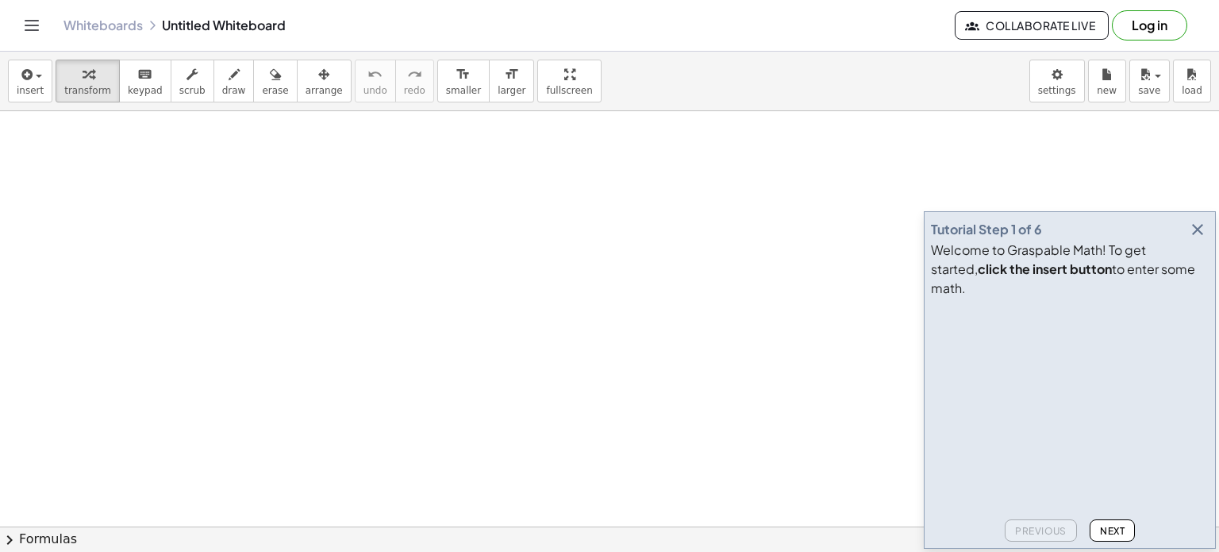
click at [1197, 239] on icon "button" at bounding box center [1197, 229] width 19 height 19
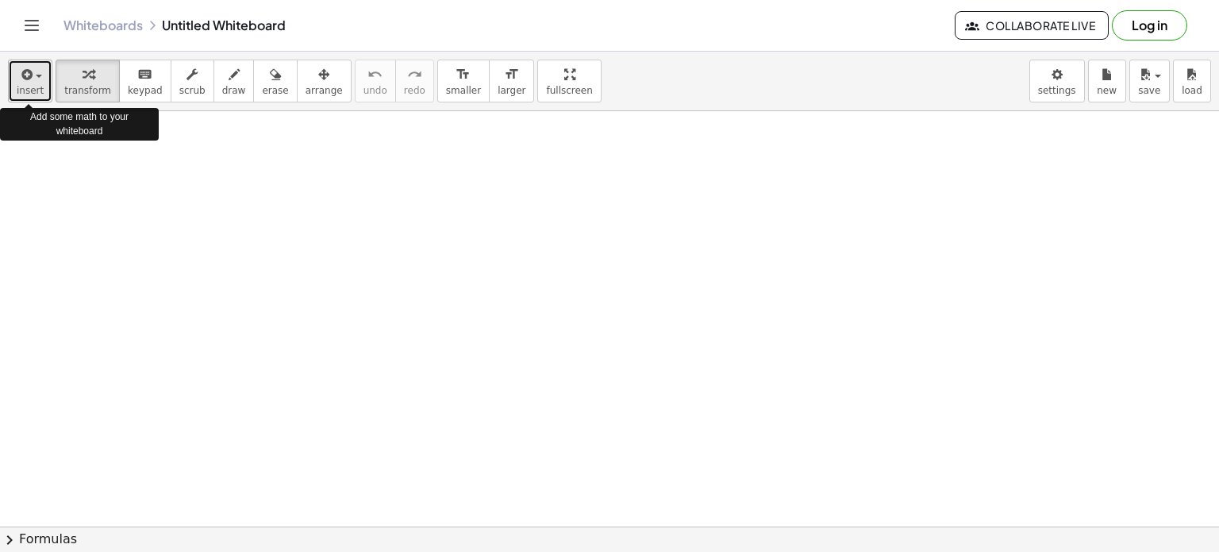
click at [18, 85] on span "insert" at bounding box center [30, 90] width 27 height 11
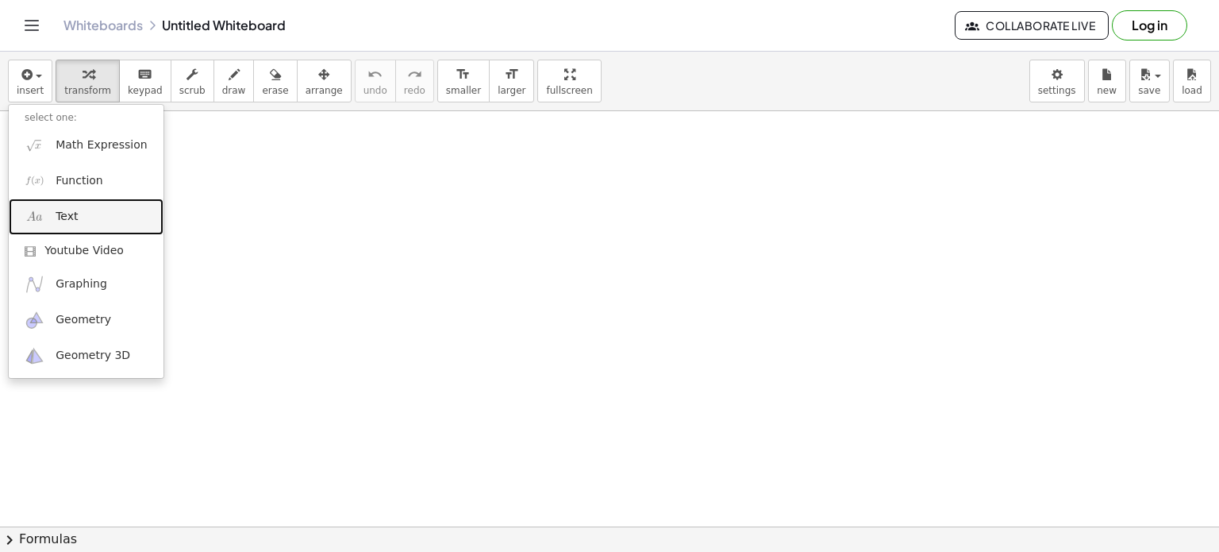
click at [73, 214] on span "Text" at bounding box center [67, 217] width 22 height 16
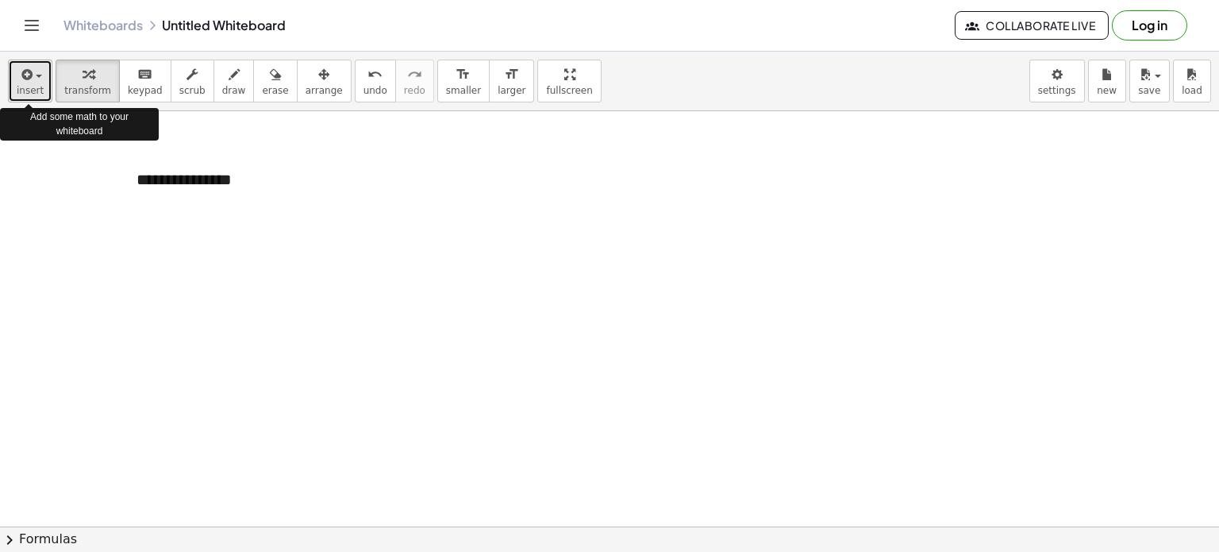
click at [27, 71] on icon "button" at bounding box center [25, 74] width 14 height 19
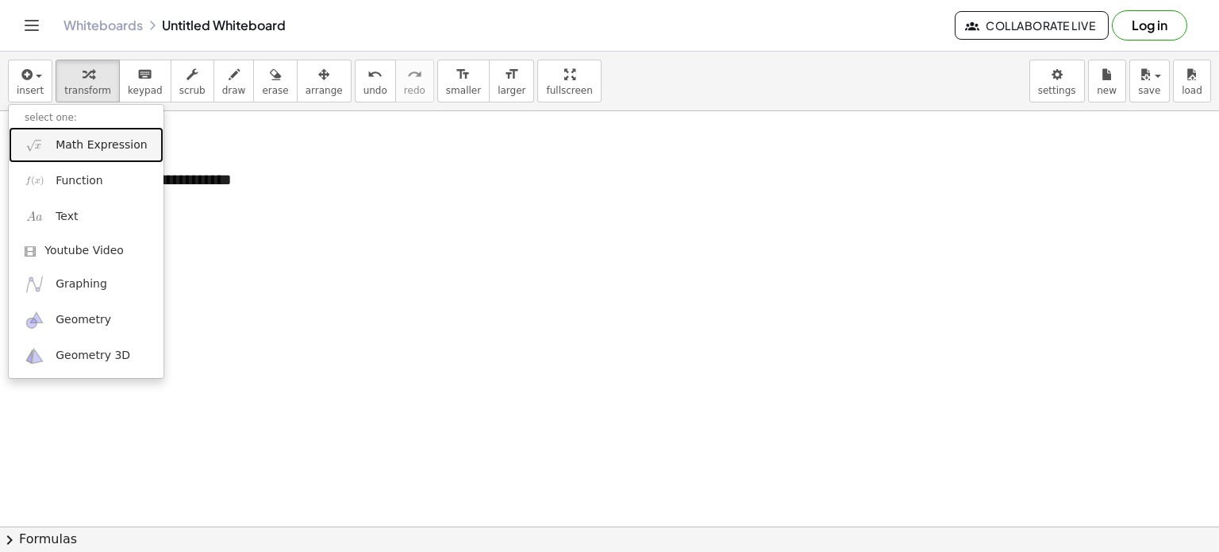
click at [89, 145] on span "Math Expression" at bounding box center [101, 145] width 91 height 16
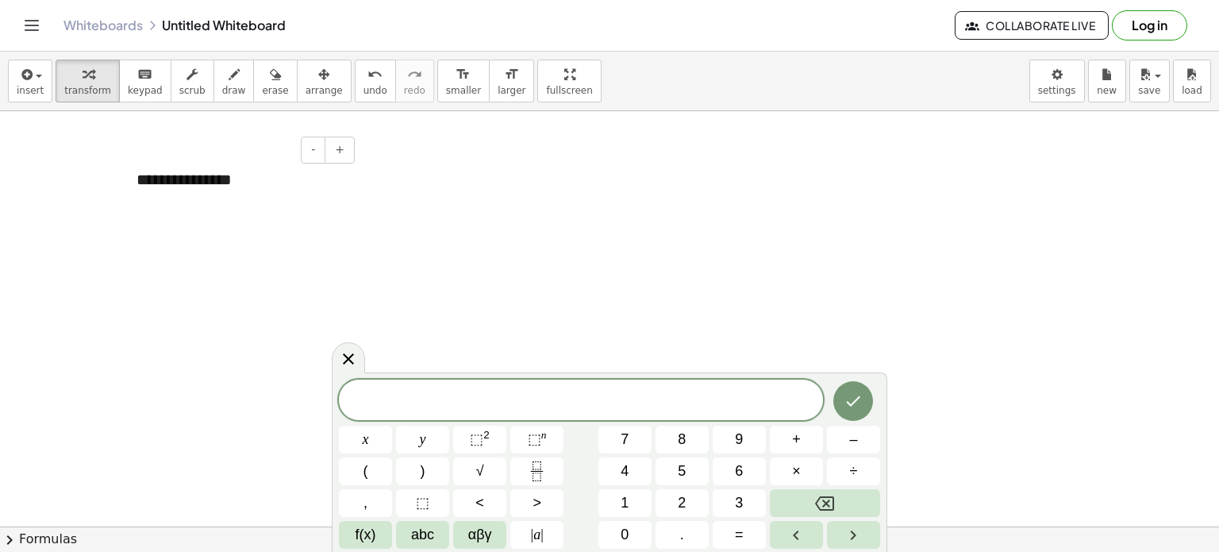
click at [235, 176] on div "**********" at bounding box center [240, 179] width 238 height 55
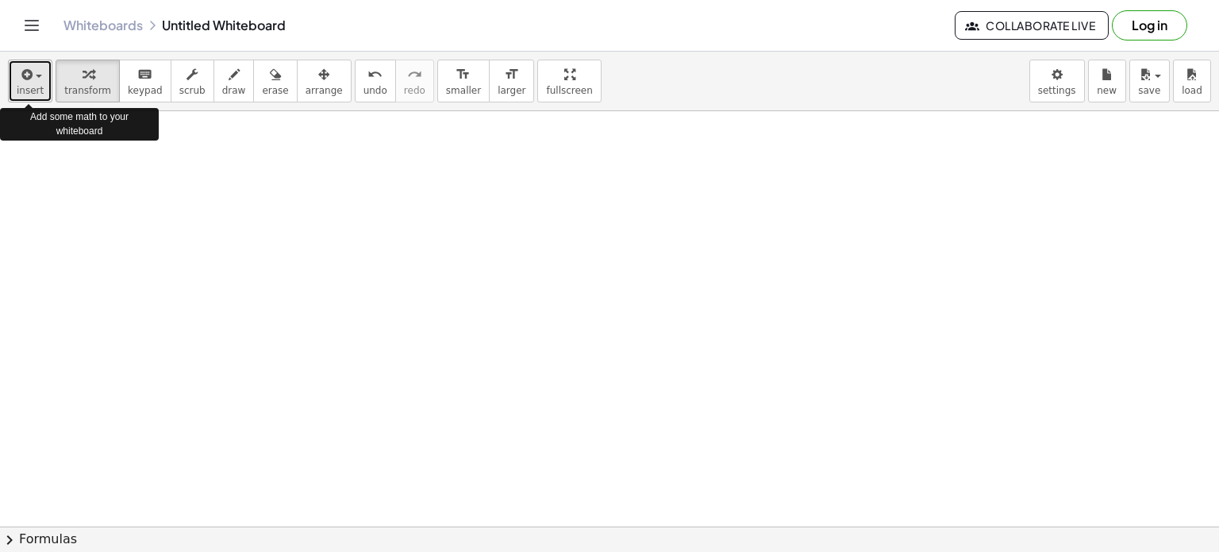
click at [22, 67] on icon "button" at bounding box center [25, 74] width 14 height 19
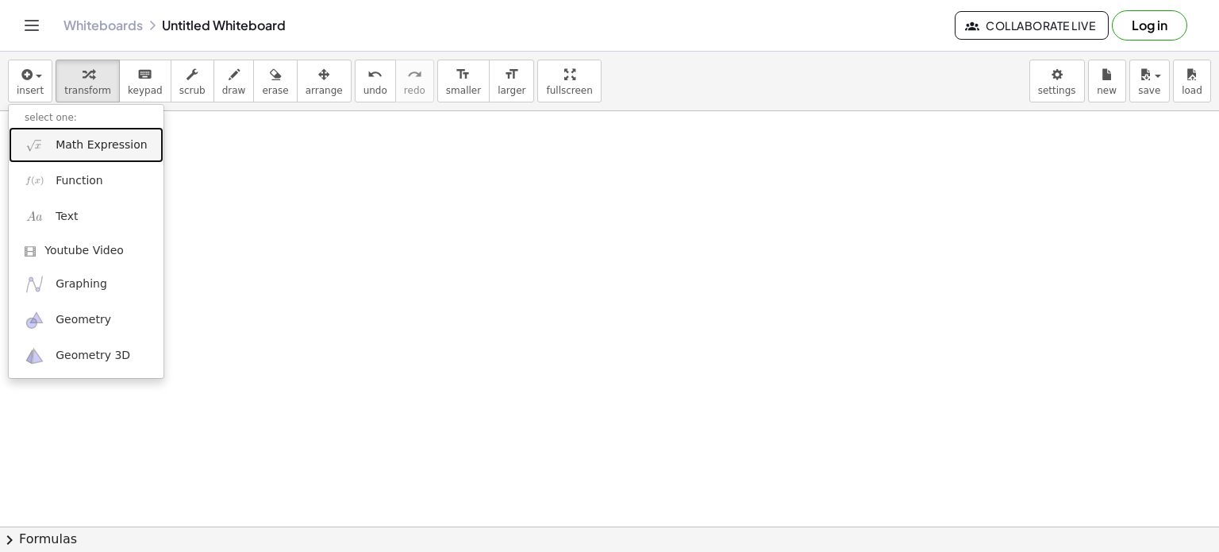
click at [91, 141] on span "Math Expression" at bounding box center [101, 145] width 91 height 16
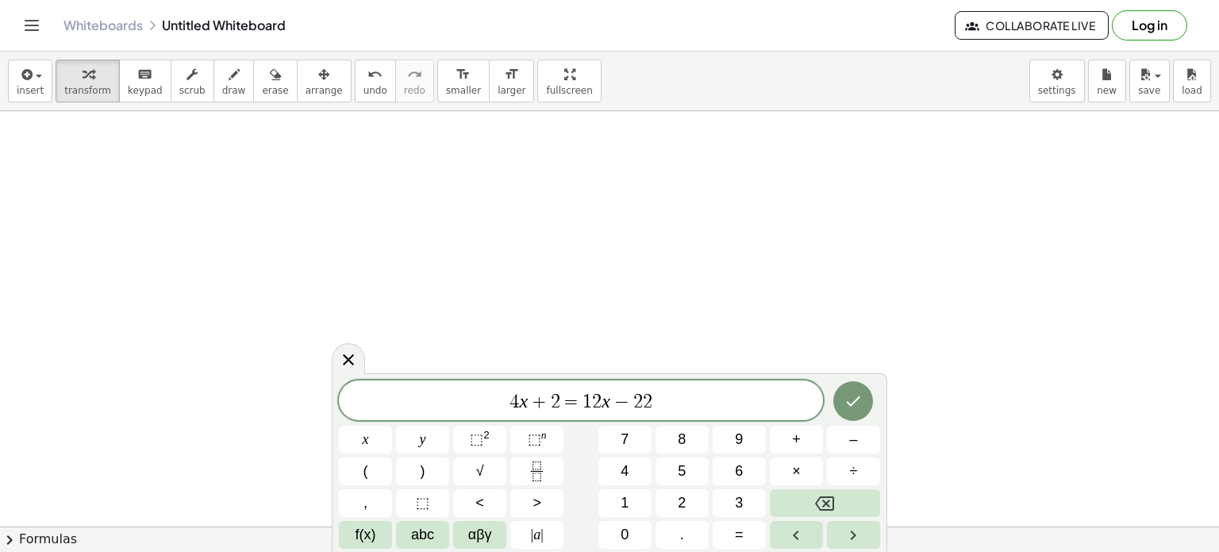
scroll to position [70, 0]
click at [857, 406] on icon "Done" at bounding box center [853, 400] width 19 height 19
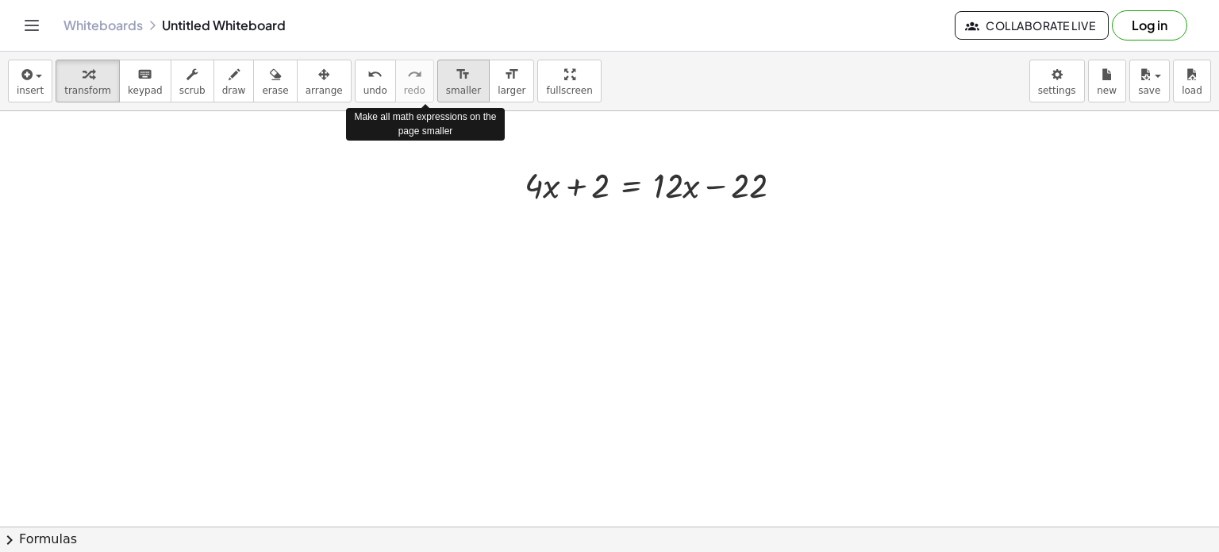
click at [446, 89] on span "smaller" at bounding box center [463, 90] width 35 height 11
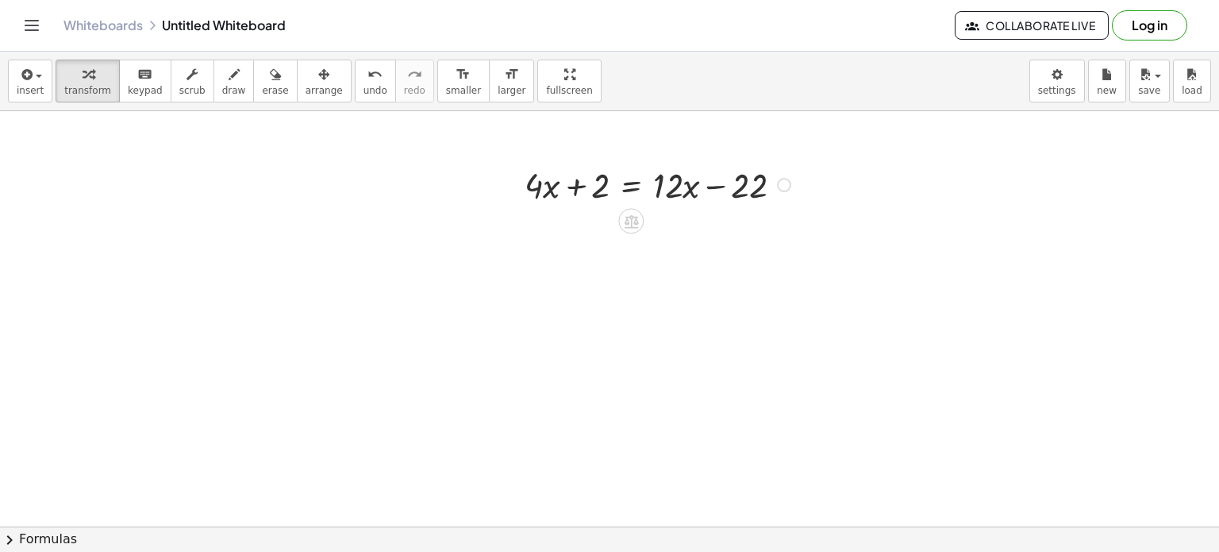
click at [622, 181] on div at bounding box center [660, 183] width 287 height 47
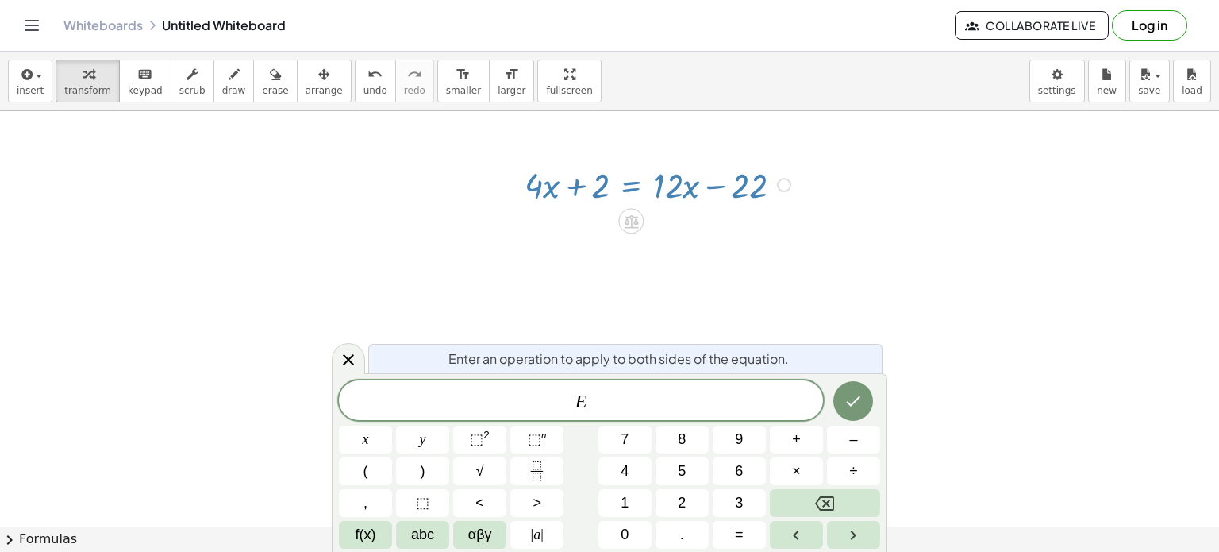
drag, startPoint x: 663, startPoint y: 145, endPoint x: 695, endPoint y: 167, distance: 39.0
click at [695, 167] on div "- + + · 4 · x + 2 = + · 12 · x − 22" at bounding box center [609, 456] width 1219 height 830
drag, startPoint x: 695, startPoint y: 167, endPoint x: 562, endPoint y: 138, distance: 136.4
click at [562, 138] on div "- + + · 4 · x + 2 = + · 12 · x − 22" at bounding box center [609, 456] width 1219 height 830
click at [504, 79] on icon "format_size" at bounding box center [511, 74] width 15 height 19
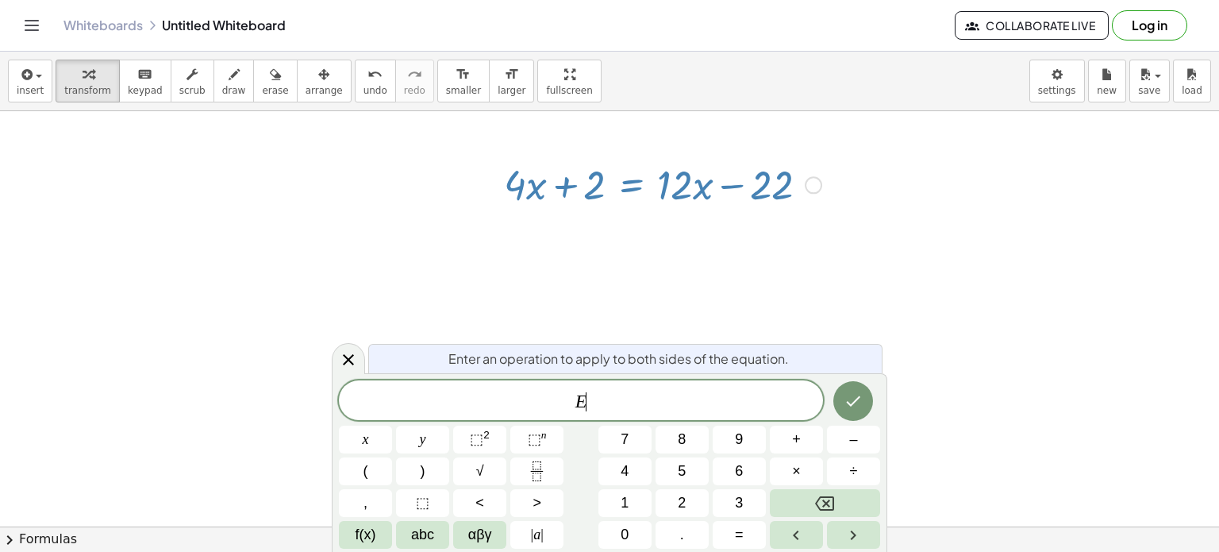
drag, startPoint x: 599, startPoint y: 159, endPoint x: 525, endPoint y: 172, distance: 75.8
click at [525, 172] on div at bounding box center [657, 183] width 281 height 54
click at [560, 297] on div at bounding box center [609, 456] width 1219 height 830
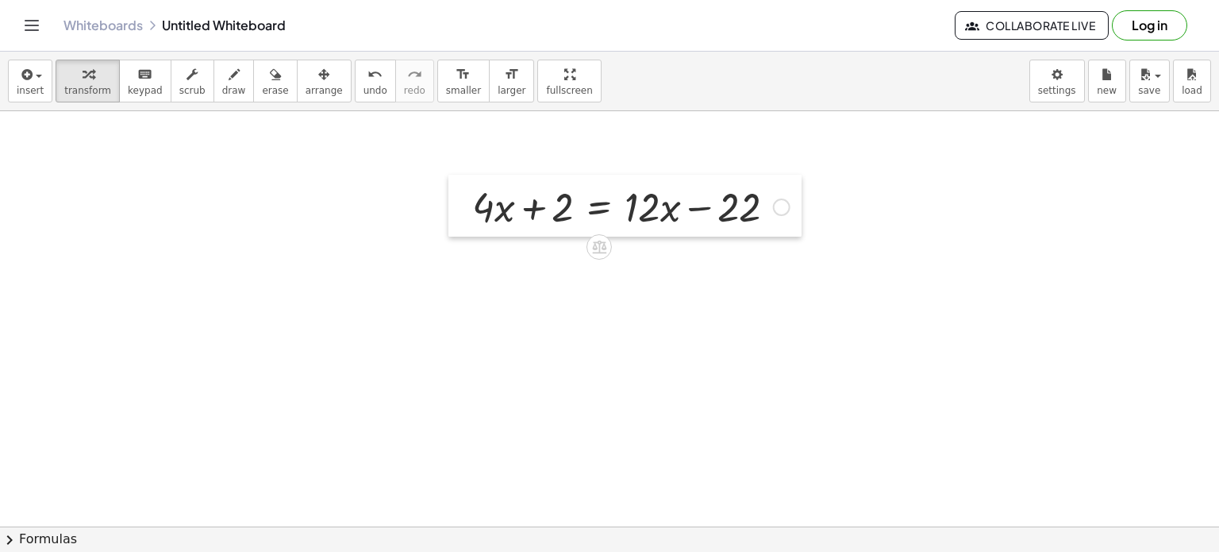
drag, startPoint x: 496, startPoint y: 183, endPoint x: 565, endPoint y: 217, distance: 76.7
click at [472, 212] on div at bounding box center [461, 206] width 24 height 62
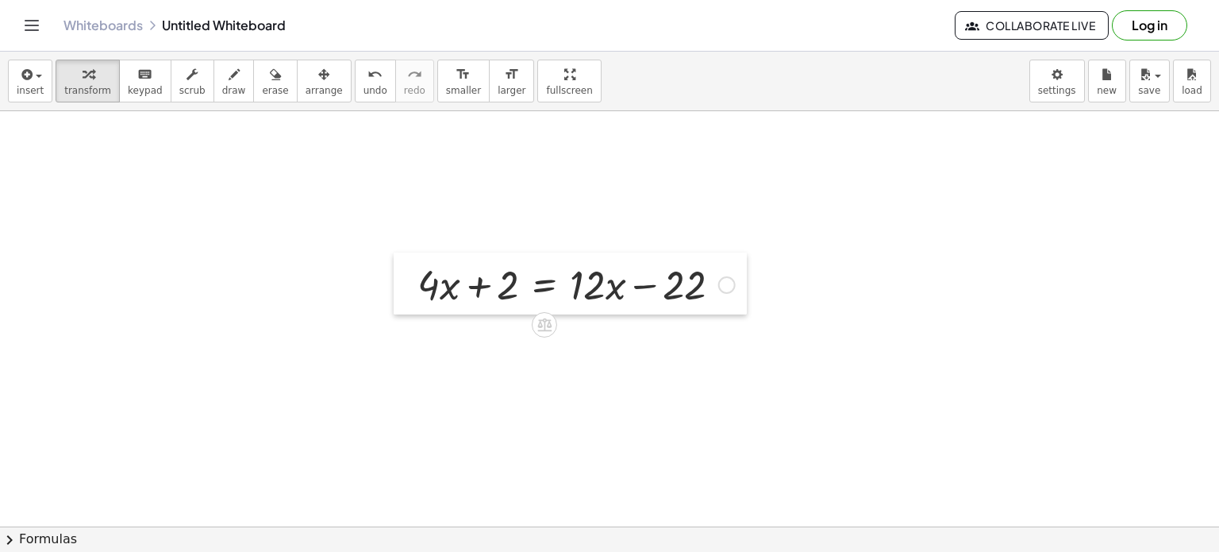
drag, startPoint x: 565, startPoint y: 217, endPoint x: 421, endPoint y: 221, distance: 144.6
click at [413, 252] on div at bounding box center [406, 283] width 24 height 62
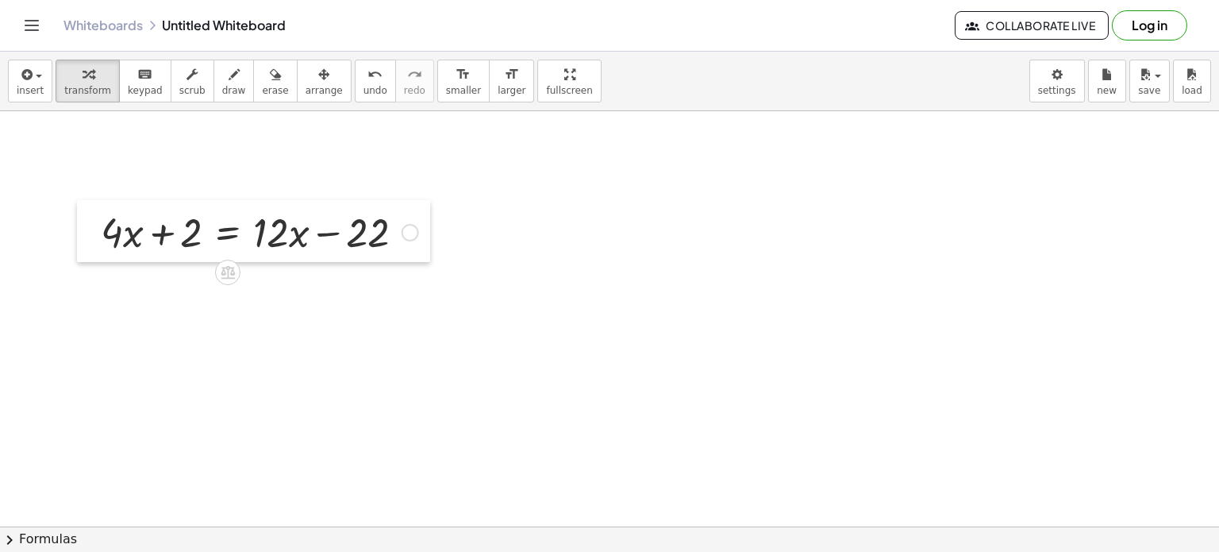
drag, startPoint x: 419, startPoint y: 228, endPoint x: 85, endPoint y: 221, distance: 334.3
click at [85, 221] on div at bounding box center [89, 231] width 24 height 62
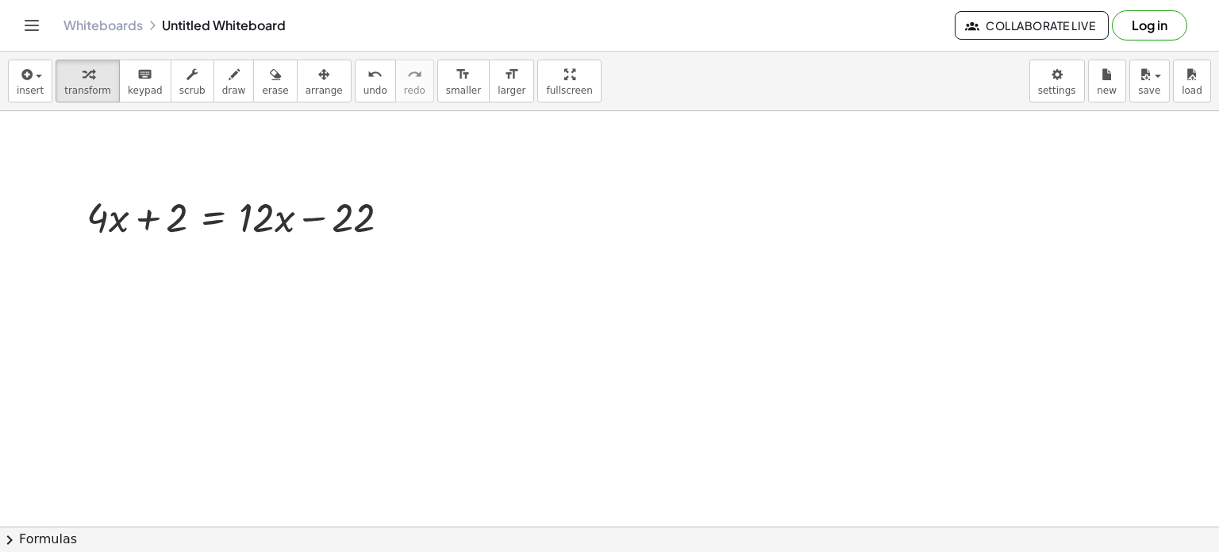
click at [149, 164] on div at bounding box center [609, 456] width 1219 height 830
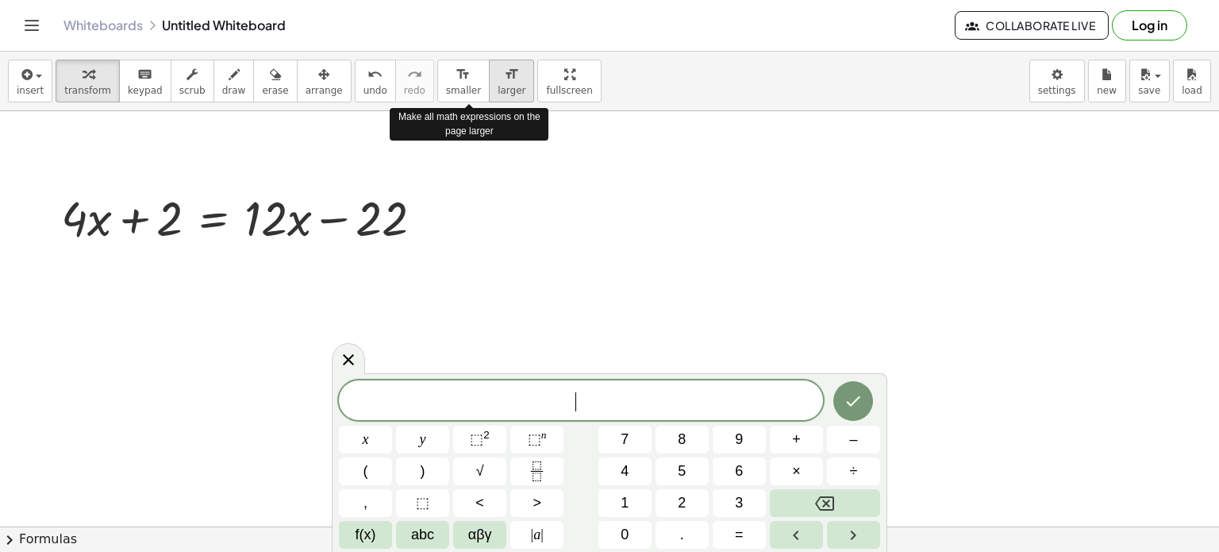
click at [498, 85] on span "larger" at bounding box center [512, 90] width 28 height 11
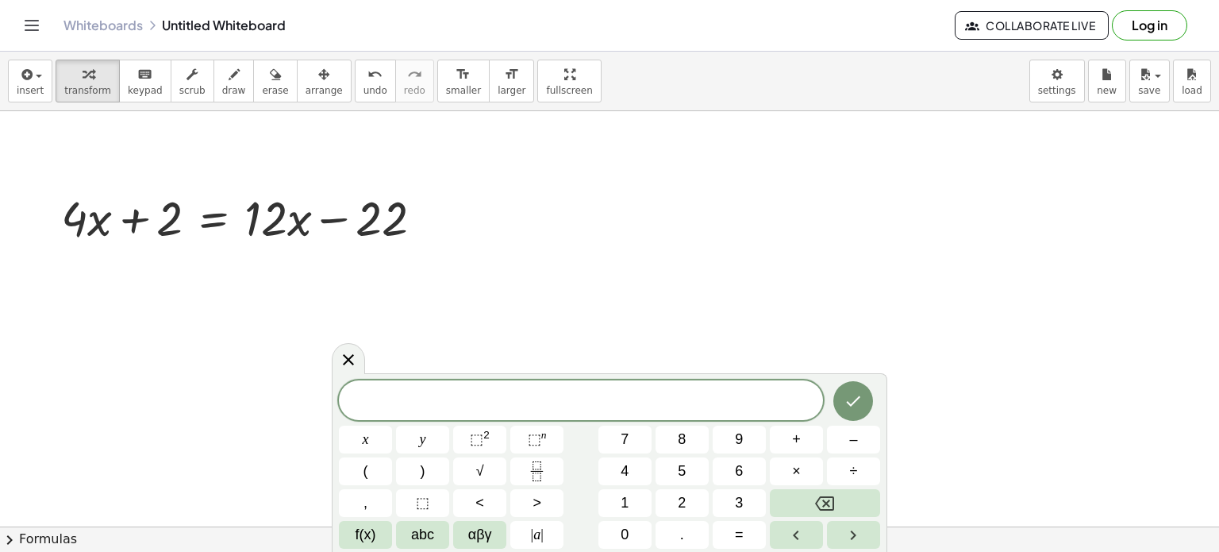
click at [187, 170] on div at bounding box center [609, 456] width 1219 height 830
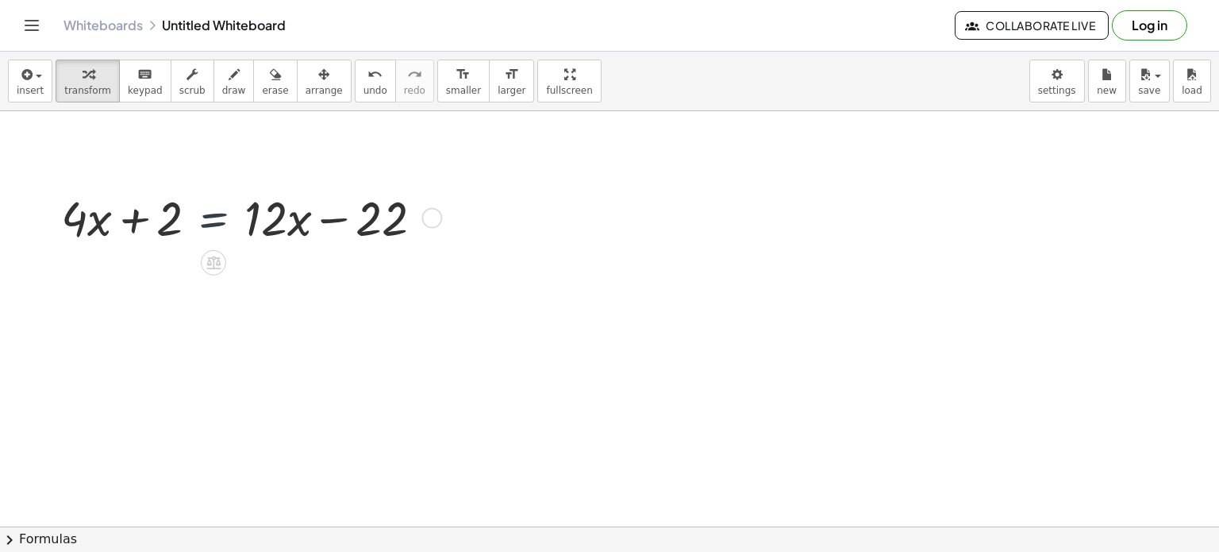
click at [217, 190] on div at bounding box center [248, 217] width 391 height 64
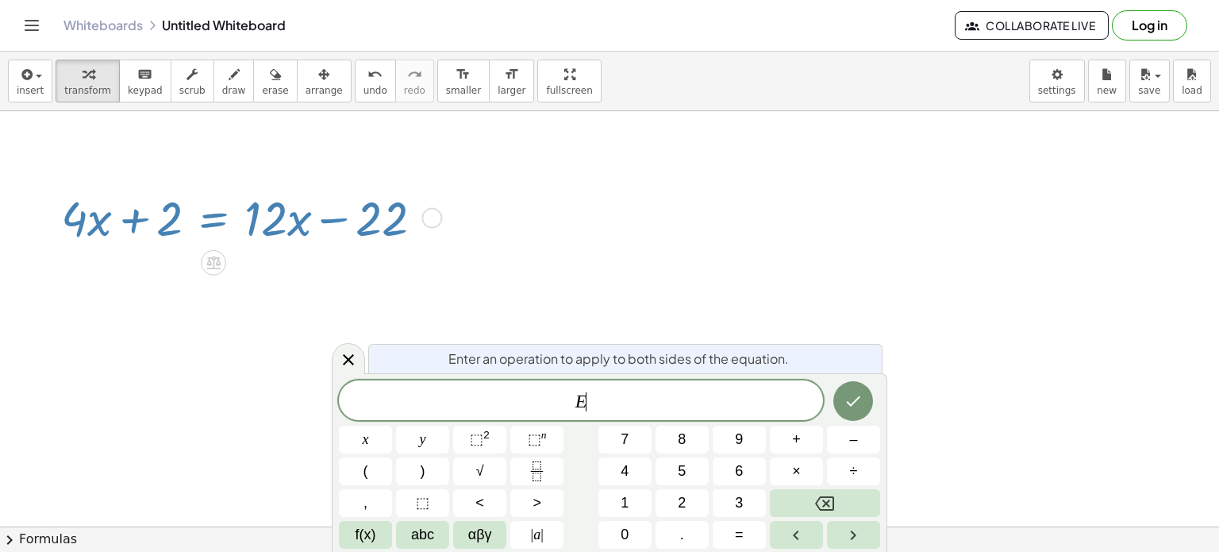
drag, startPoint x: 92, startPoint y: 244, endPoint x: 222, endPoint y: 243, distance: 130.2
click at [222, 243] on div at bounding box center [248, 217] width 391 height 64
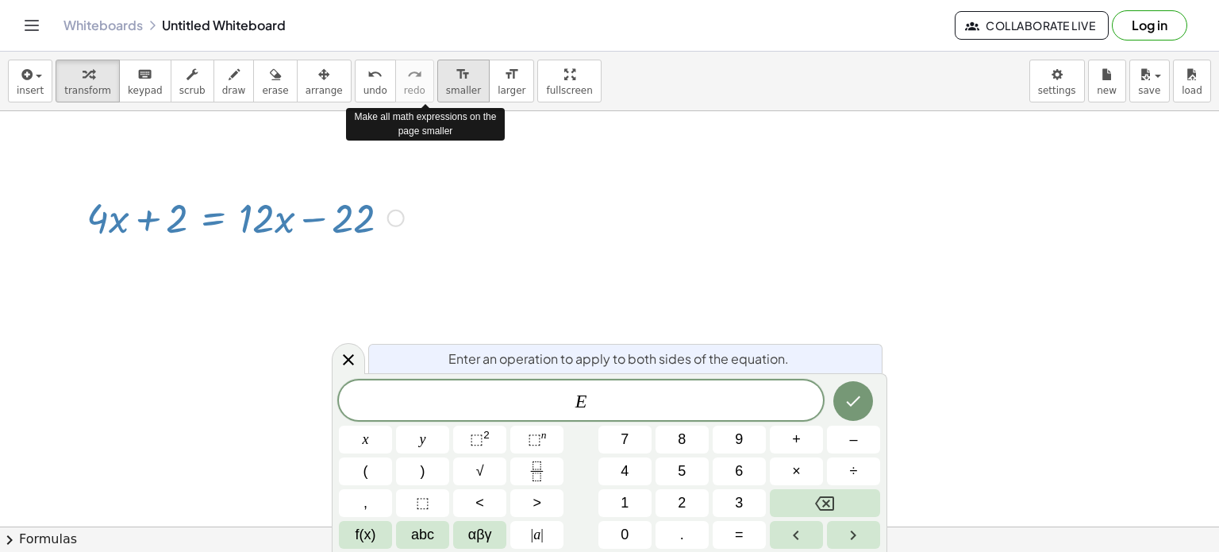
click at [446, 81] on div "format_size" at bounding box center [463, 73] width 35 height 19
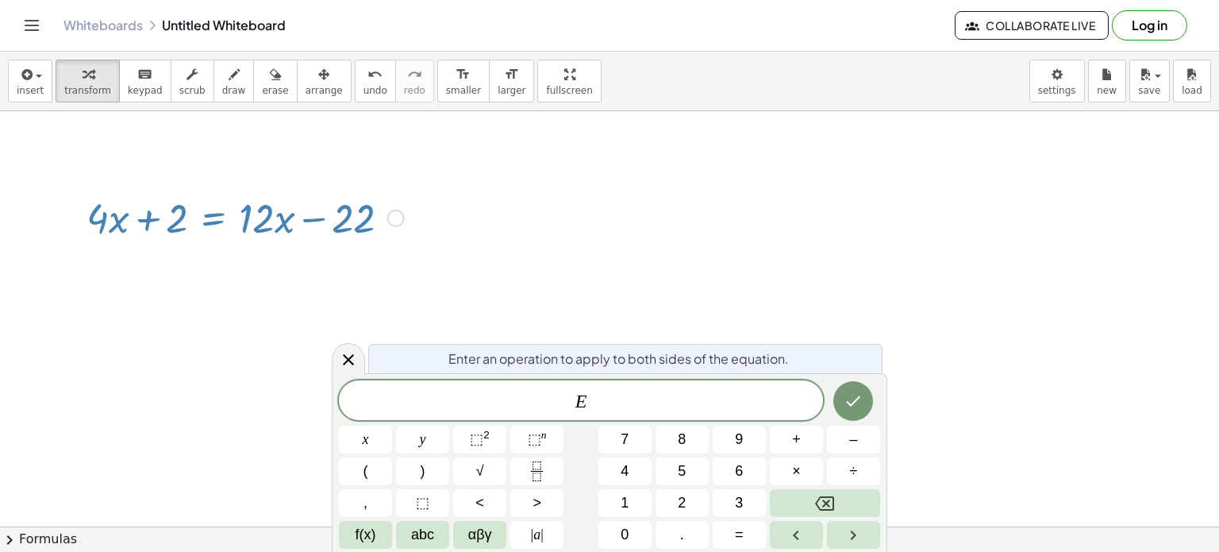
drag, startPoint x: 83, startPoint y: 232, endPoint x: 268, endPoint y: 176, distance: 193.9
click at [268, 176] on div "- + + · 4 · x + 2 = + · 12 · x − 22" at bounding box center [609, 456] width 1219 height 830
drag, startPoint x: 241, startPoint y: 181, endPoint x: 288, endPoint y: 214, distance: 58.1
click at [270, 214] on div "+ · 4 · x + 2 = + · 12 · x − 22" at bounding box center [246, 216] width 418 height 71
click at [890, 369] on div at bounding box center [609, 456] width 1219 height 830
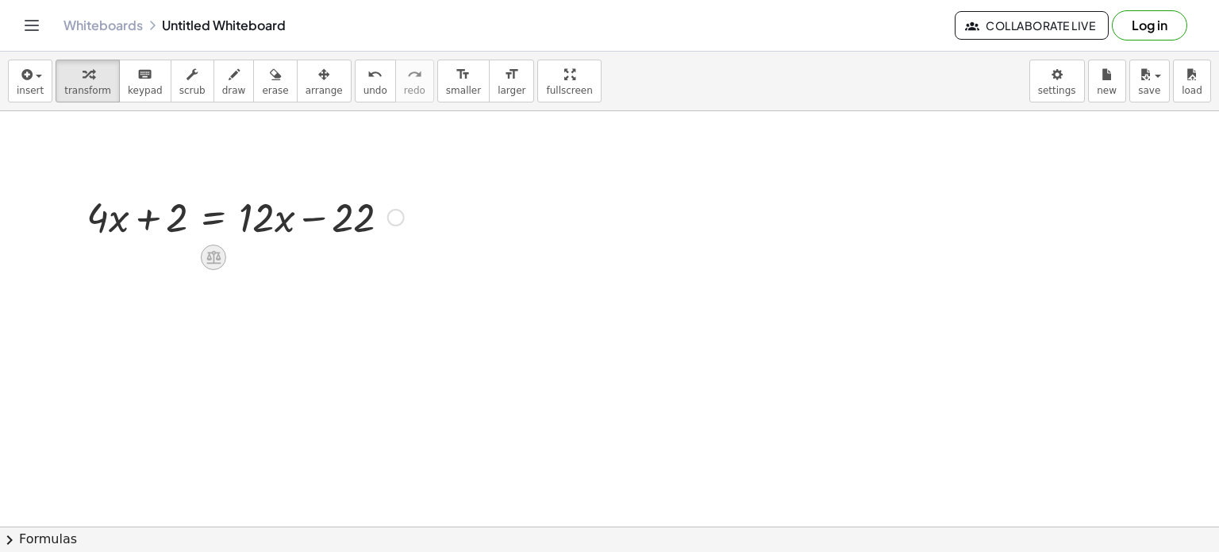
drag, startPoint x: 91, startPoint y: 242, endPoint x: 206, endPoint y: 254, distance: 114.9
click at [206, 247] on div "+ · 4 · x + 2 = + · 12 · x − 22" at bounding box center [239, 216] width 353 height 62
drag, startPoint x: 191, startPoint y: 253, endPoint x: 124, endPoint y: 237, distance: 68.6
click at [124, 237] on div "- + + · 4 · x + 2 = + · 12 · x − 22" at bounding box center [609, 456] width 1219 height 830
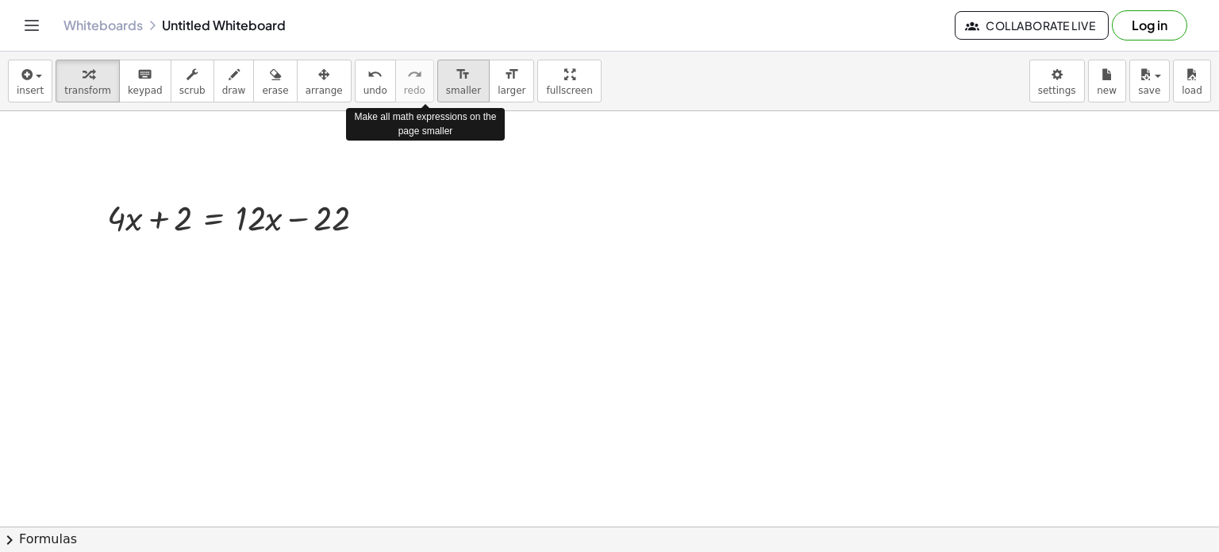
click at [456, 83] on icon "format_size" at bounding box center [463, 74] width 15 height 19
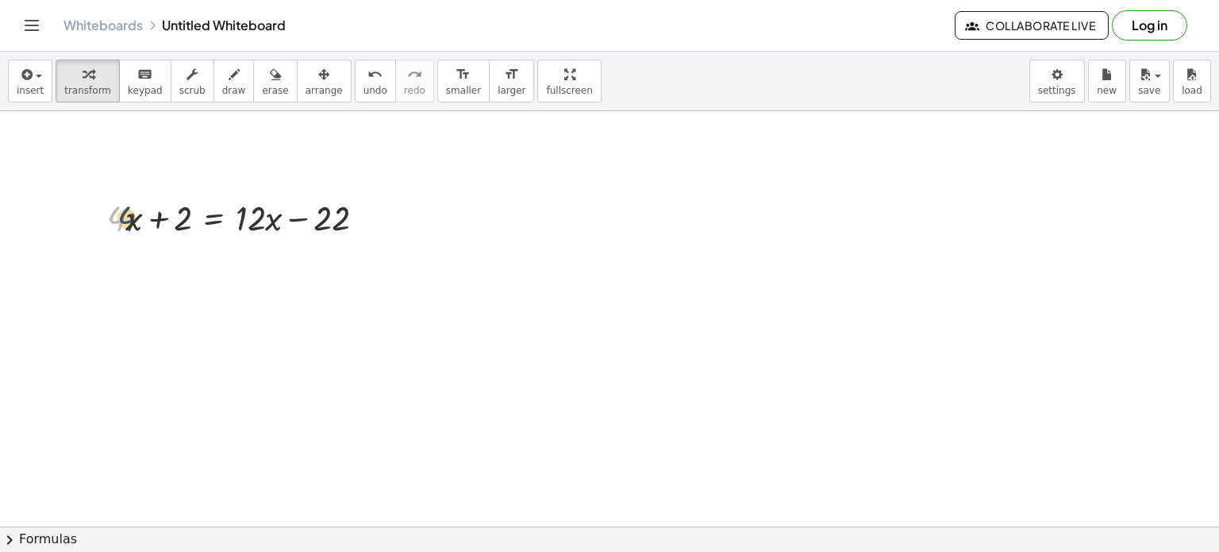
drag, startPoint x: 121, startPoint y: 198, endPoint x: 319, endPoint y: 183, distance: 198.2
click at [317, 183] on div "- + · 4 + · 4 · x + 2 = + · 12 · x − 22" at bounding box center [609, 456] width 1219 height 830
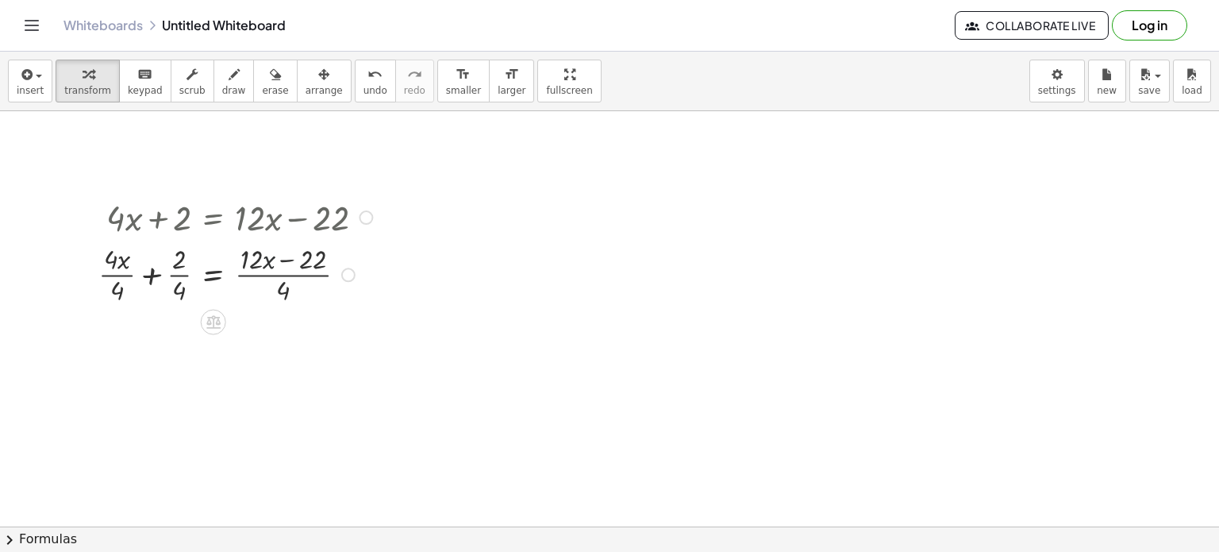
click at [279, 269] on div at bounding box center [238, 274] width 295 height 68
drag, startPoint x: 345, startPoint y: 271, endPoint x: 139, endPoint y: 266, distance: 205.7
click at [214, 275] on div "+ · x + 2 = + · 12 · x − 22 · 4 · 4 · · 4 · ( ) · 4" at bounding box center [214, 275] width 0 height 0
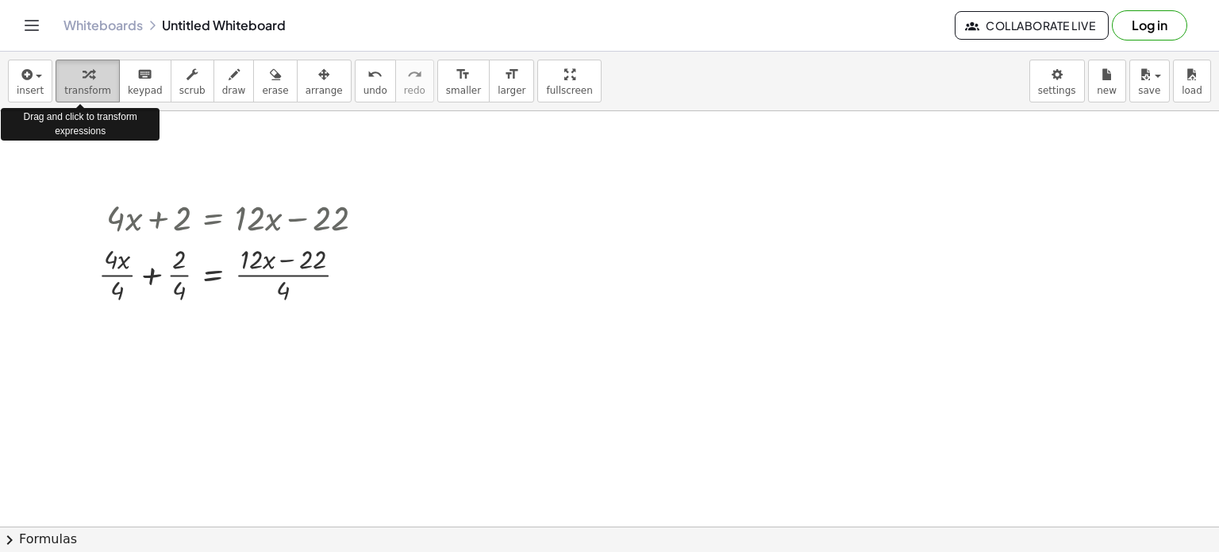
click at [83, 80] on icon "button" at bounding box center [88, 74] width 11 height 19
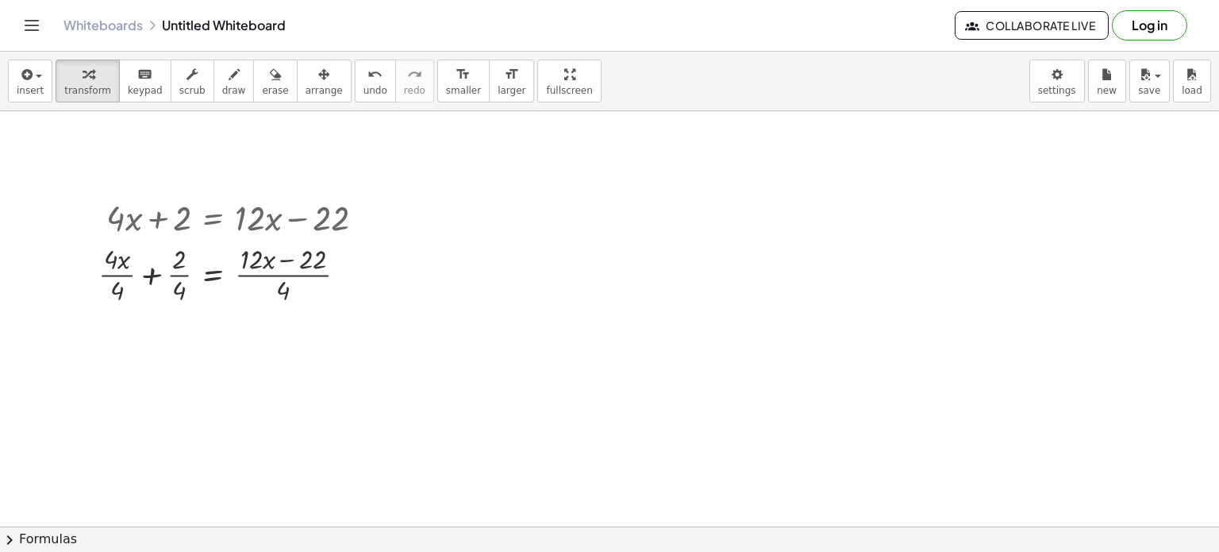
drag, startPoint x: 120, startPoint y: 152, endPoint x: 321, endPoint y: 168, distance: 201.4
click at [321, 168] on div at bounding box center [609, 456] width 1219 height 830
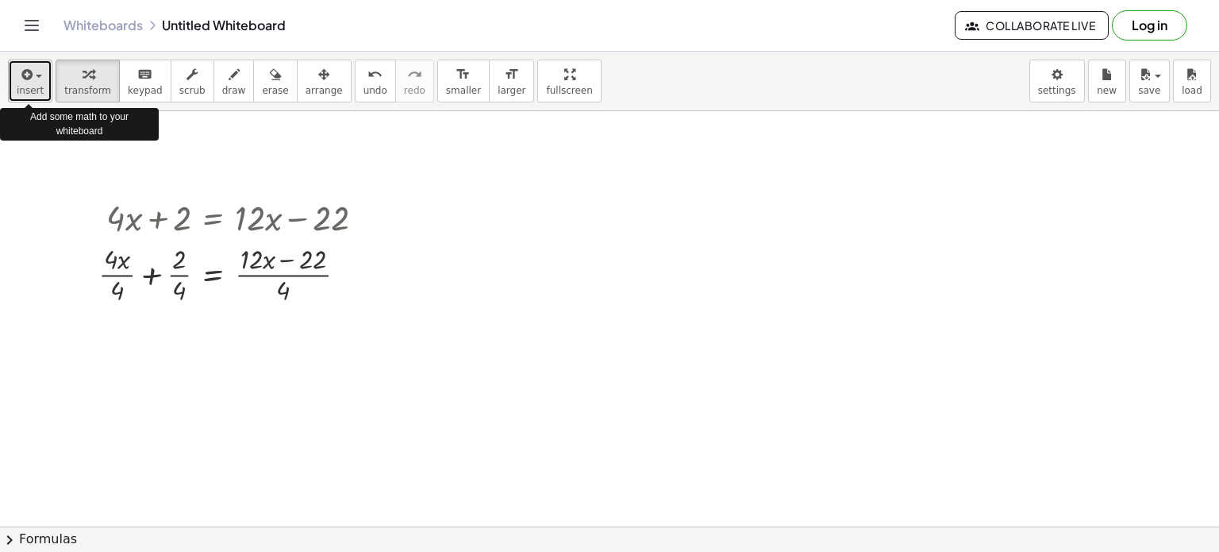
click at [32, 67] on div "button" at bounding box center [30, 73] width 27 height 19
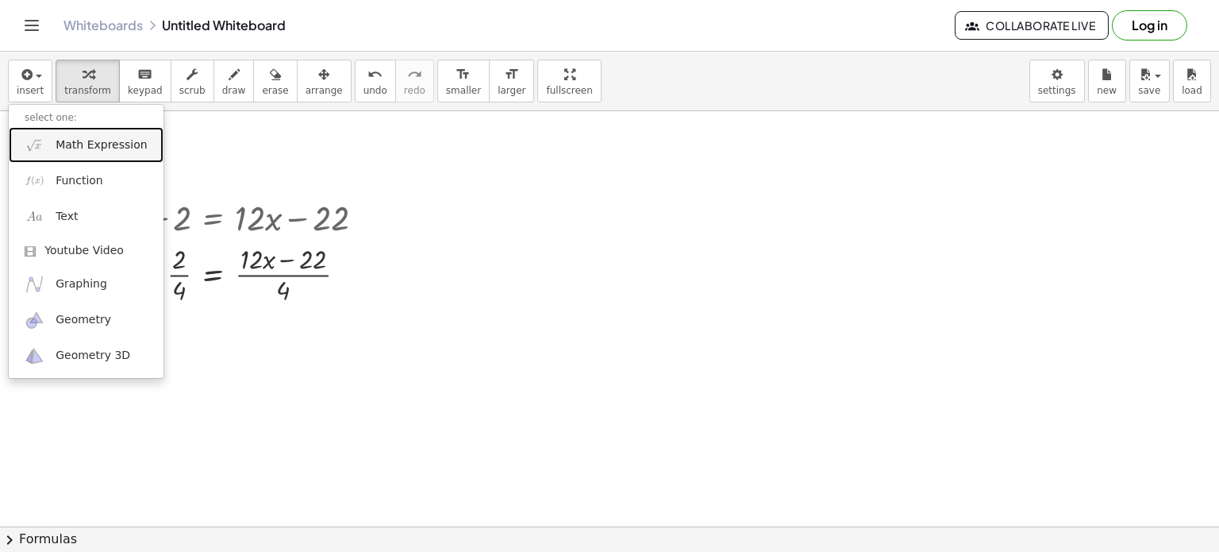
click at [93, 148] on span "Math Expression" at bounding box center [101, 145] width 91 height 16
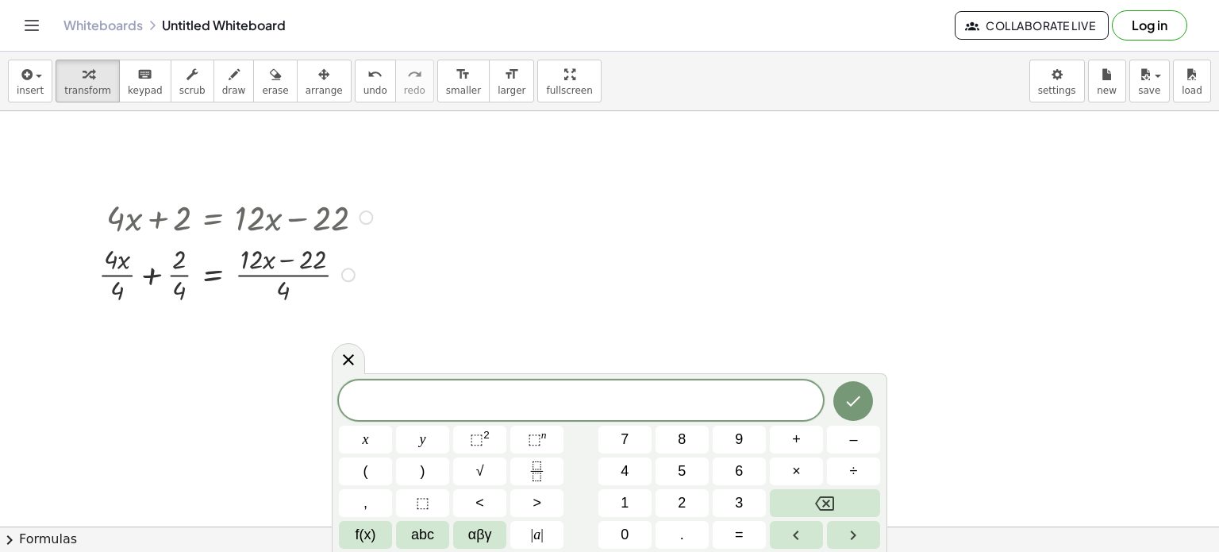
click at [363, 215] on div at bounding box center [366, 217] width 14 height 14
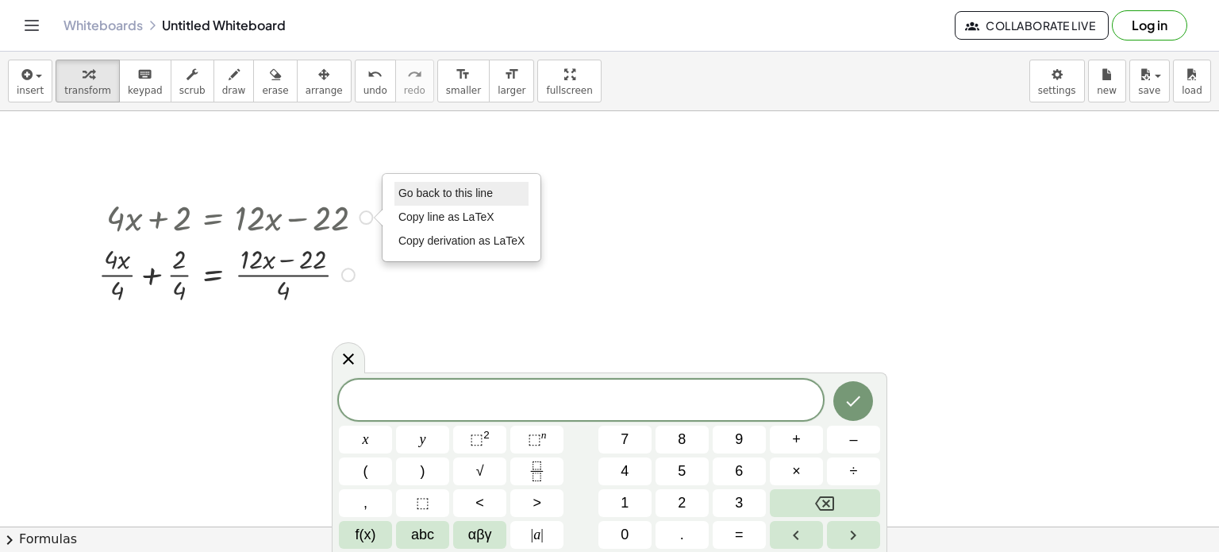
click at [416, 198] on span "Go back to this line" at bounding box center [446, 193] width 94 height 13
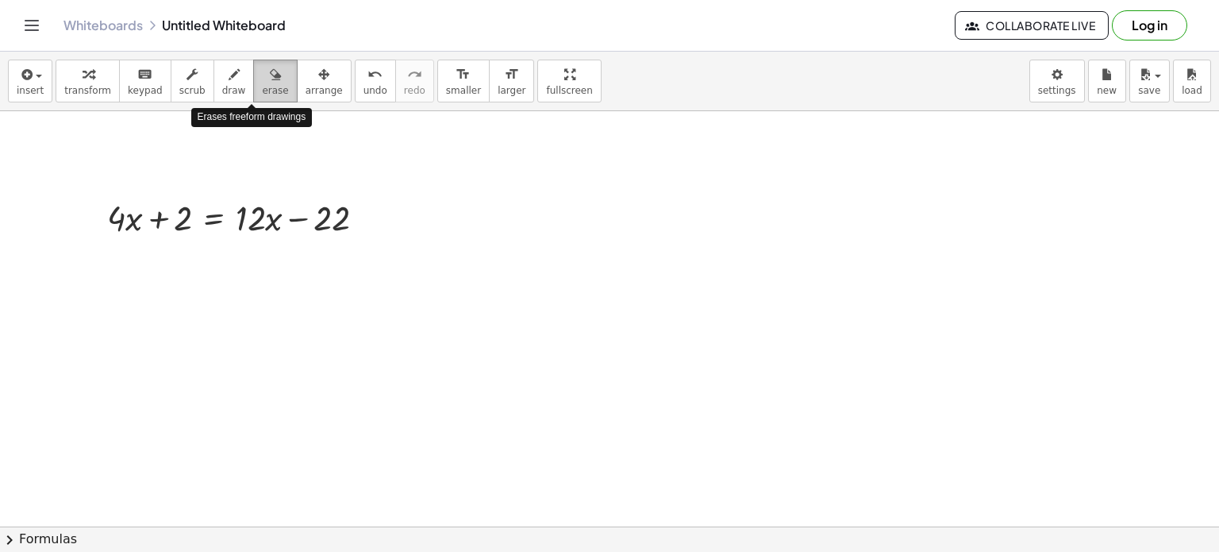
click at [262, 75] on div "button" at bounding box center [275, 73] width 26 height 19
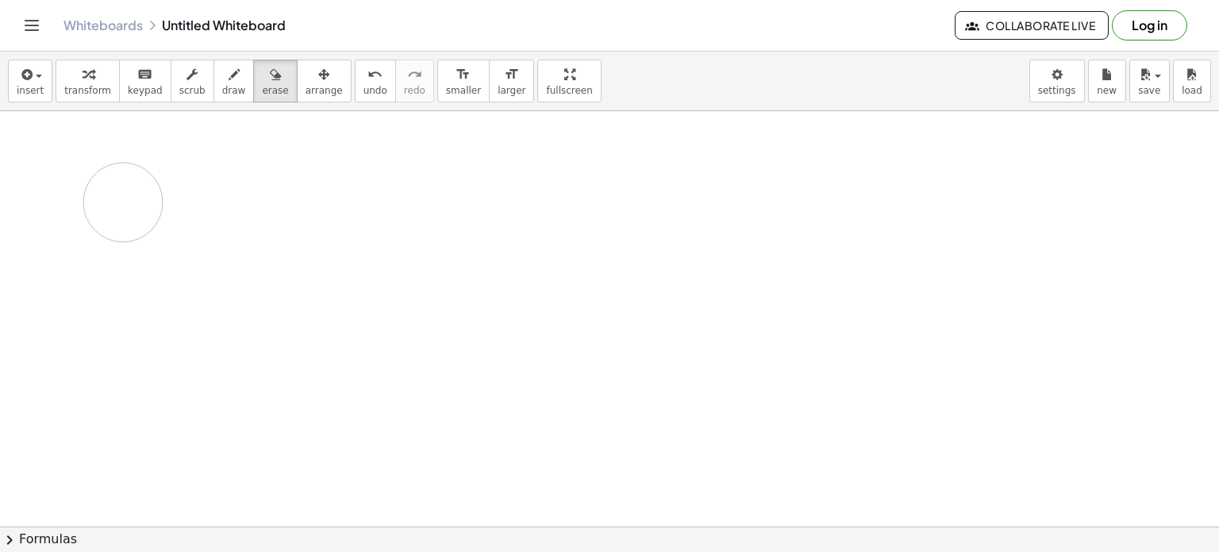
drag, startPoint x: 343, startPoint y: 205, endPoint x: 121, endPoint y: 202, distance: 222.3
click at [121, 202] on div at bounding box center [609, 456] width 1219 height 830
click at [270, 82] on icon "button" at bounding box center [275, 74] width 11 height 19
drag, startPoint x: 105, startPoint y: 201, endPoint x: 346, endPoint y: 212, distance: 241.6
click at [346, 212] on div at bounding box center [609, 456] width 1219 height 830
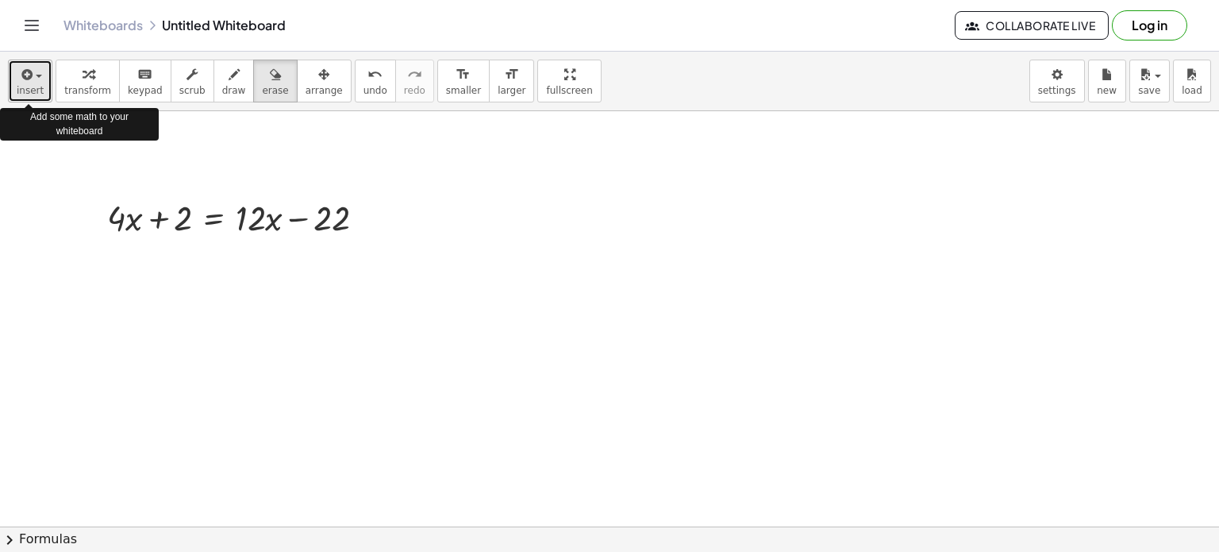
click at [40, 82] on button "insert" at bounding box center [30, 81] width 44 height 43
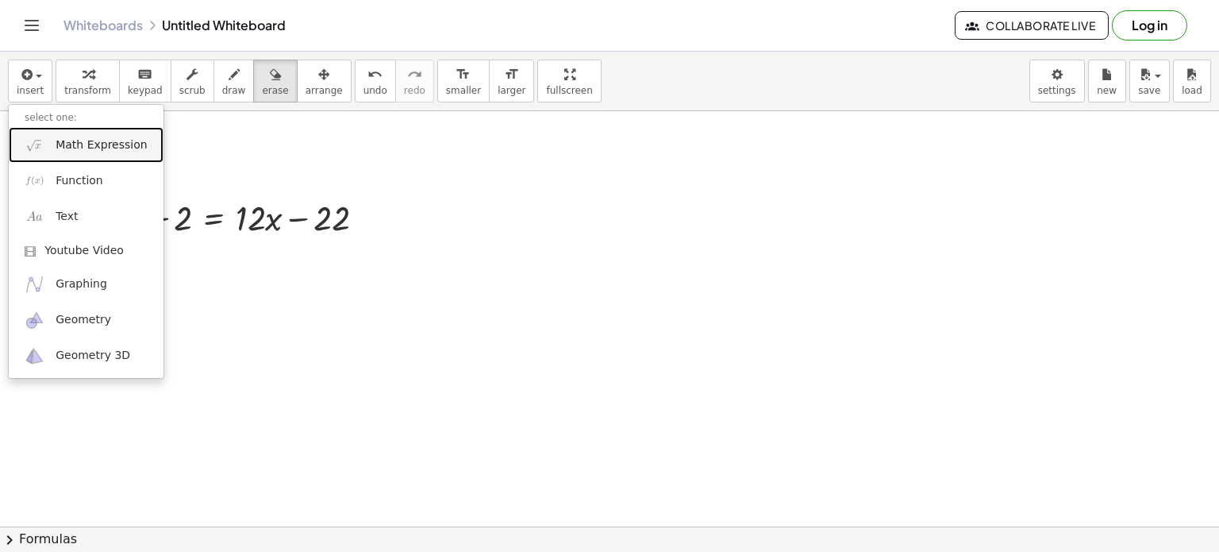
click at [92, 138] on span "Math Expression" at bounding box center [101, 145] width 91 height 16
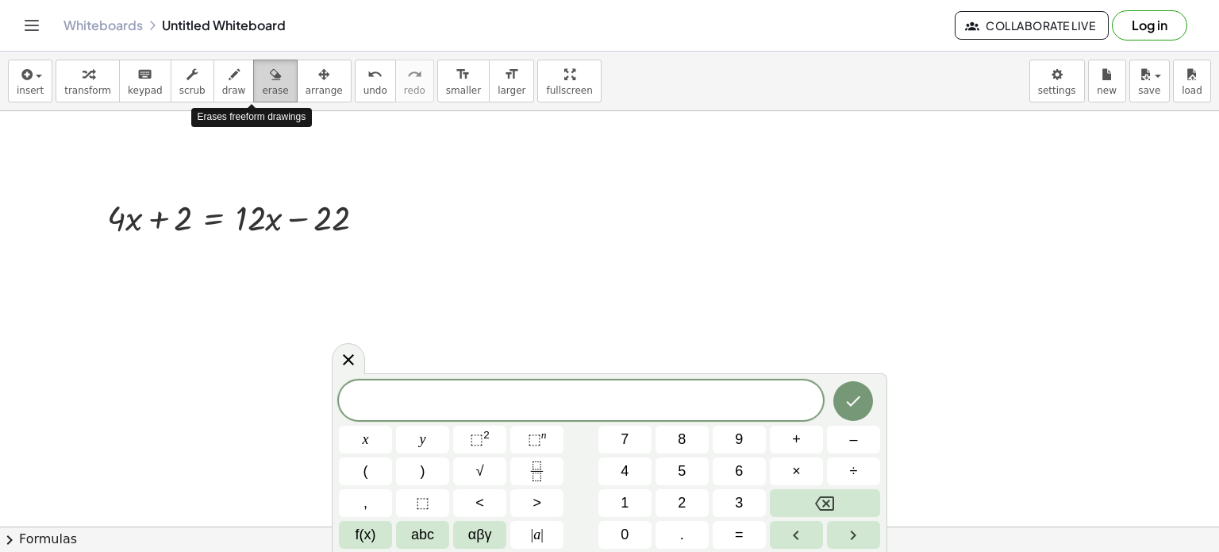
click at [270, 76] on icon "button" at bounding box center [275, 74] width 11 height 19
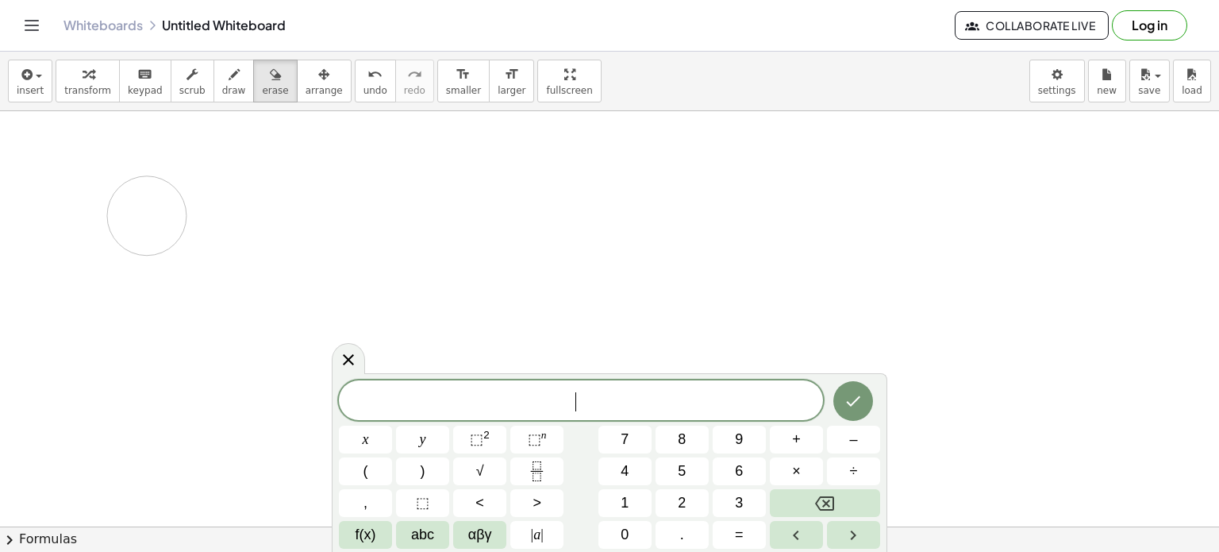
drag, startPoint x: 342, startPoint y: 205, endPoint x: 146, endPoint y: 215, distance: 196.4
click at [146, 215] on div at bounding box center [609, 456] width 1219 height 830
click at [347, 362] on icon at bounding box center [348, 358] width 19 height 19
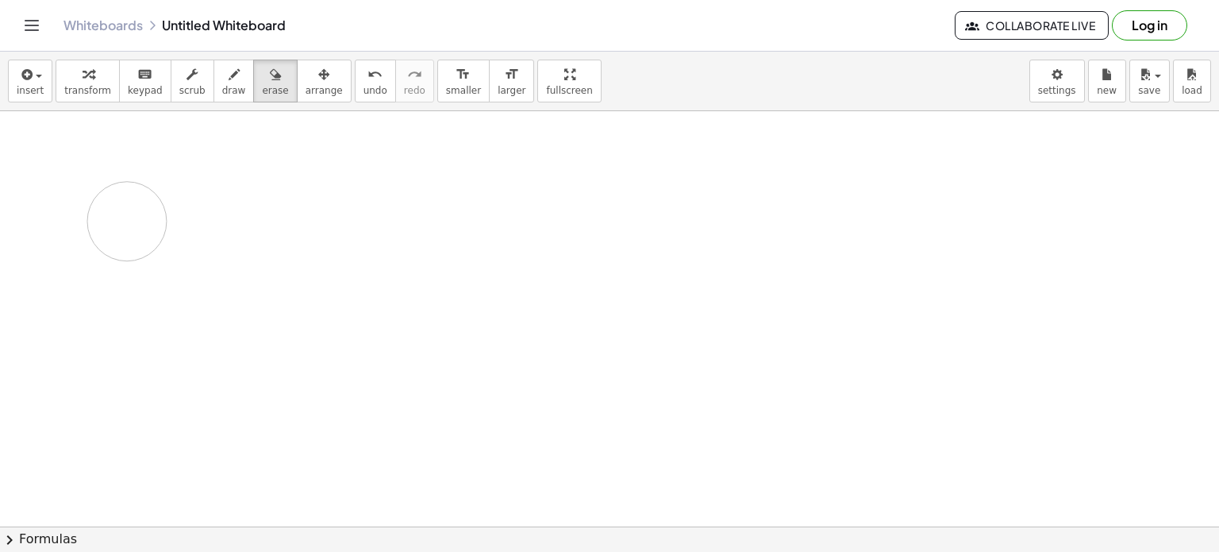
drag, startPoint x: 352, startPoint y: 215, endPoint x: 129, endPoint y: 221, distance: 223.9
click at [129, 221] on div at bounding box center [609, 456] width 1219 height 830
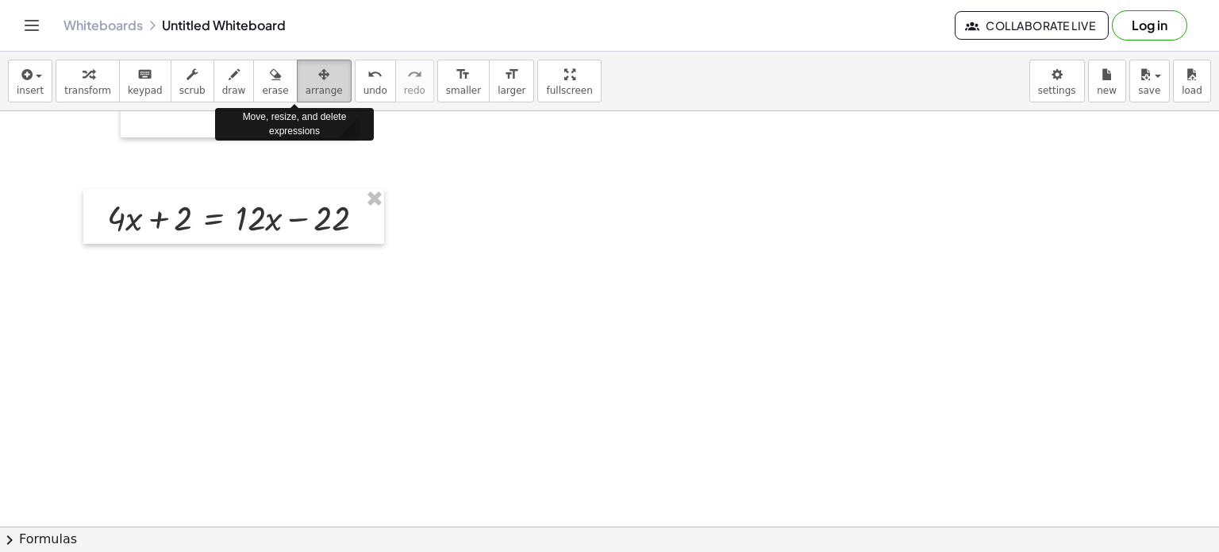
click at [306, 85] on span "arrange" at bounding box center [324, 90] width 37 height 11
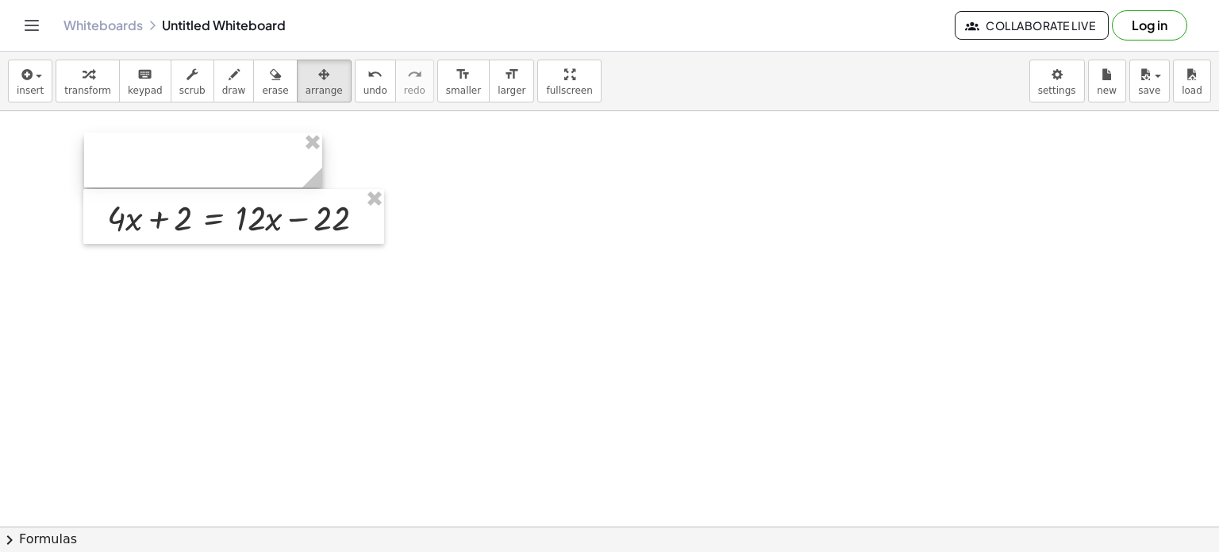
drag, startPoint x: 156, startPoint y: 124, endPoint x: 116, endPoint y: 171, distance: 61.4
click at [116, 171] on div at bounding box center [203, 160] width 238 height 55
click at [102, 156] on div at bounding box center [200, 156] width 238 height 55
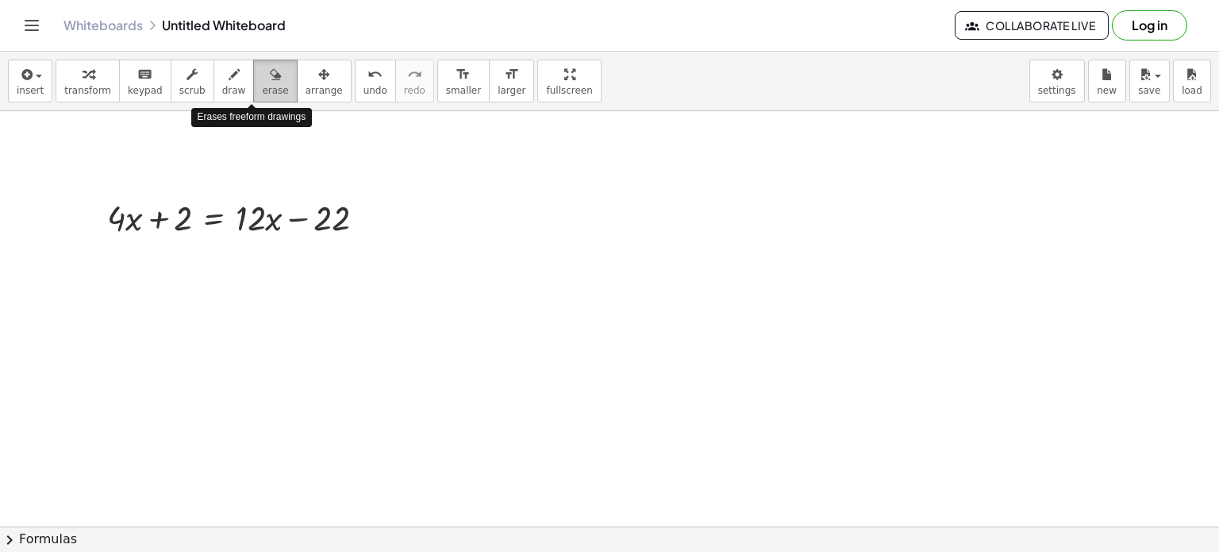
click at [270, 78] on icon "button" at bounding box center [275, 74] width 11 height 19
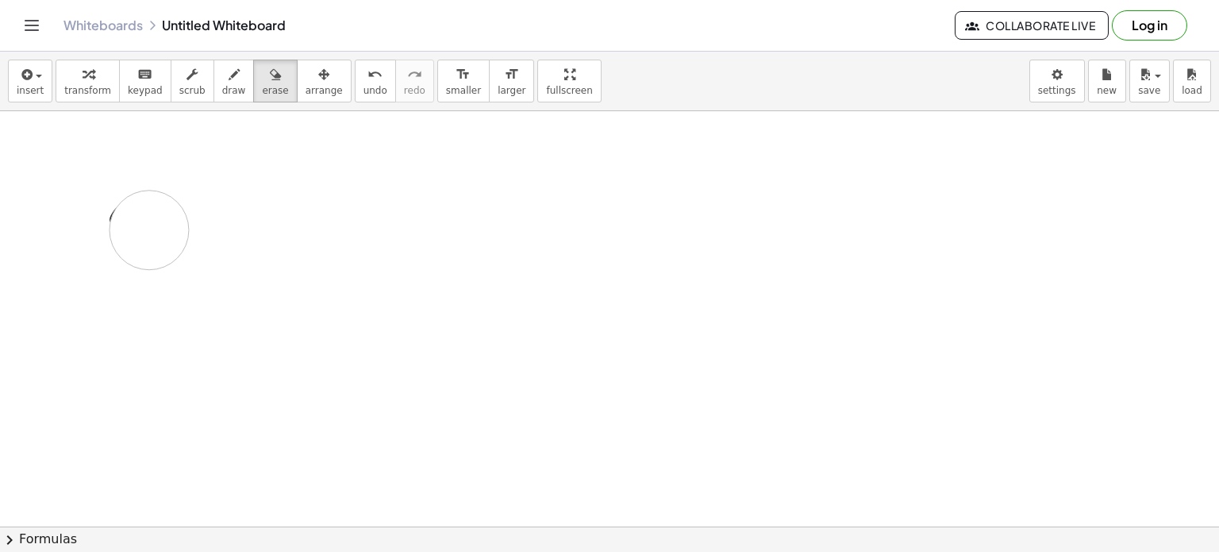
drag, startPoint x: 353, startPoint y: 227, endPoint x: 137, endPoint y: 230, distance: 216.0
click at [137, 230] on div at bounding box center [609, 456] width 1219 height 830
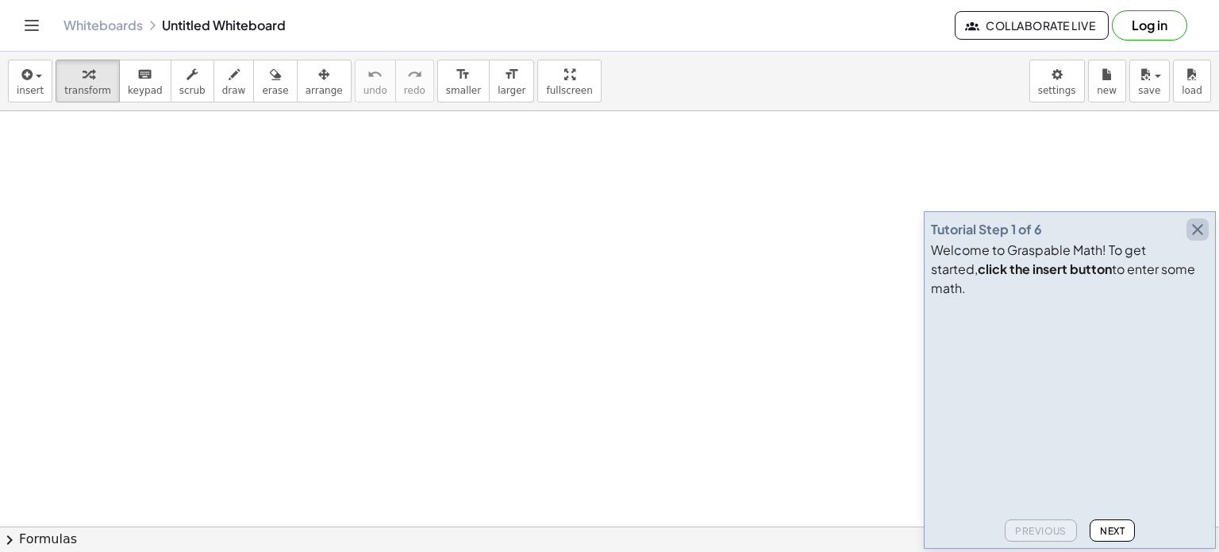
click at [1199, 239] on icon "button" at bounding box center [1197, 229] width 19 height 19
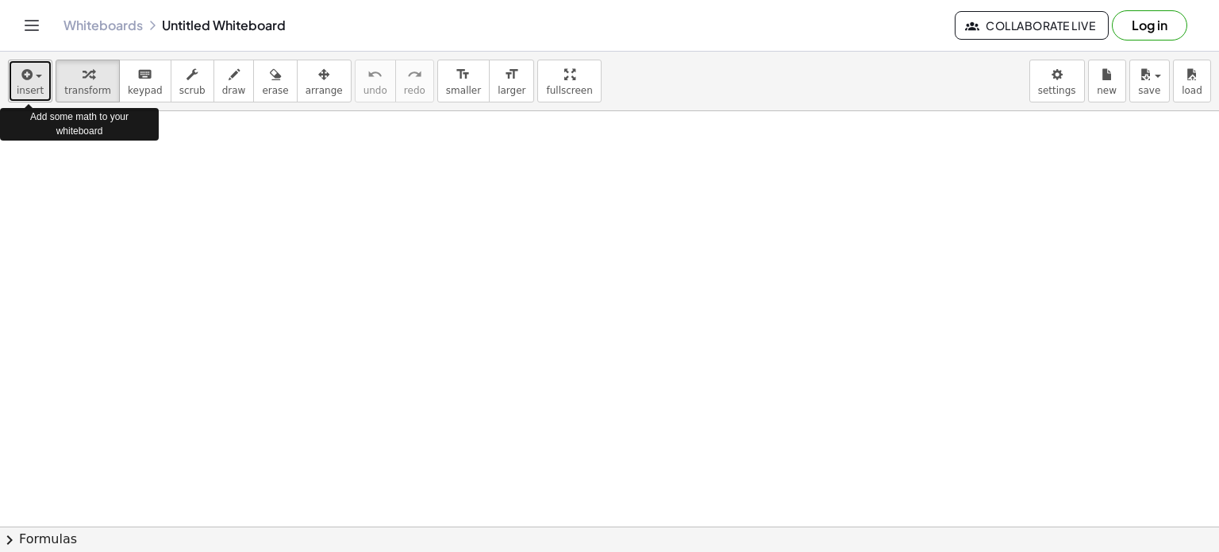
click at [26, 82] on icon "button" at bounding box center [25, 74] width 14 height 19
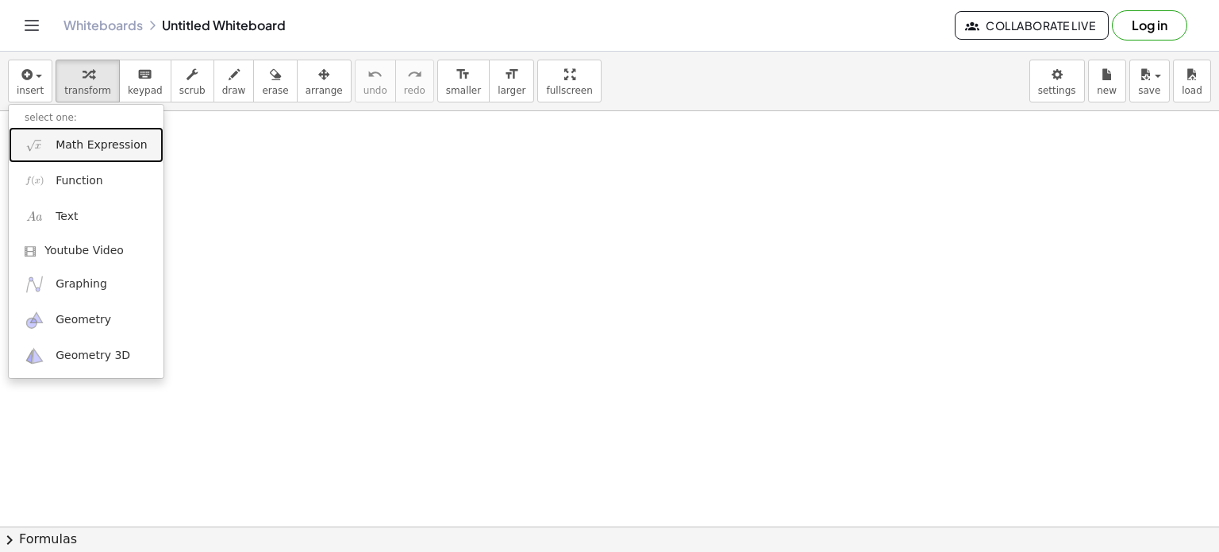
click at [64, 142] on span "Math Expression" at bounding box center [101, 145] width 91 height 16
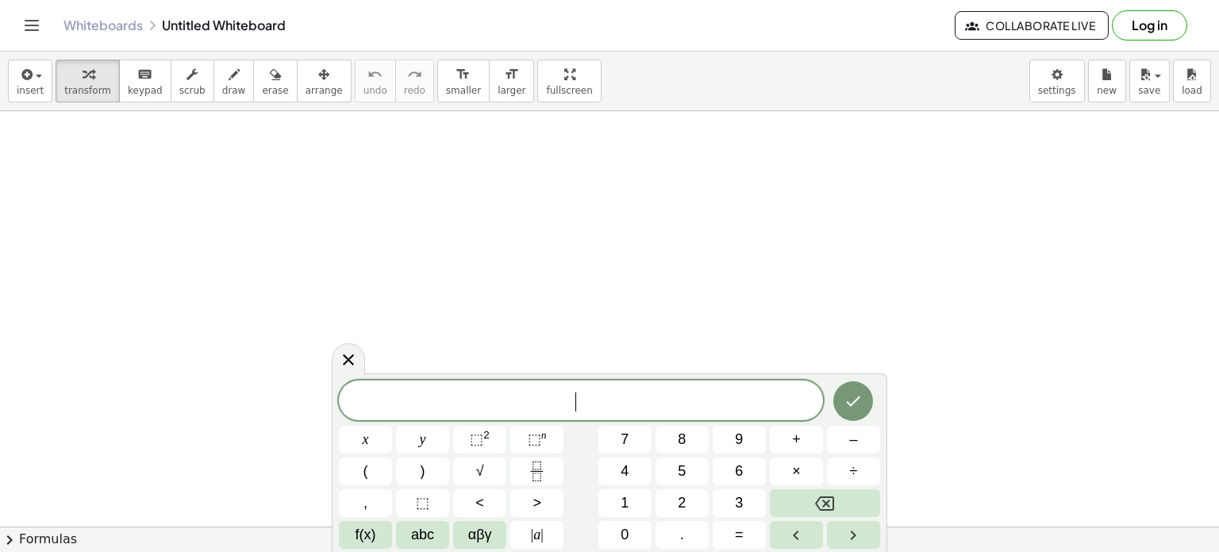
click at [517, 391] on span "​" at bounding box center [581, 402] width 484 height 22
click at [860, 393] on icon "Done" at bounding box center [853, 400] width 19 height 19
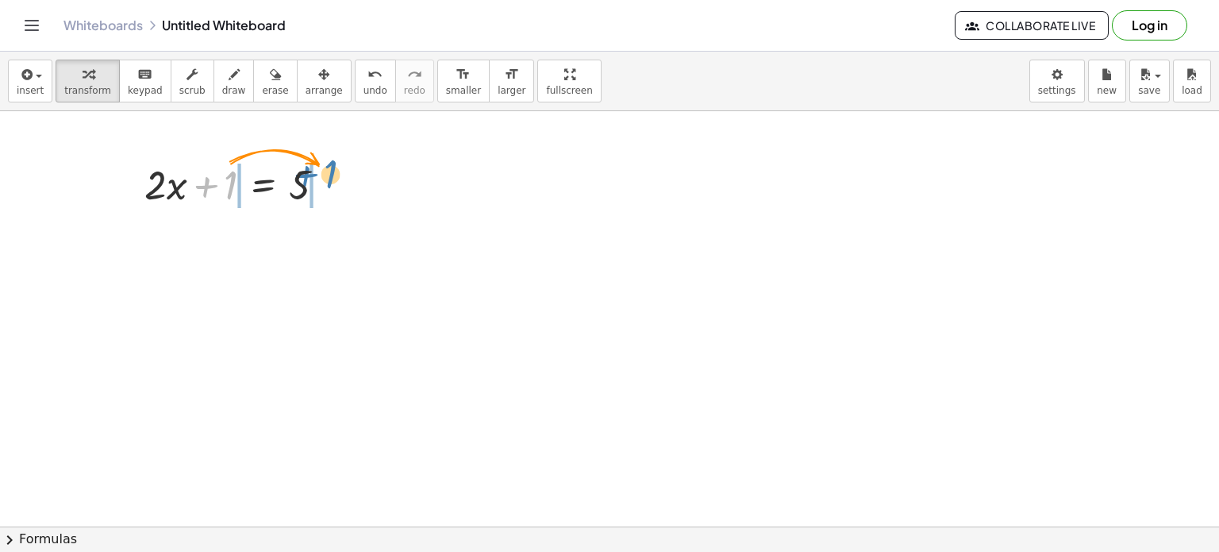
drag, startPoint x: 228, startPoint y: 180, endPoint x: 329, endPoint y: 171, distance: 101.3
click at [329, 171] on div at bounding box center [242, 183] width 210 height 54
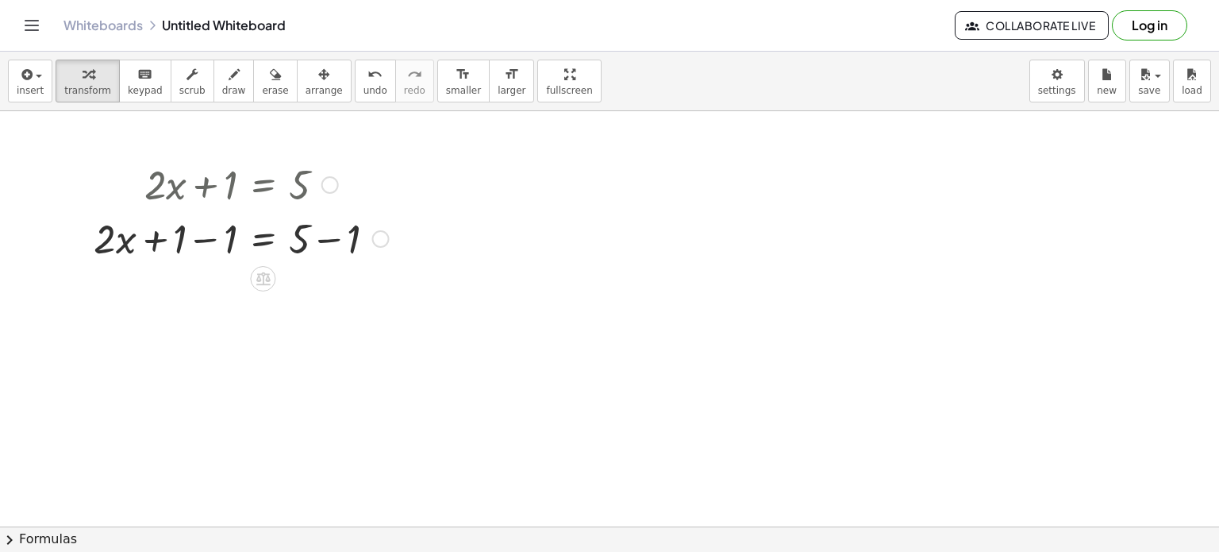
click at [379, 237] on div at bounding box center [380, 238] width 17 height 17
click at [364, 183] on div at bounding box center [241, 183] width 311 height 54
drag, startPoint x: 179, startPoint y: 233, endPoint x: 216, endPoint y: 237, distance: 36.7
click at [216, 237] on div at bounding box center [241, 237] width 311 height 54
drag, startPoint x: 356, startPoint y: 291, endPoint x: 308, endPoint y: 284, distance: 48.2
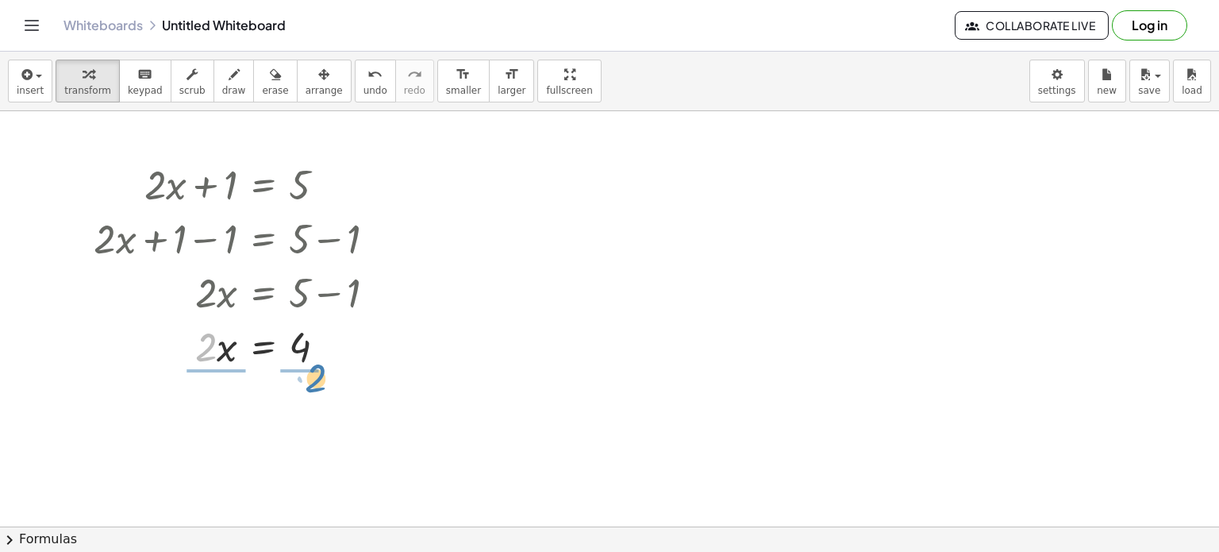
drag, startPoint x: 210, startPoint y: 349, endPoint x: 313, endPoint y: 368, distance: 104.9
click at [313, 368] on div at bounding box center [241, 345] width 311 height 54
drag, startPoint x: 303, startPoint y: 426, endPoint x: 317, endPoint y: 385, distance: 42.7
click at [317, 385] on div at bounding box center [241, 411] width 311 height 79
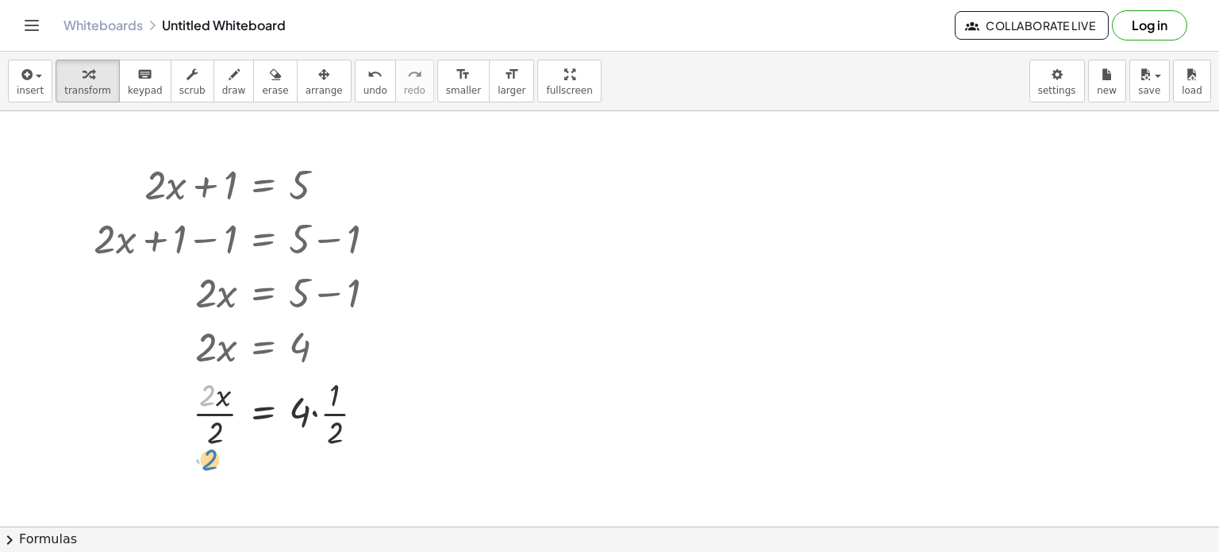
drag, startPoint x: 210, startPoint y: 393, endPoint x: 213, endPoint y: 470, distance: 77.0
drag, startPoint x: 214, startPoint y: 428, endPoint x: 214, endPoint y: 437, distance: 8.8
click at [214, 437] on div at bounding box center [241, 411] width 311 height 79
click at [206, 396] on div at bounding box center [241, 411] width 311 height 79
click at [206, 394] on div at bounding box center [241, 411] width 311 height 79
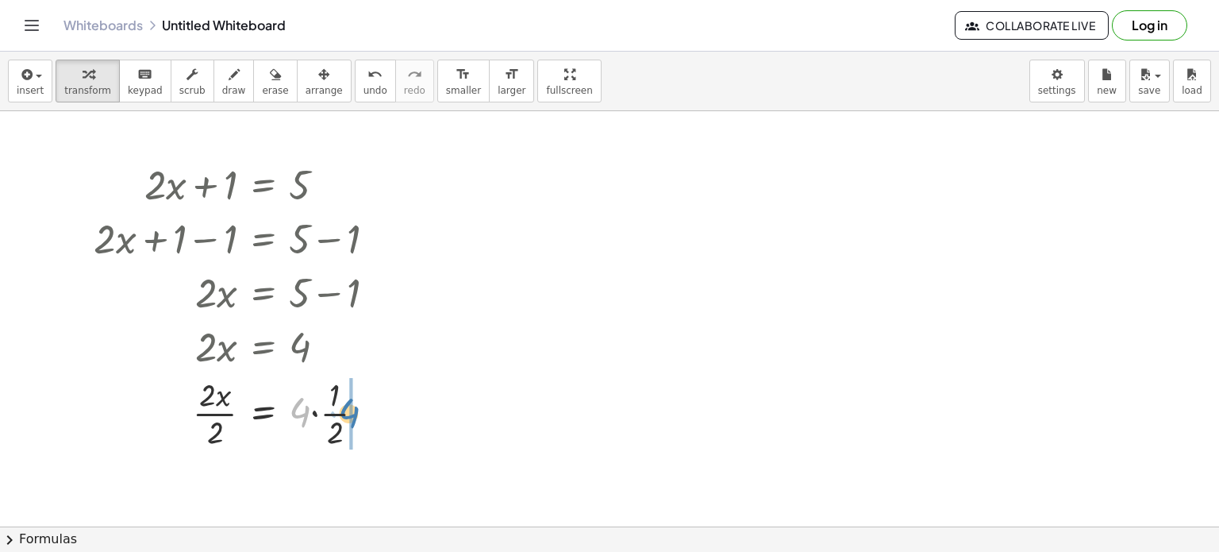
drag, startPoint x: 302, startPoint y: 410, endPoint x: 348, endPoint y: 414, distance: 46.2
click at [348, 414] on div at bounding box center [241, 411] width 311 height 79
drag, startPoint x: 211, startPoint y: 428, endPoint x: 299, endPoint y: 404, distance: 91.3
click at [299, 404] on div at bounding box center [241, 411] width 311 height 79
drag, startPoint x: 185, startPoint y: 425, endPoint x: 232, endPoint y: 399, distance: 53.3
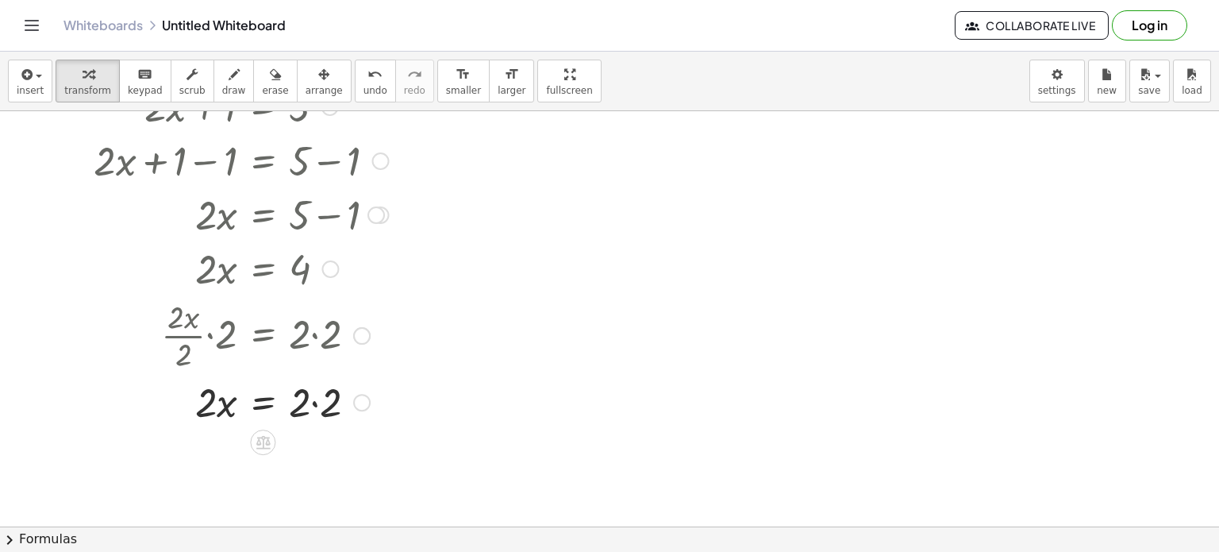
scroll to position [84, 0]
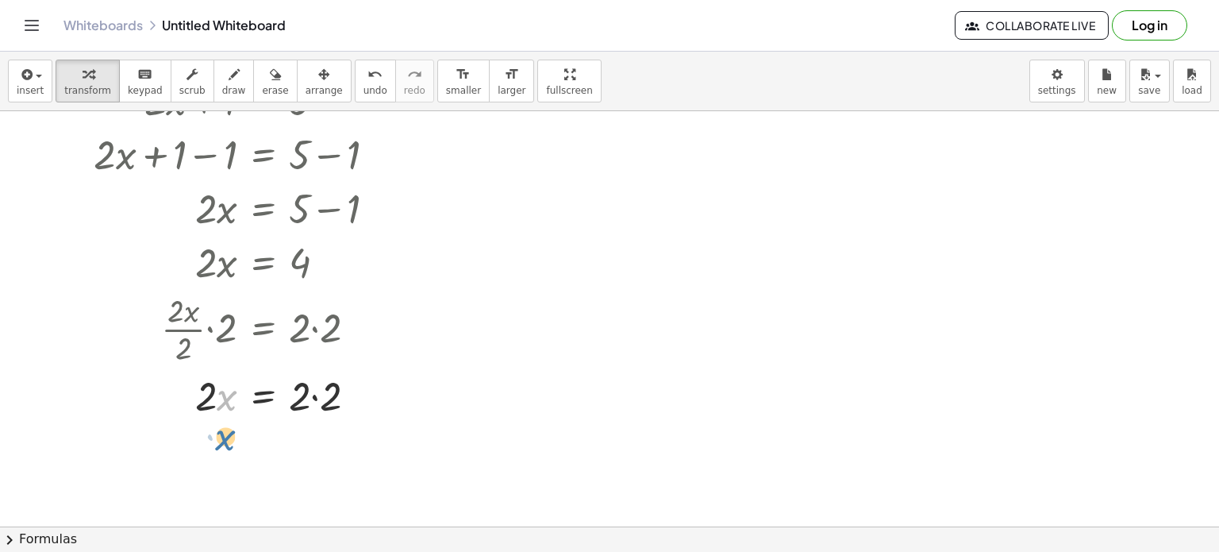
drag, startPoint x: 221, startPoint y: 395, endPoint x: 220, endPoint y: 436, distance: 41.3
drag, startPoint x: 295, startPoint y: 394, endPoint x: 327, endPoint y: 399, distance: 32.2
click at [356, 395] on div at bounding box center [361, 395] width 17 height 17
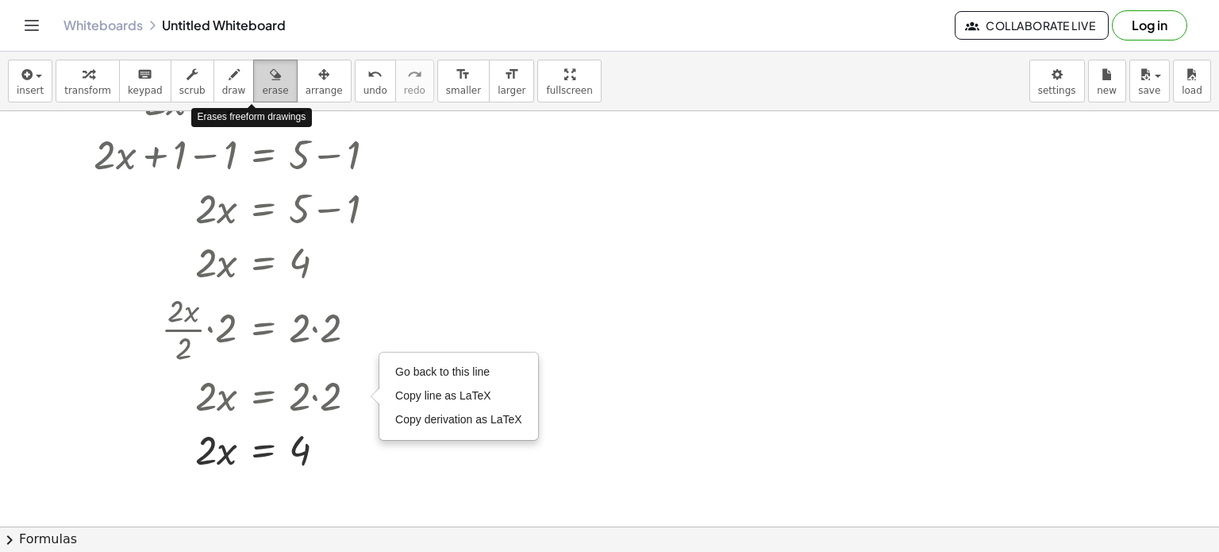
click at [262, 79] on div "button" at bounding box center [275, 73] width 26 height 19
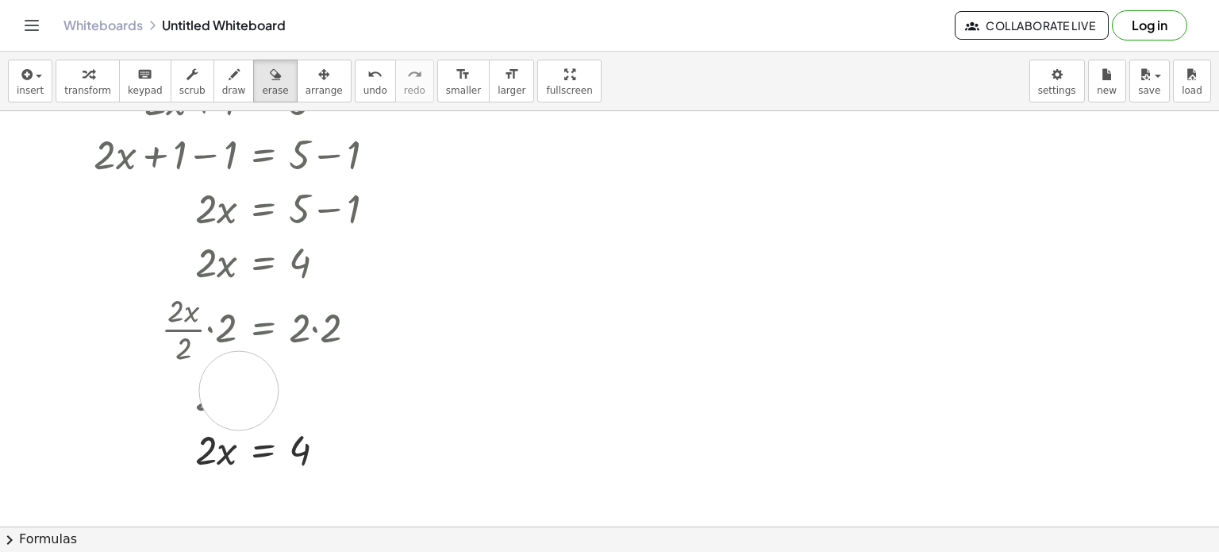
drag, startPoint x: 344, startPoint y: 386, endPoint x: 201, endPoint y: 396, distance: 143.3
click at [201, 396] on div at bounding box center [609, 494] width 1219 height 935
drag, startPoint x: 206, startPoint y: 396, endPoint x: 315, endPoint y: 405, distance: 109.9
click at [315, 405] on div at bounding box center [609, 494] width 1219 height 935
click at [263, 336] on div at bounding box center [609, 494] width 1219 height 935
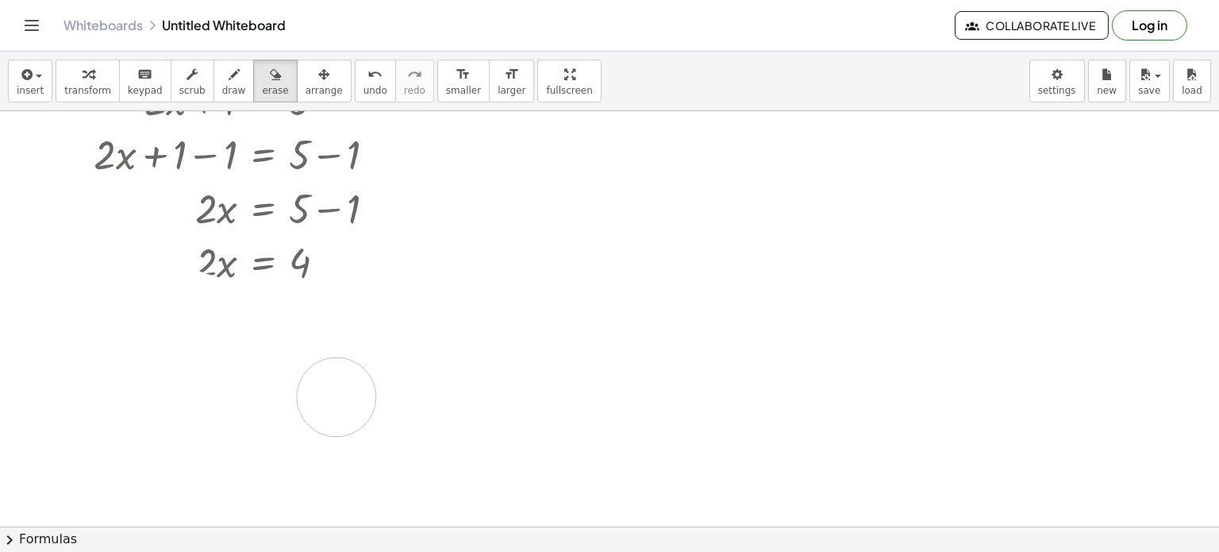
drag, startPoint x: 180, startPoint y: 307, endPoint x: 361, endPoint y: 369, distance: 191.3
click at [361, 369] on div at bounding box center [609, 494] width 1219 height 935
drag, startPoint x: 171, startPoint y: 304, endPoint x: 181, endPoint y: 351, distance: 48.0
click at [181, 351] on div at bounding box center [609, 494] width 1219 height 935
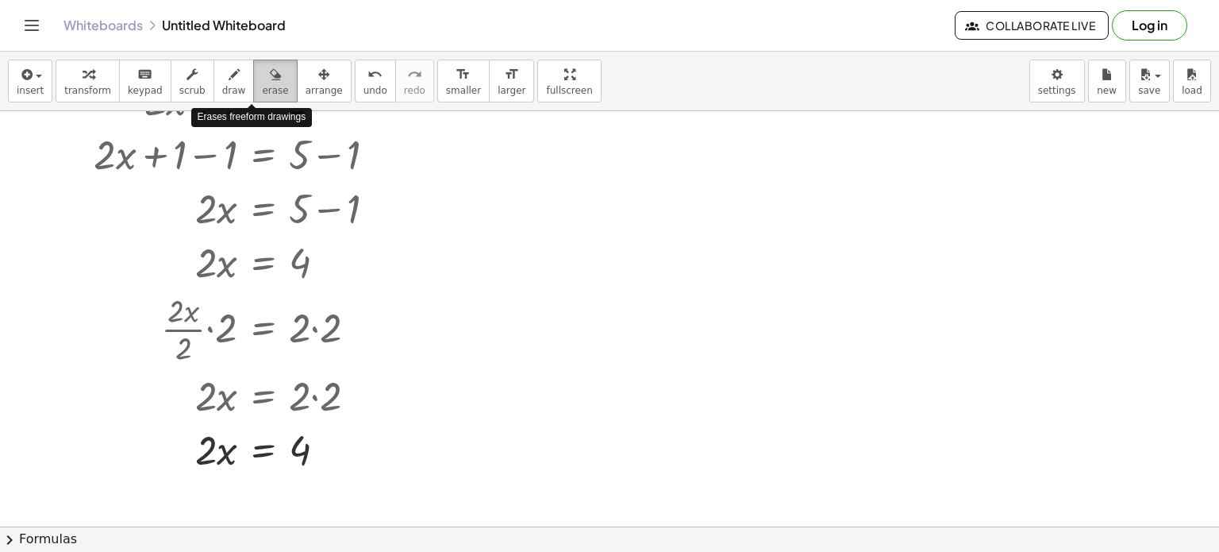
click at [262, 88] on span "erase" at bounding box center [275, 90] width 26 height 11
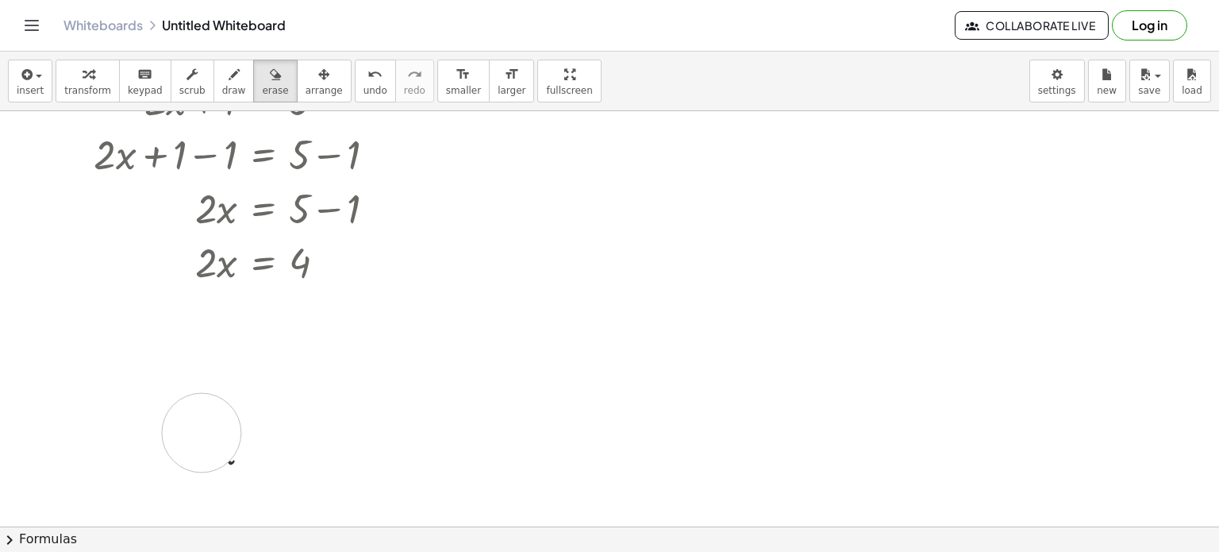
drag, startPoint x: 161, startPoint y: 317, endPoint x: 210, endPoint y: 446, distance: 138.2
click at [210, 446] on div at bounding box center [609, 494] width 1219 height 935
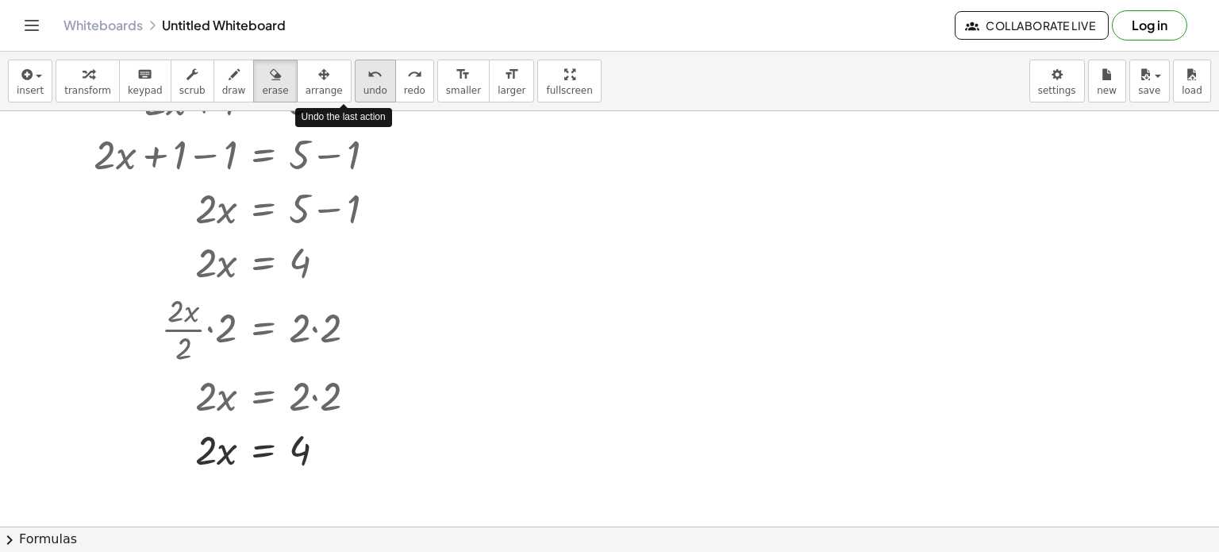
click at [364, 85] on span "undo" at bounding box center [376, 90] width 24 height 11
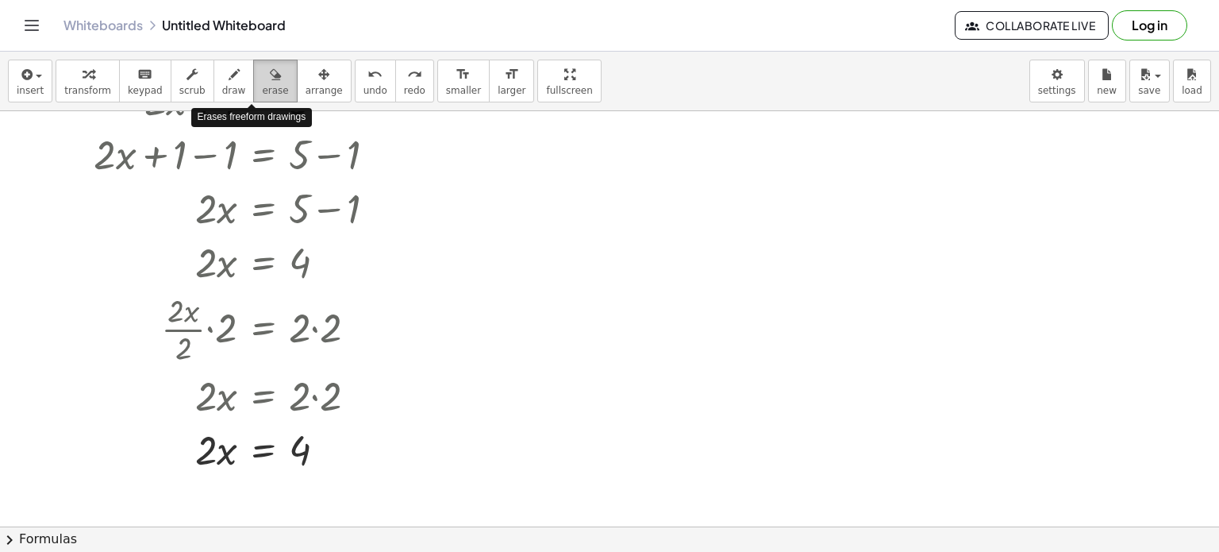
click at [262, 76] on div "button" at bounding box center [275, 73] width 26 height 19
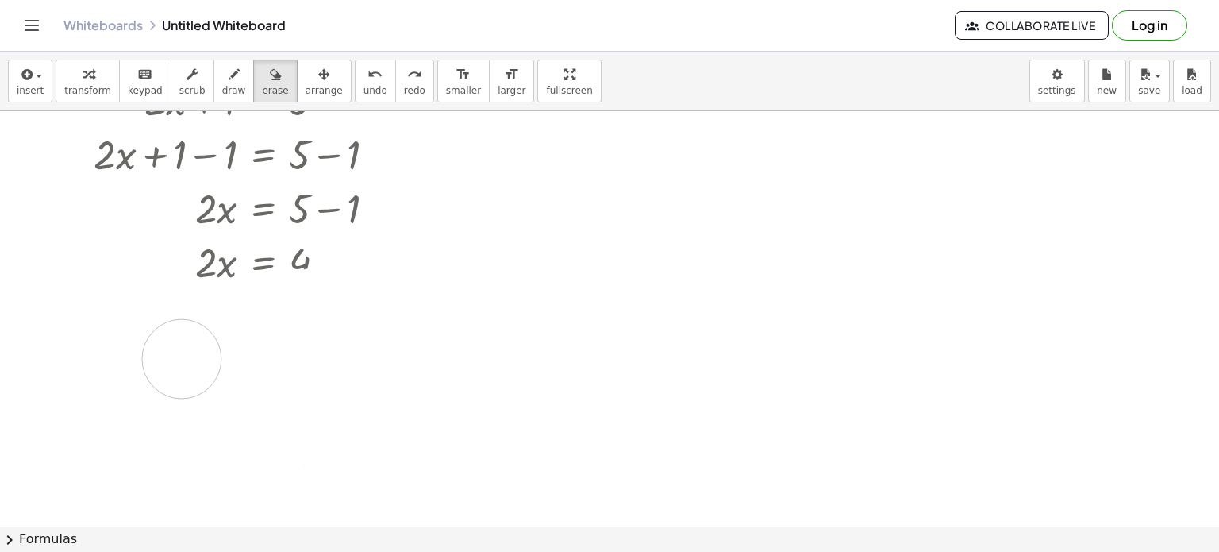
drag, startPoint x: 172, startPoint y: 312, endPoint x: 182, endPoint y: 358, distance: 47.0
click at [182, 358] on div at bounding box center [609, 494] width 1219 height 935
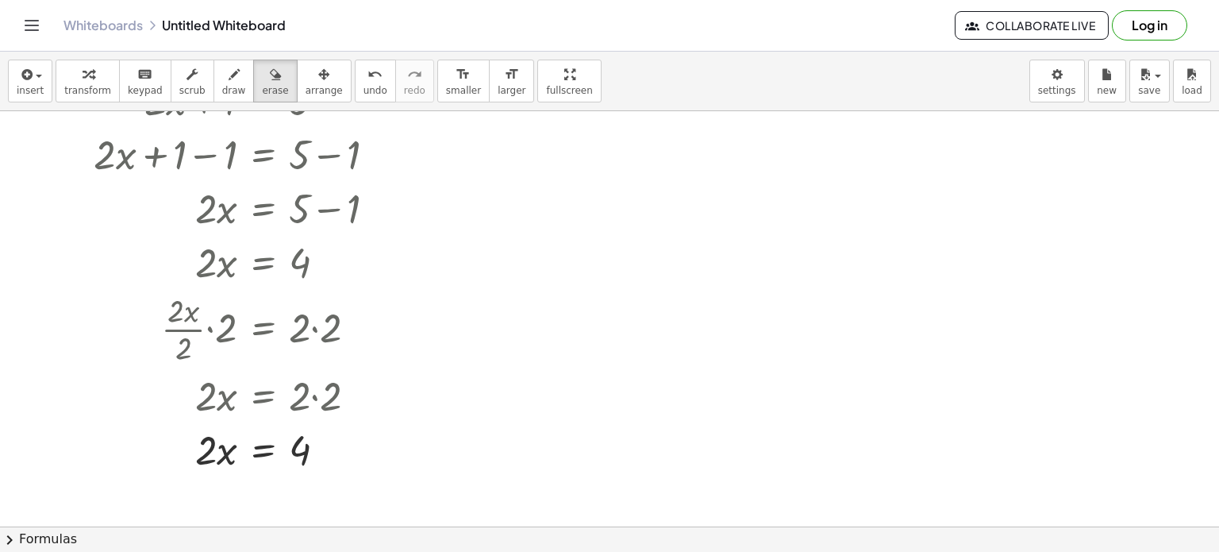
click at [313, 439] on div at bounding box center [609, 494] width 1219 height 935
drag, startPoint x: 324, startPoint y: 441, endPoint x: 333, endPoint y: 389, distance: 52.5
click at [333, 389] on div at bounding box center [609, 494] width 1219 height 935
click at [262, 64] on div "button" at bounding box center [275, 73] width 26 height 19
click at [70, 130] on div at bounding box center [609, 494] width 1219 height 935
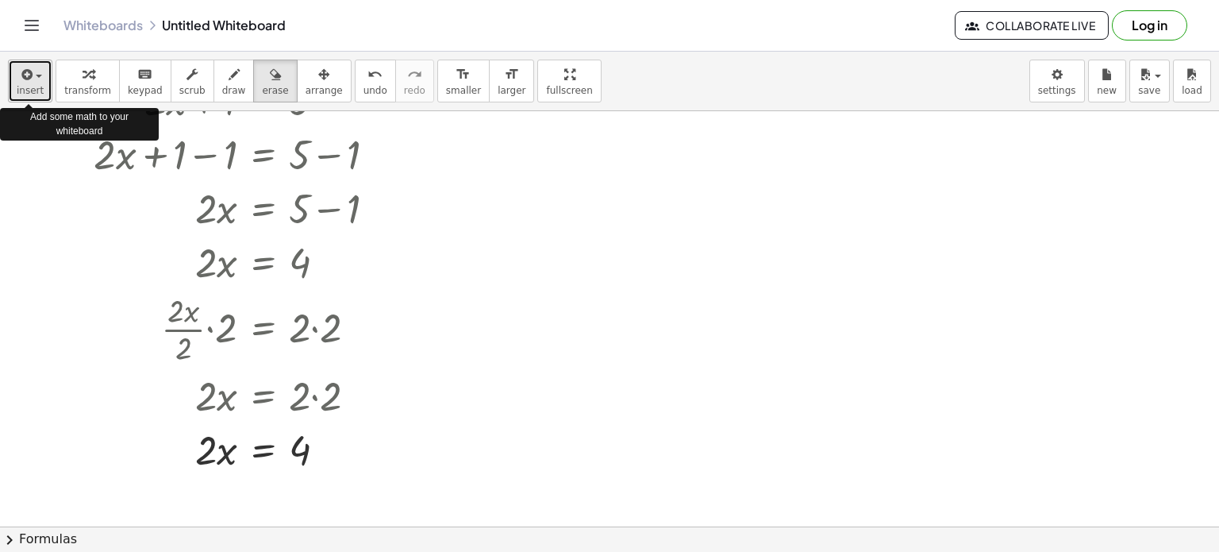
click at [25, 75] on icon "button" at bounding box center [25, 74] width 14 height 19
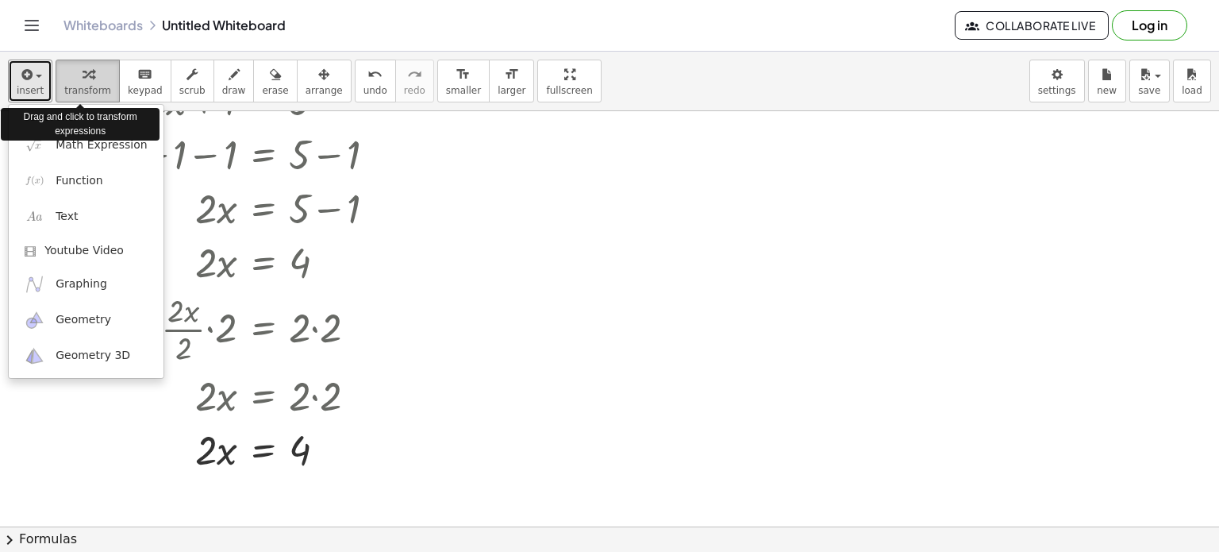
click at [93, 82] on button "transform" at bounding box center [88, 81] width 64 height 43
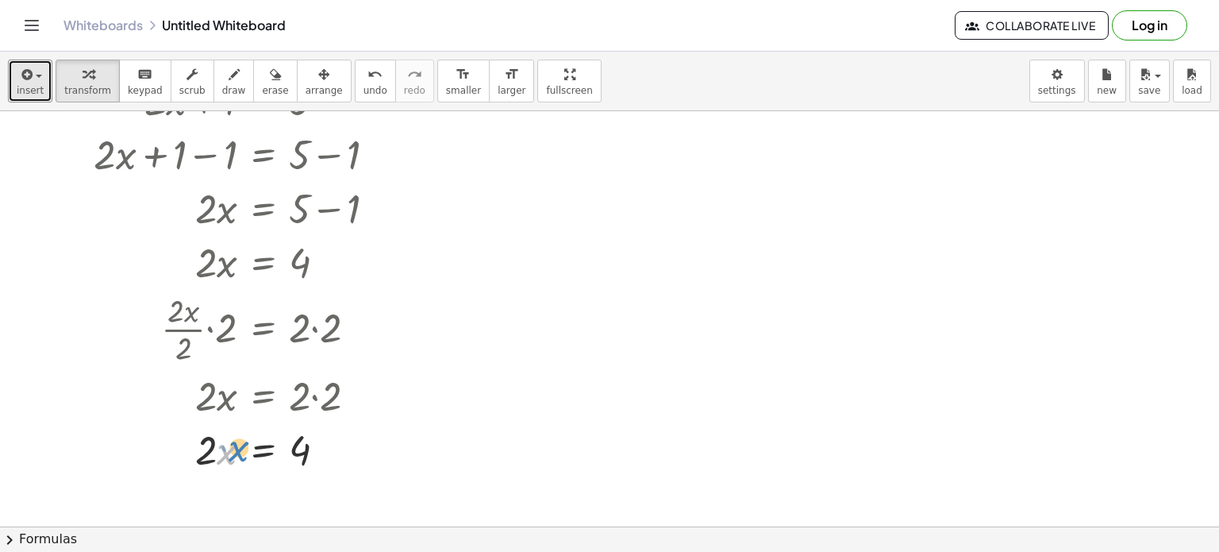
click at [223, 428] on div at bounding box center [241, 449] width 311 height 54
click at [206, 440] on div at bounding box center [241, 449] width 311 height 54
drag, startPoint x: 229, startPoint y: 452, endPoint x: 235, endPoint y: 476, distance: 24.6
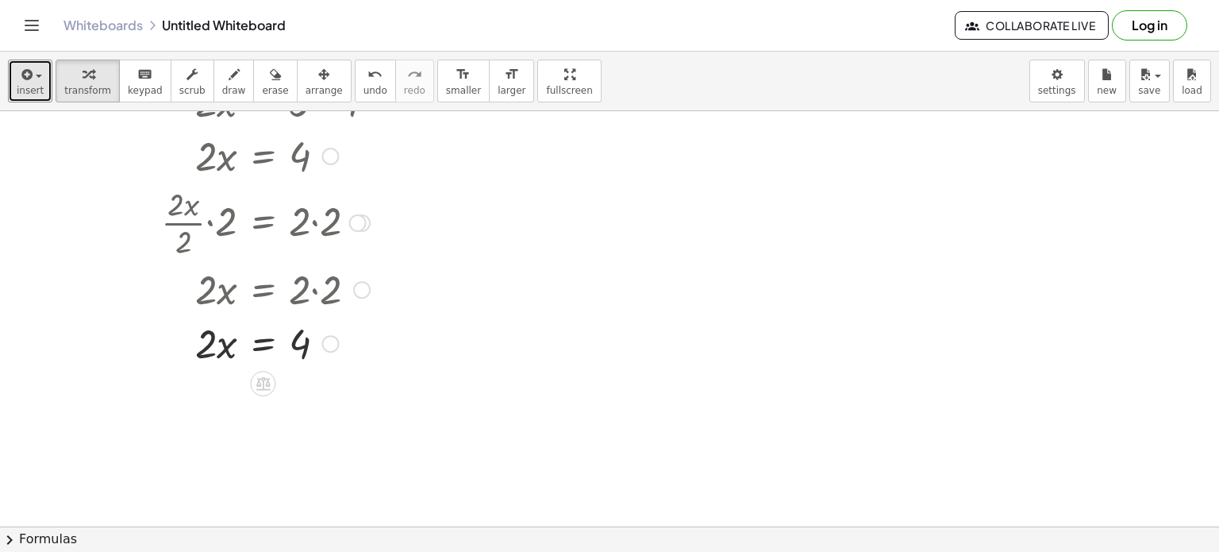
scroll to position [214, 0]
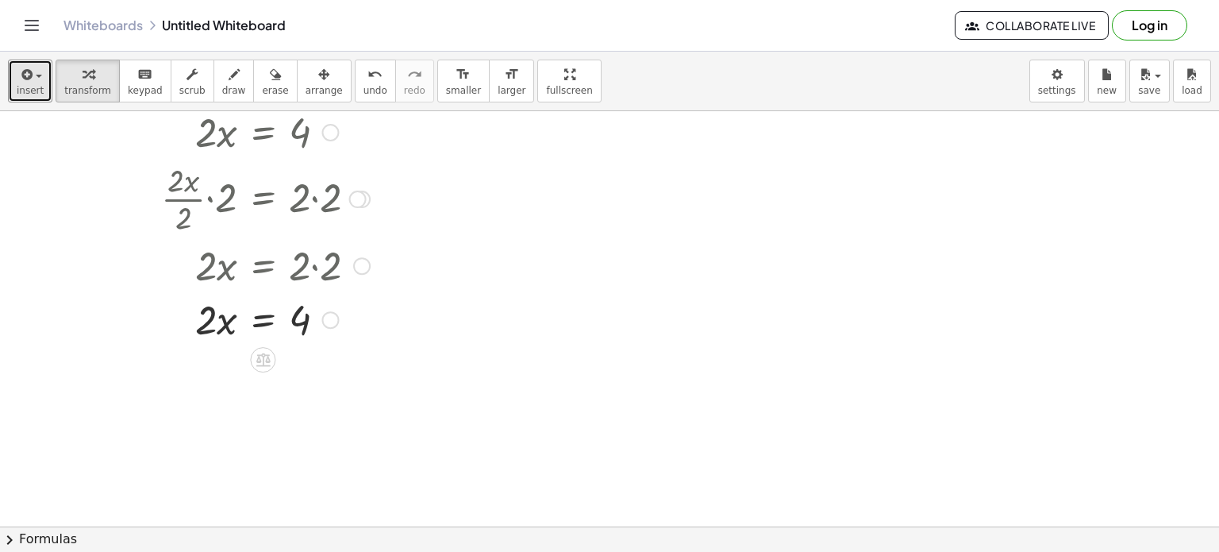
click at [331, 319] on div "Transform line Copy line as LaTeX Copy derivation as LaTeX Expand new lines: On" at bounding box center [330, 319] width 17 height 17
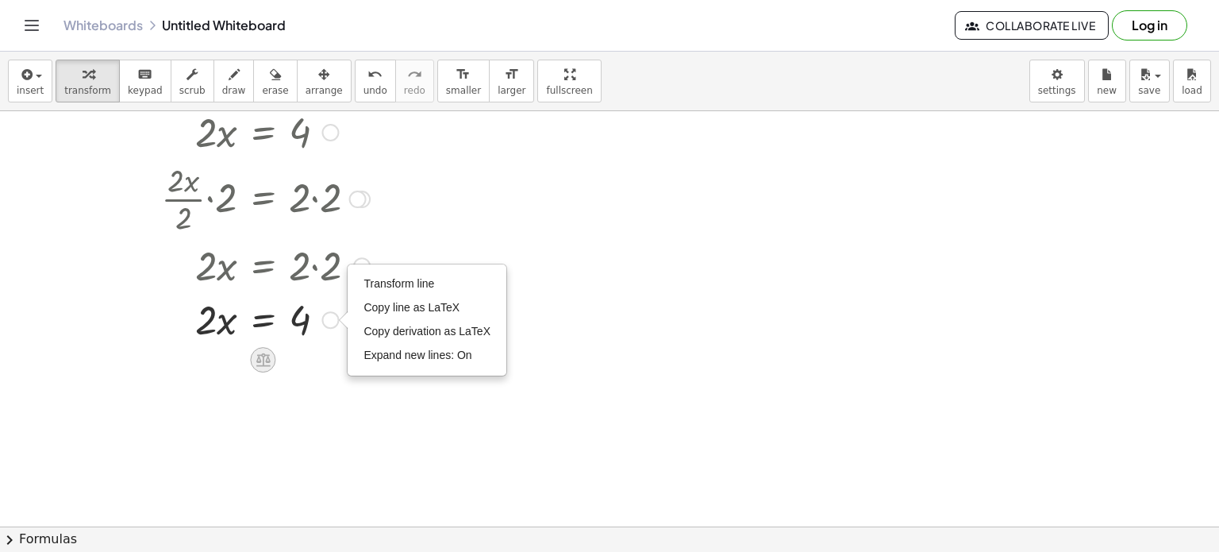
click at [260, 354] on icon at bounding box center [263, 359] width 14 height 13
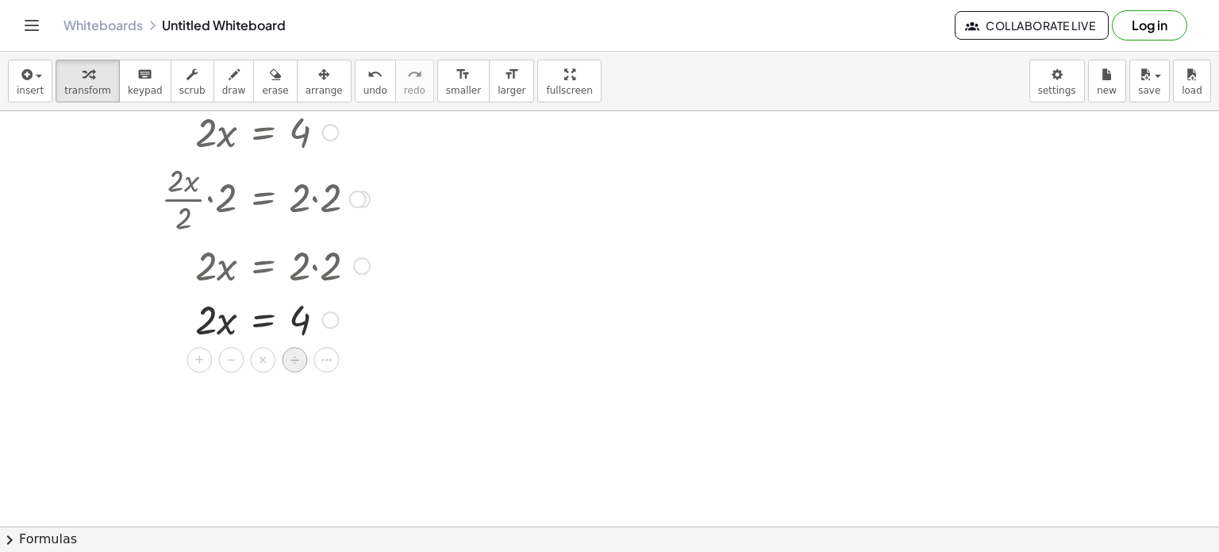
click at [287, 356] on div "÷" at bounding box center [294, 359] width 25 height 25
click at [215, 393] on div at bounding box center [241, 384] width 311 height 79
click at [212, 400] on div at bounding box center [241, 384] width 311 height 79
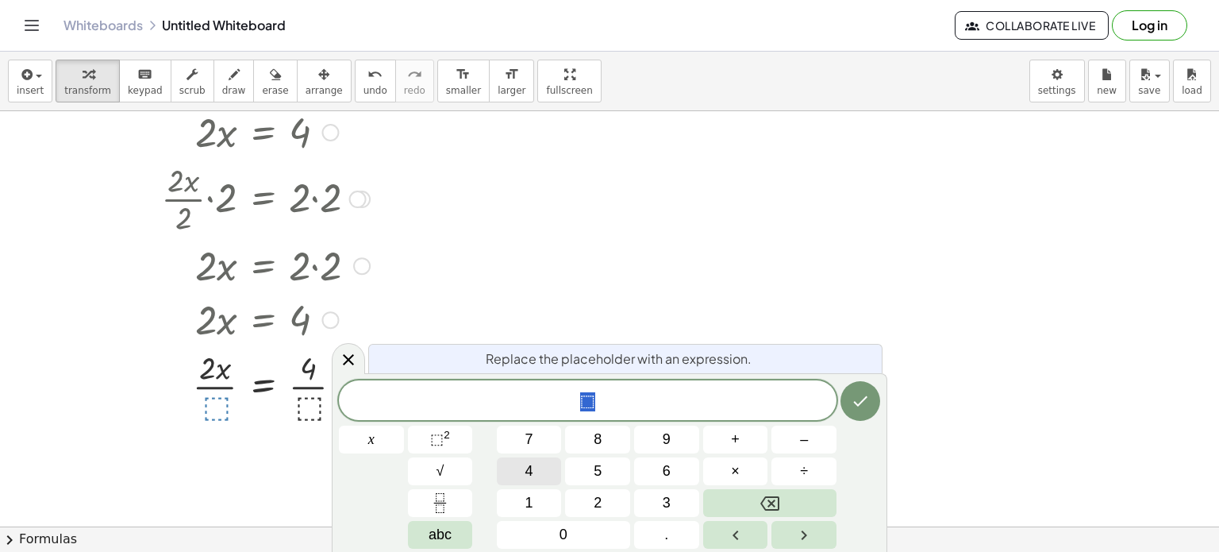
click at [532, 471] on span "4" at bounding box center [530, 470] width 8 height 21
click at [800, 466] on span "÷" at bounding box center [804, 470] width 8 height 21
click at [595, 501] on span "2" at bounding box center [598, 502] width 8 height 21
click at [799, 537] on icon "Right arrow" at bounding box center [804, 535] width 19 height 19
click at [857, 404] on icon "Done" at bounding box center [861, 401] width 14 height 10
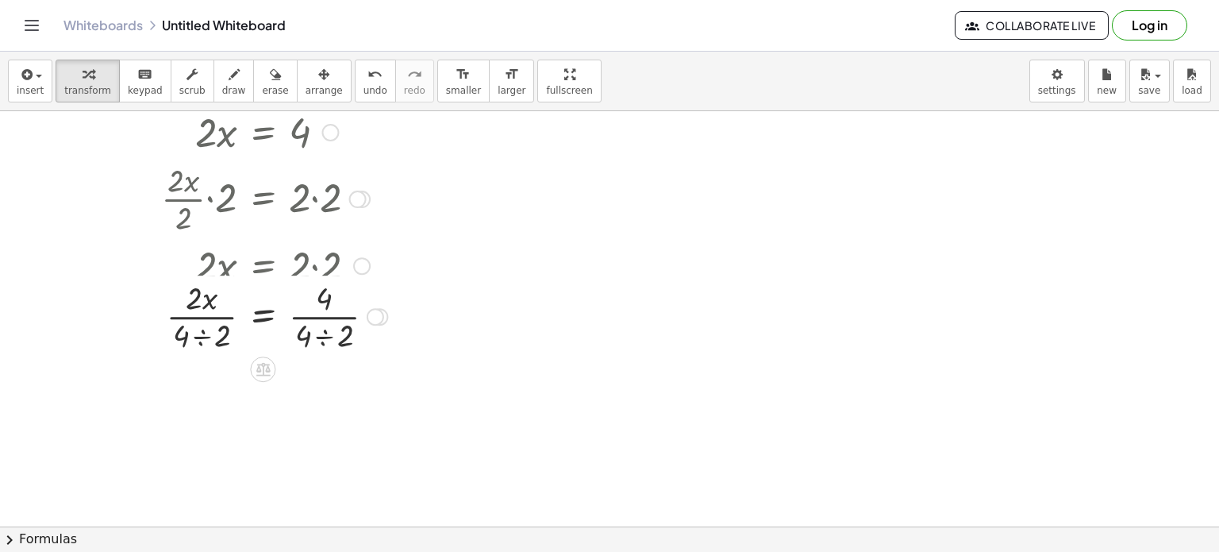
drag, startPoint x: 384, startPoint y: 384, endPoint x: 335, endPoint y: 306, distance: 92.7
click at [263, 317] on div "· x = 2 · 4 · · 4 ÷ 2 · 4 ÷ 2 Transform line Copy line as LaTeX Copy derivation…" at bounding box center [263, 317] width 0 height 0
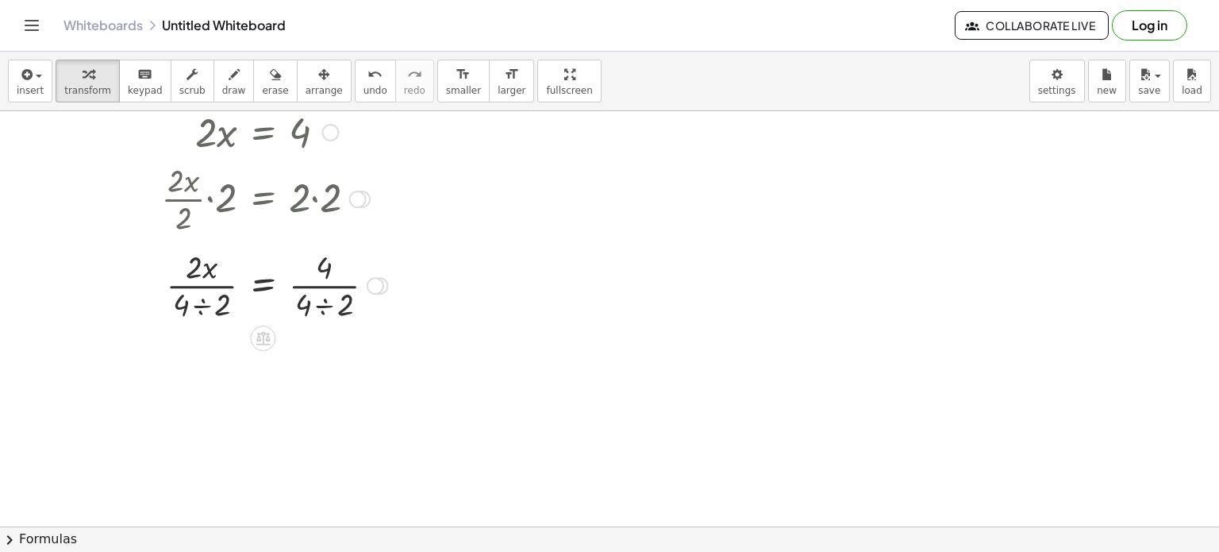
drag, startPoint x: 375, startPoint y: 314, endPoint x: 363, endPoint y: 272, distance: 43.0
click at [263, 286] on div "· x = 2 · 4 · · 4 ÷ 2 · 4 ÷ 2 Transform line Copy line as LaTeX Copy derivation…" at bounding box center [263, 286] width 0 height 0
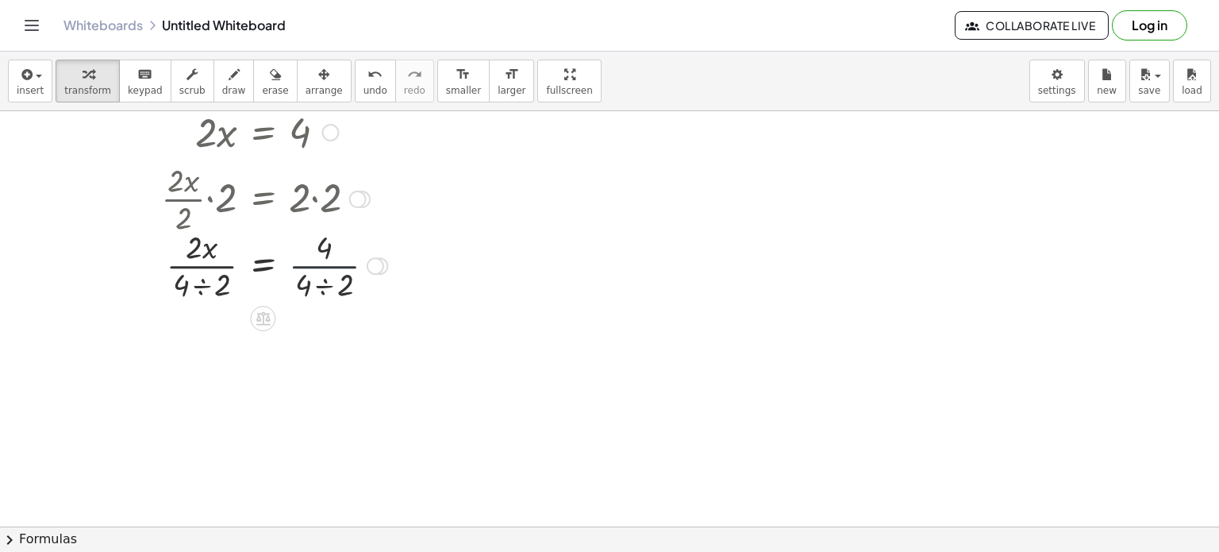
click at [323, 268] on div at bounding box center [241, 264] width 311 height 79
click at [209, 283] on div at bounding box center [241, 264] width 311 height 79
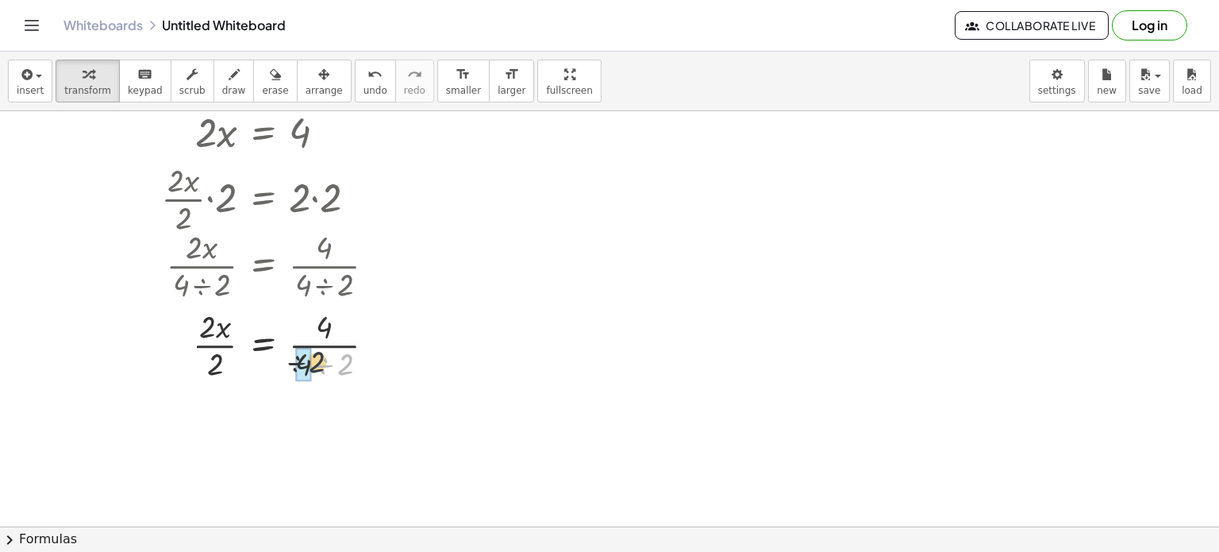
drag, startPoint x: 345, startPoint y: 364, endPoint x: 311, endPoint y: 362, distance: 33.4
click at [307, 326] on div at bounding box center [241, 343] width 311 height 79
drag, startPoint x: 218, startPoint y: 357, endPoint x: 309, endPoint y: 363, distance: 90.7
click at [309, 363] on div at bounding box center [241, 343] width 311 height 79
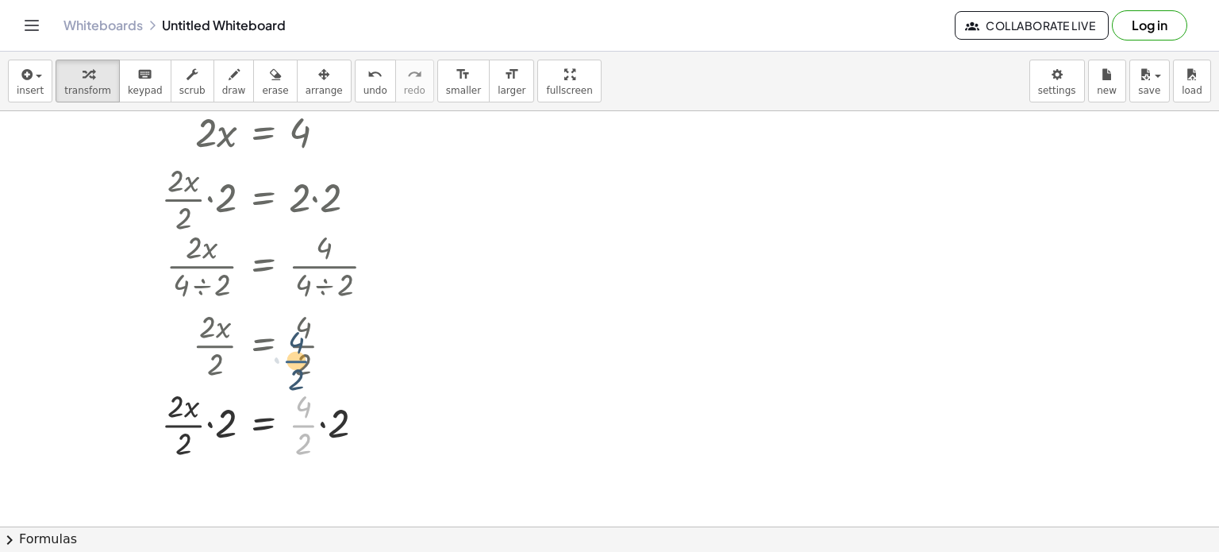
drag, startPoint x: 312, startPoint y: 415, endPoint x: 305, endPoint y: 350, distance: 65.5
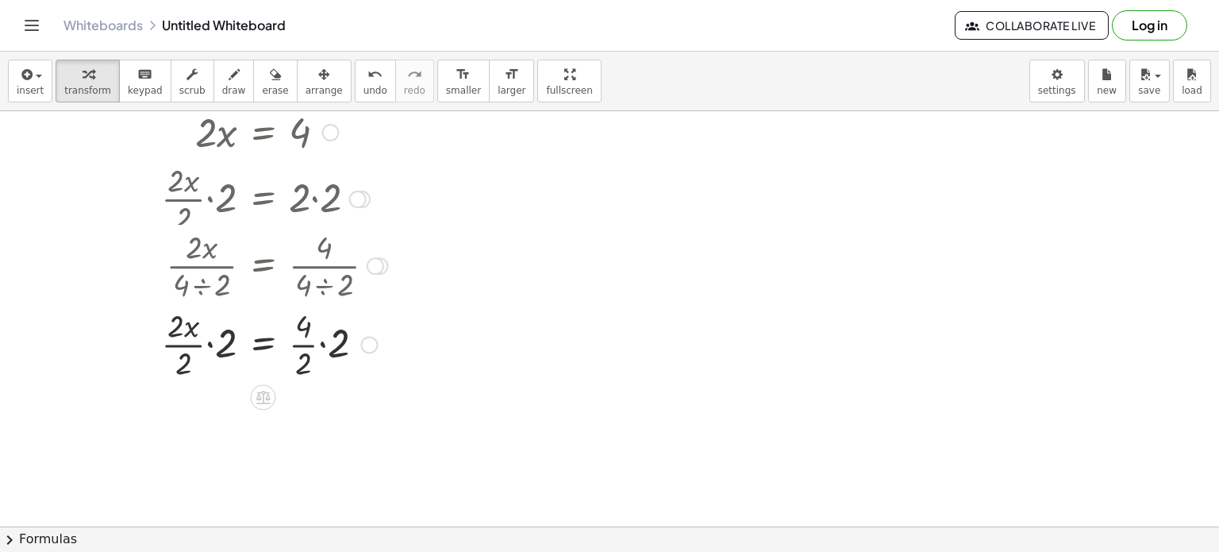
drag, startPoint x: 368, startPoint y: 419, endPoint x: 341, endPoint y: 331, distance: 91.9
click at [263, 345] on div "· x = 2 · 4 · · 2 · · 2 · 2 · · 2 Transform line Copy line as LaTeX Copy deriva…" at bounding box center [263, 345] width 0 height 0
drag, startPoint x: 290, startPoint y: 307, endPoint x: 384, endPoint y: 328, distance: 96.7
click at [384, 328] on div at bounding box center [241, 343] width 311 height 79
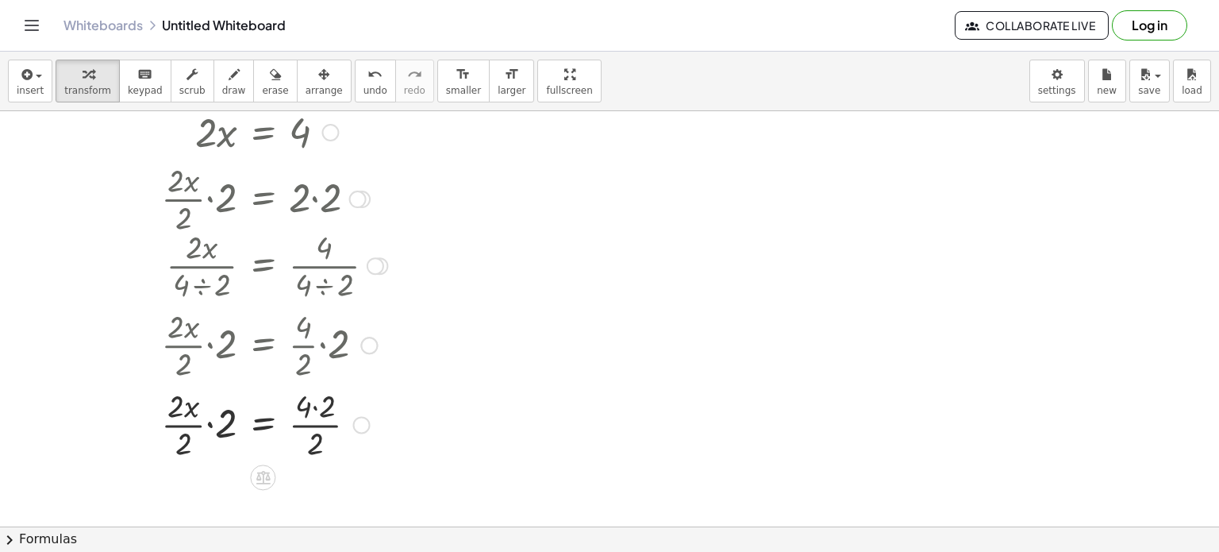
drag, startPoint x: 359, startPoint y: 340, endPoint x: 359, endPoint y: 331, distance: 8.7
click at [359, 331] on div at bounding box center [245, 343] width 318 height 79
drag, startPoint x: 359, startPoint y: 406, endPoint x: 365, endPoint y: 307, distance: 98.6
drag, startPoint x: 335, startPoint y: 396, endPoint x: 327, endPoint y: 428, distance: 32.7
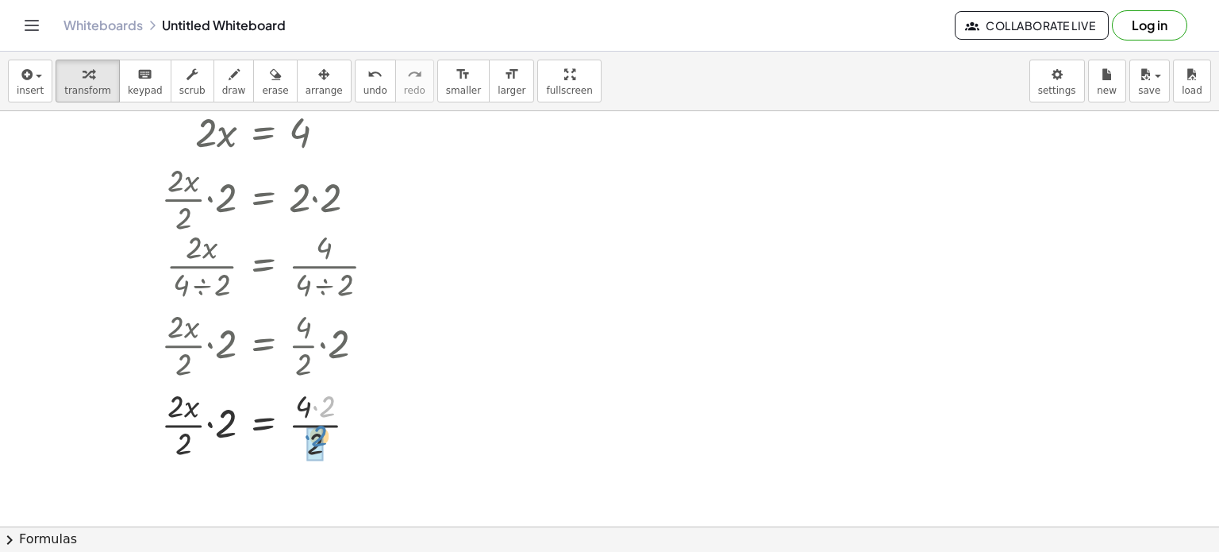
click at [327, 428] on div at bounding box center [241, 422] width 311 height 79
drag, startPoint x: 235, startPoint y: 415, endPoint x: 193, endPoint y: 432, distance: 45.3
click at [193, 432] on div at bounding box center [241, 422] width 311 height 79
click at [325, 330] on div at bounding box center [245, 343] width 318 height 79
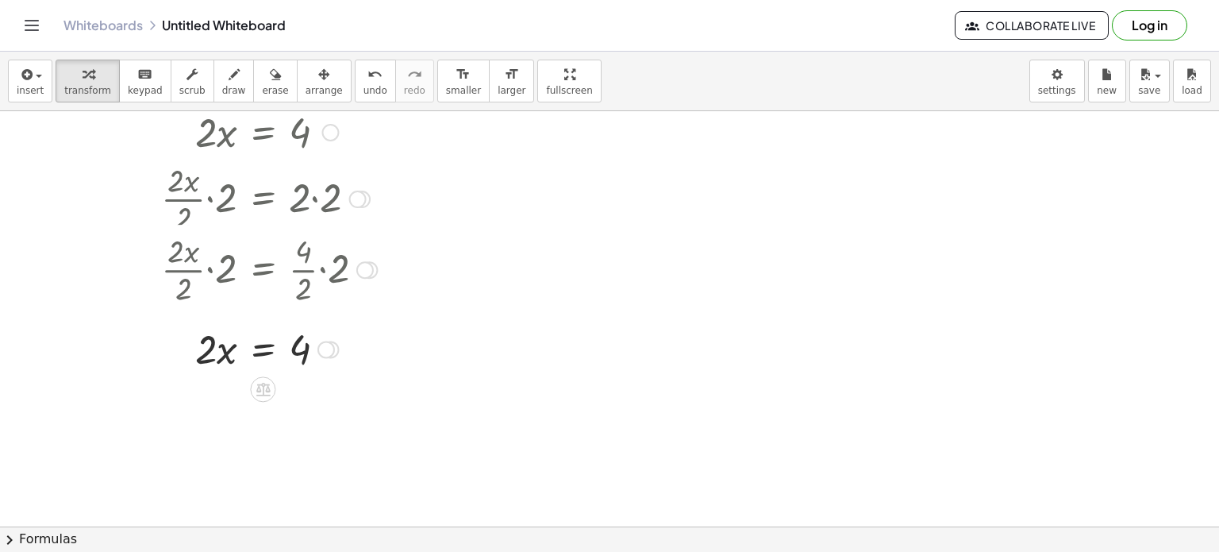
drag, startPoint x: 370, startPoint y: 342, endPoint x: 384, endPoint y: 262, distance: 81.4
click at [263, 270] on div "· · 2 · x · 2 · 2 = · · 4 · 2 · 2" at bounding box center [263, 270] width 0 height 0
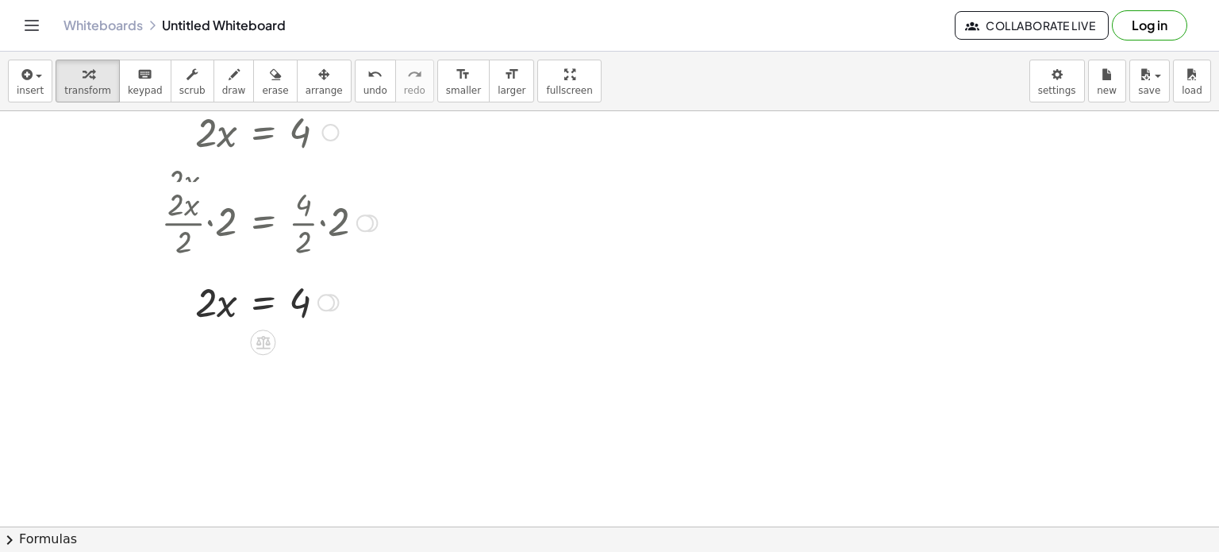
drag, startPoint x: 364, startPoint y: 260, endPoint x: 356, endPoint y: 206, distance: 54.7
click at [263, 223] on div "· · 2 · x · 2 · 2 = · · 4 · 2 · 2" at bounding box center [263, 223] width 0 height 0
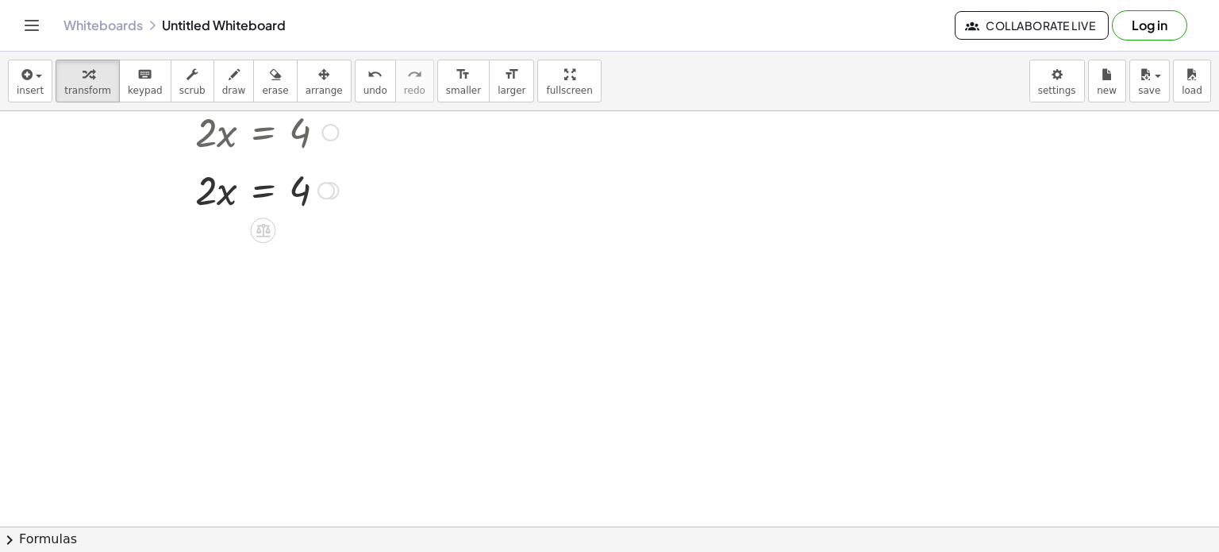
drag, startPoint x: 322, startPoint y: 276, endPoint x: 345, endPoint y: 183, distance: 95.5
click at [263, 191] on div "· x = 2 · 4 Transform line Copy line as LaTeX Copy derivation as LaTeX Expand n…" at bounding box center [263, 191] width 0 height 0
drag, startPoint x: 327, startPoint y: 190, endPoint x: 324, endPoint y: 143, distance: 46.9
click at [263, 171] on div "· x = 2 · 4 Transform line Copy line as LaTeX Copy derivation as LaTeX Expand n…" at bounding box center [263, 171] width 0 height 0
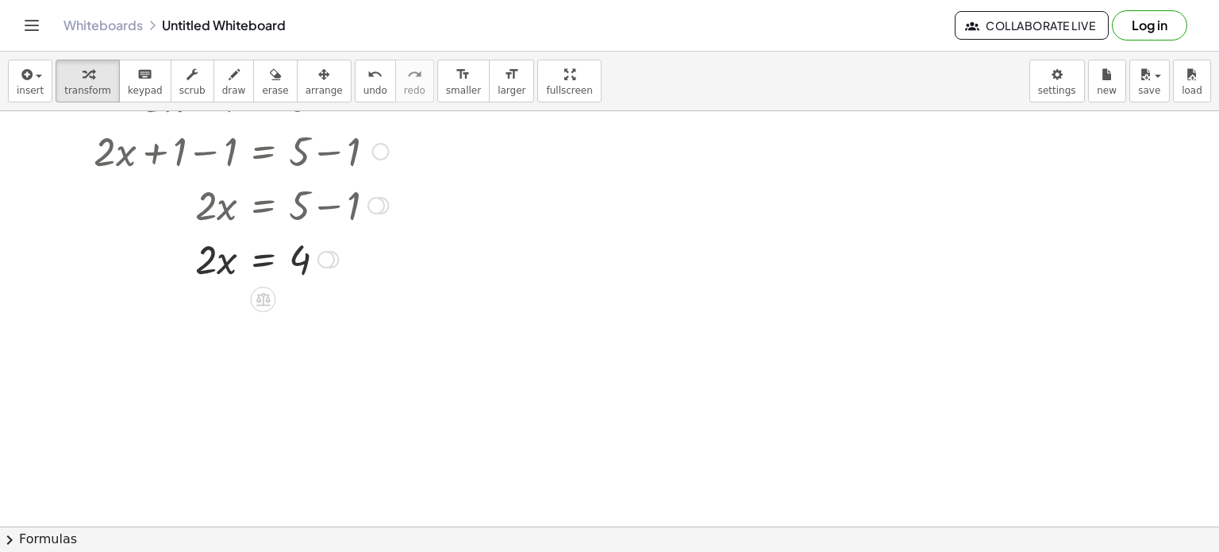
scroll to position [83, 0]
click at [548, 398] on div at bounding box center [609, 444] width 1219 height 830
click at [328, 264] on div at bounding box center [326, 264] width 17 height 17
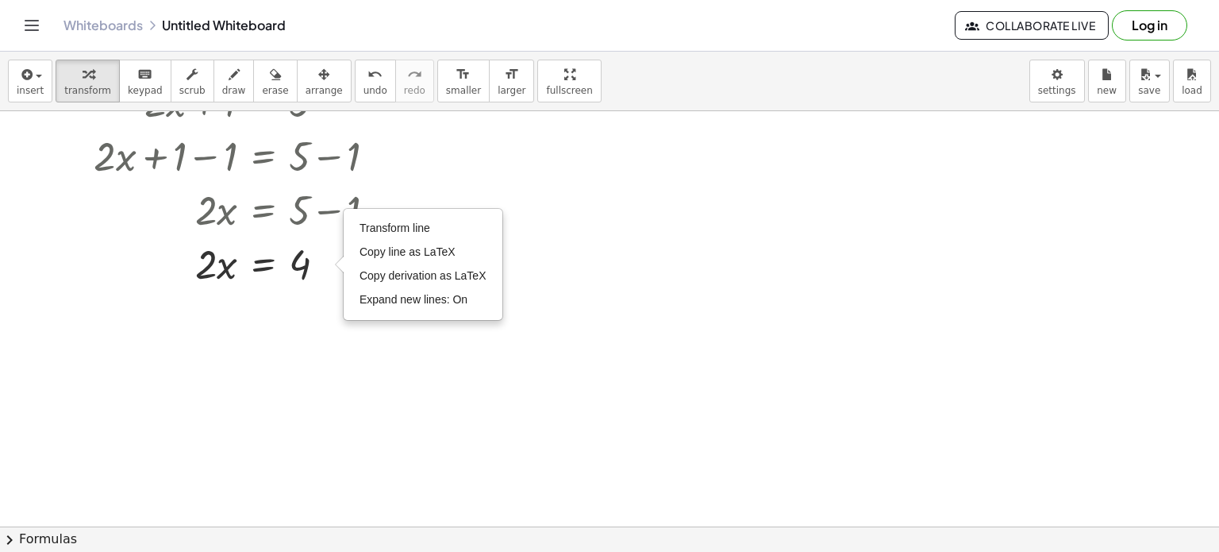
click at [394, 399] on div at bounding box center [609, 444] width 1219 height 830
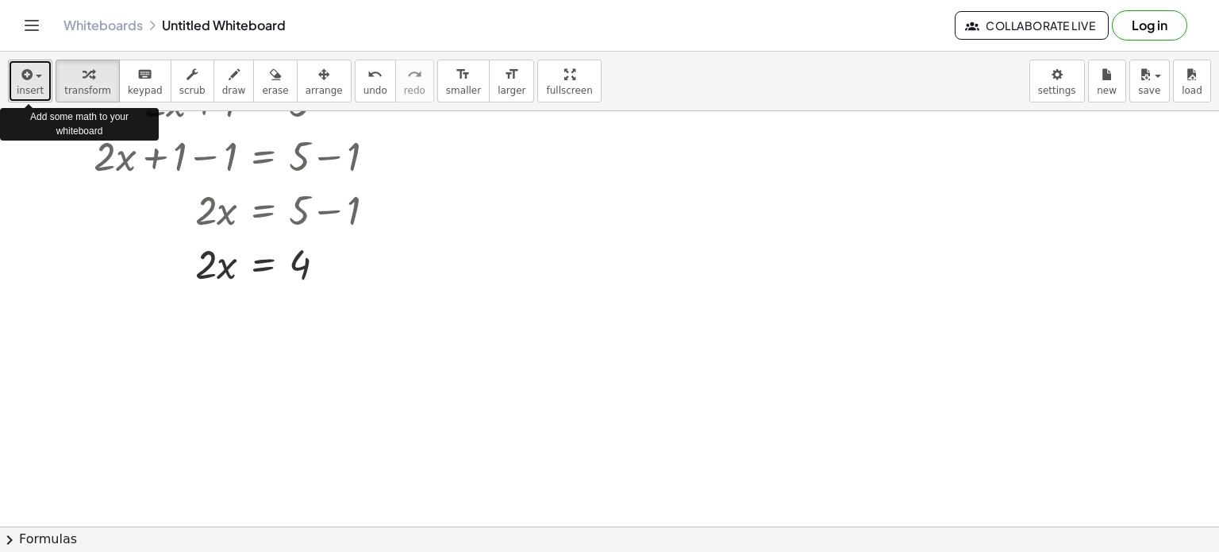
click at [23, 75] on icon "button" at bounding box center [25, 74] width 14 height 19
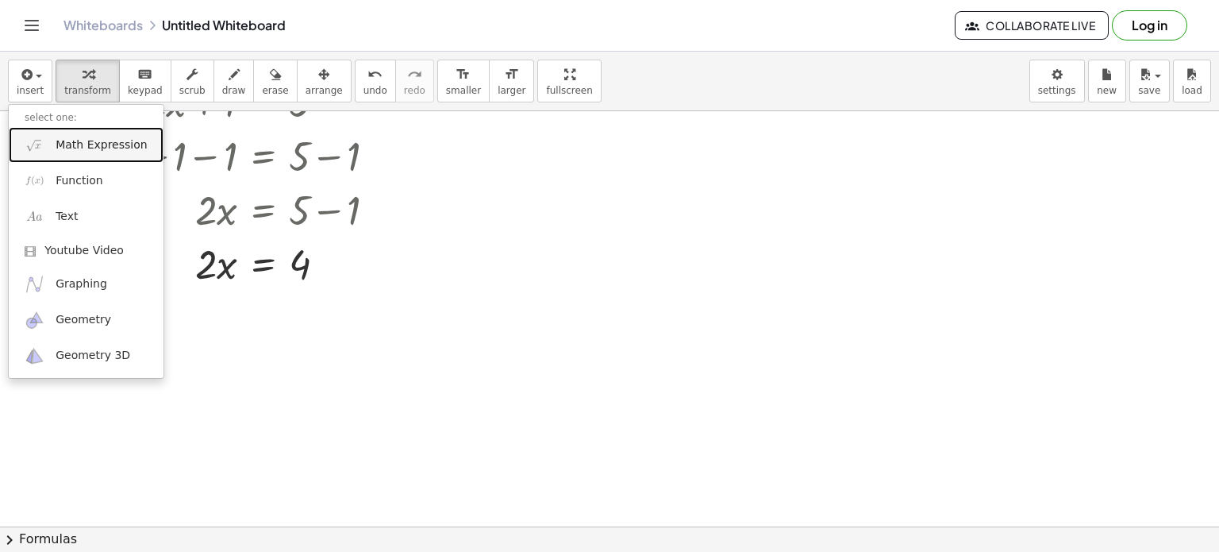
click at [65, 142] on span "Math Expression" at bounding box center [101, 145] width 91 height 16
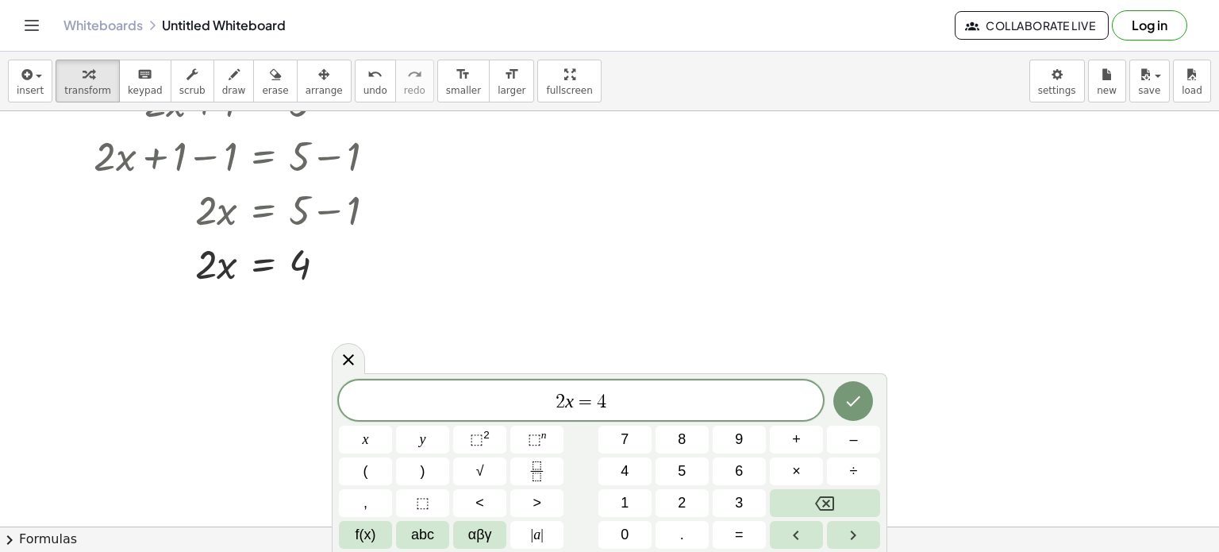
click at [463, 291] on div at bounding box center [609, 444] width 1219 height 830
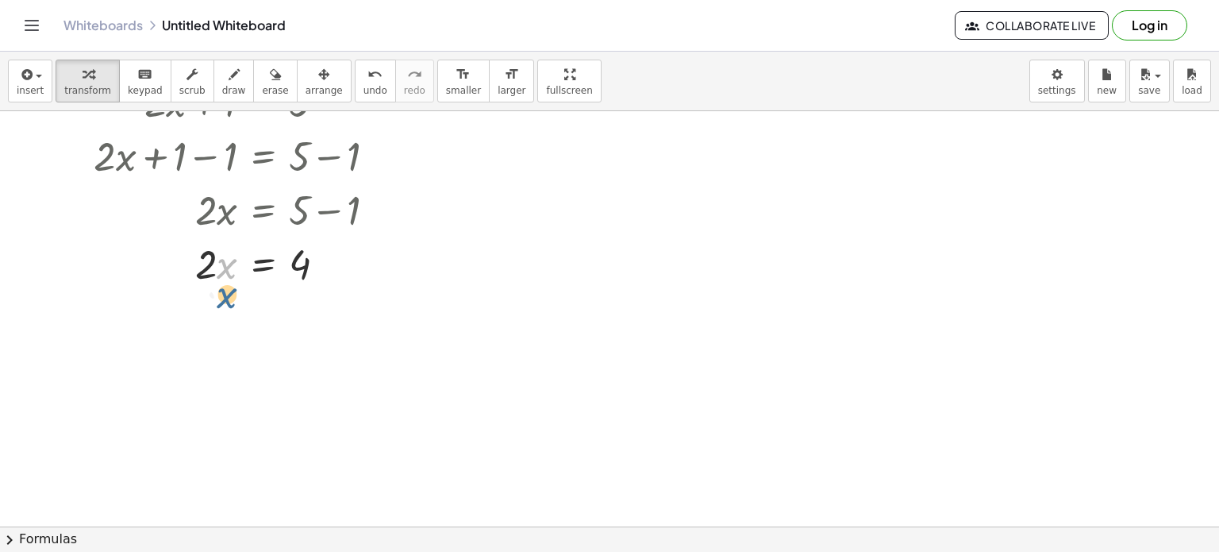
drag, startPoint x: 225, startPoint y: 276, endPoint x: 225, endPoint y: 310, distance: 33.3
click at [225, 310] on div "+ · 2 · x + 1 = 5 + · 2 · x + 1 − 1 = + 5 − 1 + · 2 · x + 0 = + 5 − 1 · 2 · x =…" at bounding box center [609, 444] width 1219 height 830
drag, startPoint x: 206, startPoint y: 274, endPoint x: 298, endPoint y: 298, distance: 94.4
click at [298, 298] on div "+ · 2 · x + 1 = 5 + · 2 · x + 1 − 1 = + 5 − 1 + · 2 · x + 0 = + 5 − 1 · 2 · x =…" at bounding box center [609, 444] width 1219 height 830
drag, startPoint x: 337, startPoint y: 329, endPoint x: 333, endPoint y: 270, distance: 59.7
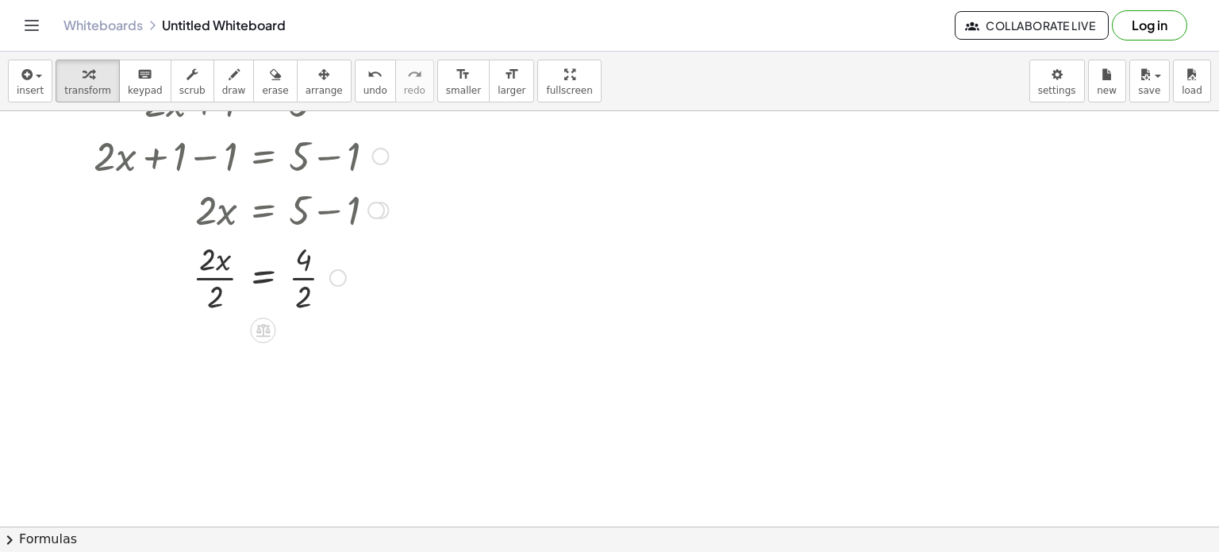
click at [333, 270] on div "Transform line Copy line as LaTeX Copy derivation as LaTeX Expand new lines: On" at bounding box center [337, 277] width 17 height 17
drag, startPoint x: 229, startPoint y: 256, endPoint x: 260, endPoint y: 288, distance: 45.5
click at [260, 288] on div at bounding box center [241, 262] width 311 height 79
click at [221, 279] on div at bounding box center [241, 262] width 311 height 79
drag, startPoint x: 220, startPoint y: 268, endPoint x: 219, endPoint y: 251, distance: 17.5
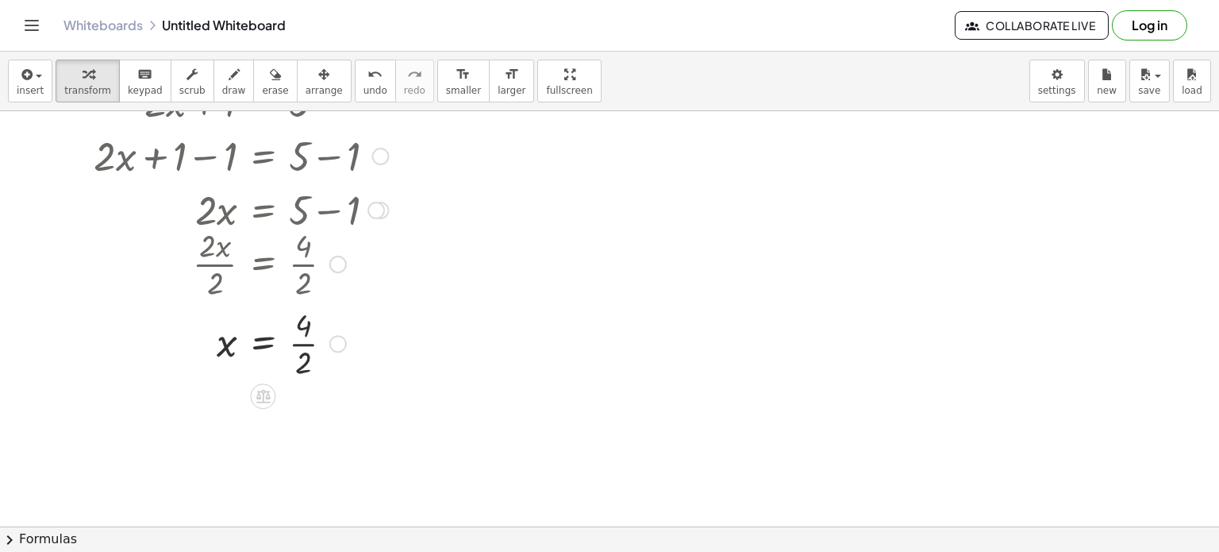
click at [219, 251] on div at bounding box center [228, 262] width 335 height 79
click at [224, 251] on div at bounding box center [228, 262] width 335 height 79
drag, startPoint x: 315, startPoint y: 343, endPoint x: 310, endPoint y: 254, distance: 89.0
click at [263, 102] on div "+ · 2 · x + 1 = 5 + · 2 · x + 1 − 1 = + 5 − 1 + · 2 · x + 0 = + 5 − 1 · 2 · x =…" at bounding box center [263, 102] width 0 height 0
drag, startPoint x: 337, startPoint y: 340, endPoint x: 328, endPoint y: 268, distance: 72.0
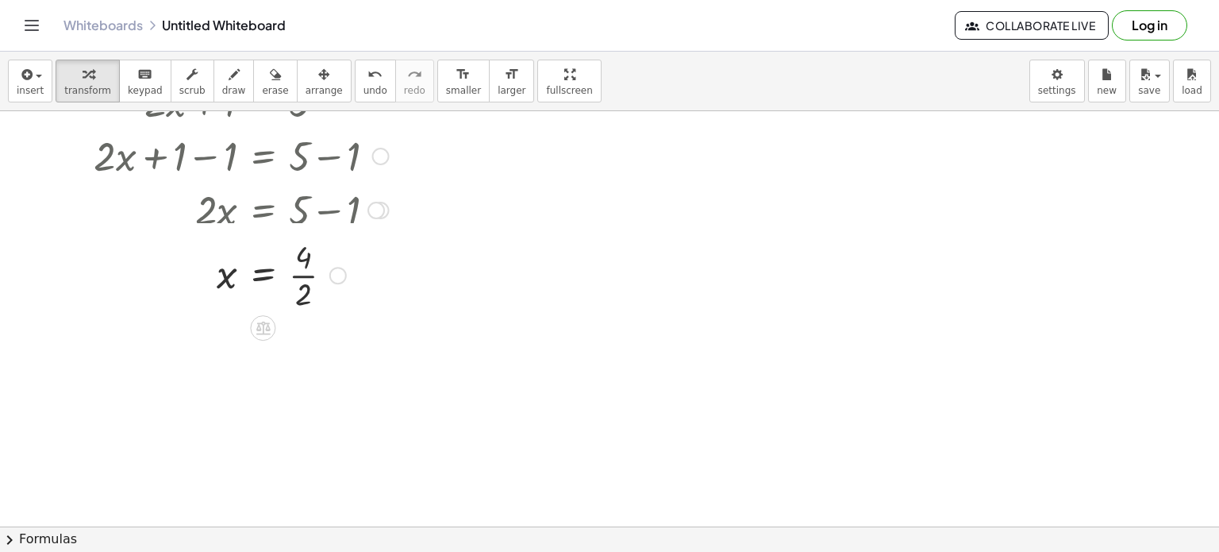
click at [263, 275] on div "x = 4 · · 2 Transform line Copy line as LaTeX Copy derivation as LaTeX Expand n…" at bounding box center [263, 275] width 0 height 0
drag, startPoint x: 305, startPoint y: 249, endPoint x: 308, endPoint y: 271, distance: 21.7
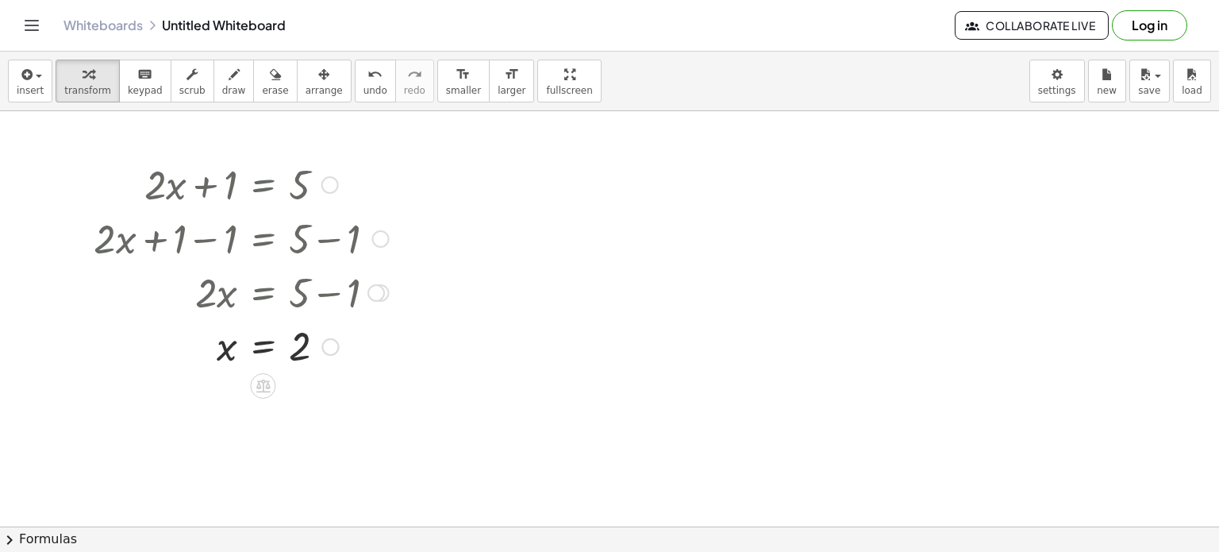
scroll to position [0, 0]
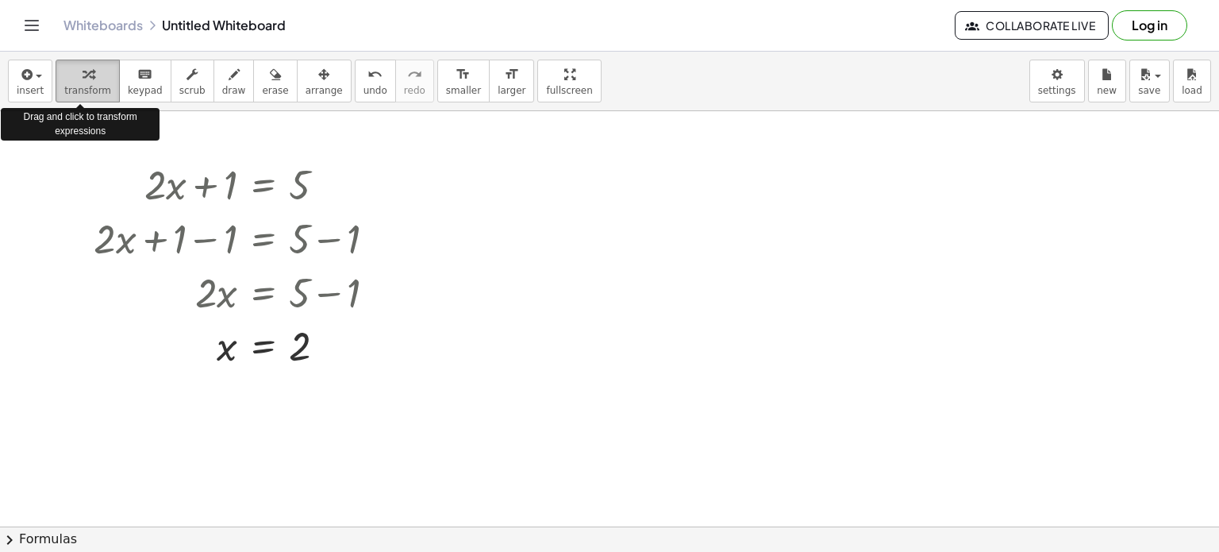
click at [89, 72] on div "button" at bounding box center [87, 73] width 47 height 19
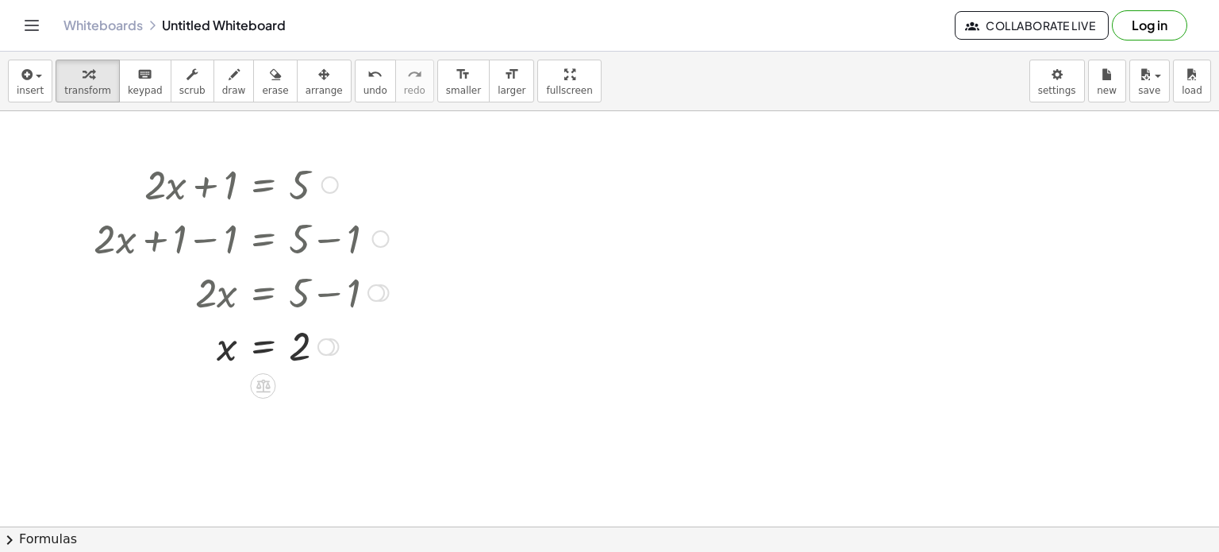
drag, startPoint x: 123, startPoint y: 140, endPoint x: 229, endPoint y: 152, distance: 106.3
click at [229, 152] on div "+ · 2 · x + 1 = 5 + · 2 · x + 1 − 1 = + 5 − 1 + · 2 · x + 0 = + 5 − 1 · 2 · x =…" at bounding box center [609, 526] width 1219 height 830
click at [179, 85] on span "scrub" at bounding box center [192, 90] width 26 height 11
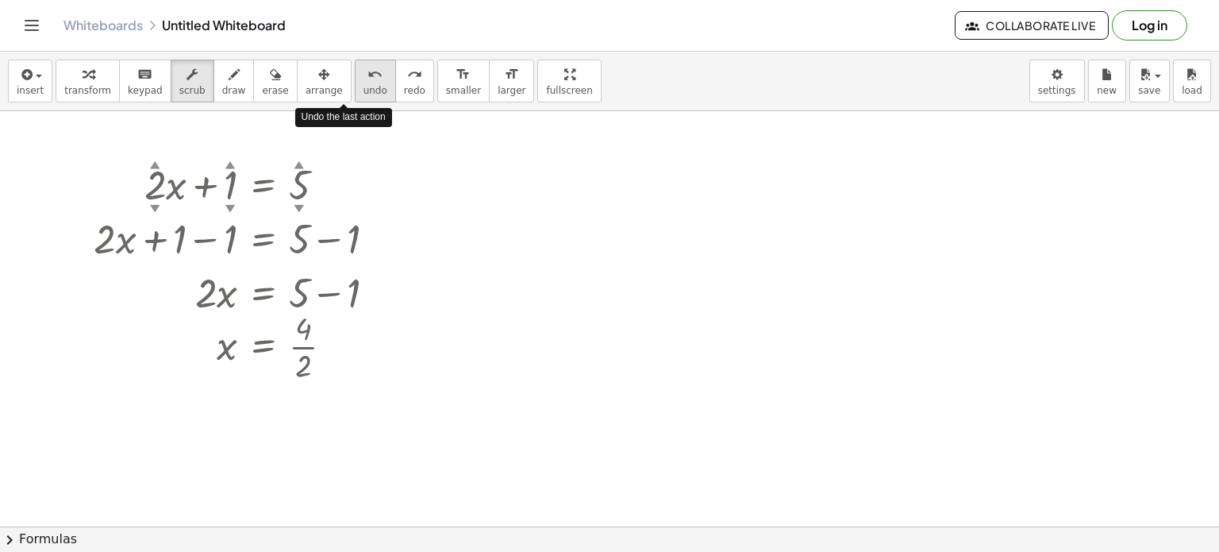
click at [364, 94] on span "undo" at bounding box center [376, 90] width 24 height 11
drag, startPoint x: 214, startPoint y: 120, endPoint x: 248, endPoint y: 135, distance: 36.6
click at [248, 135] on div at bounding box center [609, 526] width 1219 height 830
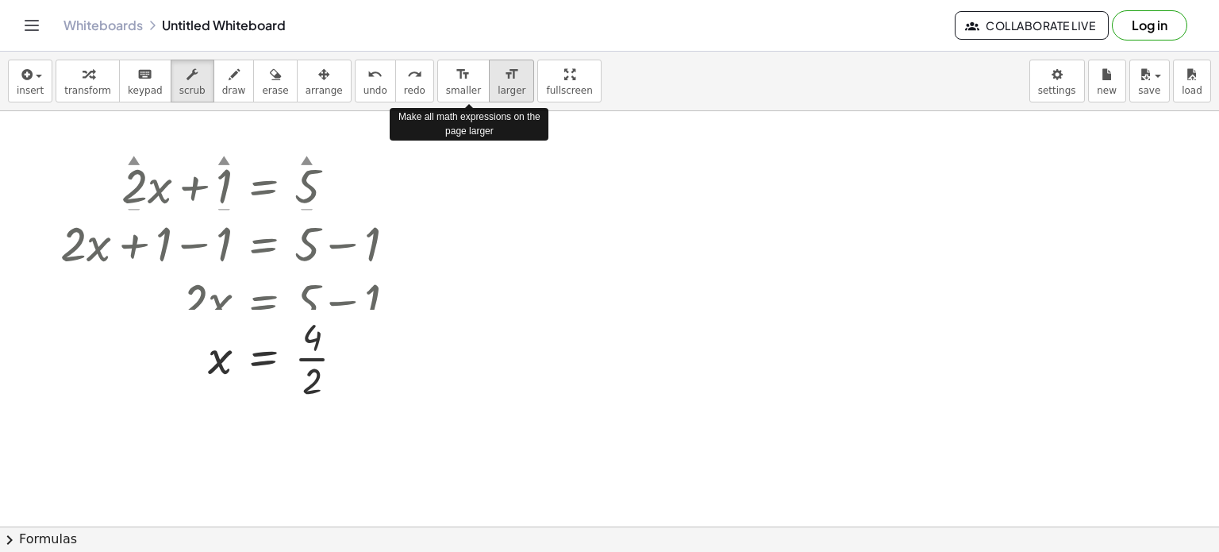
click at [504, 78] on icon "format_size" at bounding box center [511, 74] width 15 height 19
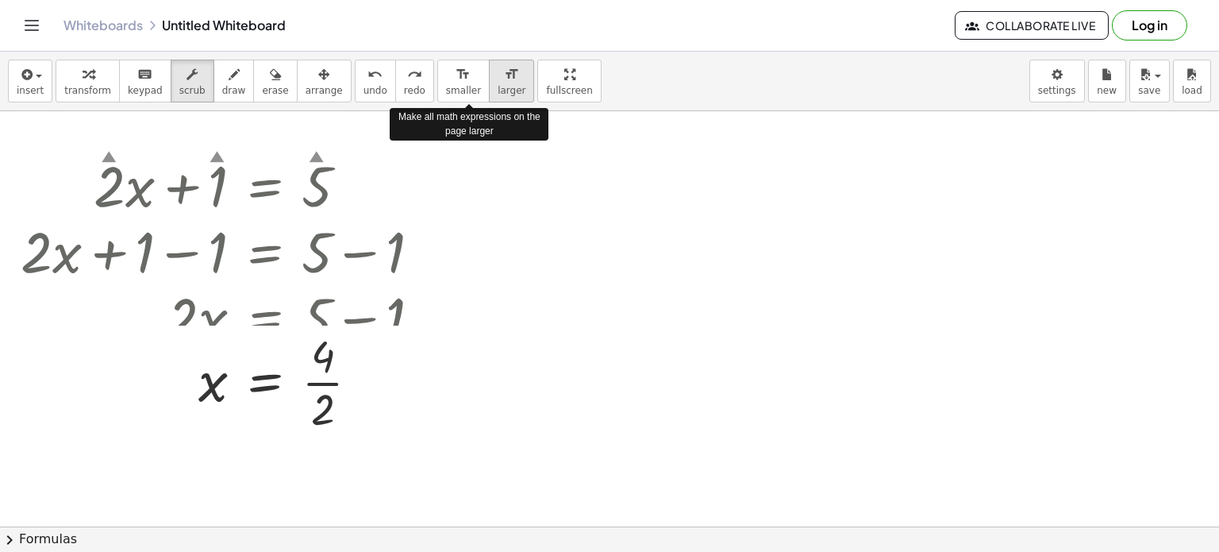
click at [504, 78] on icon "format_size" at bounding box center [511, 74] width 15 height 19
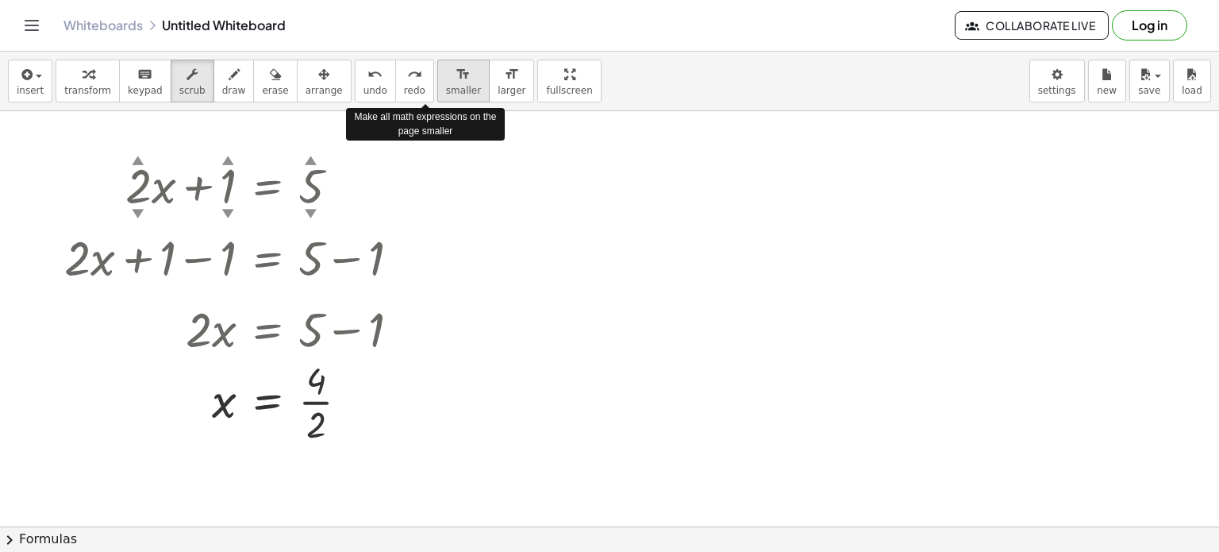
click at [456, 75] on icon "format_size" at bounding box center [463, 74] width 15 height 19
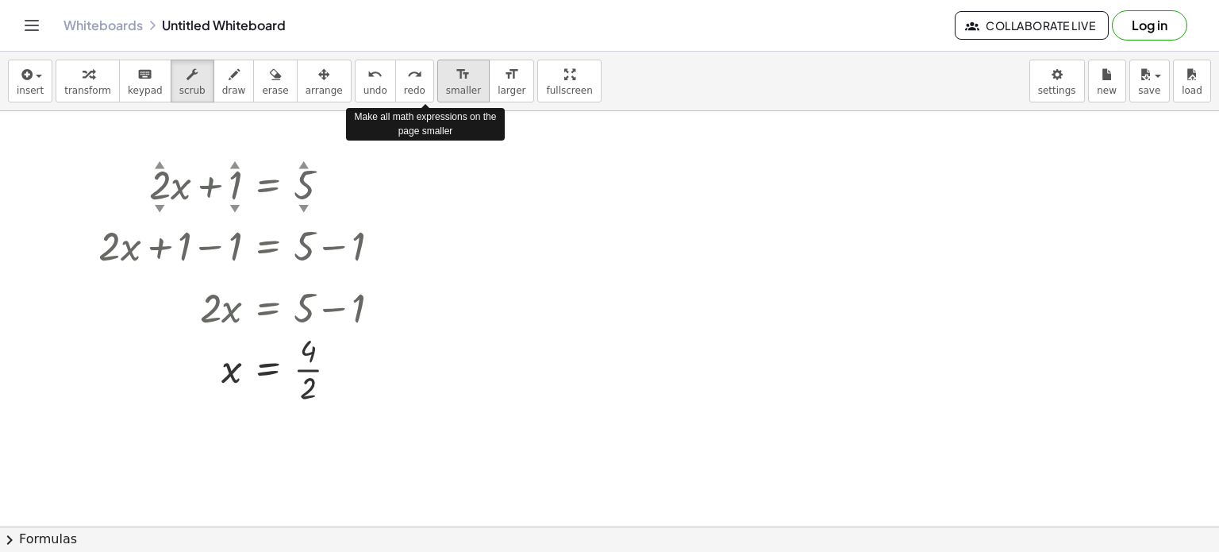
click at [456, 75] on icon "format_size" at bounding box center [463, 74] width 15 height 19
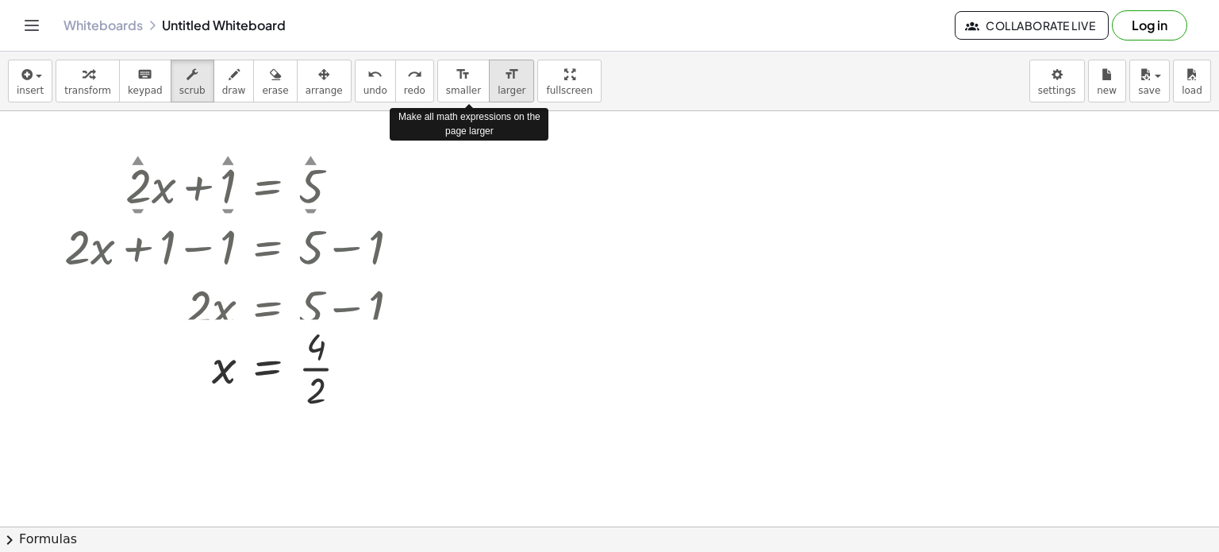
click at [498, 86] on span "larger" at bounding box center [512, 90] width 28 height 11
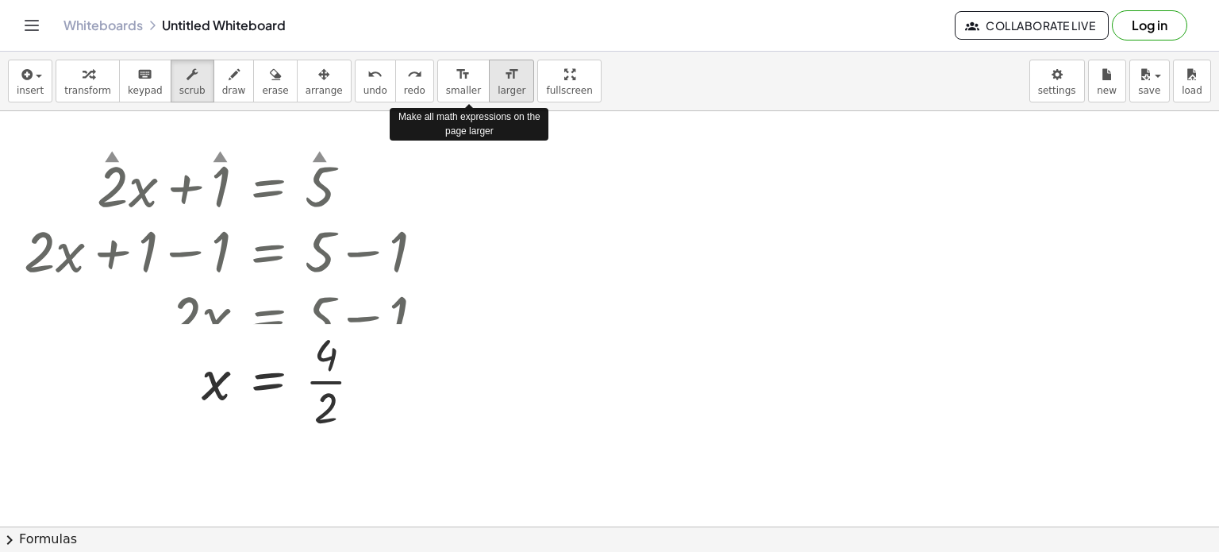
click at [498, 86] on span "larger" at bounding box center [512, 90] width 28 height 11
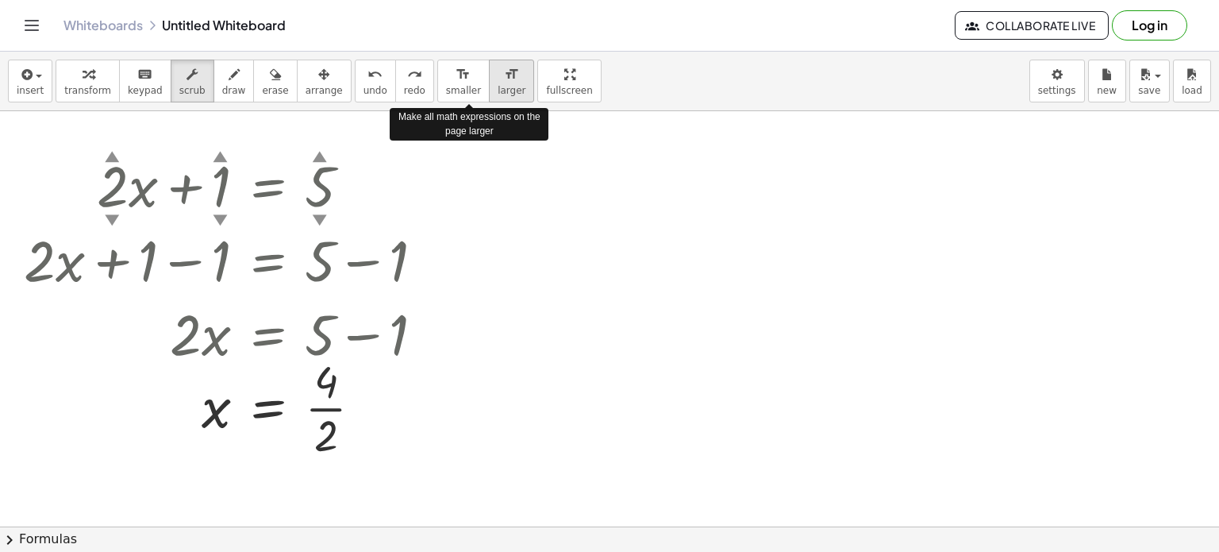
click at [498, 86] on span "larger" at bounding box center [512, 90] width 28 height 11
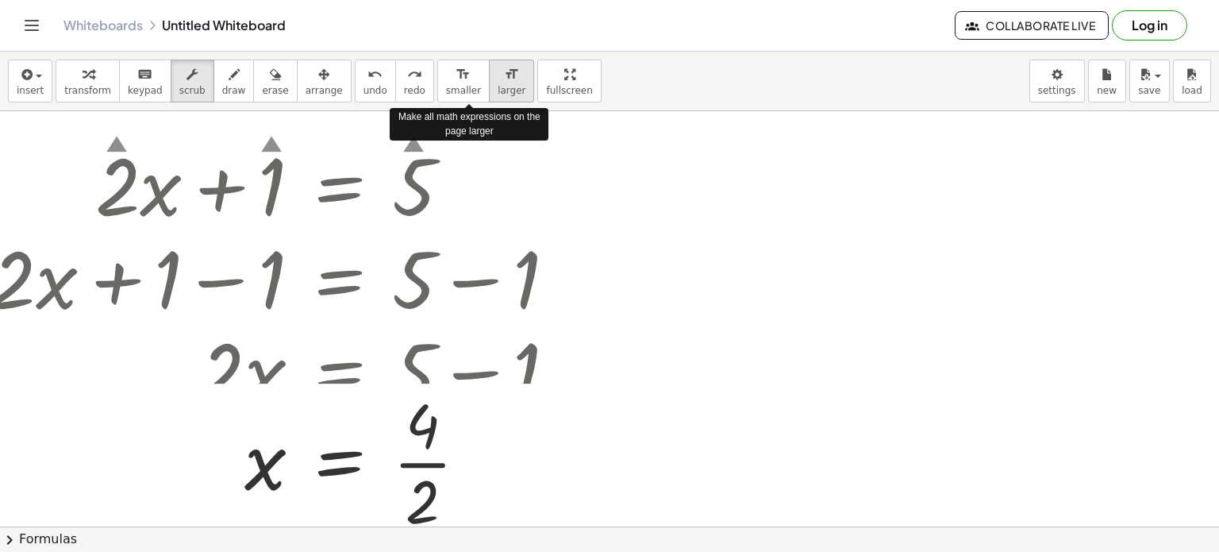
click at [498, 86] on span "larger" at bounding box center [512, 90] width 28 height 11
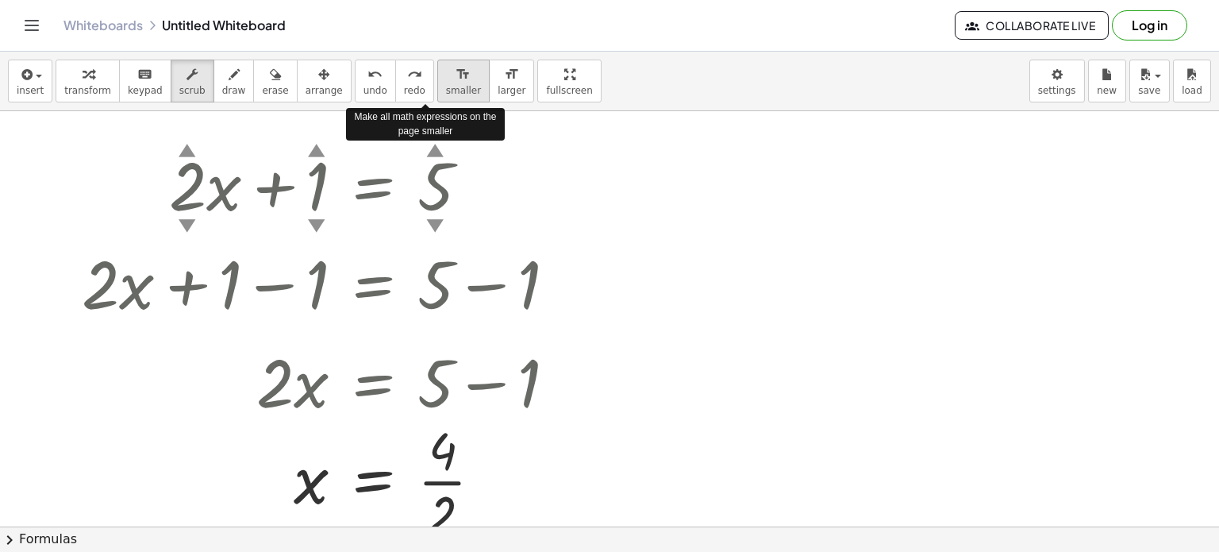
click at [456, 79] on icon "format_size" at bounding box center [463, 74] width 15 height 19
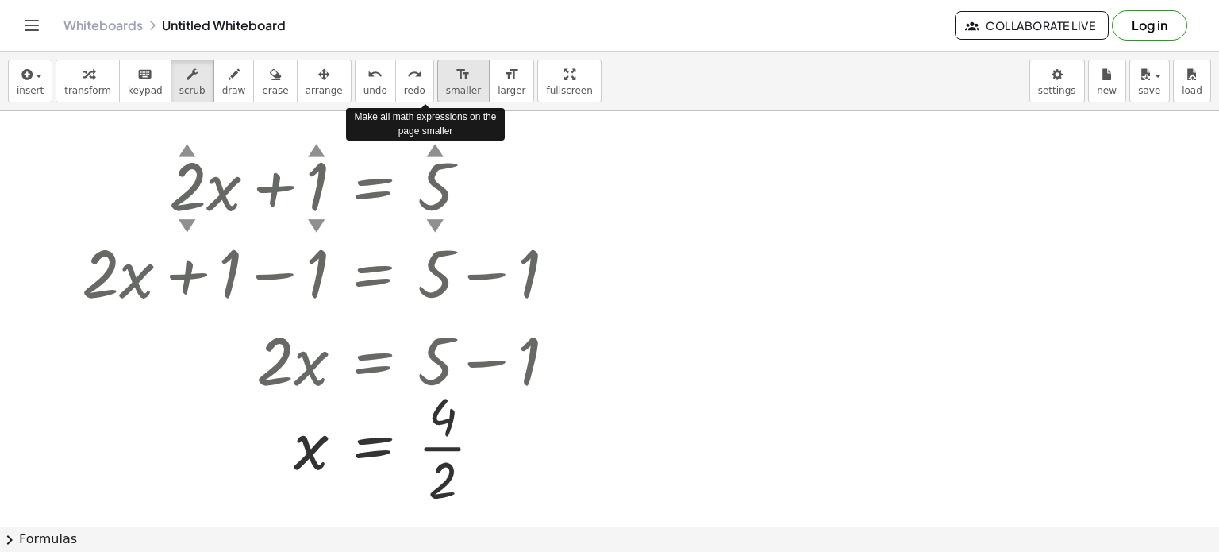
click at [456, 79] on icon "format_size" at bounding box center [463, 74] width 15 height 19
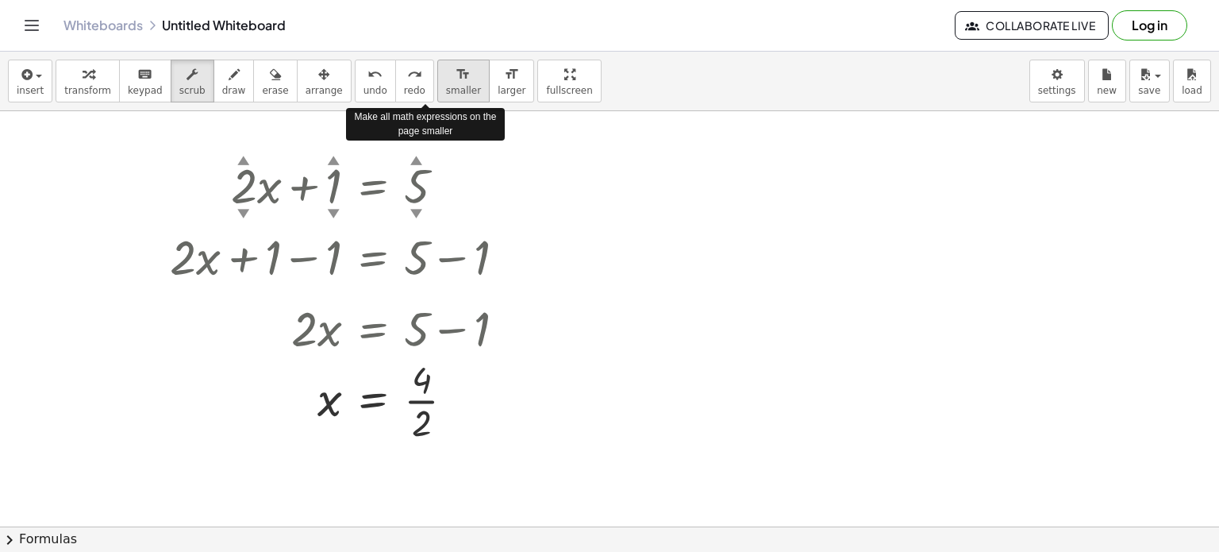
click at [456, 79] on icon "format_size" at bounding box center [463, 74] width 15 height 19
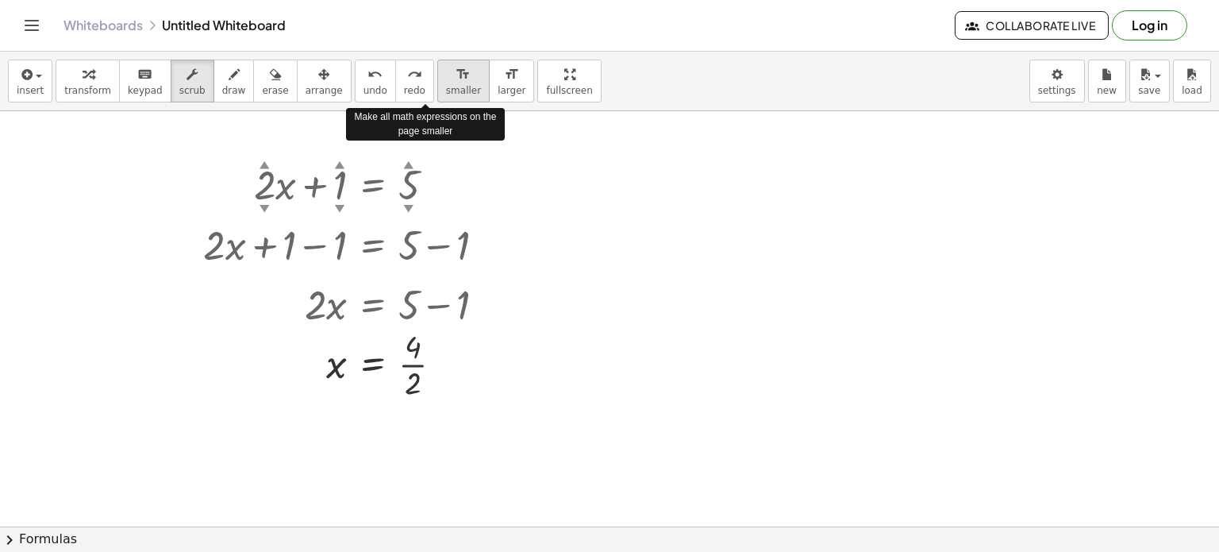
click at [456, 79] on icon "format_size" at bounding box center [463, 74] width 15 height 19
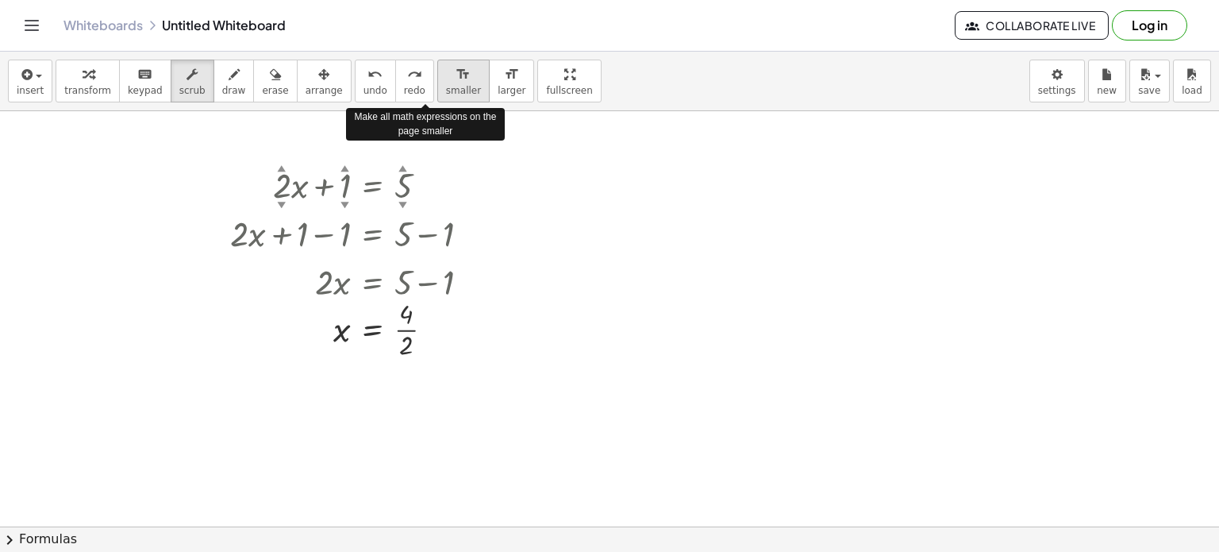
click at [456, 79] on icon "format_size" at bounding box center [463, 74] width 15 height 19
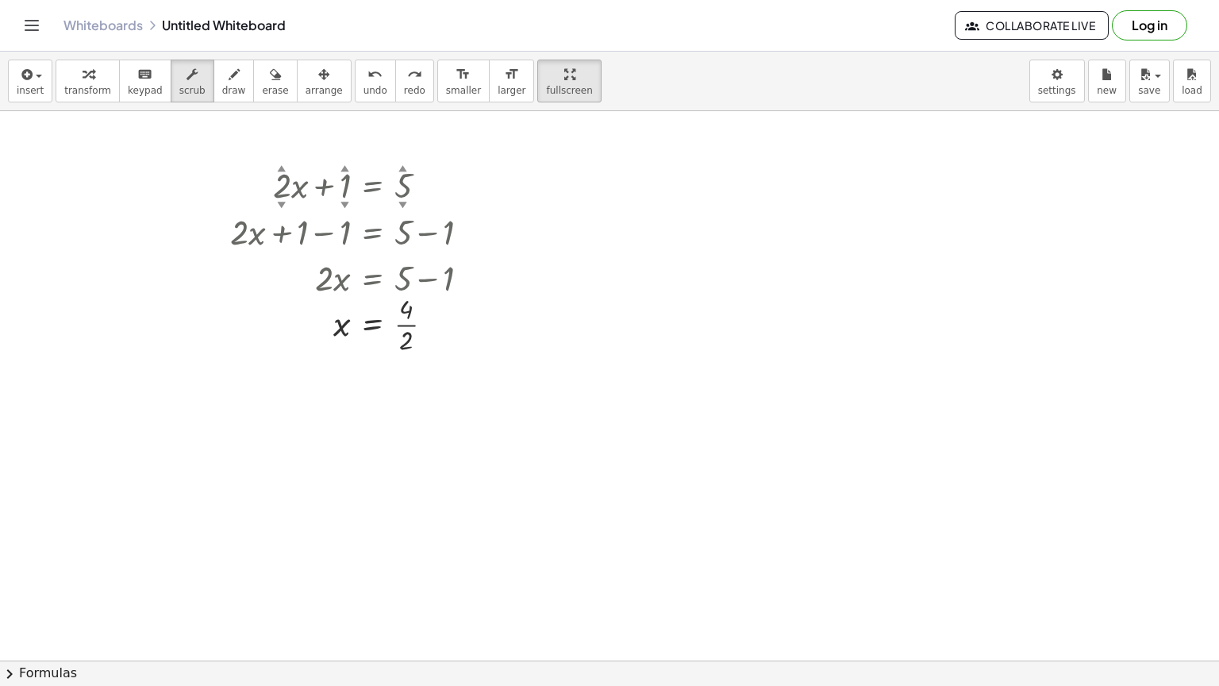
drag, startPoint x: 528, startPoint y: 82, endPoint x: 528, endPoint y: 178, distance: 96.1
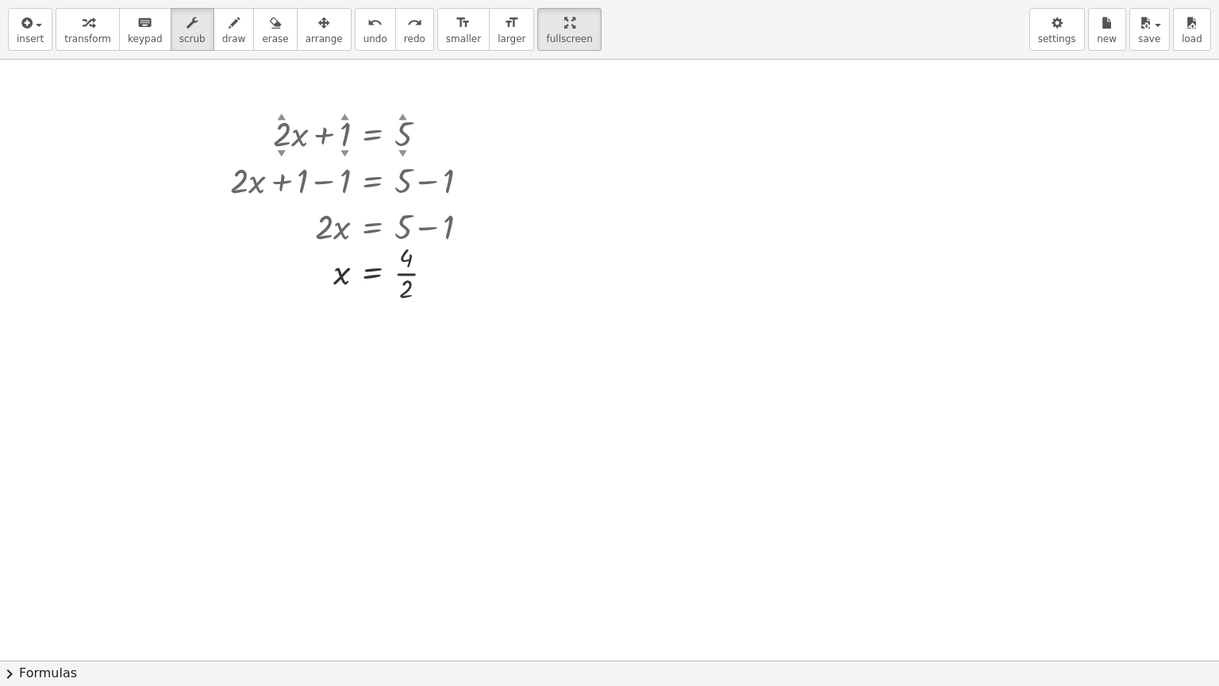
click at [528, 178] on div "insert select one: Math Expression Function Text Youtube Video Graphing Geometr…" at bounding box center [609, 343] width 1219 height 686
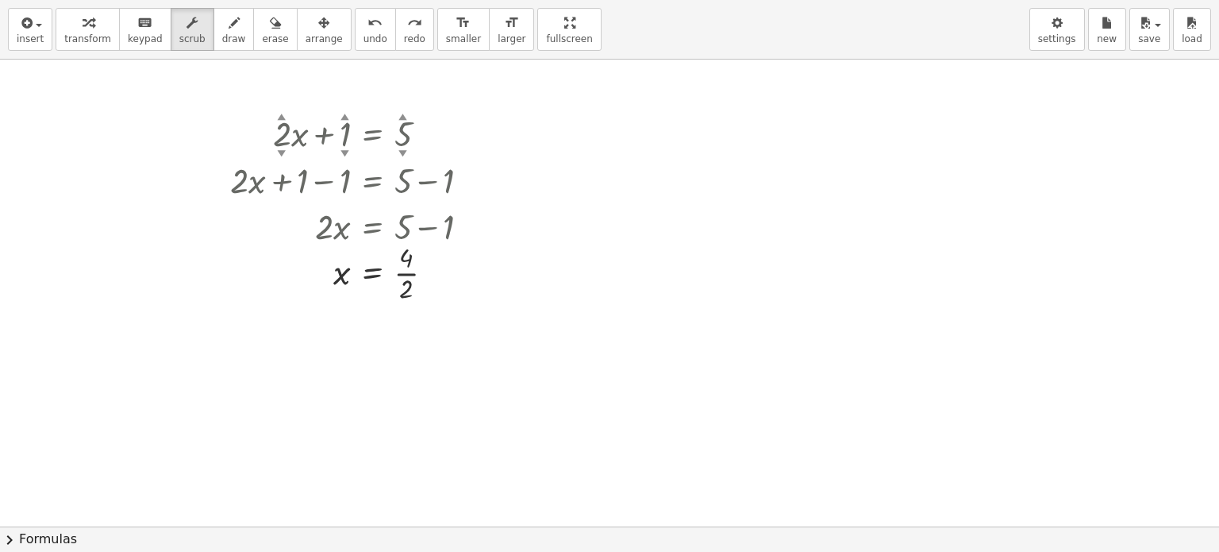
drag, startPoint x: 519, startPoint y: 16, endPoint x: 519, endPoint y: -80, distance: 96.1
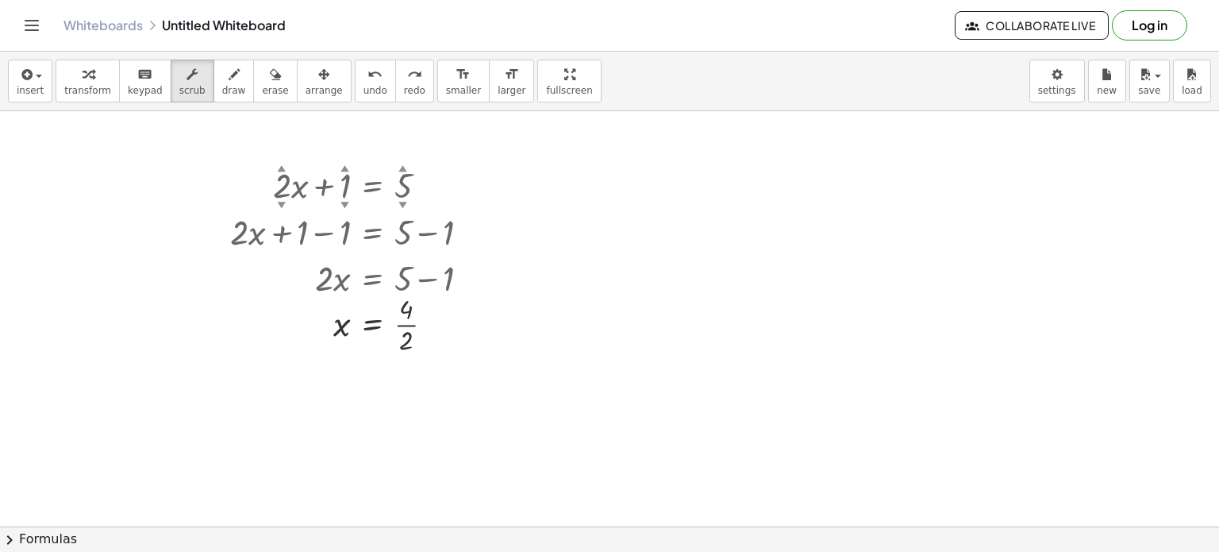
click at [519, 0] on html "Graspable Math Activities Get Started Activity Bank Assigned Work Classes White…" at bounding box center [609, 276] width 1219 height 552
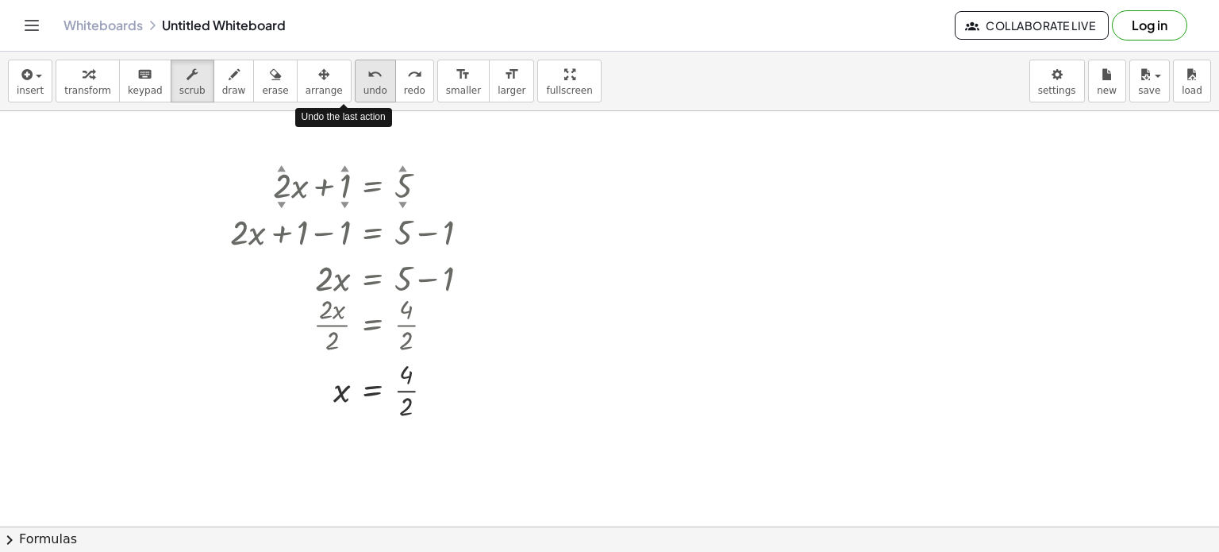
click at [364, 85] on span "undo" at bounding box center [376, 90] width 24 height 11
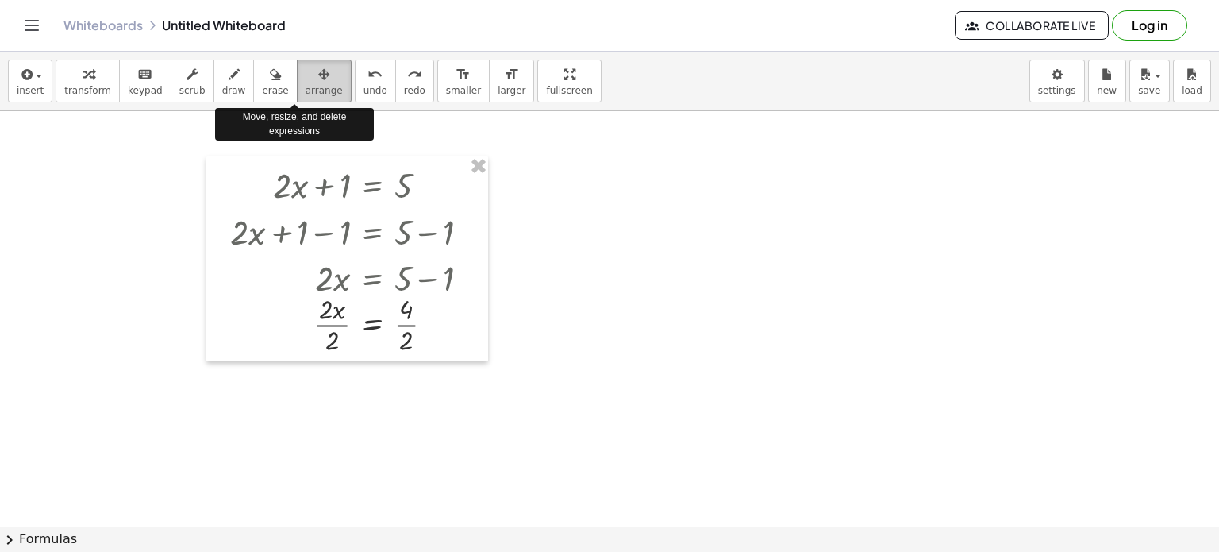
click at [318, 81] on icon "button" at bounding box center [323, 74] width 11 height 19
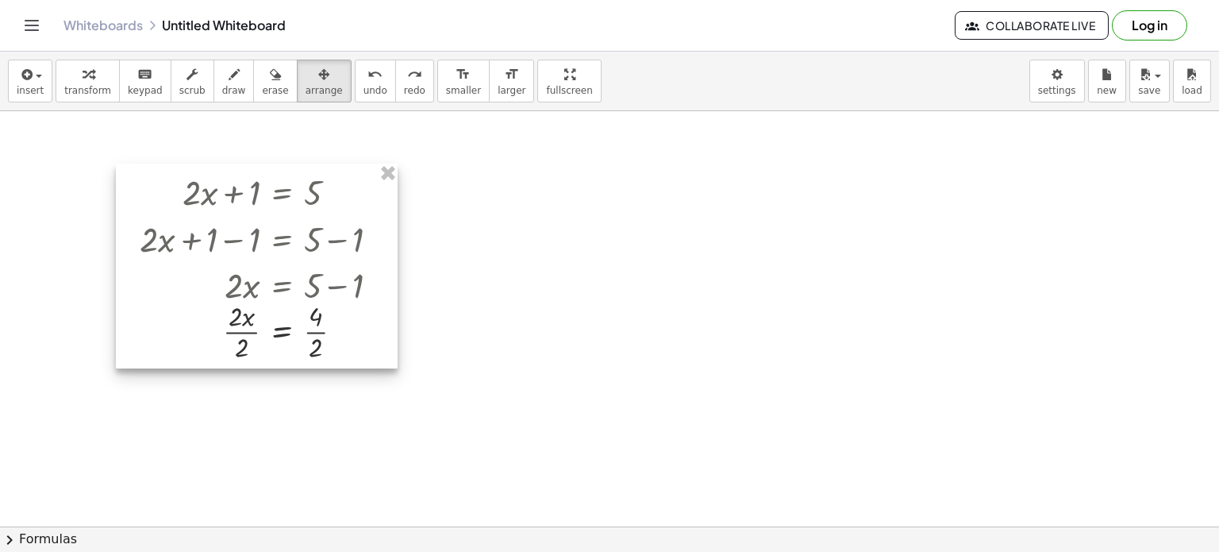
drag, startPoint x: 232, startPoint y: 352, endPoint x: 121, endPoint y: 359, distance: 111.4
click at [121, 359] on div at bounding box center [257, 266] width 282 height 205
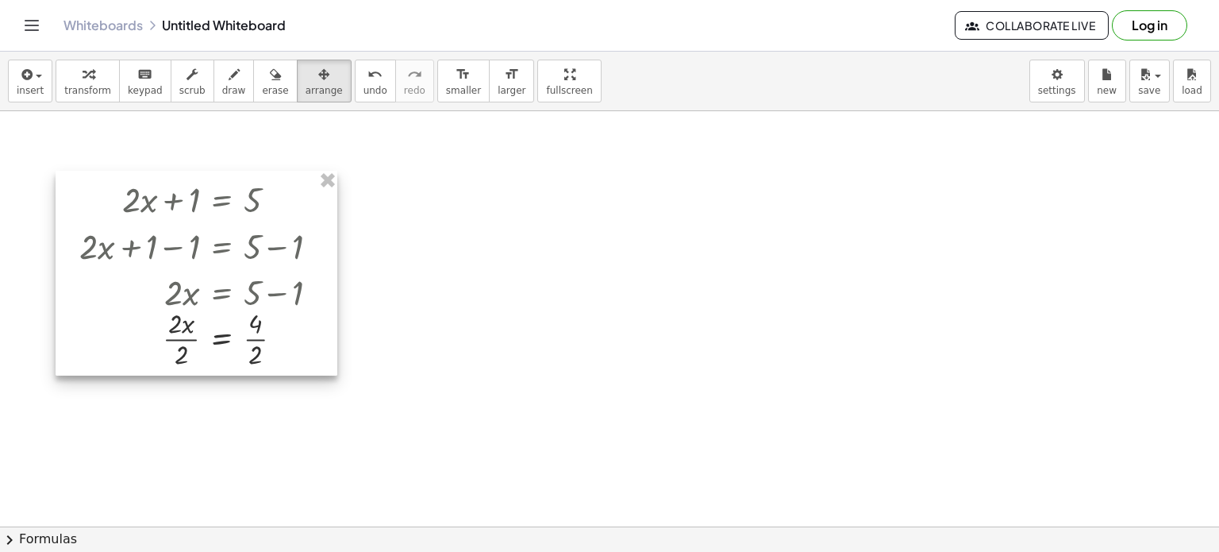
drag, startPoint x: 119, startPoint y: 358, endPoint x: 79, endPoint y: 367, distance: 40.6
click at [79, 367] on div at bounding box center [197, 273] width 282 height 205
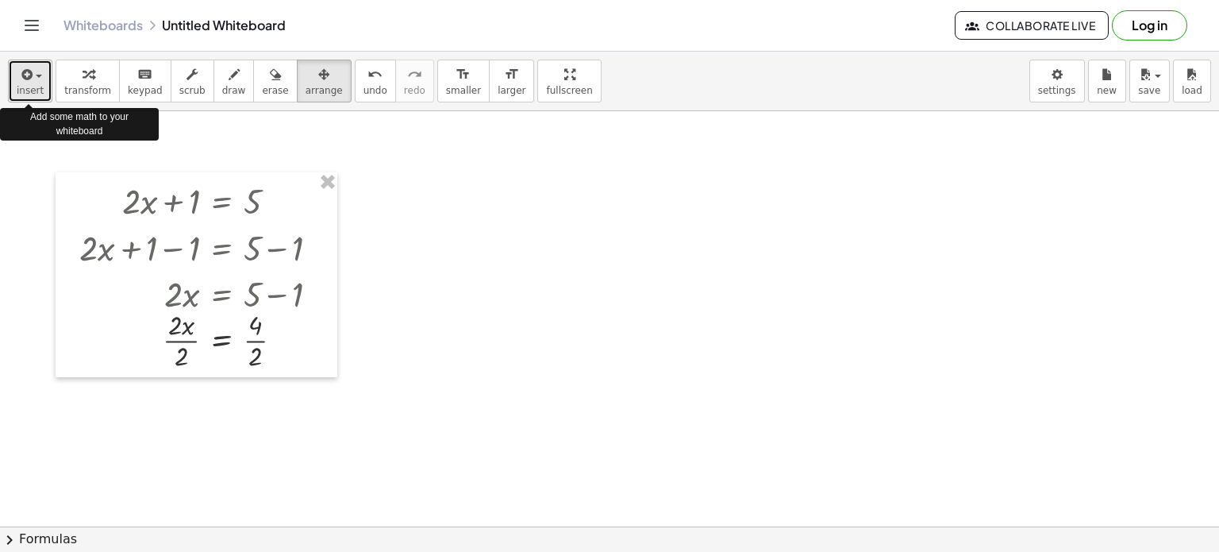
click at [33, 82] on div "button" at bounding box center [30, 73] width 27 height 19
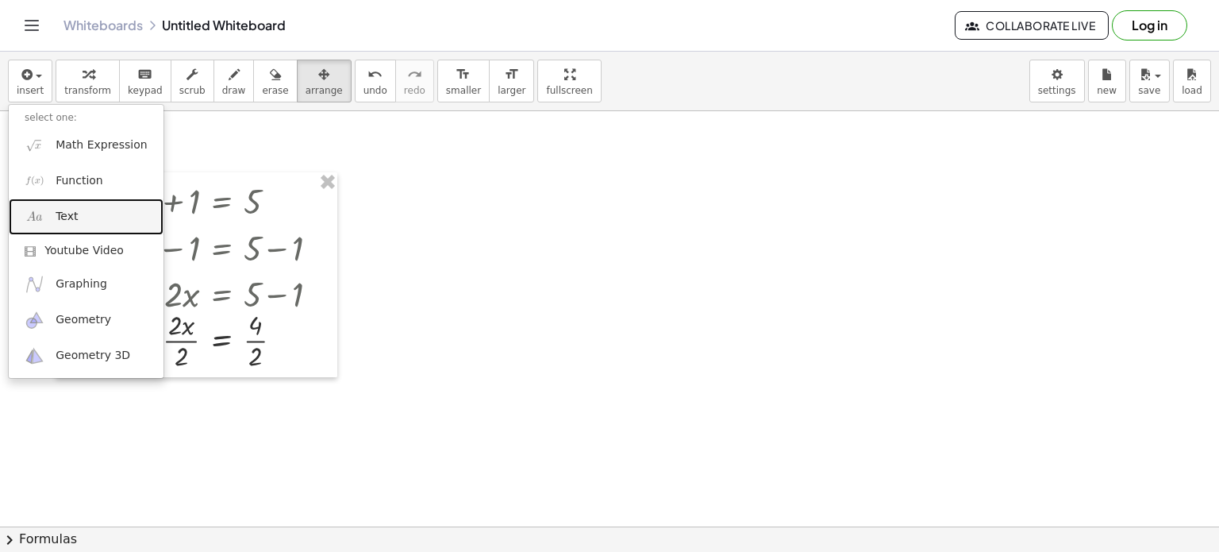
click at [67, 213] on span "Text" at bounding box center [67, 217] width 22 height 16
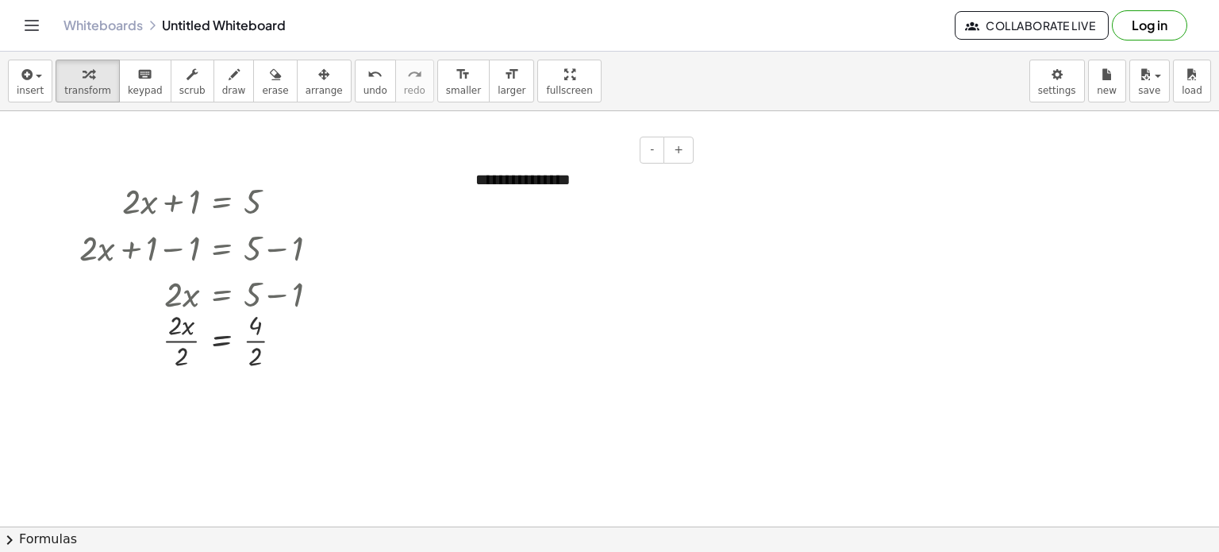
click at [574, 177] on div "**********" at bounding box center [579, 179] width 238 height 55
drag, startPoint x: 464, startPoint y: 217, endPoint x: 62, endPoint y: 180, distance: 404.2
click at [62, 180] on div "**********" at bounding box center [609, 526] width 1219 height 830
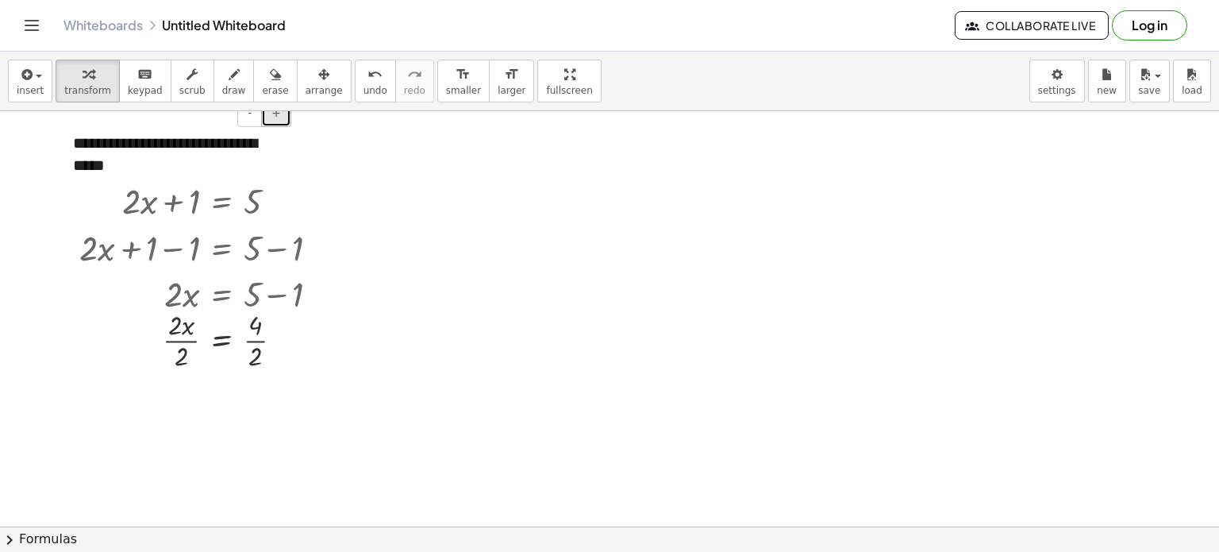
click at [279, 114] on span "+" at bounding box center [277, 112] width 10 height 13
click at [275, 117] on span "+" at bounding box center [277, 112] width 10 height 13
click at [259, 152] on div "**********" at bounding box center [176, 159] width 238 height 87
click at [280, 195] on div at bounding box center [278, 201] width 14 height 14
click at [259, 149] on div "**********" at bounding box center [176, 159] width 238 height 87
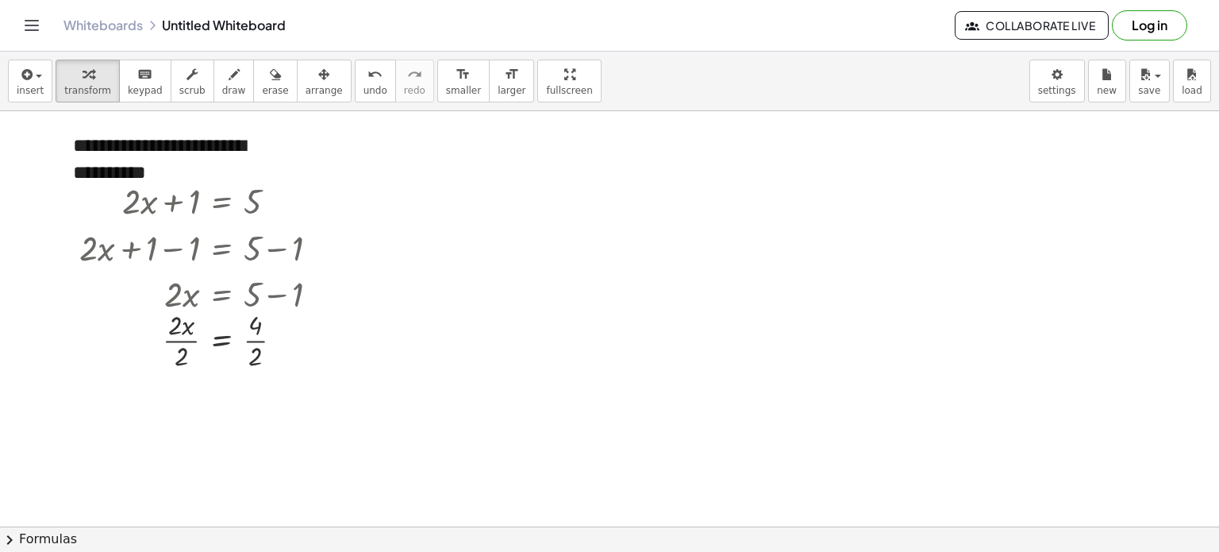
drag, startPoint x: 295, startPoint y: 119, endPoint x: 407, endPoint y: 129, distance: 112.3
click at [407, 129] on div at bounding box center [609, 526] width 1219 height 830
drag, startPoint x: 291, startPoint y: 144, endPoint x: 377, endPoint y: 152, distance: 86.0
click at [377, 152] on div "**********" at bounding box center [609, 526] width 1219 height 830
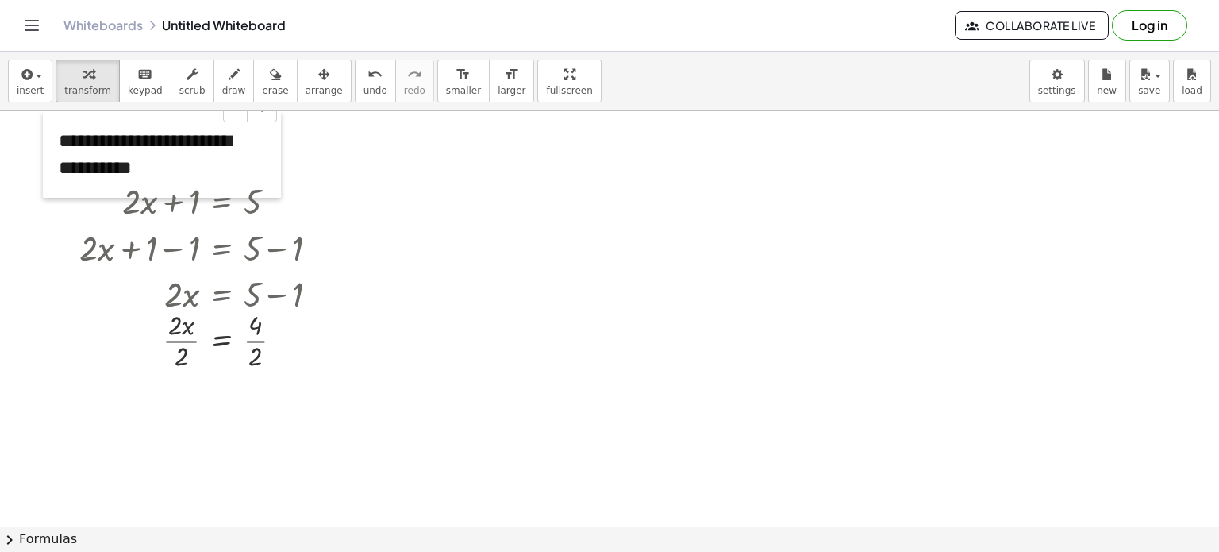
drag, startPoint x: 67, startPoint y: 155, endPoint x: 54, endPoint y: 147, distance: 15.0
click at [54, 147] on div at bounding box center [51, 154] width 16 height 87
click at [365, 187] on div at bounding box center [609, 526] width 1219 height 830
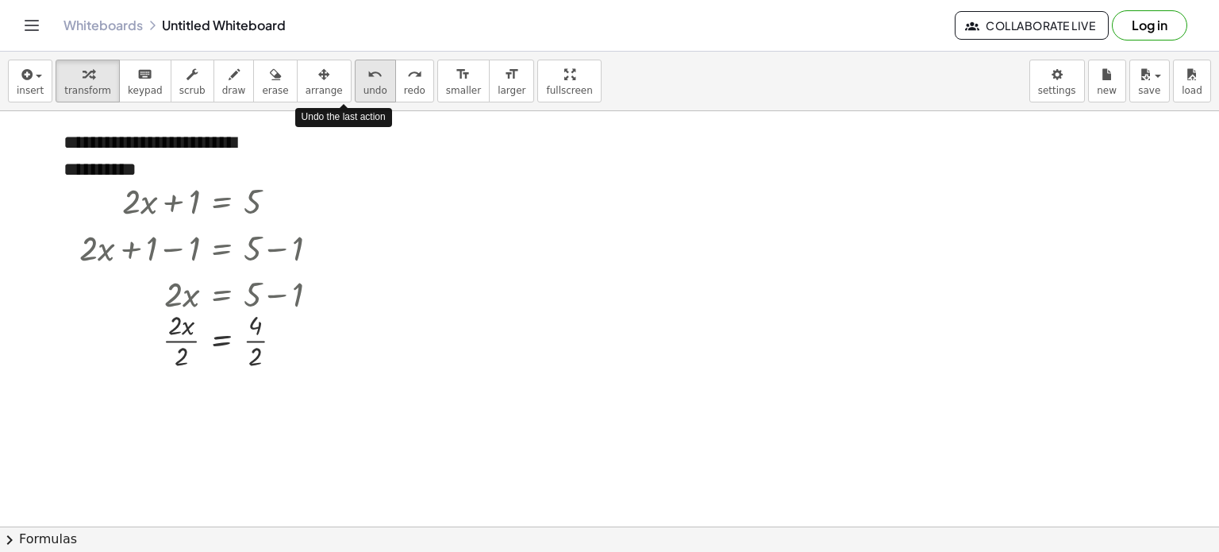
click at [356, 77] on button "undo undo" at bounding box center [375, 81] width 41 height 43
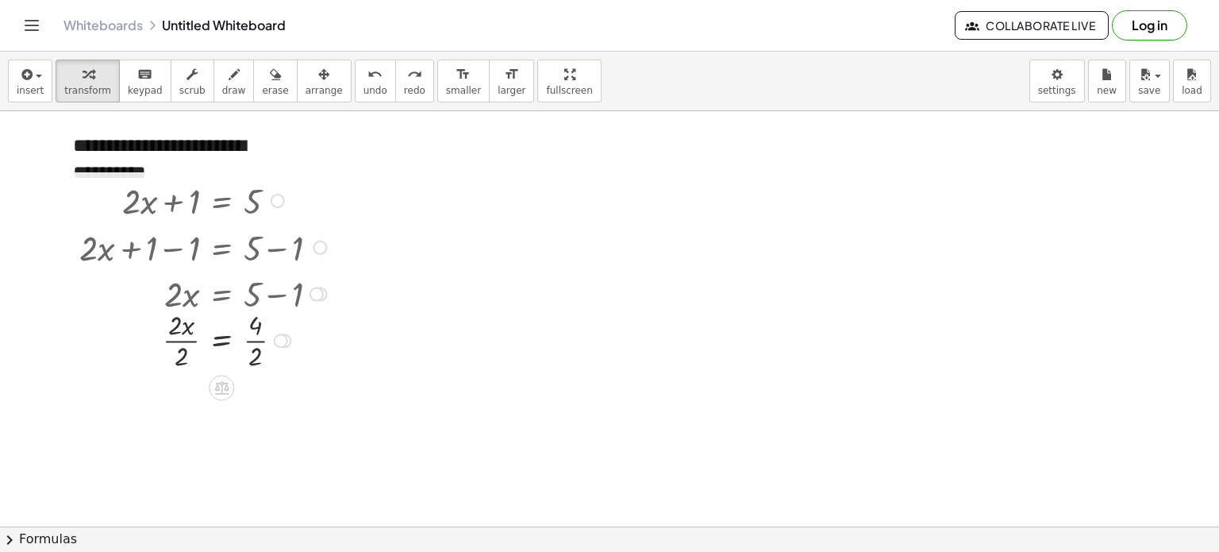
drag, startPoint x: 244, startPoint y: 210, endPoint x: 244, endPoint y: 246, distance: 36.5
click at [221, 201] on div "+ · 2 · x + 1 = 5 + · 2 · x + 1 − 1 = + 5 − 1 + · 2 · x + 0 = + 5 − 1 · 2 · x =…" at bounding box center [221, 201] width 0 height 0
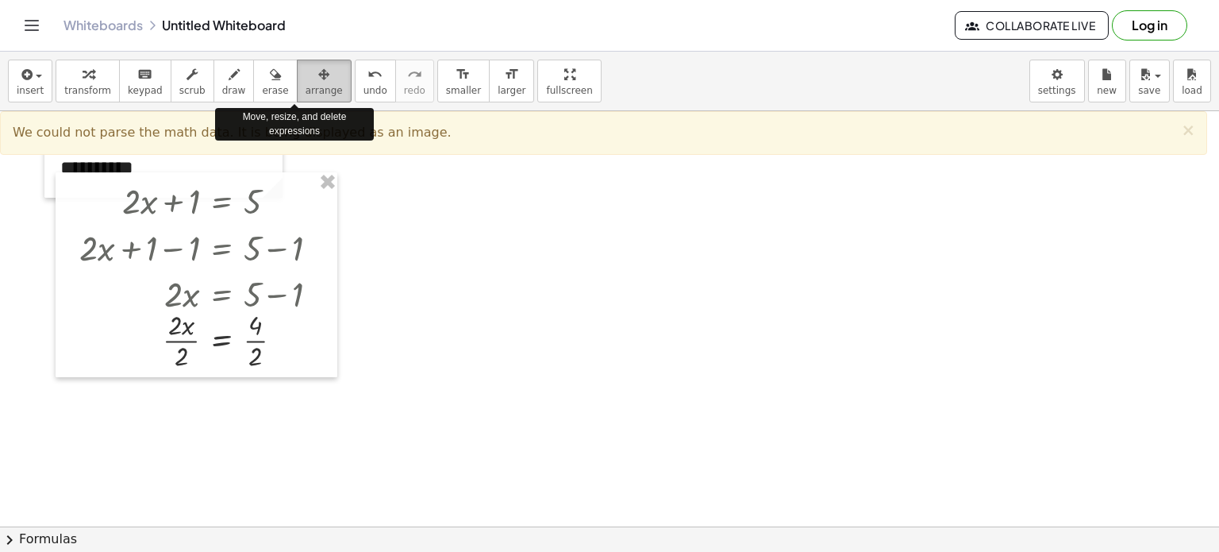
click at [306, 85] on span "arrange" at bounding box center [324, 90] width 37 height 11
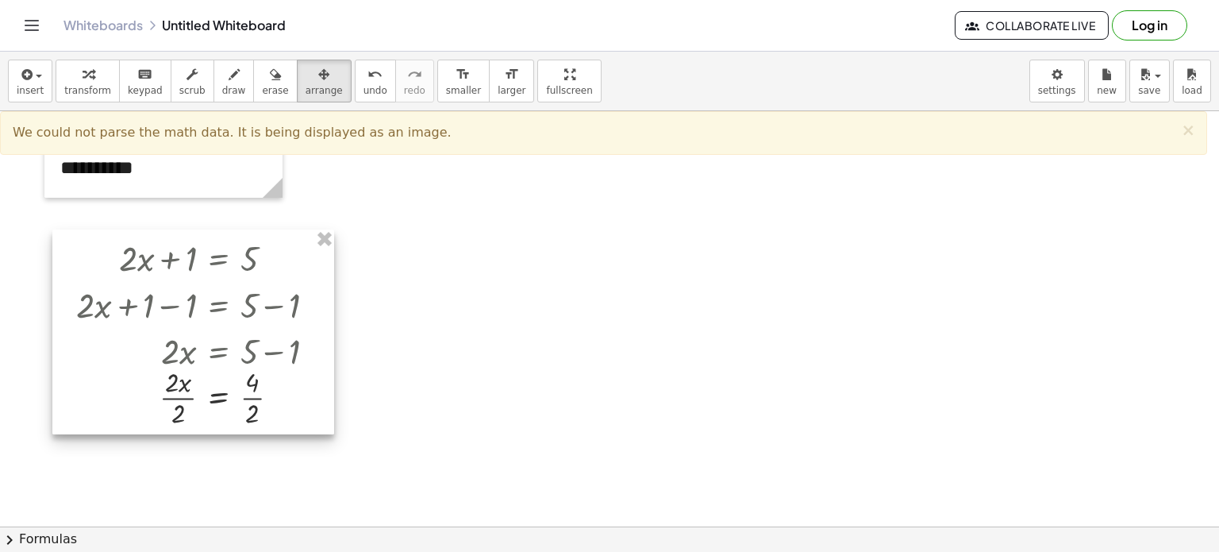
drag, startPoint x: 100, startPoint y: 314, endPoint x: 98, endPoint y: 364, distance: 50.9
click at [98, 364] on div at bounding box center [193, 331] width 282 height 205
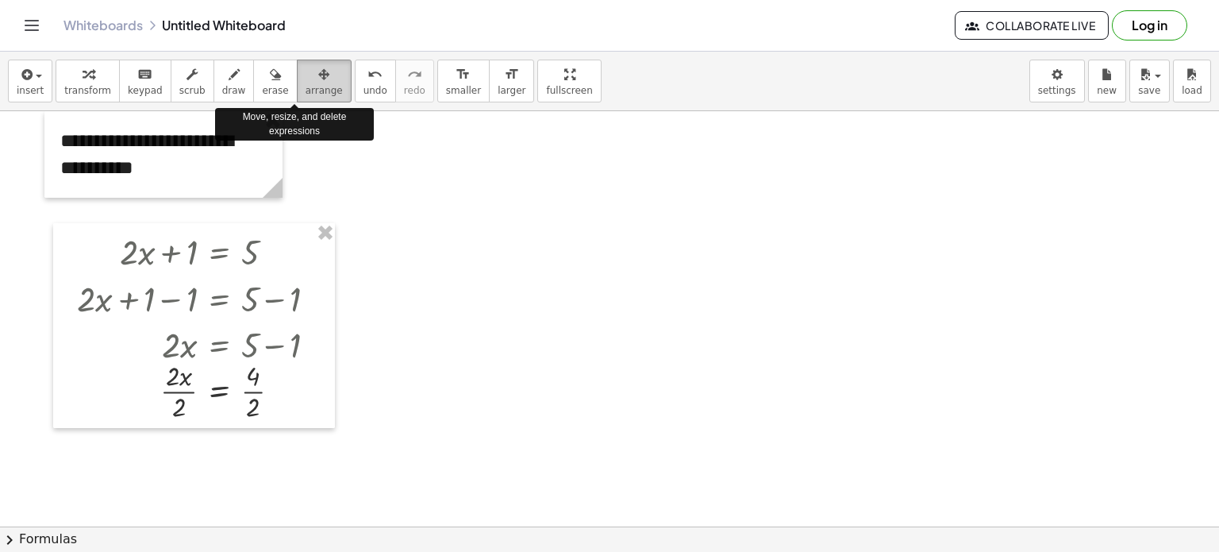
click at [306, 88] on span "arrange" at bounding box center [324, 90] width 37 height 11
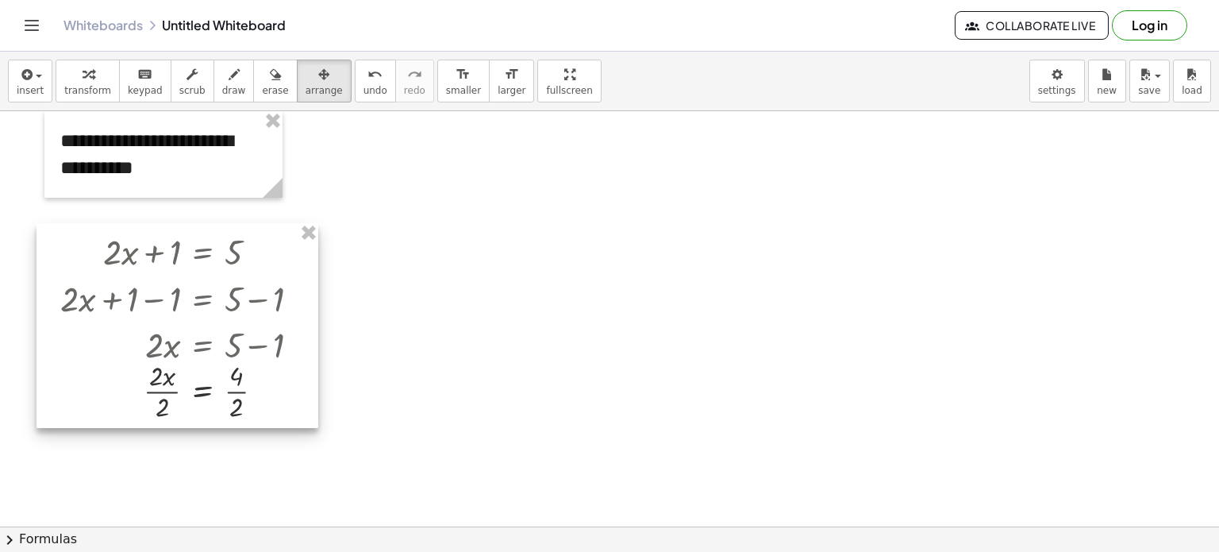
drag, startPoint x: 234, startPoint y: 262, endPoint x: 218, endPoint y: 263, distance: 16.7
click at [218, 263] on div at bounding box center [178, 325] width 282 height 205
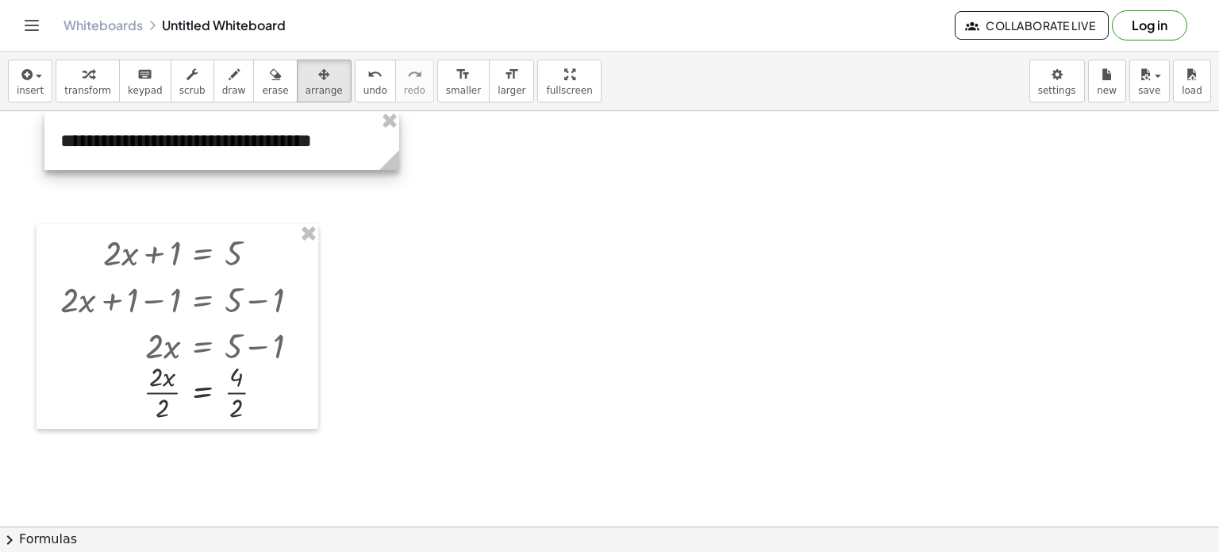
drag, startPoint x: 274, startPoint y: 191, endPoint x: 391, endPoint y: 179, distance: 117.3
click at [391, 179] on div "**********" at bounding box center [609, 526] width 1219 height 830
click at [407, 229] on div at bounding box center [609, 526] width 1219 height 830
click at [399, 272] on div at bounding box center [609, 526] width 1219 height 830
click at [416, 203] on div at bounding box center [609, 526] width 1219 height 830
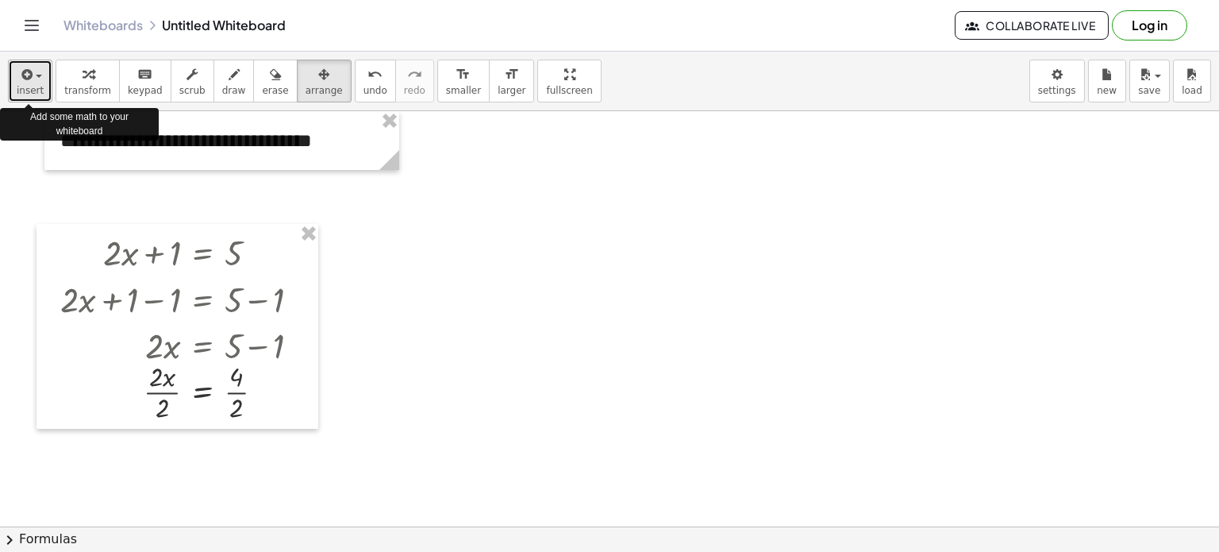
click at [31, 88] on span "insert" at bounding box center [30, 90] width 27 height 11
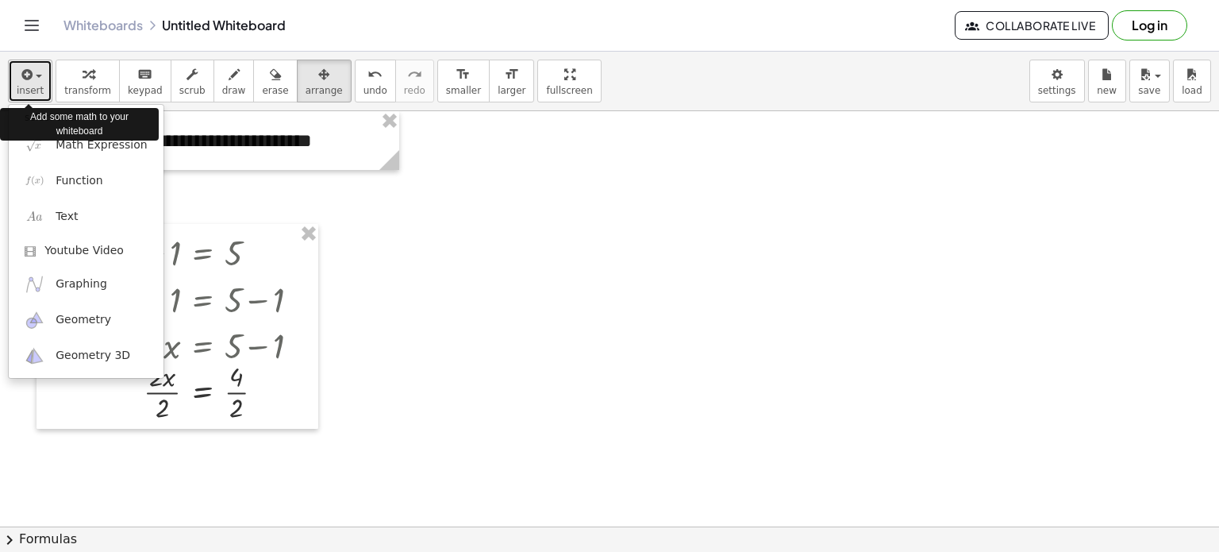
click at [31, 88] on span "insert" at bounding box center [30, 90] width 27 height 11
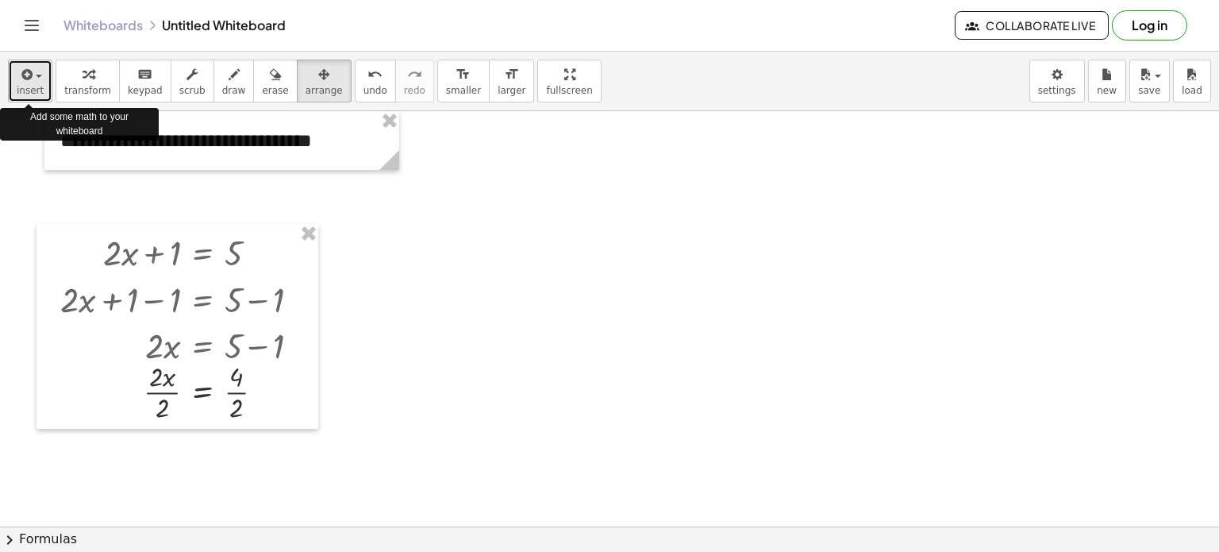
click at [31, 88] on span "insert" at bounding box center [30, 90] width 27 height 11
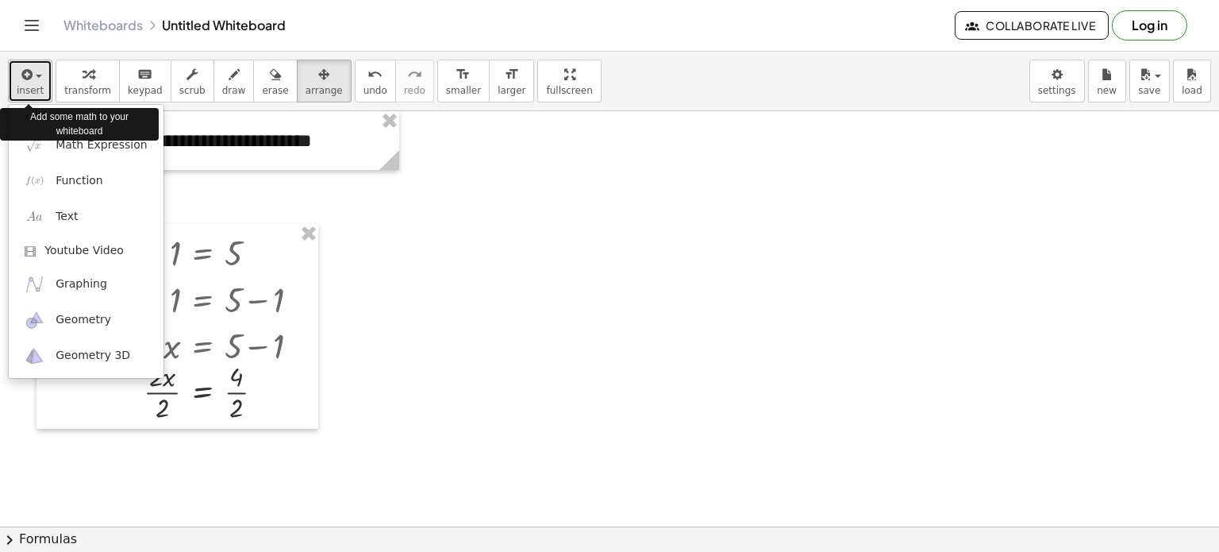
click at [31, 88] on span "insert" at bounding box center [30, 90] width 27 height 11
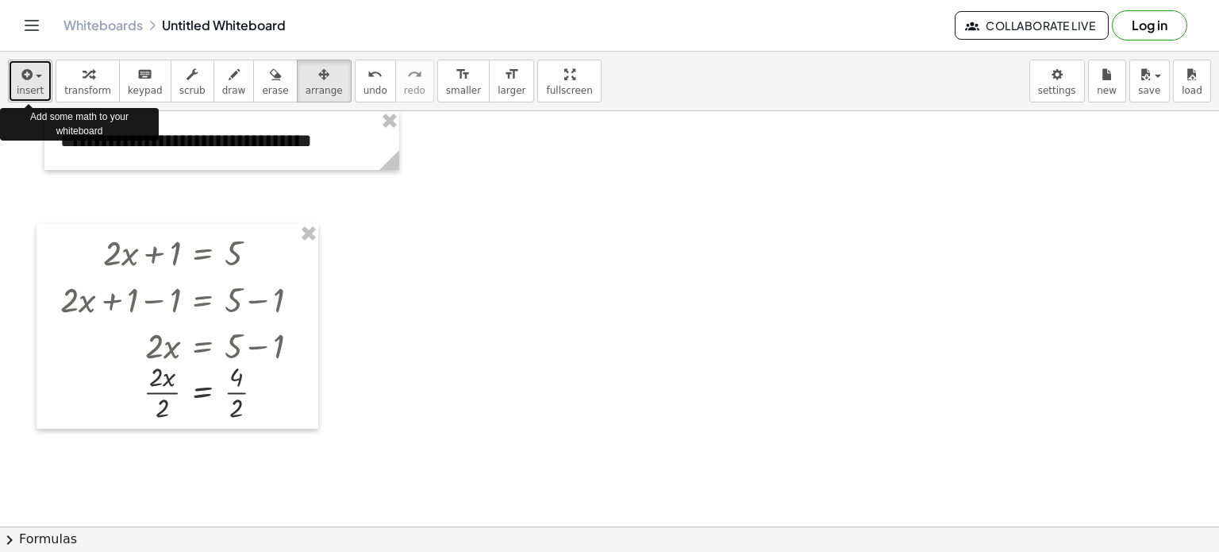
click at [33, 82] on div "button" at bounding box center [30, 73] width 27 height 19
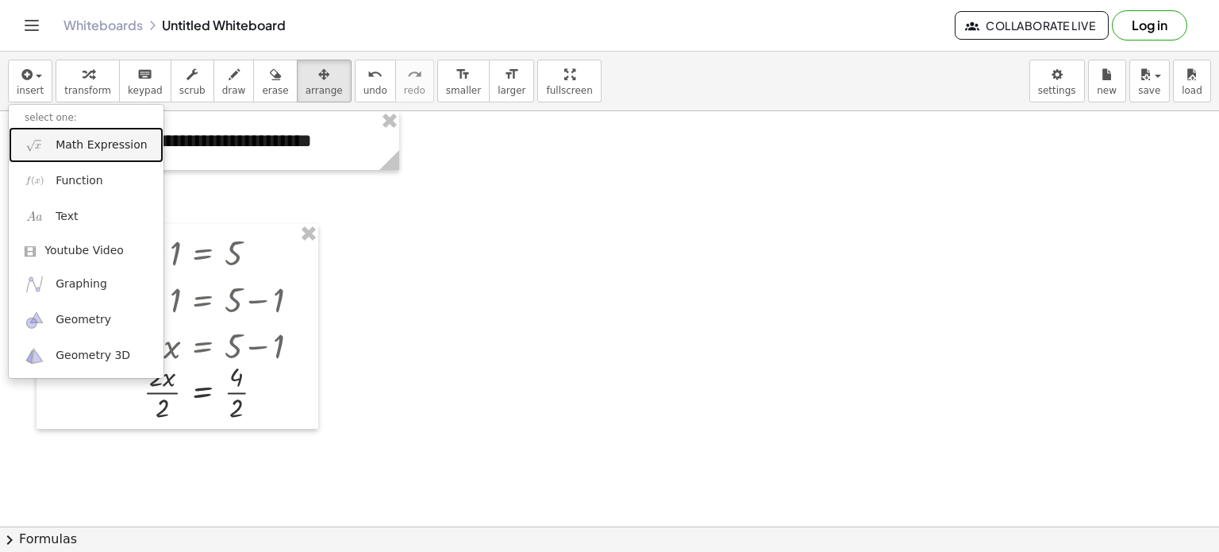
click at [77, 137] on span "Math Expression" at bounding box center [101, 145] width 91 height 16
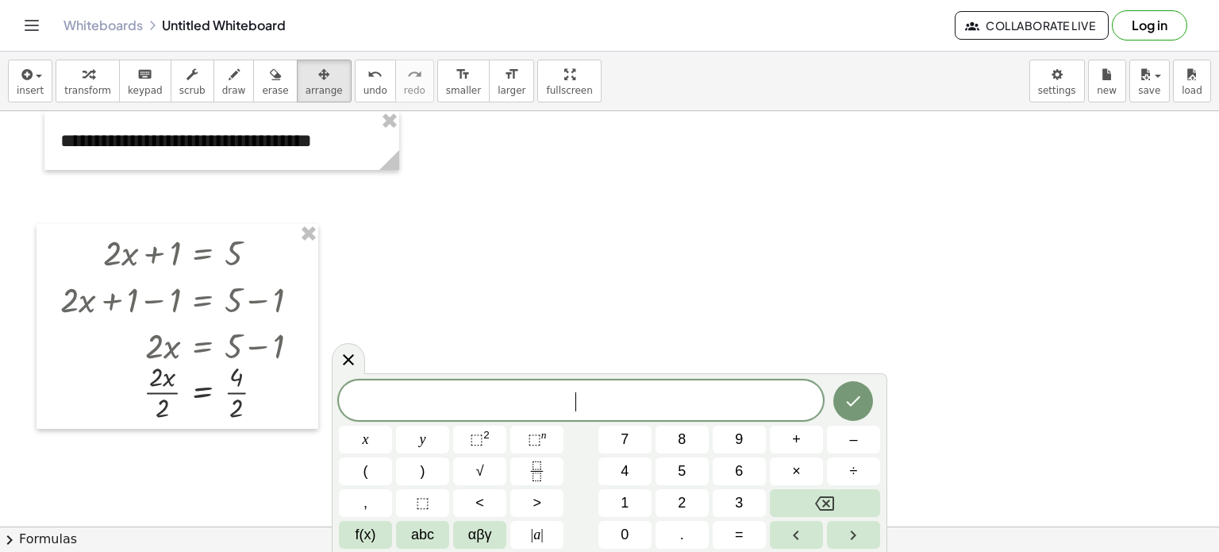
click at [505, 398] on span "​" at bounding box center [581, 402] width 484 height 22
click at [587, 389] on div "3 ​" at bounding box center [581, 400] width 484 height 40
click at [480, 437] on span "⬚" at bounding box center [476, 439] width 13 height 16
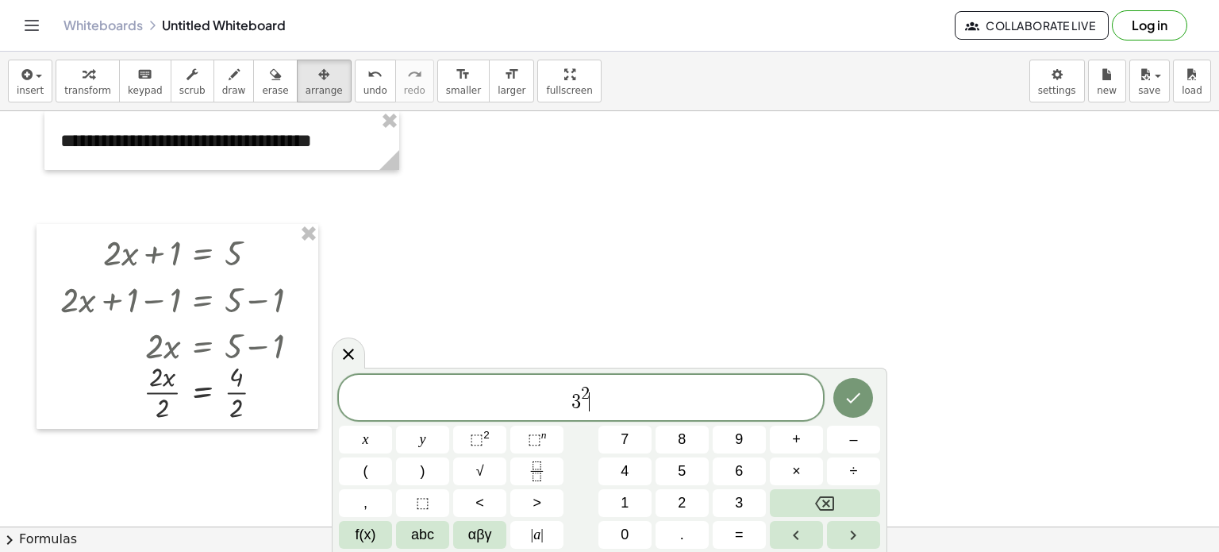
click at [591, 393] on span "3 2 ​" at bounding box center [581, 398] width 484 height 29
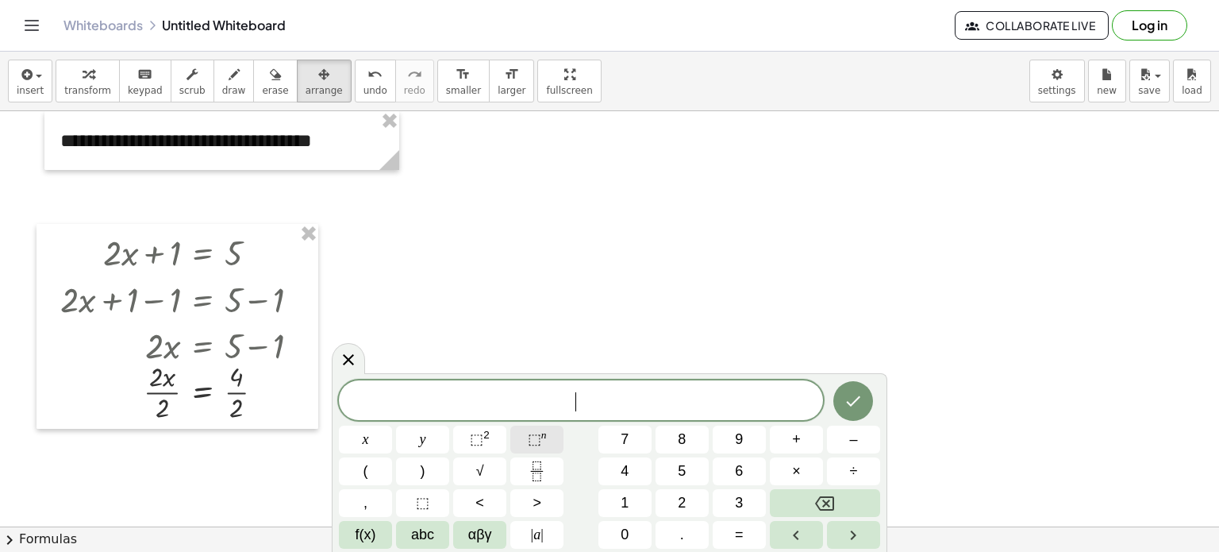
click at [530, 437] on span "⬚" at bounding box center [534, 439] width 13 height 16
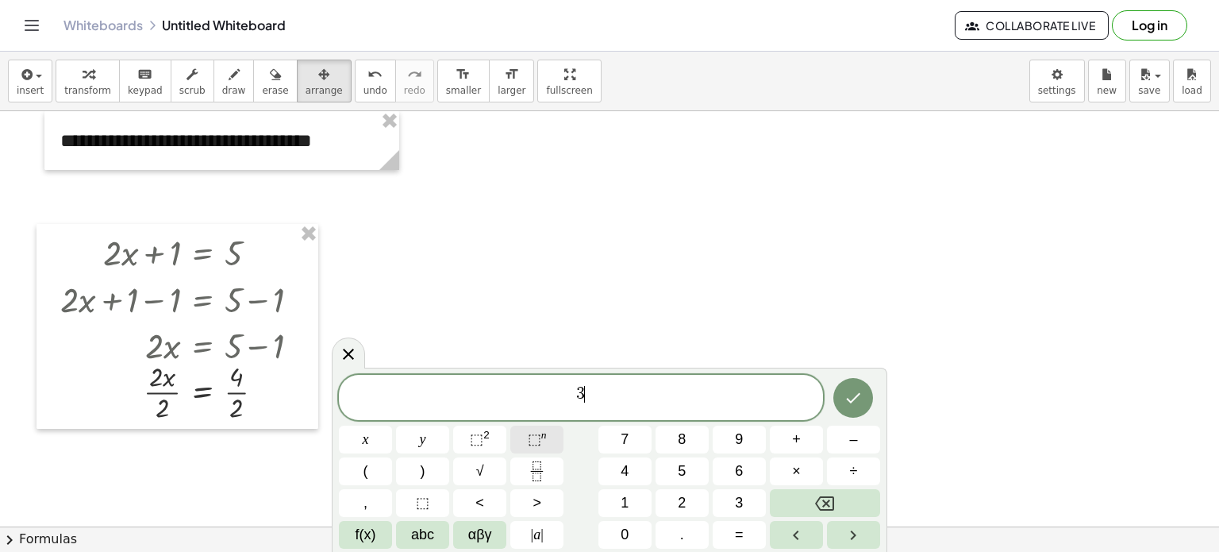
click at [540, 437] on span "⬚" at bounding box center [534, 439] width 13 height 16
click at [594, 406] on span "3 x ​" at bounding box center [581, 394] width 484 height 37
click at [601, 391] on span "3 x ​" at bounding box center [581, 394] width 484 height 37
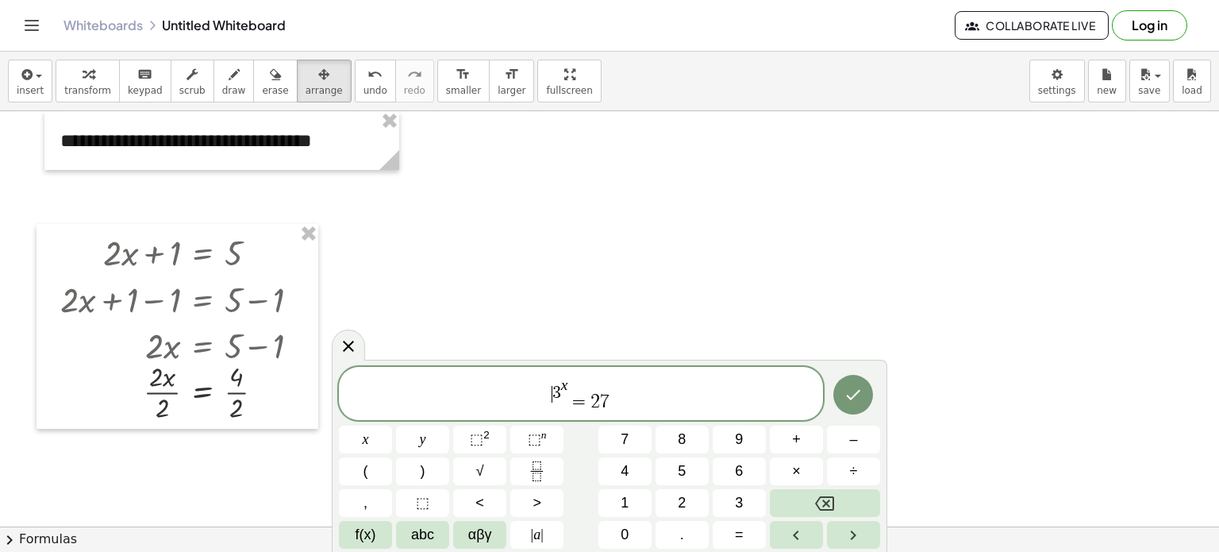
click at [556, 395] on span "3" at bounding box center [557, 393] width 9 height 17
click at [849, 530] on icon "Right arrow" at bounding box center [853, 535] width 19 height 19
click at [803, 533] on icon "Left arrow" at bounding box center [796, 535] width 19 height 19
click at [489, 533] on span "αβγ" at bounding box center [480, 534] width 24 height 21
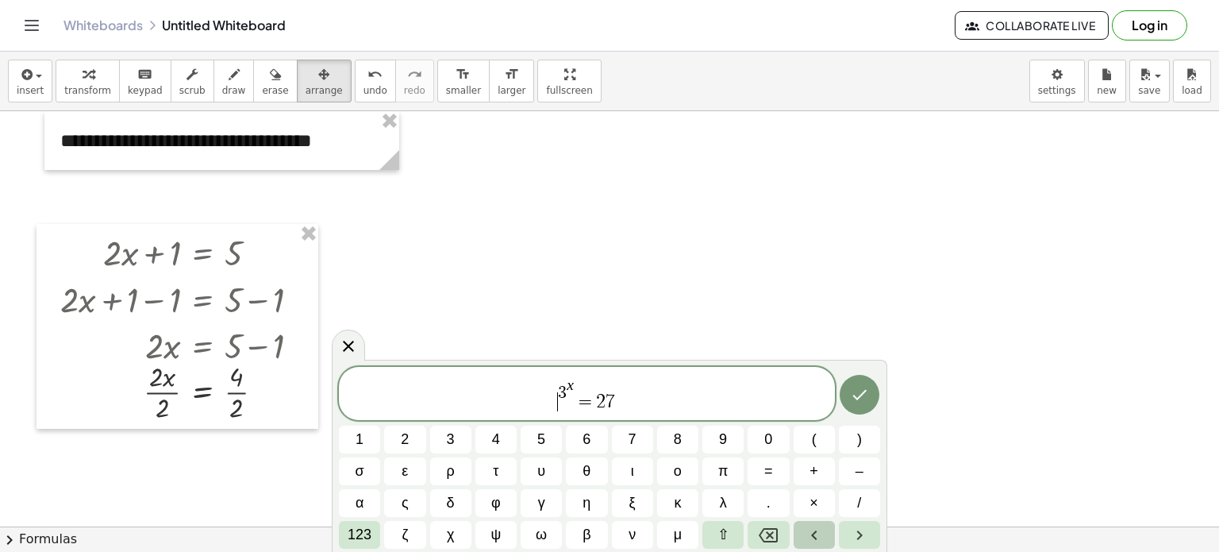
click at [816, 536] on icon "Left arrow" at bounding box center [814, 535] width 19 height 19
click at [863, 539] on icon "Right arrow" at bounding box center [859, 535] width 19 height 19
click at [768, 534] on icon "Backspace" at bounding box center [768, 535] width 19 height 19
click at [359, 537] on span "123" at bounding box center [360, 534] width 24 height 21
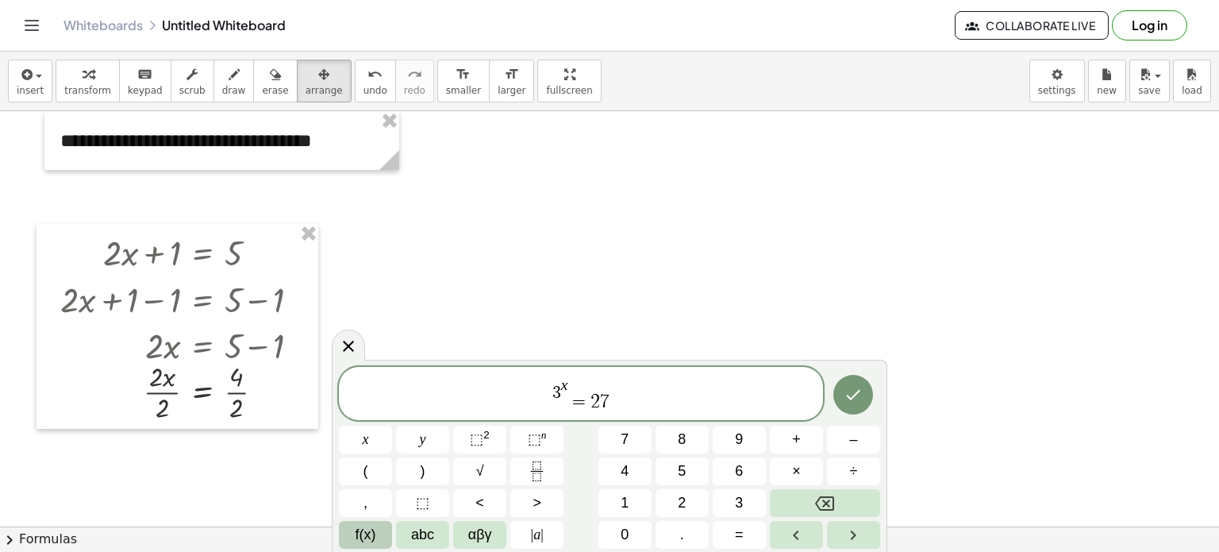
click at [372, 527] on span "f(x)" at bounding box center [366, 534] width 21 height 21
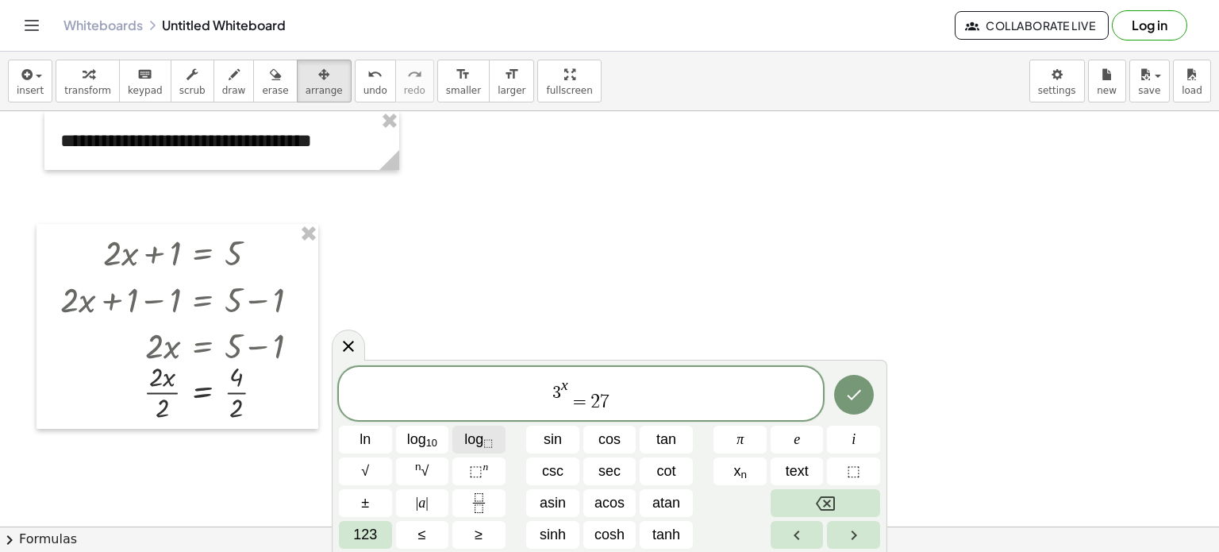
click at [468, 435] on span "log ⬚" at bounding box center [478, 439] width 29 height 21
click at [861, 396] on icon "Done" at bounding box center [854, 394] width 19 height 19
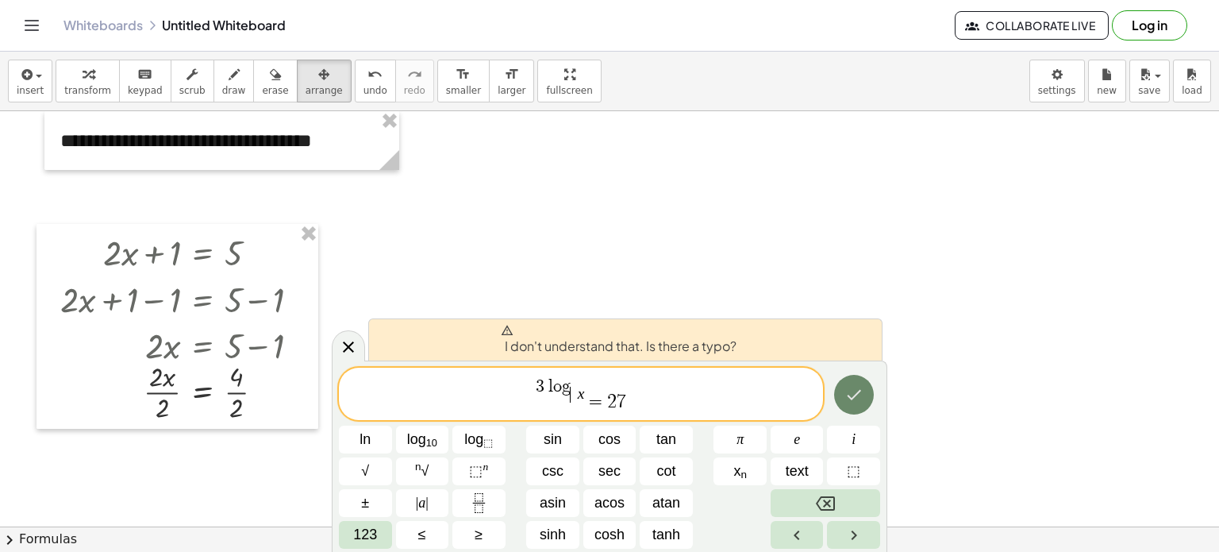
click at [861, 396] on icon "Done" at bounding box center [854, 394] width 19 height 19
click at [759, 277] on div at bounding box center [609, 526] width 1219 height 830
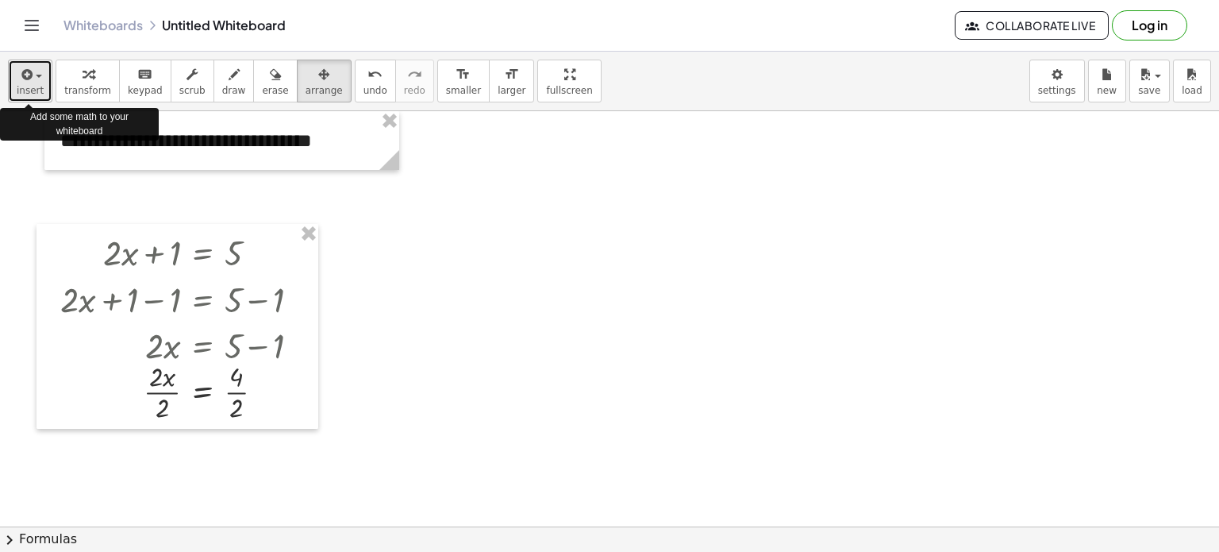
click at [25, 80] on icon "button" at bounding box center [25, 74] width 14 height 19
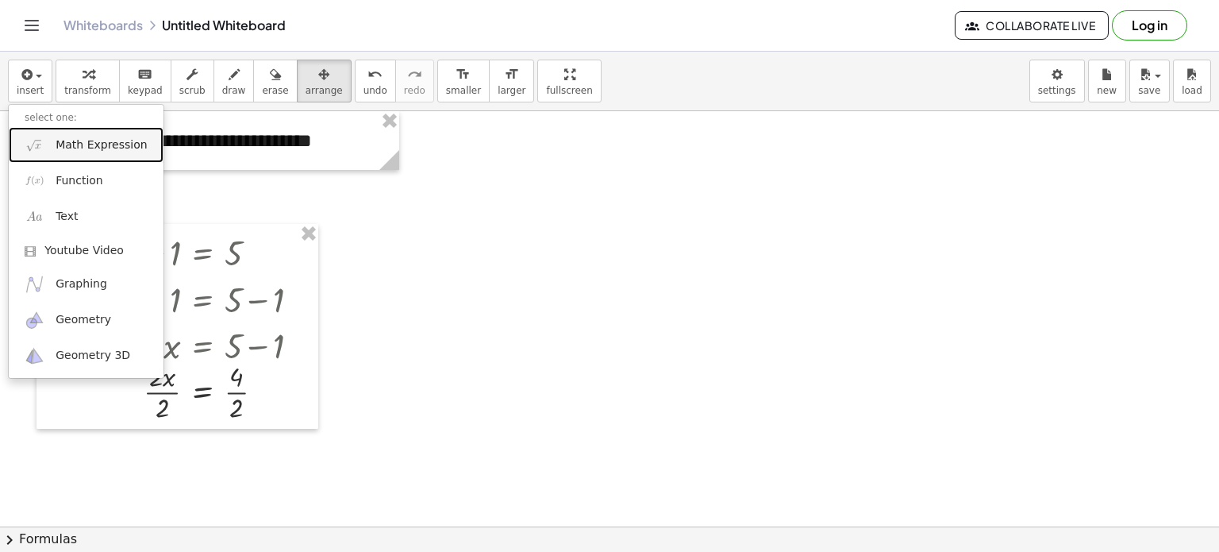
click at [83, 139] on span "Math Expression" at bounding box center [101, 145] width 91 height 16
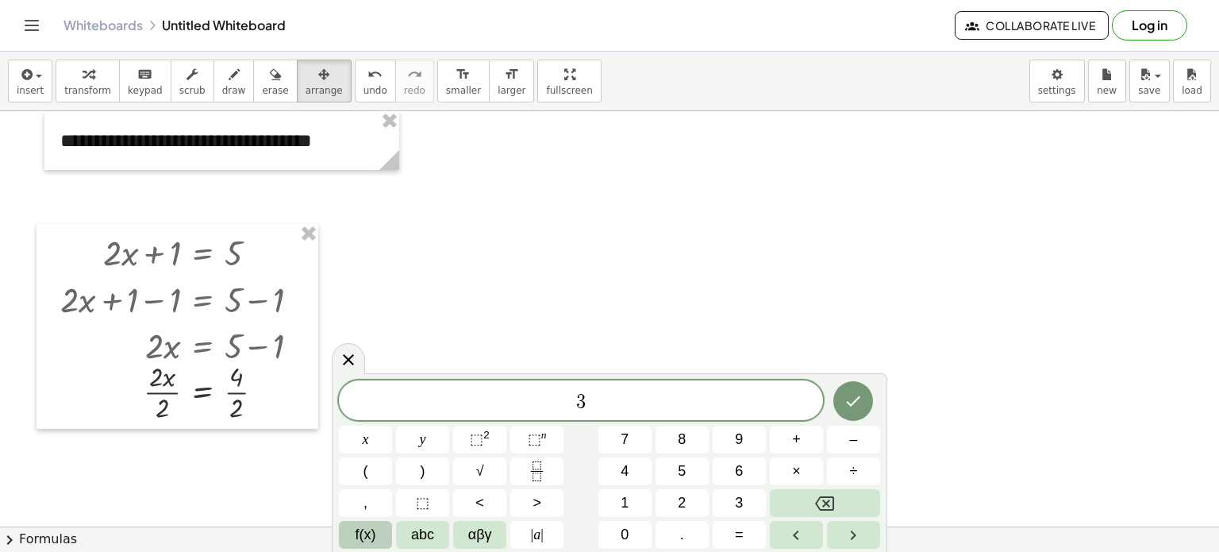
click at [365, 537] on span "f(x)" at bounding box center [366, 534] width 21 height 21
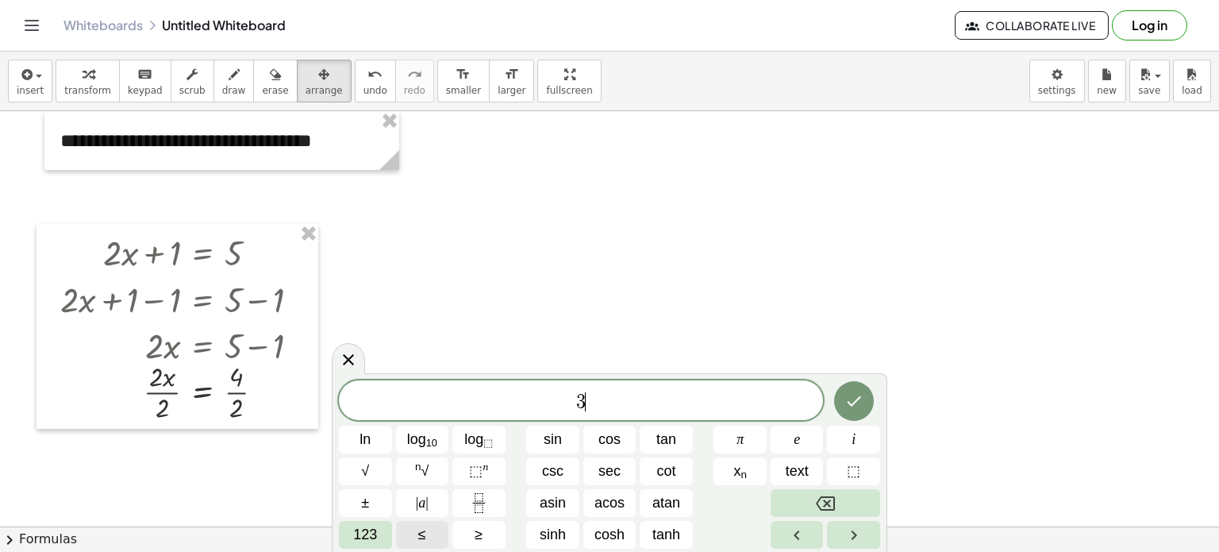
click at [365, 537] on span "123" at bounding box center [365, 534] width 24 height 21
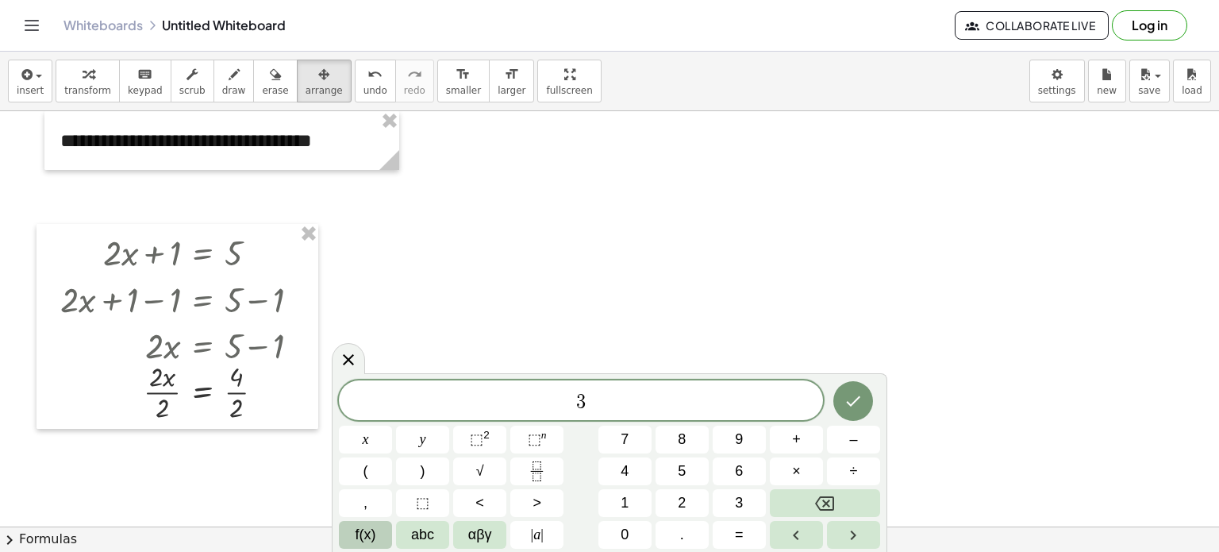
click at [365, 537] on span "f(x)" at bounding box center [366, 534] width 21 height 21
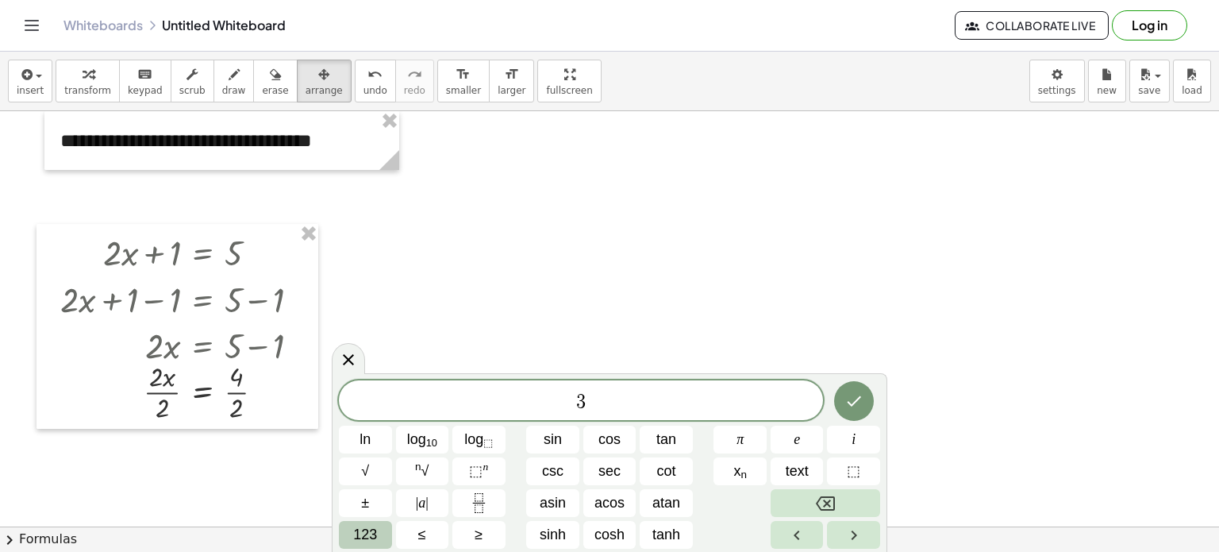
click at [366, 530] on span "123" at bounding box center [365, 534] width 24 height 21
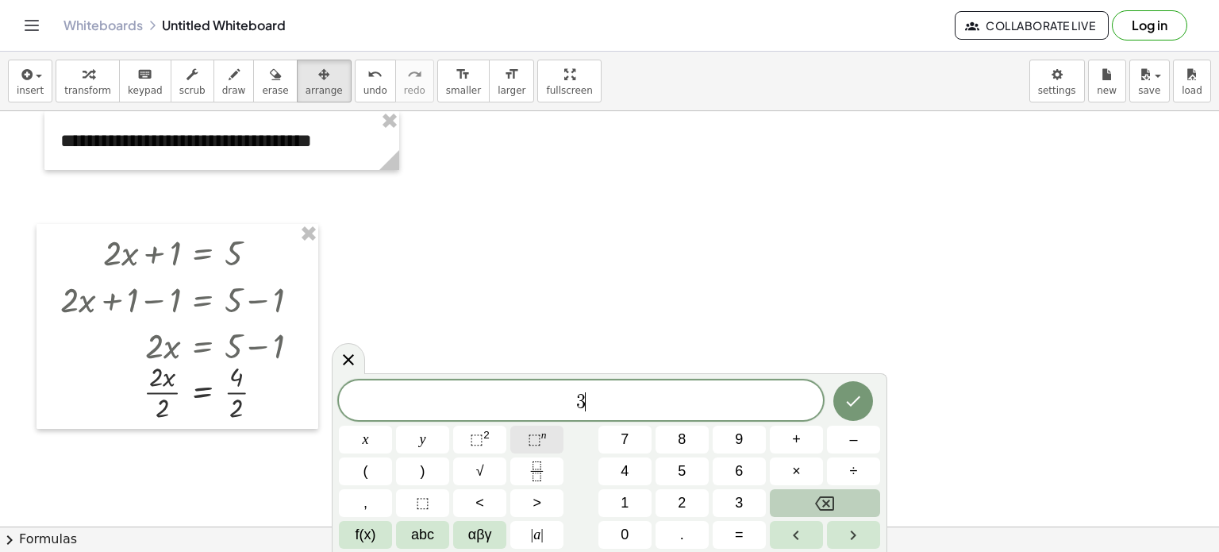
click at [530, 438] on span "⬚" at bounding box center [534, 439] width 13 height 16
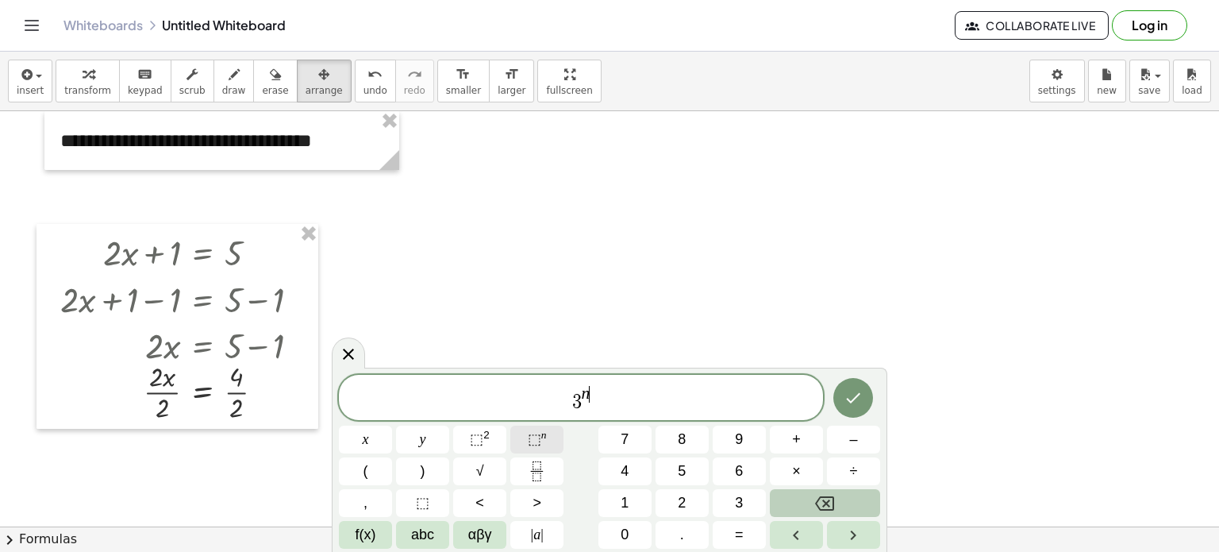
click at [533, 441] on span "⬚" at bounding box center [534, 439] width 13 height 16
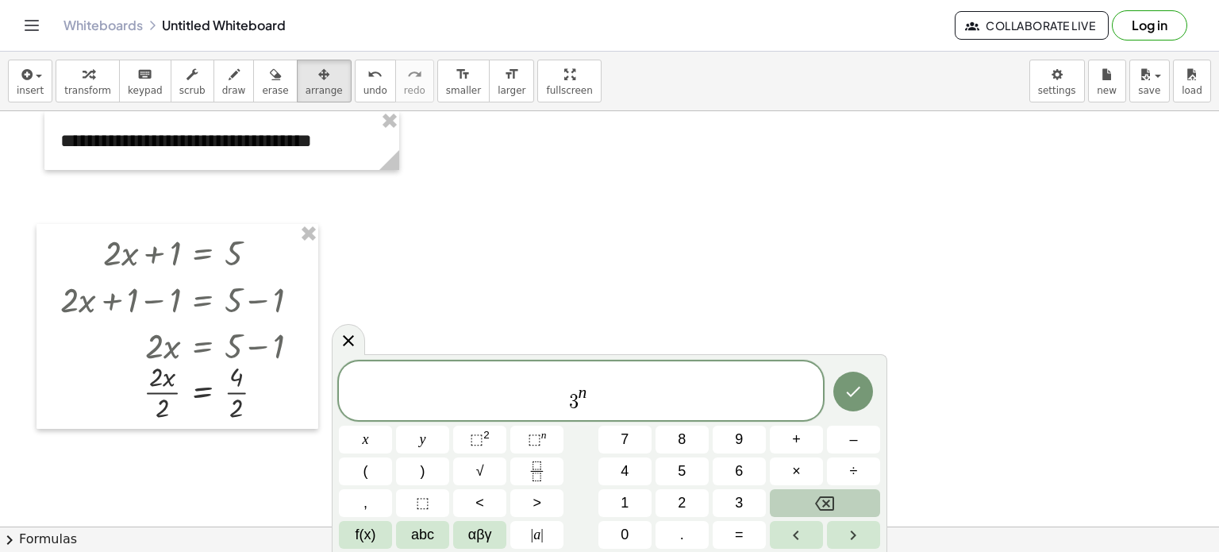
click at [602, 408] on span "3 n ​" at bounding box center [581, 392] width 484 height 42
click at [572, 381] on span "​" at bounding box center [569, 379] width 6 height 14
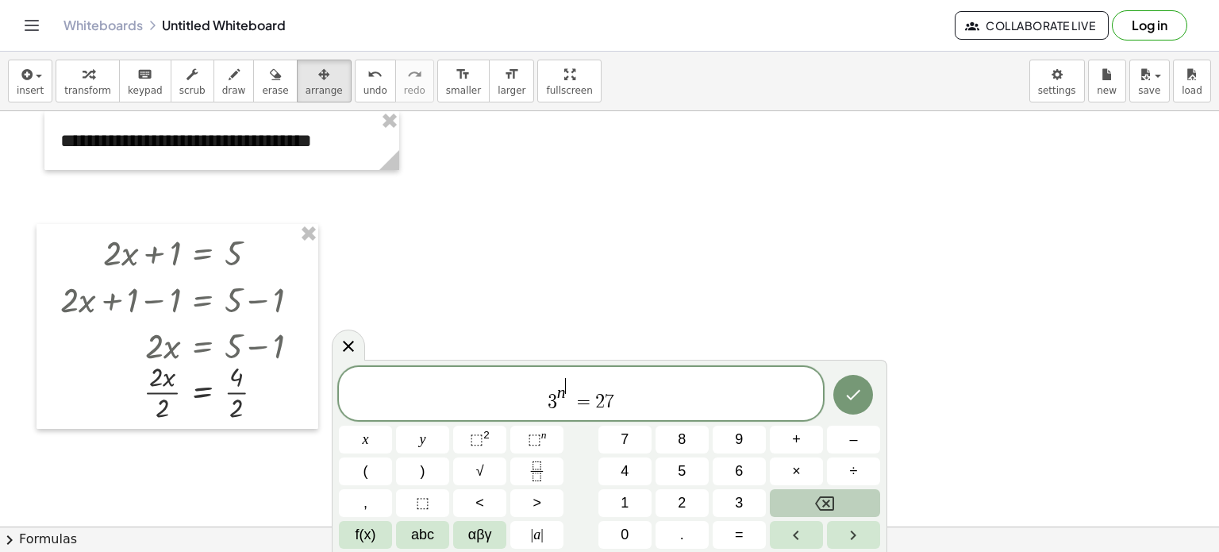
click at [570, 396] on span "n ​" at bounding box center [565, 390] width 16 height 25
click at [857, 390] on icon "Done" at bounding box center [853, 394] width 19 height 19
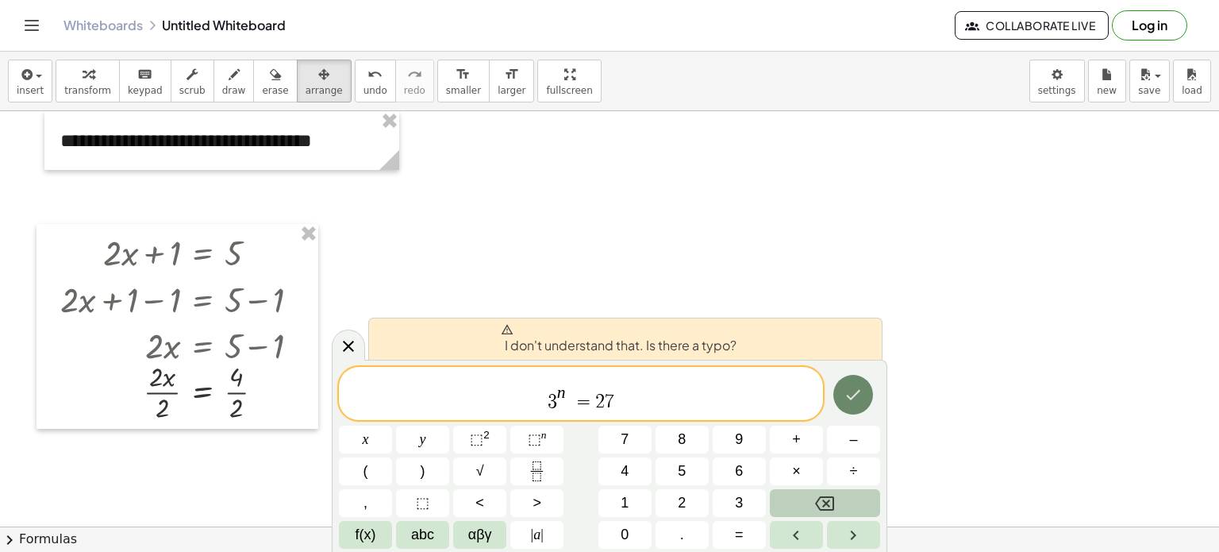
click at [857, 390] on icon "Done" at bounding box center [853, 394] width 19 height 19
click at [559, 293] on div at bounding box center [609, 526] width 1219 height 830
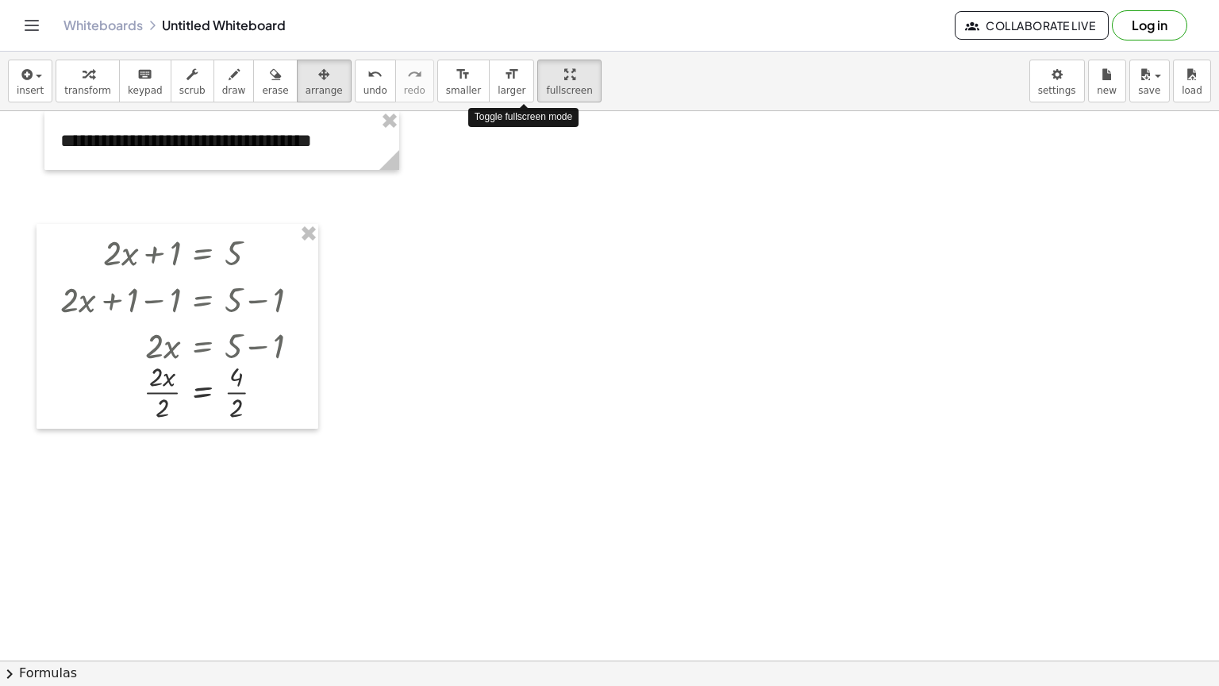
drag, startPoint x: 511, startPoint y: 84, endPoint x: 511, endPoint y: 180, distance: 96.1
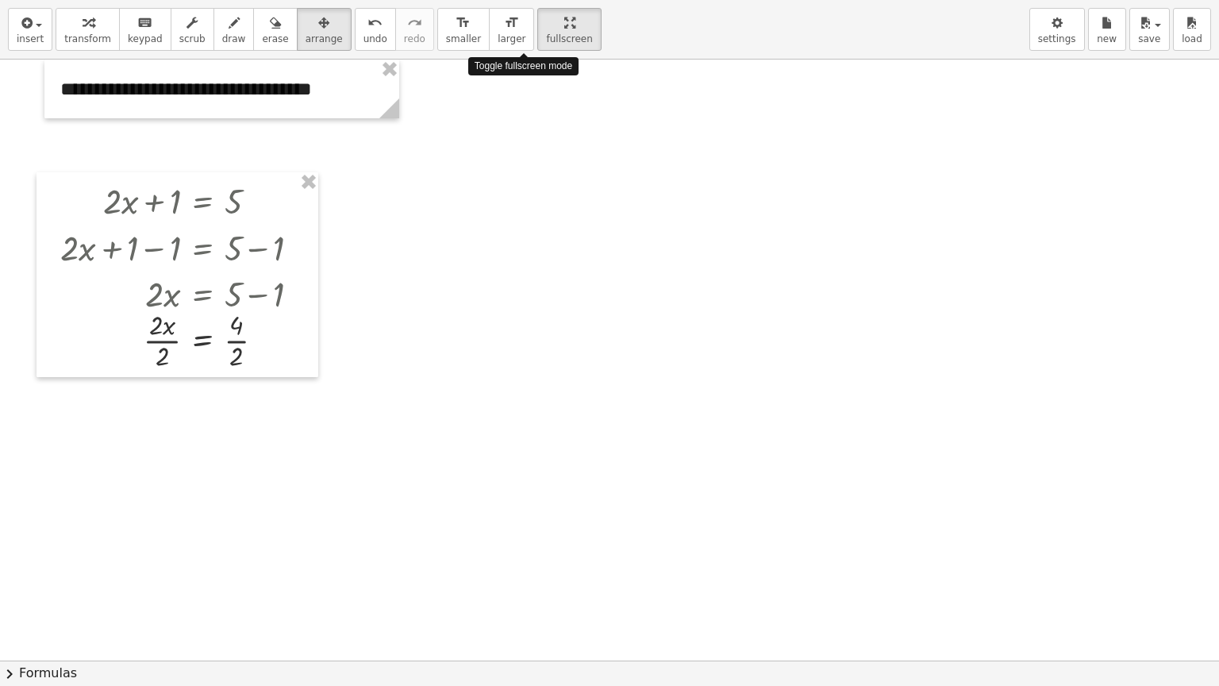
click at [511, 180] on div "**********" at bounding box center [609, 343] width 1219 height 686
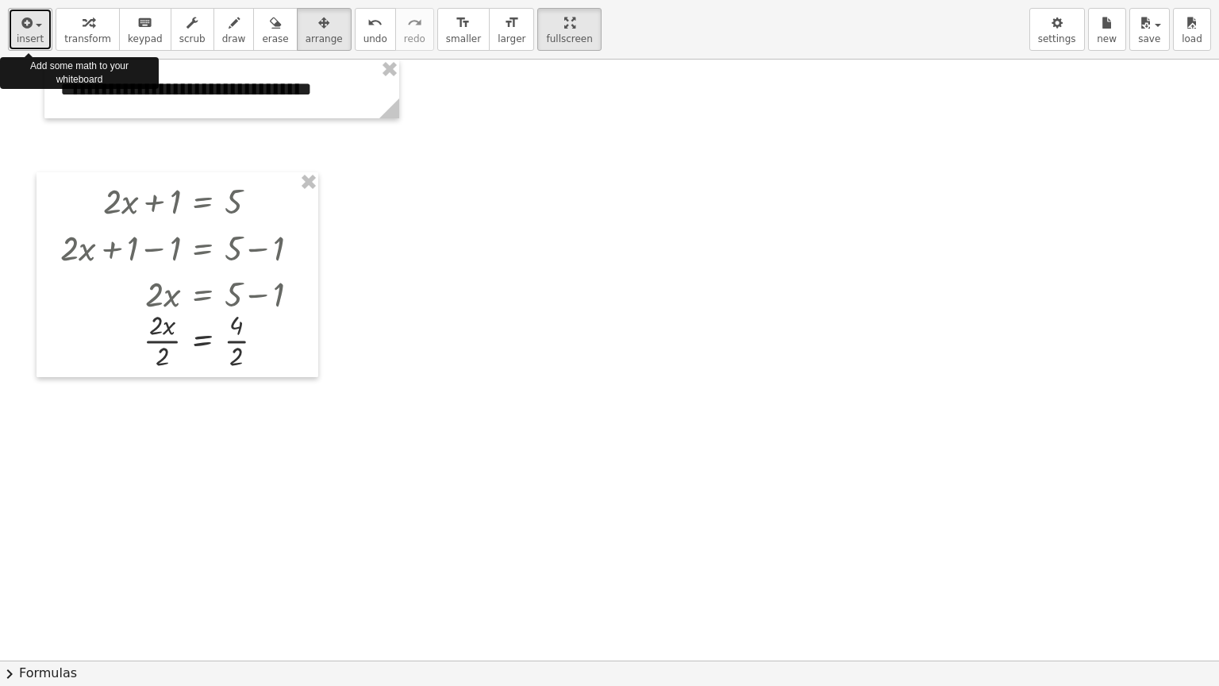
click at [29, 29] on icon "button" at bounding box center [25, 22] width 14 height 19
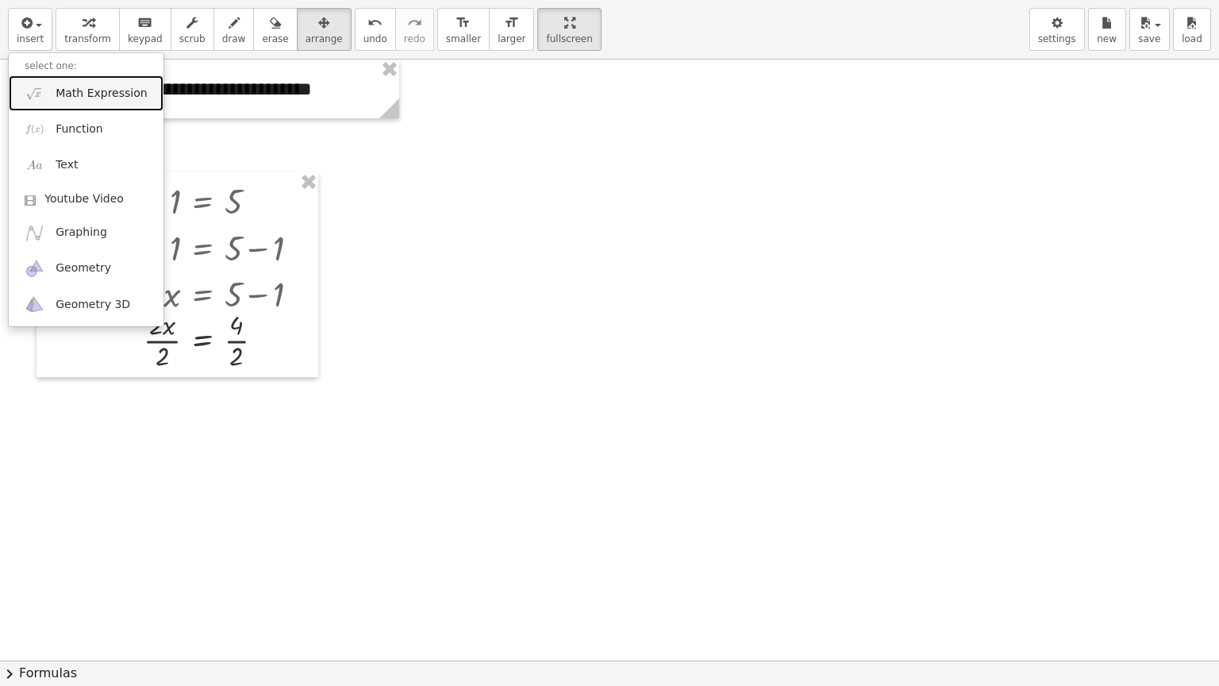
click at [69, 90] on span "Math Expression" at bounding box center [101, 94] width 91 height 16
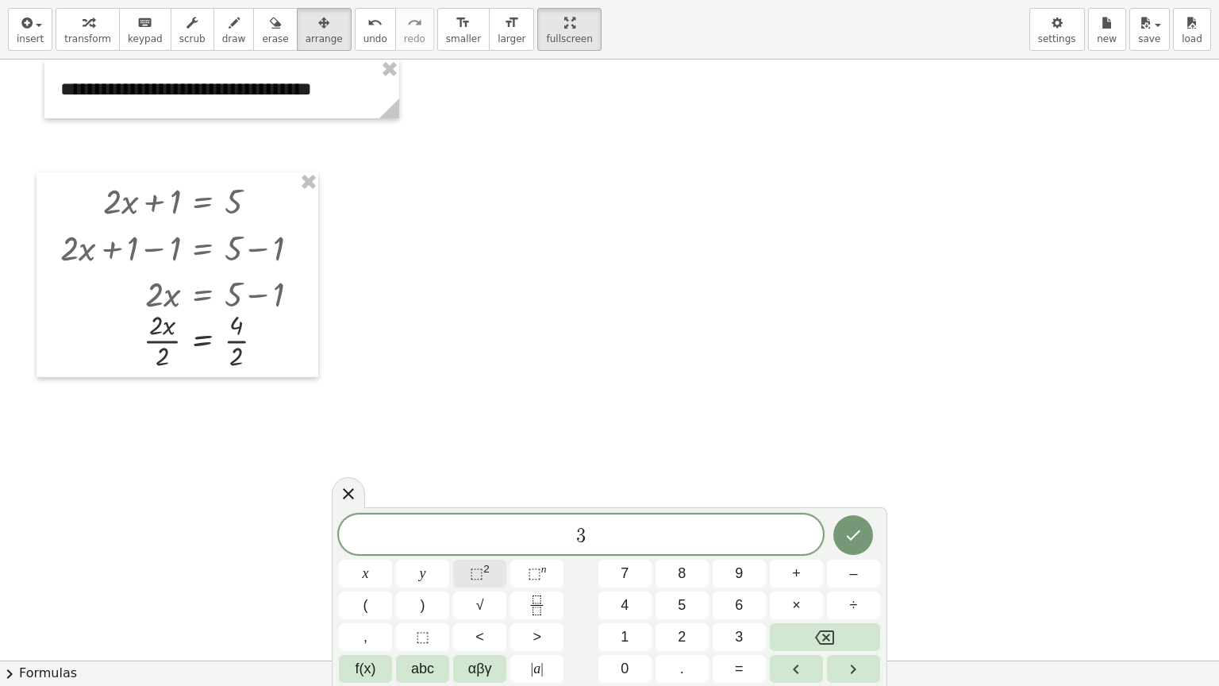
click at [480, 551] on span "⬚" at bounding box center [476, 573] width 13 height 16
click at [593, 534] on span "3 x ​" at bounding box center [581, 532] width 484 height 29
click at [850, 532] on icon "Done" at bounding box center [853, 531] width 19 height 19
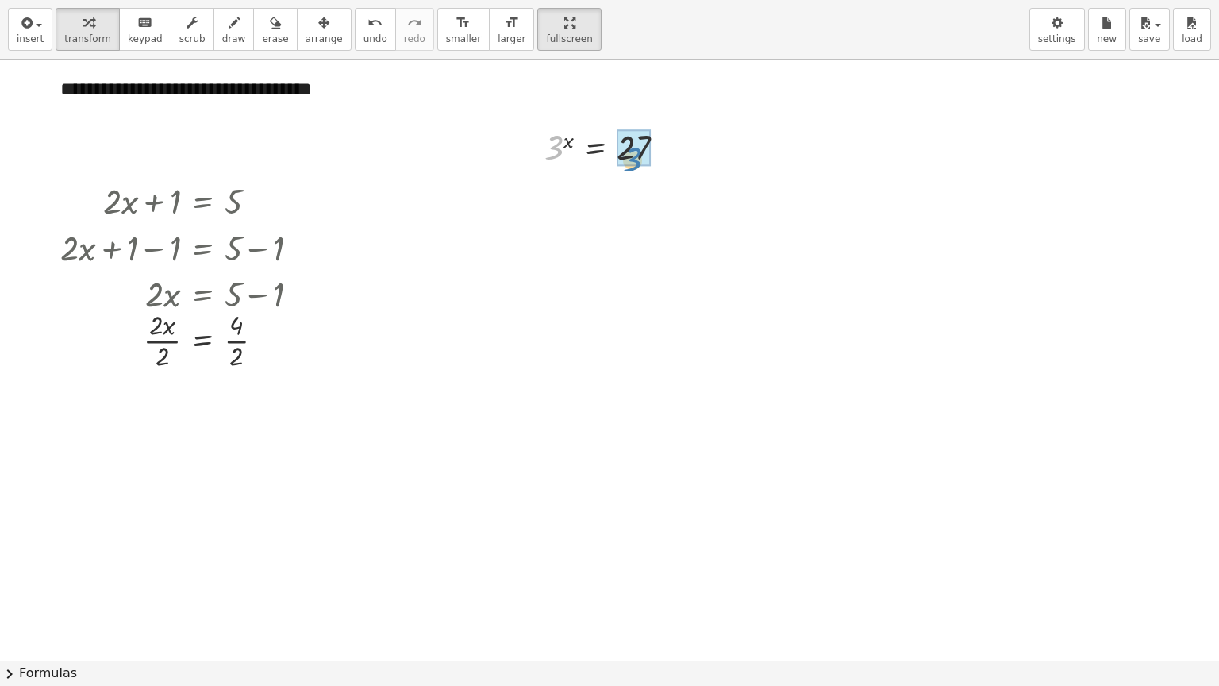
drag, startPoint x: 559, startPoint y: 148, endPoint x: 638, endPoint y: 158, distance: 80.0
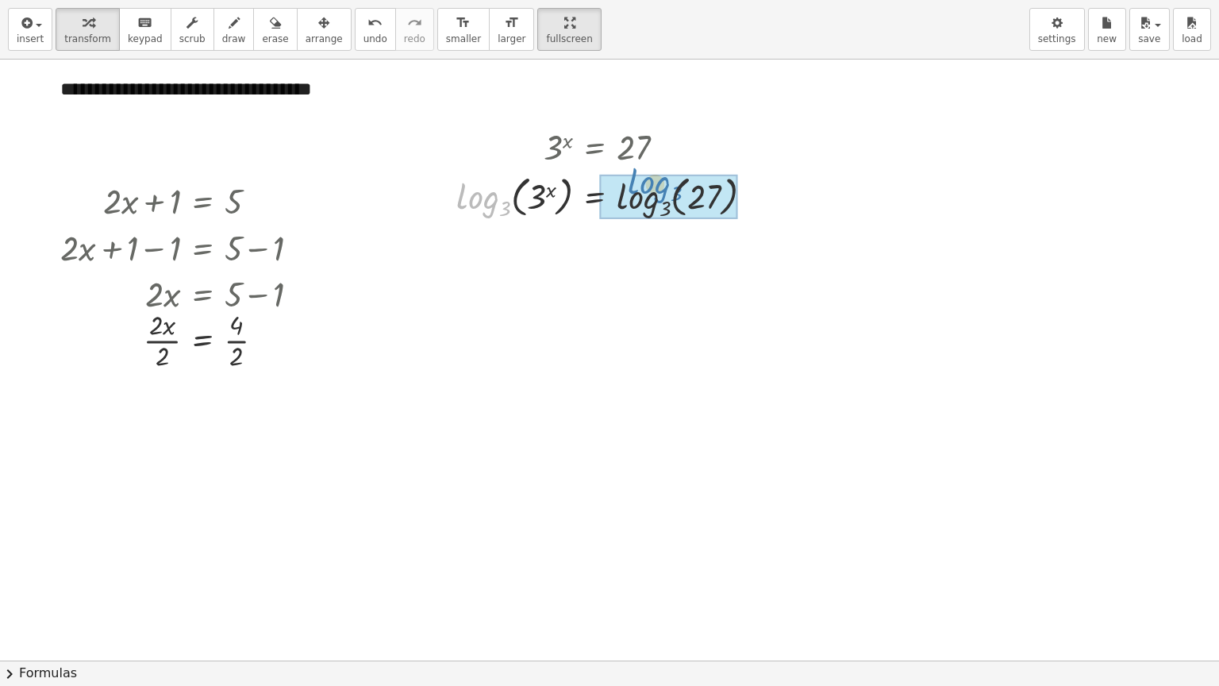
drag, startPoint x: 476, startPoint y: 191, endPoint x: 645, endPoint y: 178, distance: 168.8
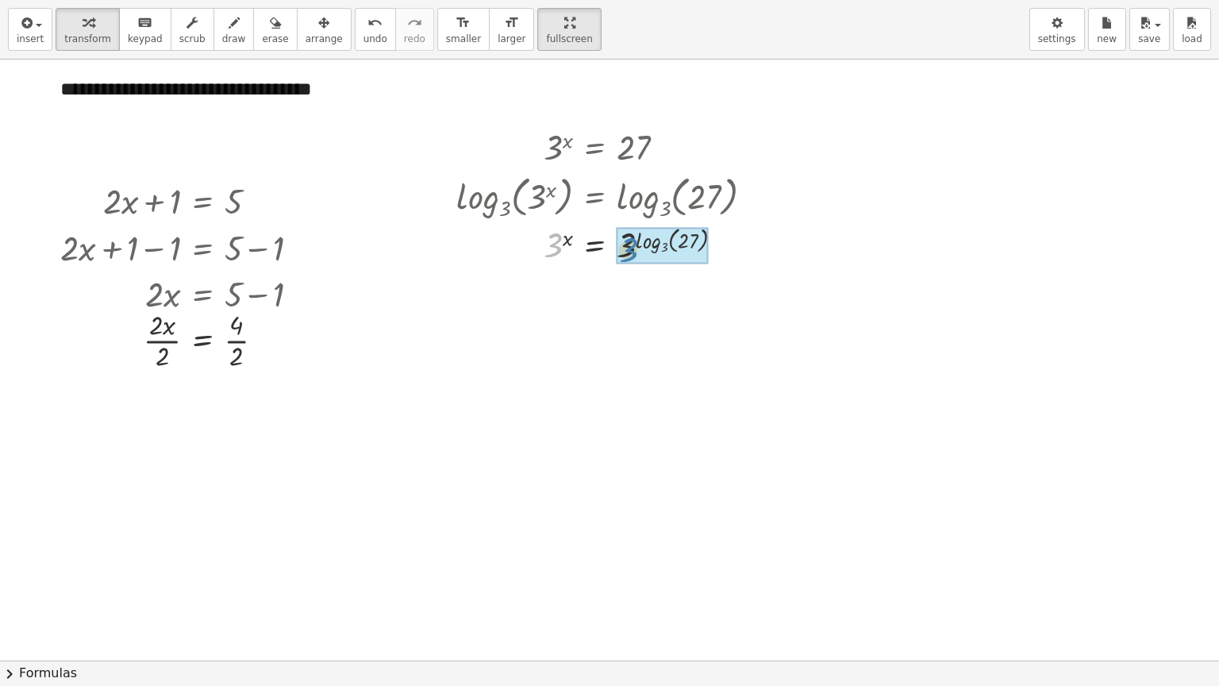
drag, startPoint x: 556, startPoint y: 245, endPoint x: 629, endPoint y: 249, distance: 73.2
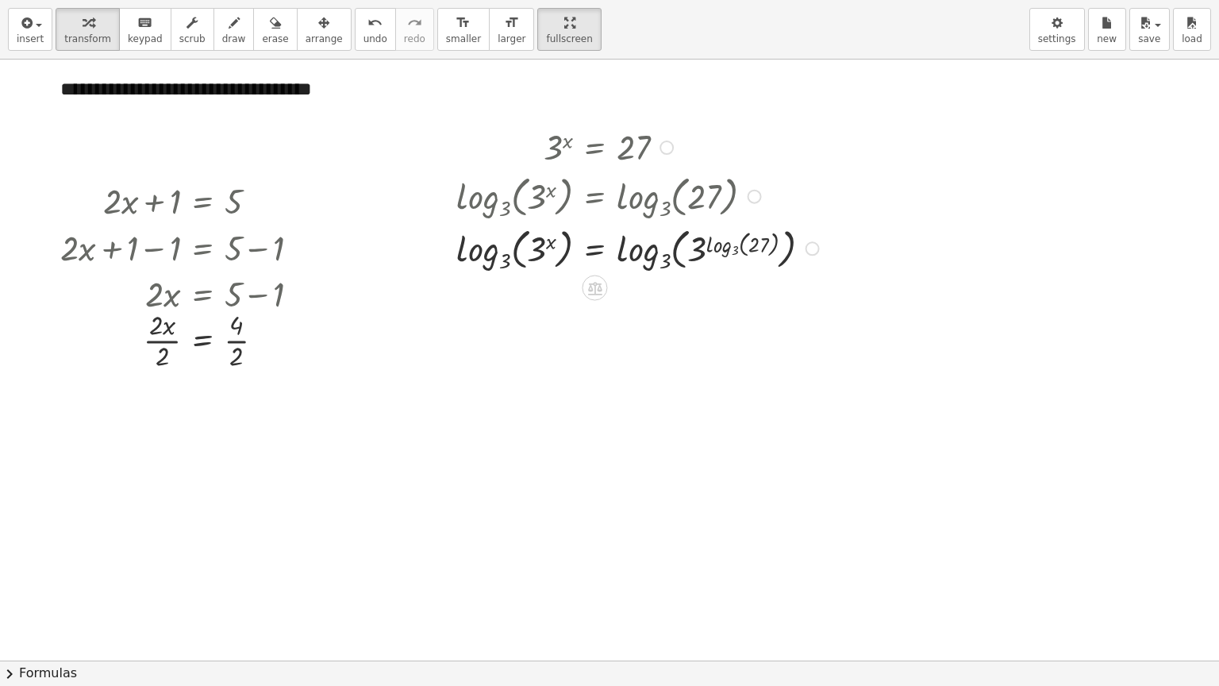
drag, startPoint x: 814, startPoint y: 292, endPoint x: 807, endPoint y: 237, distance: 55.2
click at [595, 249] on div "x = 27 3 log 3 ( , ) log 3 ( , 3 ) log 3 ( , )" at bounding box center [595, 249] width 0 height 0
drag, startPoint x: 807, startPoint y: 237, endPoint x: 757, endPoint y: 195, distance: 65.3
click at [595, 148] on div "3 x = 27 log 3 ( , 3 x ) = log 3 ( , 27 ) 3 x = 3 log 3 ( , 27 ) x = 27 3 log 3…" at bounding box center [595, 148] width 0 height 0
drag, startPoint x: 755, startPoint y: 237, endPoint x: 744, endPoint y: 209, distance: 29.9
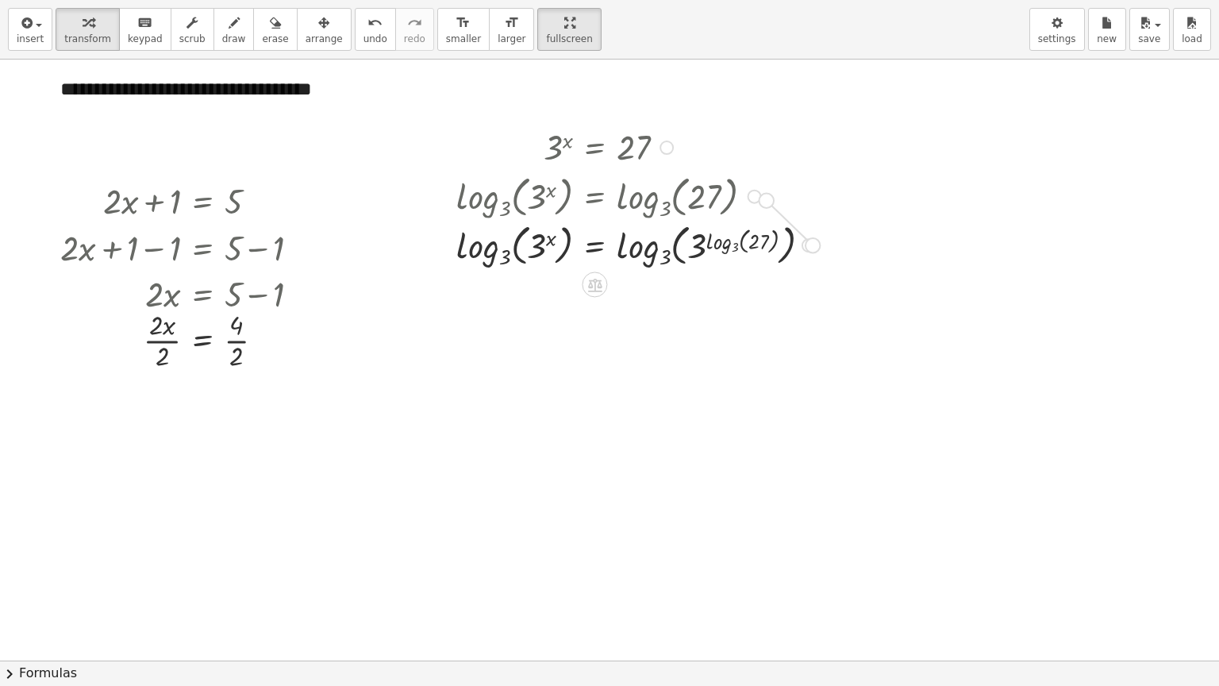
drag, startPoint x: 809, startPoint y: 244, endPoint x: 759, endPoint y: 197, distance: 68.5
click at [595, 148] on div "3 x = 27 log 3 ( , 3 x ) = log 3 ( , 27 ) 3 x = 3 log 3 ( , 27 ) x = 27 3 log 3…" at bounding box center [595, 148] width 0 height 0
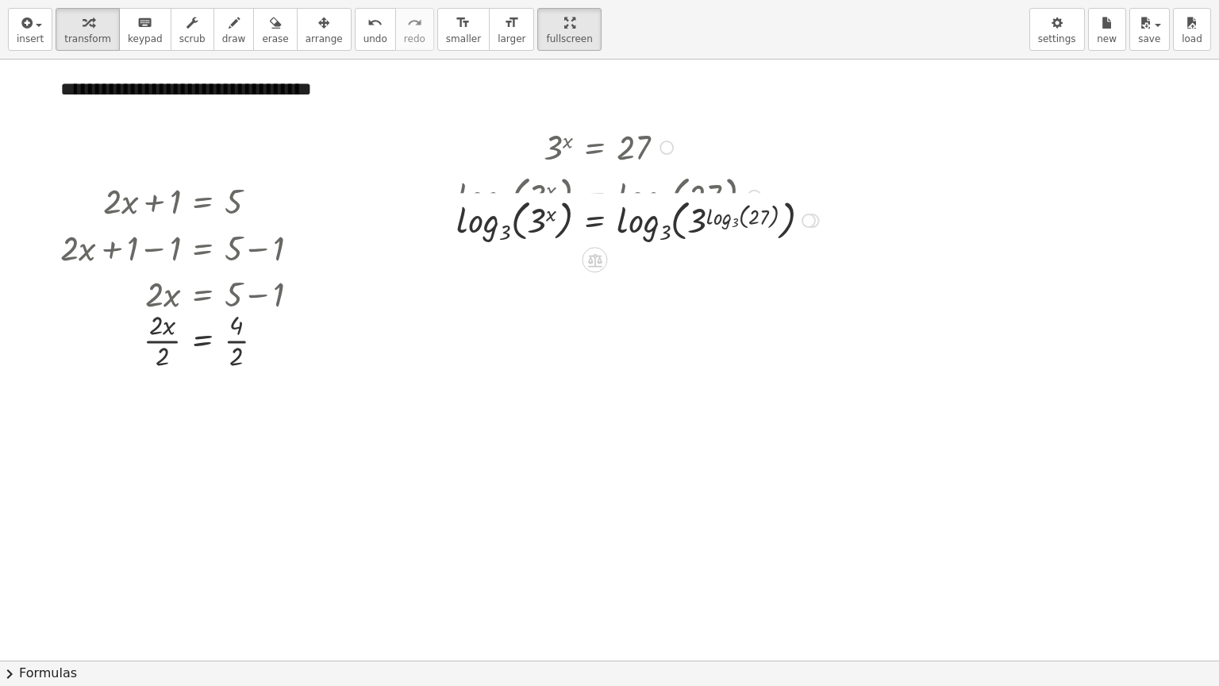
drag, startPoint x: 811, startPoint y: 244, endPoint x: 797, endPoint y: 209, distance: 37.7
click at [595, 221] on div "x = 27 3 log 3 ( , ) log 3 ( , 3 ) log 3 ( , )" at bounding box center [595, 221] width 0 height 0
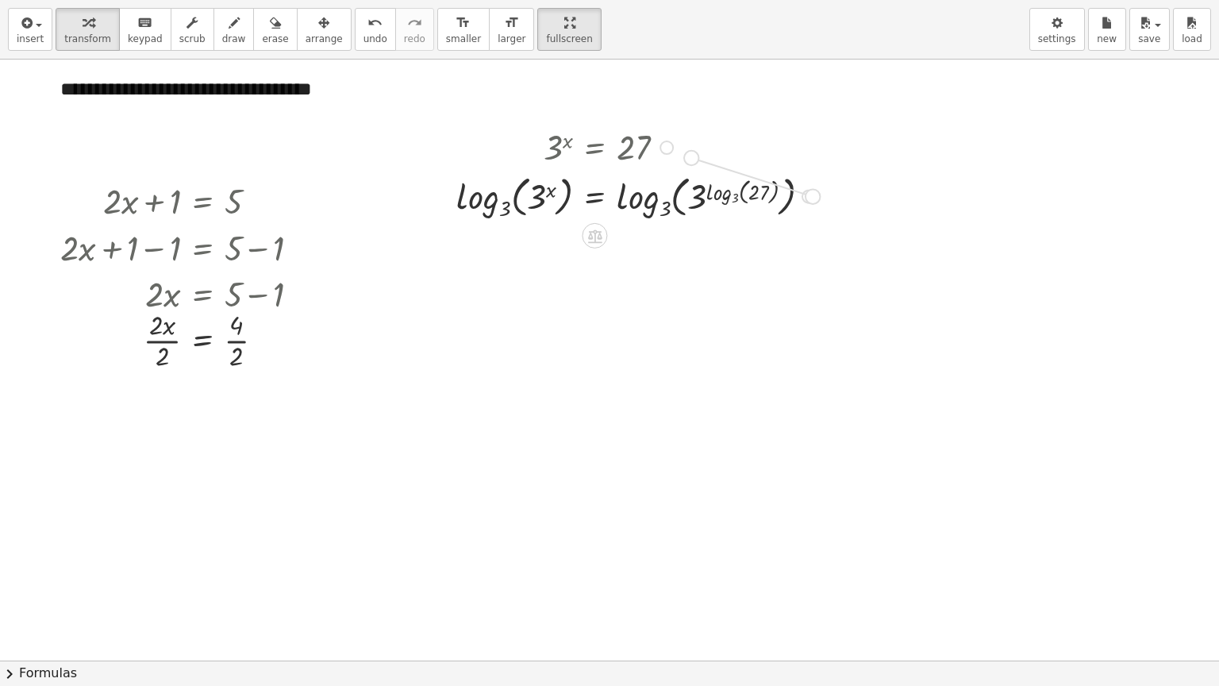
drag, startPoint x: 805, startPoint y: 194, endPoint x: 676, endPoint y: 152, distance: 135.3
click at [595, 148] on div "3 x = 27 log 3 ( , 3 x ) = log 3 ( , 27 ) 3 x = 3 log 3 ( , 27 ) x = 27 3 log 3…" at bounding box center [595, 148] width 0 height 0
drag, startPoint x: 668, startPoint y: 146, endPoint x: 694, endPoint y: 179, distance: 42.4
click at [595, 148] on div "3 x = 27 log 3 ( , 3 x ) = log 3 ( , 27 ) 3 x = 3 log 3 ( , 27 ) x = 27 3 log 3…" at bounding box center [595, 148] width 0 height 0
click at [658, 205] on div at bounding box center [640, 195] width 383 height 53
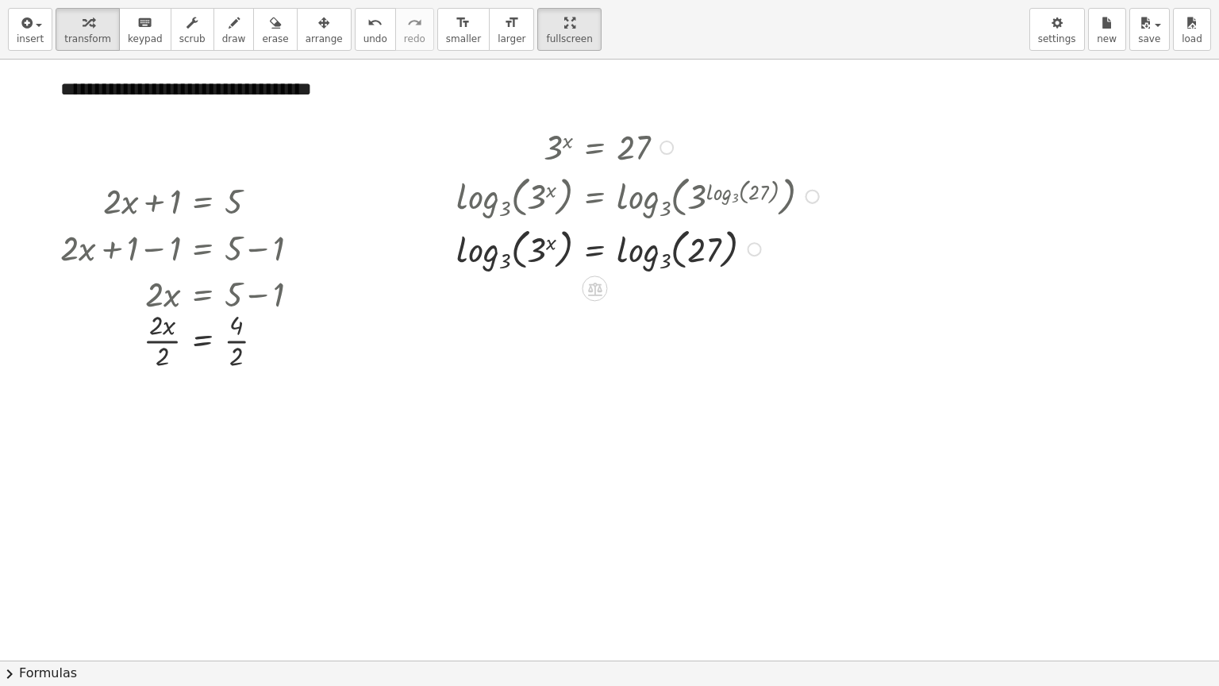
click at [657, 206] on div at bounding box center [640, 195] width 383 height 53
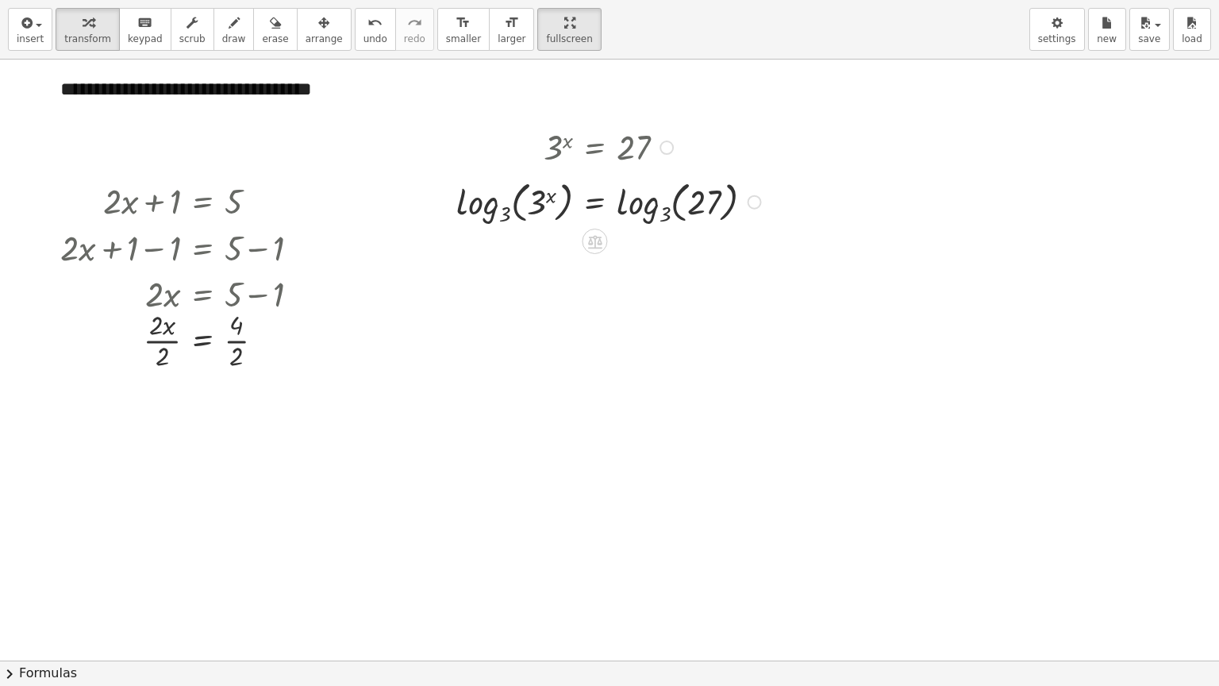
drag, startPoint x: 756, startPoint y: 242, endPoint x: 756, endPoint y: 189, distance: 53.2
click at [595, 202] on div "x = 27 log 3 ( , ) log 3 ( , 3 )" at bounding box center [595, 202] width 0 height 0
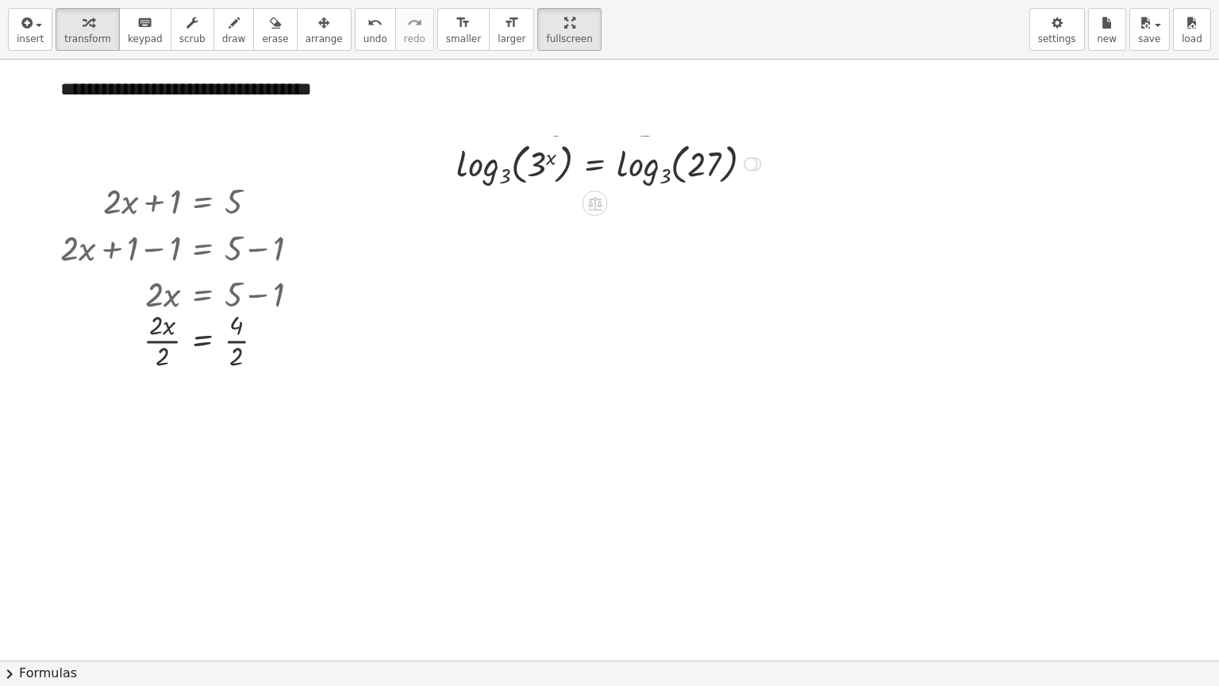
drag, startPoint x: 751, startPoint y: 192, endPoint x: 740, endPoint y: 152, distance: 41.2
click at [595, 164] on div "x = 27 log 3 ( , ) log 3 ( , 3 )" at bounding box center [595, 164] width 0 height 0
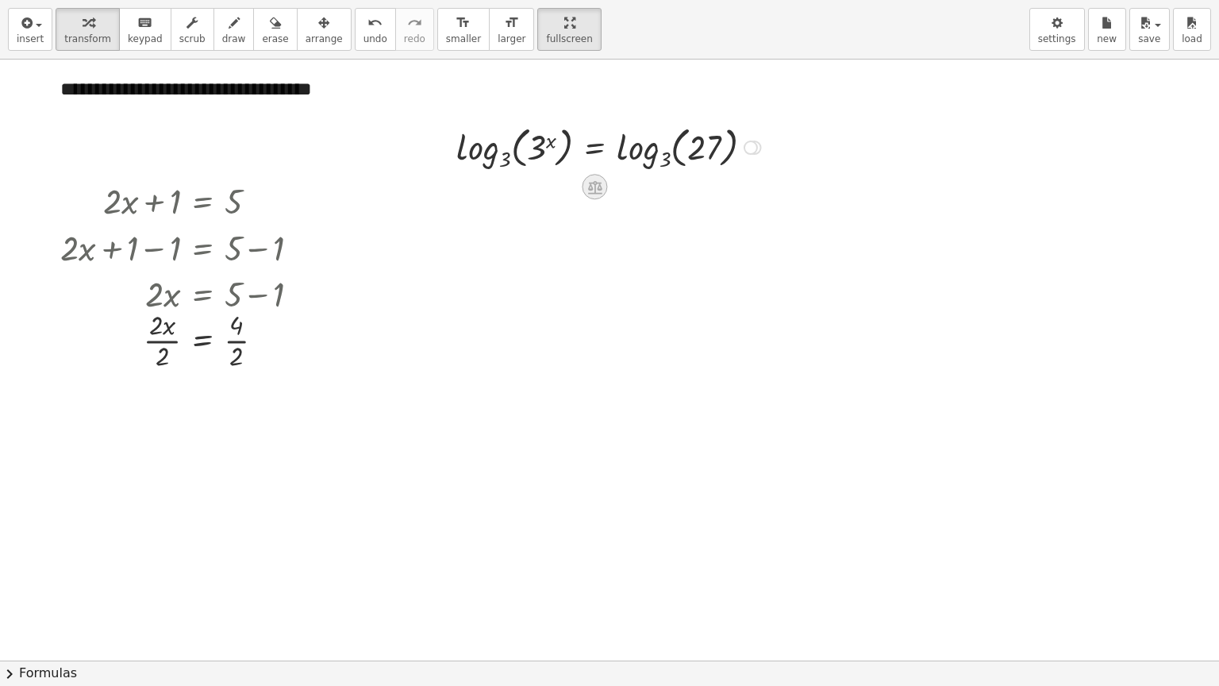
click at [596, 181] on icon at bounding box center [595, 187] width 14 height 13
click at [492, 159] on div at bounding box center [611, 146] width 325 height 53
click at [604, 186] on div at bounding box center [595, 187] width 25 height 25
click at [629, 187] on span "÷" at bounding box center [626, 187] width 9 height 23
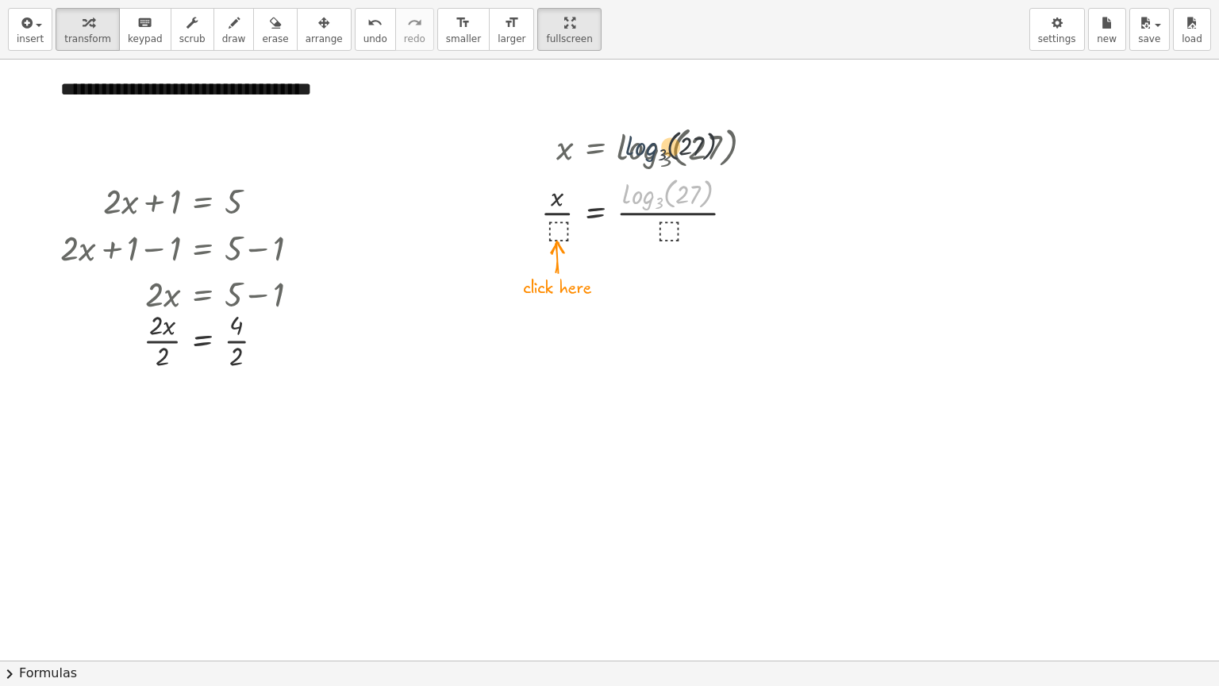
drag, startPoint x: 634, startPoint y: 229, endPoint x: 637, endPoint y: 172, distance: 56.5
click at [637, 173] on div at bounding box center [653, 209] width 241 height 73
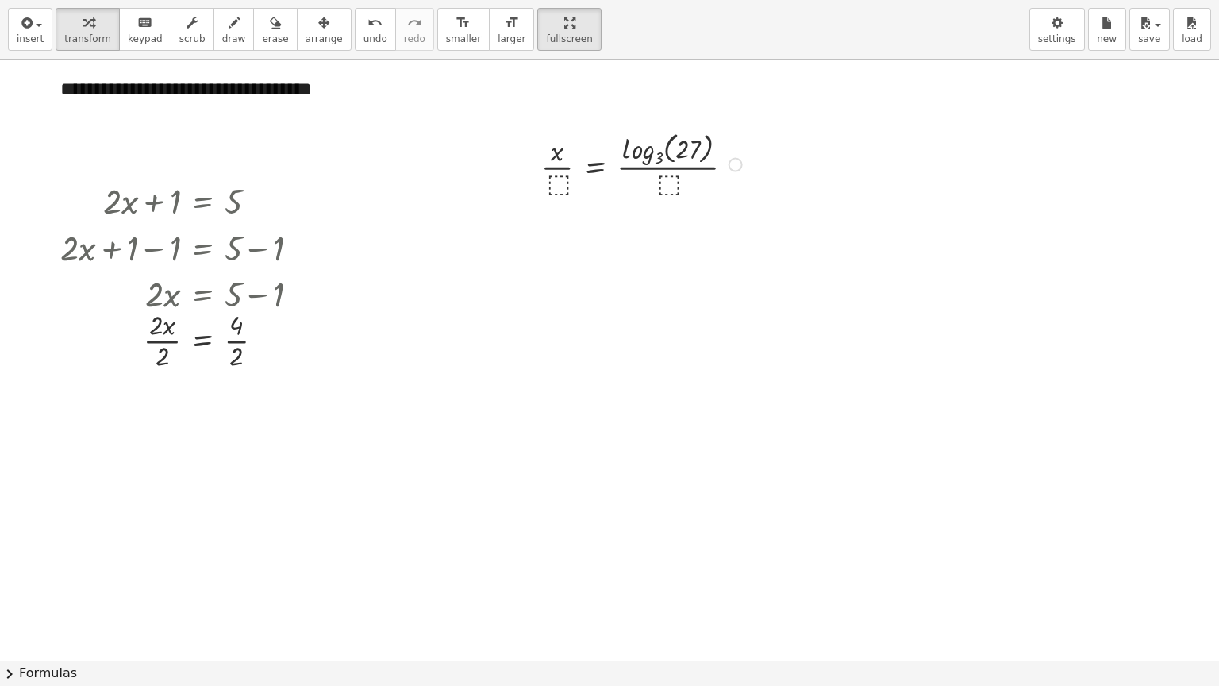
drag, startPoint x: 737, startPoint y: 206, endPoint x: 734, endPoint y: 156, distance: 50.1
click at [595, 165] on div "x = 27 log 3 ( , ) · · ⬚ · · ⬚" at bounding box center [595, 165] width 0 height 0
click at [665, 165] on div at bounding box center [643, 146] width 221 height 73
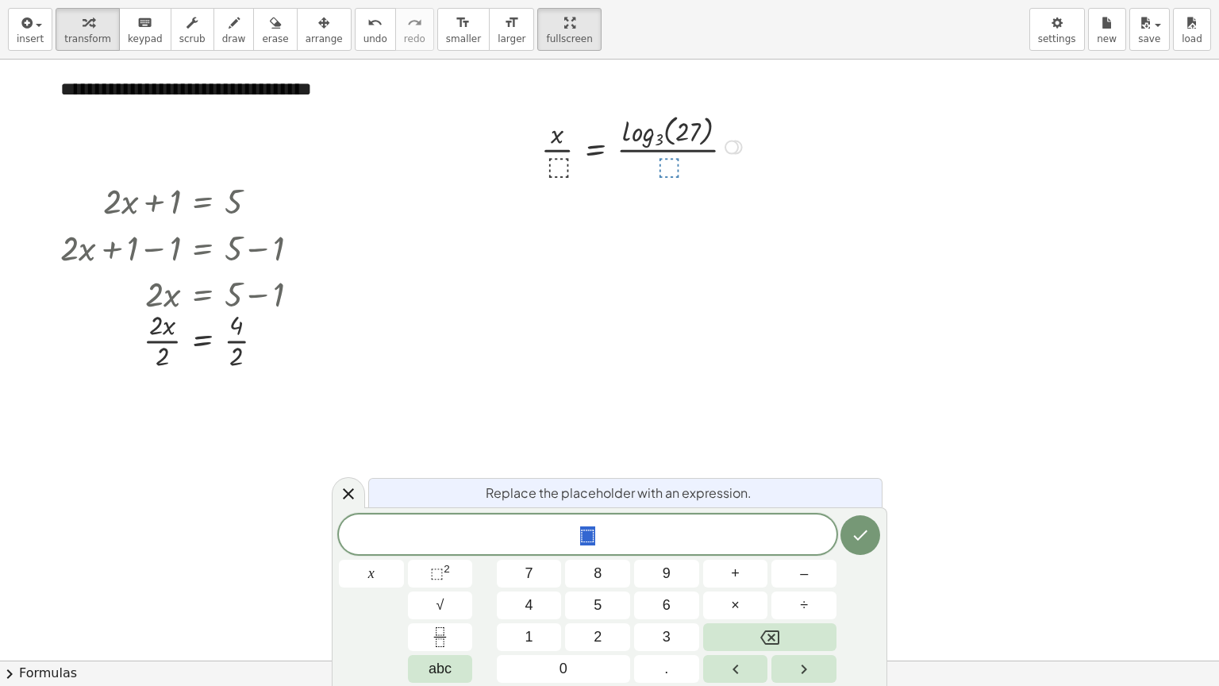
click at [613, 185] on div "3 x = 27 log 3 ( , 3 x ) = log 3 ( , 27 ) 3 x = 3 log 3 ( , 27 ) log 3 ( , 3 x …" at bounding box center [635, 146] width 235 height 81
click at [730, 277] on div at bounding box center [609, 661] width 1219 height 1202
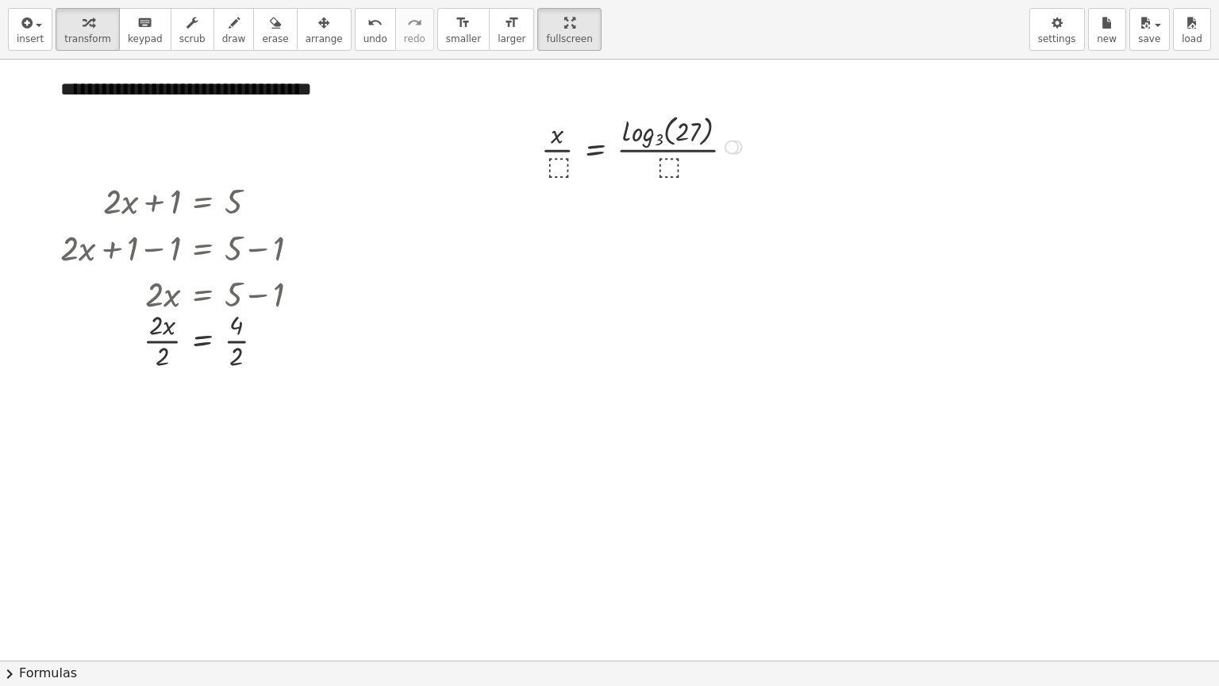
click at [736, 143] on div at bounding box center [732, 148] width 14 height 14
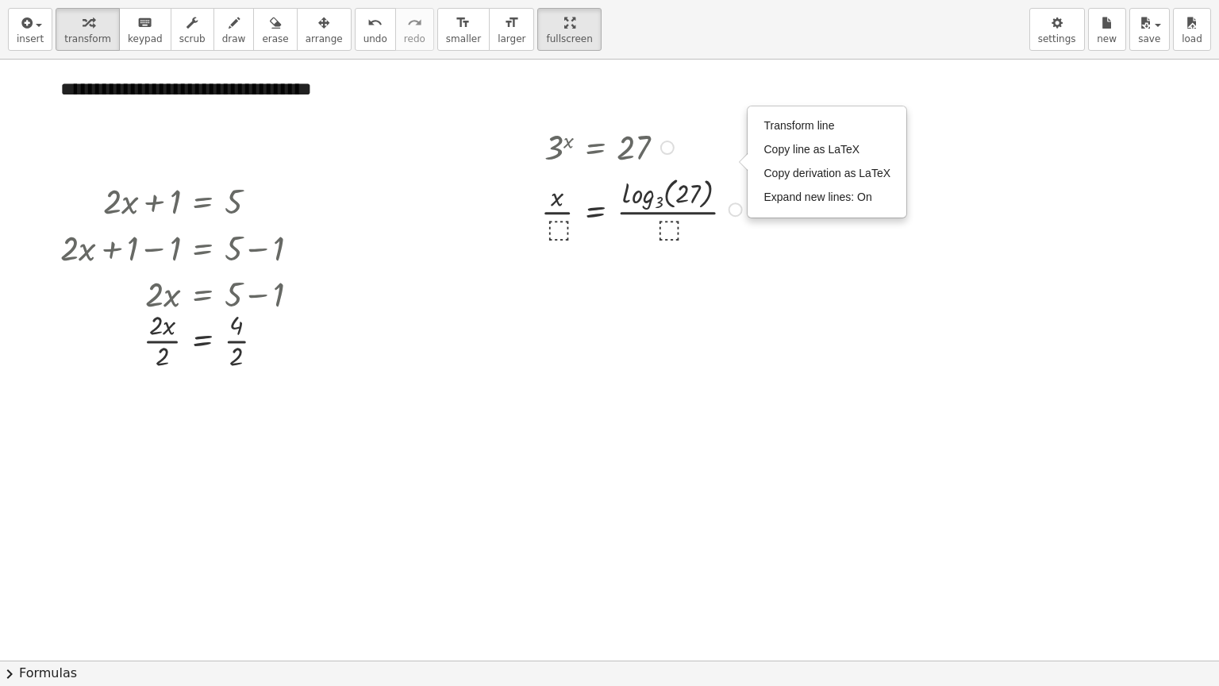
drag, startPoint x: 733, startPoint y: 146, endPoint x: 638, endPoint y: 219, distance: 119.4
click at [595, 210] on div "x = 27 log 3 ( , ) · · ⬚ · · ⬚ Transform line Copy line as LaTeX Copy derivatio…" at bounding box center [595, 210] width 0 height 0
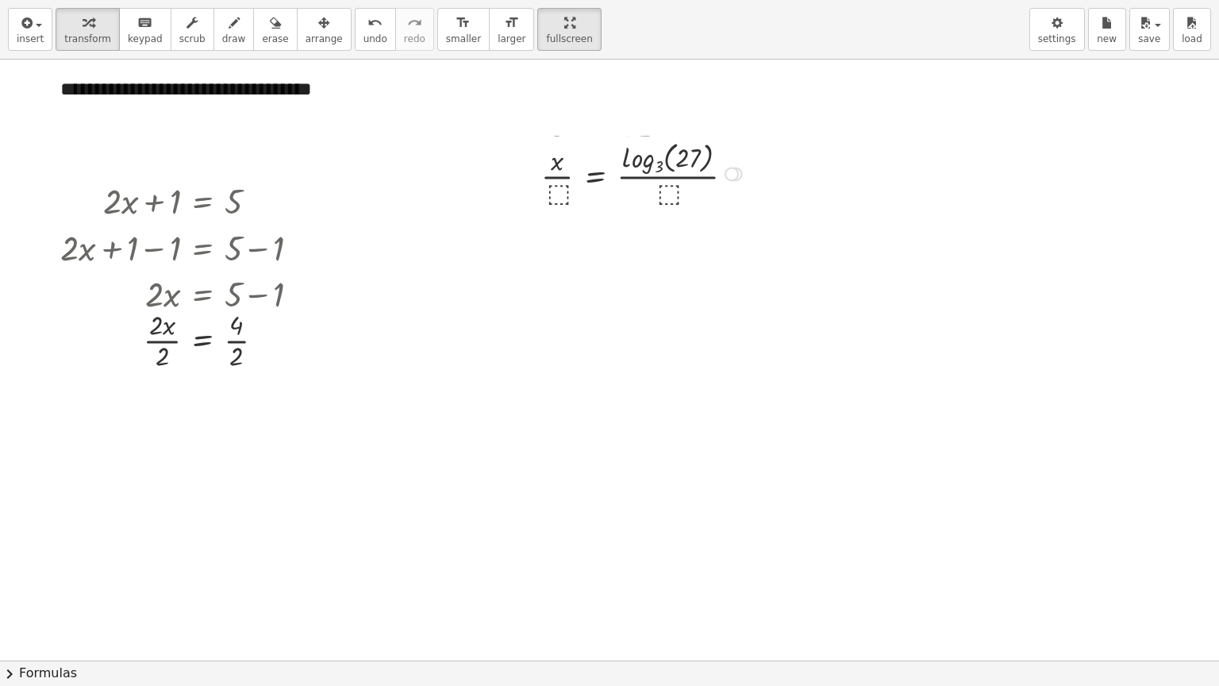
drag, startPoint x: 731, startPoint y: 197, endPoint x: 649, endPoint y: 171, distance: 85.6
click at [595, 175] on div "x = 27 log 3 ( , ) · · ⬚ · · ⬚ Transform line Copy line as LaTeX Copy derivatio…" at bounding box center [595, 175] width 0 height 0
drag, startPoint x: 730, startPoint y: 194, endPoint x: 636, endPoint y: 181, distance: 95.3
click at [595, 197] on div "x = 27 log 3 ( , ) · · ⬚ · · ⬚ Transform line Copy line as LaTeX Copy derivatio…" at bounding box center [595, 197] width 0 height 0
click at [664, 206] on div at bounding box center [643, 195] width 221 height 73
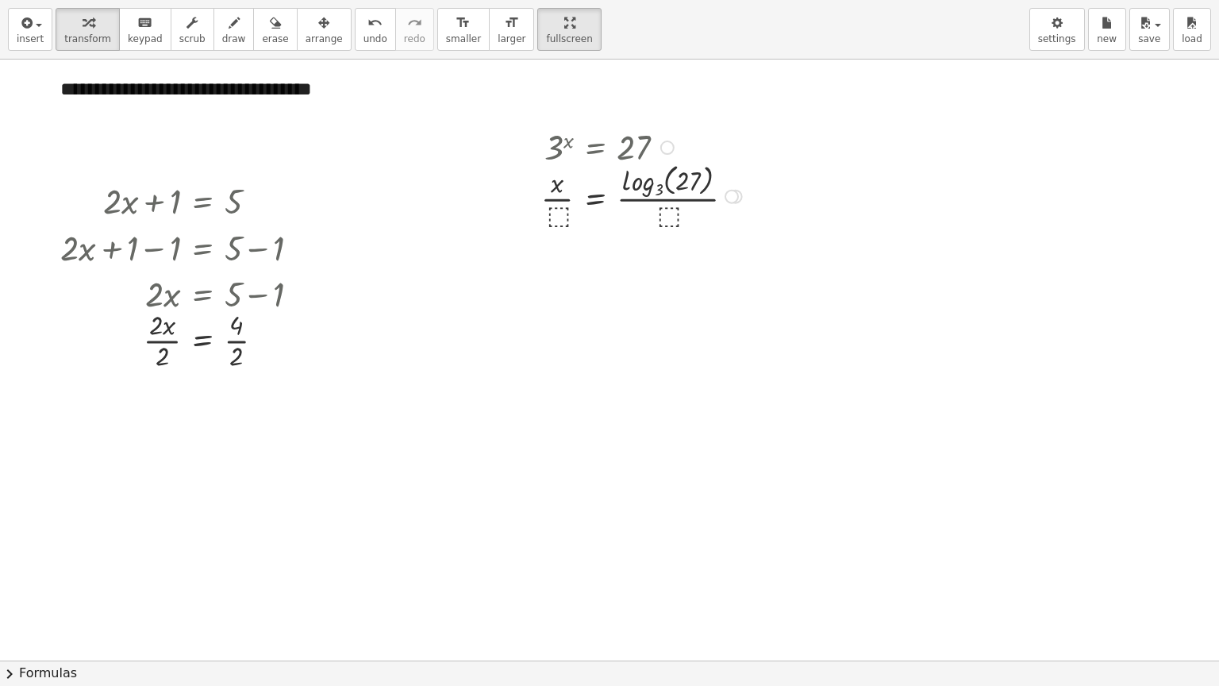
click at [557, 212] on div at bounding box center [643, 195] width 221 height 73
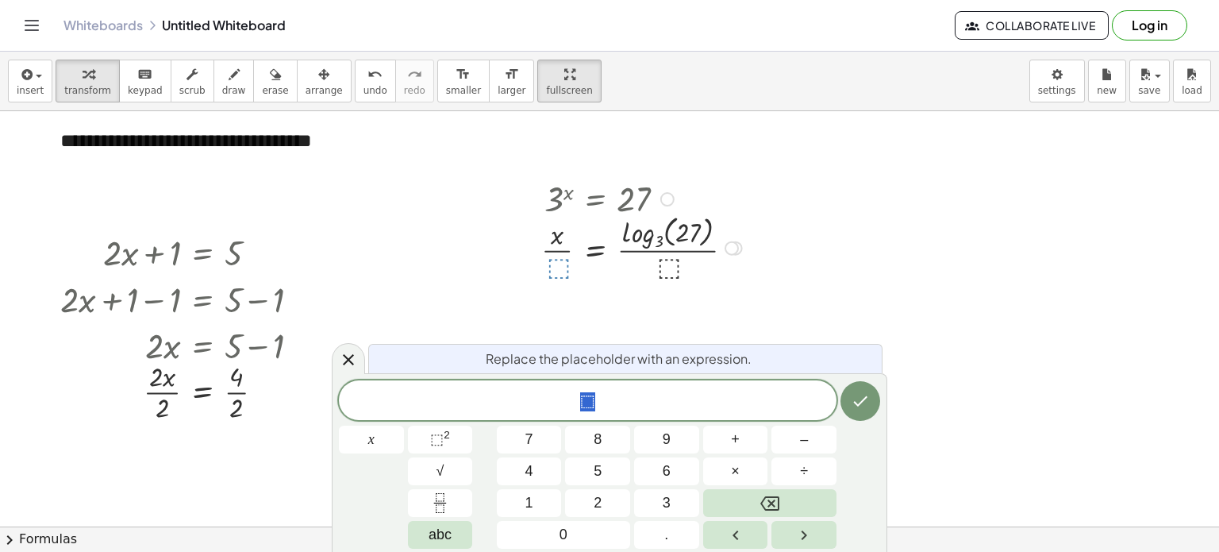
drag, startPoint x: 675, startPoint y: 231, endPoint x: 669, endPoint y: 215, distance: 16.8
click at [669, 215] on div at bounding box center [643, 246] width 221 height 73
drag, startPoint x: 732, startPoint y: 250, endPoint x: 688, endPoint y: 198, distance: 68.1
click at [595, 199] on div "3 x = 27 log 3 ( , 3 x ) = log 3 ( , 27 ) 3 x = 3 log 3 ( , 27 ) log 3 ( , 3 x …" at bounding box center [595, 199] width 0 height 0
click at [795, 295] on div at bounding box center [609, 526] width 1219 height 830
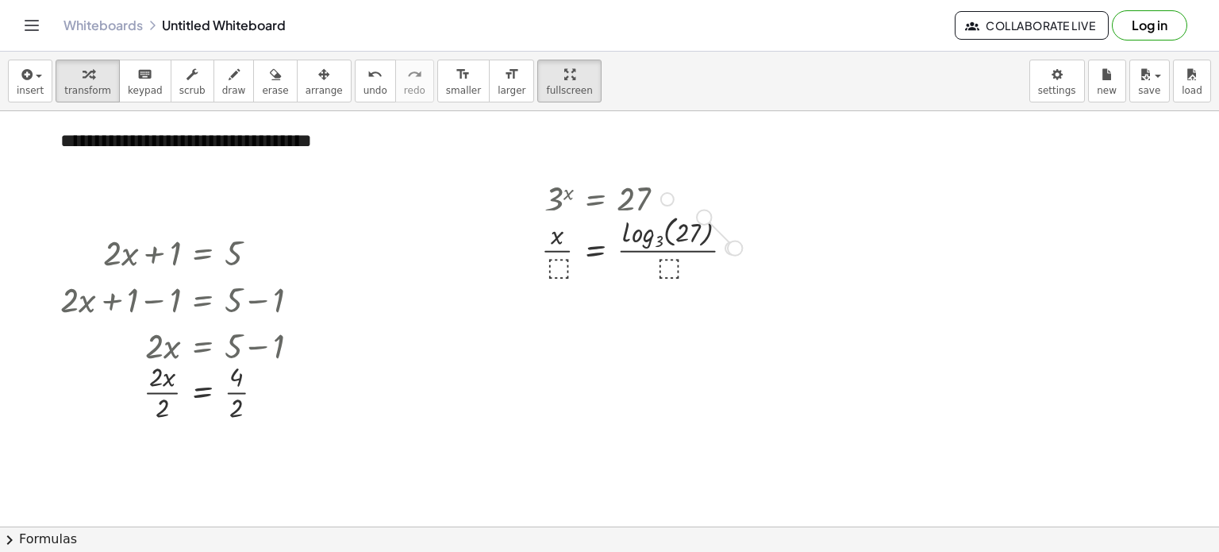
drag, startPoint x: 730, startPoint y: 247, endPoint x: 692, endPoint y: 209, distance: 53.3
click at [595, 248] on div "x = 27 log 3 ( , ) · · ⬚ · · ⬚ Transform line Copy line as LaTeX Copy derivatio…" at bounding box center [595, 248] width 0 height 0
drag, startPoint x: 665, startPoint y: 259, endPoint x: 546, endPoint y: 268, distance: 119.5
click at [546, 268] on div at bounding box center [643, 246] width 221 height 73
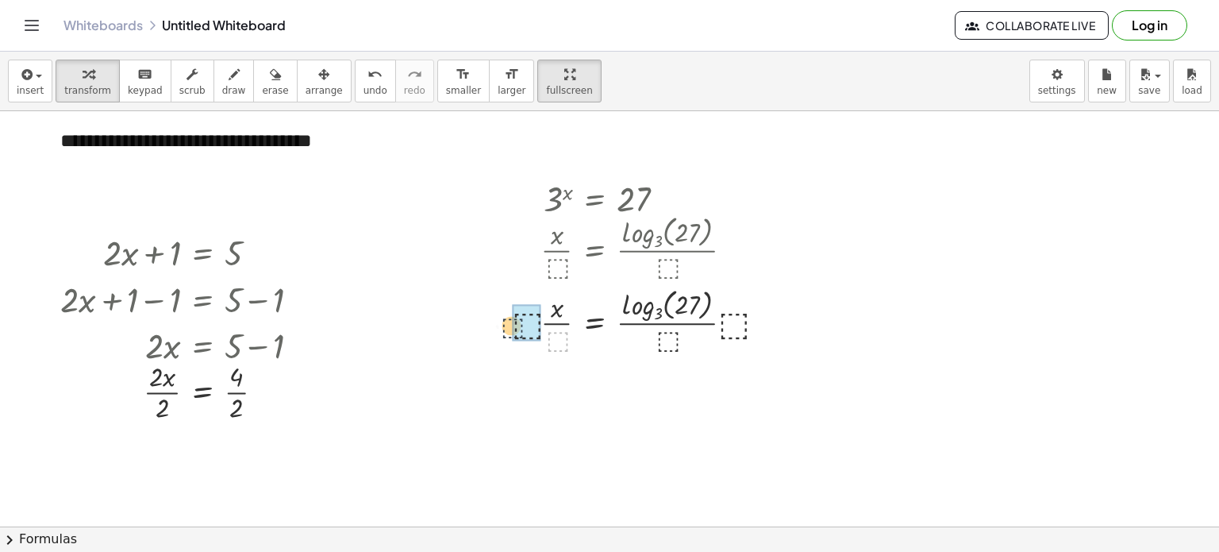
drag, startPoint x: 556, startPoint y: 337, endPoint x: 508, endPoint y: 321, distance: 50.5
click at [508, 321] on div "3 x = 27 log 3 ( , 3 x ) = log 3 ( , 27 ) 3 x = 3 log 3 ( , 27 ) log 3 ( , 3 x …" at bounding box center [634, 265] width 293 height 188
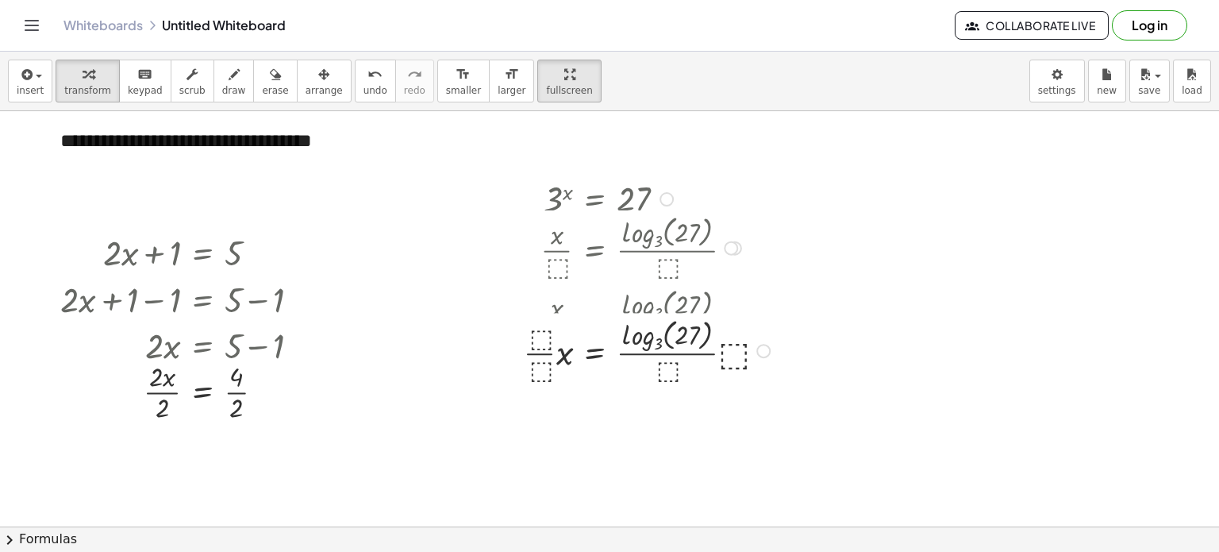
drag, startPoint x: 762, startPoint y: 386, endPoint x: 754, endPoint y: 317, distance: 69.5
click at [595, 351] on div "x = 27 log 3 ( , ) · ⬚ · · ⬚ · · · ⬚ · ⬚ · Transform line Copy line as LaTeX Co…" at bounding box center [595, 351] width 0 height 0
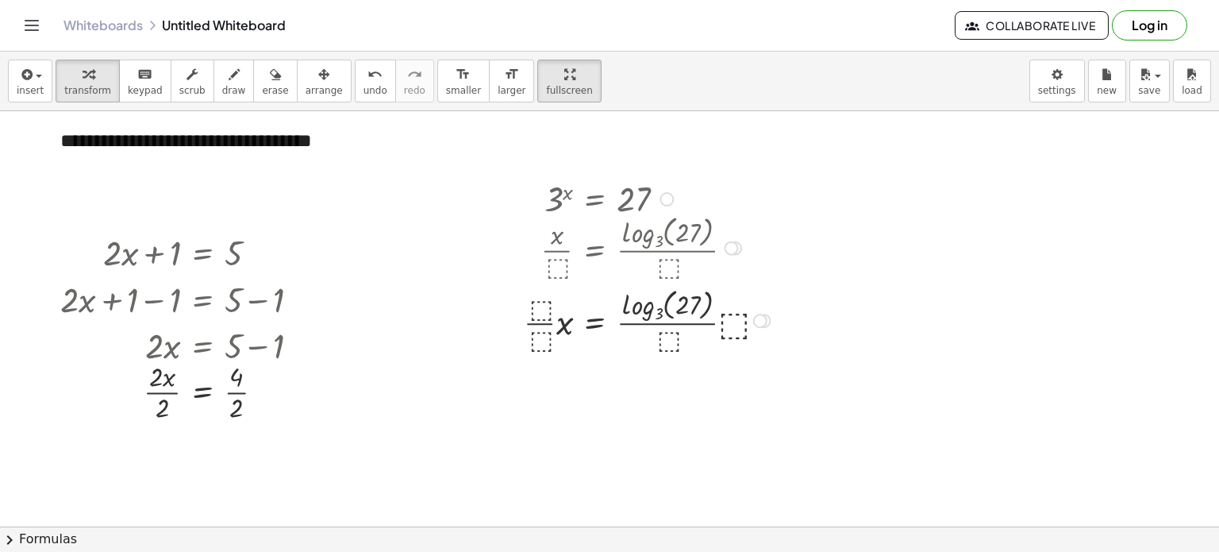
drag, startPoint x: 754, startPoint y: 317, endPoint x: 737, endPoint y: 250, distance: 68.9
drag, startPoint x: 737, startPoint y: 250, endPoint x: 690, endPoint y: 356, distance: 115.5
click at [690, 356] on div "3 x = 27 log 3 ( , 3 x ) = log 3 ( , 27 ) 3 x = 3 log 3 ( , 27 ) log 3 ( , 3 x …" at bounding box center [640, 265] width 281 height 188
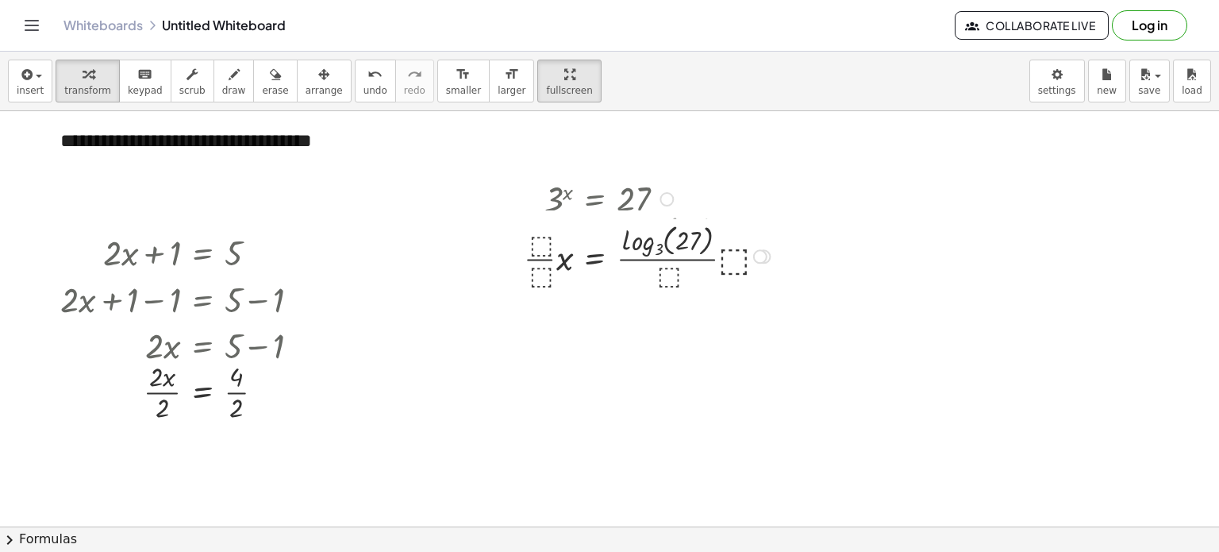
drag, startPoint x: 759, startPoint y: 322, endPoint x: 738, endPoint y: 250, distance: 75.1
click at [595, 256] on div "x = 27 log 3 ( , ) · ⬚ · · ⬚ · · · ⬚ · ⬚ · Transform line Copy line as LaTeX Co…" at bounding box center [595, 256] width 0 height 0
drag, startPoint x: 761, startPoint y: 244, endPoint x: 690, endPoint y: 183, distance: 93.5
click at [595, 199] on div "3 x = 27 log 3 ( , 3 x ) = log 3 ( , 27 ) 3 x = 3 log 3 ( , 27 ) log 3 ( , 3 x …" at bounding box center [595, 199] width 0 height 0
drag, startPoint x: 538, startPoint y: 231, endPoint x: 539, endPoint y: 253, distance: 22.2
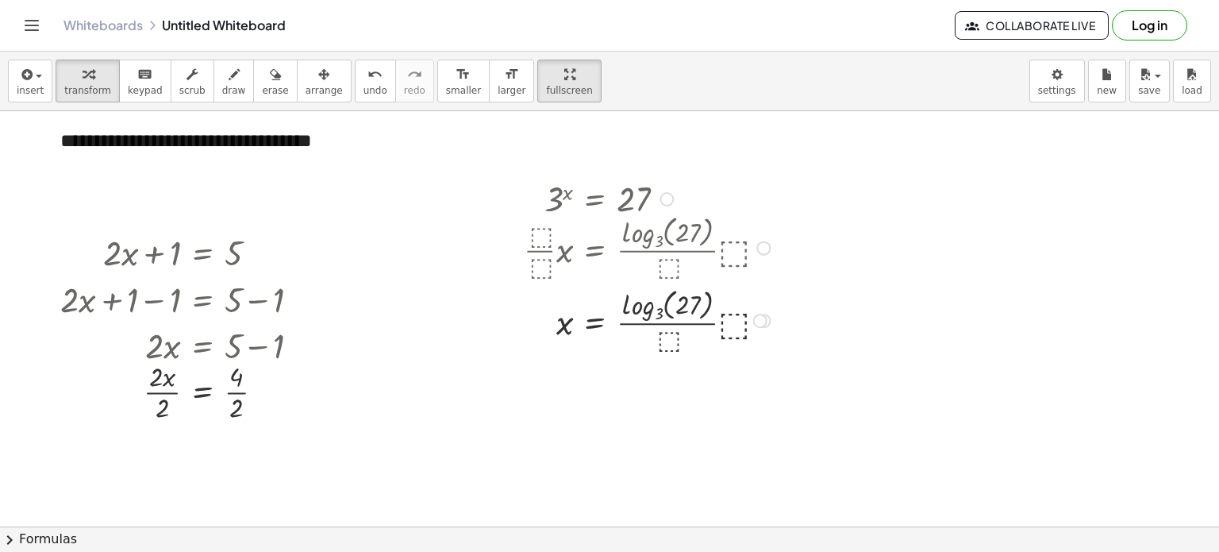
drag, startPoint x: 664, startPoint y: 264, endPoint x: 743, endPoint y: 241, distance: 82.1
click at [743, 241] on div at bounding box center [650, 246] width 268 height 73
drag, startPoint x: 743, startPoint y: 241, endPoint x: 669, endPoint y: 260, distance: 76.5
click at [669, 260] on div at bounding box center [650, 246] width 268 height 73
drag, startPoint x: 669, startPoint y: 260, endPoint x: 704, endPoint y: 222, distance: 51.7
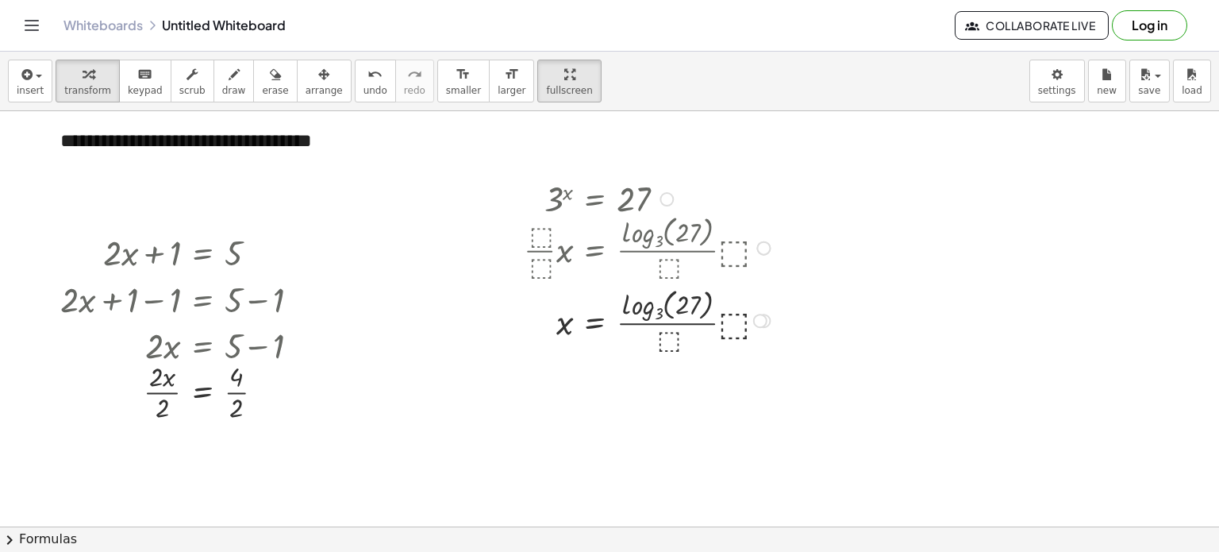
click at [704, 222] on div at bounding box center [650, 246] width 268 height 73
drag, startPoint x: 668, startPoint y: 335, endPoint x: 740, endPoint y: 318, distance: 74.1
click at [689, 377] on div at bounding box center [650, 382] width 268 height 53
drag, startPoint x: 750, startPoint y: 381, endPoint x: 741, endPoint y: 314, distance: 68.0
click at [595, 325] on div "= 27 log 3 ( , ) x Transform line Copy line as LaTeX Copy derivation as LaTeX E…" at bounding box center [595, 325] width 0 height 0
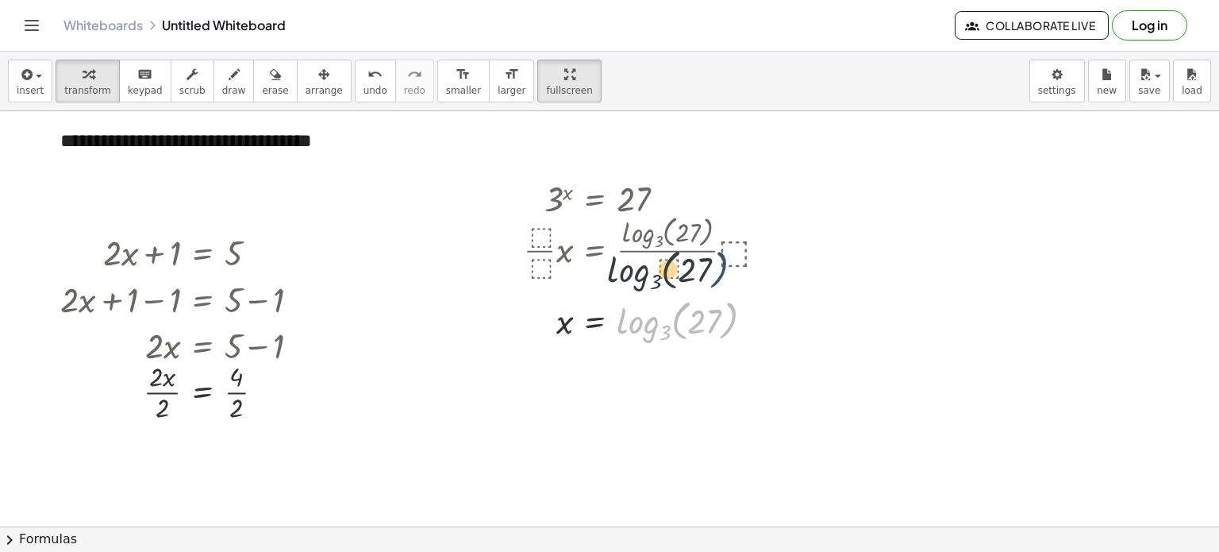
drag, startPoint x: 751, startPoint y: 311, endPoint x: 740, endPoint y: 251, distance: 61.4
click at [595, 199] on div "3 x = 27 log 3 ( , 3 x ) = log 3 ( , 27 ) 3 x = 3 log 3 ( , 27 ) log 3 ( , 3 x …" at bounding box center [595, 199] width 0 height 0
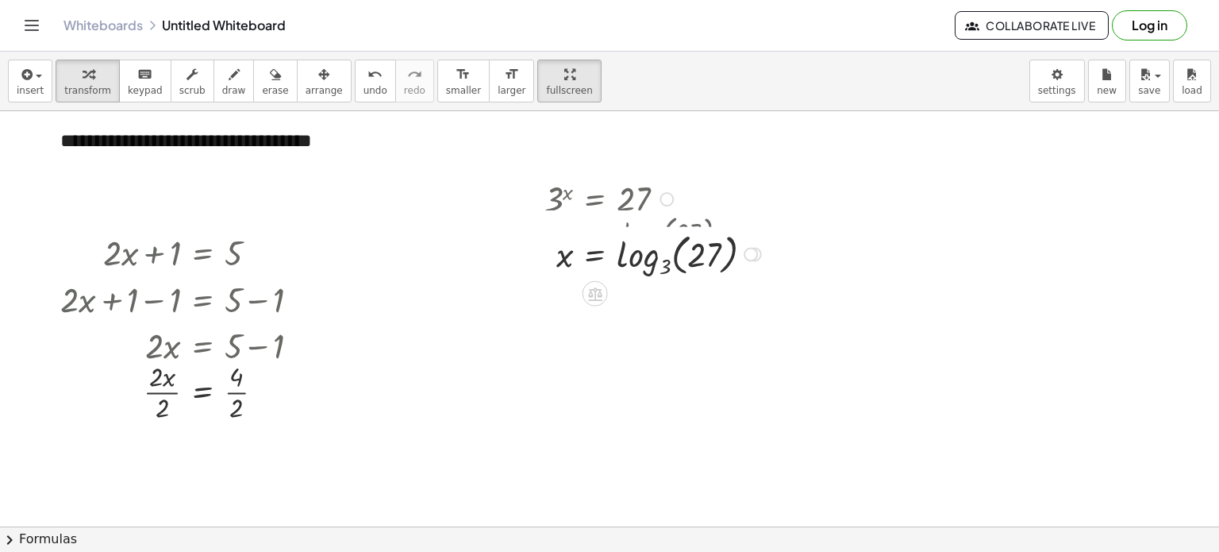
drag, startPoint x: 751, startPoint y: 315, endPoint x: 741, endPoint y: 244, distance: 72.2
click at [595, 254] on div "= 27 log 3 ( , ) x Transform line Copy line as LaTeX Copy derivation as LaTeX E…" at bounding box center [595, 254] width 0 height 0
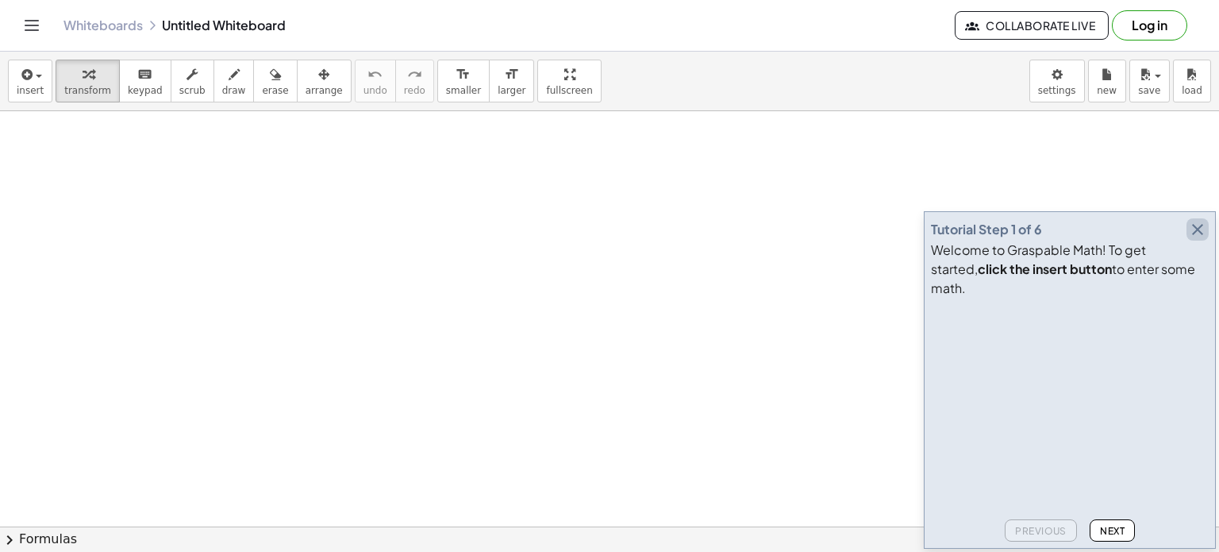
click at [1198, 239] on icon "button" at bounding box center [1197, 229] width 19 height 19
click at [1191, 239] on icon "button" at bounding box center [1197, 229] width 19 height 19
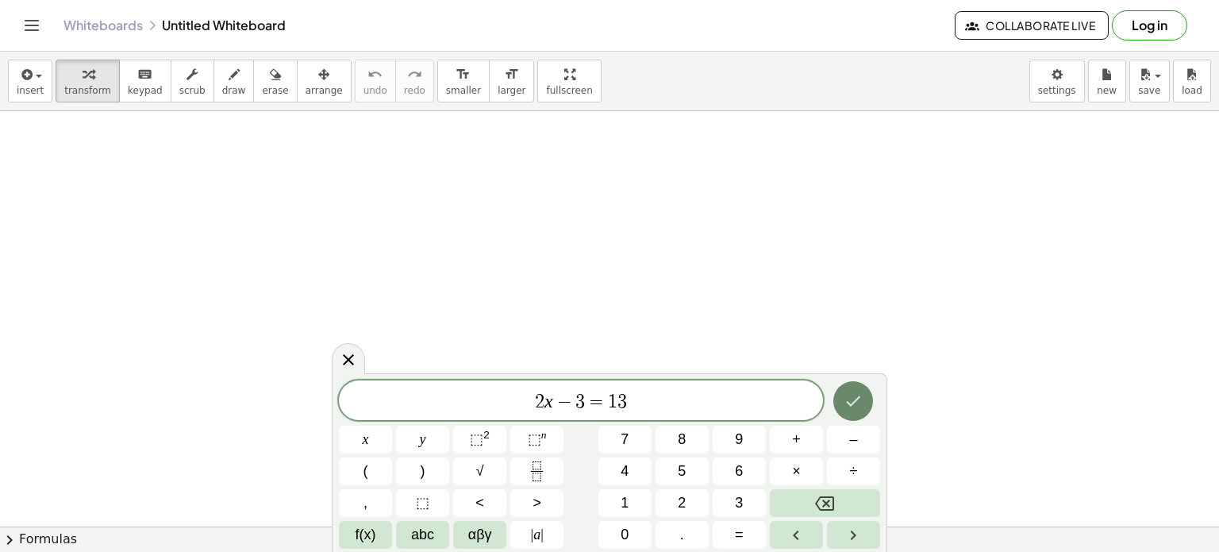
click at [857, 396] on icon "Done" at bounding box center [853, 400] width 19 height 19
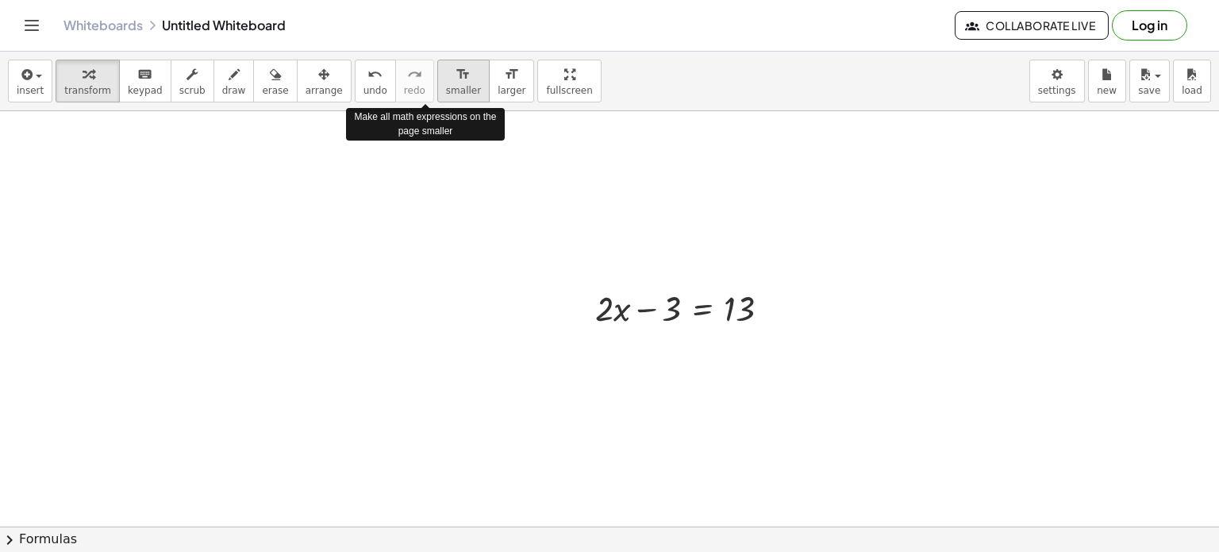
click at [456, 82] on icon "format_size" at bounding box center [463, 74] width 15 height 19
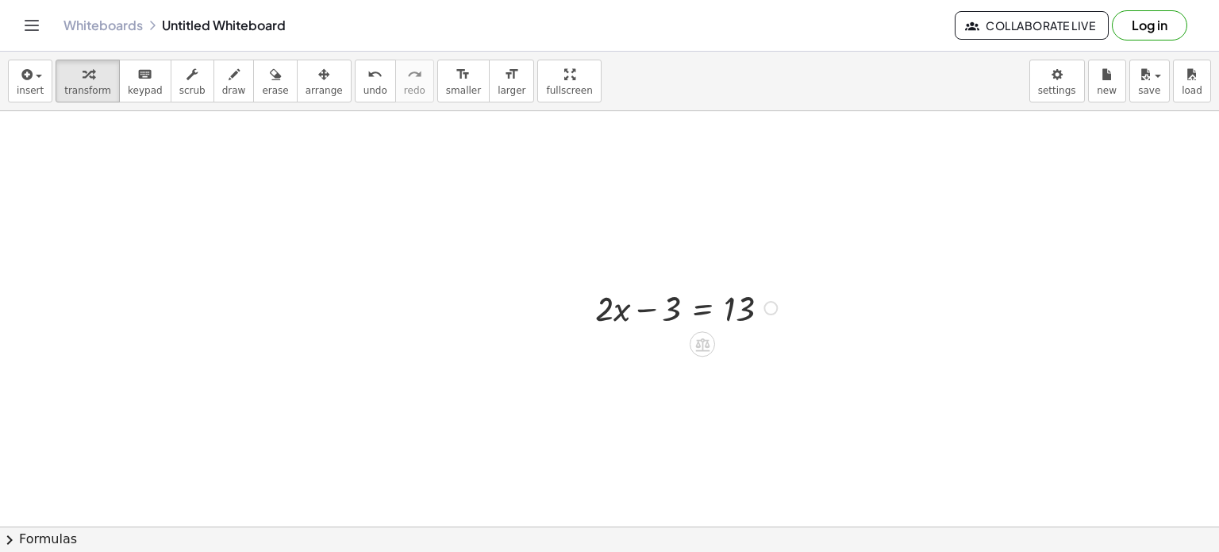
click at [651, 293] on div at bounding box center [688, 306] width 203 height 47
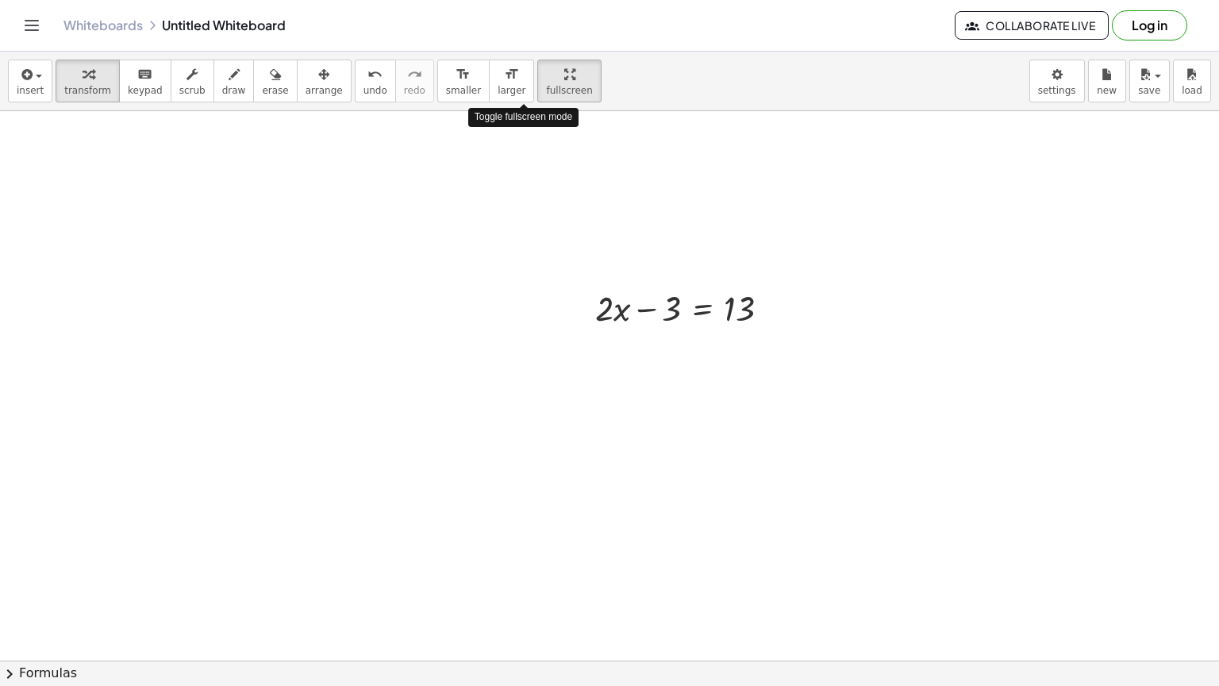
drag, startPoint x: 526, startPoint y: 68, endPoint x: 526, endPoint y: 164, distance: 96.1
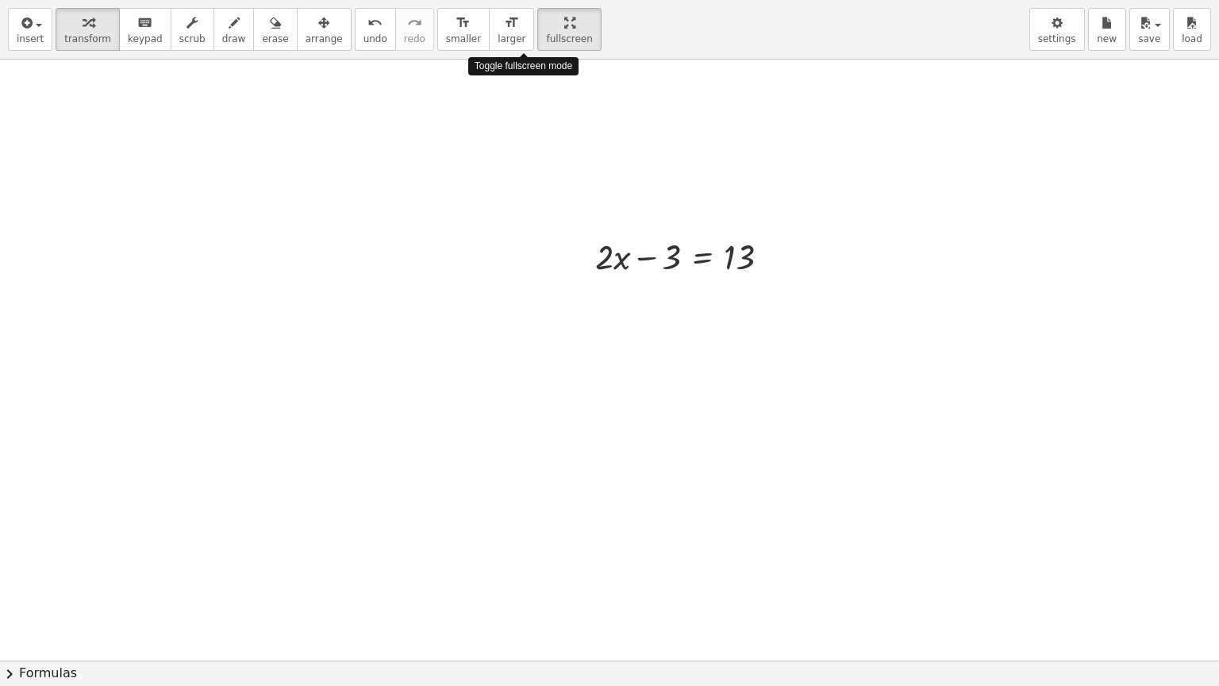
click at [526, 164] on div "insert select one: Math Expression Function Text Youtube Video Graphing Geometr…" at bounding box center [609, 343] width 1219 height 686
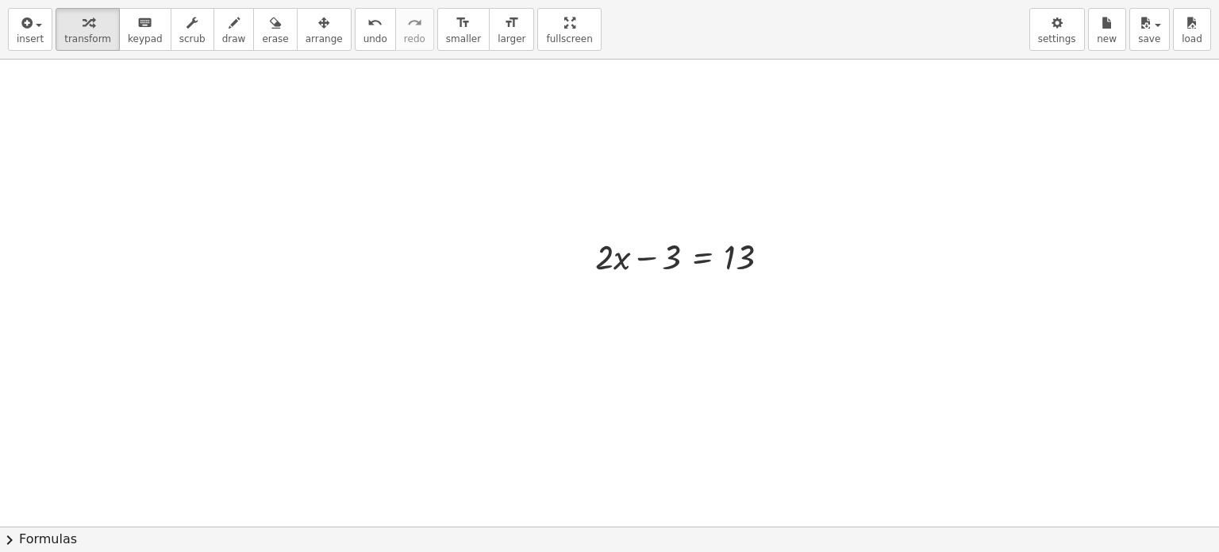
drag, startPoint x: 521, startPoint y: 15, endPoint x: 521, endPoint y: -81, distance: 96.1
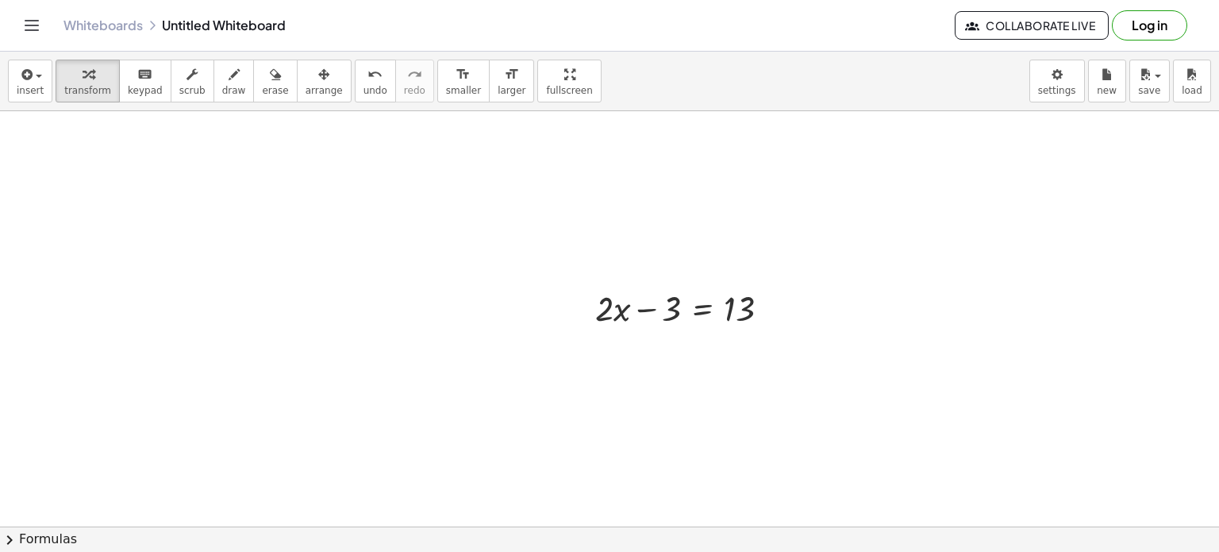
click at [521, 0] on html "Graspable Math Activities Get Started Activity Bank Assigned Work Classes White…" at bounding box center [609, 276] width 1219 height 552
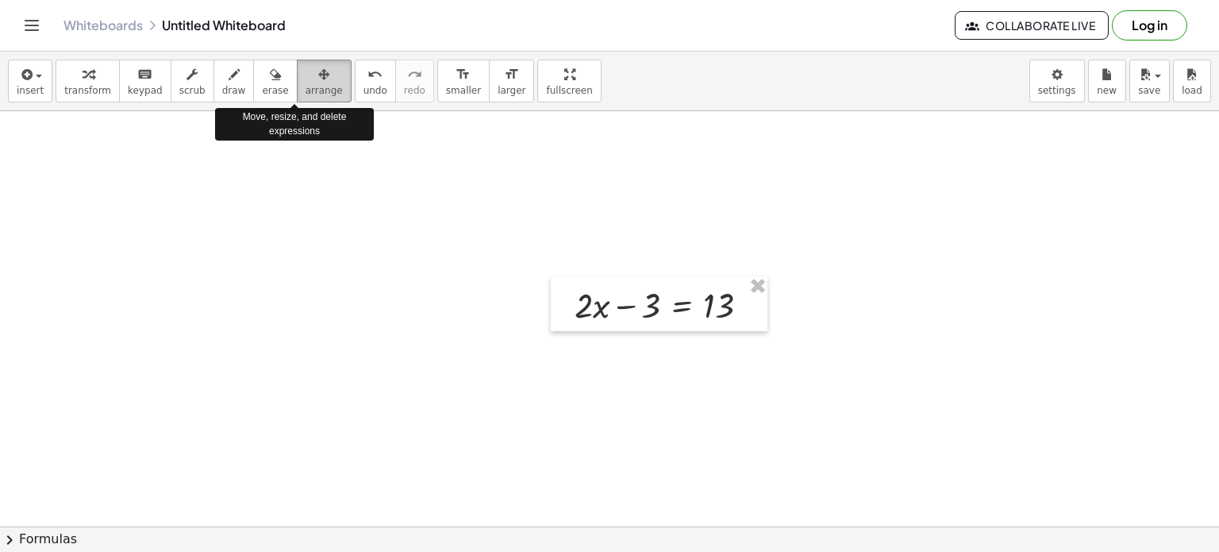
click at [306, 87] on span "arrange" at bounding box center [324, 90] width 37 height 11
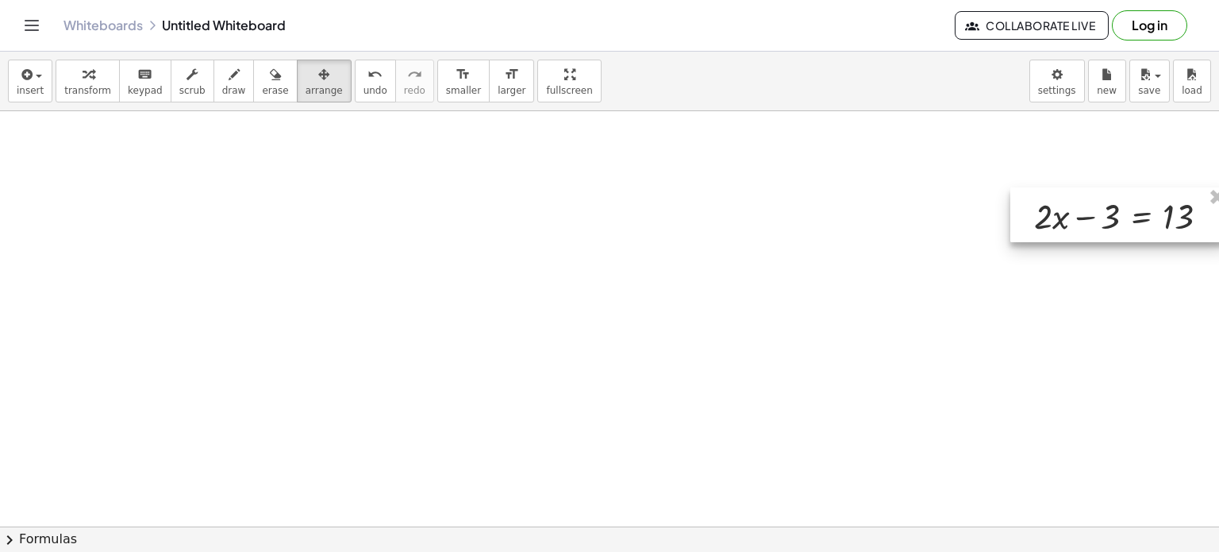
drag, startPoint x: 556, startPoint y: 315, endPoint x: 974, endPoint y: 187, distance: 437.7
click at [1032, 196] on div at bounding box center [1119, 214] width 217 height 55
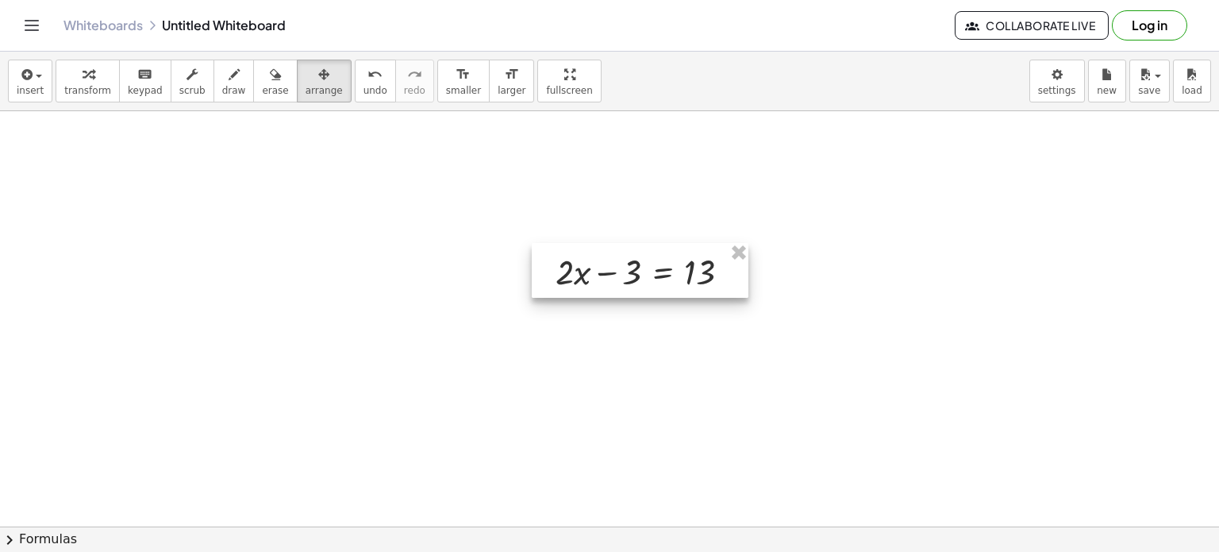
drag, startPoint x: 1064, startPoint y: 201, endPoint x: 586, endPoint y: 290, distance: 486.1
click at [586, 290] on div at bounding box center [640, 270] width 217 height 55
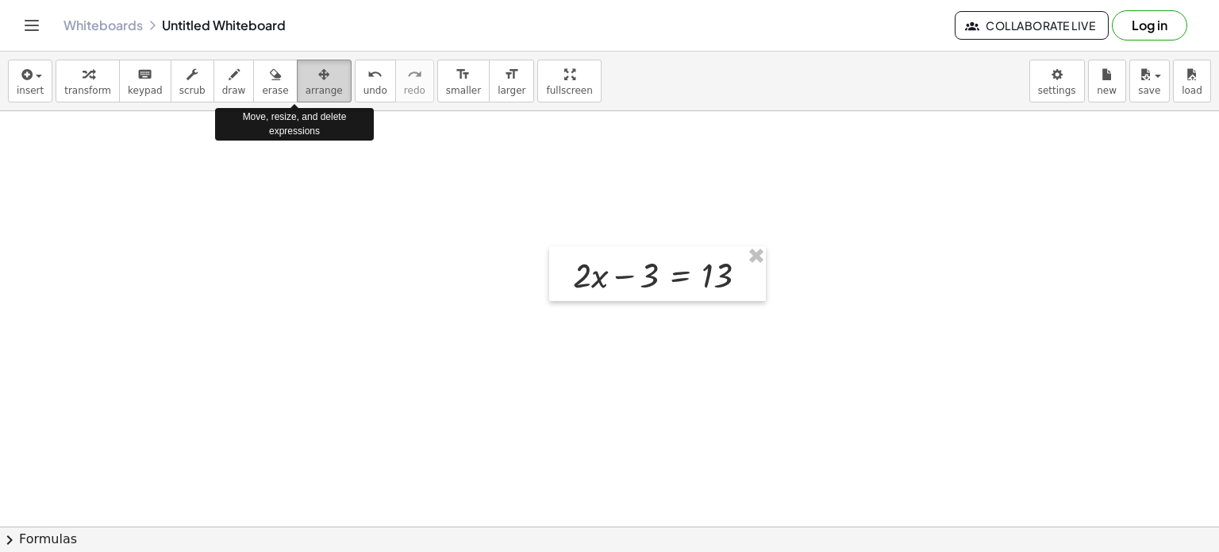
click at [318, 82] on icon "button" at bounding box center [323, 74] width 11 height 19
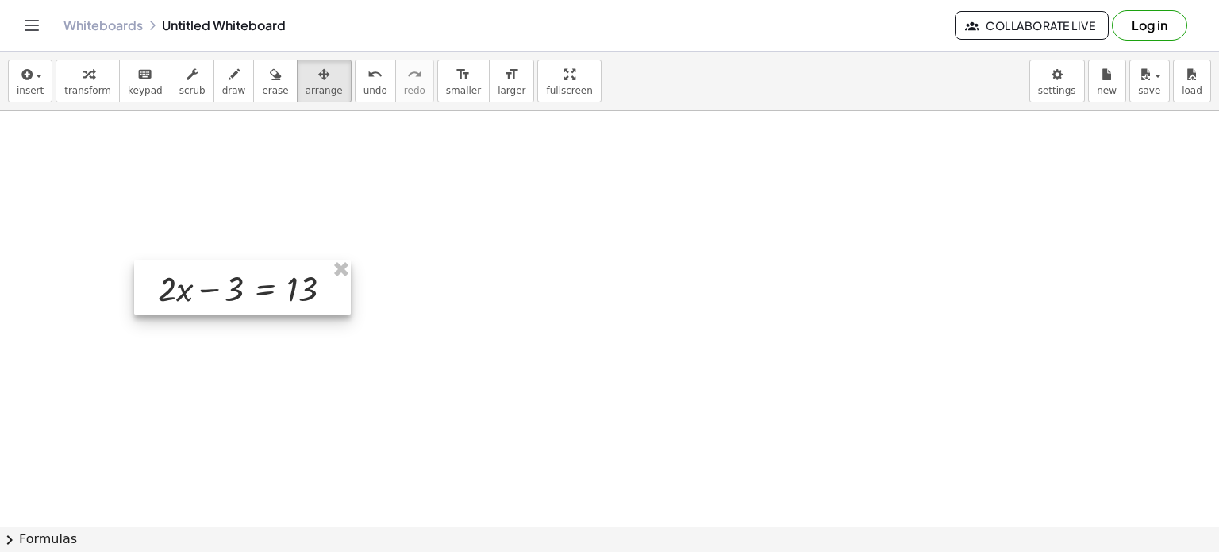
drag, startPoint x: 738, startPoint y: 295, endPoint x: 323, endPoint y: 308, distance: 415.4
click at [323, 308] on div at bounding box center [242, 287] width 217 height 55
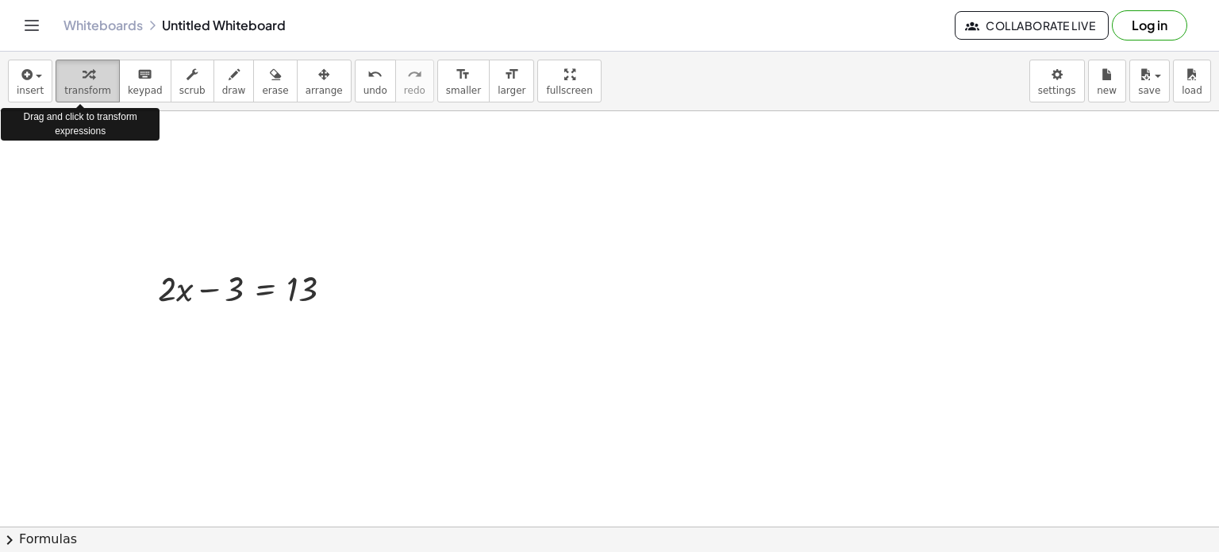
click at [83, 75] on icon "button" at bounding box center [88, 74] width 11 height 19
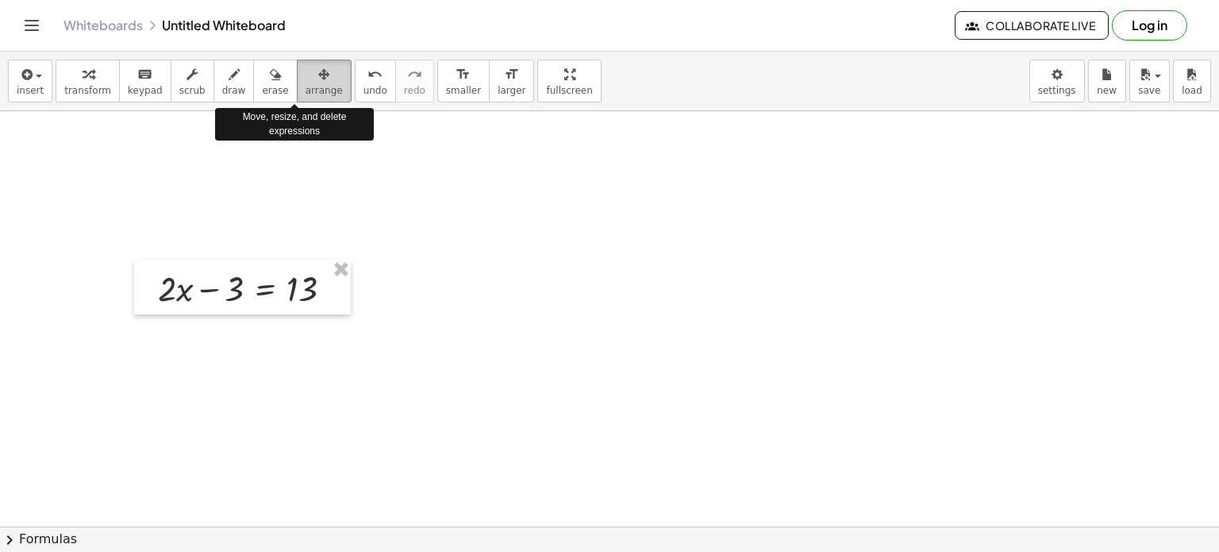
click at [306, 80] on div "button" at bounding box center [324, 73] width 37 height 19
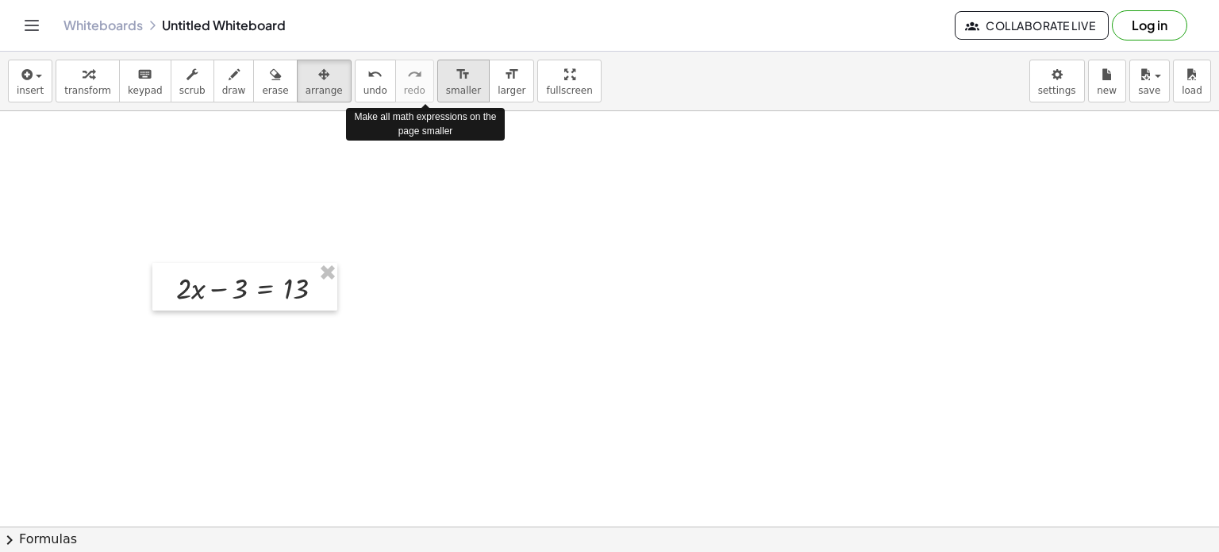
click at [446, 87] on span "smaller" at bounding box center [463, 90] width 35 height 11
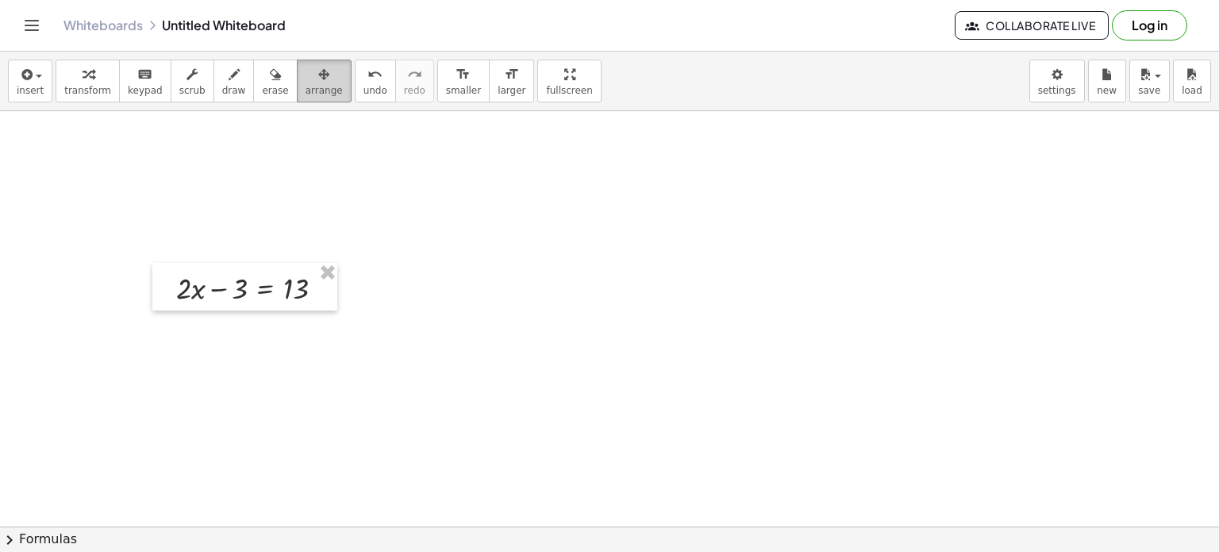
click at [306, 89] on span "arrange" at bounding box center [324, 90] width 37 height 11
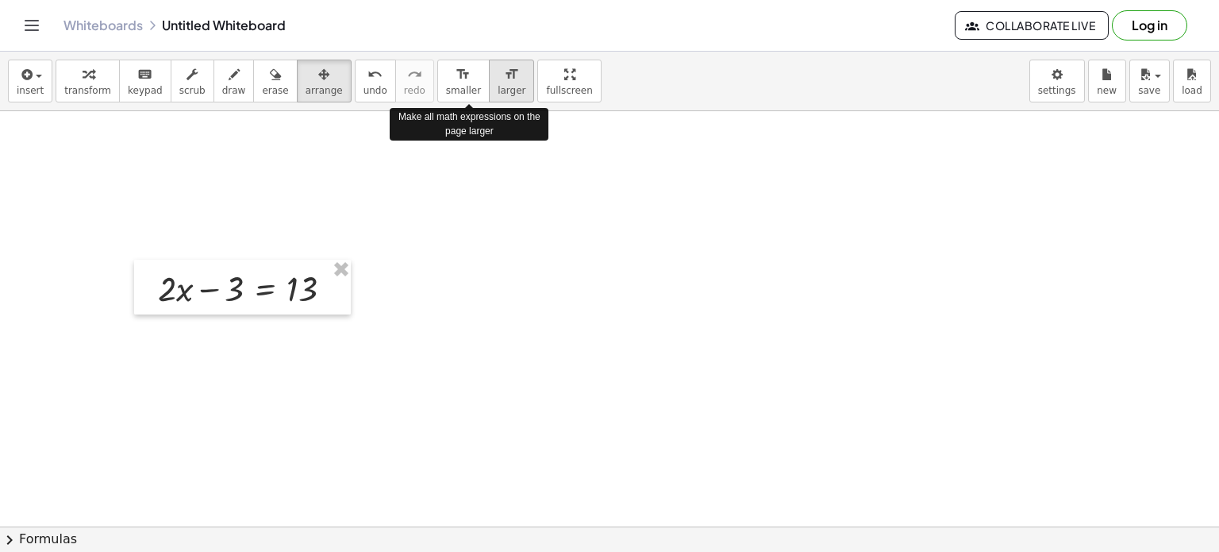
click at [498, 85] on span "larger" at bounding box center [512, 90] width 28 height 11
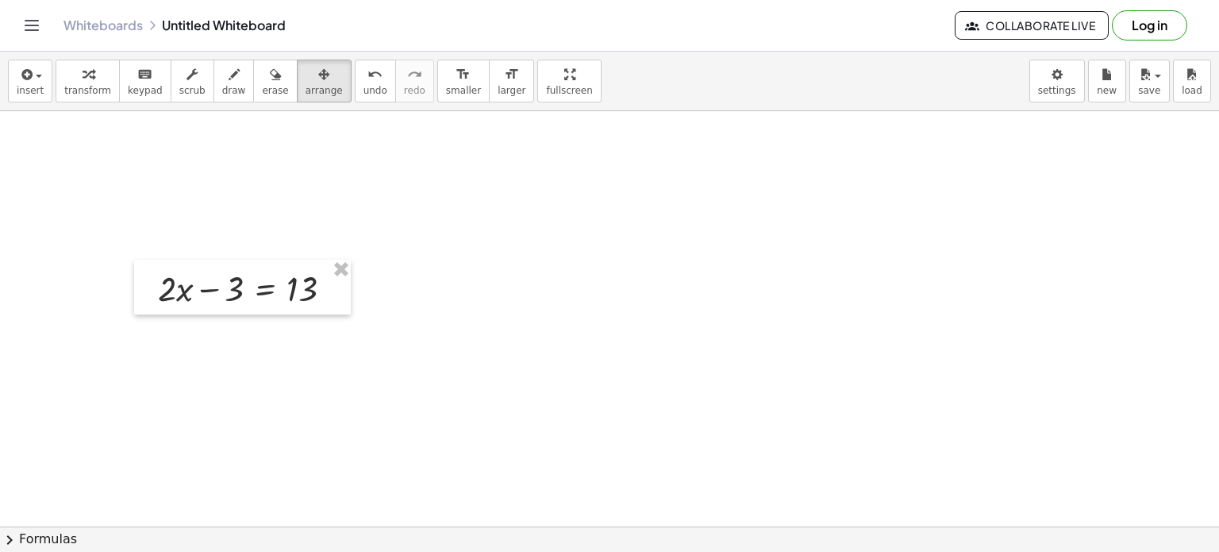
drag, startPoint x: 240, startPoint y: 187, endPoint x: 212, endPoint y: 196, distance: 29.4
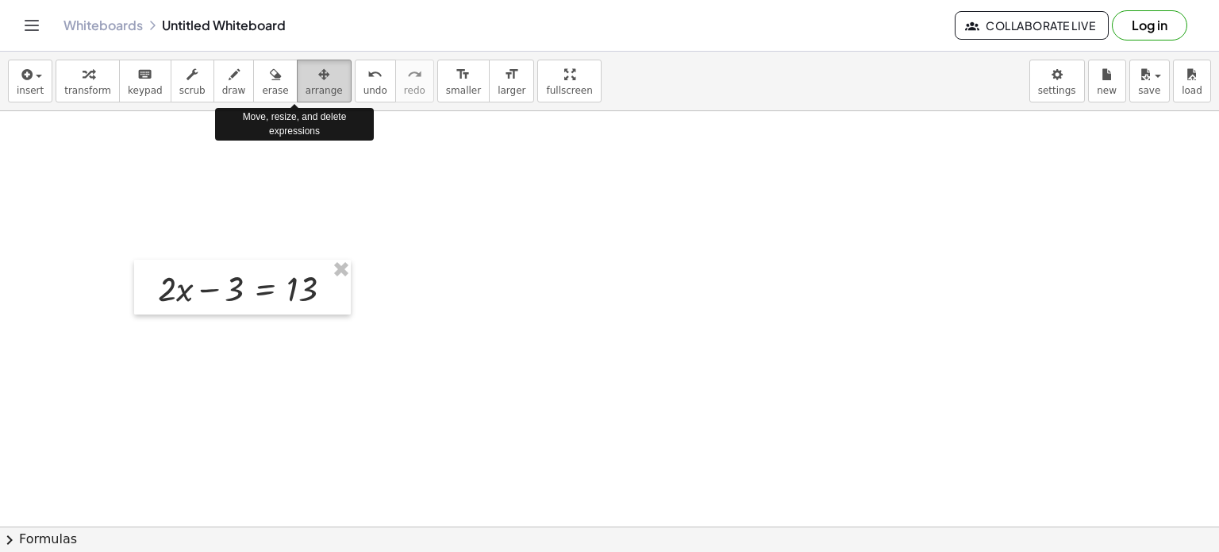
click at [306, 88] on span "arrange" at bounding box center [324, 90] width 37 height 11
click at [318, 75] on icon "button" at bounding box center [323, 74] width 11 height 19
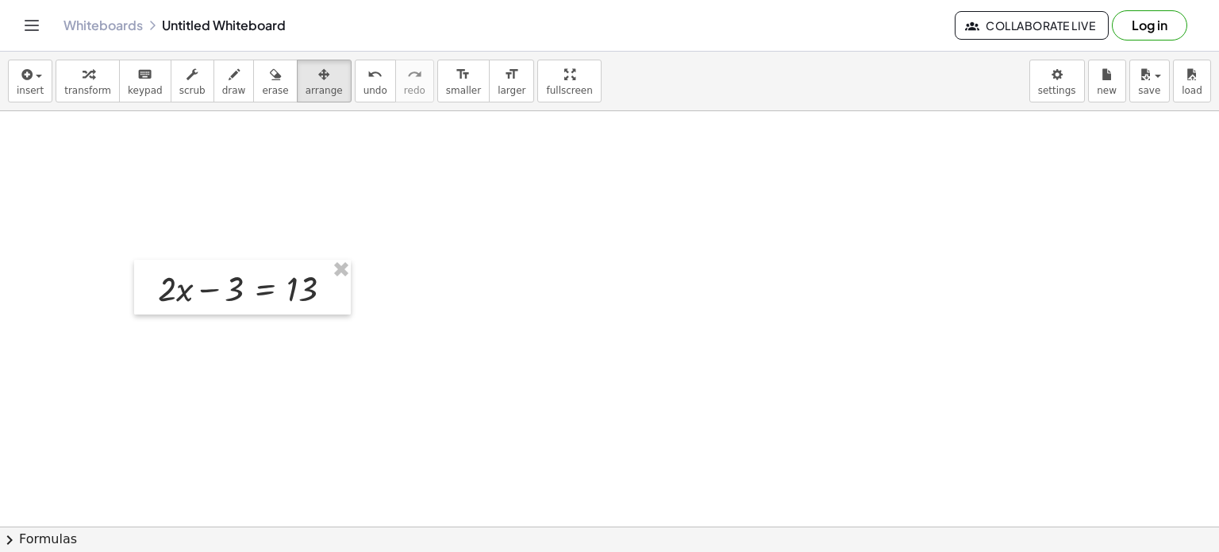
drag, startPoint x: 149, startPoint y: 209, endPoint x: 162, endPoint y: 175, distance: 36.4
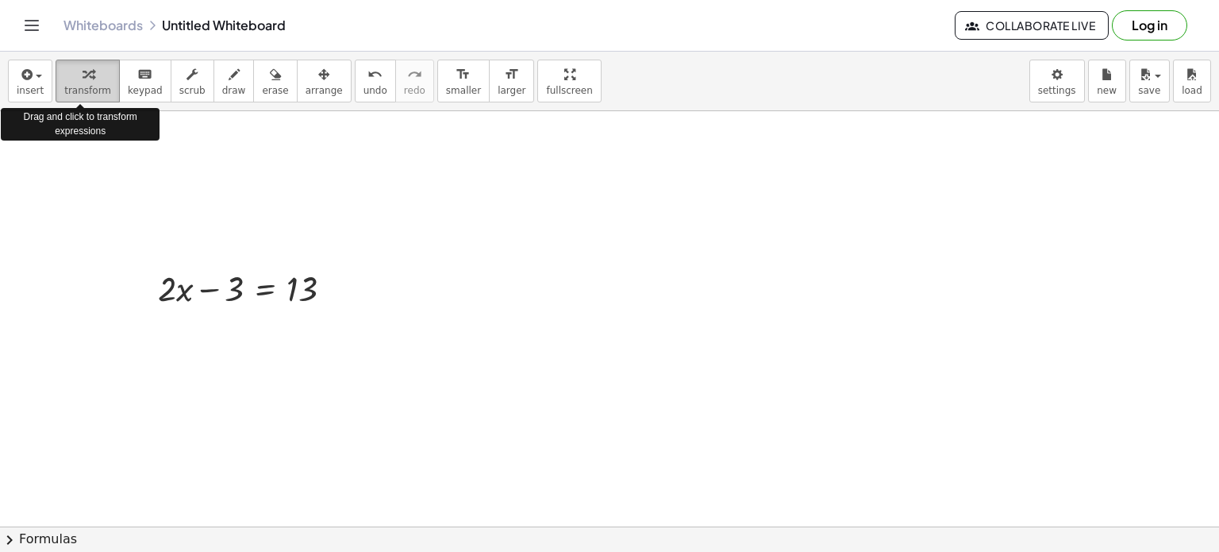
click at [83, 78] on icon "button" at bounding box center [88, 74] width 11 height 19
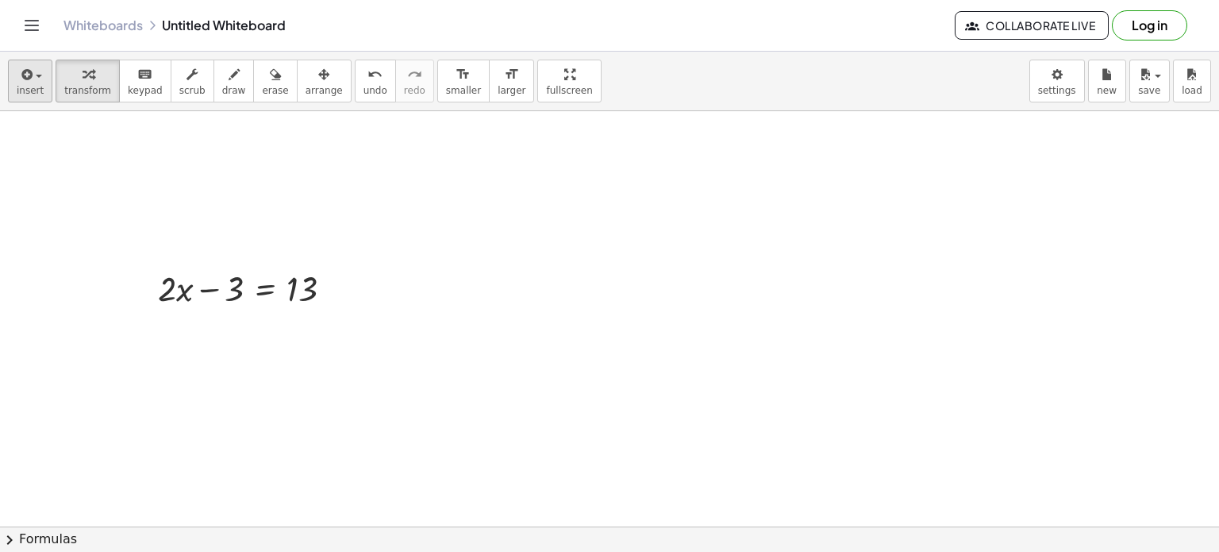
drag, startPoint x: 76, startPoint y: 78, endPoint x: 34, endPoint y: 85, distance: 42.7
click at [34, 85] on div "insert select one: Math Expression Function Text Youtube Video Graphing Geometr…" at bounding box center [609, 82] width 1219 height 60
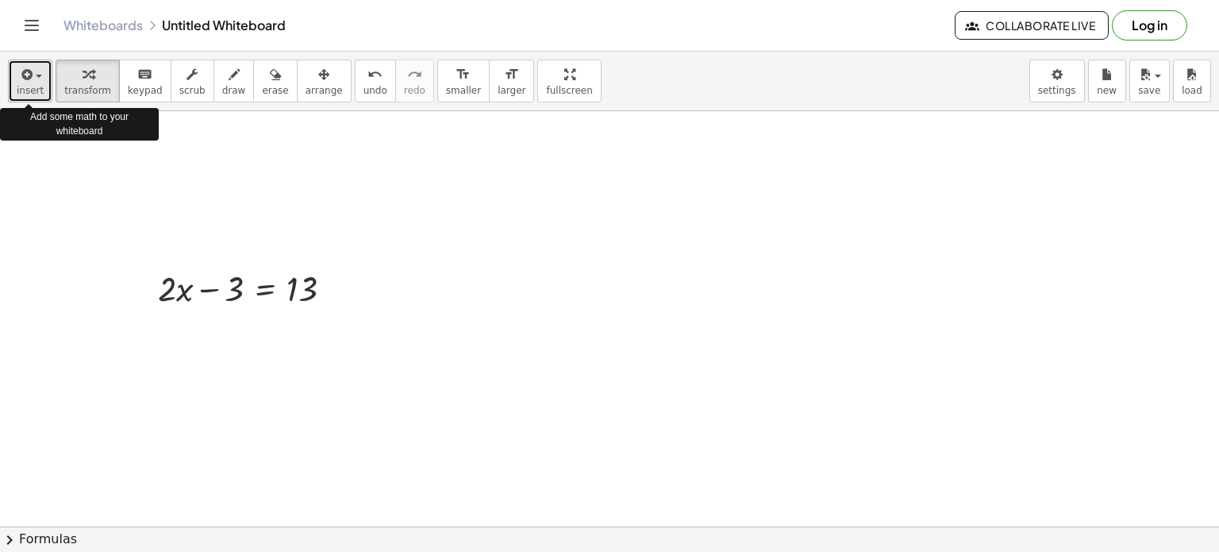
click at [34, 85] on span "insert" at bounding box center [30, 90] width 27 height 11
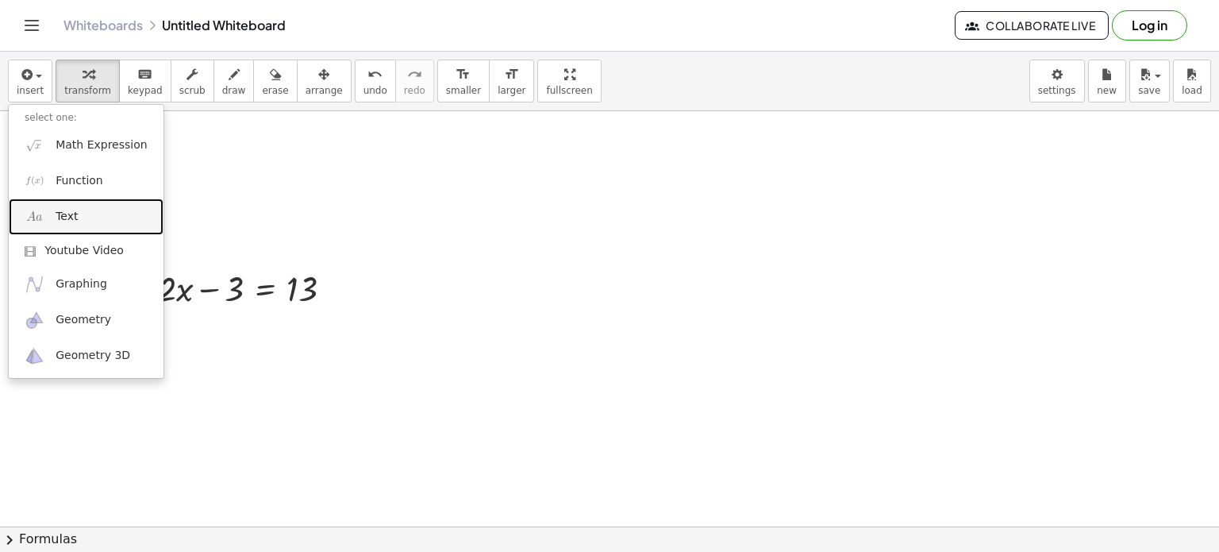
click at [68, 214] on span "Text" at bounding box center [67, 217] width 22 height 16
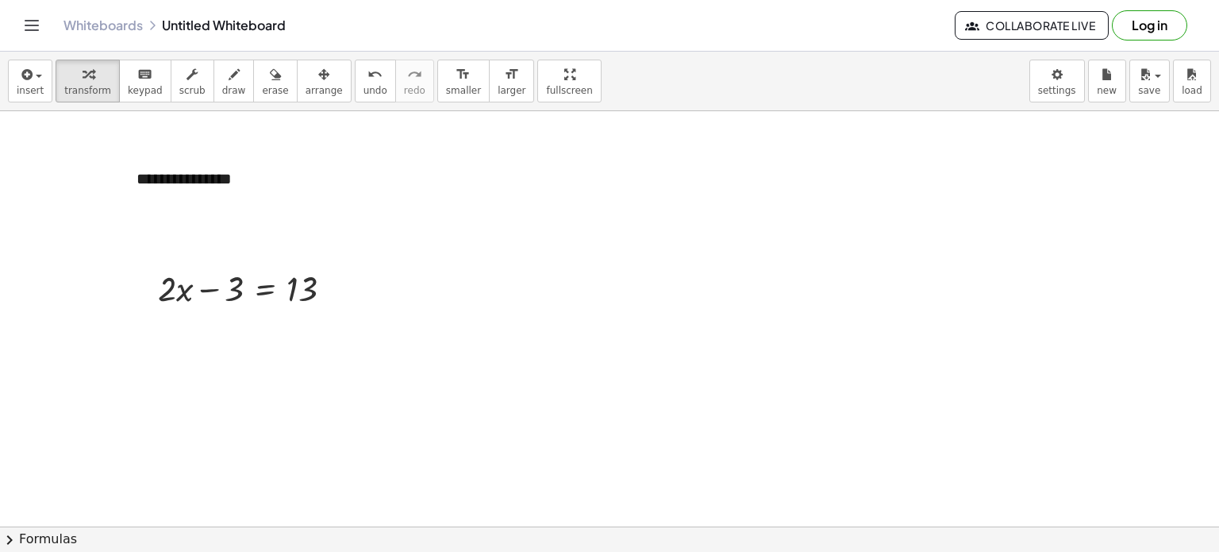
click at [230, 174] on div "**********" at bounding box center [240, 179] width 238 height 55
click at [349, 210] on div "**********" at bounding box center [240, 190] width 238 height 77
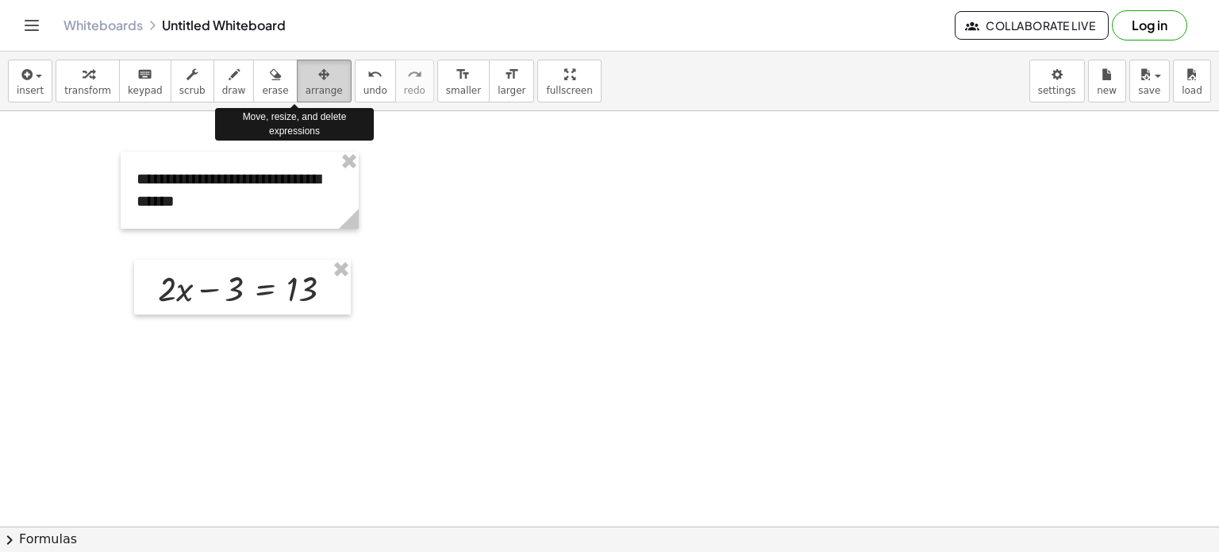
click at [318, 75] on icon "button" at bounding box center [323, 74] width 11 height 19
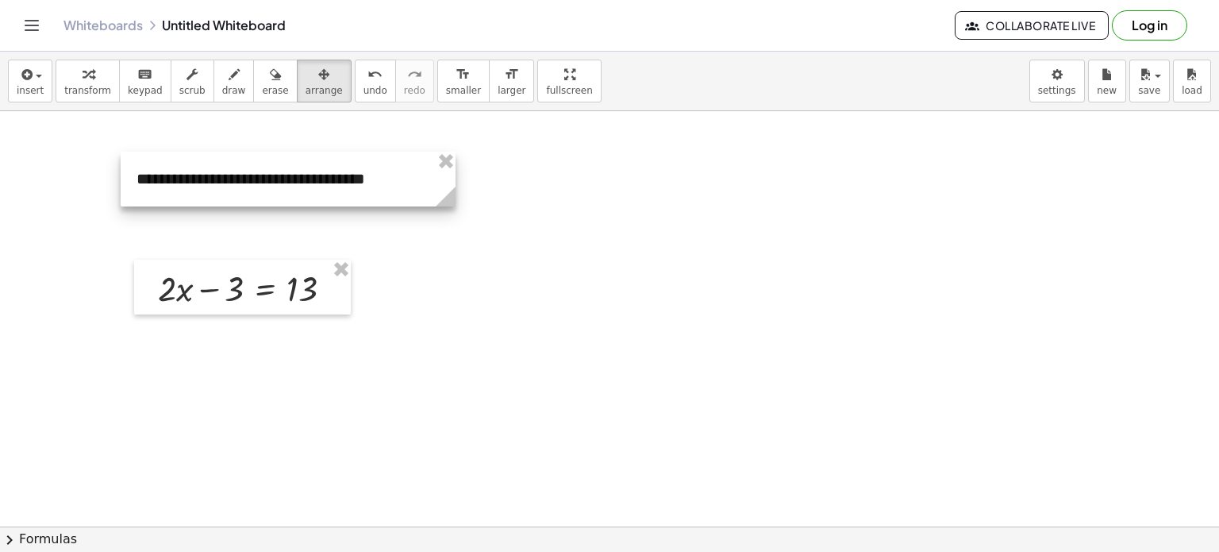
drag, startPoint x: 352, startPoint y: 219, endPoint x: 445, endPoint y: 221, distance: 92.1
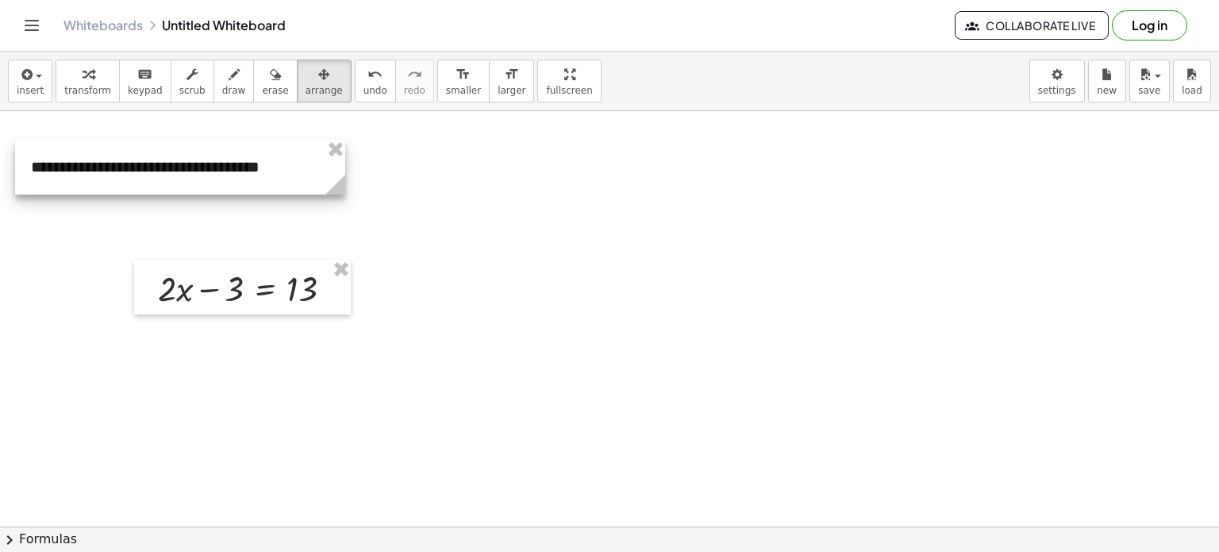
drag, startPoint x: 320, startPoint y: 162, endPoint x: 223, endPoint y: 152, distance: 97.4
click at [223, 152] on div at bounding box center [180, 167] width 330 height 55
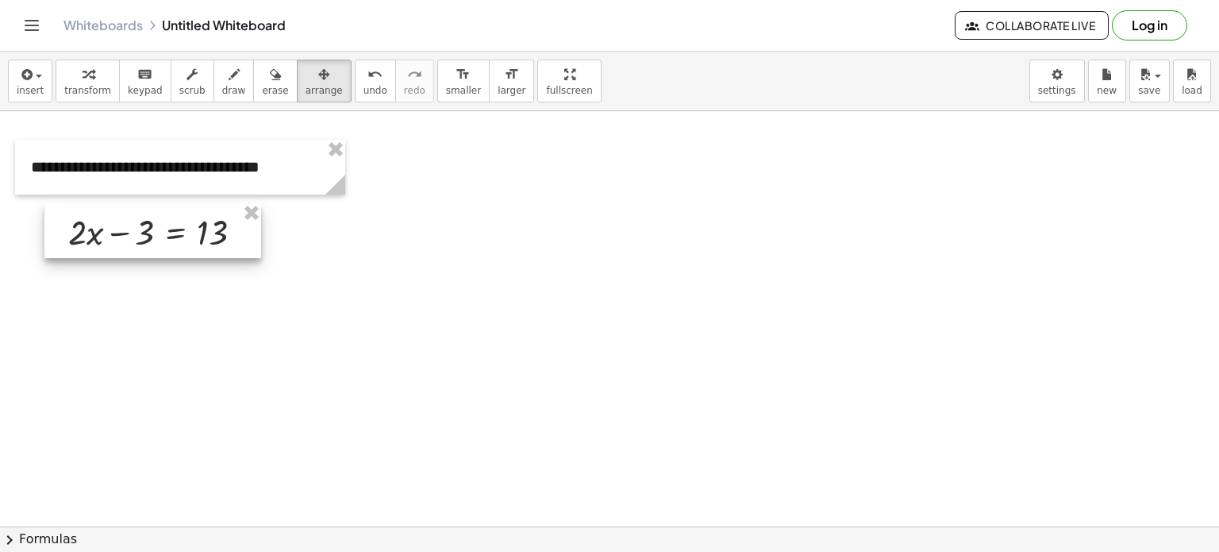
drag, startPoint x: 165, startPoint y: 299, endPoint x: 75, endPoint y: 241, distance: 106.8
click at [75, 241] on div at bounding box center [152, 230] width 217 height 55
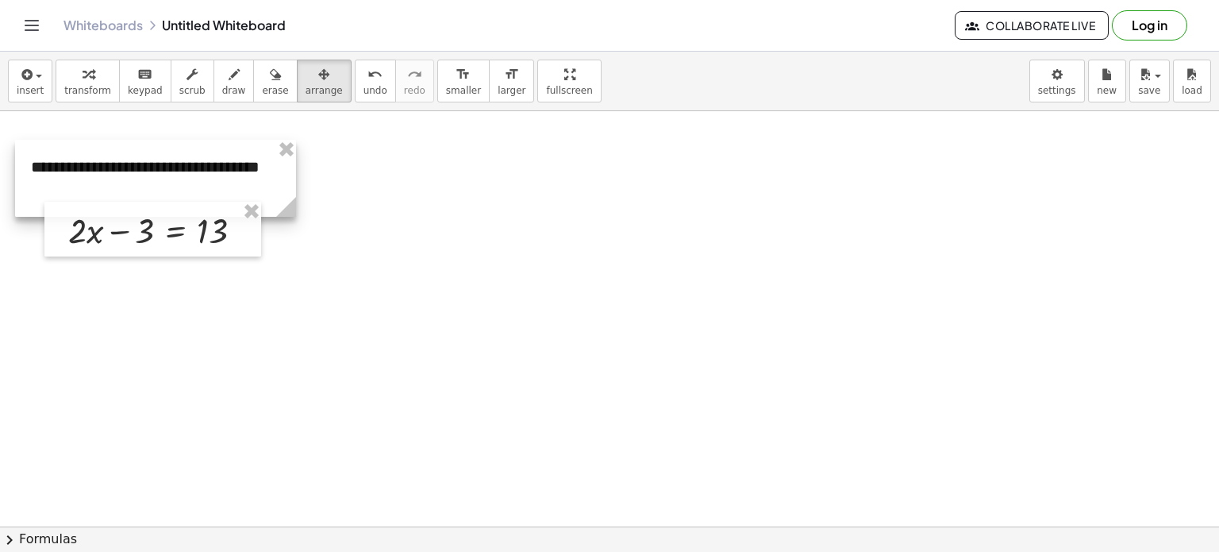
drag, startPoint x: 339, startPoint y: 190, endPoint x: 290, endPoint y: 131, distance: 76.6
drag, startPoint x: 292, startPoint y: 70, endPoint x: 168, endPoint y: 275, distance: 239.4
click at [168, 275] on div "**********" at bounding box center [609, 302] width 1219 height 500
click at [137, 232] on div at bounding box center [152, 229] width 217 height 55
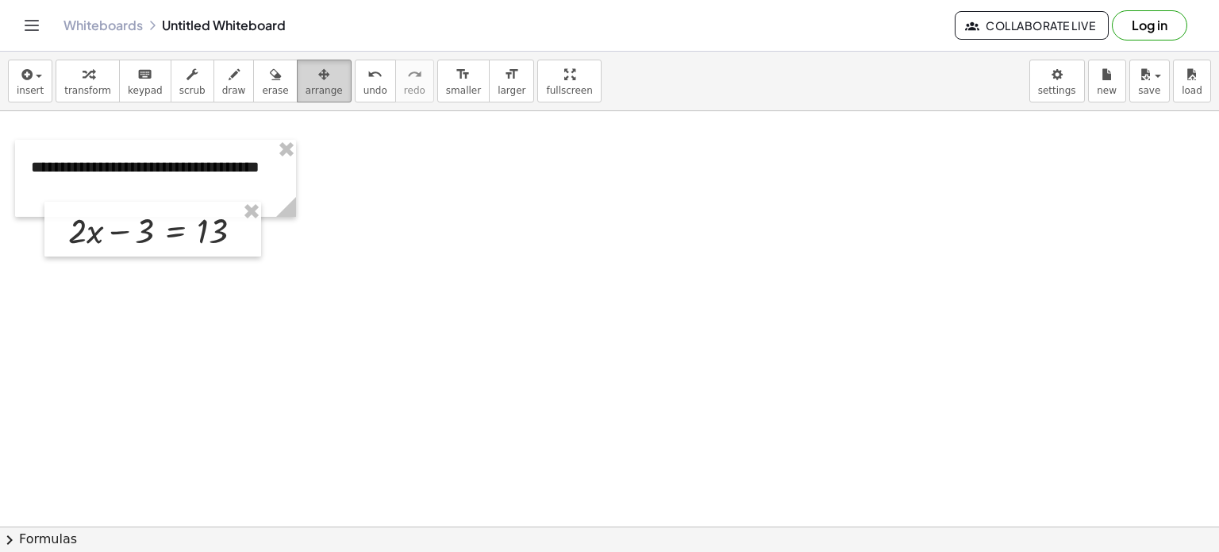
click at [306, 80] on div "button" at bounding box center [324, 73] width 37 height 19
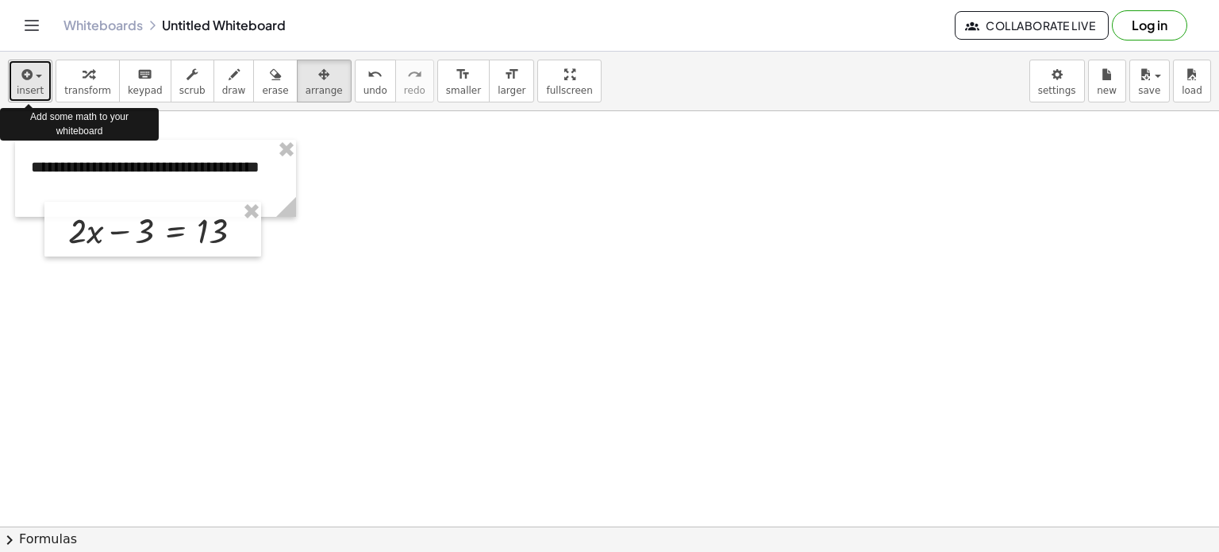
click at [32, 85] on span "insert" at bounding box center [30, 90] width 27 height 11
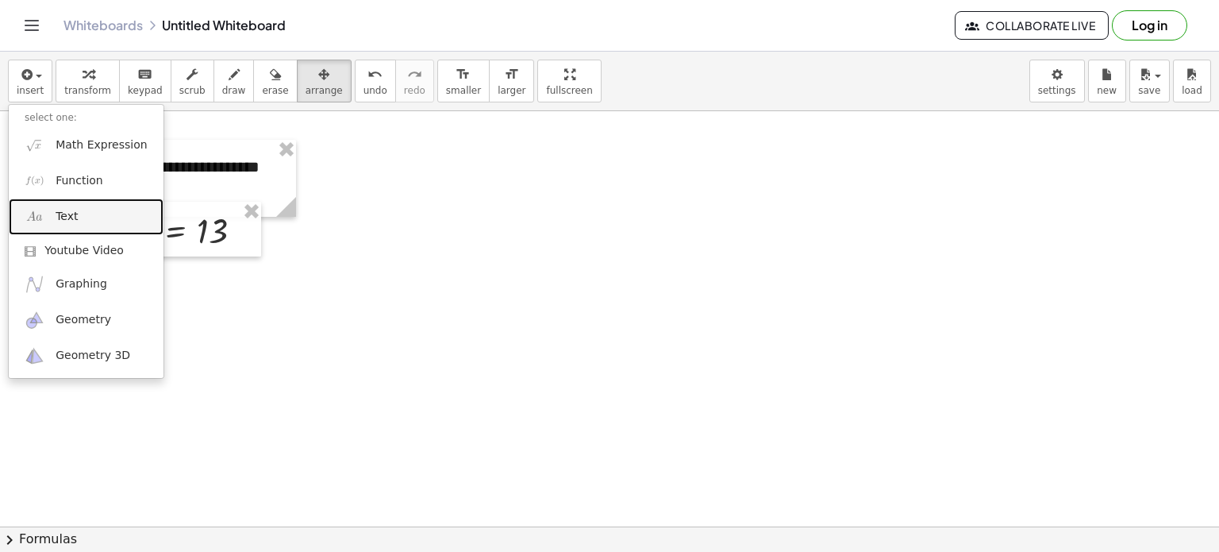
click at [71, 210] on span "Text" at bounding box center [67, 217] width 22 height 16
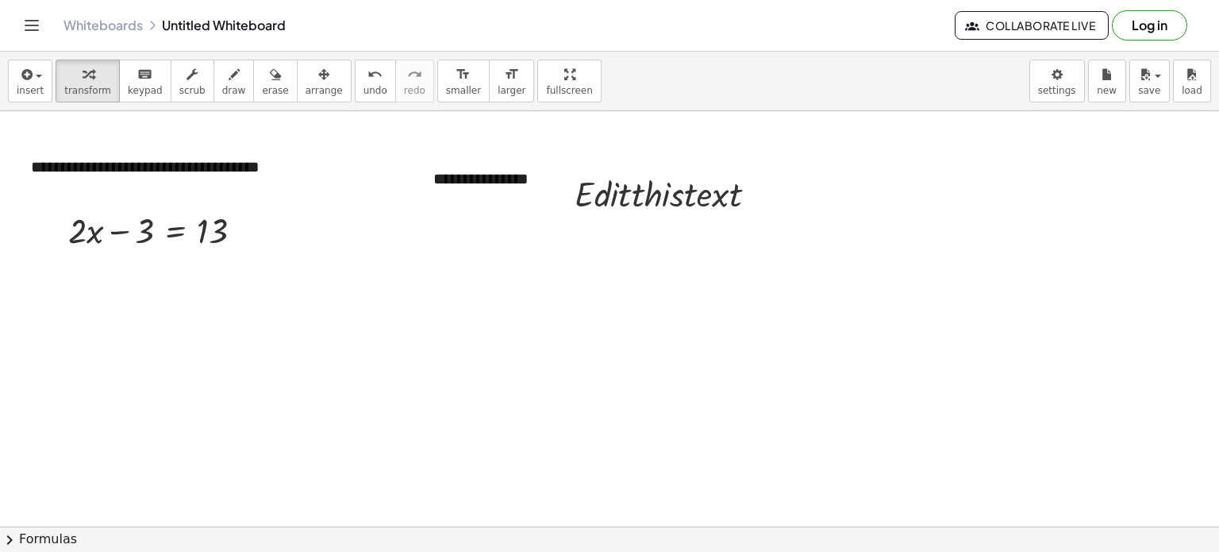
click at [534, 171] on div "**********" at bounding box center [537, 179] width 238 height 55
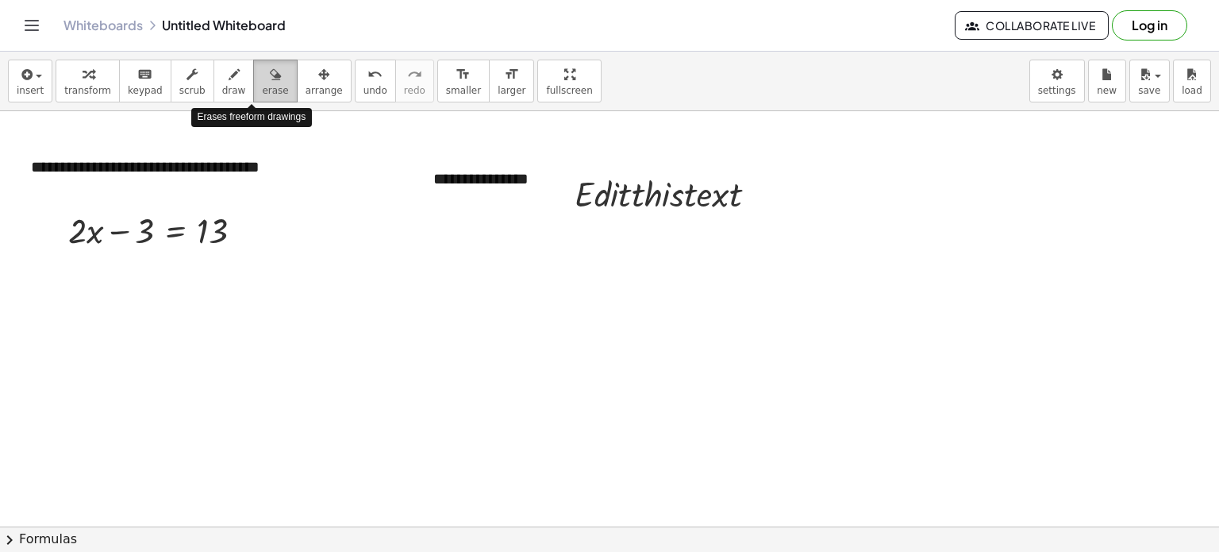
click at [270, 78] on icon "button" at bounding box center [275, 74] width 11 height 19
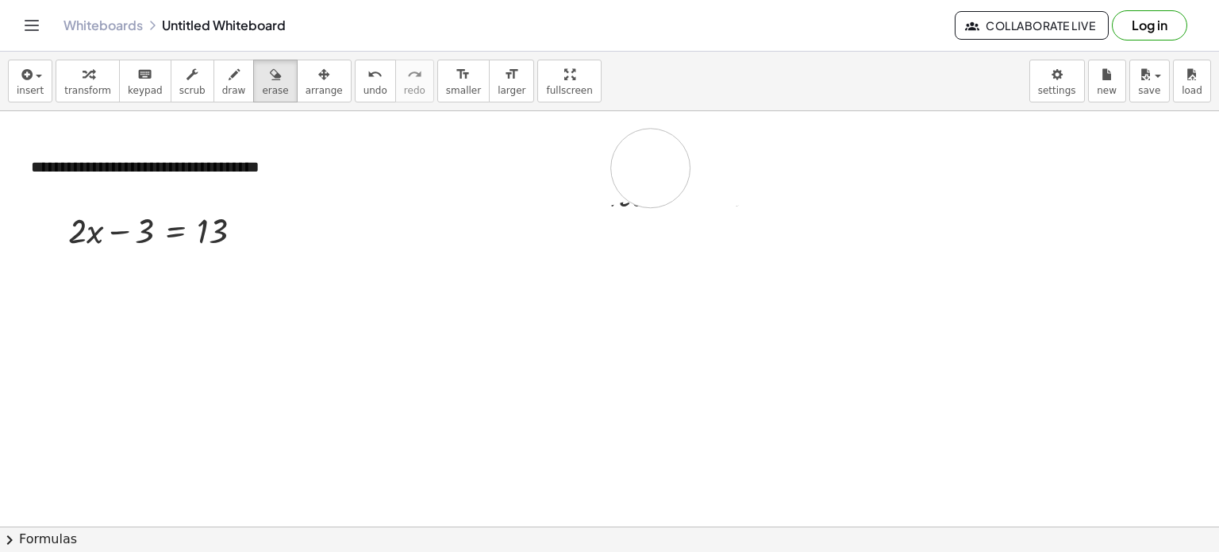
drag, startPoint x: 422, startPoint y: 144, endPoint x: 629, endPoint y: 168, distance: 207.8
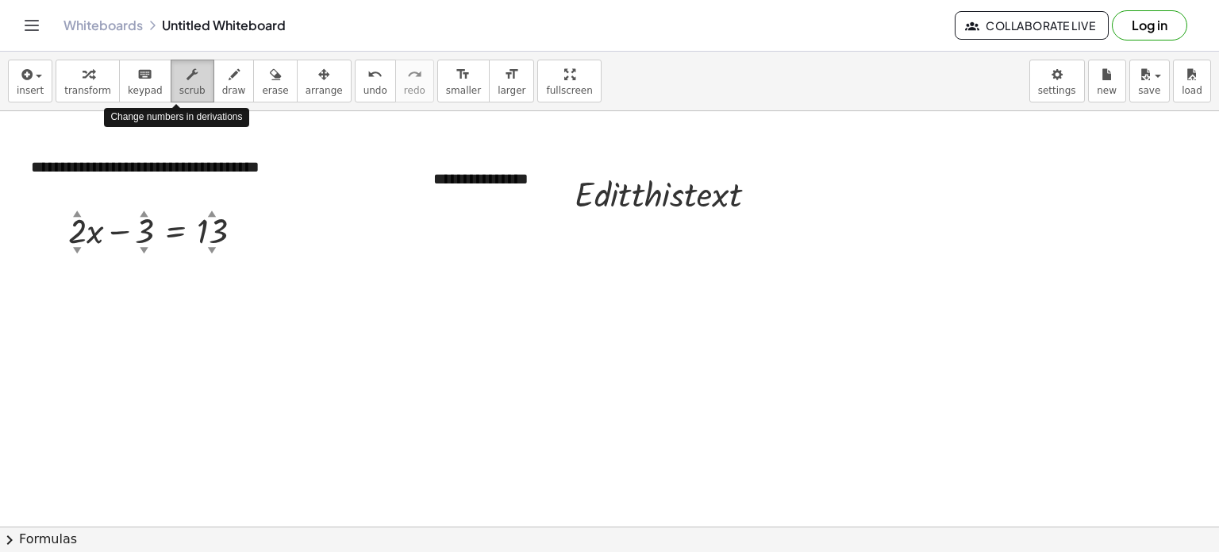
click at [187, 67] on icon "button" at bounding box center [192, 74] width 11 height 19
drag, startPoint x: 189, startPoint y: 206, endPoint x: 160, endPoint y: 207, distance: 29.4
click at [160, 207] on div at bounding box center [161, 229] width 203 height 47
click at [179, 88] on span "scrub" at bounding box center [192, 90] width 26 height 11
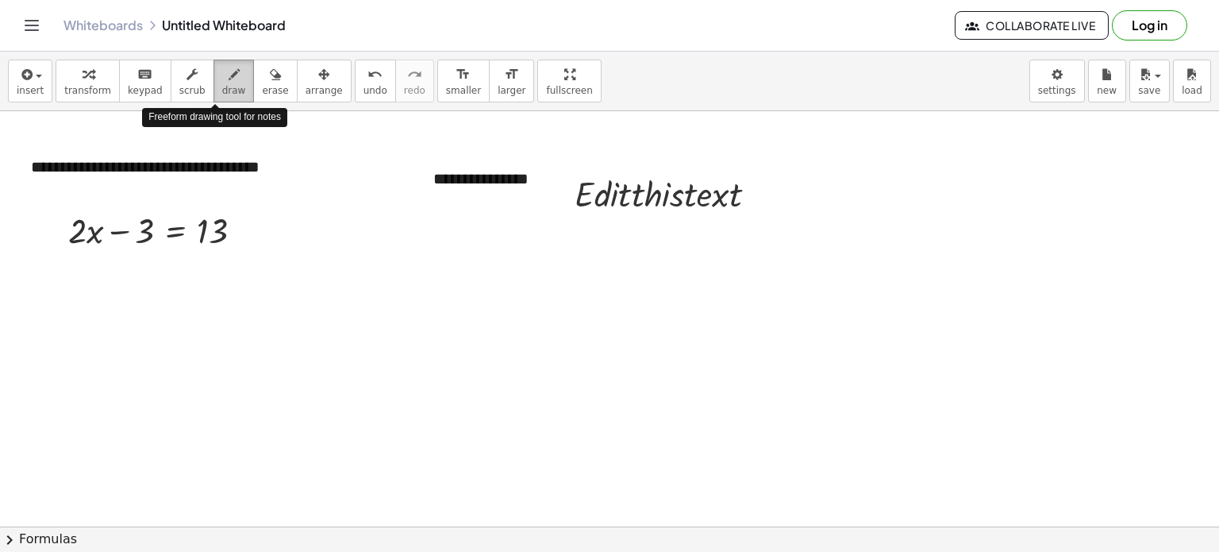
click at [222, 80] on div "button" at bounding box center [234, 73] width 24 height 19
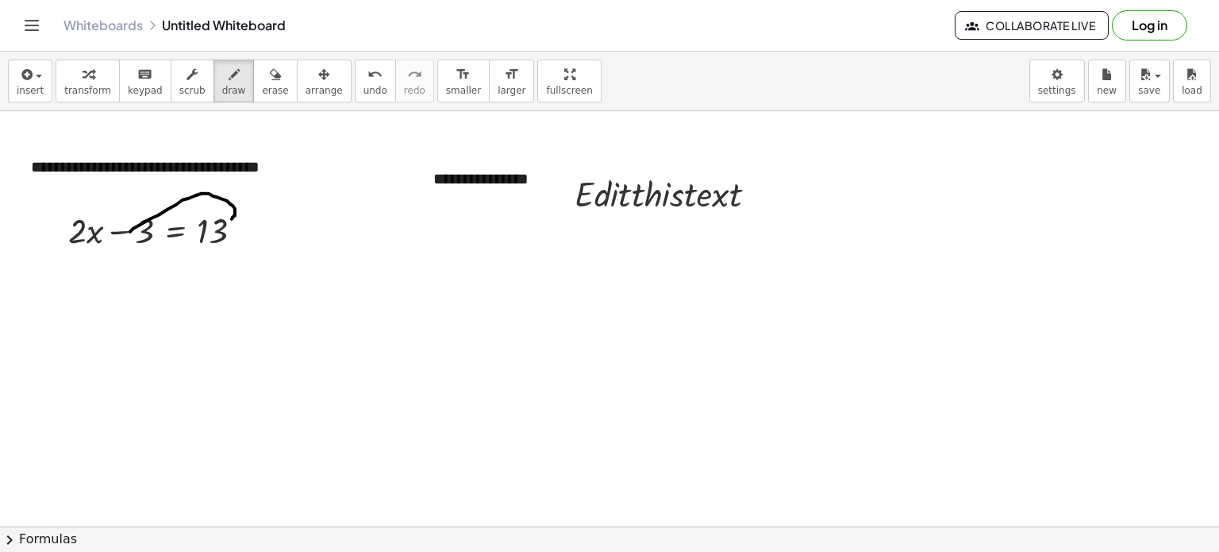
drag, startPoint x: 130, startPoint y: 231, endPoint x: 232, endPoint y: 220, distance: 102.2
click at [222, 86] on span "draw" at bounding box center [234, 90] width 24 height 11
click at [262, 80] on div "button" at bounding box center [275, 73] width 26 height 19
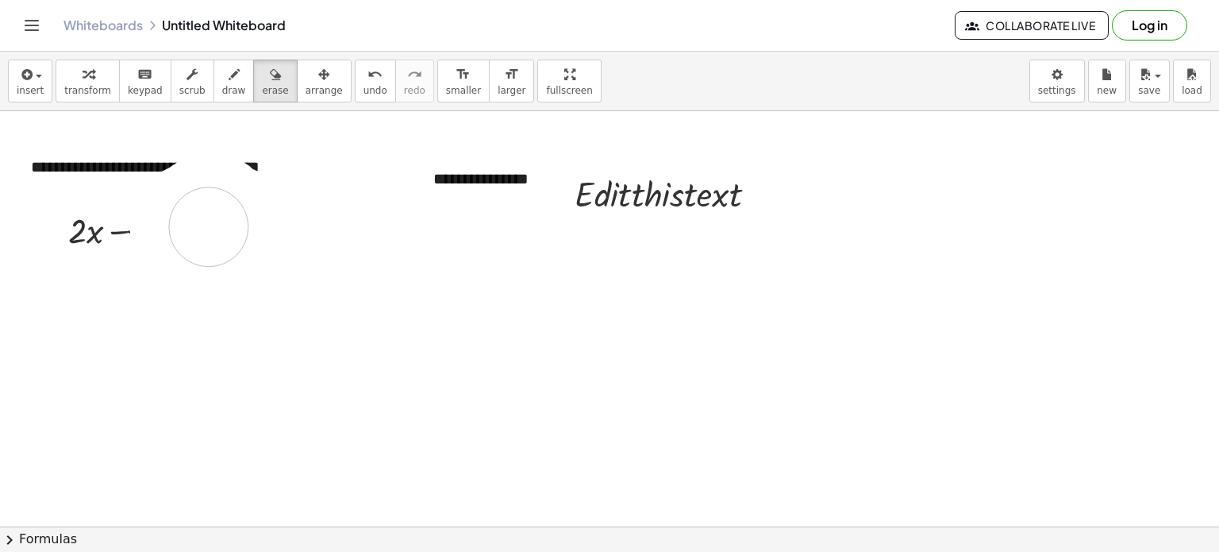
drag, startPoint x: 239, startPoint y: 206, endPoint x: 211, endPoint y: 228, distance: 35.6
drag, startPoint x: 140, startPoint y: 220, endPoint x: 150, endPoint y: 210, distance: 14.0
click at [253, 91] on button "erase" at bounding box center [275, 81] width 44 height 43
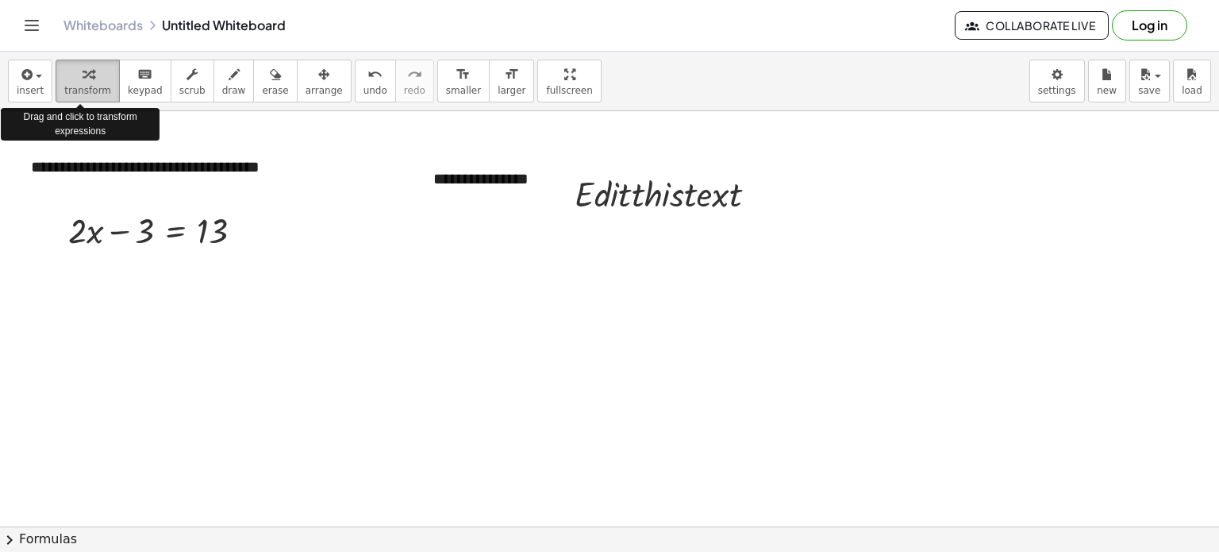
click at [64, 85] on span "transform" at bounding box center [87, 90] width 47 height 11
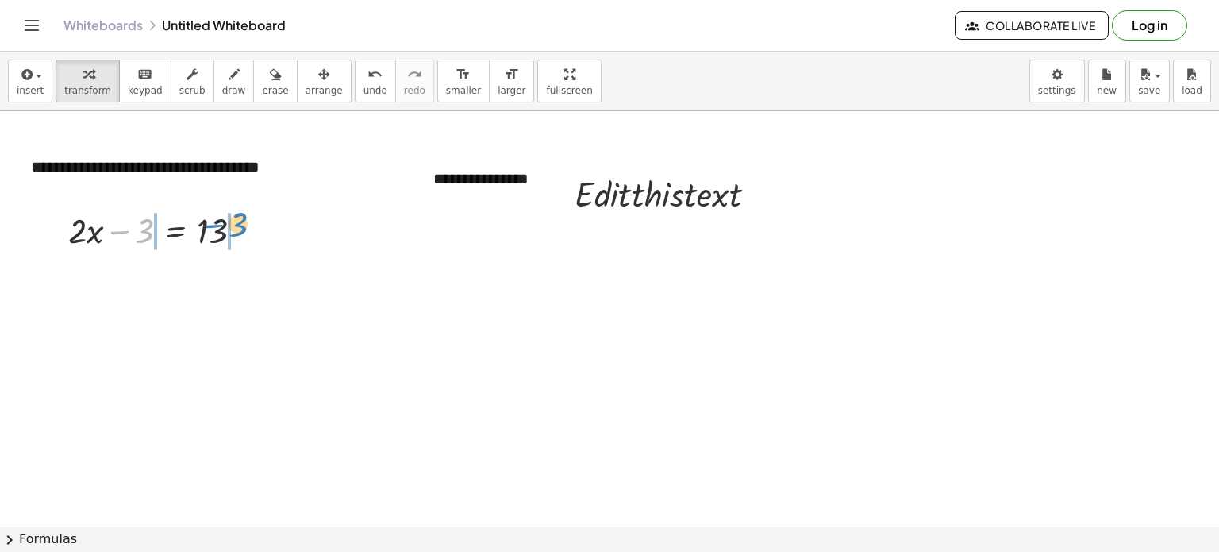
drag, startPoint x: 141, startPoint y: 212, endPoint x: 235, endPoint y: 206, distance: 93.9
click at [235, 206] on div at bounding box center [161, 229] width 203 height 47
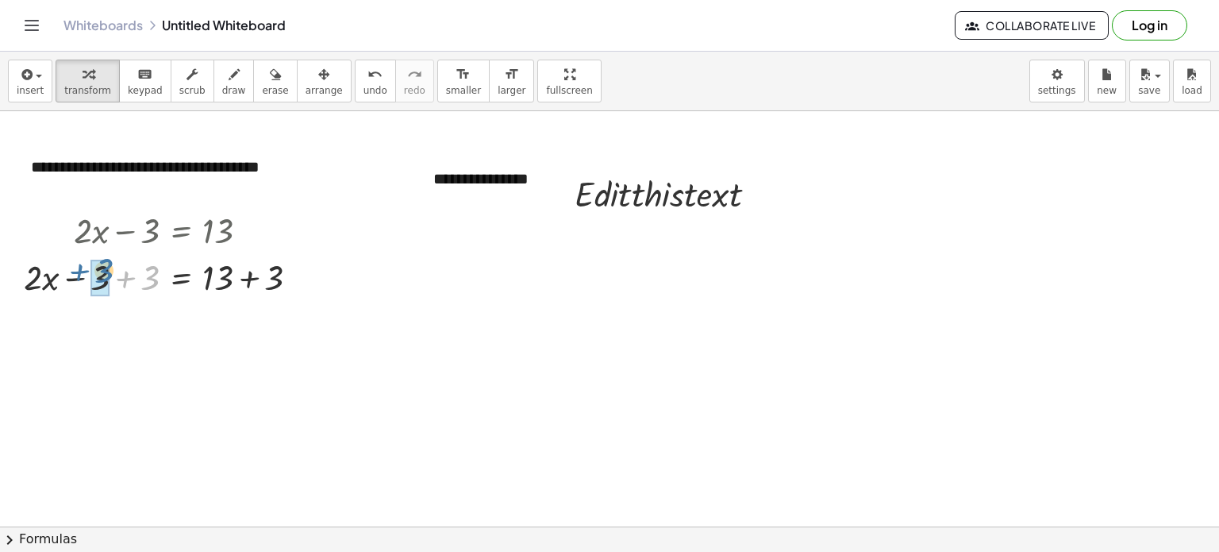
drag, startPoint x: 151, startPoint y: 281, endPoint x: 106, endPoint y: 275, distance: 45.7
drag, startPoint x: 273, startPoint y: 325, endPoint x: 218, endPoint y: 326, distance: 54.8
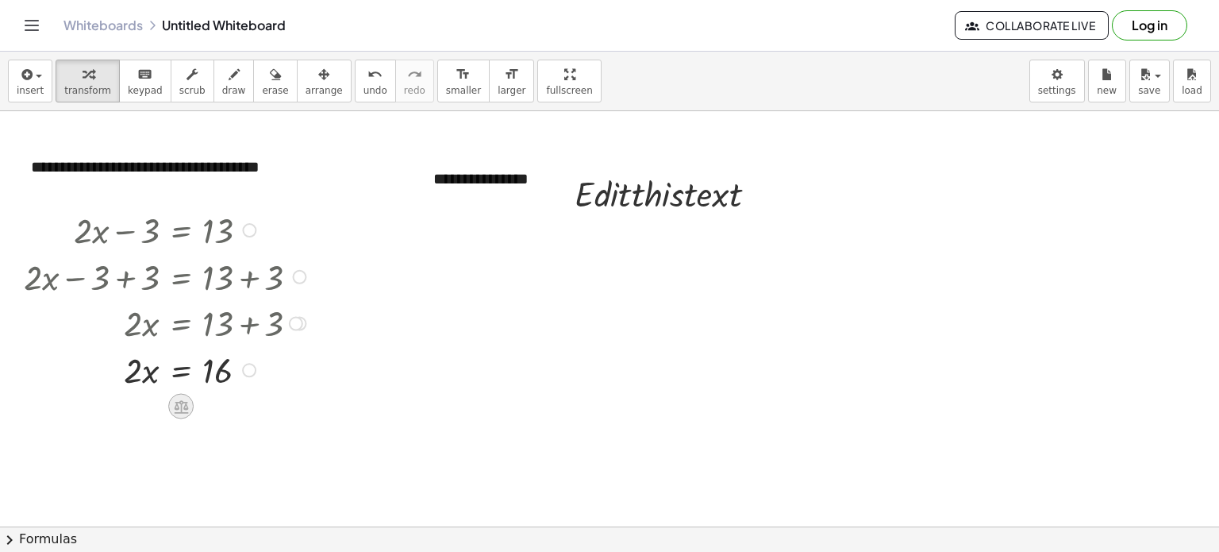
click at [183, 403] on icon at bounding box center [181, 406] width 17 height 17
click at [209, 404] on span "÷" at bounding box center [213, 406] width 9 height 23
click at [137, 440] on div at bounding box center [167, 426] width 303 height 68
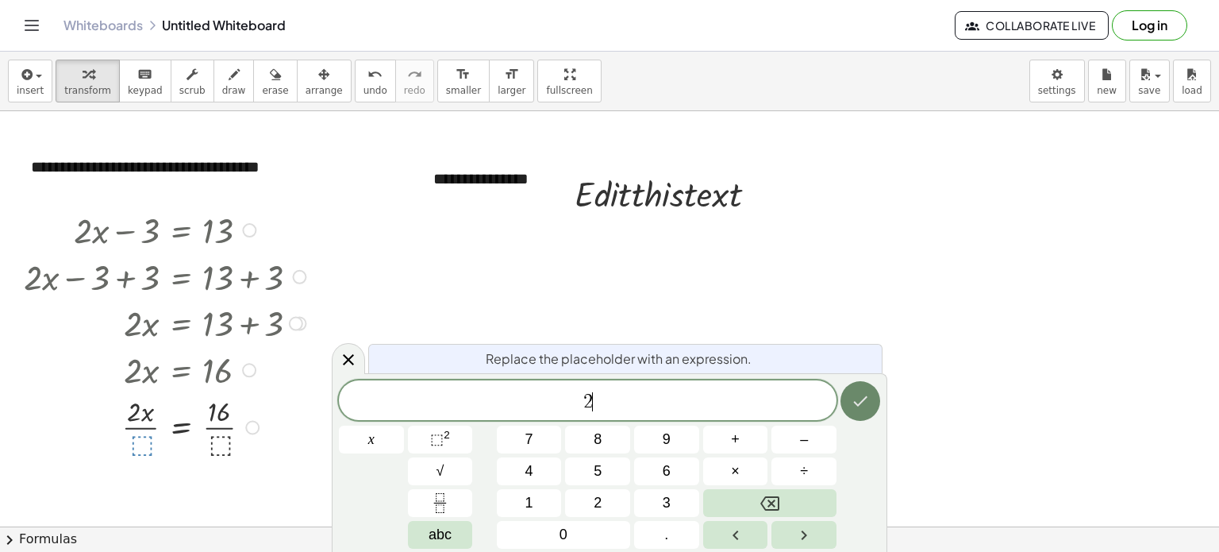
click at [856, 410] on button "Done" at bounding box center [861, 401] width 40 height 40
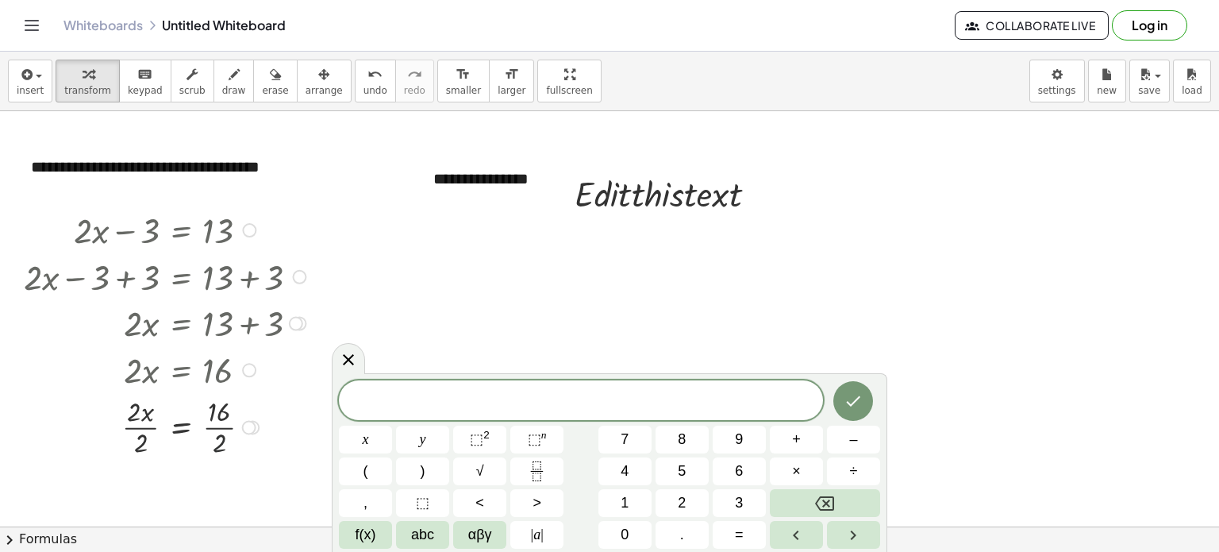
click at [221, 443] on div at bounding box center [167, 426] width 303 height 68
click at [148, 431] on div at bounding box center [167, 426] width 303 height 68
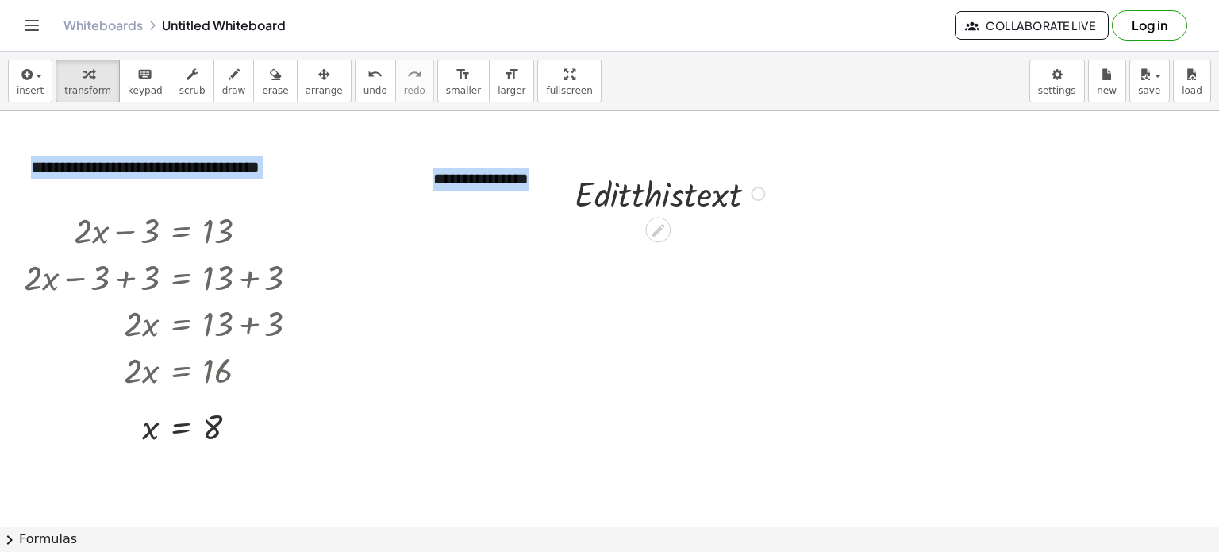
drag, startPoint x: 267, startPoint y: 260, endPoint x: 588, endPoint y: 200, distance: 327.0
click at [545, 195] on div "**********" at bounding box center [537, 179] width 238 height 55
click at [191, 183] on div "**********" at bounding box center [155, 178] width 281 height 77
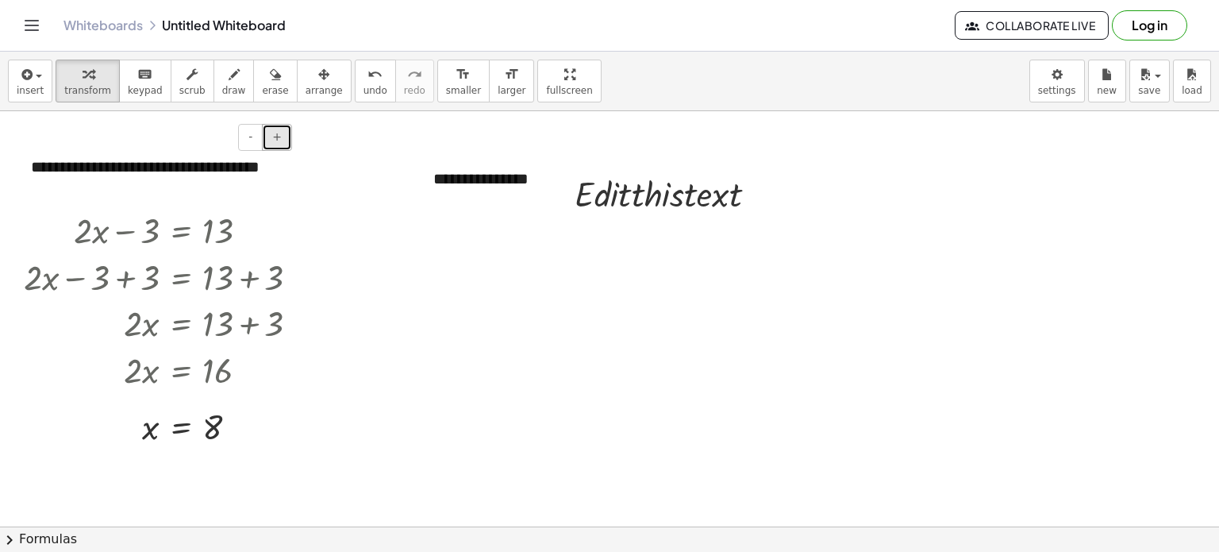
click at [267, 140] on button "+" at bounding box center [277, 137] width 30 height 27
click at [277, 136] on span "+" at bounding box center [277, 136] width 10 height 13
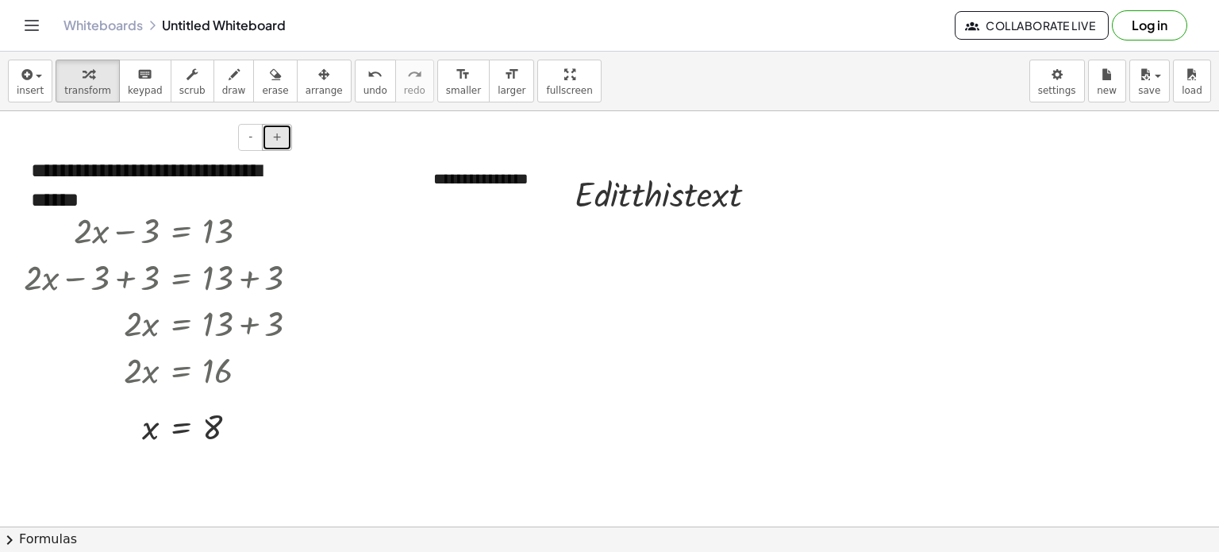
click at [277, 136] on span "+" at bounding box center [277, 136] width 10 height 13
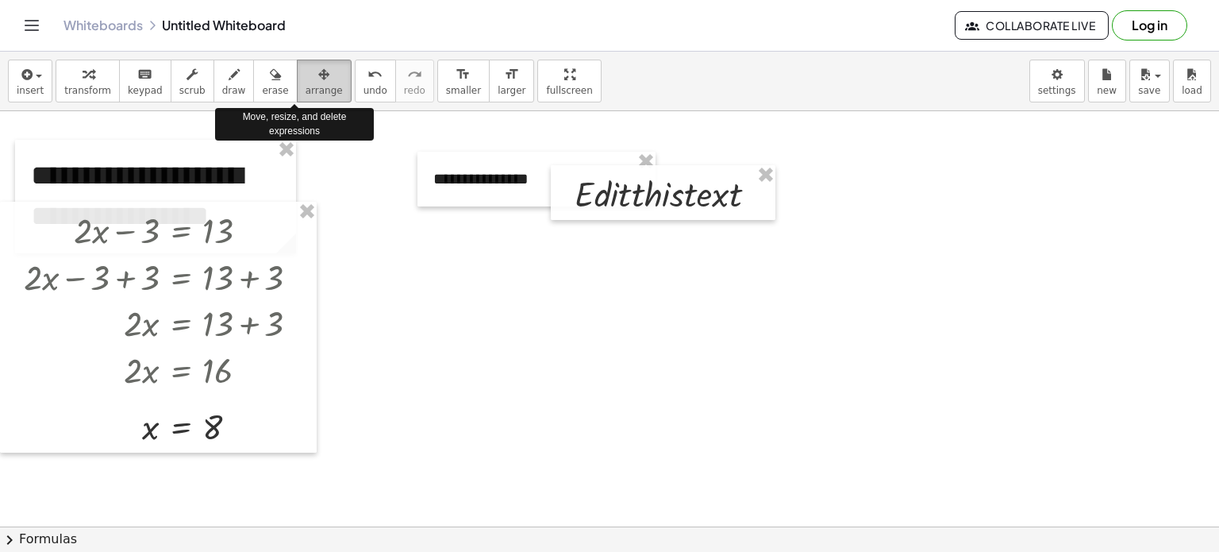
click at [306, 85] on span "arrange" at bounding box center [324, 90] width 37 height 11
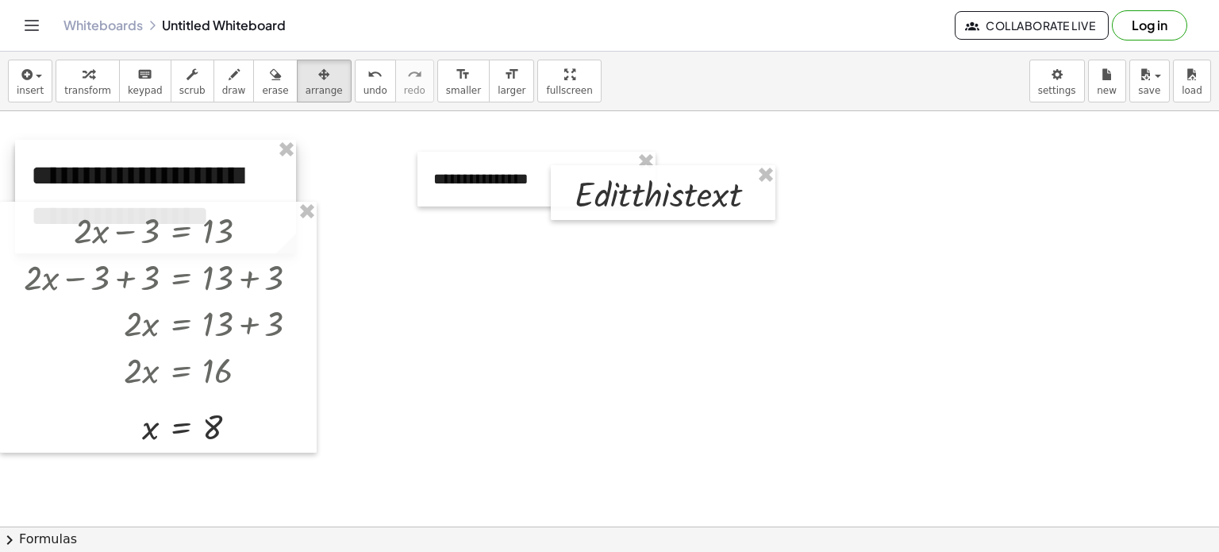
drag, startPoint x: 196, startPoint y: 132, endPoint x: 274, endPoint y: 141, distance: 78.4
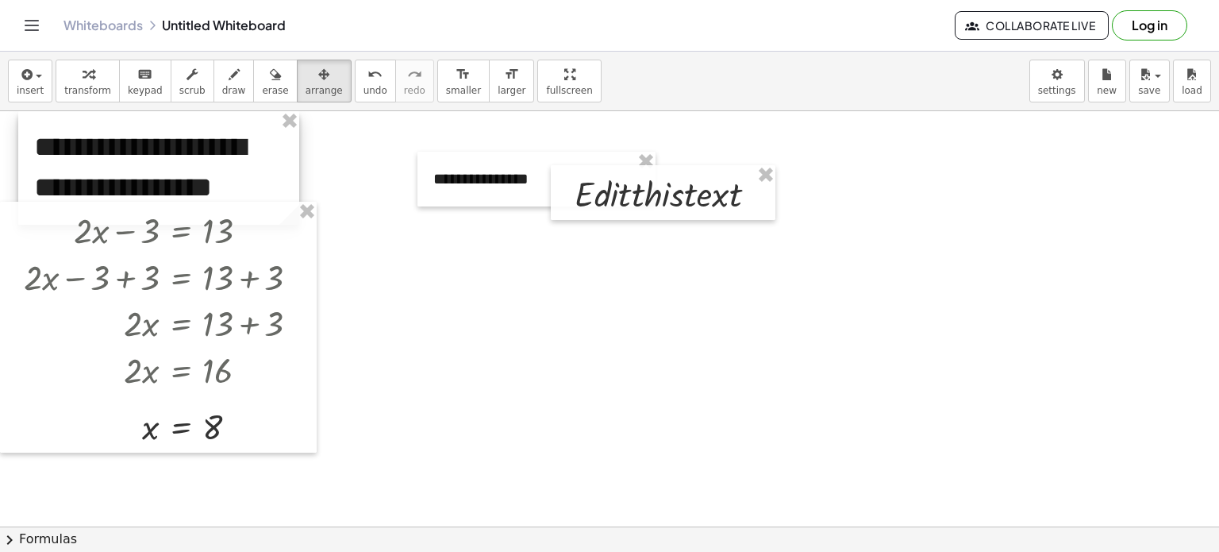
drag, startPoint x: 148, startPoint y: 171, endPoint x: 151, endPoint y: 132, distance: 39.0
click at [151, 132] on div at bounding box center [158, 168] width 281 height 114
drag, startPoint x: 299, startPoint y: 160, endPoint x: 257, endPoint y: 133, distance: 49.3
click at [257, 133] on div at bounding box center [140, 168] width 281 height 114
drag, startPoint x: 278, startPoint y: 167, endPoint x: 280, endPoint y: 117, distance: 50.1
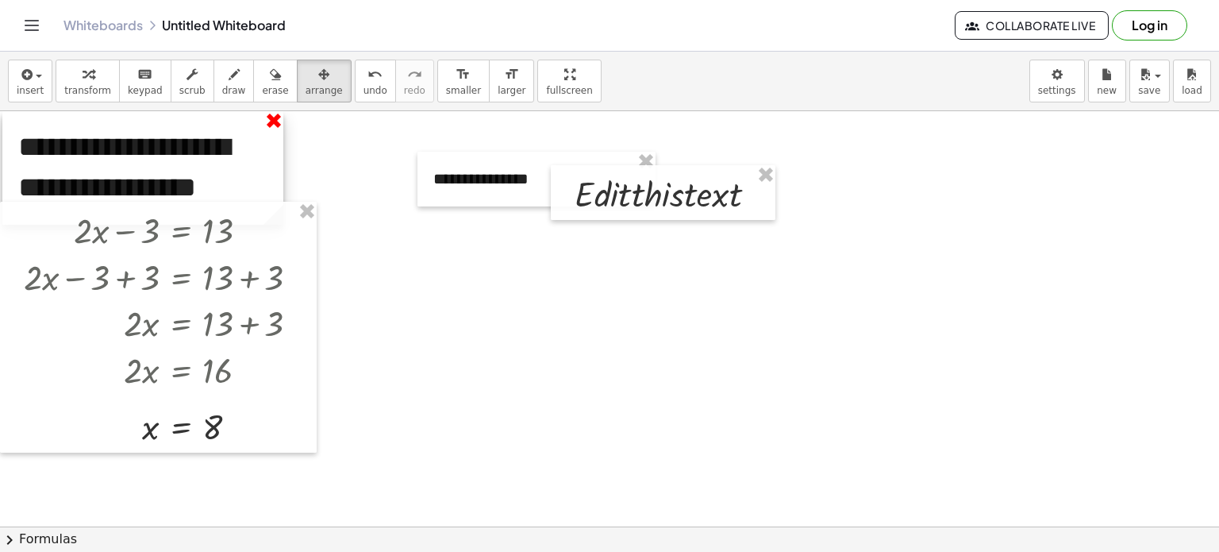
click at [280, 117] on div "**********" at bounding box center [142, 168] width 281 height 114
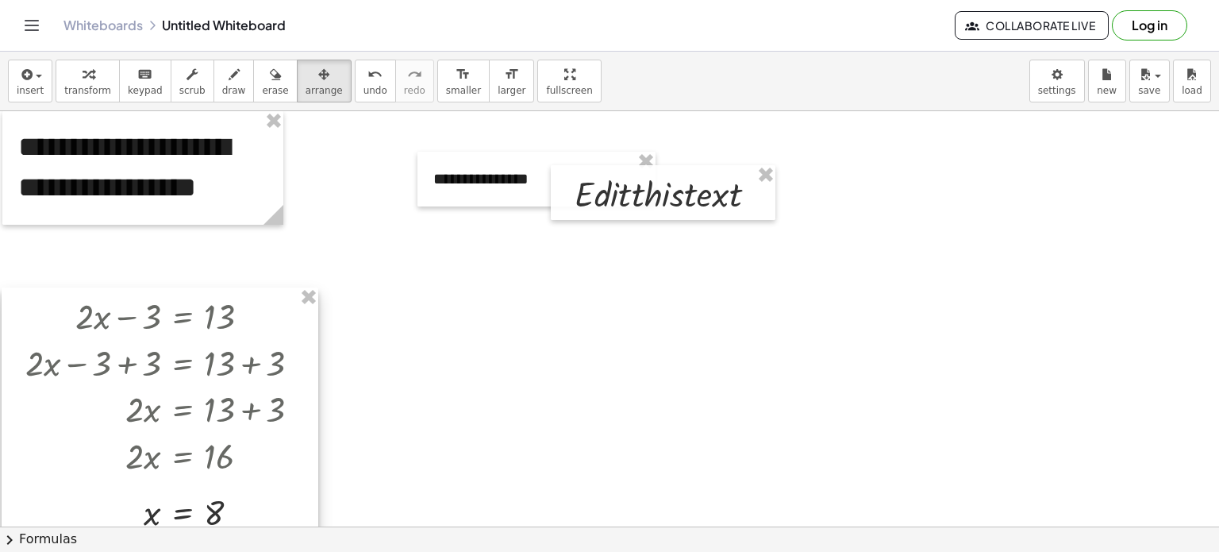
drag, startPoint x: 279, startPoint y: 336, endPoint x: 281, endPoint y: 422, distance: 85.8
click at [281, 422] on div at bounding box center [160, 412] width 317 height 251
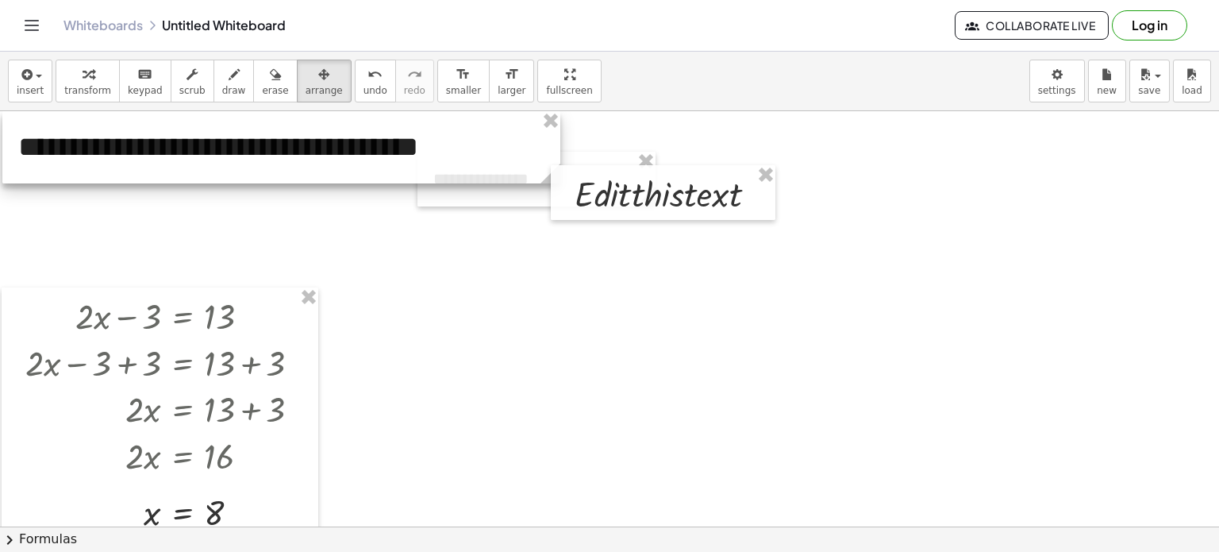
drag, startPoint x: 279, startPoint y: 218, endPoint x: 556, endPoint y: 176, distance: 279.5
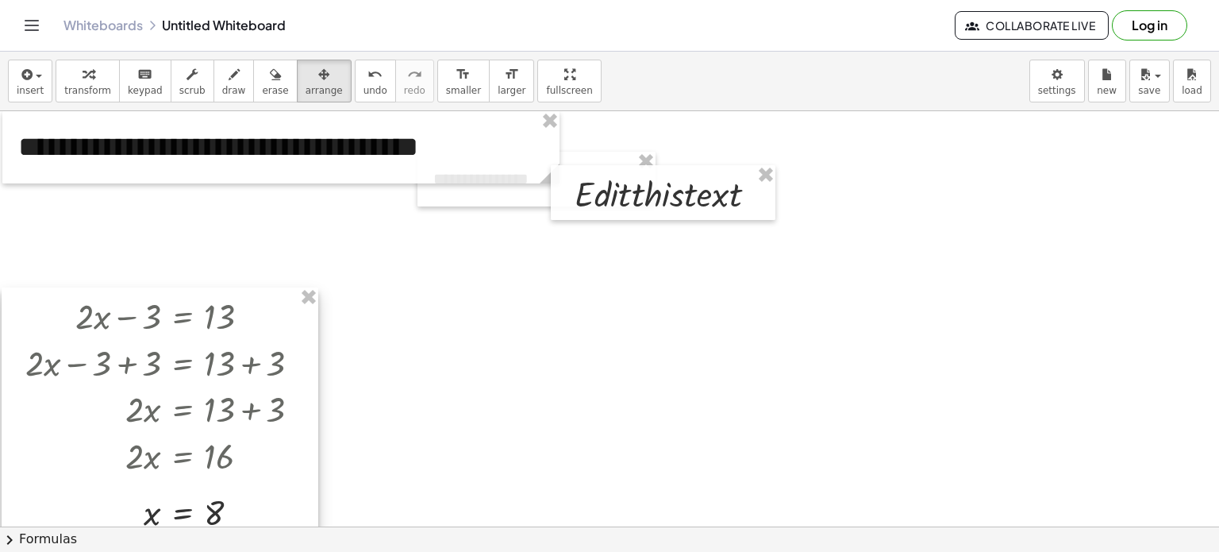
click at [220, 352] on div at bounding box center [160, 412] width 317 height 251
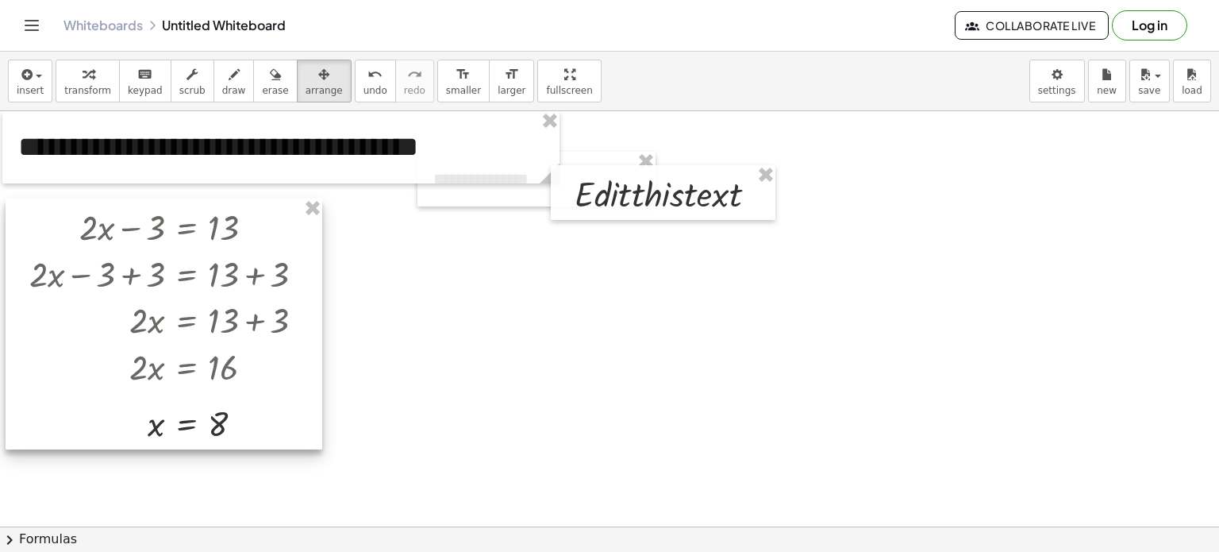
drag, startPoint x: 259, startPoint y: 321, endPoint x: 260, endPoint y: 232, distance: 88.9
click at [260, 232] on div at bounding box center [164, 323] width 317 height 251
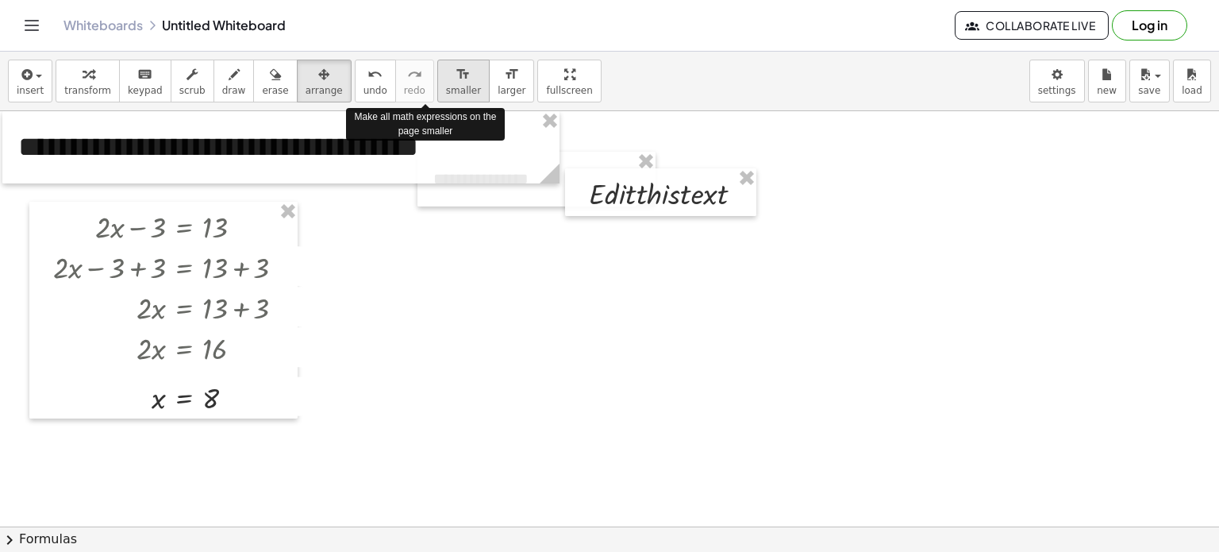
click at [446, 89] on span "smaller" at bounding box center [463, 90] width 35 height 11
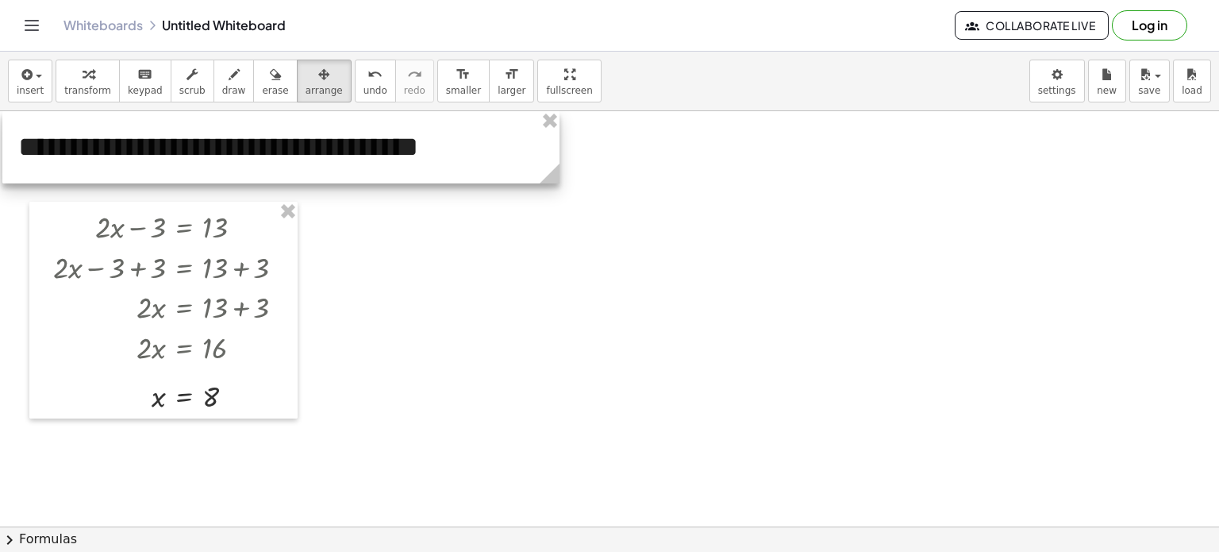
click at [563, 160] on icon at bounding box center [550, 174] width 28 height 28
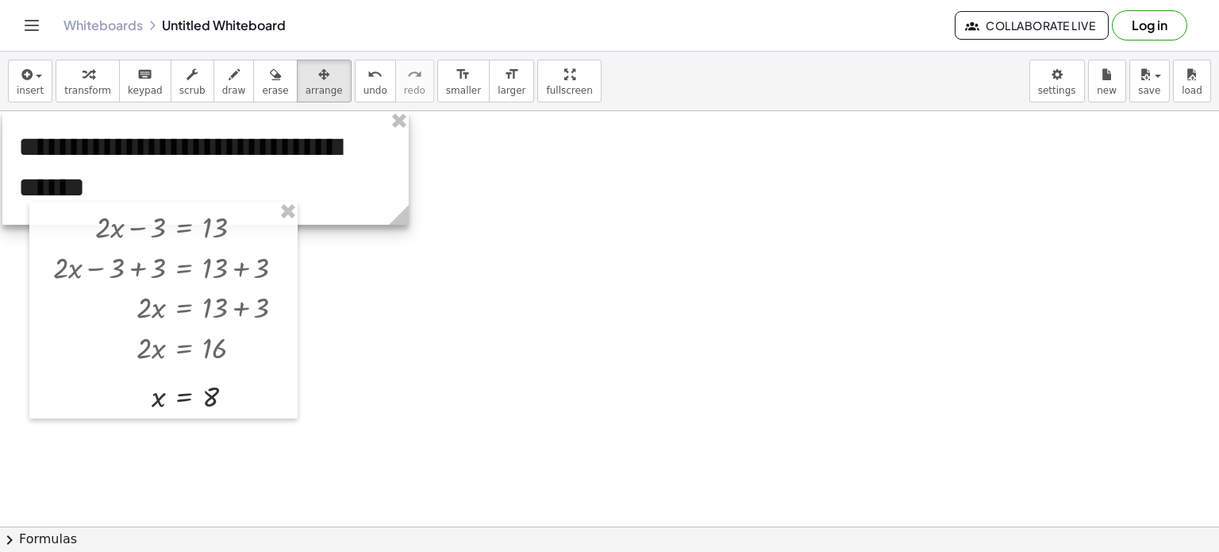
drag, startPoint x: 558, startPoint y: 175, endPoint x: 408, endPoint y: 160, distance: 150.8
click at [408, 160] on div "**********" at bounding box center [205, 168] width 406 height 114
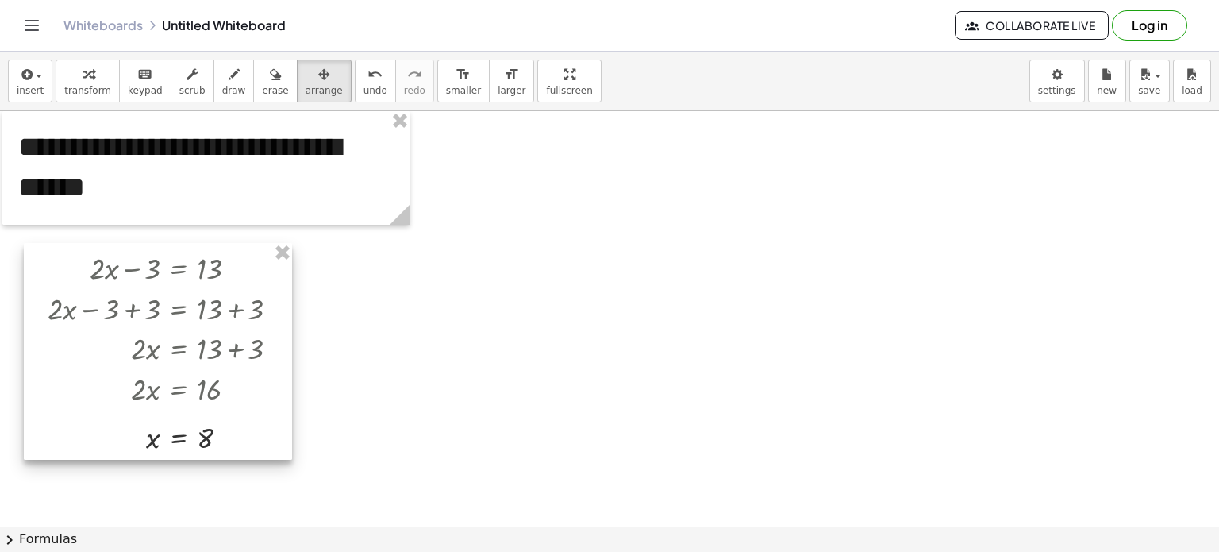
drag, startPoint x: 260, startPoint y: 258, endPoint x: 255, endPoint y: 298, distance: 40.1
click at [255, 298] on div at bounding box center [158, 351] width 268 height 217
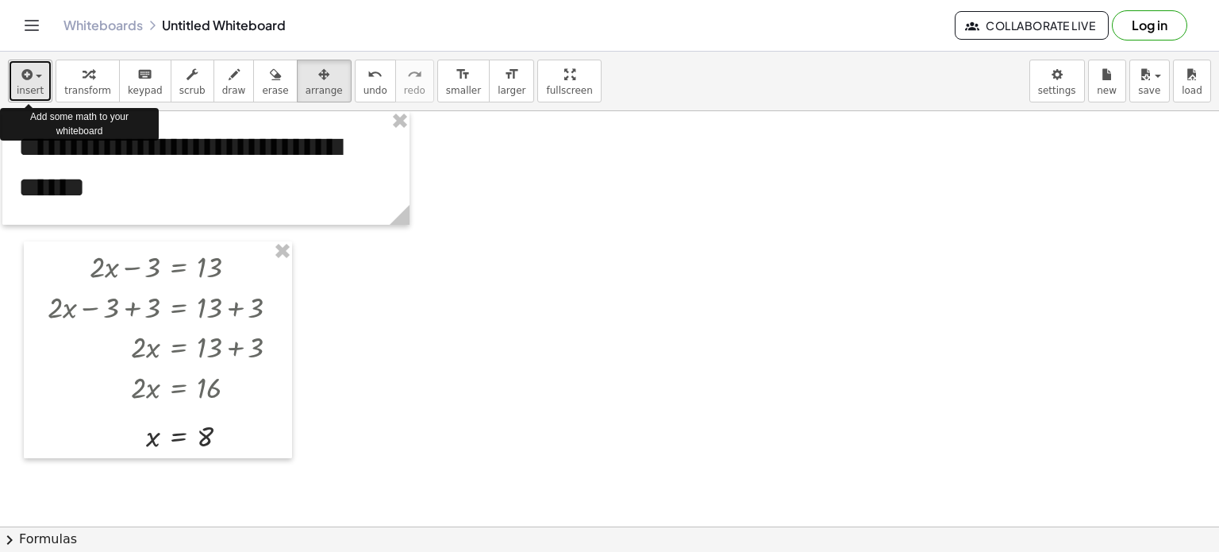
click at [37, 91] on span "insert" at bounding box center [30, 90] width 27 height 11
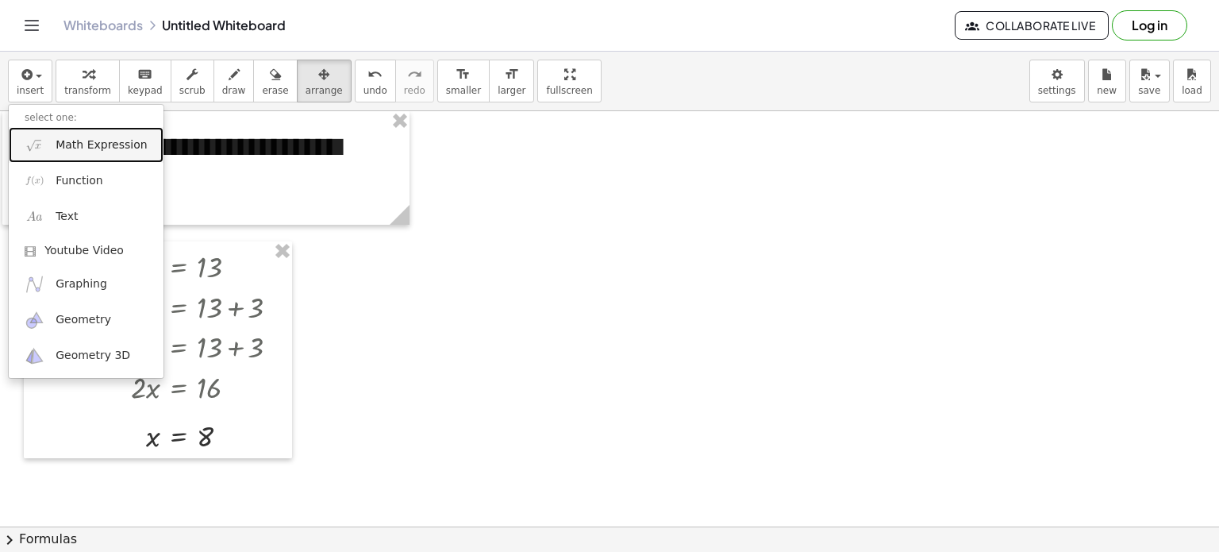
click at [63, 145] on span "Math Expression" at bounding box center [101, 145] width 91 height 16
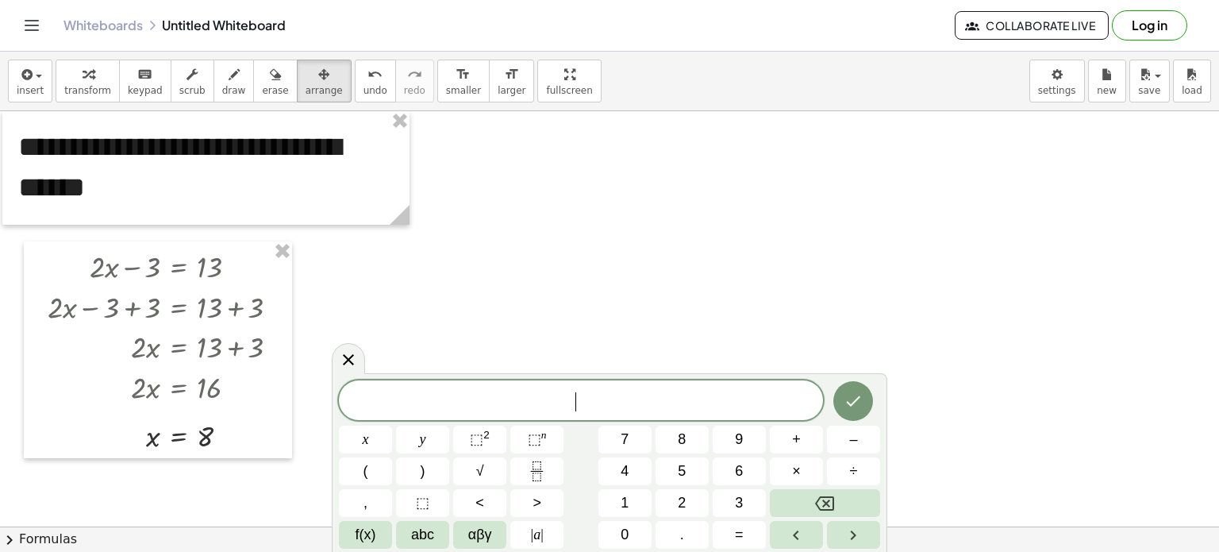
click at [504, 403] on span "​" at bounding box center [581, 402] width 484 height 22
click at [530, 437] on span "⬚" at bounding box center [534, 439] width 13 height 16
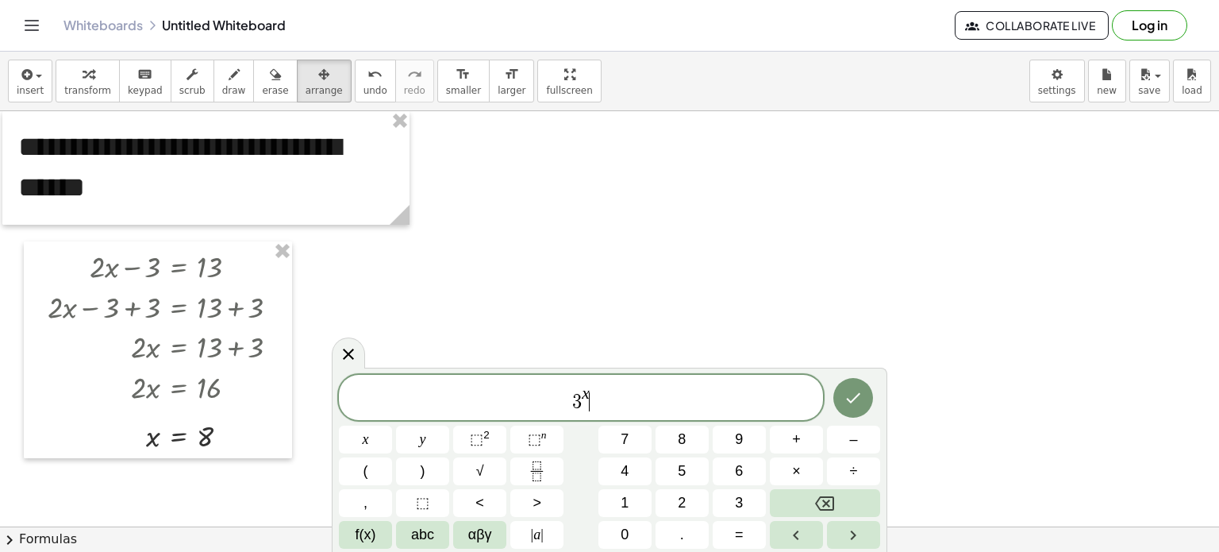
click at [592, 403] on span "3 x ​" at bounding box center [581, 398] width 484 height 29
click at [851, 405] on icon "Done" at bounding box center [853, 397] width 19 height 19
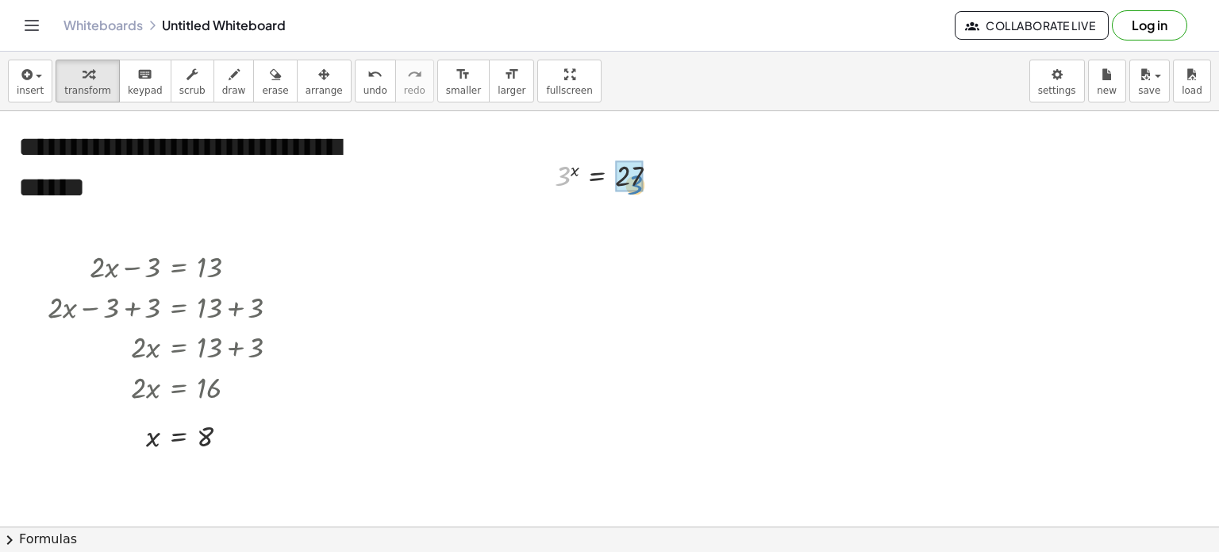
drag, startPoint x: 565, startPoint y: 180, endPoint x: 637, endPoint y: 187, distance: 72.5
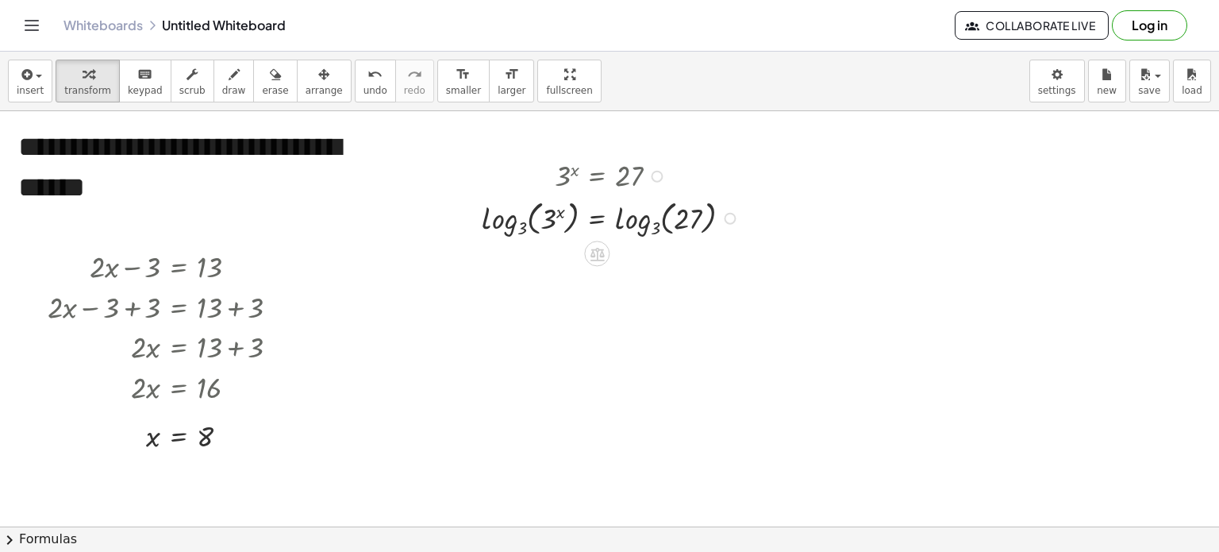
click at [634, 190] on div at bounding box center [613, 175] width 279 height 39
drag, startPoint x: 726, startPoint y: 215, endPoint x: 714, endPoint y: 205, distance: 15.8
click at [597, 210] on div "x = 27 log 3 ( , 3 ) log 3 ( , )" at bounding box center [597, 210] width 0 height 0
click at [599, 249] on icon at bounding box center [598, 254] width 14 height 13
drag, startPoint x: 505, startPoint y: 219, endPoint x: 635, endPoint y: 228, distance: 130.5
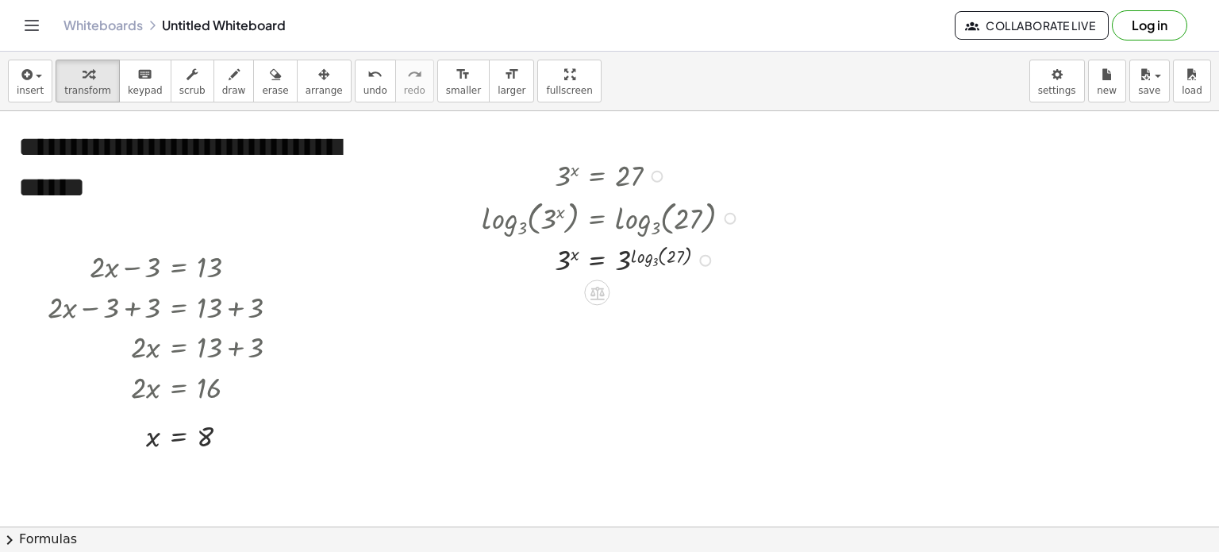
drag, startPoint x: 500, startPoint y: 212, endPoint x: 521, endPoint y: 244, distance: 37.9
click at [597, 176] on div "3 x = 27 log 3 ( , 3 x ) = log 3 ( , 27 ) x = 27 3 3 log 3 ( , )" at bounding box center [597, 176] width 0 height 0
click at [570, 269] on div at bounding box center [613, 259] width 279 height 39
drag, startPoint x: 565, startPoint y: 264, endPoint x: 622, endPoint y: 272, distance: 57.7
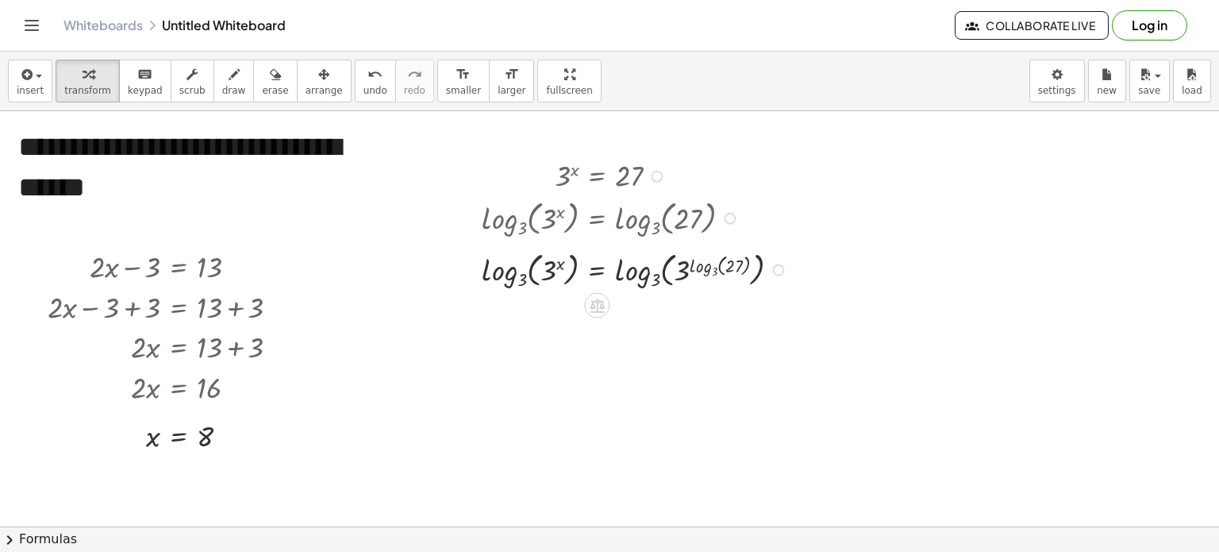
drag, startPoint x: 774, startPoint y: 300, endPoint x: 762, endPoint y: 260, distance: 41.4
click at [597, 270] on div "x = 27 3 log 3 ( , ) log 3 ( , 3 ) log 3 ( , )" at bounding box center [597, 270] width 0 height 0
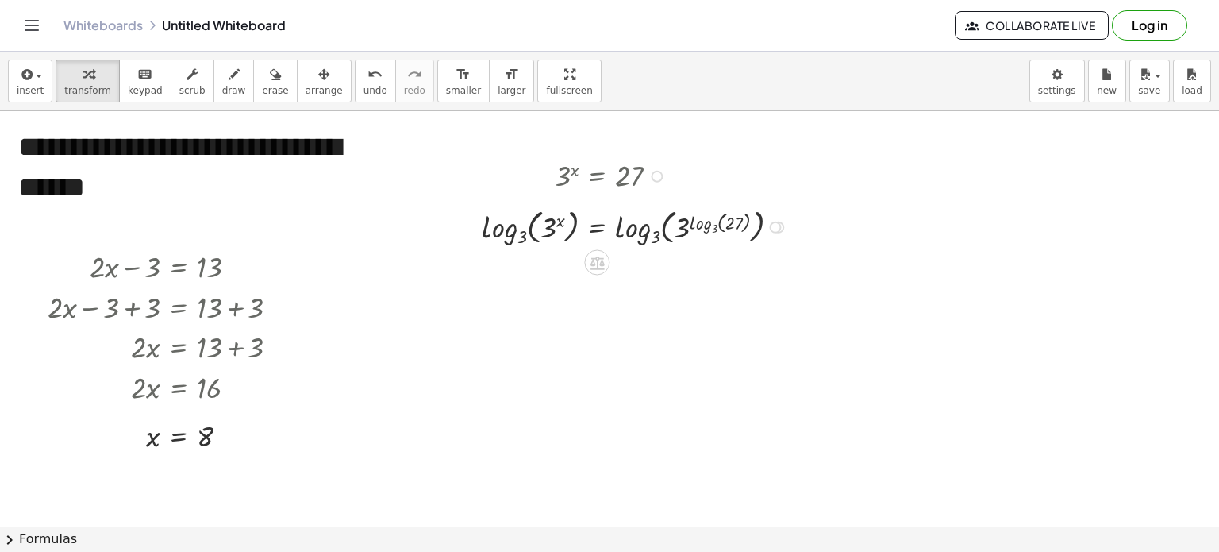
drag, startPoint x: 776, startPoint y: 259, endPoint x: 762, endPoint y: 221, distance: 39.7
click at [597, 227] on div "x = 27 3 log 3 ( , ) log 3 ( , 3 ) log 3 ( , )" at bounding box center [597, 227] width 0 height 0
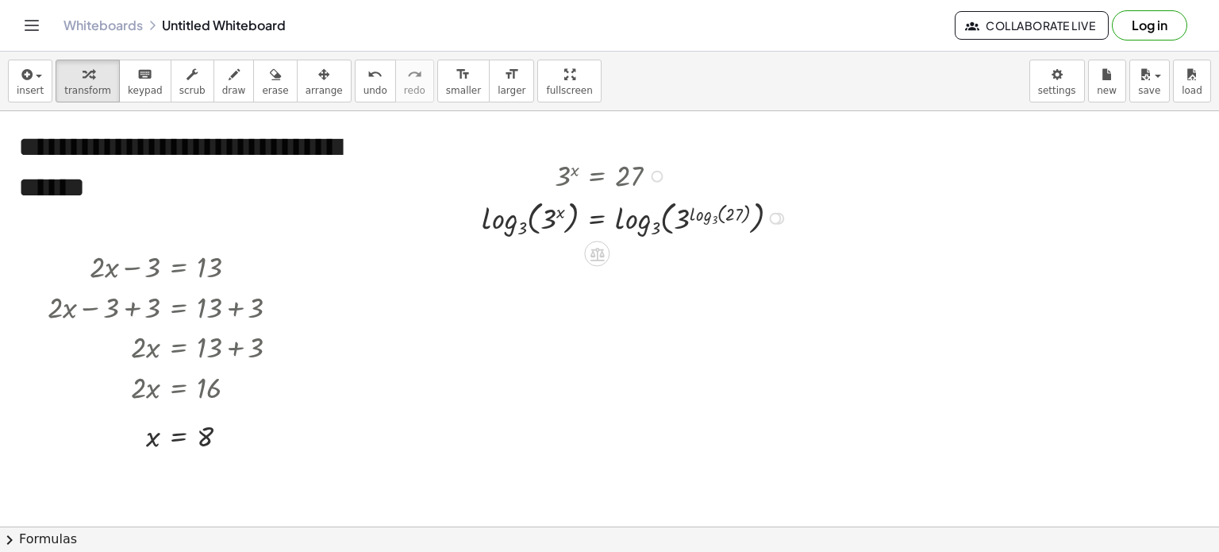
click at [772, 216] on div at bounding box center [775, 218] width 12 height 12
click at [597, 249] on icon at bounding box center [598, 254] width 14 height 13
click at [659, 253] on icon at bounding box center [660, 254] width 14 height 14
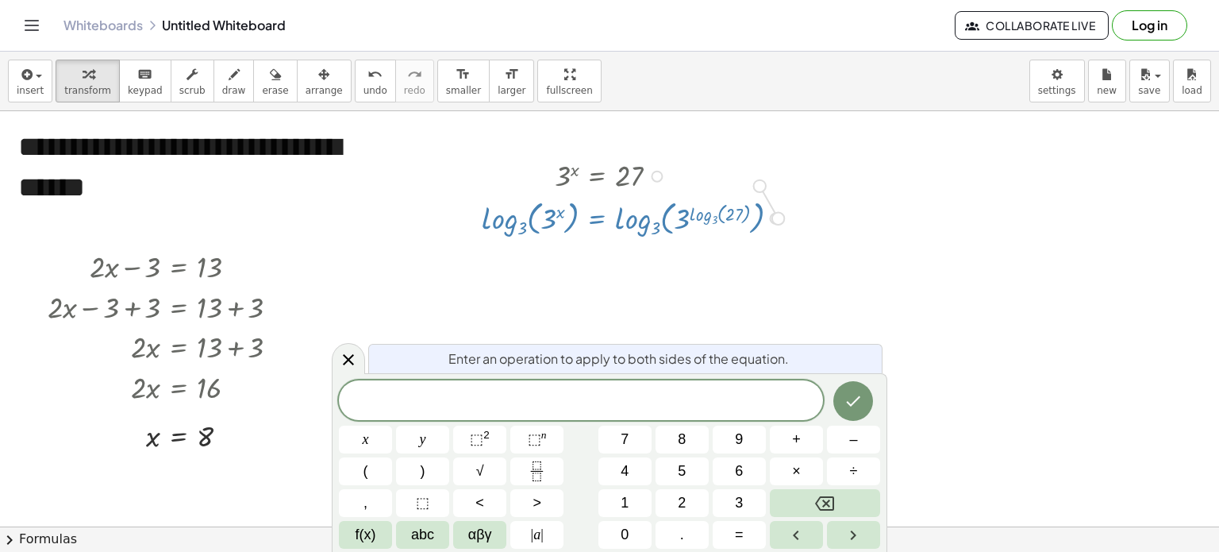
drag, startPoint x: 775, startPoint y: 215, endPoint x: 750, endPoint y: 173, distance: 48.7
click at [597, 176] on div "3 x = 27 log 3 ( , 3 x ) = log 3 ( , 27 ) 3 x = 3 log 3 ( , 27 ) x = 27 3 log 3…" at bounding box center [597, 176] width 0 height 0
drag, startPoint x: 568, startPoint y: 170, endPoint x: 651, endPoint y: 209, distance: 91.3
click at [597, 176] on div "3 x = 27 log 3 ( , 3 x ) = log 3 ( , 27 ) 3 x = 3 log 3 ( , 27 ) x = 27 3 log 3…" at bounding box center [597, 176] width 0 height 0
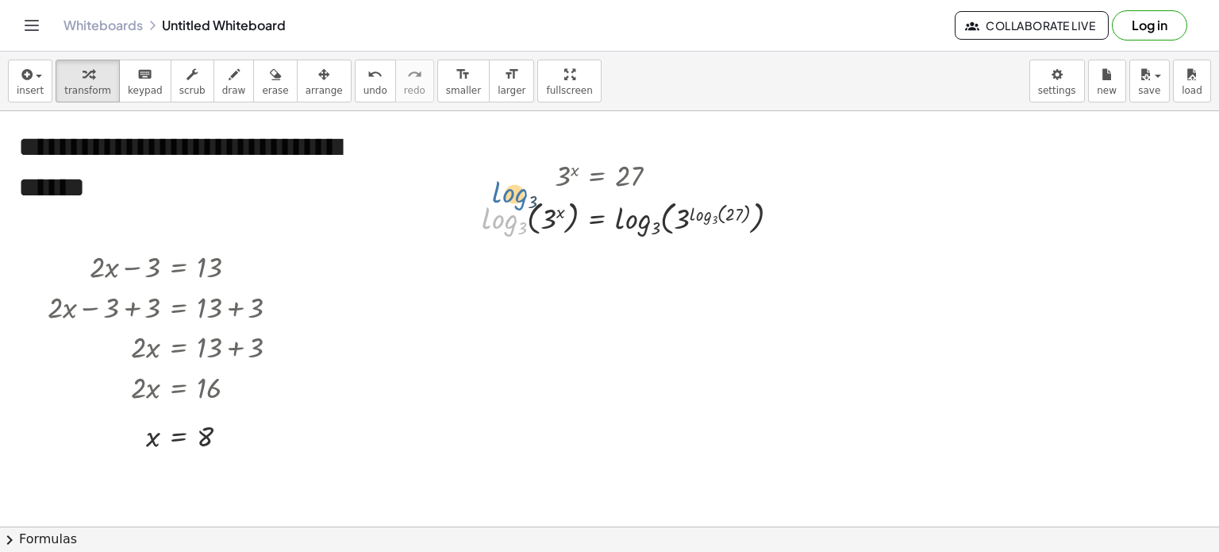
drag, startPoint x: 509, startPoint y: 225, endPoint x: 522, endPoint y: 191, distance: 36.4
drag, startPoint x: 514, startPoint y: 218, endPoint x: 556, endPoint y: 127, distance: 100.2
drag, startPoint x: 559, startPoint y: 218, endPoint x: 560, endPoint y: 155, distance: 63.5
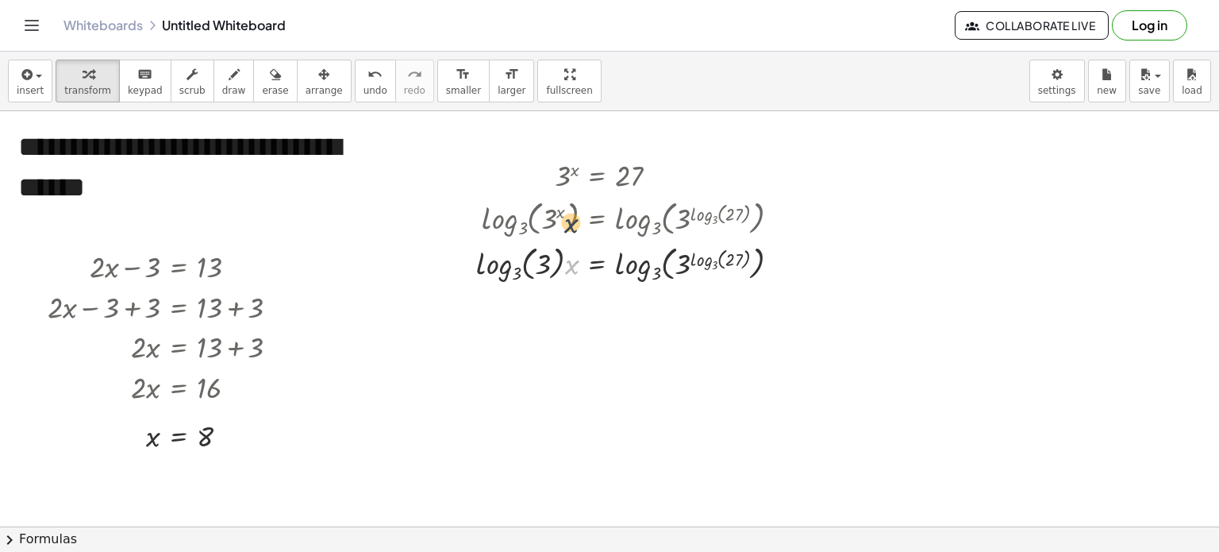
drag, startPoint x: 574, startPoint y: 260, endPoint x: 571, endPoint y: 207, distance: 52.5
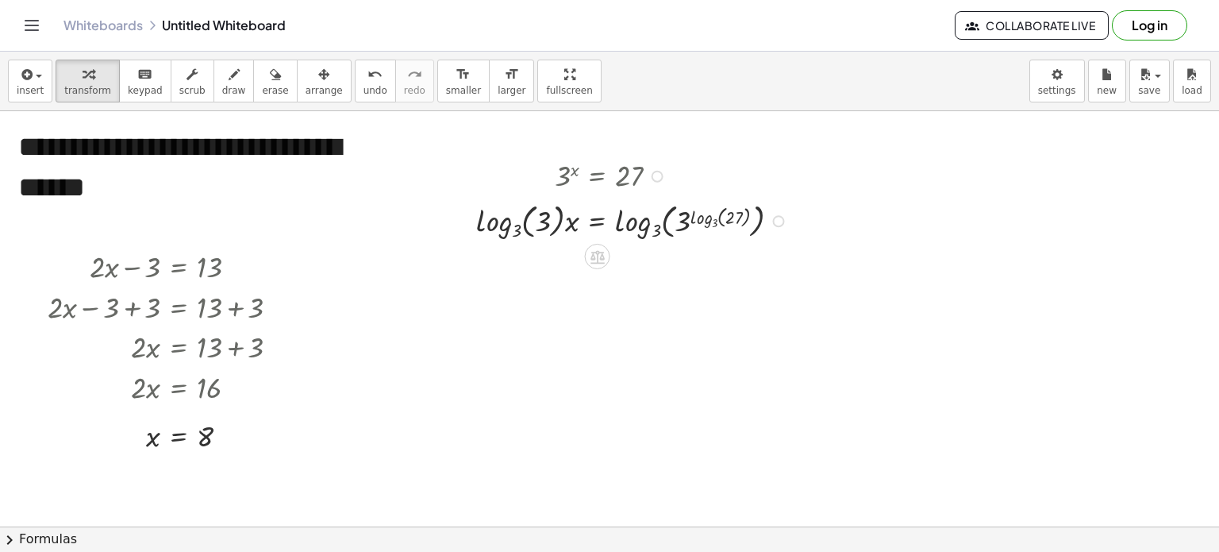
drag, startPoint x: 778, startPoint y: 256, endPoint x: 775, endPoint y: 211, distance: 45.4
click at [598, 221] on div "x = 27 3 log 3 ( , ) log 3 ( , 3 ) log 3 ( , ) · ·" at bounding box center [598, 221] width 0 height 0
click at [692, 215] on div at bounding box center [634, 217] width 333 height 45
drag, startPoint x: 695, startPoint y: 212, endPoint x: 482, endPoint y: 234, distance: 214.7
click at [482, 234] on div at bounding box center [634, 217] width 333 height 45
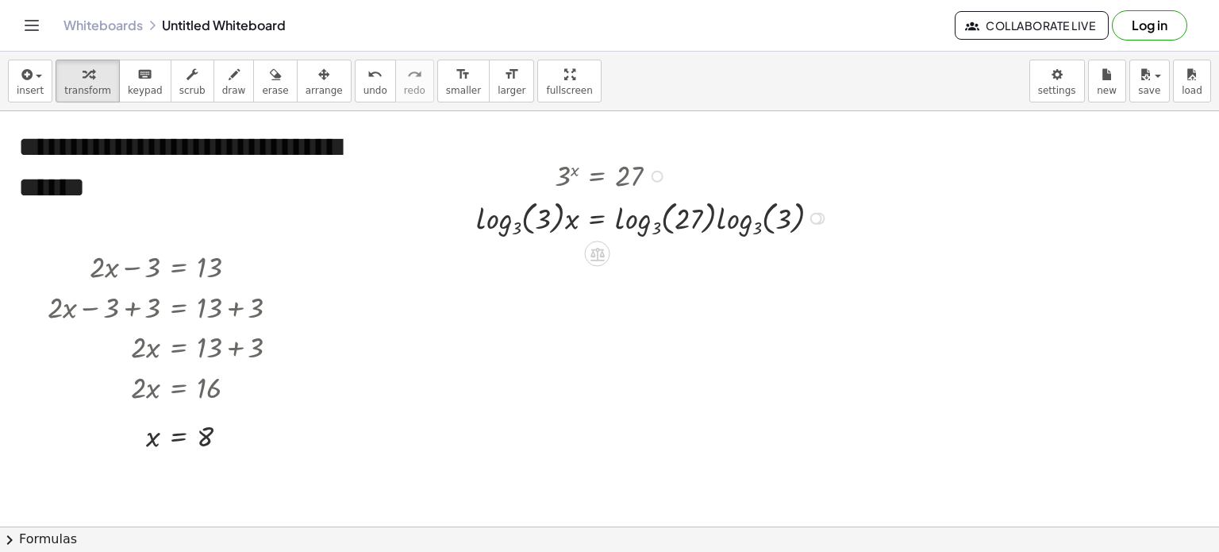
click at [661, 177] on div at bounding box center [658, 177] width 12 height 12
click at [718, 200] on span "Copy derivation as LaTeX" at bounding box center [751, 199] width 127 height 13
click at [711, 177] on span "Copied" at bounding box center [701, 176] width 35 height 13
drag, startPoint x: 646, startPoint y: 225, endPoint x: 636, endPoint y: 171, distance: 54.2
click at [598, 176] on div "3 x = 27 Copied done log 3 ( , 3 x ) = log 3 ( , 27 ) 3 x = 3 log 3 ( , 27 ) lo…" at bounding box center [598, 176] width 0 height 0
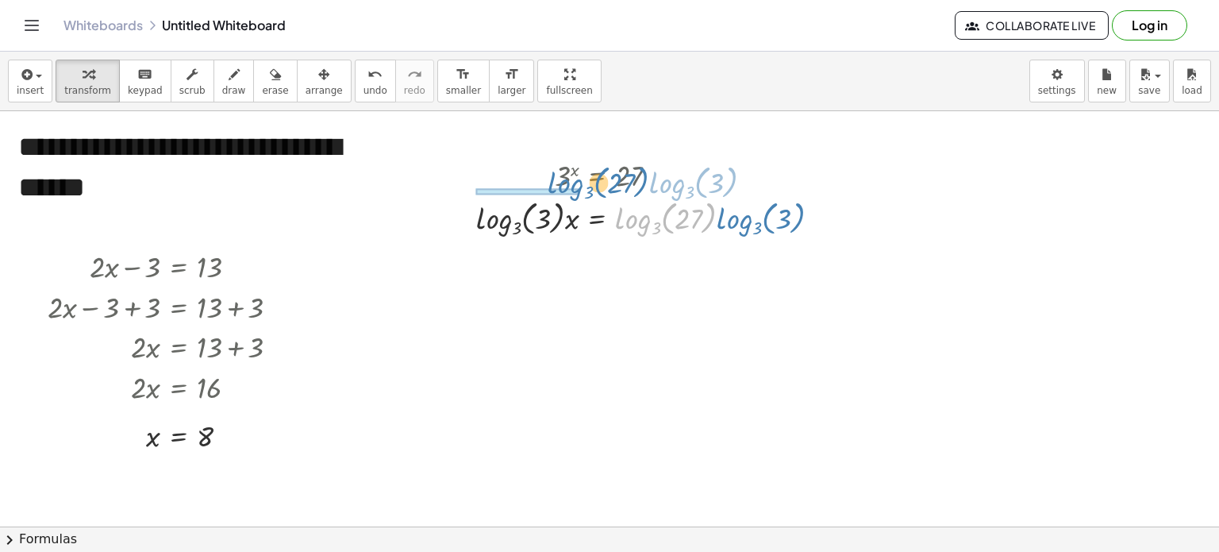
drag, startPoint x: 632, startPoint y: 224, endPoint x: 565, endPoint y: 190, distance: 74.9
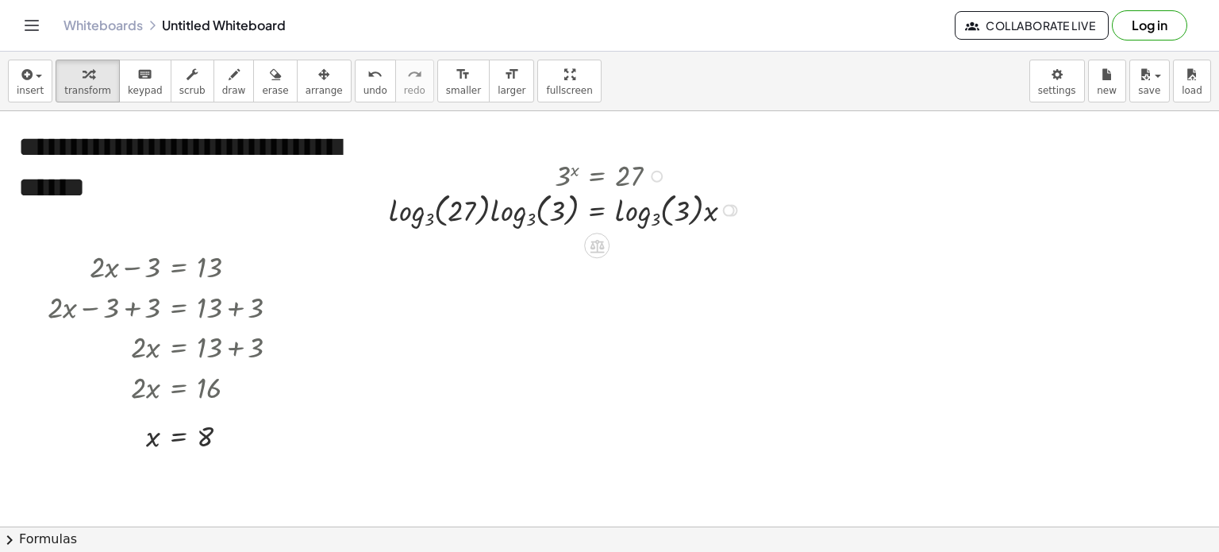
drag, startPoint x: 729, startPoint y: 260, endPoint x: 731, endPoint y: 202, distance: 58.0
click at [597, 210] on div "x = 27 3 log 3 ( , ) log 3 ( , 3 ) log 3 ( , ) · · · ·" at bounding box center [597, 210] width 0 height 0
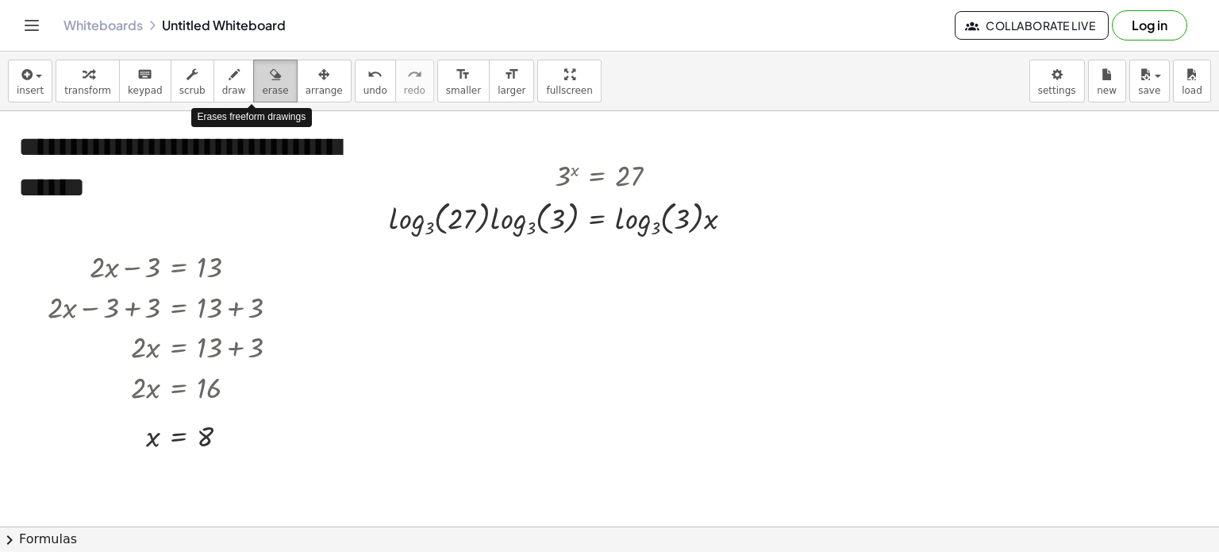
click at [262, 74] on div "button" at bounding box center [275, 73] width 26 height 19
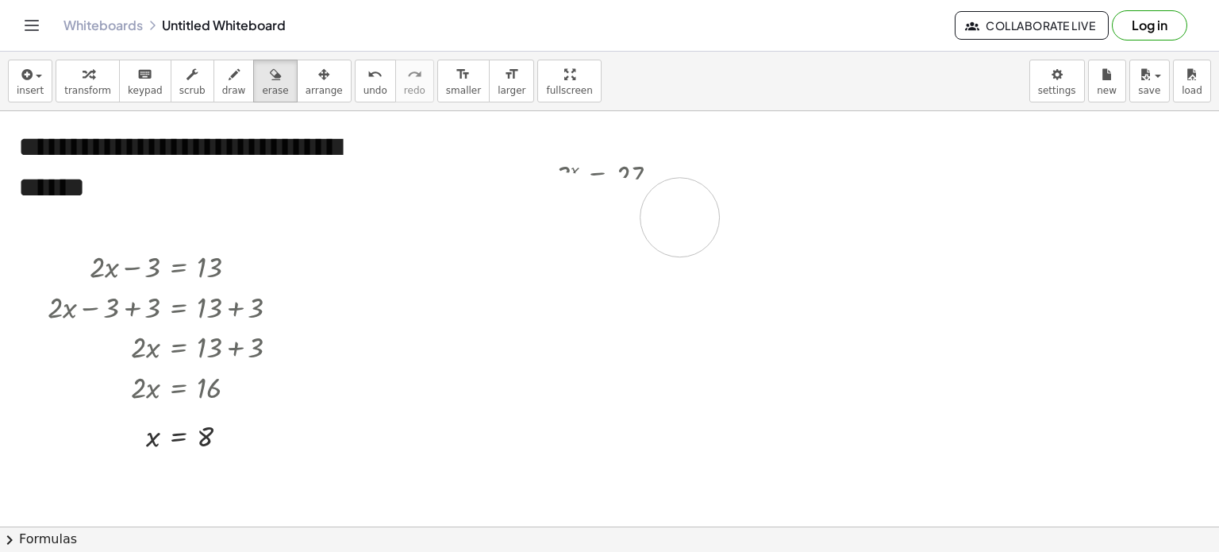
drag, startPoint x: 397, startPoint y: 208, endPoint x: 715, endPoint y: 212, distance: 318.4
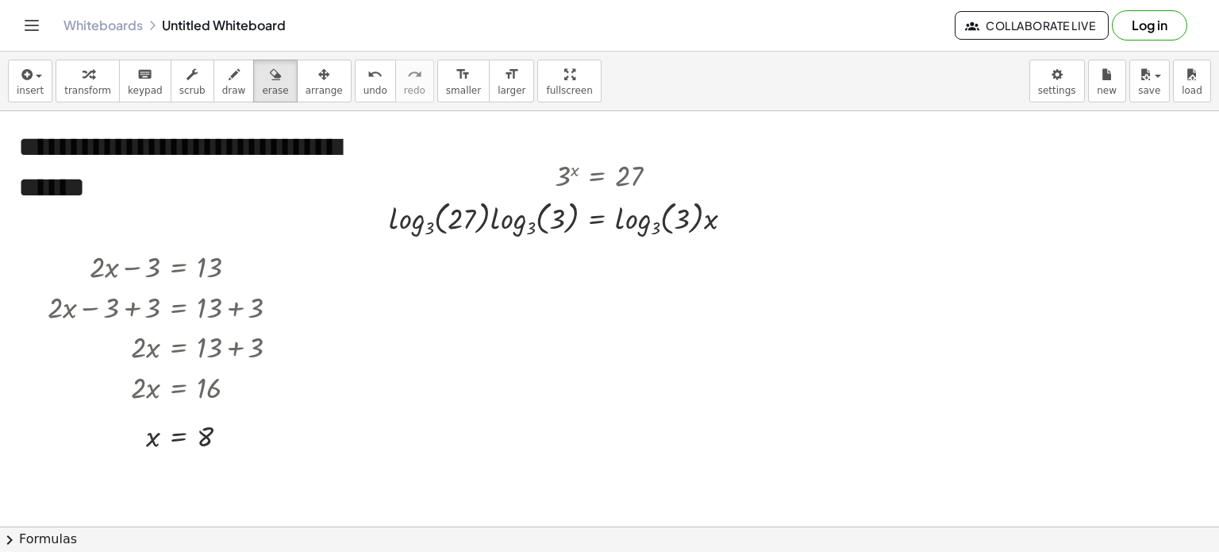
drag, startPoint x: 715, startPoint y: 212, endPoint x: 537, endPoint y: 221, distance: 178.9
drag, startPoint x: 537, startPoint y: 221, endPoint x: 422, endPoint y: 215, distance: 114.5
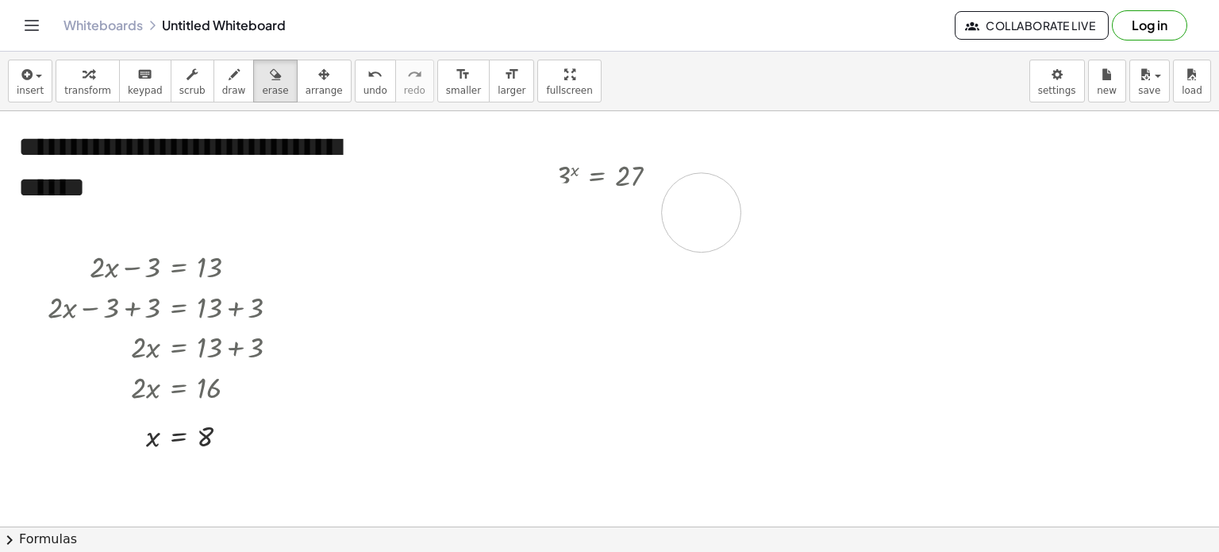
drag, startPoint x: 422, startPoint y: 215, endPoint x: 702, endPoint y: 212, distance: 279.5
drag, startPoint x: 391, startPoint y: 213, endPoint x: 682, endPoint y: 225, distance: 290.8
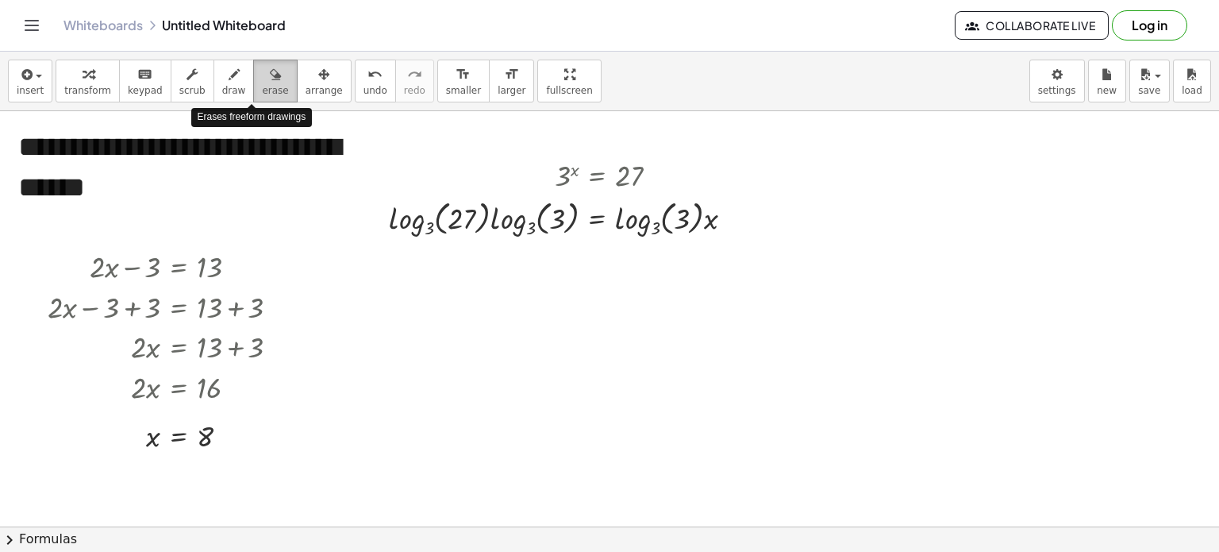
click at [270, 80] on icon "button" at bounding box center [275, 74] width 11 height 19
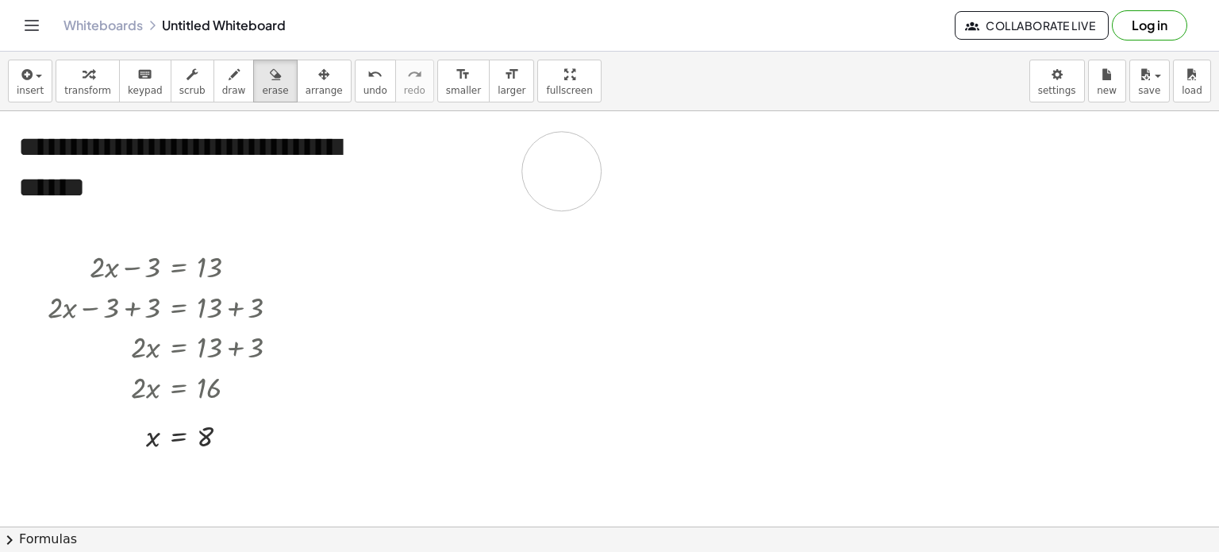
drag, startPoint x: 392, startPoint y: 209, endPoint x: 556, endPoint y: 171, distance: 167.9
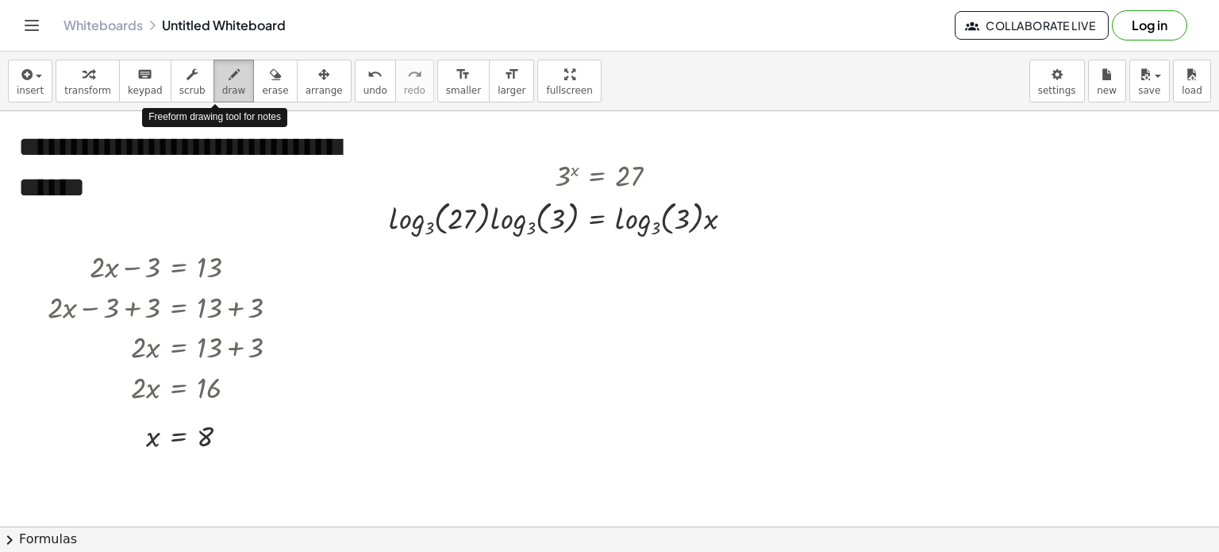
click at [229, 77] on icon "button" at bounding box center [234, 74] width 11 height 19
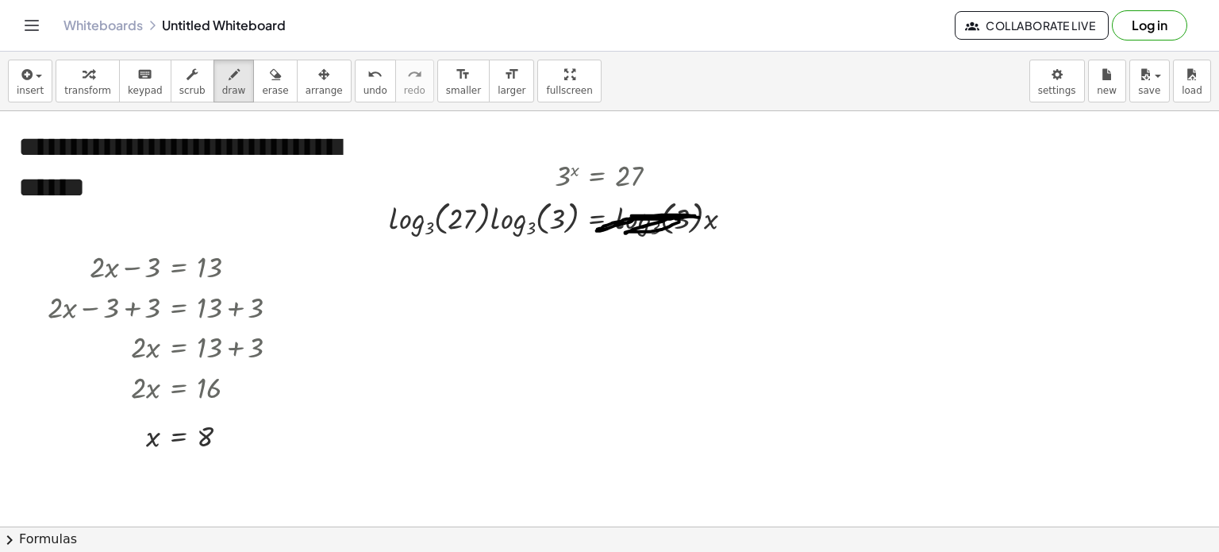
drag, startPoint x: 699, startPoint y: 217, endPoint x: 618, endPoint y: 216, distance: 81.8
drag, startPoint x: 568, startPoint y: 183, endPoint x: 622, endPoint y: 184, distance: 54.8
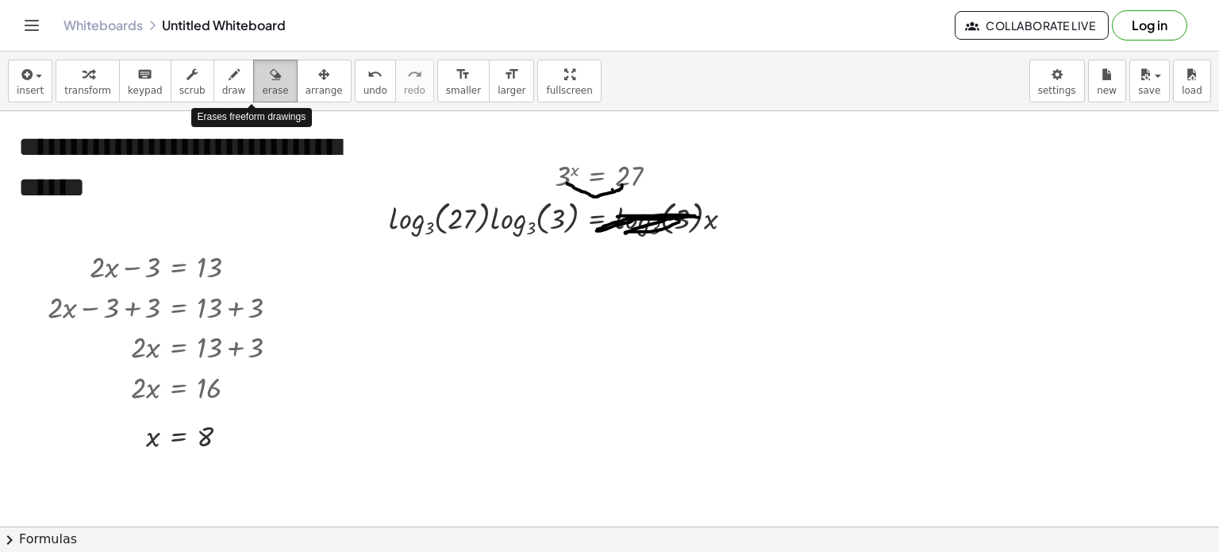
click at [262, 86] on span "erase" at bounding box center [275, 90] width 26 height 11
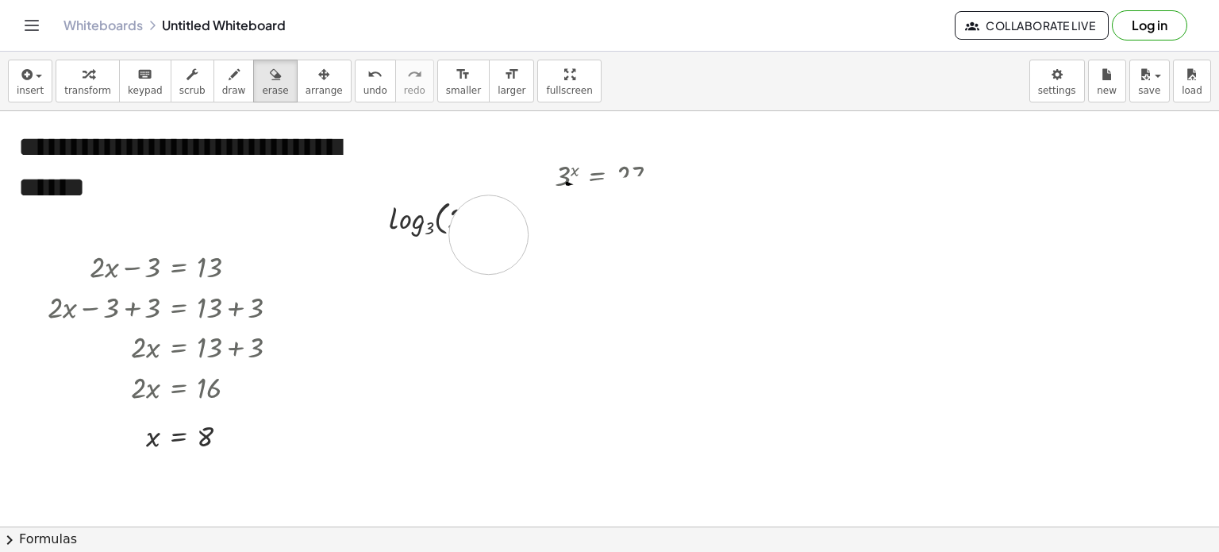
drag, startPoint x: 692, startPoint y: 218, endPoint x: 453, endPoint y: 233, distance: 240.2
drag, startPoint x: 729, startPoint y: 215, endPoint x: 724, endPoint y: 206, distance: 10.7
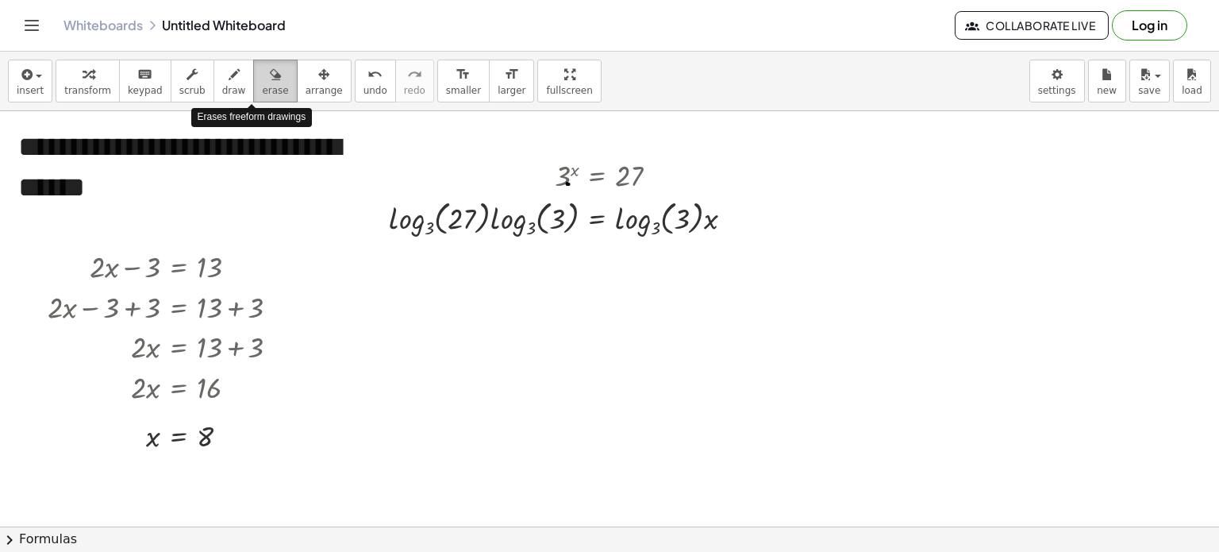
click at [270, 80] on icon "button" at bounding box center [275, 74] width 11 height 19
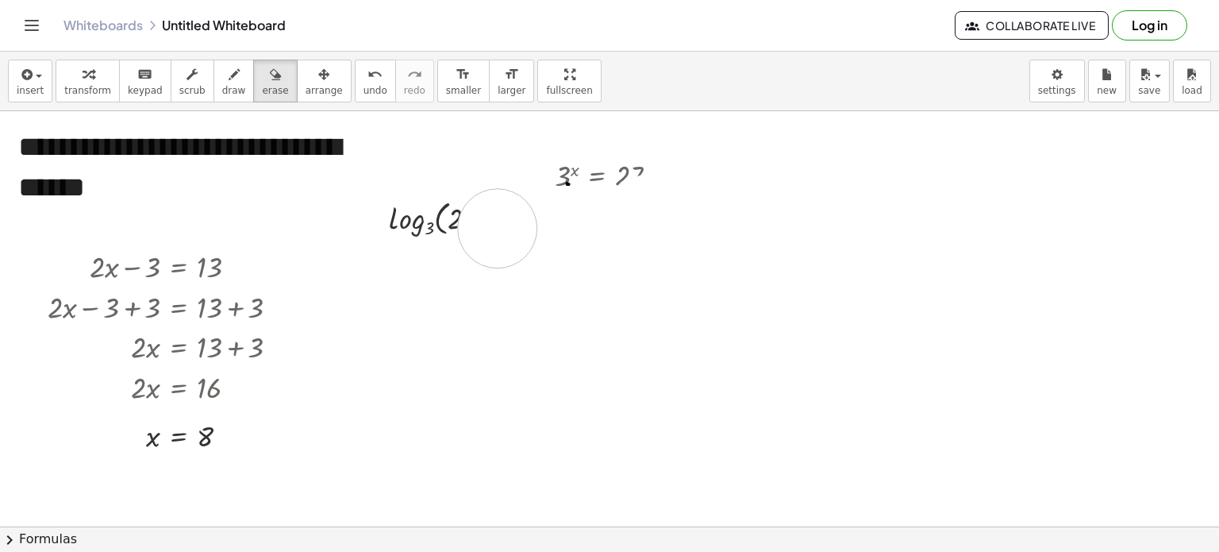
drag, startPoint x: 708, startPoint y: 209, endPoint x: 491, endPoint y: 228, distance: 218.4
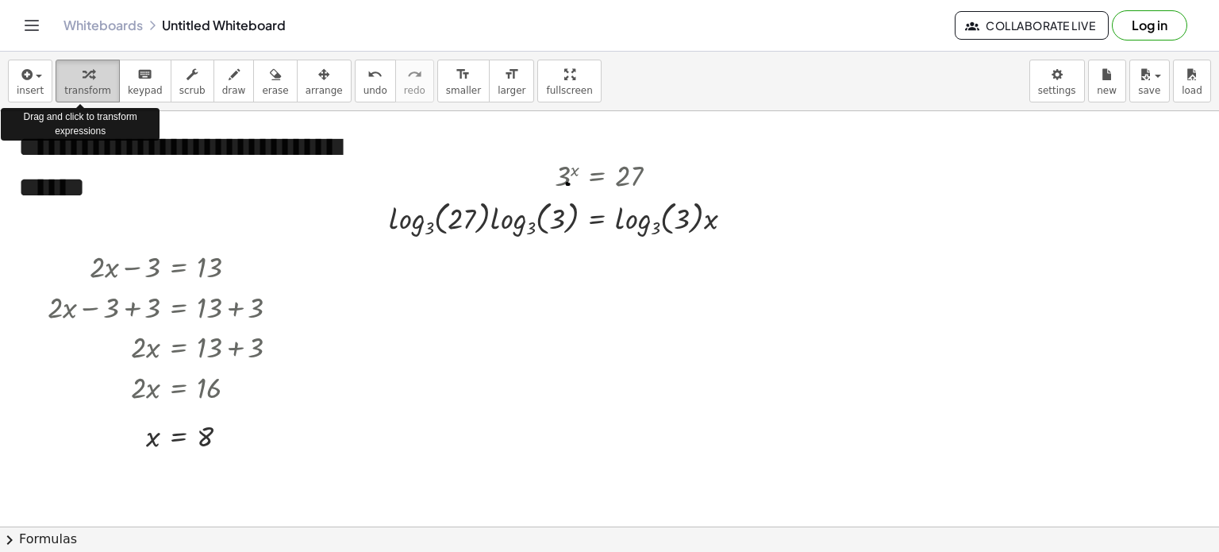
click at [71, 80] on div "button" at bounding box center [87, 73] width 47 height 19
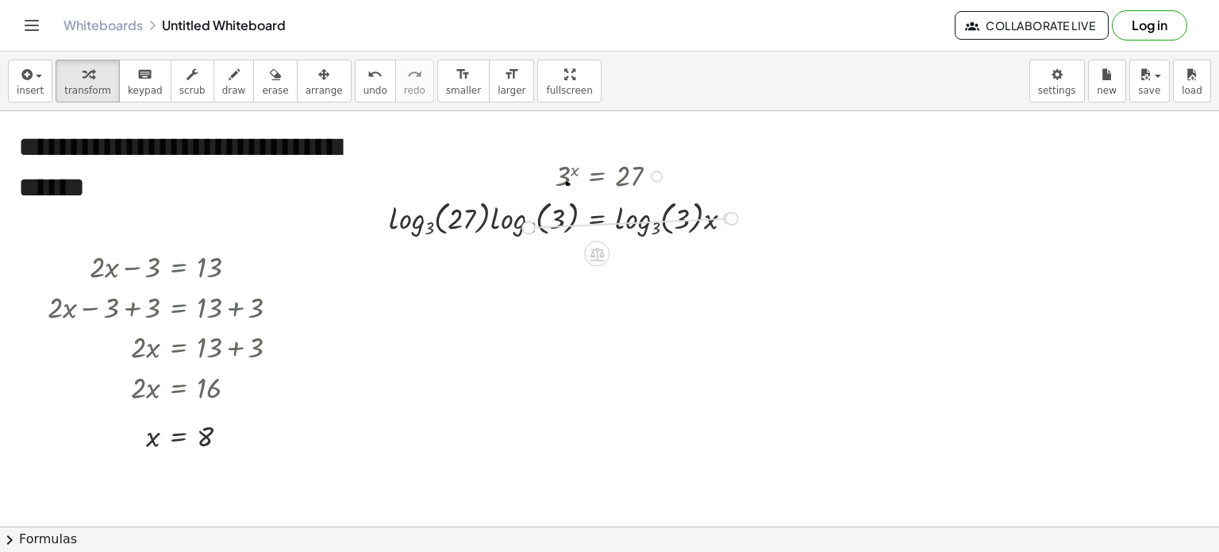
drag, startPoint x: 726, startPoint y: 212, endPoint x: 514, endPoint y: 221, distance: 212.2
click at [597, 218] on div "x = 27 3 log 3 ( , ) log 3 ( , 3 ) log 3 ( , ) · · · ·" at bounding box center [597, 218] width 0 height 0
drag, startPoint x: 433, startPoint y: 218, endPoint x: 574, endPoint y: 215, distance: 140.6
click at [574, 215] on div at bounding box center [567, 217] width 373 height 45
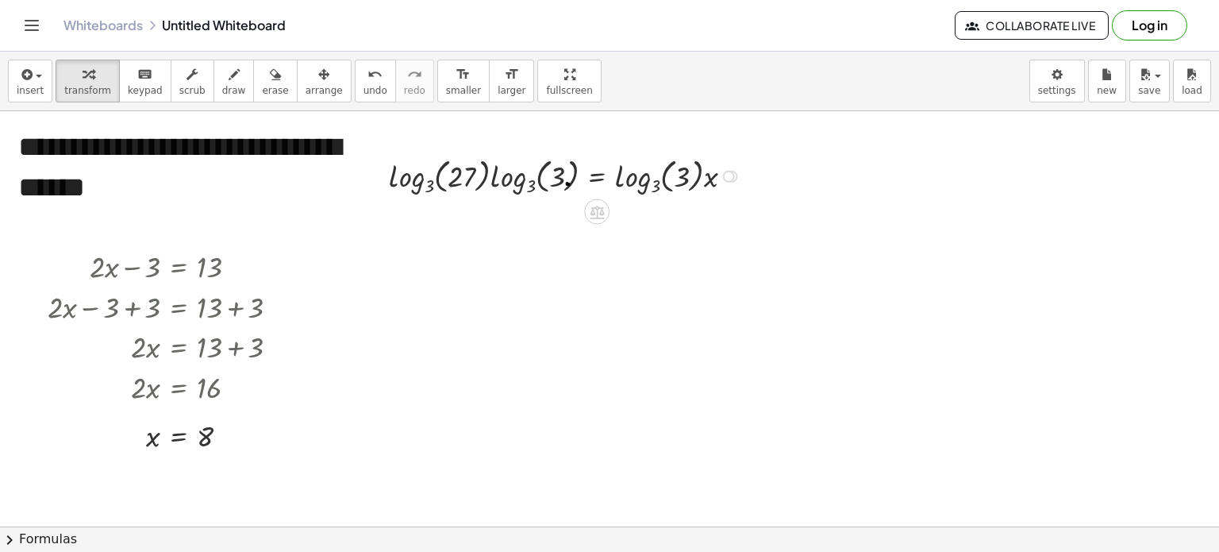
drag, startPoint x: 730, startPoint y: 213, endPoint x: 712, endPoint y: 160, distance: 56.2
click at [597, 176] on div "x = 27 3 log 3 ( , ) log 3 ( , 3 ) log 3 ( , ) · · · ·" at bounding box center [597, 176] width 0 height 0
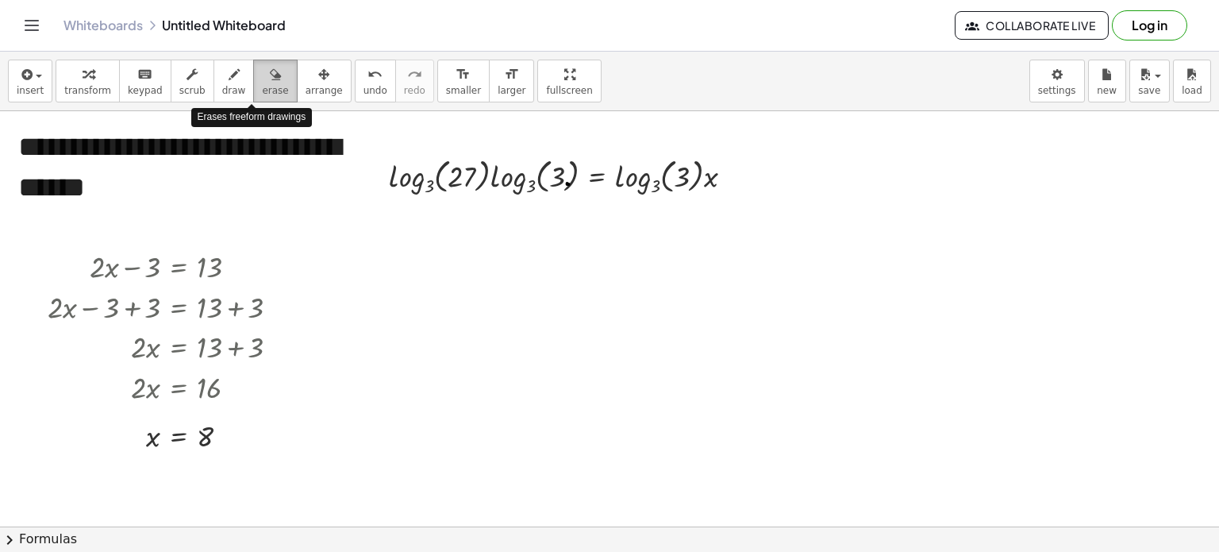
click at [262, 87] on span "erase" at bounding box center [275, 90] width 26 height 11
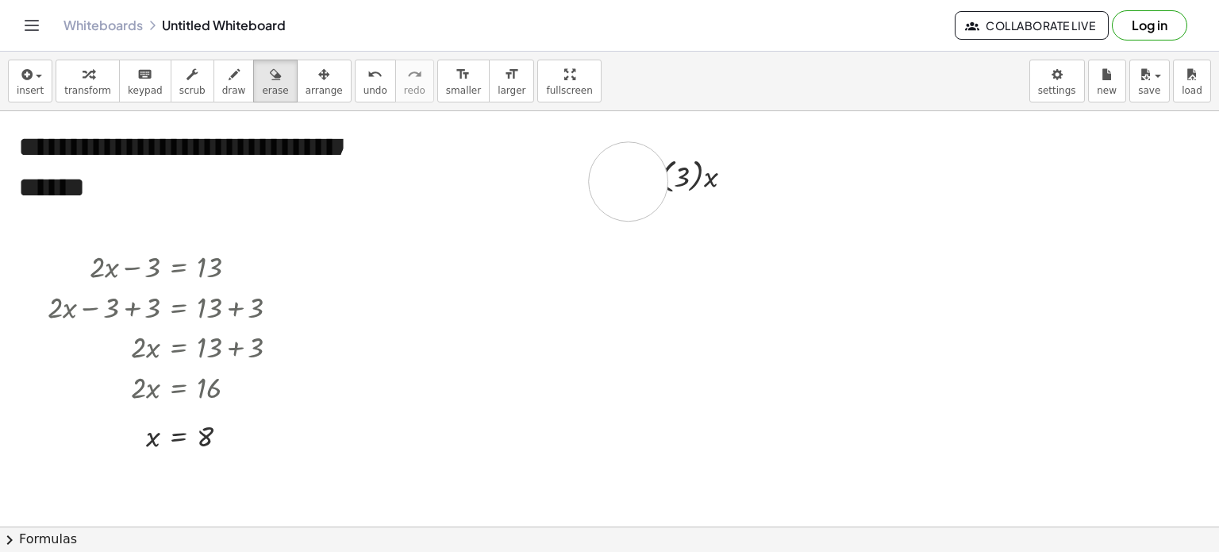
drag, startPoint x: 379, startPoint y: 167, endPoint x: 646, endPoint y: 181, distance: 267.9
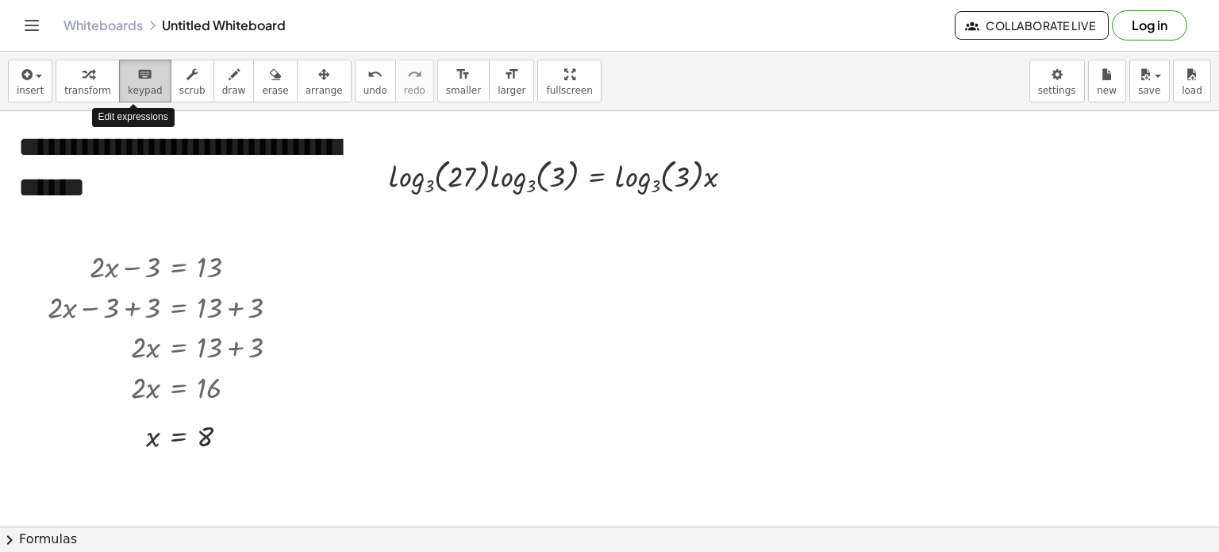
click at [129, 85] on span "keypad" at bounding box center [145, 90] width 35 height 11
drag, startPoint x: 410, startPoint y: 171, endPoint x: 662, endPoint y: 173, distance: 252.5
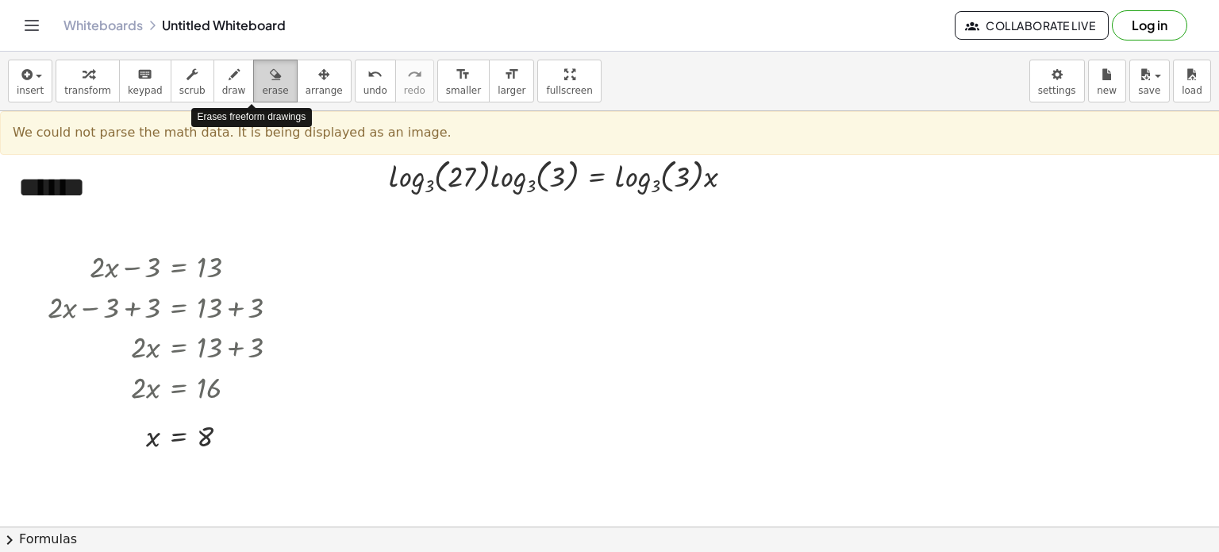
click at [270, 79] on icon "button" at bounding box center [275, 74] width 11 height 19
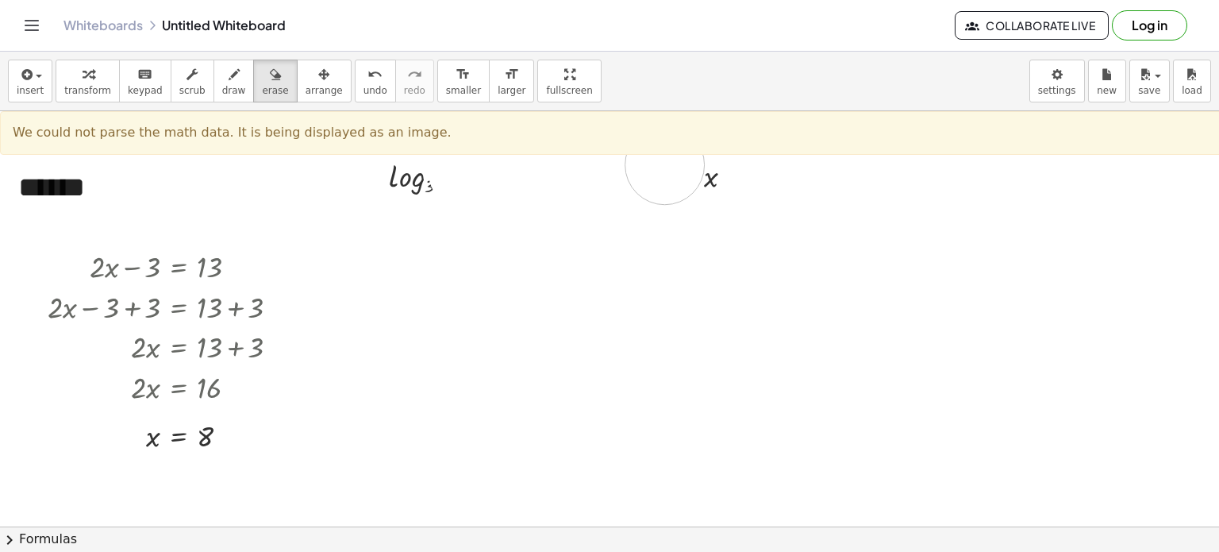
drag, startPoint x: 468, startPoint y: 171, endPoint x: 679, endPoint y: 165, distance: 210.5
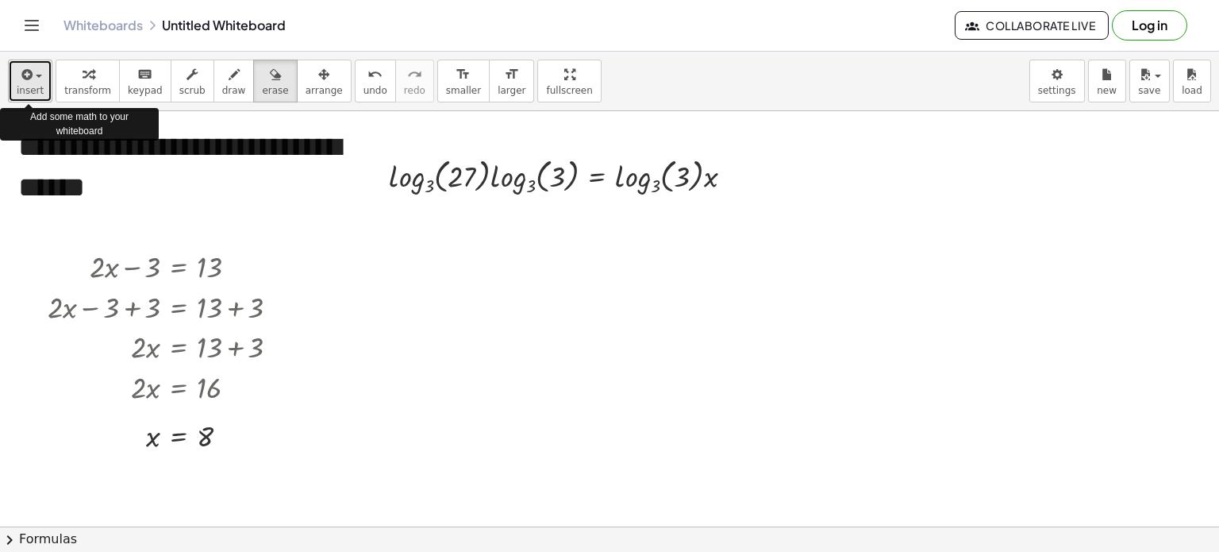
click at [30, 72] on icon "button" at bounding box center [25, 74] width 14 height 19
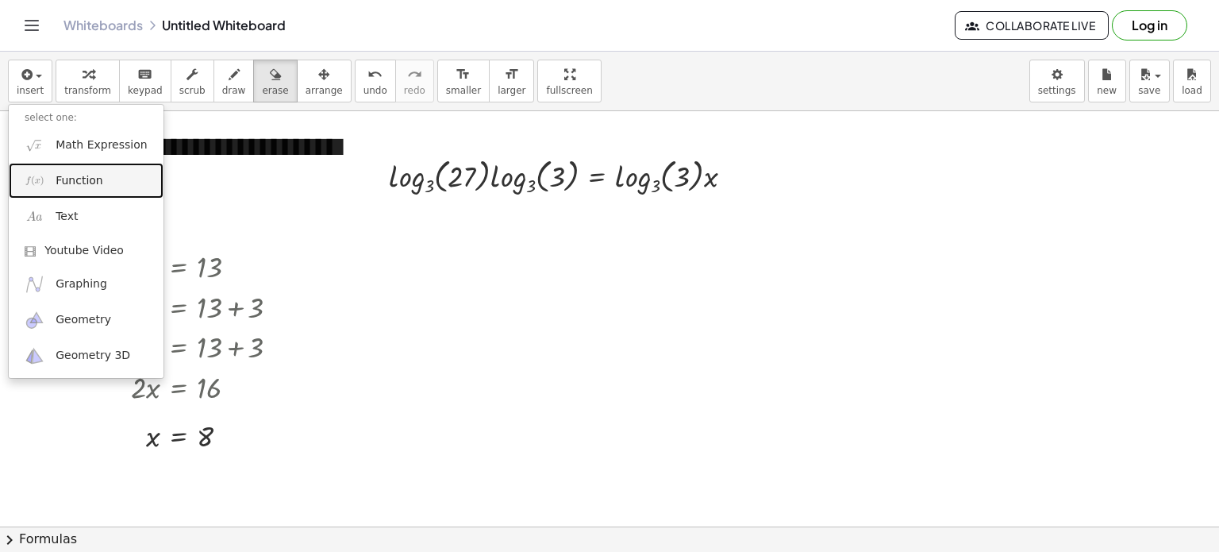
click at [80, 179] on span "Function" at bounding box center [80, 181] width 48 height 16
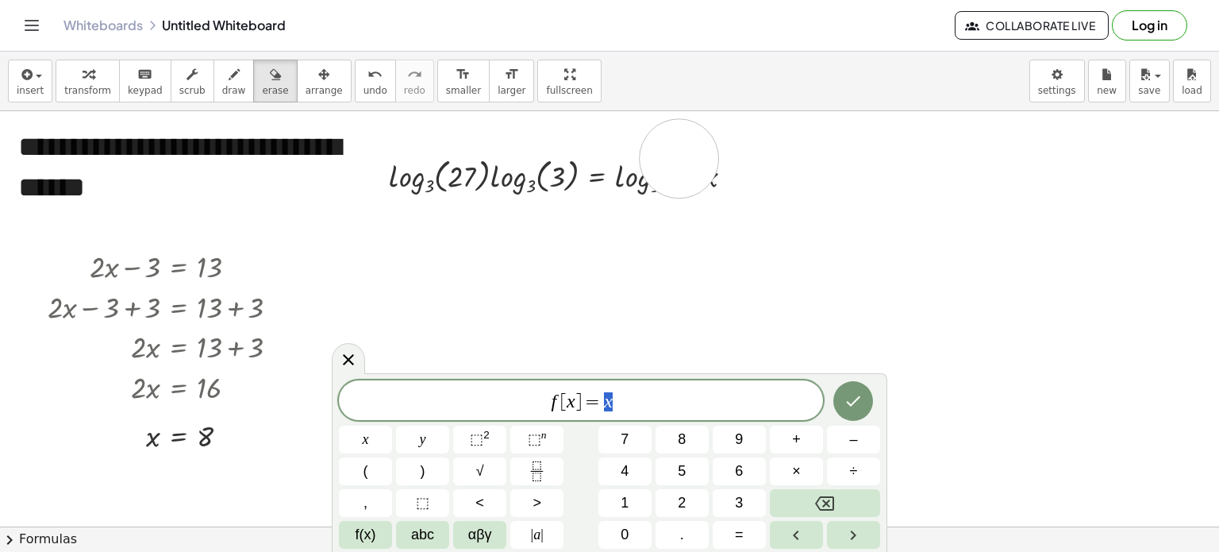
drag, startPoint x: 702, startPoint y: 168, endPoint x: 418, endPoint y: 187, distance: 284.1
click at [622, 400] on span "f [ x ] = x ​" at bounding box center [581, 402] width 484 height 22
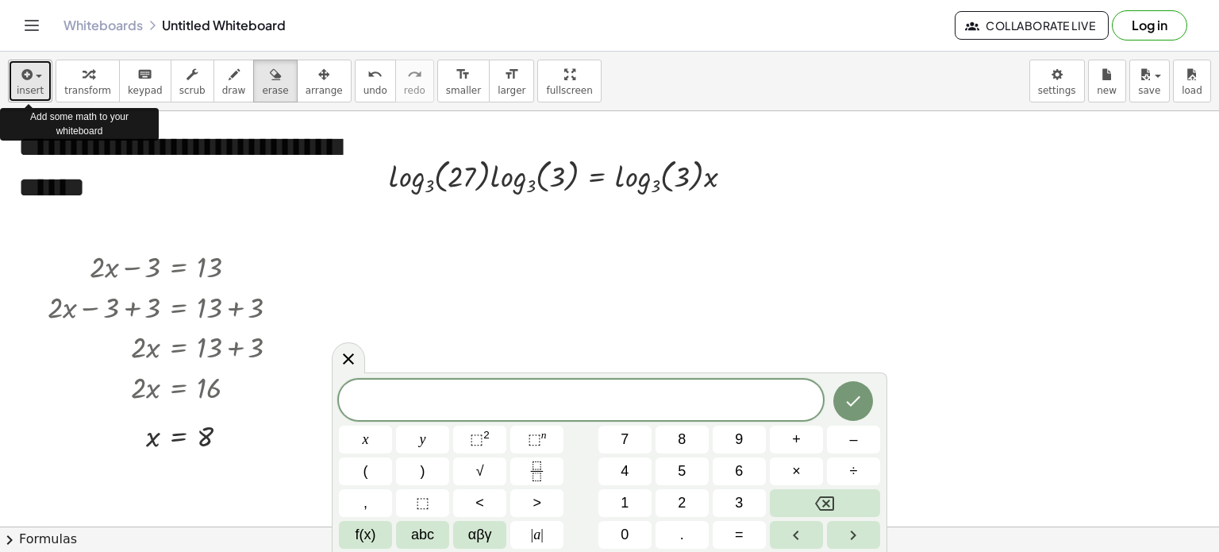
click at [33, 81] on span "button" at bounding box center [34, 76] width 3 height 11
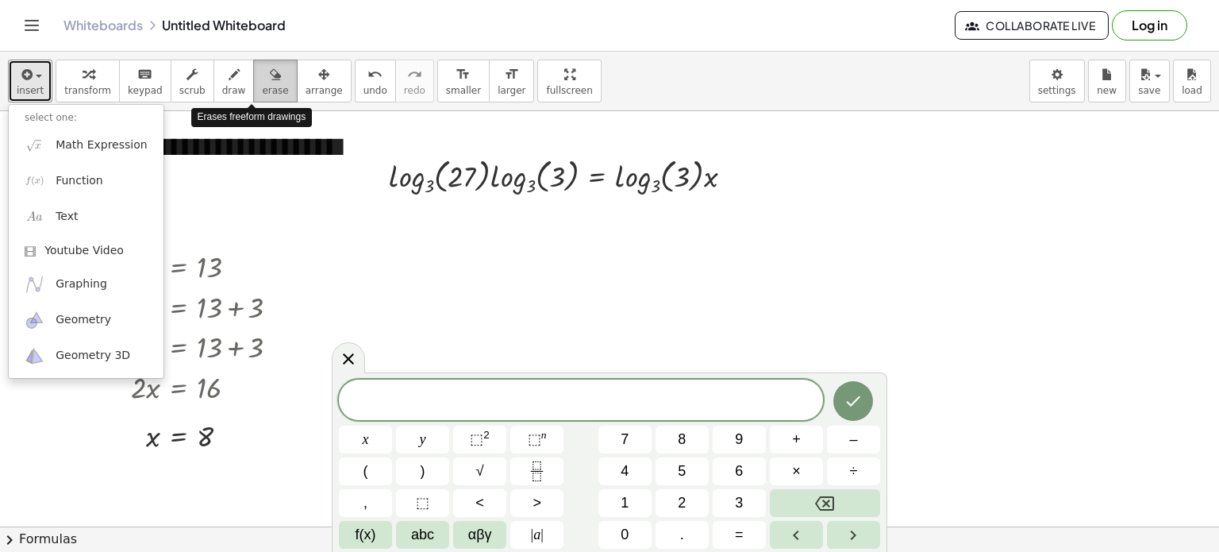
click at [262, 65] on div "button" at bounding box center [275, 73] width 26 height 19
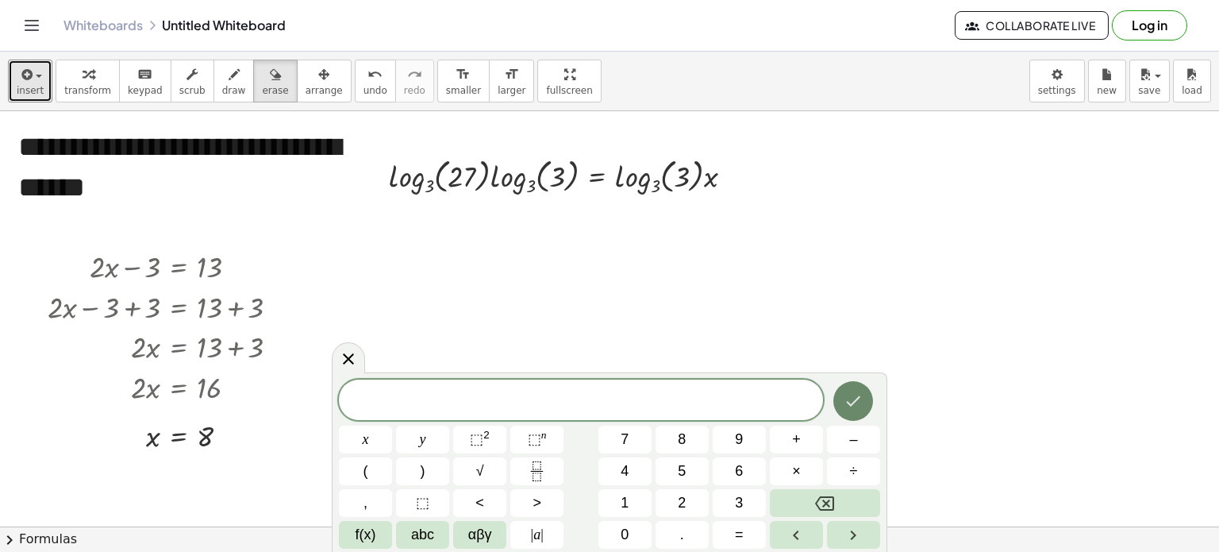
click at [862, 406] on icon "Done" at bounding box center [853, 400] width 19 height 19
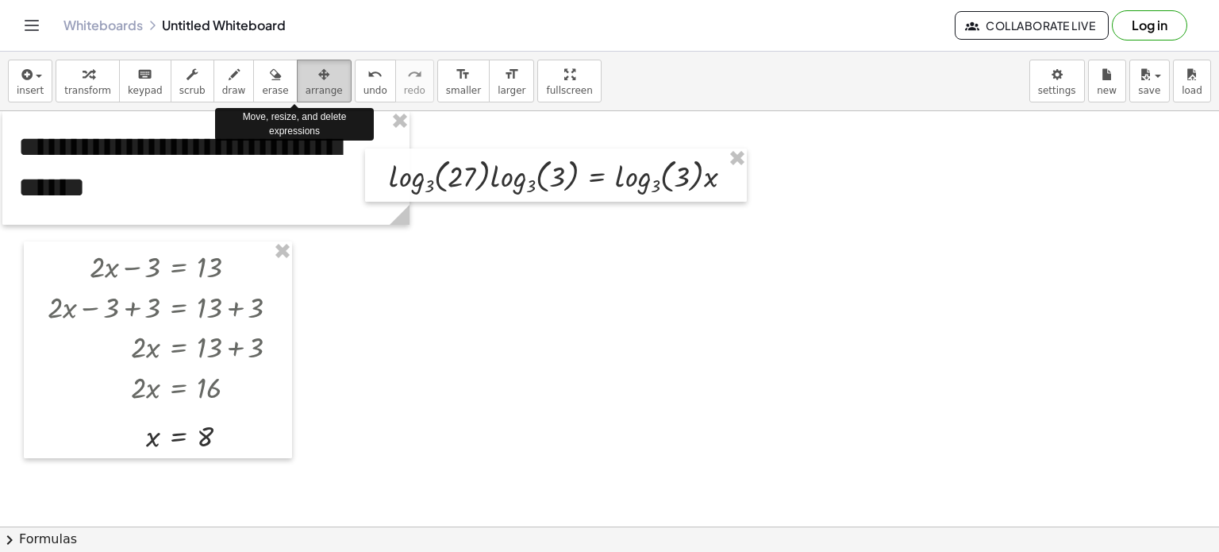
click at [306, 85] on span "arrange" at bounding box center [324, 90] width 37 height 11
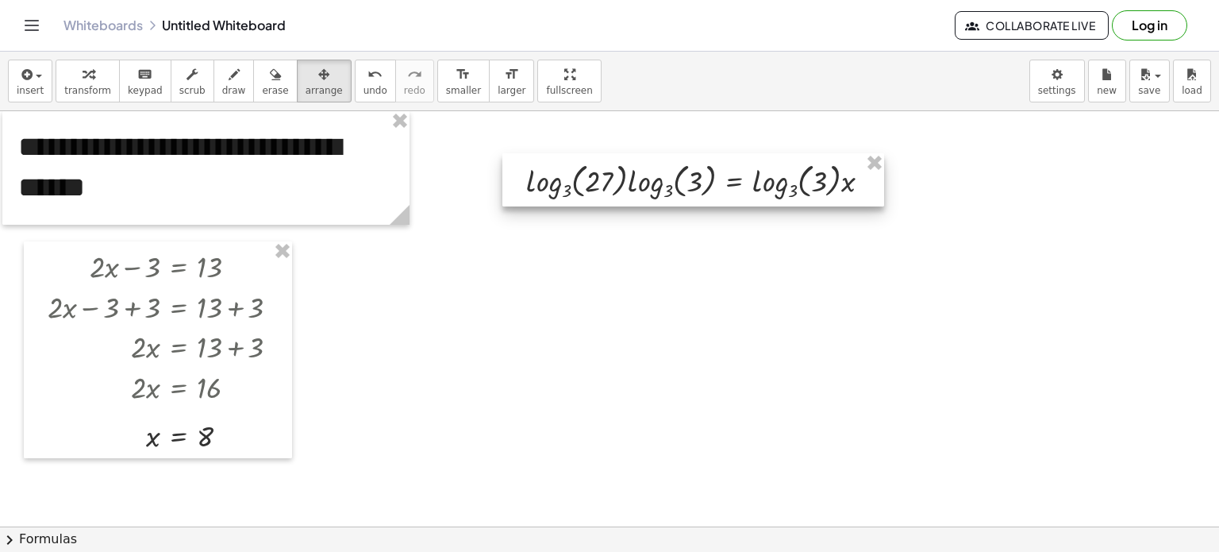
drag, startPoint x: 745, startPoint y: 197, endPoint x: 882, endPoint y: 202, distance: 137.4
click at [882, 202] on div at bounding box center [694, 179] width 382 height 53
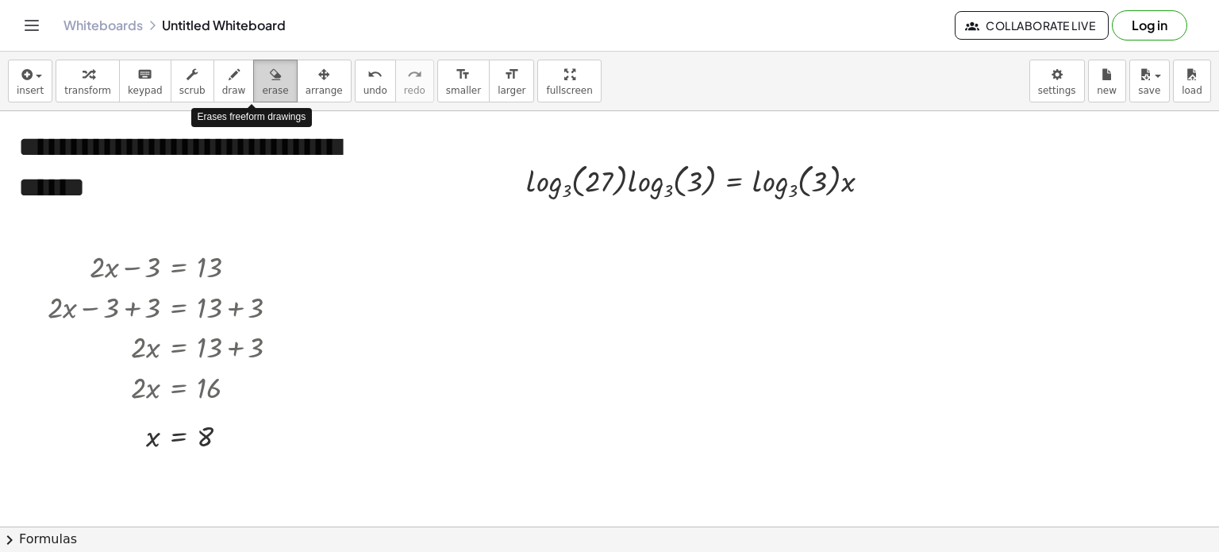
click at [270, 75] on icon "button" at bounding box center [275, 74] width 11 height 19
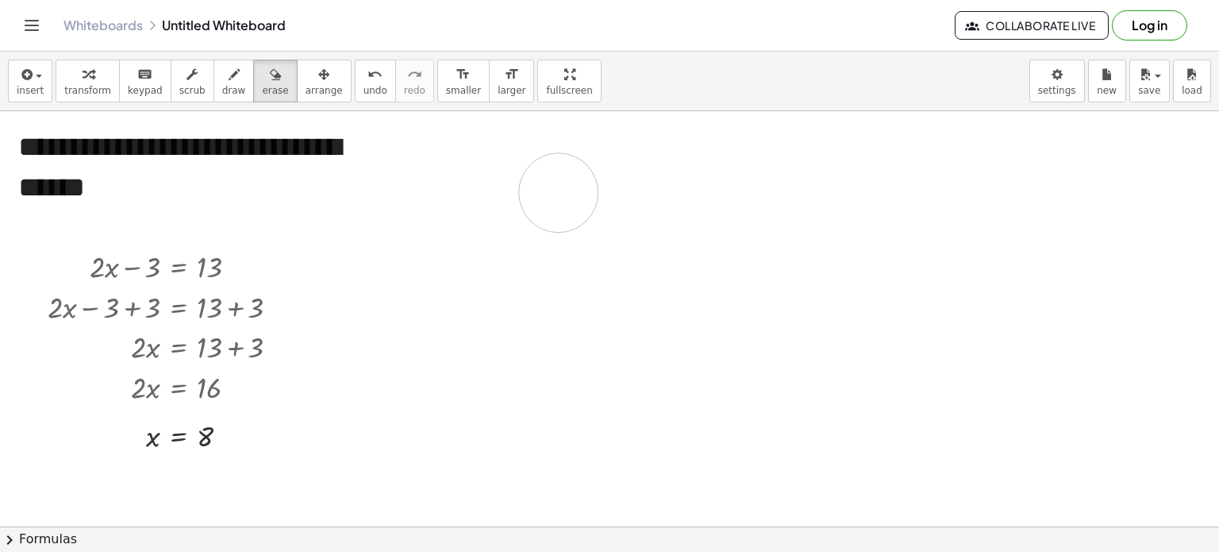
drag, startPoint x: 851, startPoint y: 174, endPoint x: 559, endPoint y: 192, distance: 292.7
drag, startPoint x: 524, startPoint y: 179, endPoint x: 718, endPoint y: 371, distance: 272.8
drag, startPoint x: 536, startPoint y: 172, endPoint x: 833, endPoint y: 184, distance: 297.2
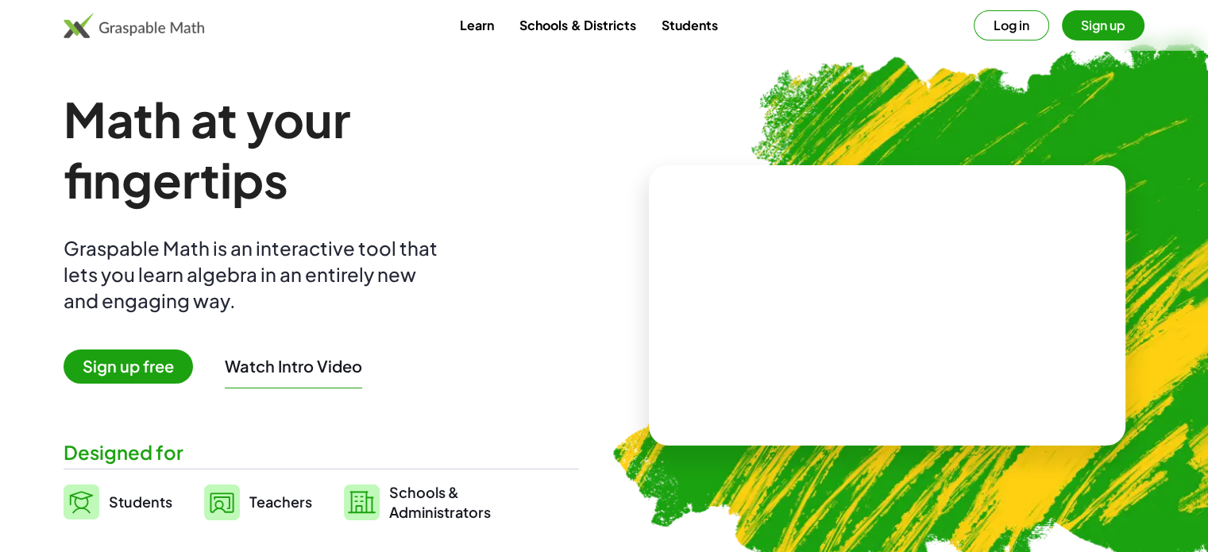
click at [144, 33] on img at bounding box center [134, 25] width 141 height 25
click at [125, 21] on img at bounding box center [134, 25] width 141 height 25
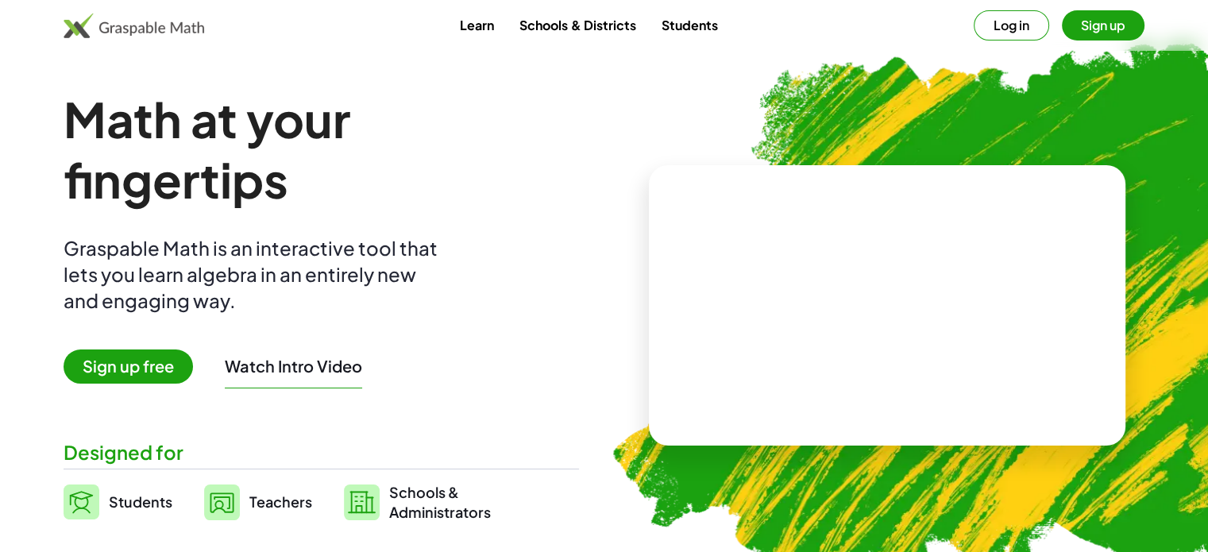
click at [125, 21] on img at bounding box center [134, 25] width 141 height 25
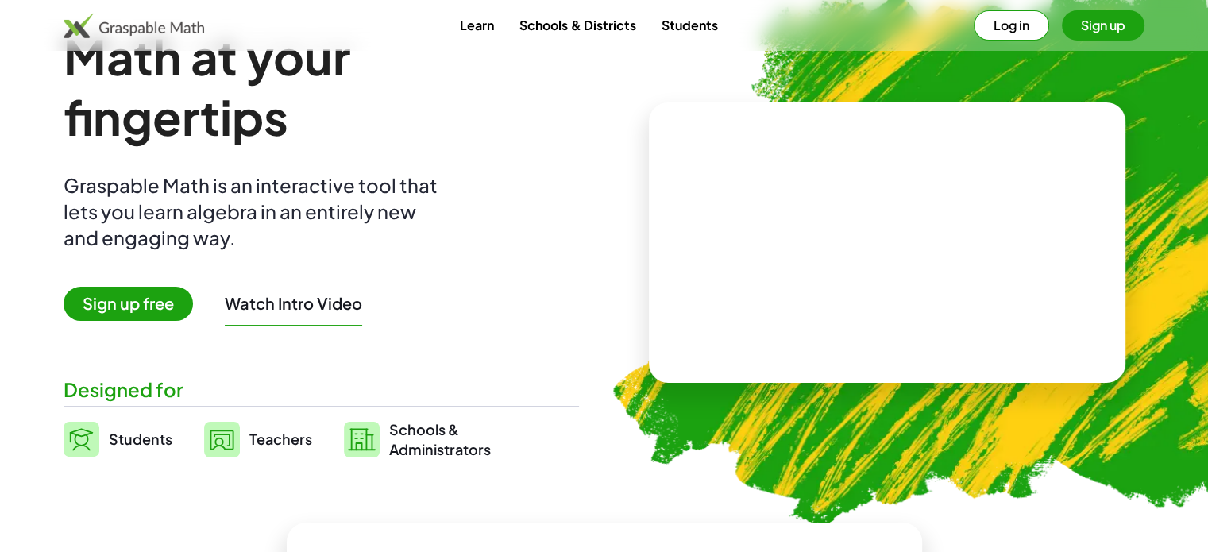
scroll to position [48, 0]
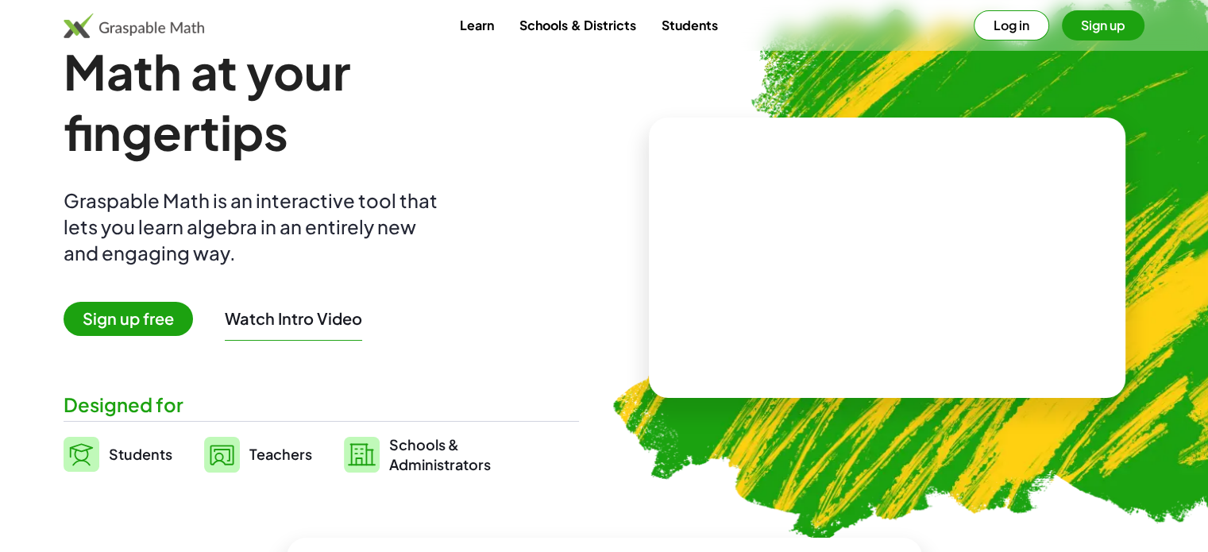
click at [127, 20] on img at bounding box center [134, 25] width 141 height 25
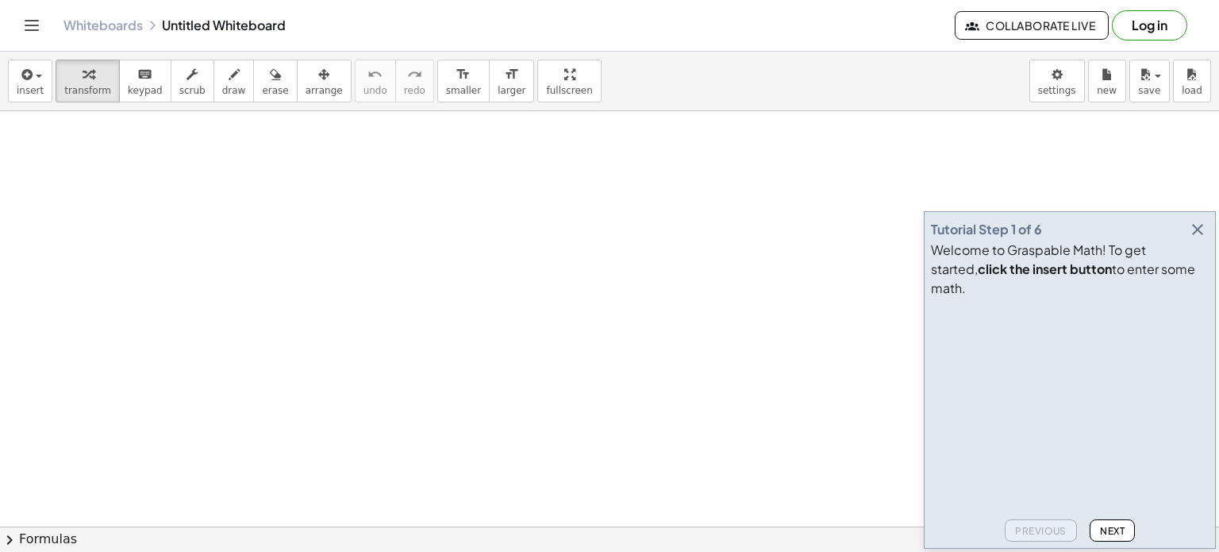
click at [1193, 239] on icon "button" at bounding box center [1197, 229] width 19 height 19
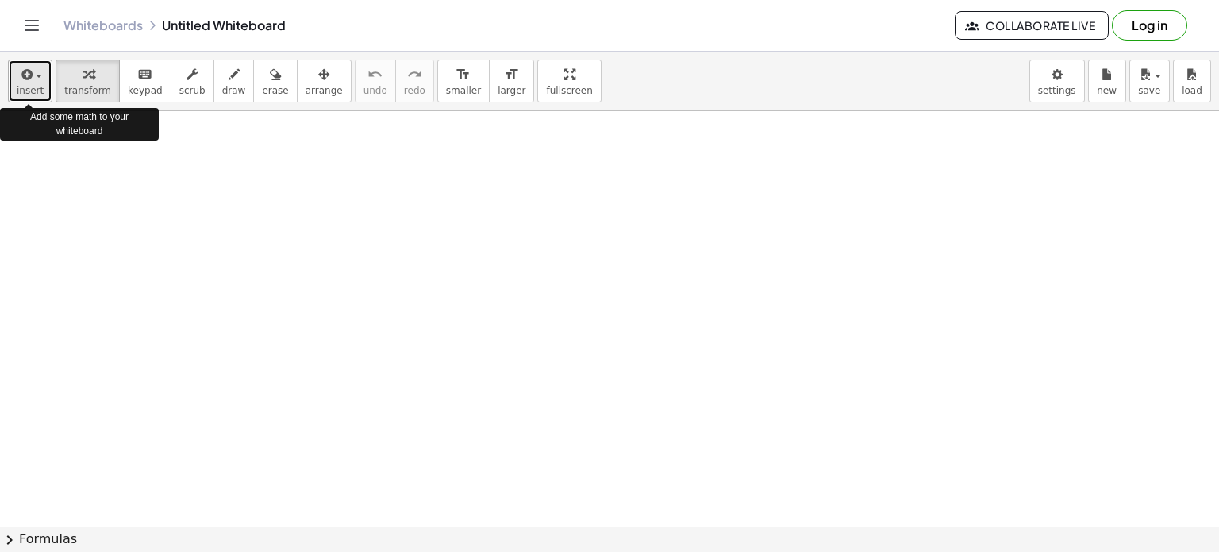
click at [27, 89] on span "insert" at bounding box center [30, 90] width 27 height 11
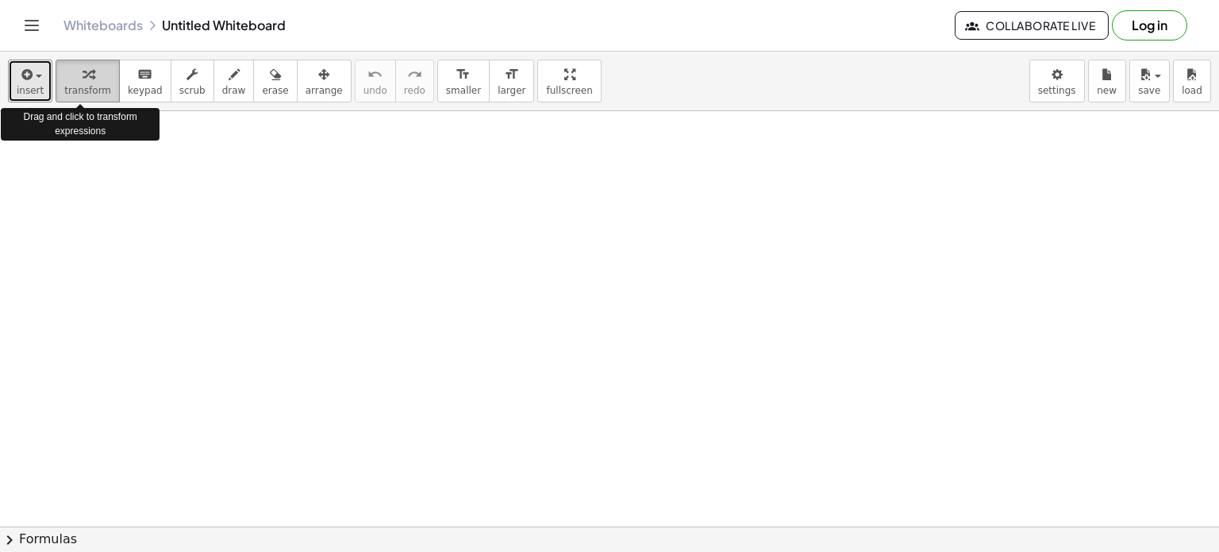
click at [92, 88] on span "transform" at bounding box center [87, 90] width 47 height 11
click at [86, 88] on span "transform" at bounding box center [87, 90] width 47 height 11
click at [87, 85] on span "transform" at bounding box center [87, 90] width 47 height 11
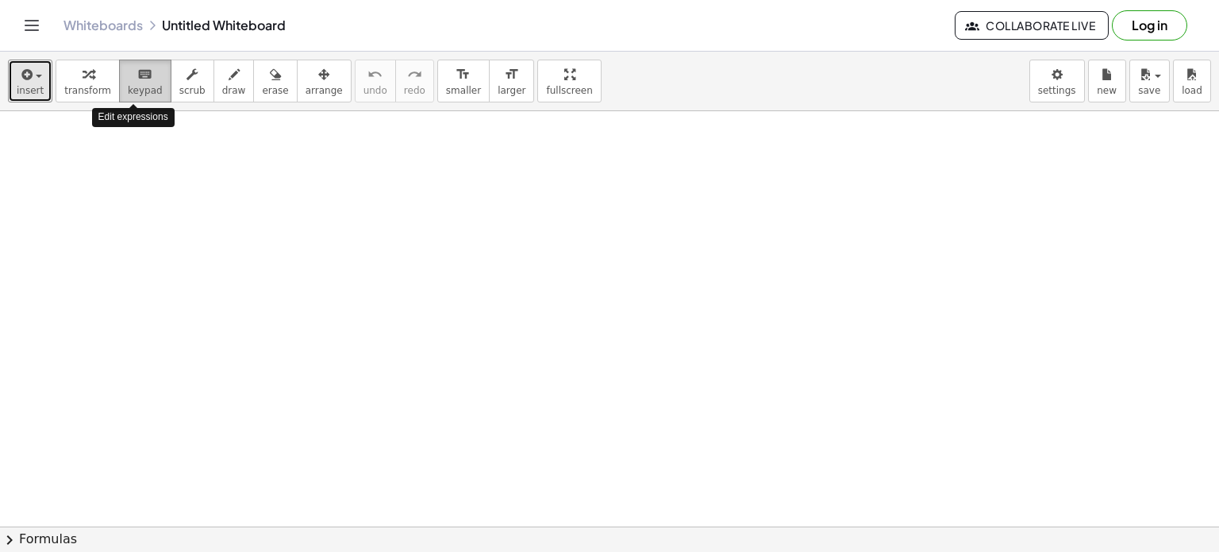
click at [128, 79] on div "keyboard" at bounding box center [145, 73] width 35 height 19
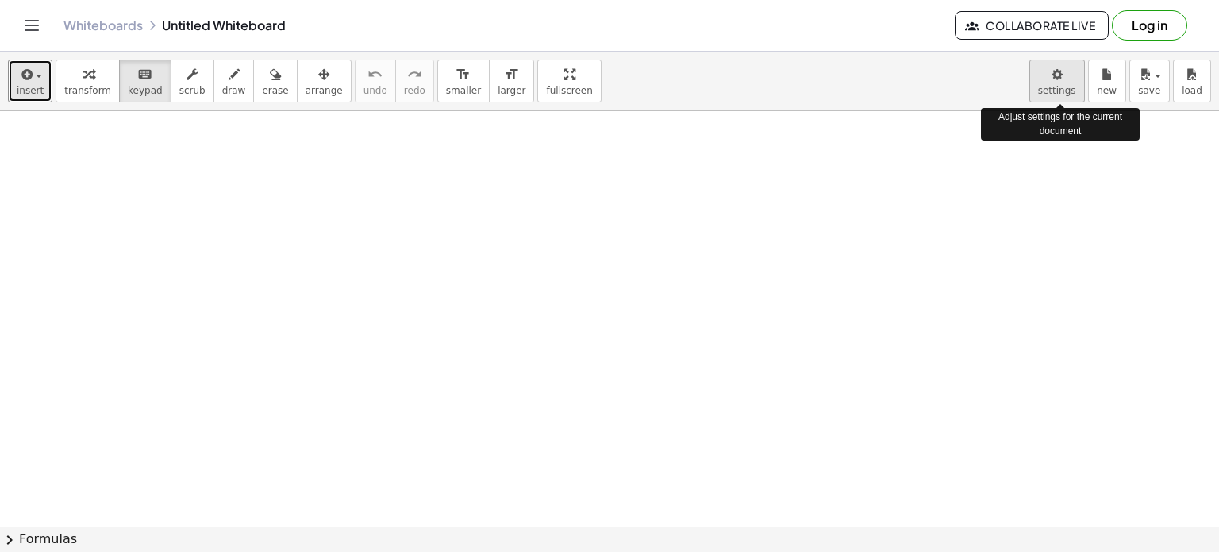
click at [1067, 74] on body "Graspable Math Activities Get Started Activity Bank Assigned Work Classes White…" at bounding box center [609, 276] width 1219 height 552
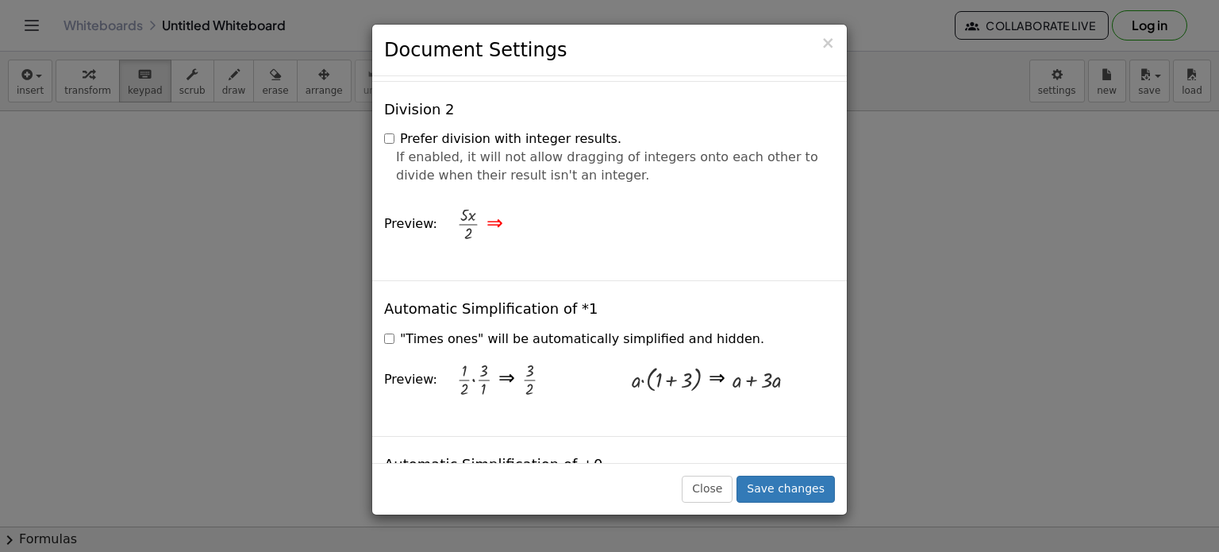
scroll to position [1813, 0]
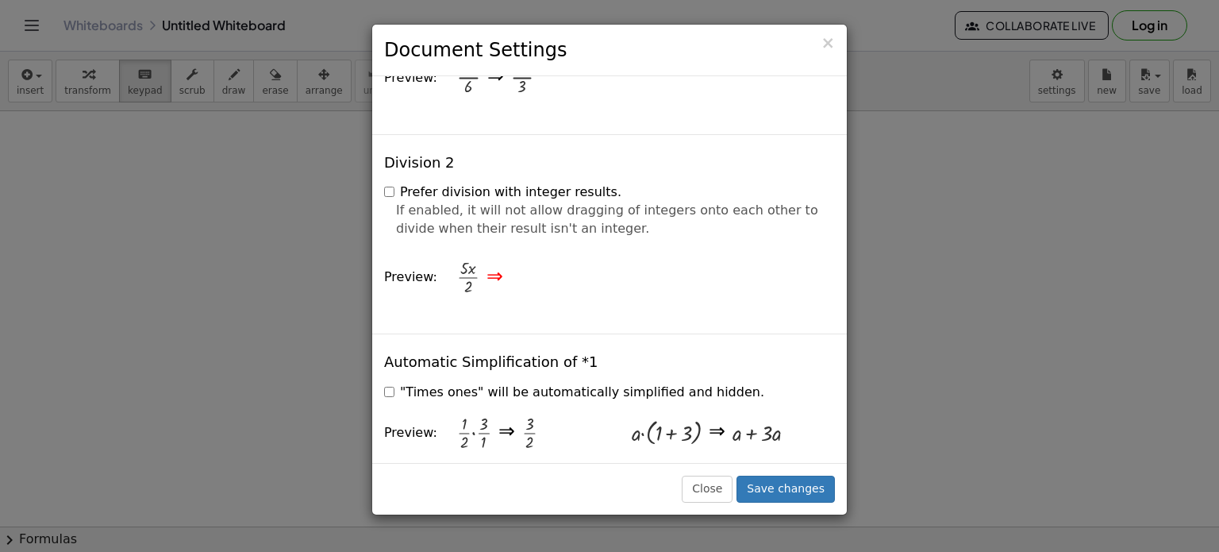
click at [920, 217] on div "× Document Settings These settings are saved with the document you are currentl…" at bounding box center [609, 276] width 1219 height 552
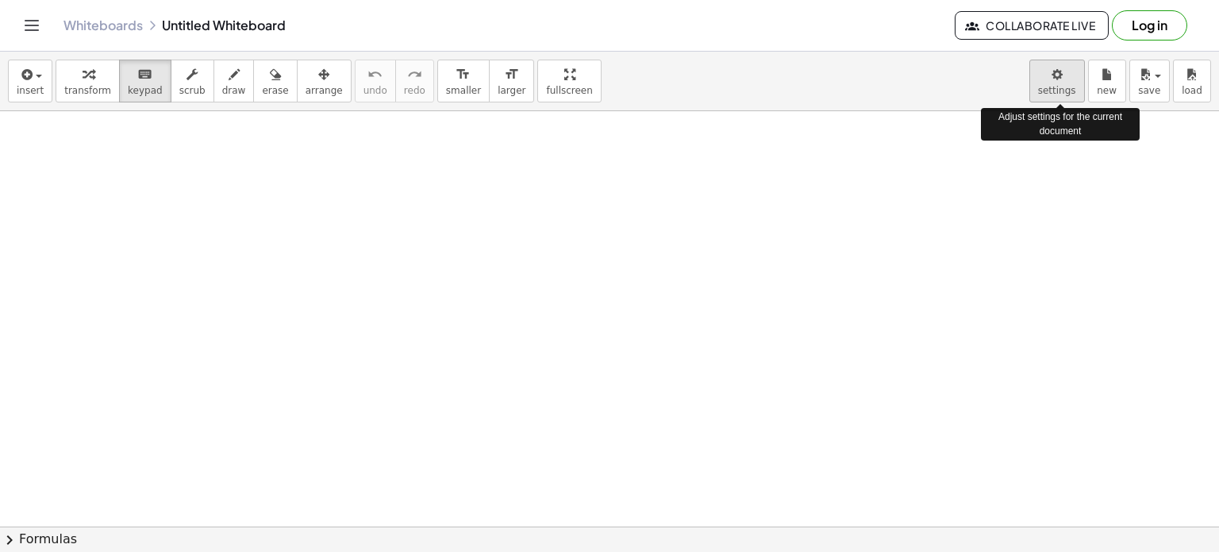
click at [1059, 82] on body "Graspable Math Activities Get Started Activity Bank Assigned Work Classes White…" at bounding box center [609, 276] width 1219 height 552
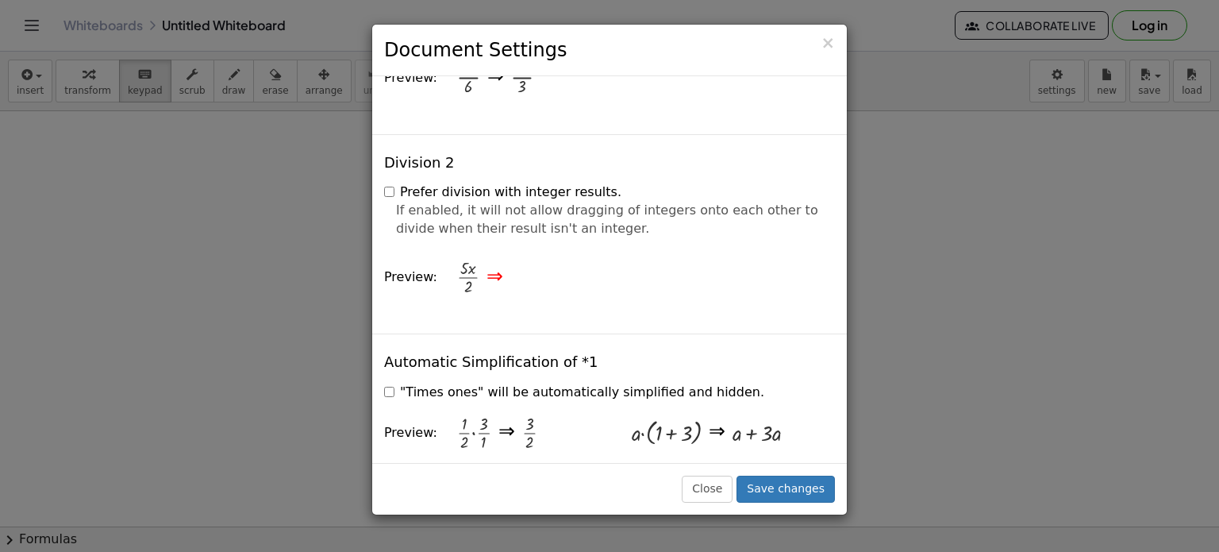
click at [306, 229] on div "× Document Settings These settings are saved with the document you are currentl…" at bounding box center [609, 276] width 1219 height 552
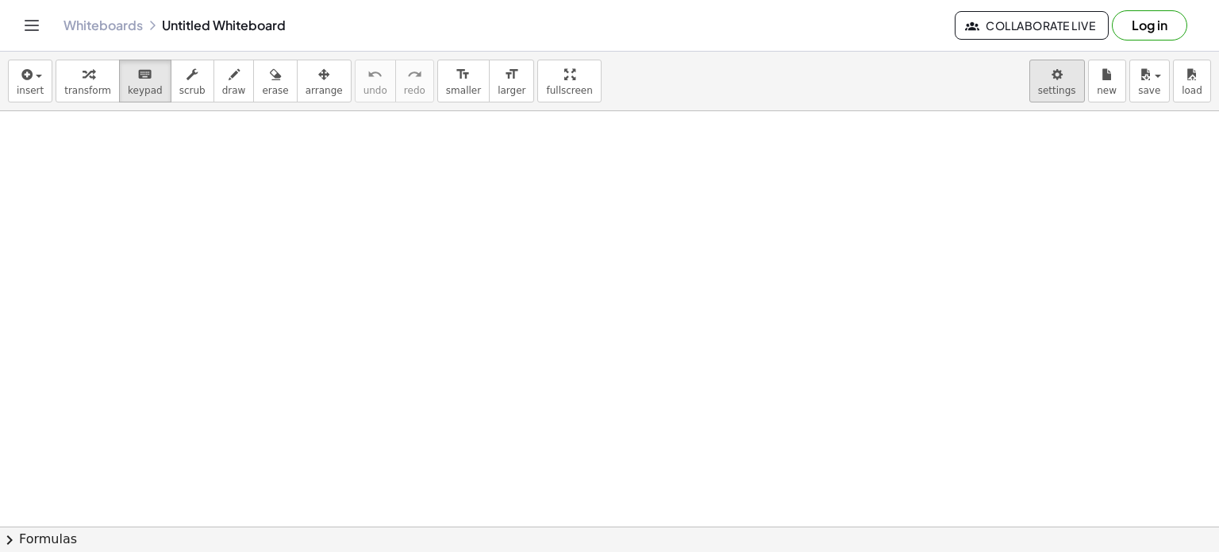
click at [1056, 67] on body "Graspable Math Activities Get Started Activity Bank Assigned Work Classes White…" at bounding box center [609, 276] width 1219 height 552
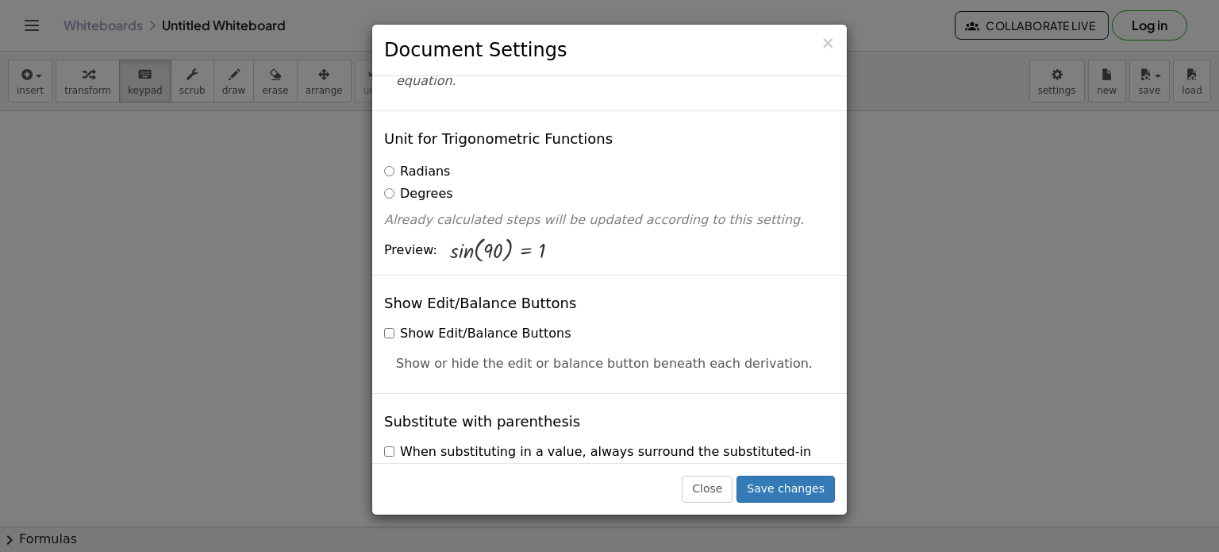
scroll to position [0, 0]
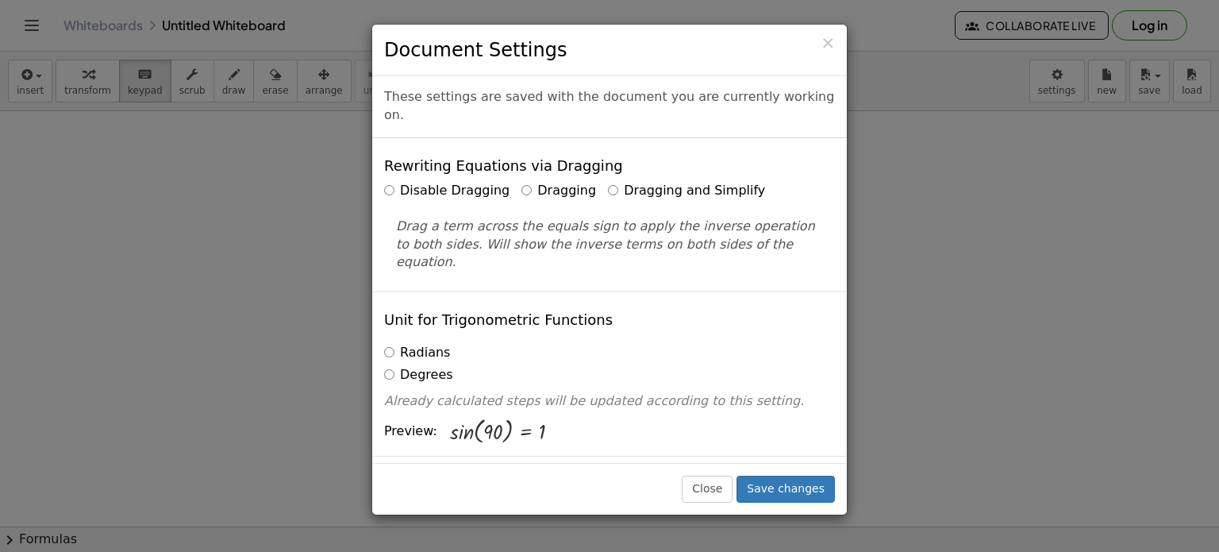
click at [915, 176] on div "× Document Settings These settings are saved with the document you are currentl…" at bounding box center [609, 276] width 1219 height 552
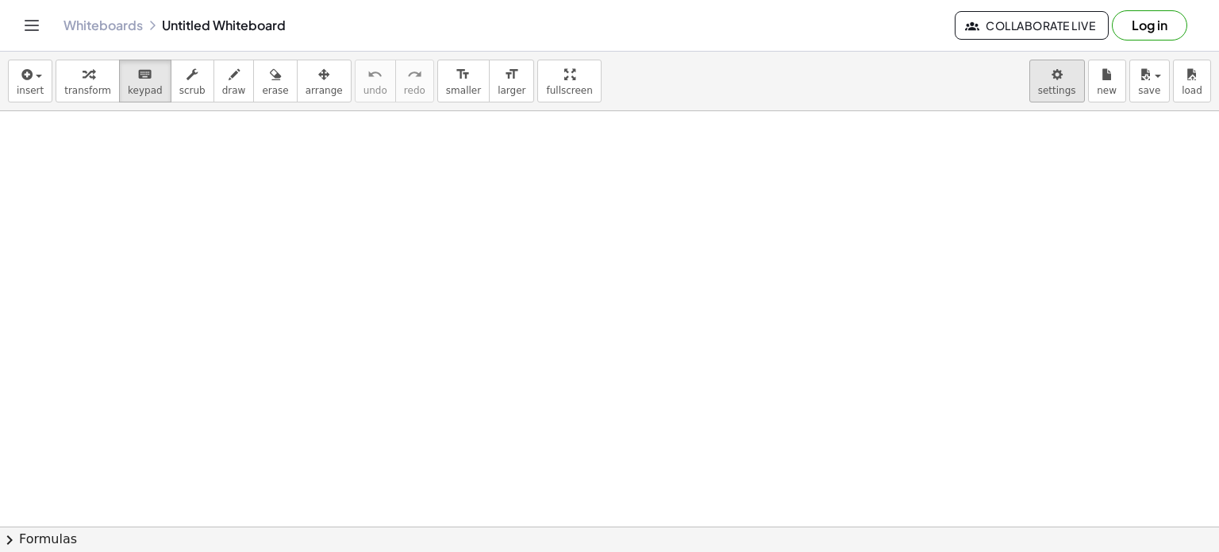
click at [1049, 67] on body "Graspable Math Activities Get Started Activity Bank Assigned Work Classes White…" at bounding box center [609, 276] width 1219 height 552
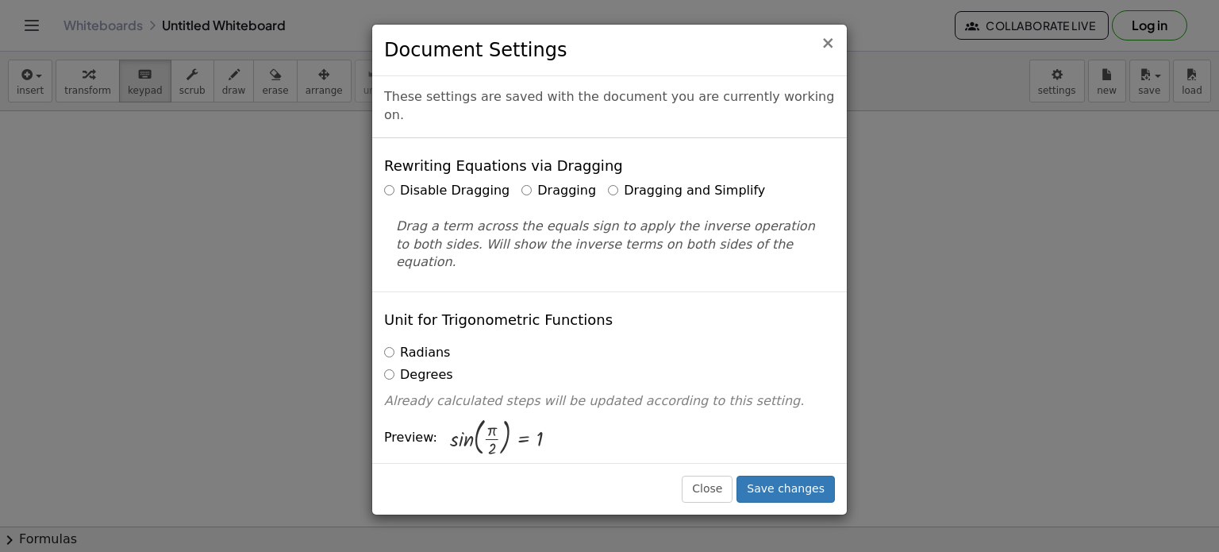
click at [828, 44] on span "×" at bounding box center [828, 42] width 14 height 19
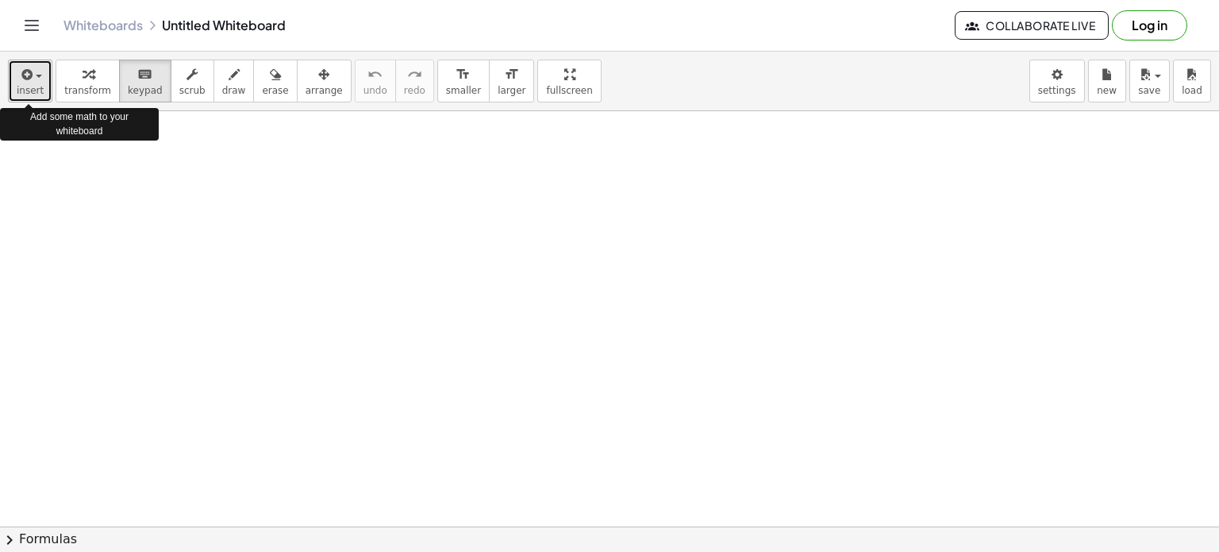
click at [35, 85] on span "insert" at bounding box center [30, 90] width 27 height 11
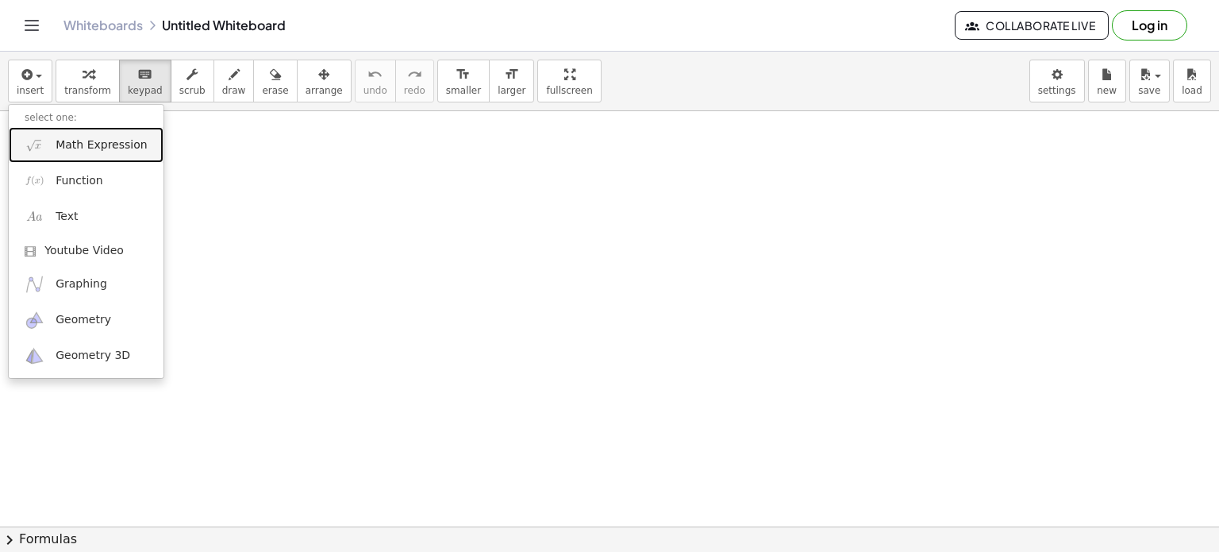
click at [73, 145] on span "Math Expression" at bounding box center [101, 145] width 91 height 16
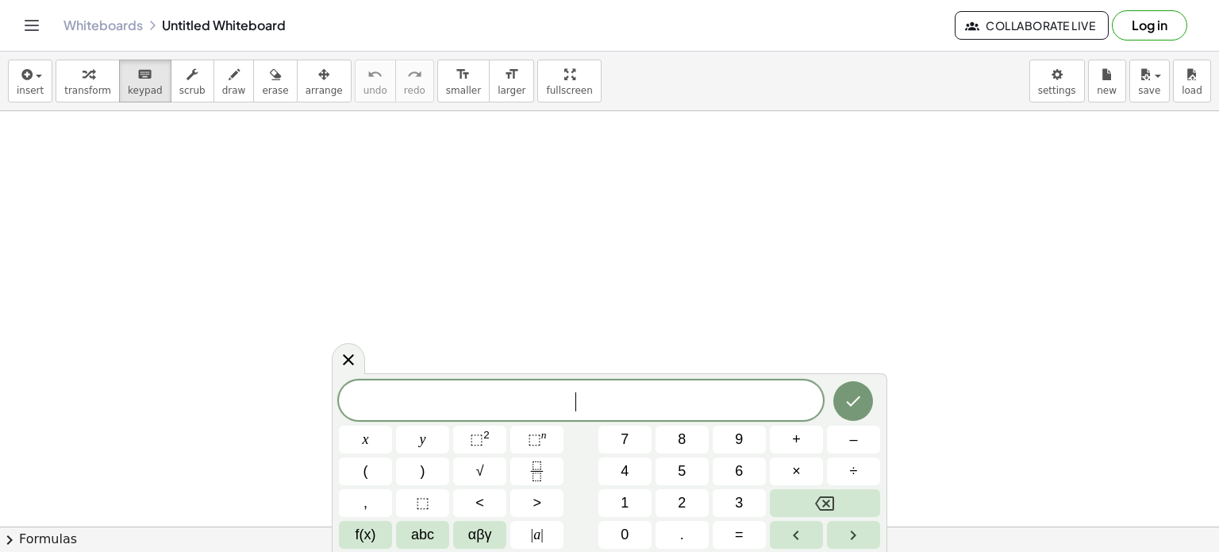
click at [441, 397] on span "​" at bounding box center [581, 402] width 484 height 22
click at [368, 472] on button "(" at bounding box center [365, 471] width 53 height 28
click at [423, 460] on span ")" at bounding box center [423, 470] width 5 height 21
click at [374, 533] on span "f(x)" at bounding box center [366, 534] width 21 height 21
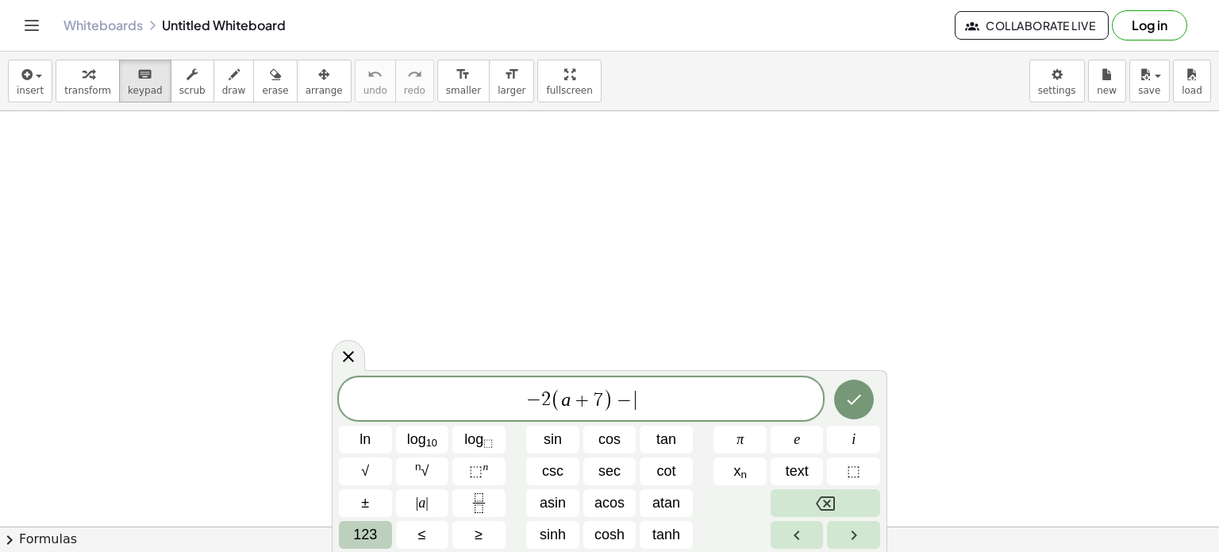
click at [378, 533] on button "123" at bounding box center [365, 535] width 53 height 28
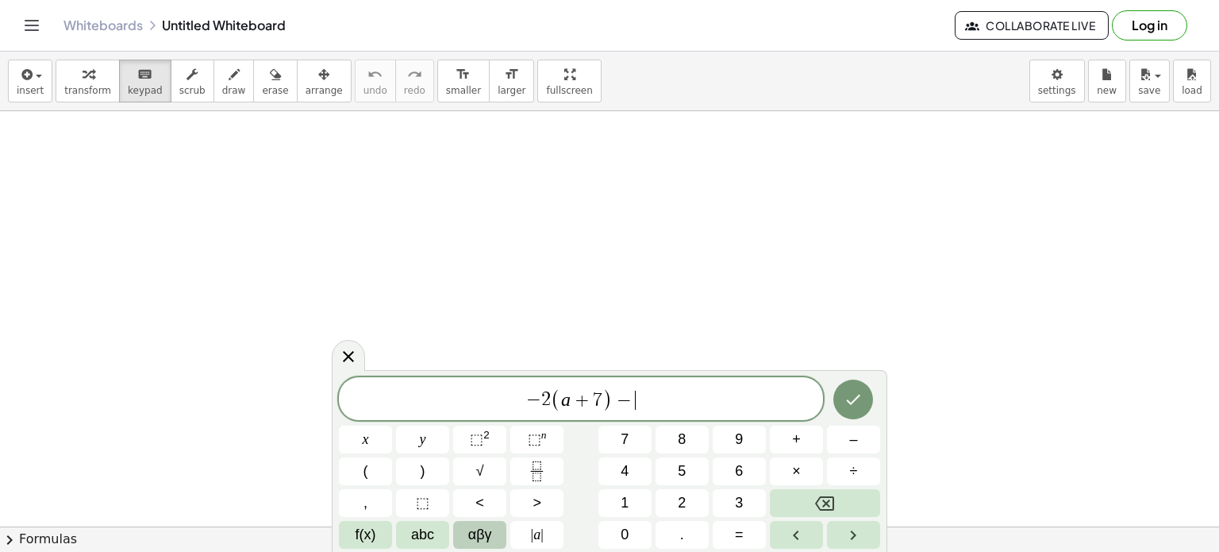
click at [473, 530] on span "αβγ" at bounding box center [480, 534] width 24 height 21
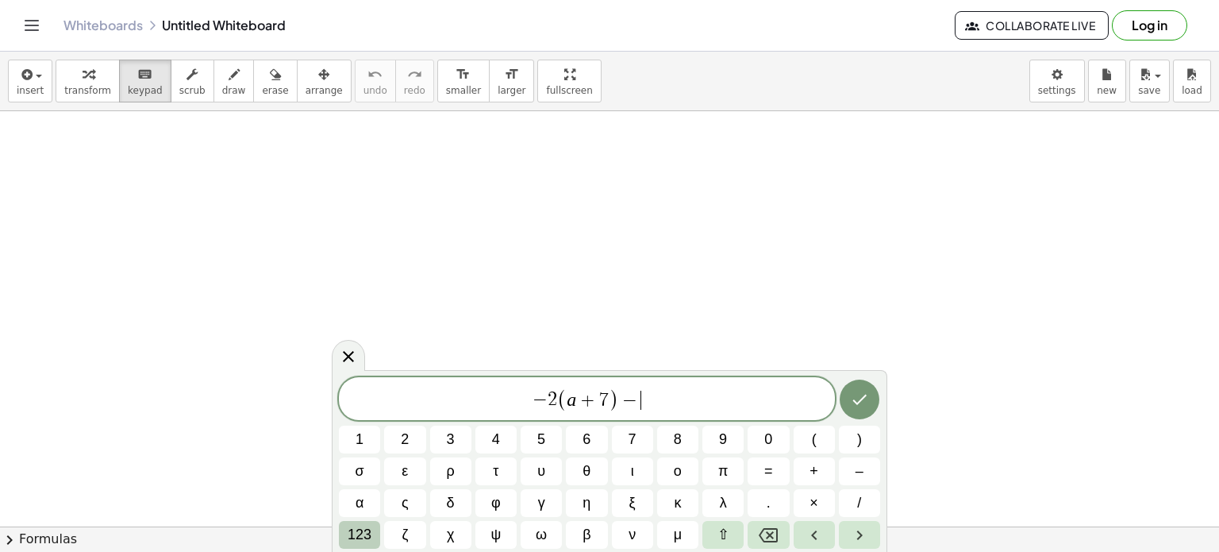
click at [371, 533] on span "123" at bounding box center [360, 534] width 24 height 21
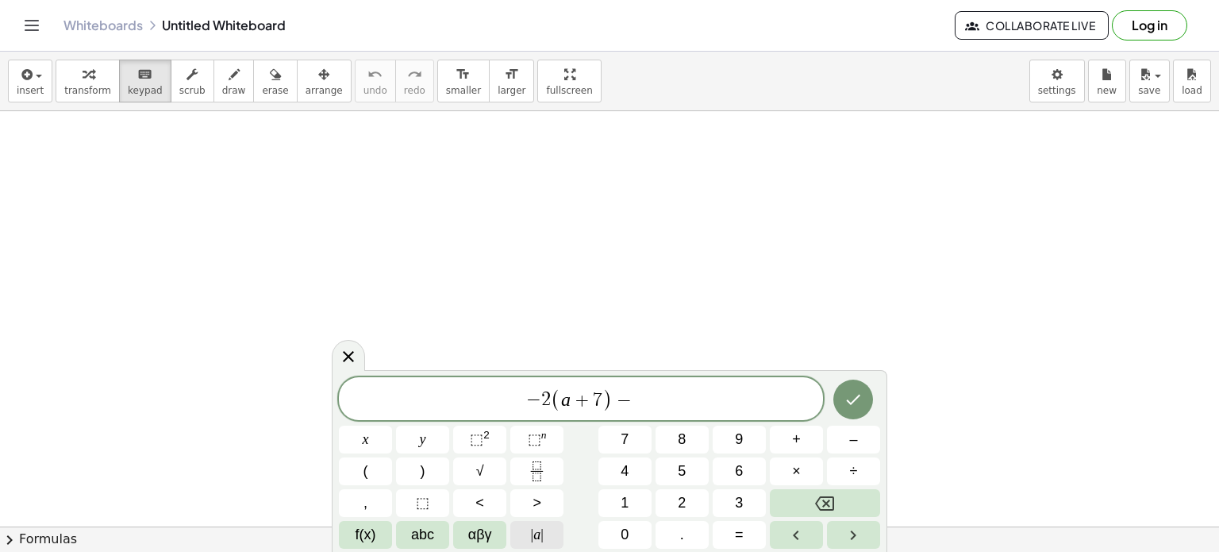
click at [535, 537] on span "| a |" at bounding box center [537, 534] width 13 height 21
click at [429, 533] on span "abc" at bounding box center [422, 534] width 23 height 21
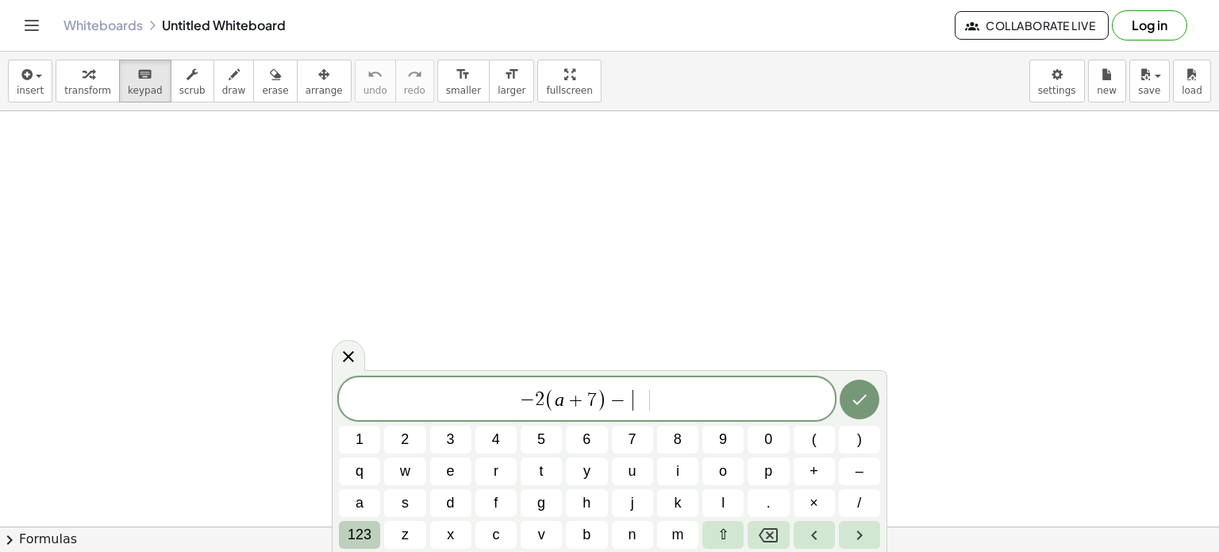
click at [362, 533] on span "123" at bounding box center [360, 534] width 24 height 21
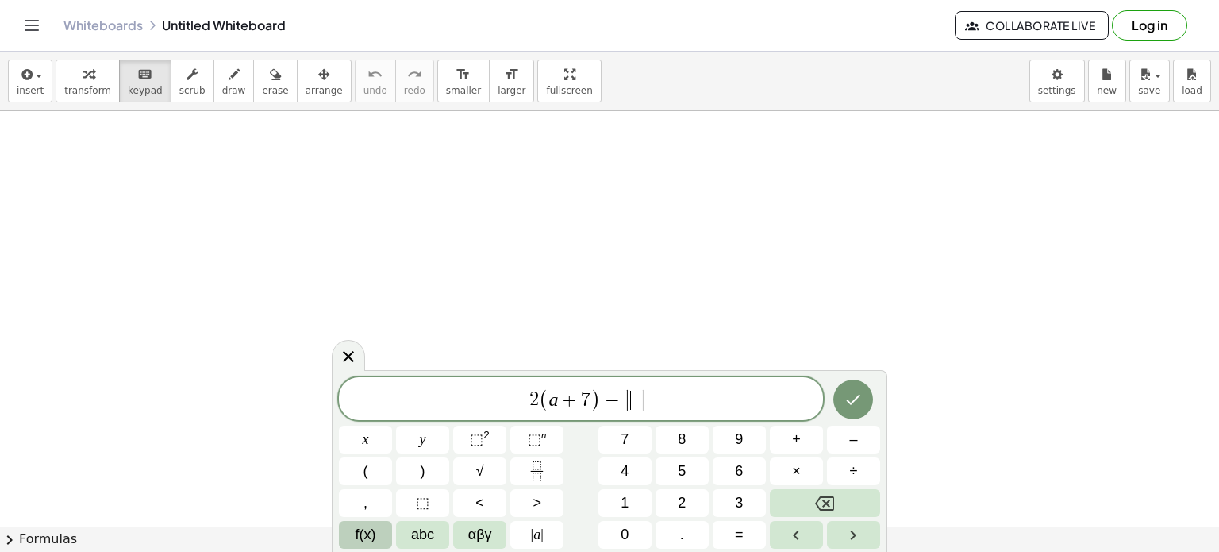
click at [363, 532] on span "f(x)" at bounding box center [366, 534] width 21 height 21
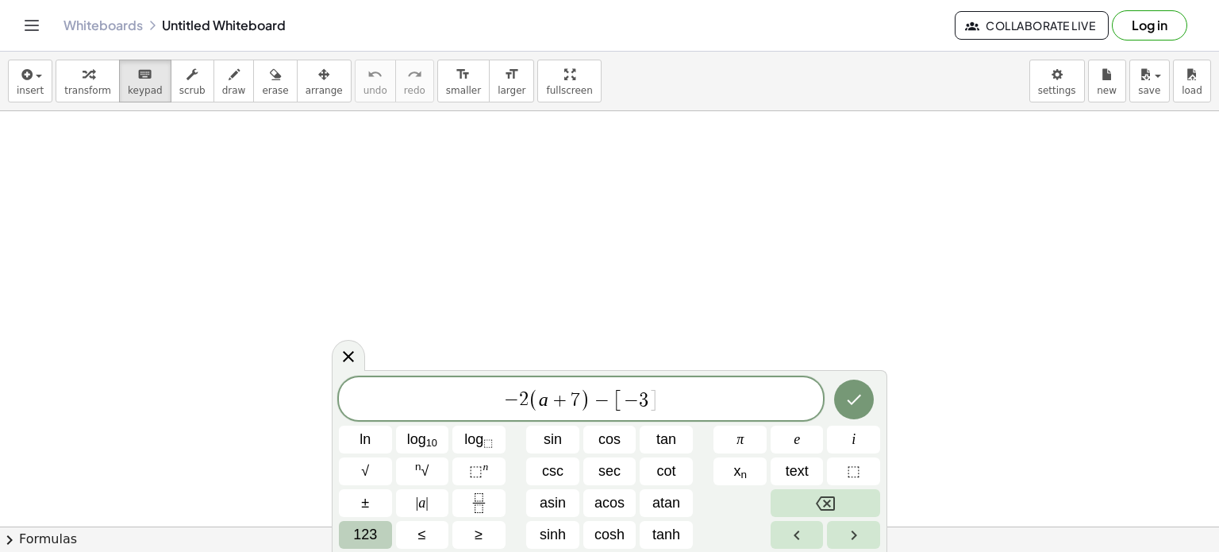
click at [359, 527] on span "123" at bounding box center [365, 534] width 24 height 21
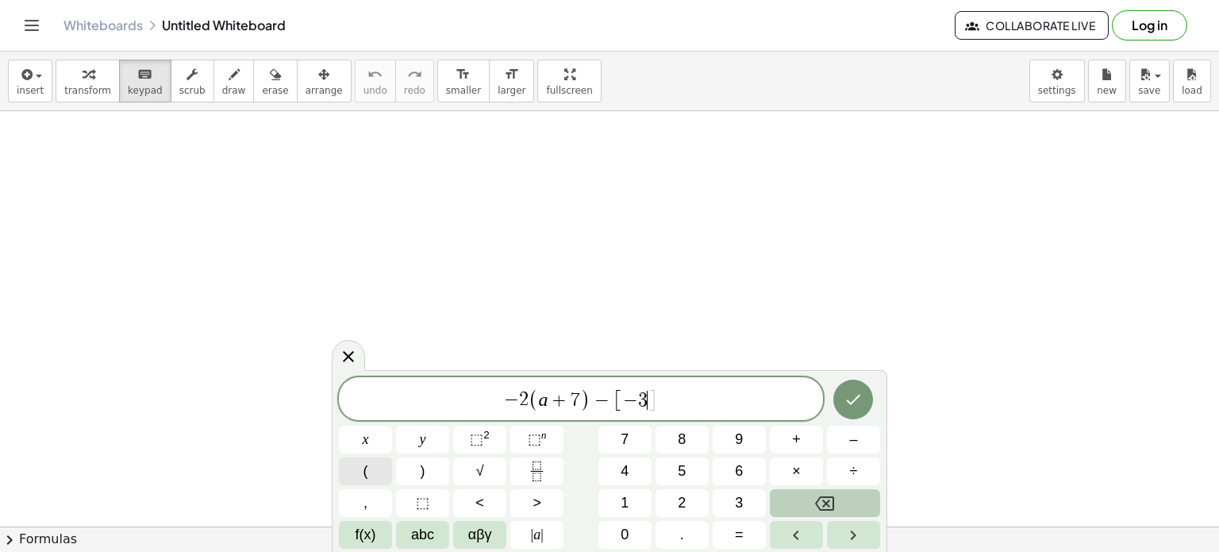
click at [364, 472] on span "(" at bounding box center [366, 470] width 5 height 21
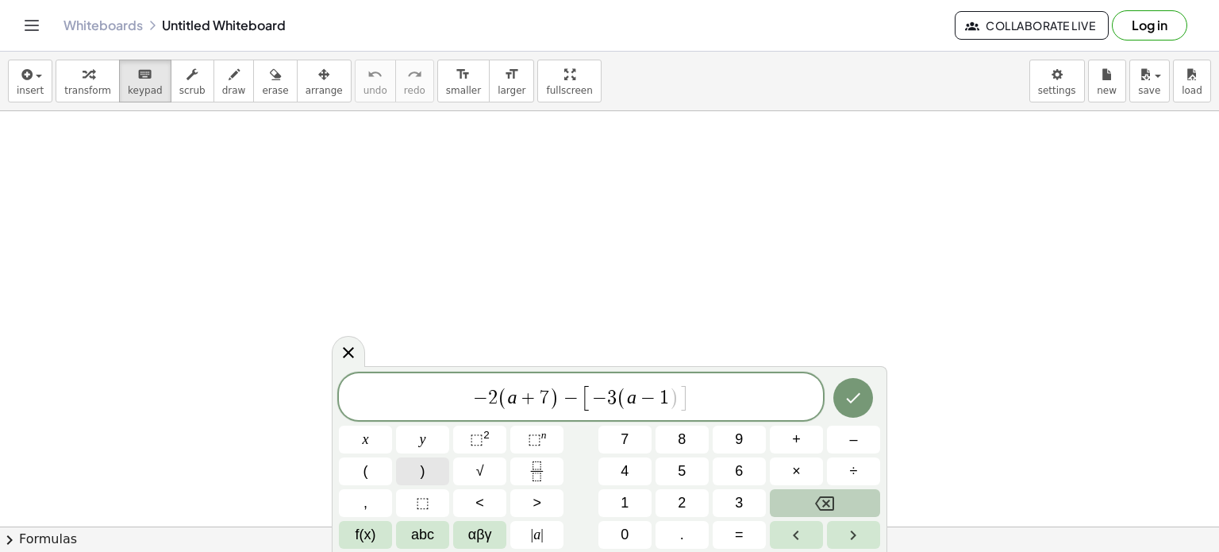
click at [419, 468] on button ")" at bounding box center [422, 471] width 53 height 28
click at [856, 403] on icon "Done" at bounding box center [853, 397] width 19 height 19
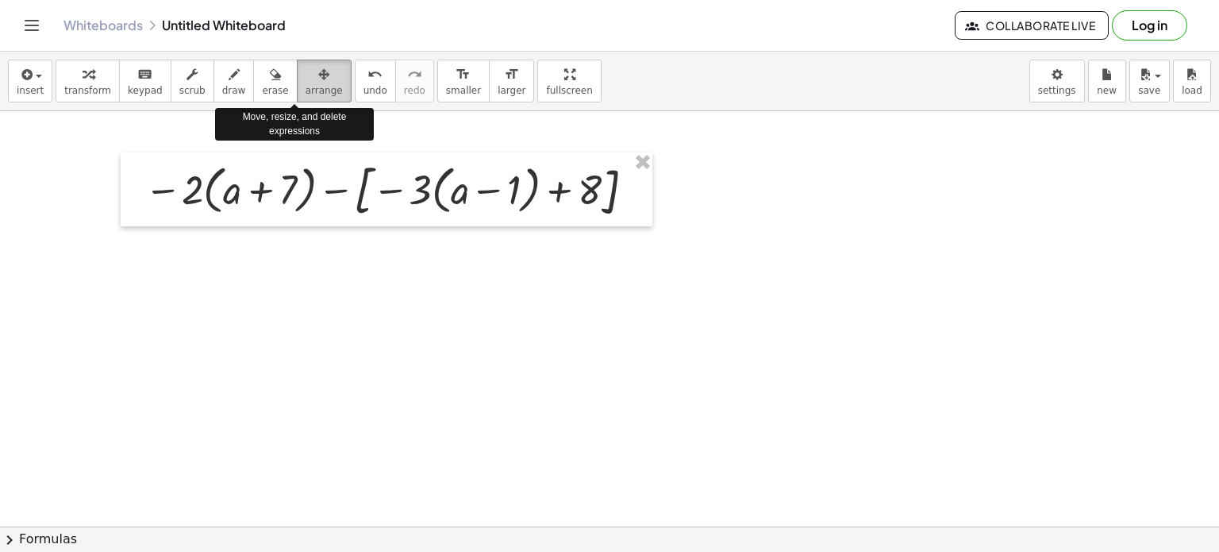
click at [318, 79] on icon "button" at bounding box center [323, 74] width 11 height 19
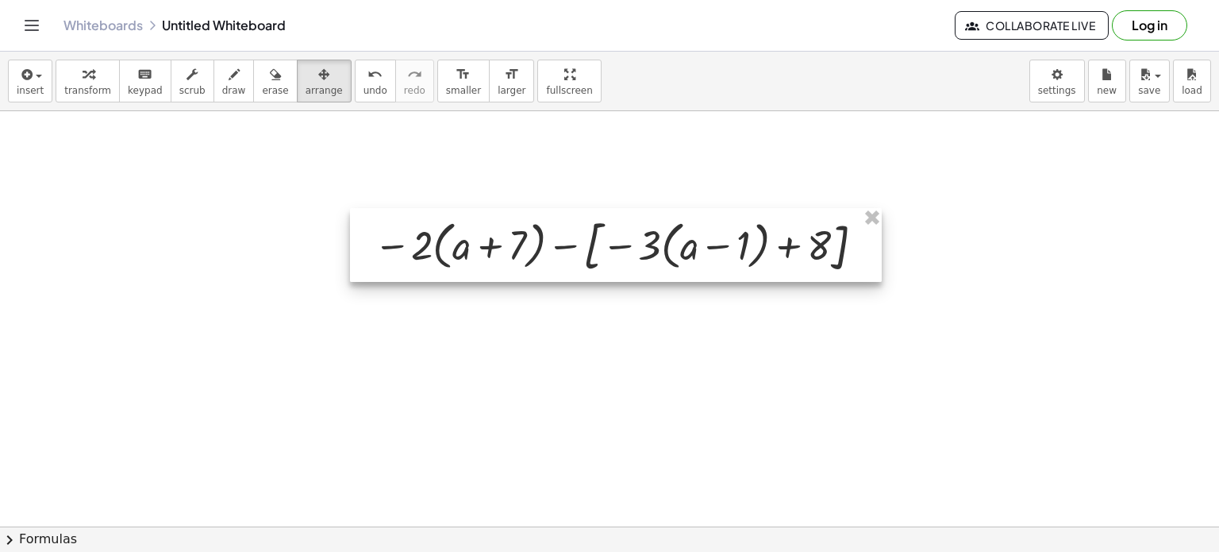
drag, startPoint x: 465, startPoint y: 182, endPoint x: 810, endPoint y: 217, distance: 346.3
click at [810, 218] on div at bounding box center [616, 245] width 532 height 74
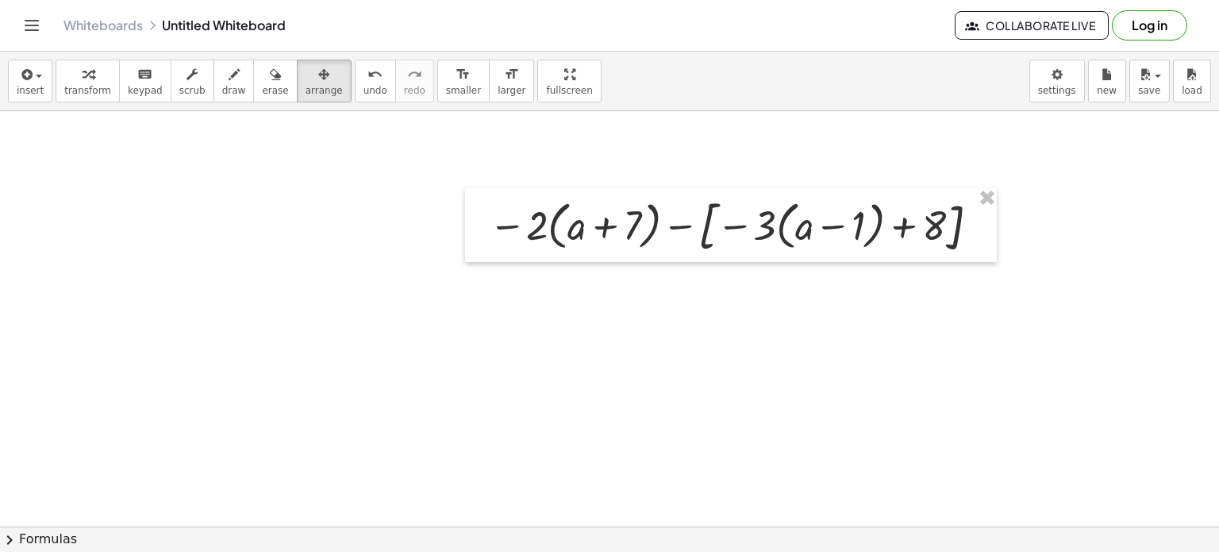
drag, startPoint x: 634, startPoint y: 306, endPoint x: 572, endPoint y: 340, distance: 71.4
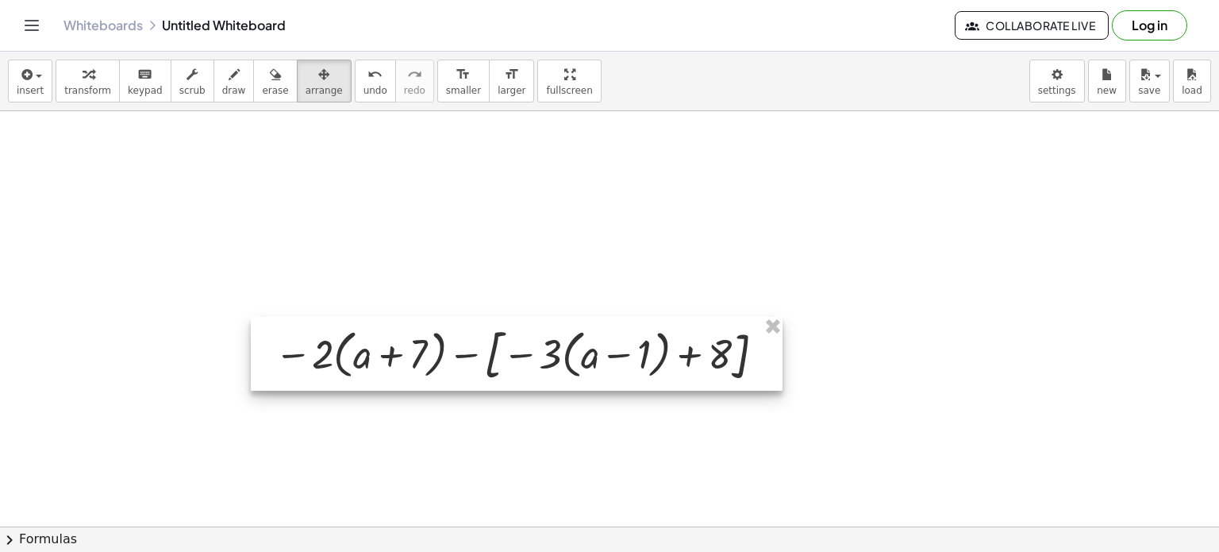
drag, startPoint x: 576, startPoint y: 224, endPoint x: 356, endPoint y: 339, distance: 248.2
click at [356, 339] on div at bounding box center [517, 354] width 532 height 74
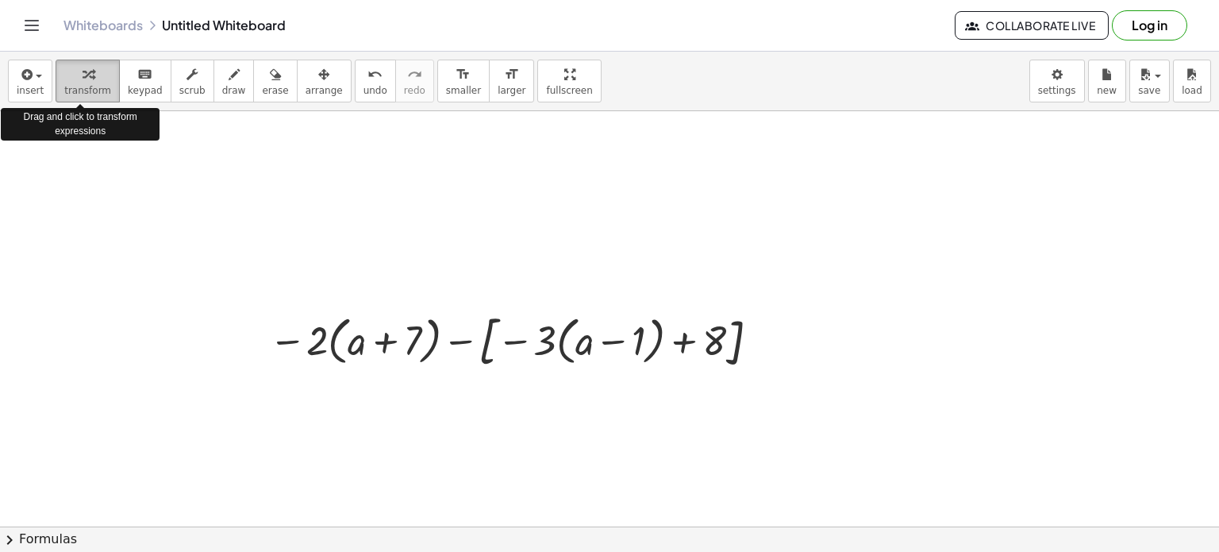
click at [70, 77] on div "button" at bounding box center [87, 73] width 47 height 19
click at [21, 87] on span "insert" at bounding box center [30, 90] width 27 height 11
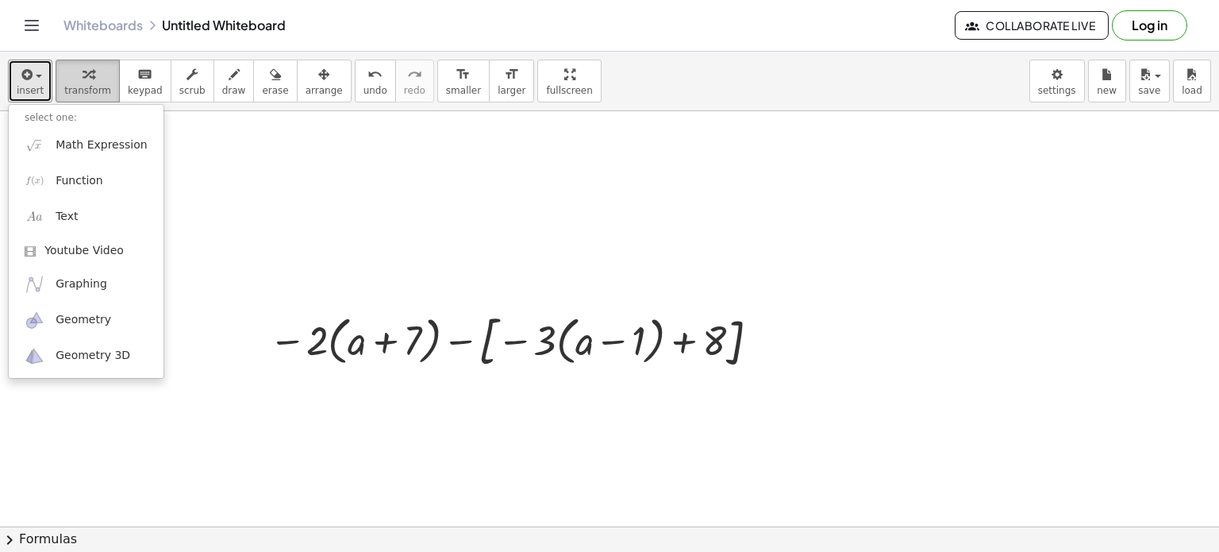
click at [83, 83] on icon "button" at bounding box center [88, 74] width 11 height 19
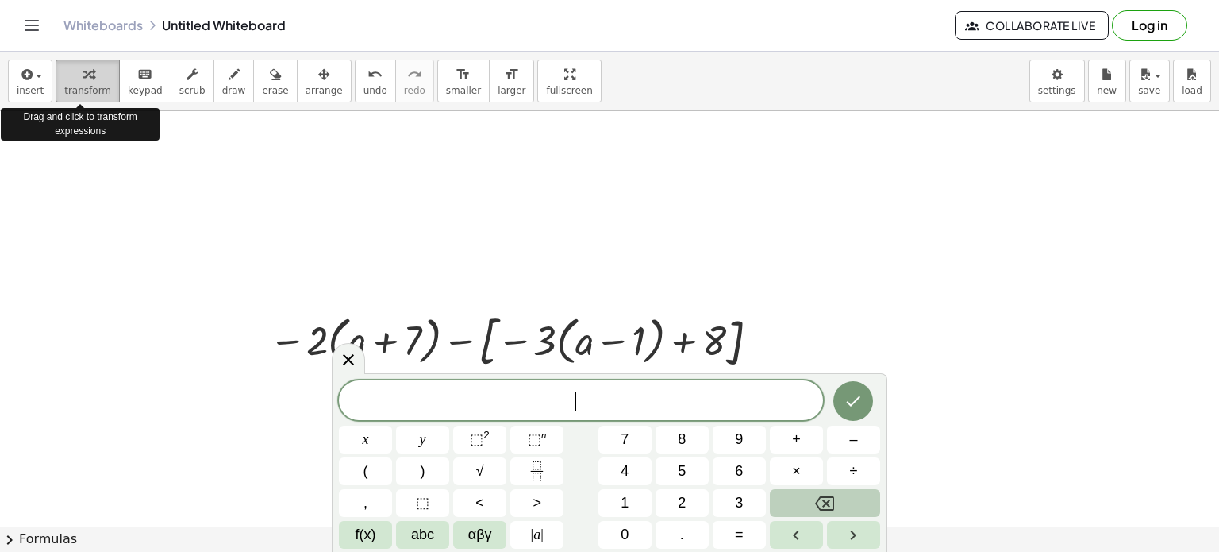
click at [87, 80] on div "button" at bounding box center [87, 73] width 47 height 19
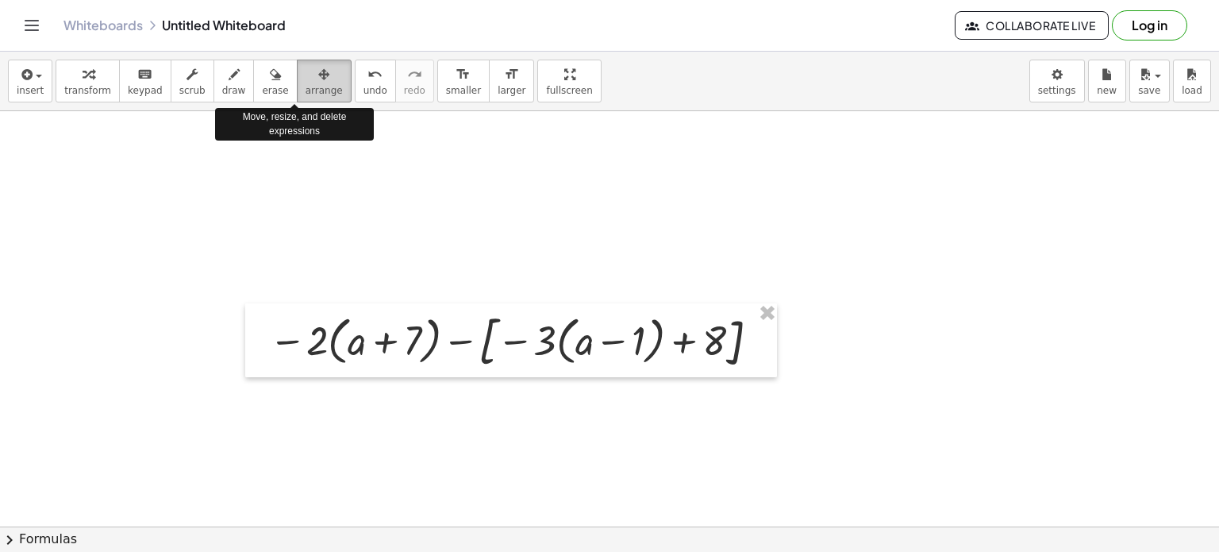
click at [318, 83] on icon "button" at bounding box center [323, 74] width 11 height 19
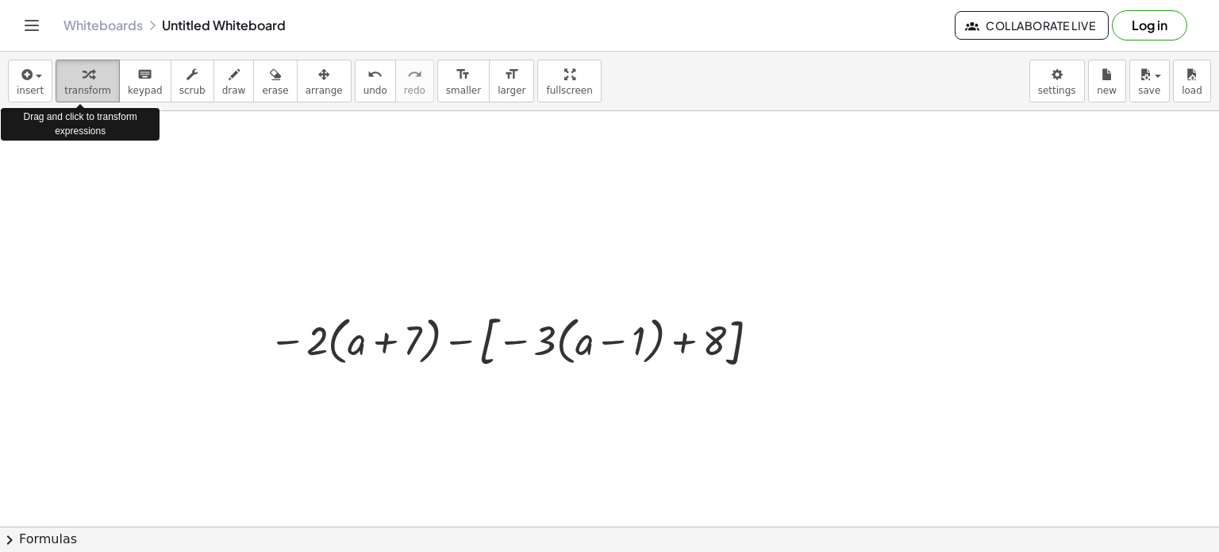
click at [83, 82] on icon "button" at bounding box center [88, 74] width 11 height 19
click at [29, 82] on icon "button" at bounding box center [25, 74] width 14 height 19
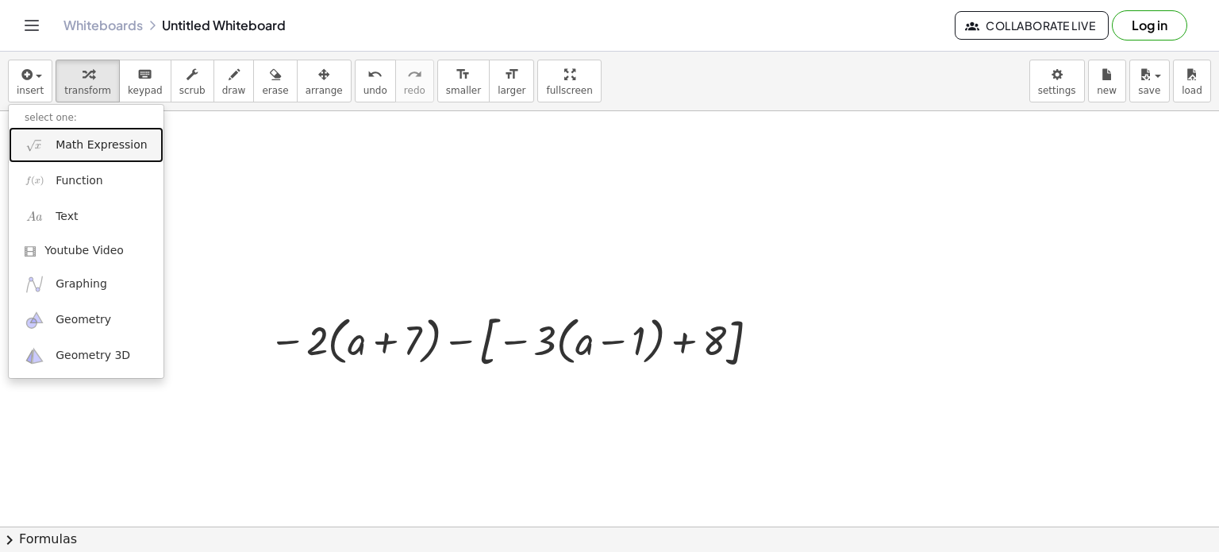
click at [54, 140] on link "Math Expression" at bounding box center [86, 145] width 155 height 36
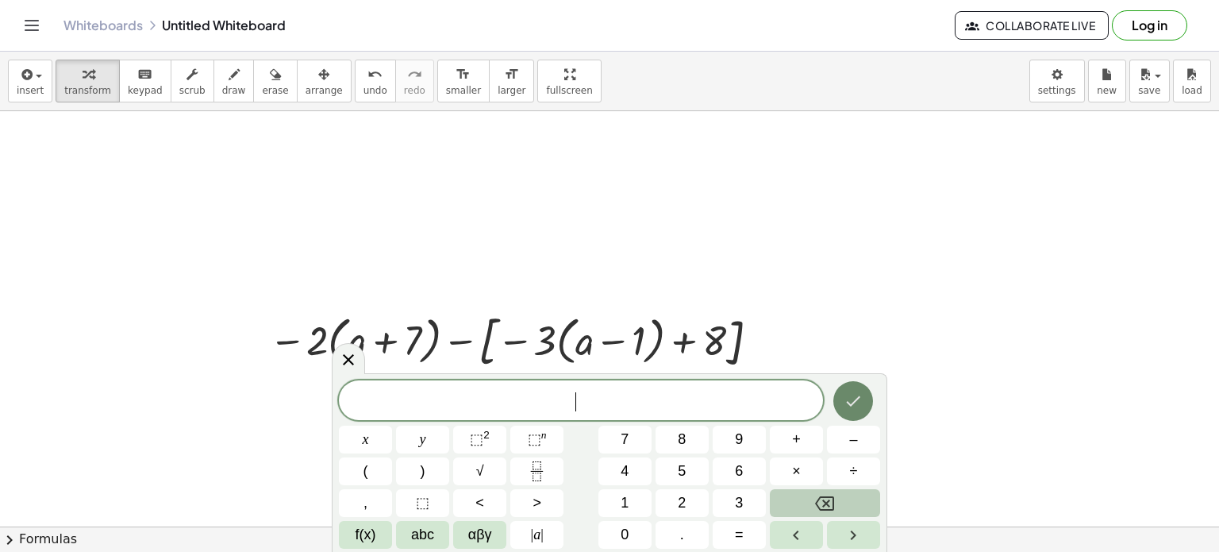
click at [850, 403] on icon "Done" at bounding box center [853, 400] width 19 height 19
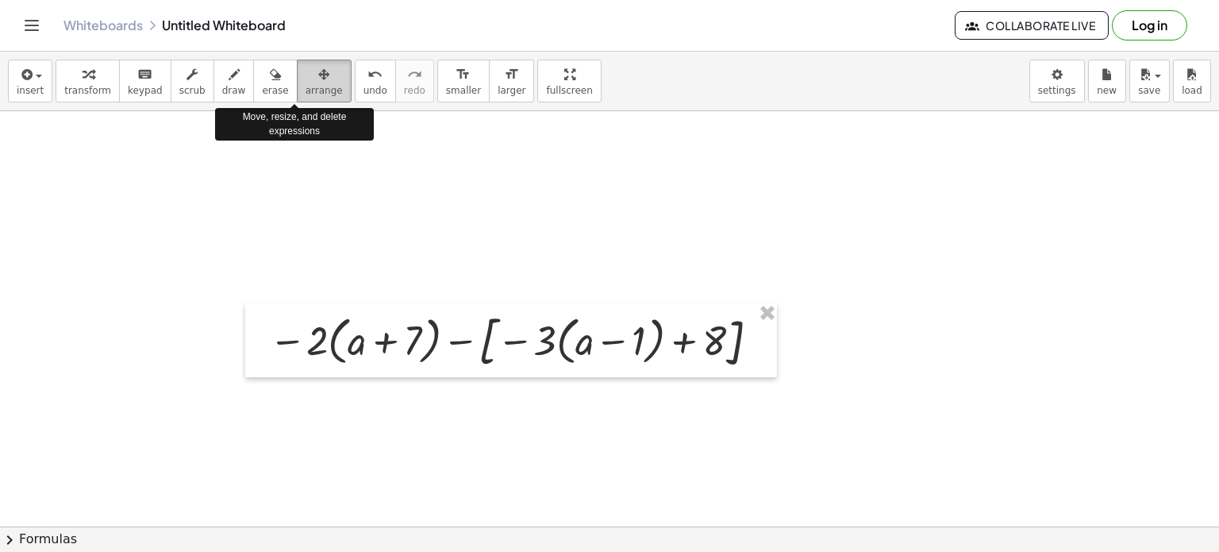
click at [318, 80] on icon "button" at bounding box center [323, 74] width 11 height 19
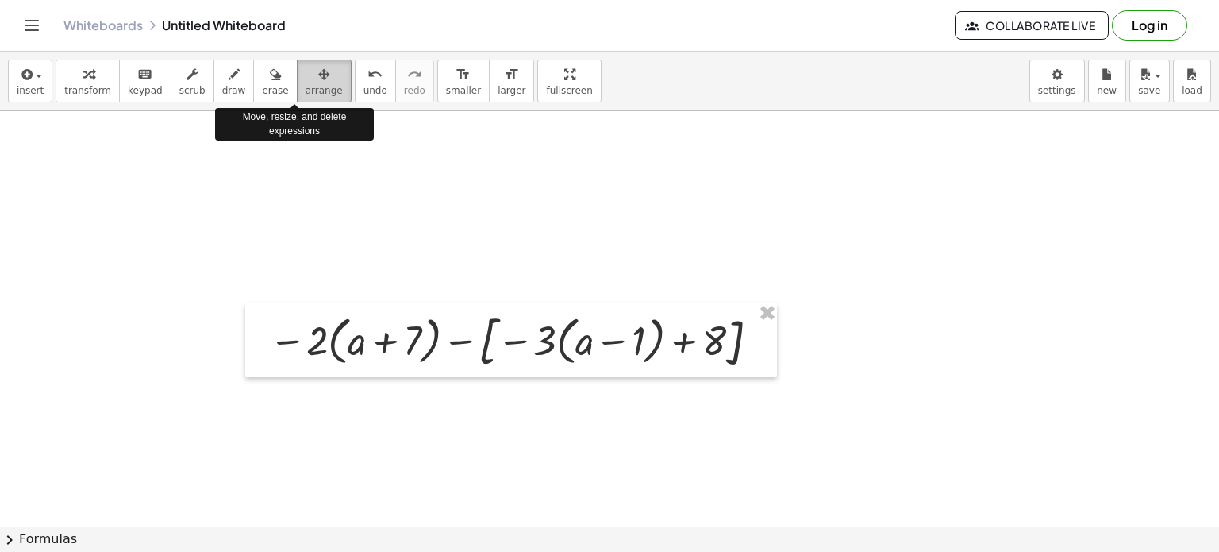
click at [318, 83] on icon "button" at bounding box center [323, 74] width 11 height 19
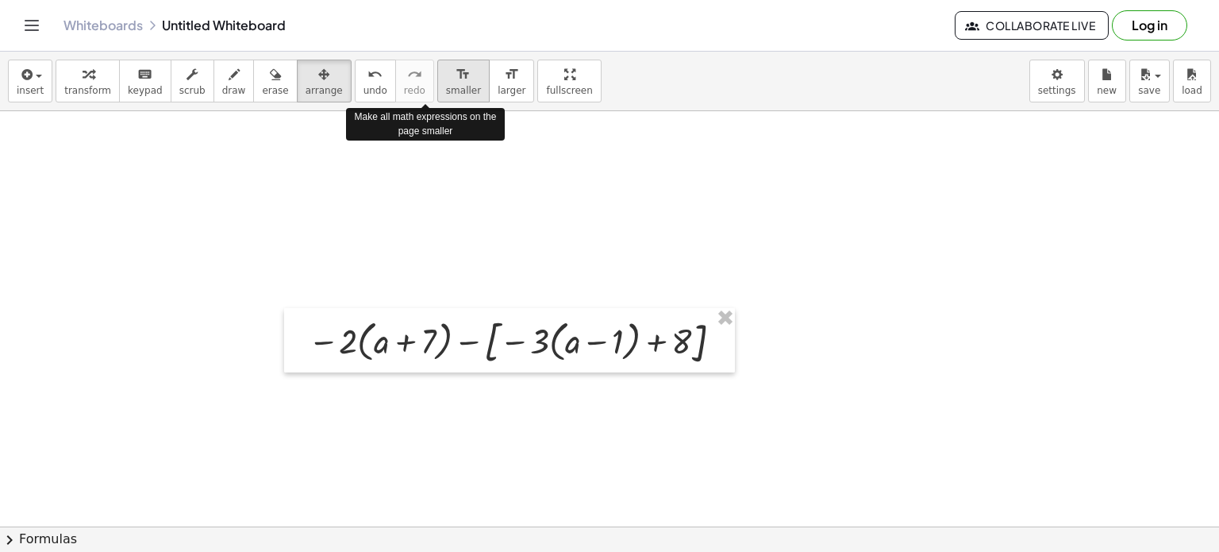
click at [446, 90] on span "smaller" at bounding box center [463, 90] width 35 height 11
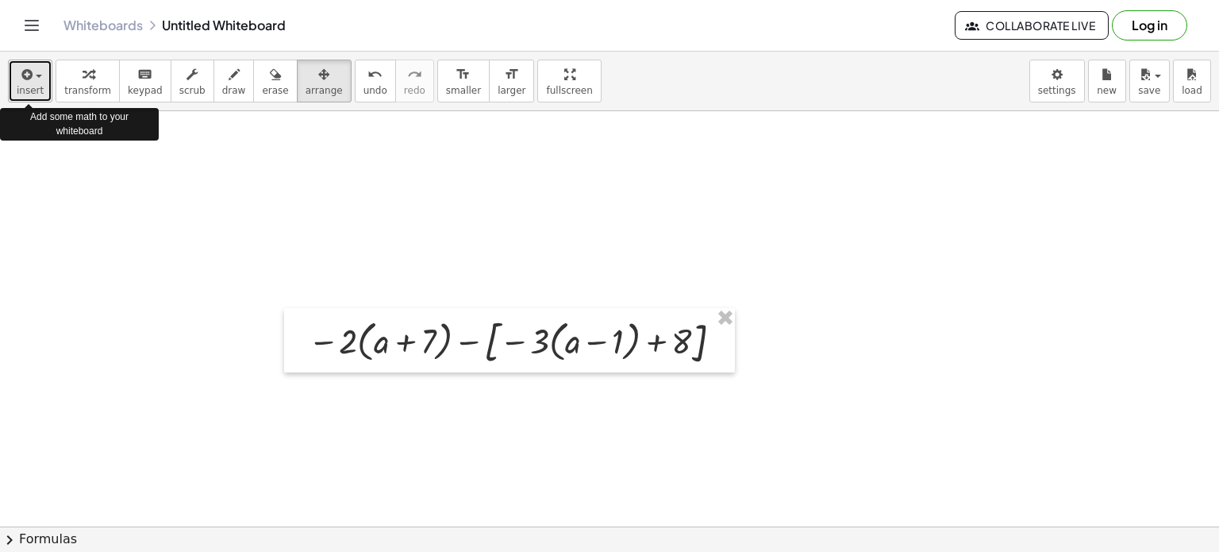
click at [19, 87] on span "insert" at bounding box center [30, 90] width 27 height 11
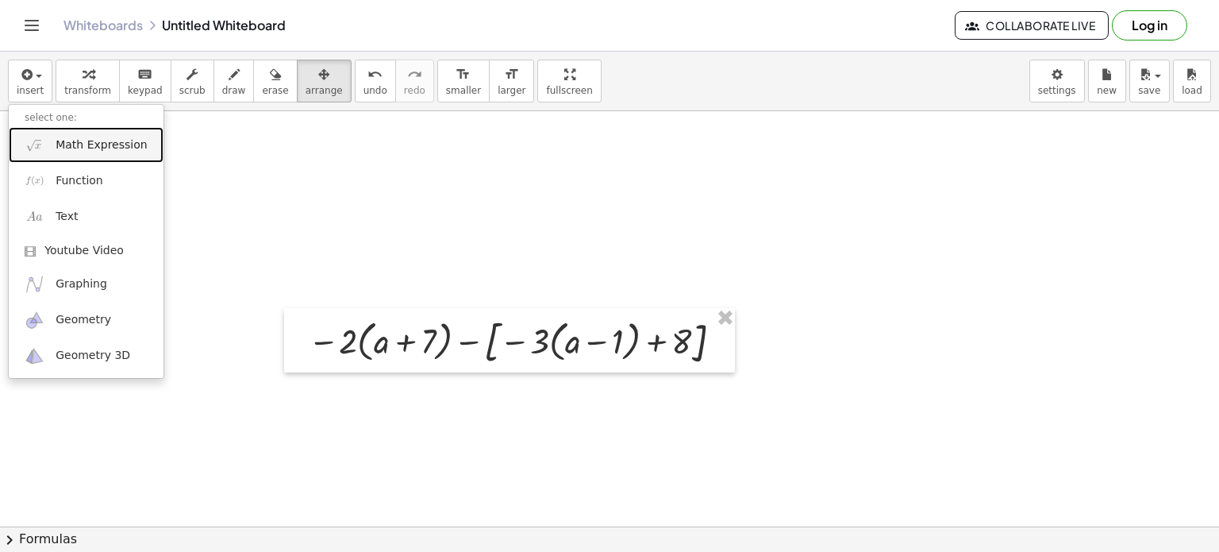
click at [71, 148] on span "Math Expression" at bounding box center [101, 145] width 91 height 16
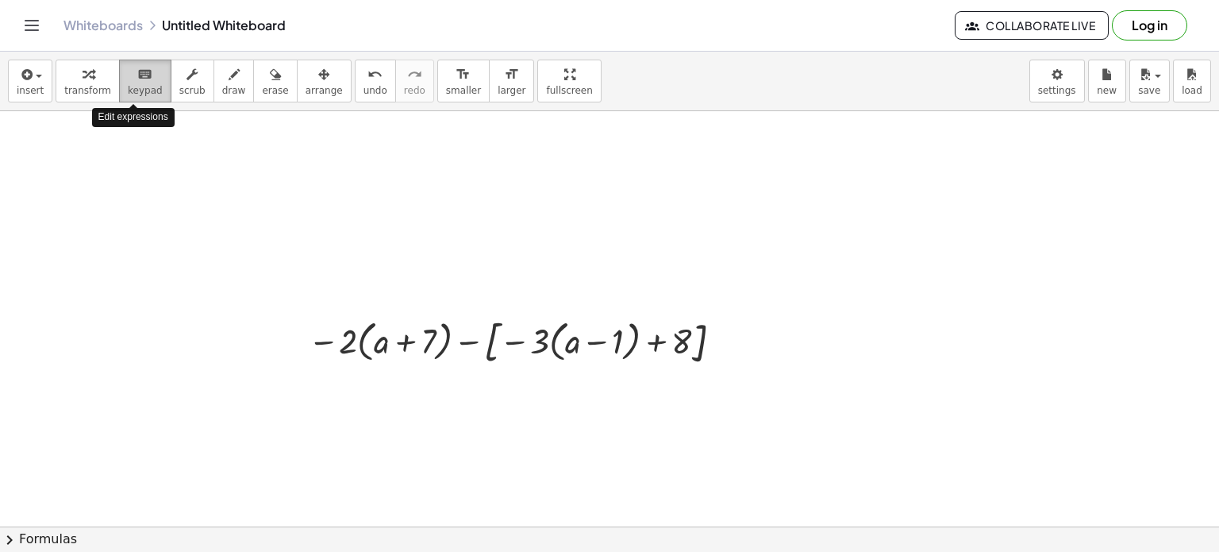
click at [137, 78] on icon "keyboard" at bounding box center [144, 74] width 15 height 19
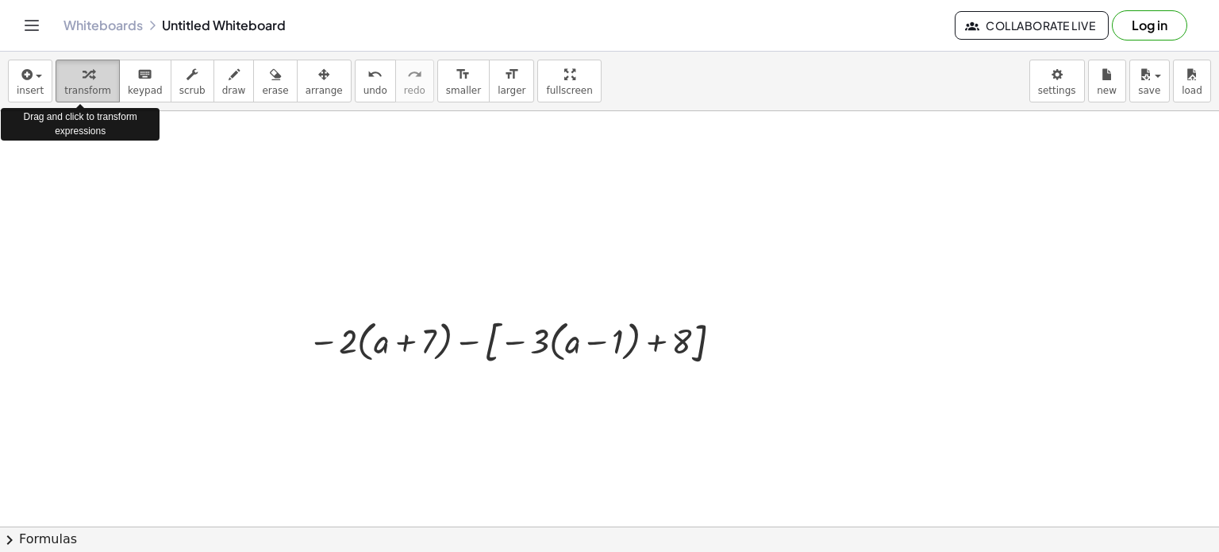
click at [83, 77] on icon "button" at bounding box center [88, 74] width 11 height 19
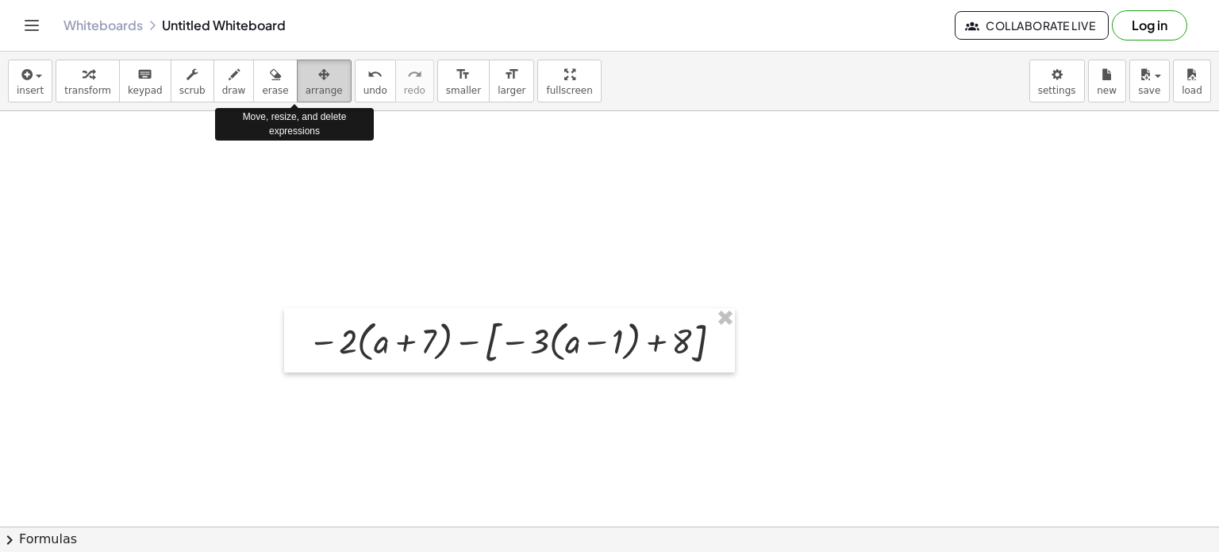
click at [318, 83] on icon "button" at bounding box center [323, 74] width 11 height 19
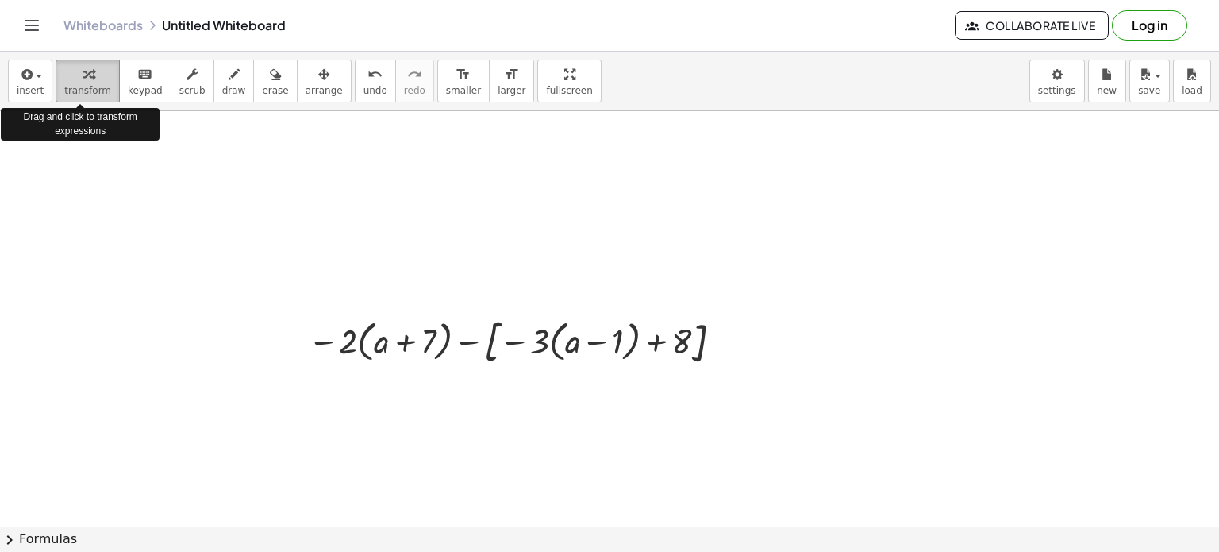
click at [86, 72] on div "button" at bounding box center [87, 73] width 47 height 19
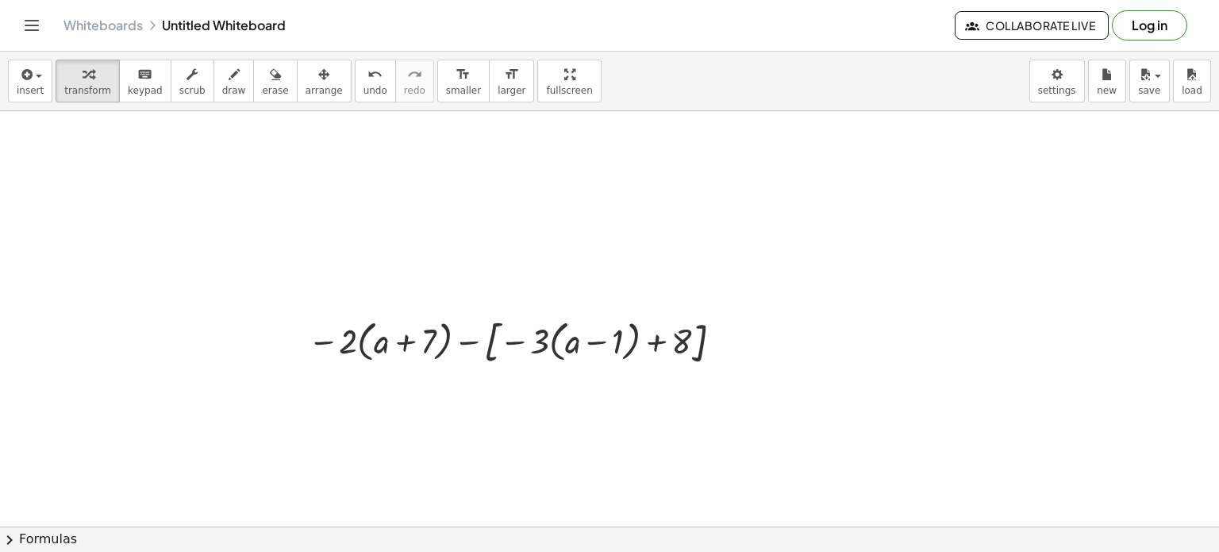
drag, startPoint x: 129, startPoint y: 115, endPoint x: 184, endPoint y: 146, distance: 63.6
click at [34, 91] on span "insert" at bounding box center [30, 90] width 27 height 11
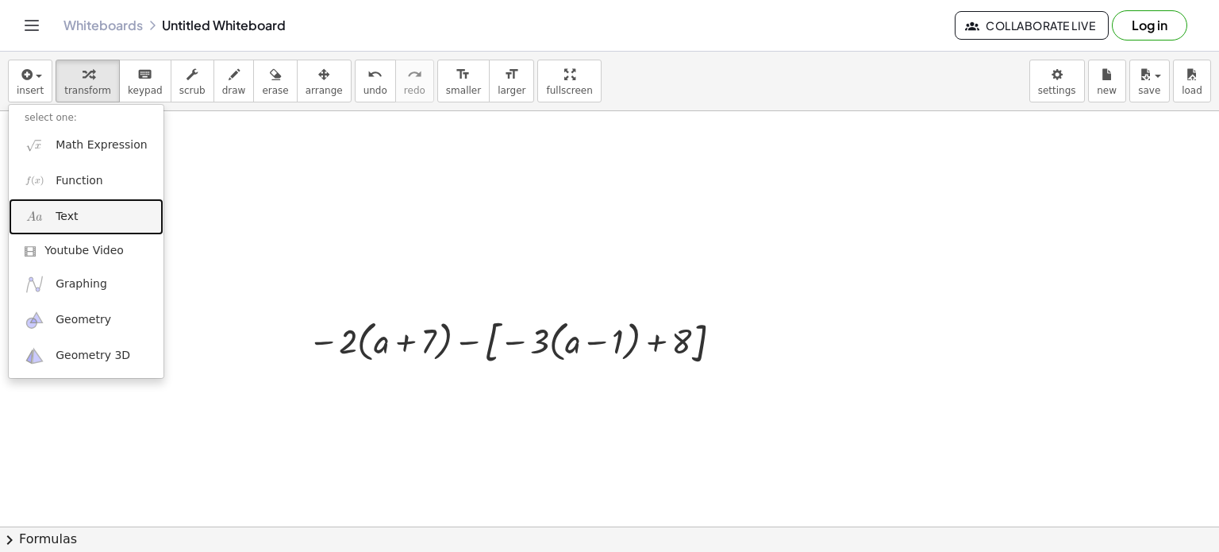
click at [68, 212] on span "Text" at bounding box center [67, 217] width 22 height 16
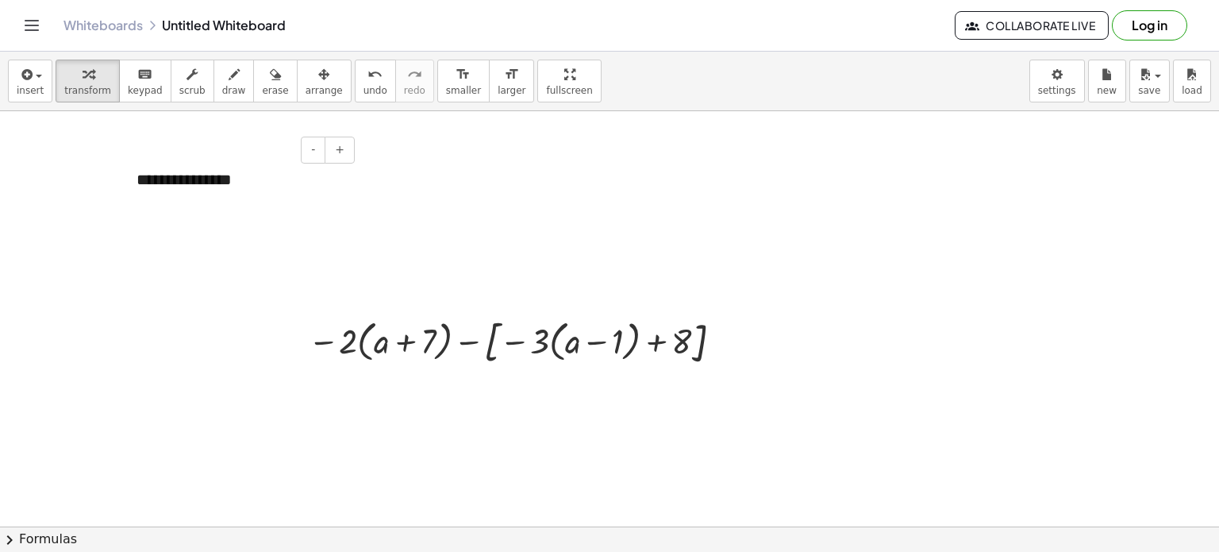
click at [241, 177] on div "**********" at bounding box center [240, 179] width 238 height 55
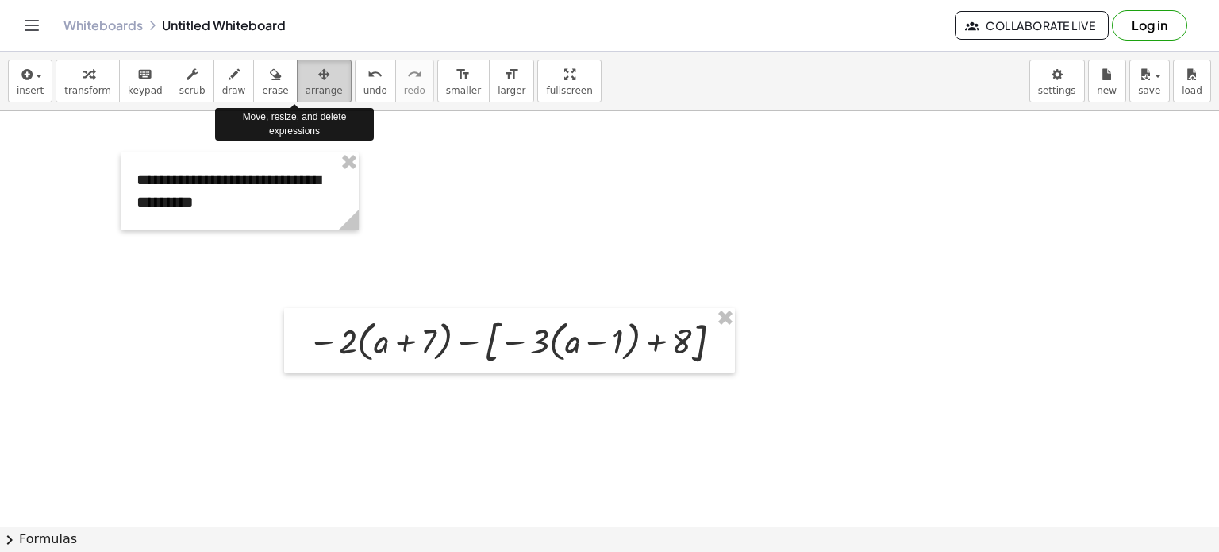
click at [306, 87] on span "arrange" at bounding box center [324, 90] width 37 height 11
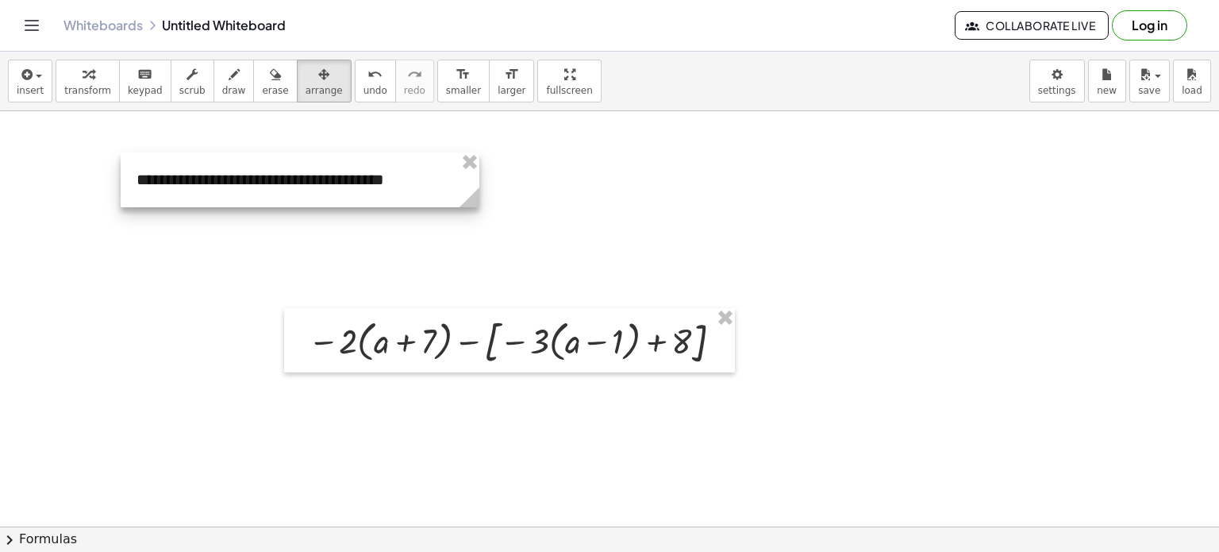
drag, startPoint x: 356, startPoint y: 218, endPoint x: 476, endPoint y: 193, distance: 123.3
click at [476, 193] on icon at bounding box center [470, 197] width 20 height 20
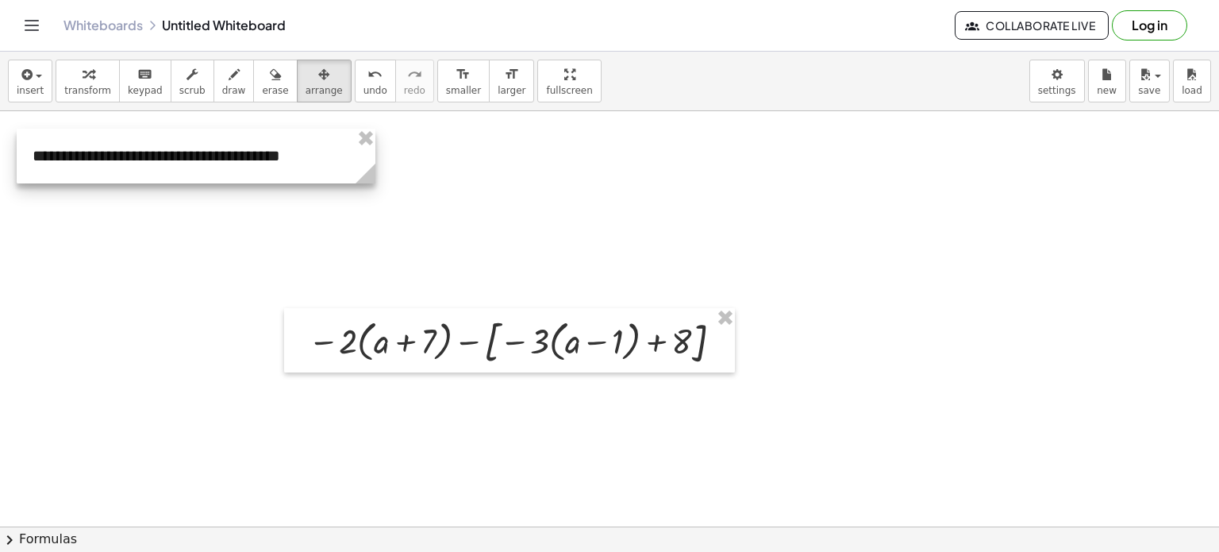
drag, startPoint x: 356, startPoint y: 163, endPoint x: 245, endPoint y: 140, distance: 113.5
click at [245, 140] on div at bounding box center [196, 156] width 359 height 55
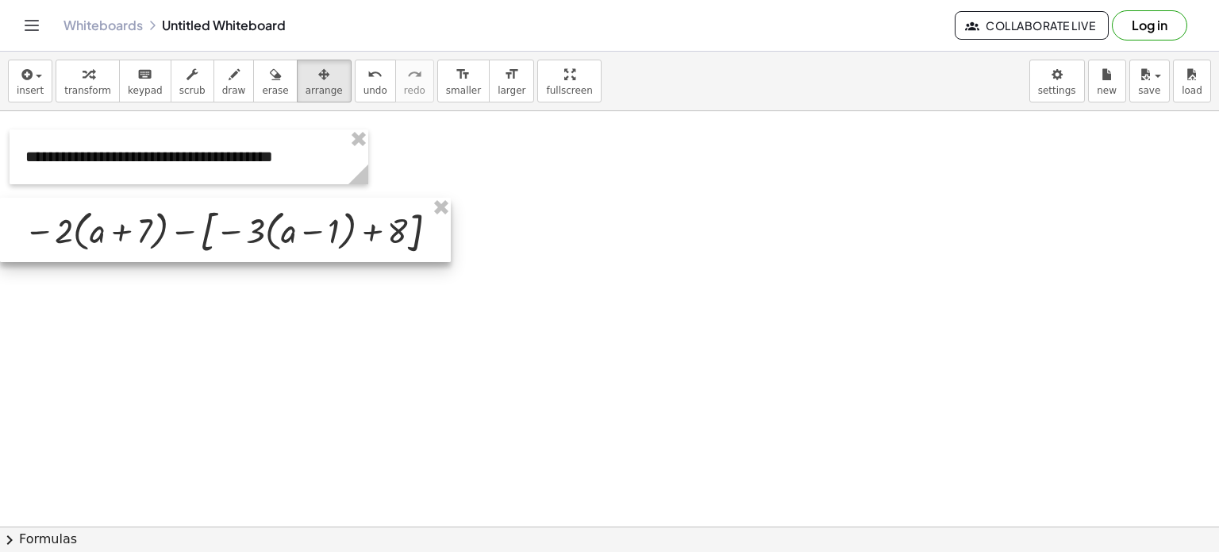
drag, startPoint x: 502, startPoint y: 353, endPoint x: 162, endPoint y: 243, distance: 357.3
click at [162, 243] on div at bounding box center [225, 230] width 451 height 64
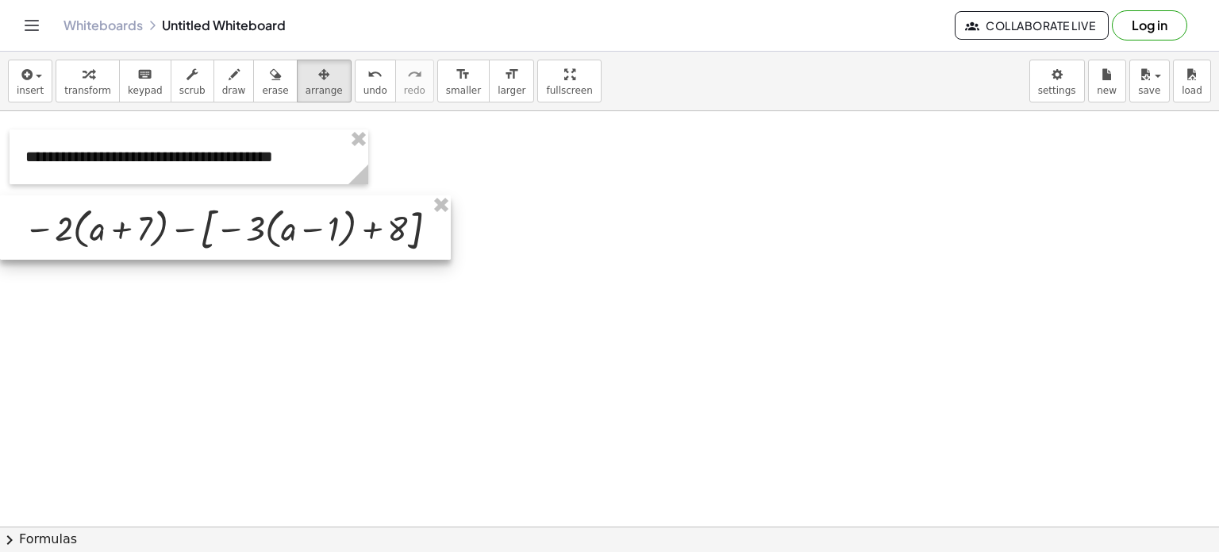
click at [230, 234] on div at bounding box center [225, 227] width 451 height 64
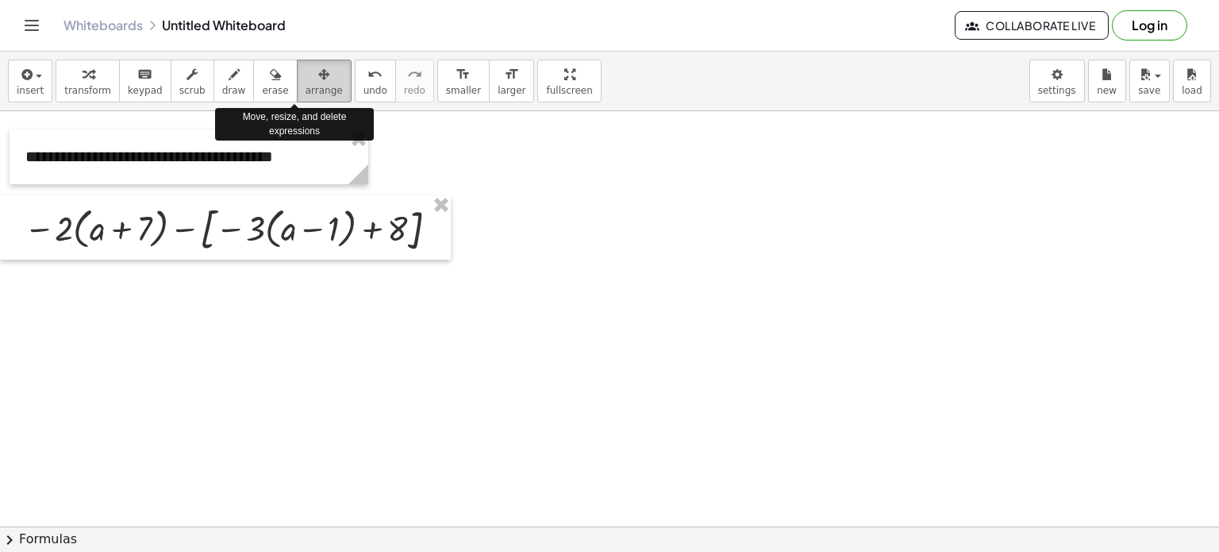
click at [306, 79] on div "button" at bounding box center [324, 73] width 37 height 19
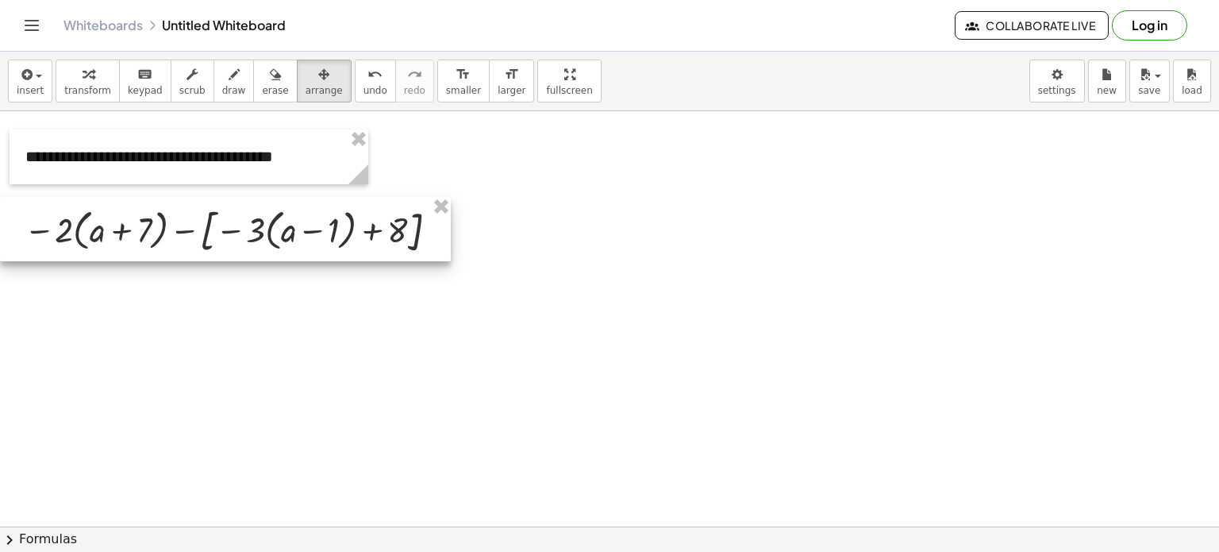
click at [219, 224] on div at bounding box center [225, 229] width 451 height 64
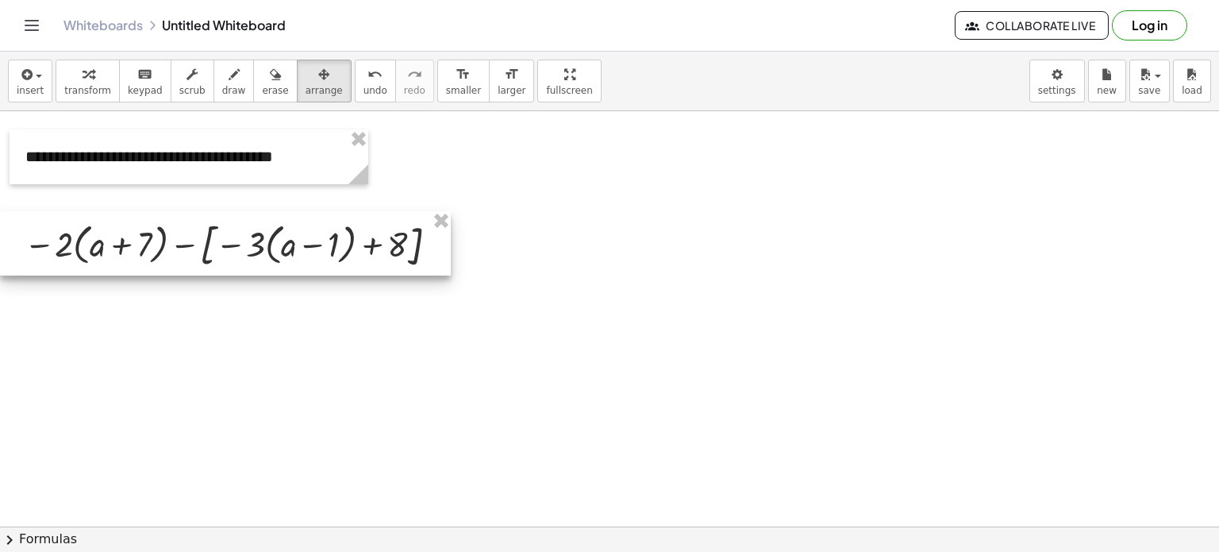
drag, startPoint x: 219, startPoint y: 224, endPoint x: 188, endPoint y: 241, distance: 35.2
click at [188, 241] on div at bounding box center [225, 243] width 451 height 64
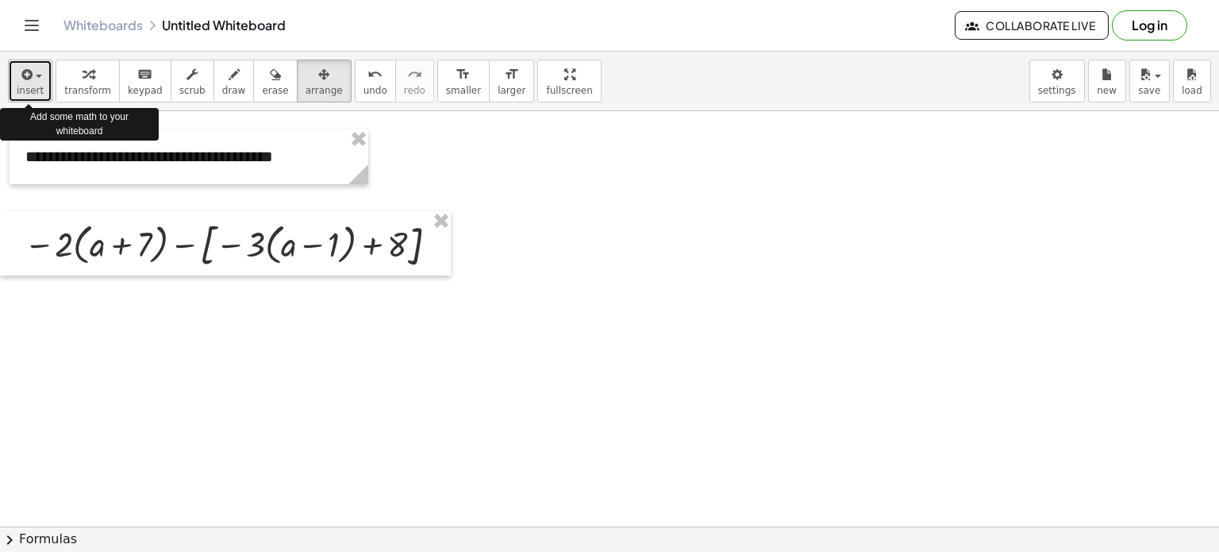
click at [13, 85] on button "insert" at bounding box center [30, 81] width 44 height 43
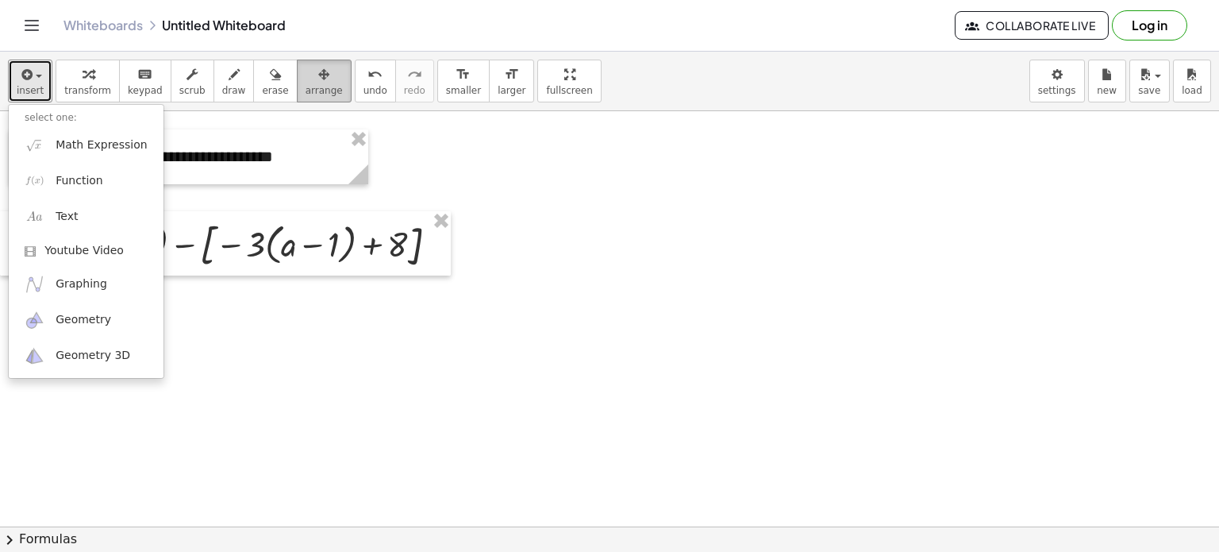
click at [306, 78] on div "button" at bounding box center [324, 73] width 37 height 19
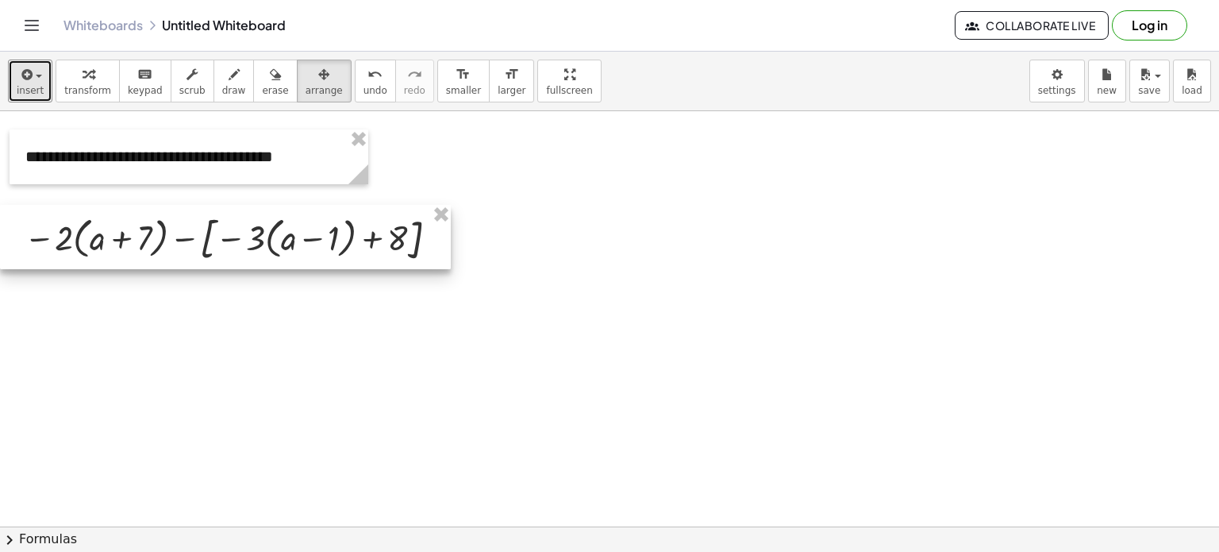
drag, startPoint x: 254, startPoint y: 229, endPoint x: 238, endPoint y: 222, distance: 17.1
click at [238, 222] on div at bounding box center [225, 237] width 451 height 64
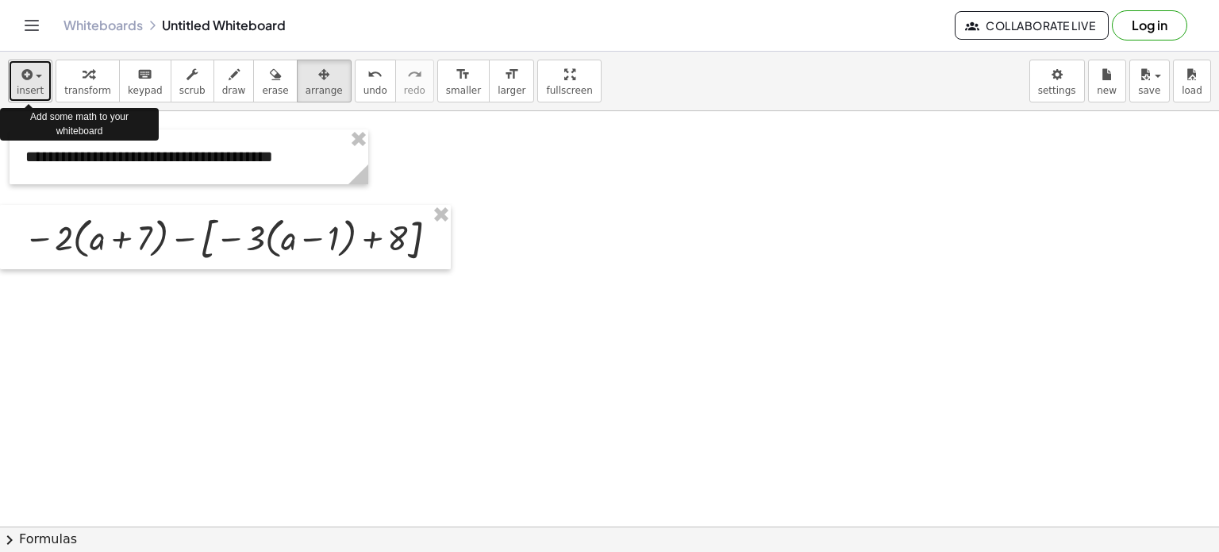
click at [33, 72] on span "button" at bounding box center [34, 76] width 3 height 11
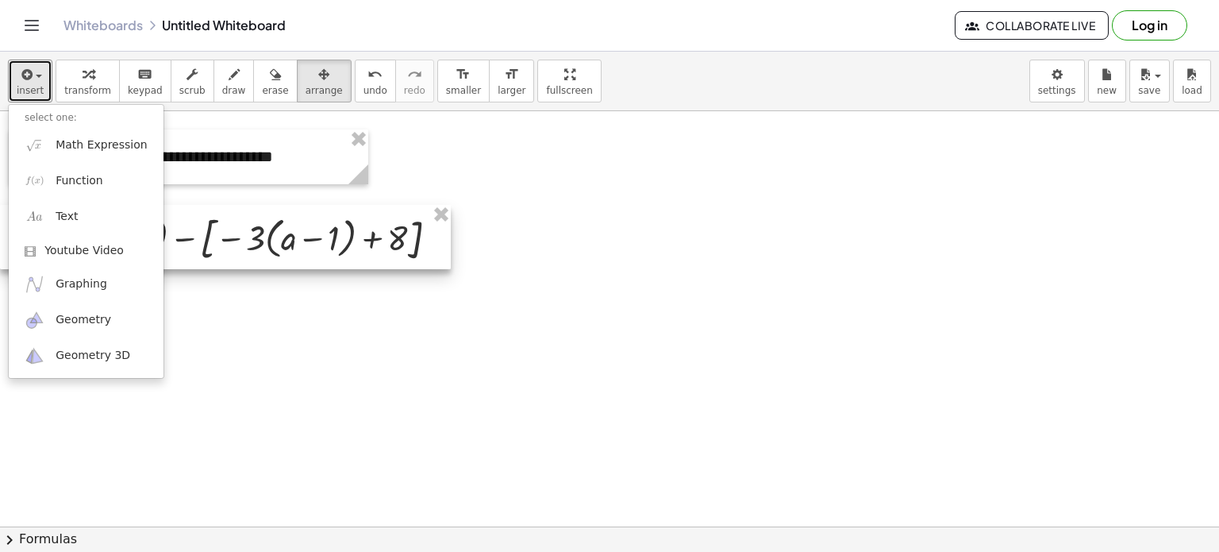
click at [252, 232] on div at bounding box center [225, 237] width 451 height 64
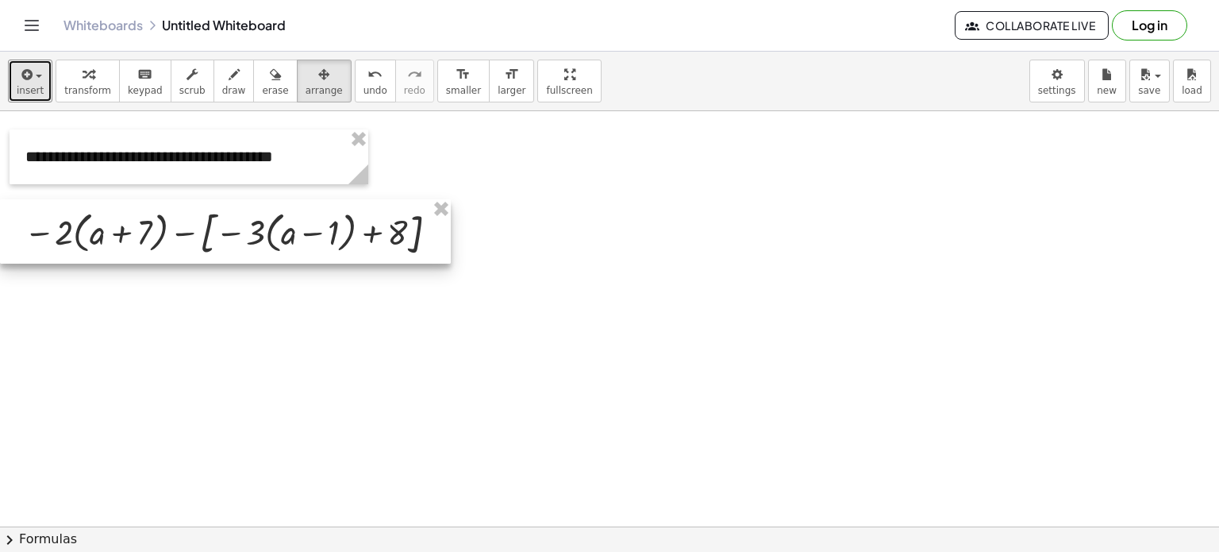
drag, startPoint x: 252, startPoint y: 232, endPoint x: 236, endPoint y: 227, distance: 16.6
click at [236, 227] on div at bounding box center [225, 231] width 451 height 64
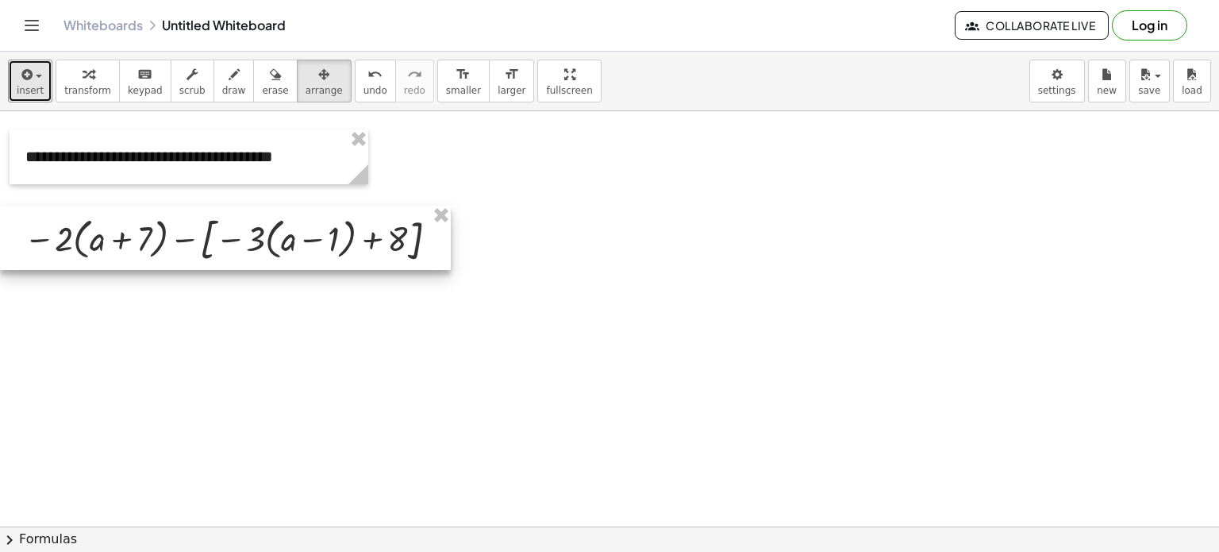
drag, startPoint x: 295, startPoint y: 244, endPoint x: 289, endPoint y: 251, distance: 9.6
click at [289, 251] on div at bounding box center [225, 238] width 451 height 64
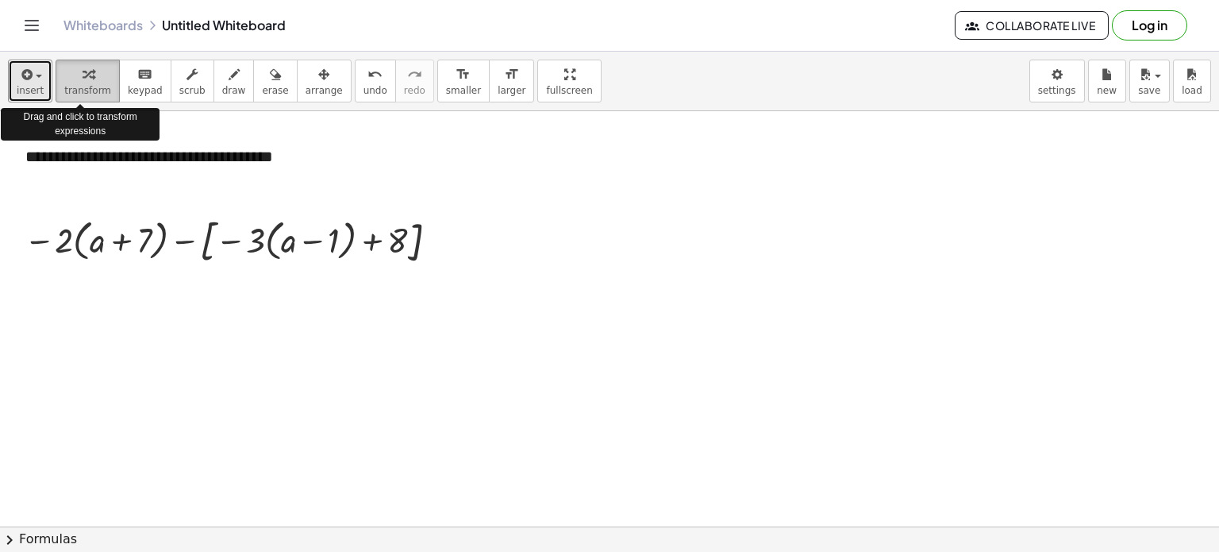
click at [86, 83] on icon "button" at bounding box center [88, 74] width 11 height 19
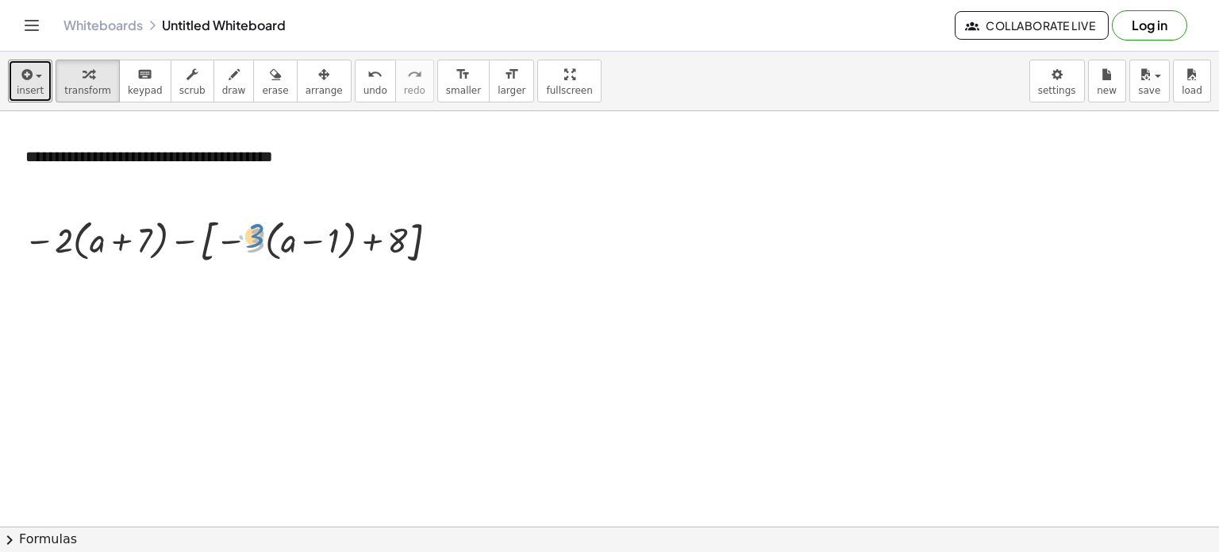
click at [256, 234] on div at bounding box center [234, 239] width 437 height 56
drag, startPoint x: 226, startPoint y: 239, endPoint x: 275, endPoint y: 236, distance: 49.3
click at [275, 236] on div at bounding box center [234, 239] width 437 height 56
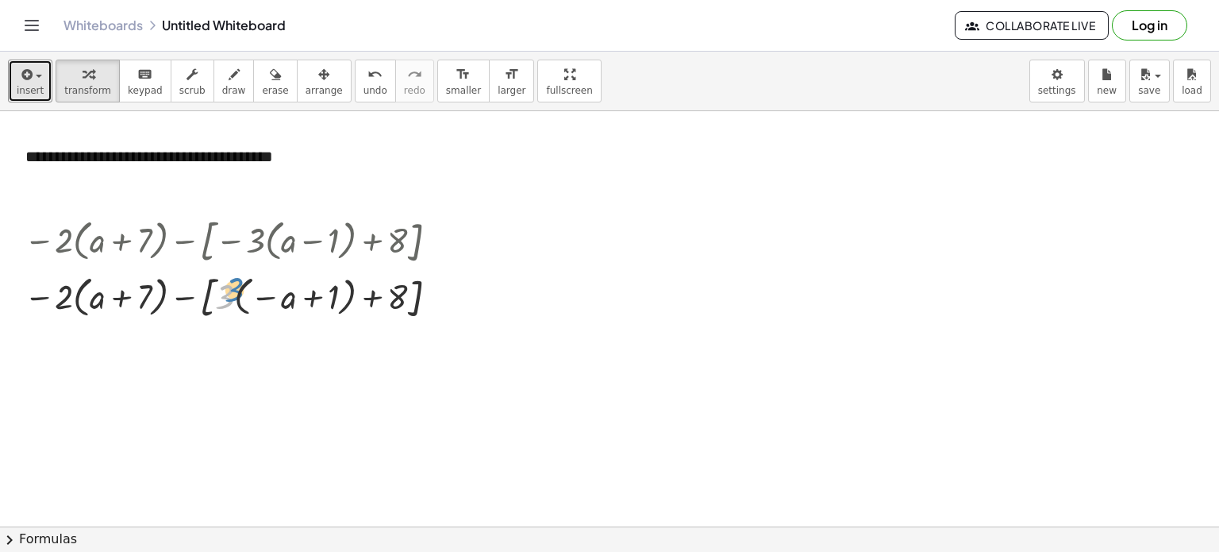
drag, startPoint x: 229, startPoint y: 287, endPoint x: 241, endPoint y: 279, distance: 15.4
click at [241, 279] on div at bounding box center [234, 295] width 437 height 55
drag, startPoint x: 229, startPoint y: 285, endPoint x: 274, endPoint y: 282, distance: 45.4
click at [274, 282] on div at bounding box center [234, 295] width 437 height 55
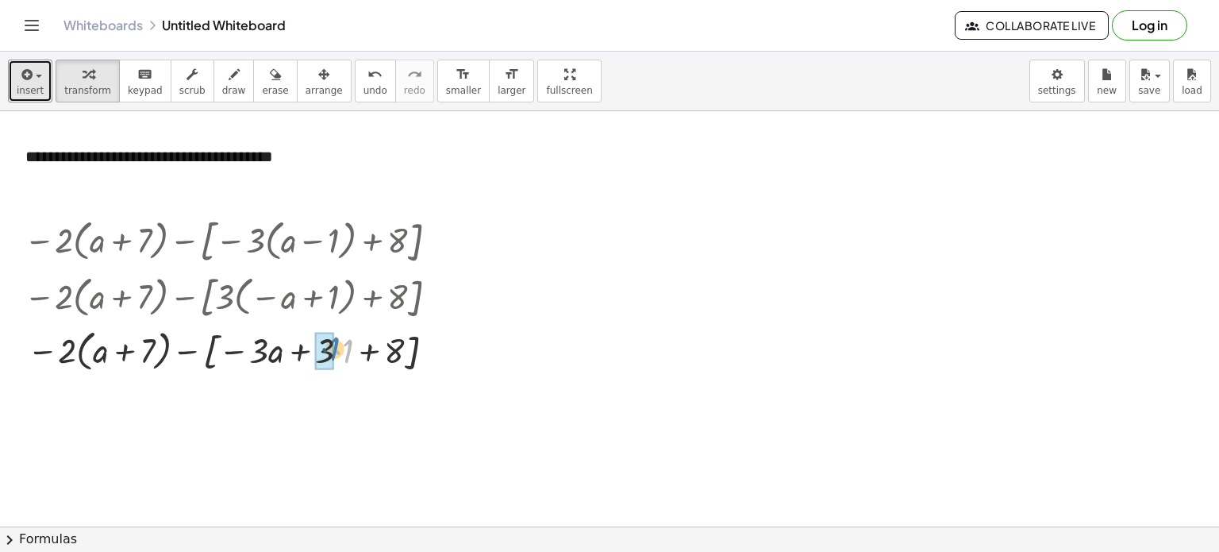
drag, startPoint x: 347, startPoint y: 358, endPoint x: 335, endPoint y: 356, distance: 12.0
click at [335, 356] on div at bounding box center [234, 348] width 437 height 52
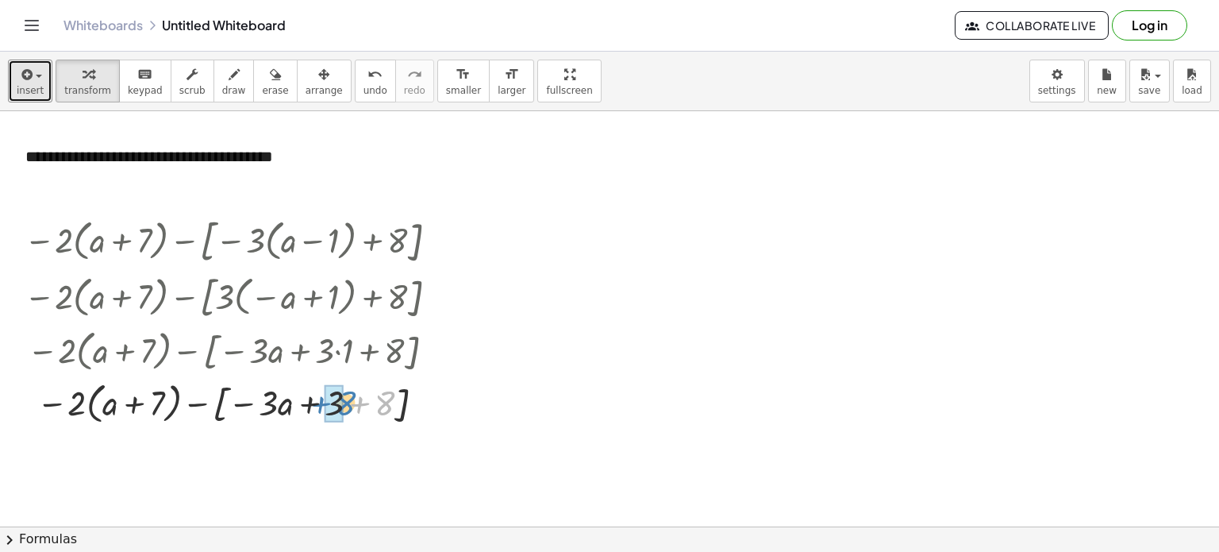
drag, startPoint x: 387, startPoint y: 409, endPoint x: 348, endPoint y: 409, distance: 38.9
click at [348, 409] on div at bounding box center [234, 402] width 437 height 52
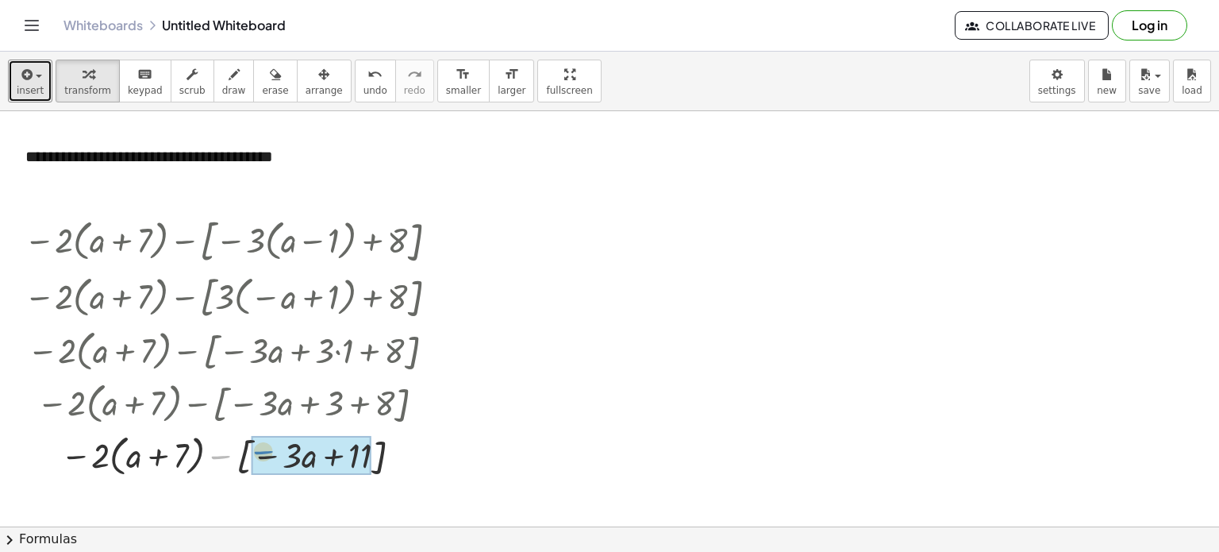
drag, startPoint x: 222, startPoint y: 453, endPoint x: 276, endPoint y: 452, distance: 54.0
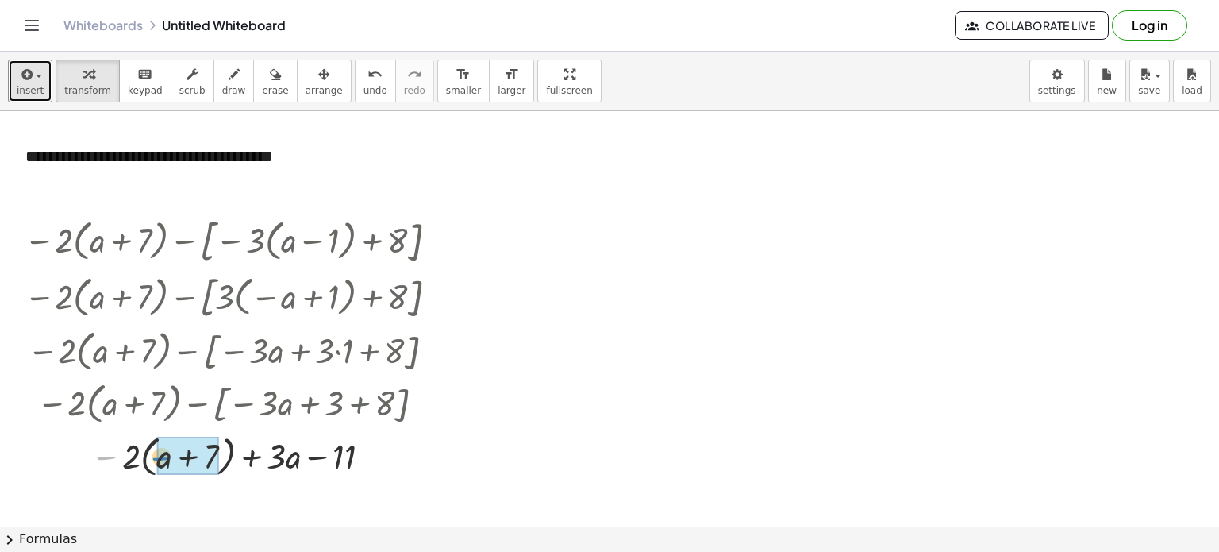
drag, startPoint x: 109, startPoint y: 453, endPoint x: 161, endPoint y: 456, distance: 52.5
drag, startPoint x: 96, startPoint y: 449, endPoint x: 125, endPoint y: 447, distance: 29.4
click at [125, 447] on div at bounding box center [234, 454] width 437 height 50
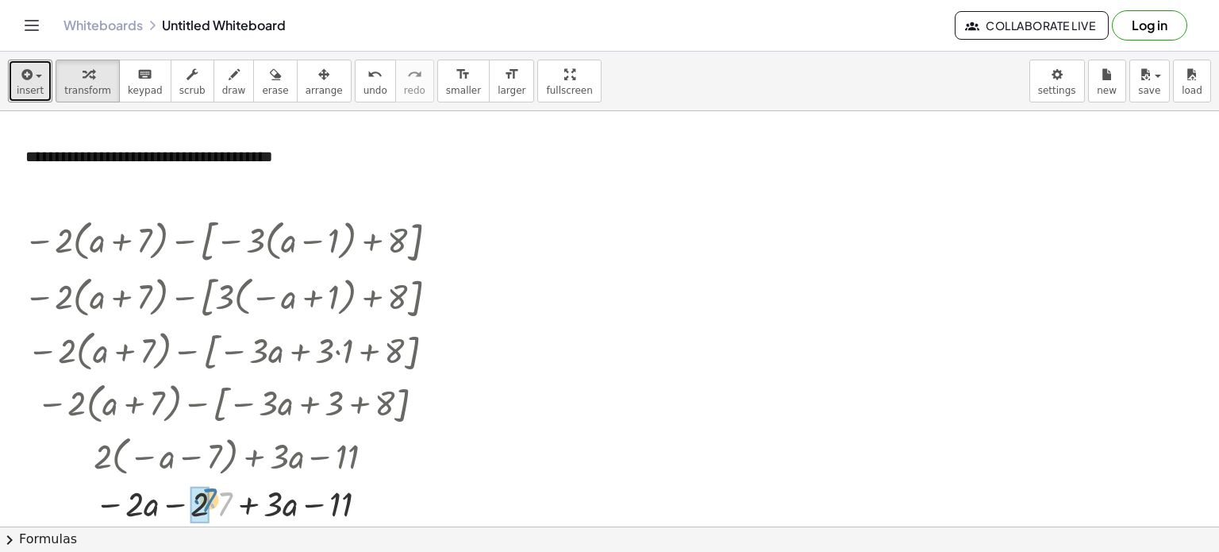
drag, startPoint x: 223, startPoint y: 506, endPoint x: 207, endPoint y: 505, distance: 15.9
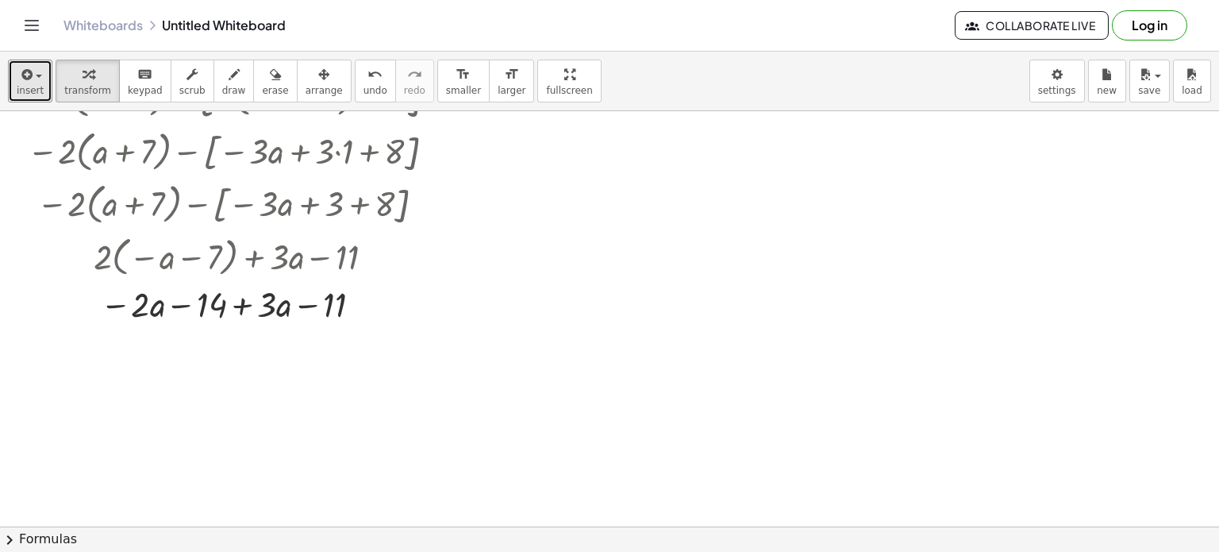
scroll to position [200, 0]
drag, startPoint x: 273, startPoint y: 309, endPoint x: 137, endPoint y: 327, distance: 137.0
drag, startPoint x: 197, startPoint y: 353, endPoint x: 144, endPoint y: 360, distance: 52.8
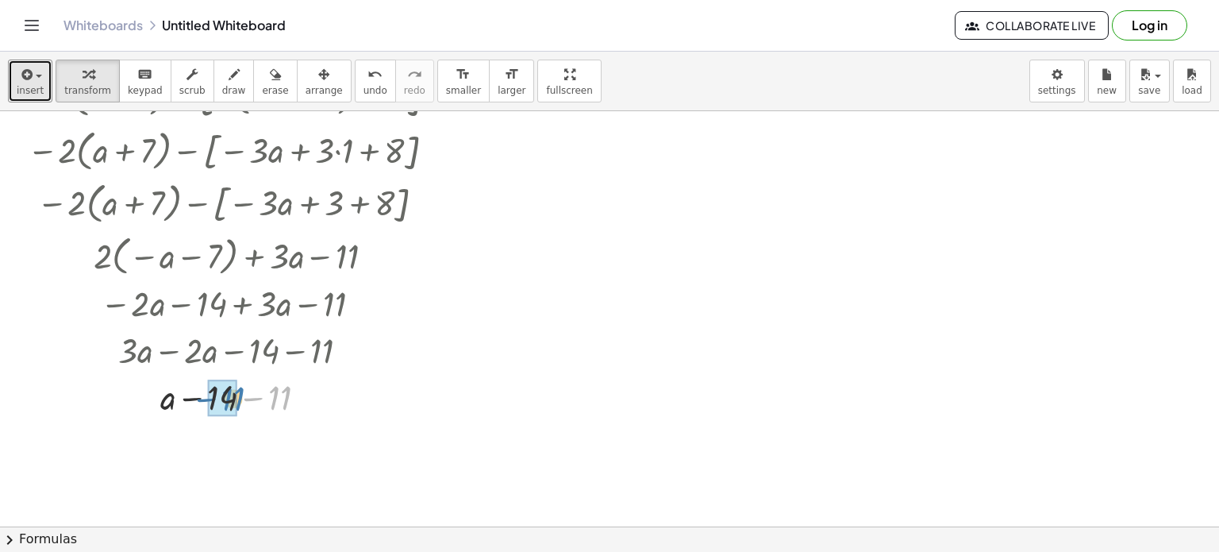
drag, startPoint x: 283, startPoint y: 400, endPoint x: 229, endPoint y: 403, distance: 54.9
click at [285, 445] on div at bounding box center [284, 444] width 14 height 14
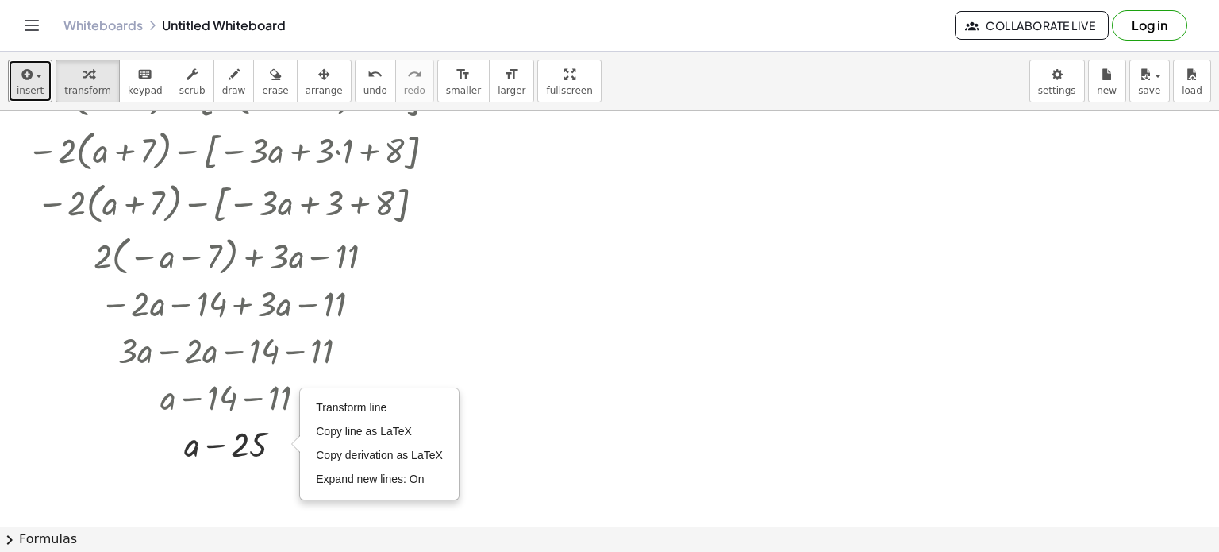
click at [549, 388] on div at bounding box center [609, 378] width 1219 height 935
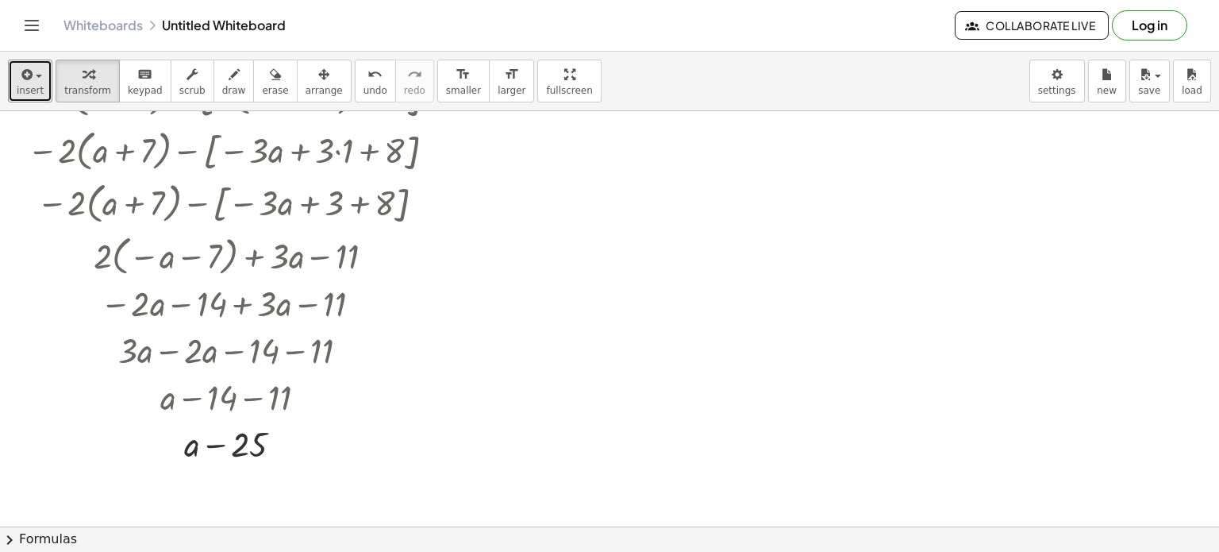
click at [455, 426] on div at bounding box center [609, 378] width 1219 height 935
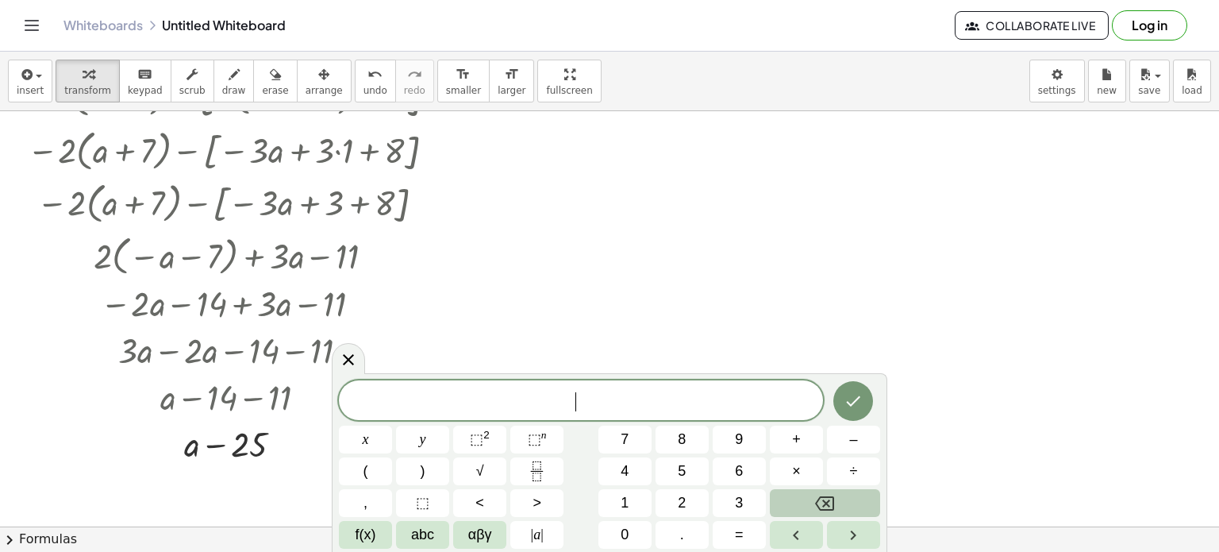
click at [512, 307] on div at bounding box center [609, 378] width 1219 height 935
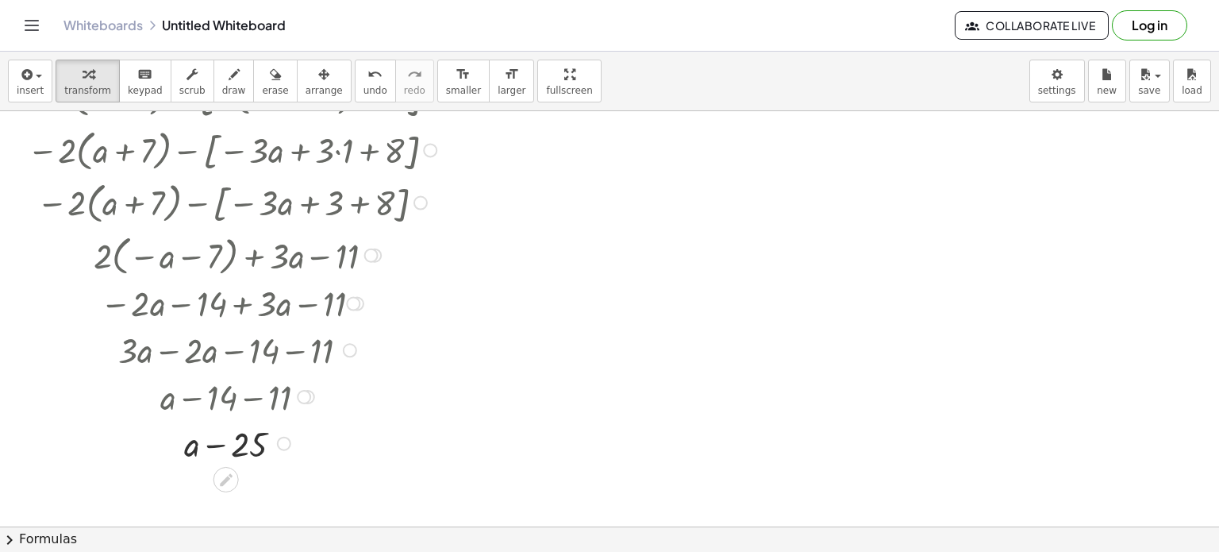
click at [280, 444] on div "Transform line Copy line as LaTeX Copy derivation as LaTeX Expand new lines: On" at bounding box center [284, 444] width 14 height 14
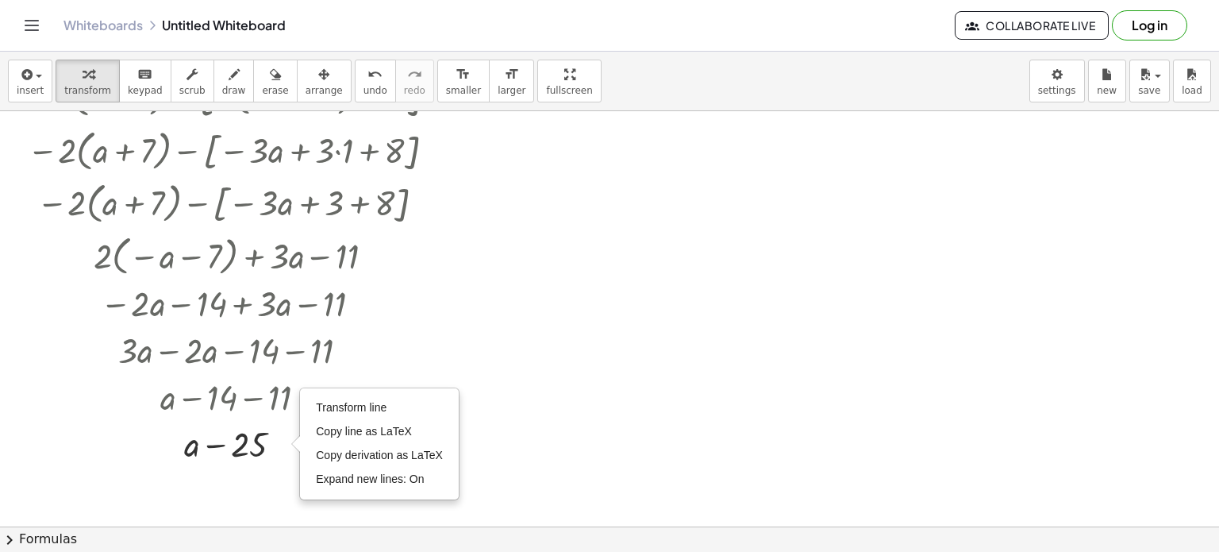
click at [648, 372] on div at bounding box center [609, 378] width 1219 height 935
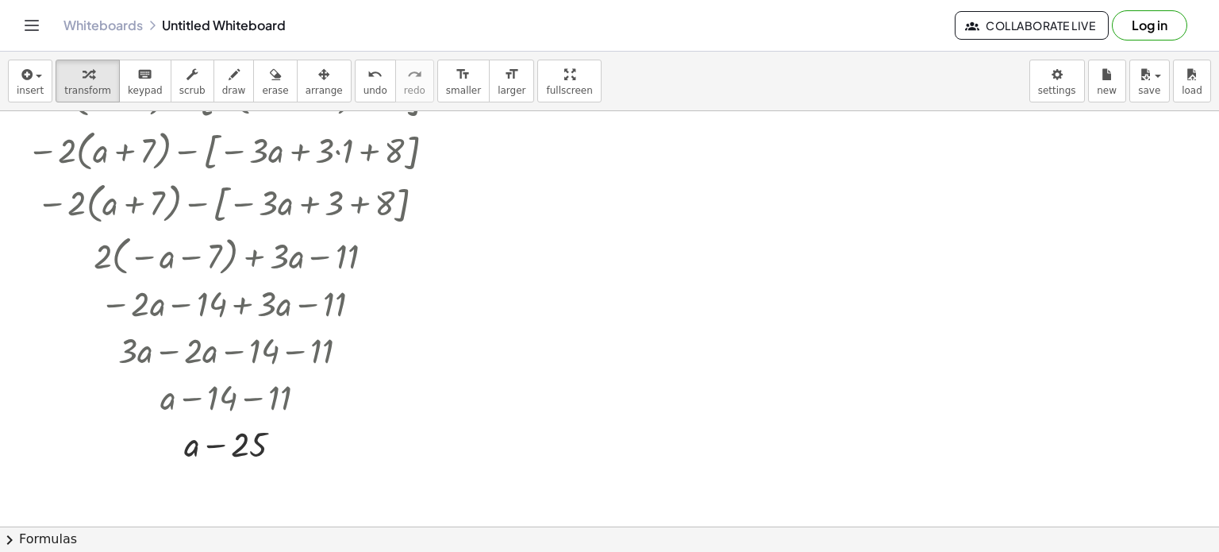
click at [648, 372] on div at bounding box center [609, 378] width 1219 height 935
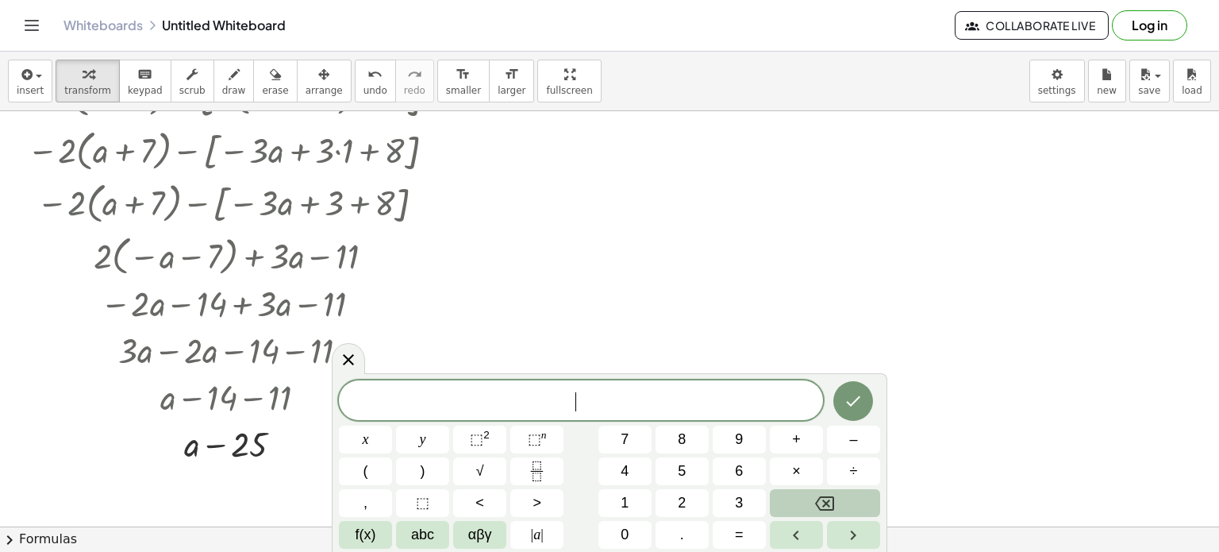
click at [531, 403] on span "​" at bounding box center [581, 402] width 484 height 22
click at [850, 404] on icon "Done" at bounding box center [854, 401] width 14 height 10
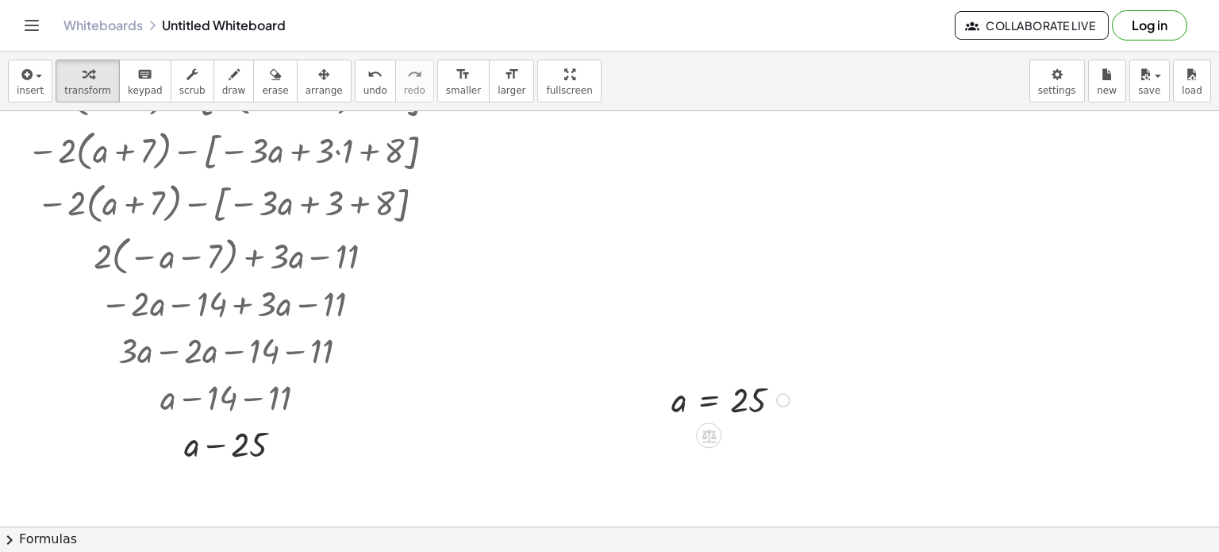
click at [755, 390] on div at bounding box center [733, 398] width 139 height 45
click at [760, 385] on div at bounding box center [733, 398] width 139 height 45
click at [771, 401] on div at bounding box center [733, 398] width 139 height 45
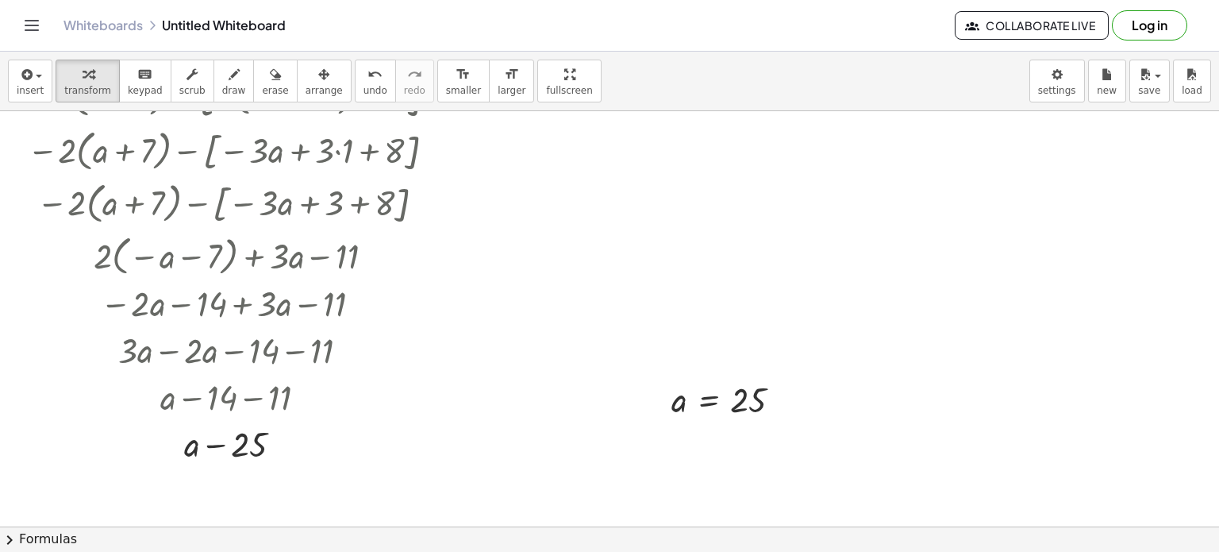
click at [584, 453] on div at bounding box center [609, 378] width 1219 height 935
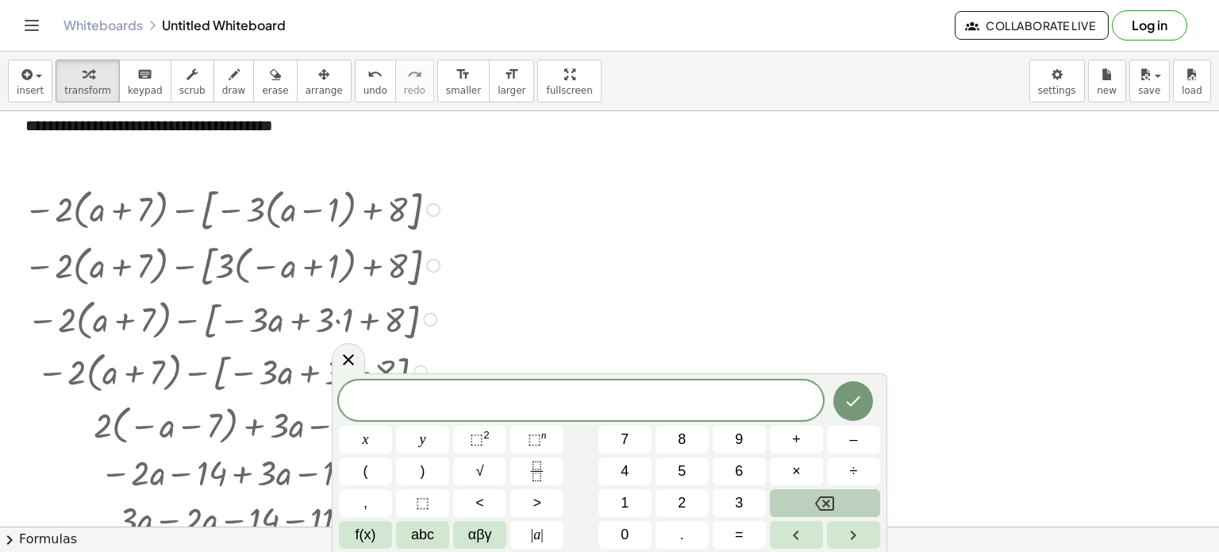
scroll to position [32, 0]
click at [914, 302] on div at bounding box center [609, 546] width 1219 height 935
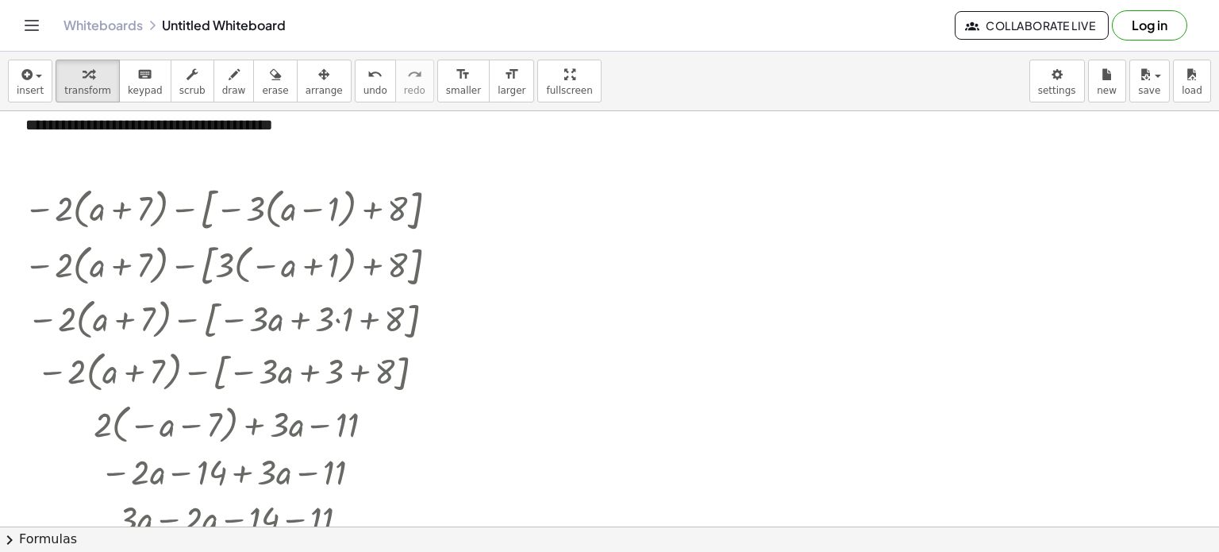
scroll to position [267, 0]
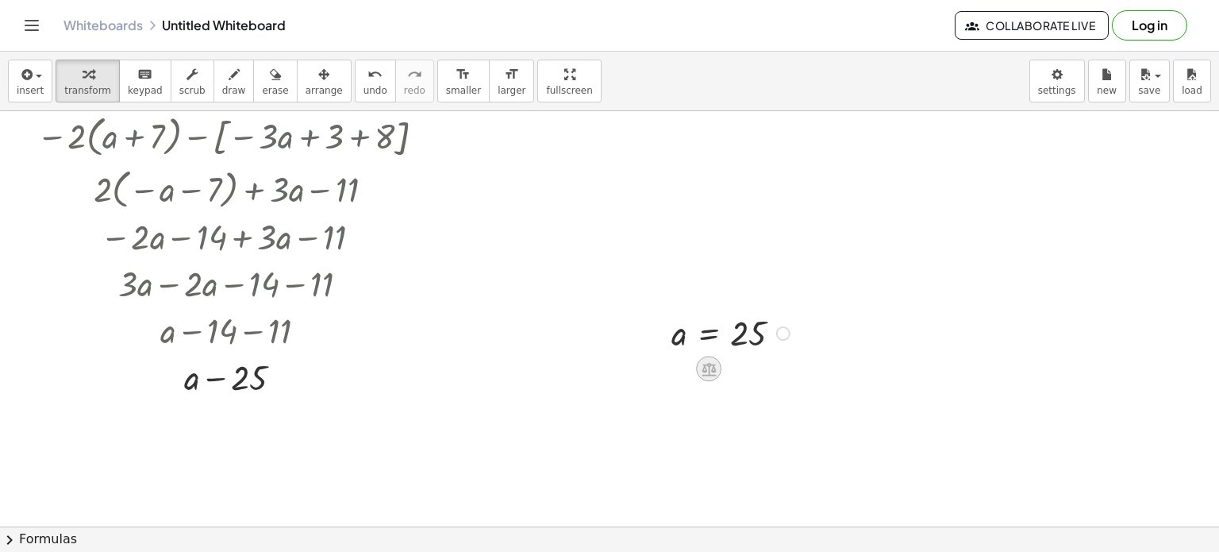
click at [711, 366] on icon at bounding box center [709, 368] width 17 height 17
click at [773, 368] on icon at bounding box center [773, 369] width 10 height 2
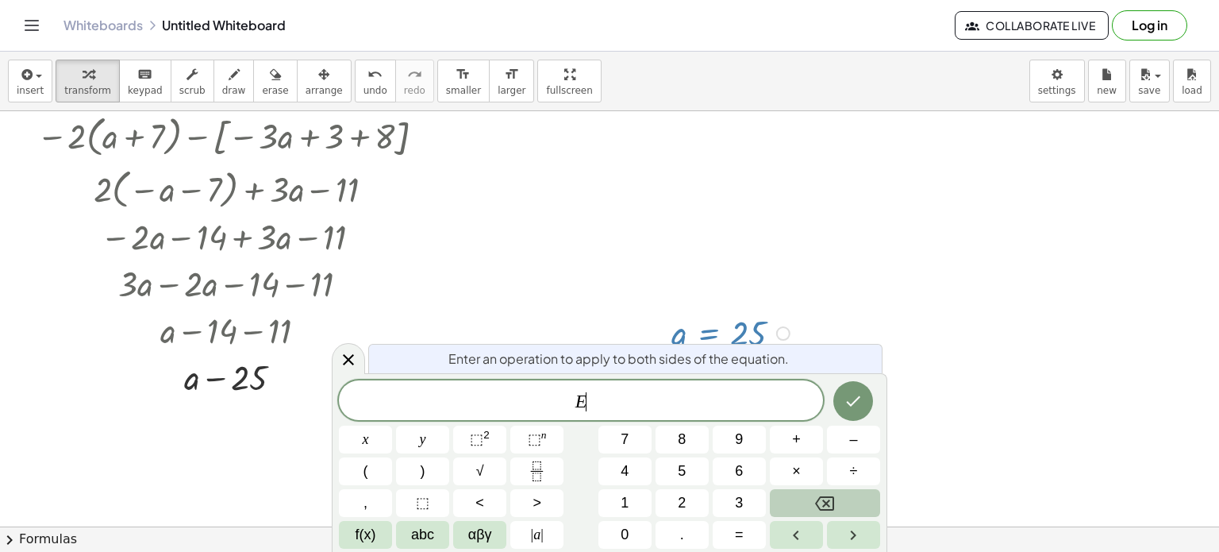
click at [824, 499] on icon "Backspace" at bounding box center [824, 503] width 19 height 14
click at [836, 294] on div at bounding box center [609, 311] width 1219 height 935
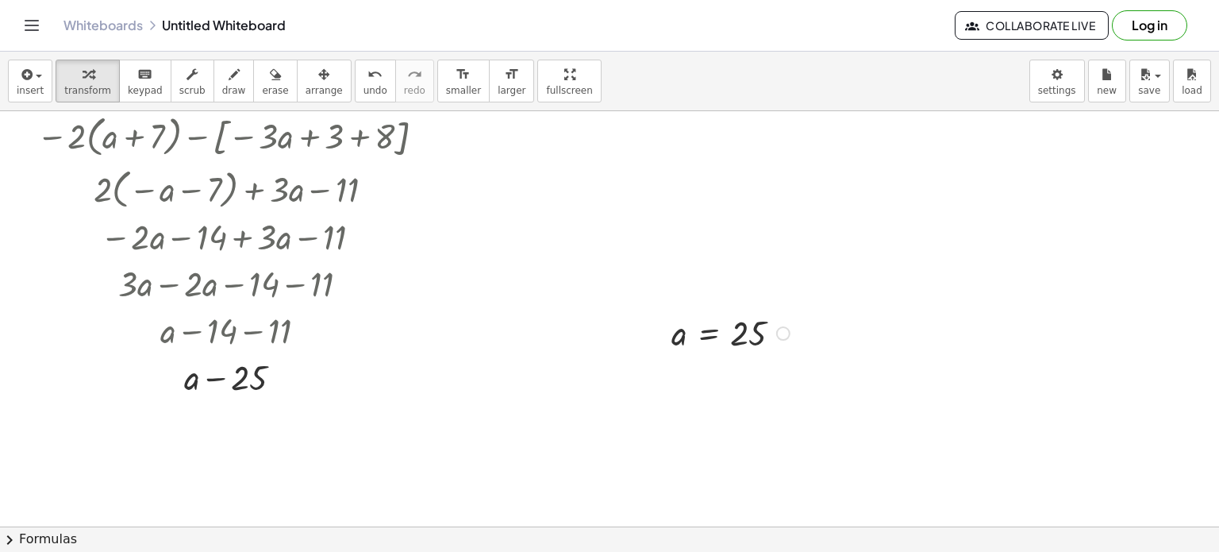
click at [762, 330] on div at bounding box center [733, 332] width 139 height 45
click at [723, 330] on div at bounding box center [733, 332] width 139 height 45
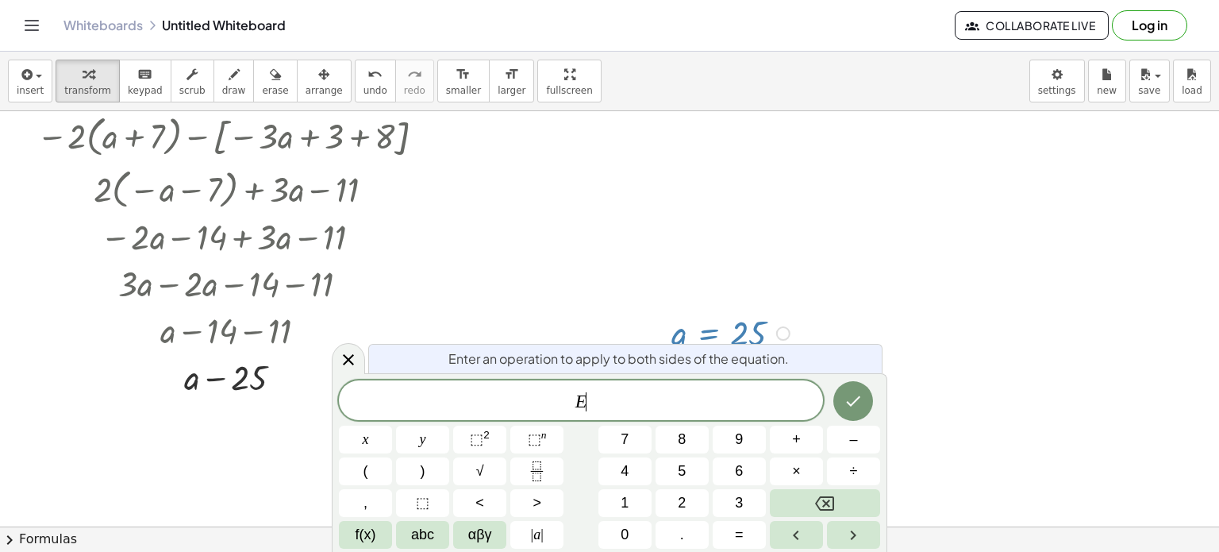
click at [836, 291] on div at bounding box center [609, 311] width 1219 height 935
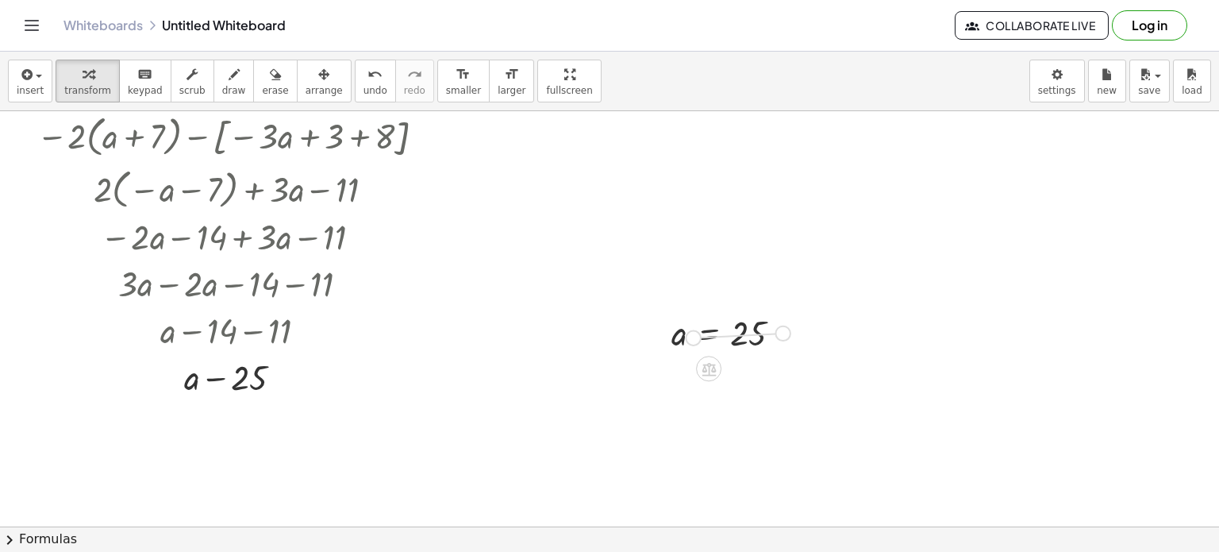
drag, startPoint x: 784, startPoint y: 331, endPoint x: 686, endPoint y: 337, distance: 98.6
click at [709, 333] on div "a = 25" at bounding box center [709, 333] width 0 height 0
drag, startPoint x: 689, startPoint y: 335, endPoint x: 759, endPoint y: 333, distance: 69.9
click at [759, 333] on div at bounding box center [733, 332] width 139 height 45
click at [756, 333] on div at bounding box center [733, 332] width 139 height 45
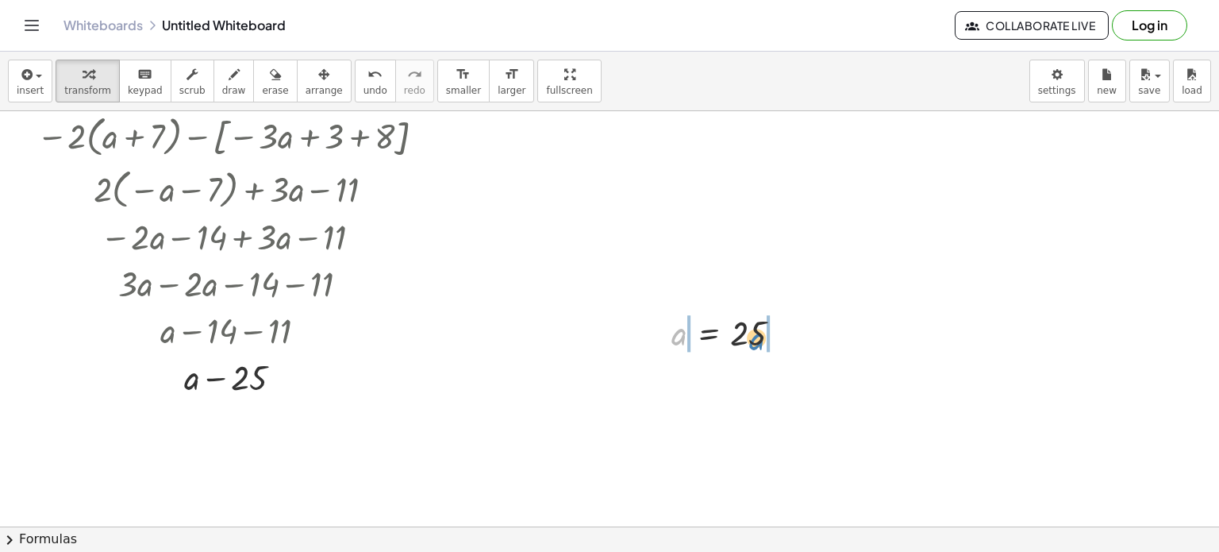
drag, startPoint x: 672, startPoint y: 322, endPoint x: 745, endPoint y: 326, distance: 74.0
click at [745, 326] on div at bounding box center [733, 332] width 139 height 45
drag, startPoint x: 827, startPoint y: 378, endPoint x: 812, endPoint y: 316, distance: 63.7
click at [709, 333] on div "= 25 + a − a + − a" at bounding box center [709, 333] width 0 height 0
click at [657, 221] on div at bounding box center [609, 311] width 1219 height 935
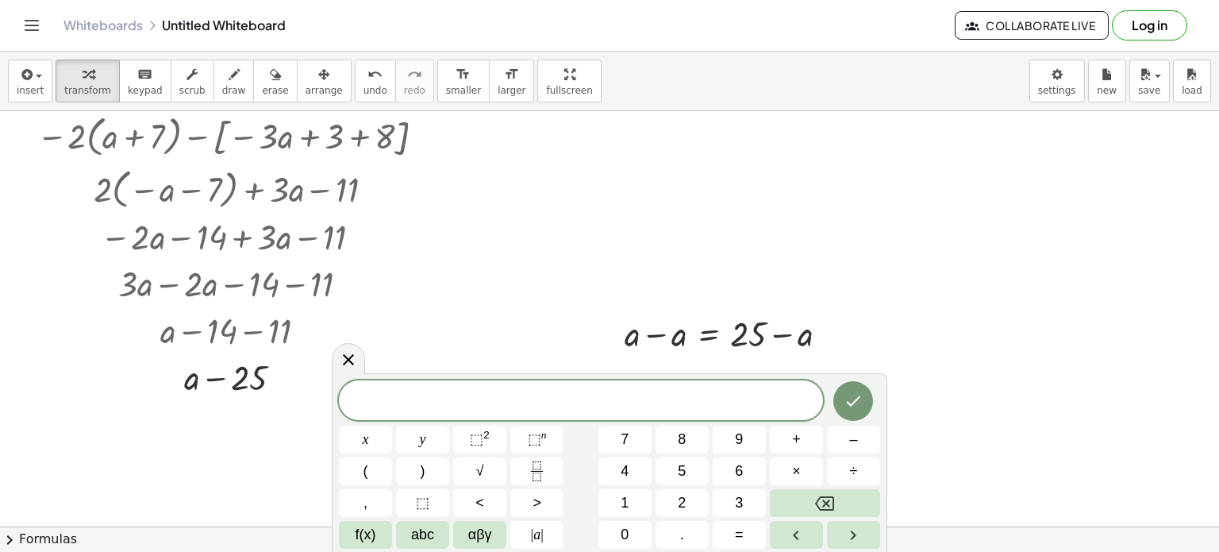
click at [499, 196] on div at bounding box center [609, 311] width 1219 height 935
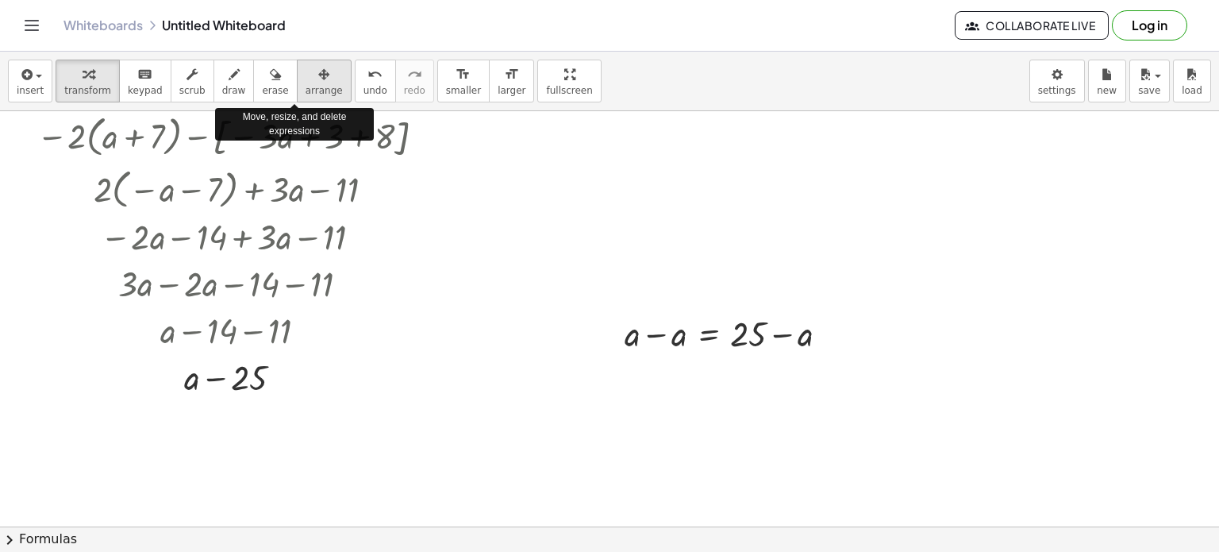
click at [318, 79] on icon "button" at bounding box center [323, 74] width 11 height 19
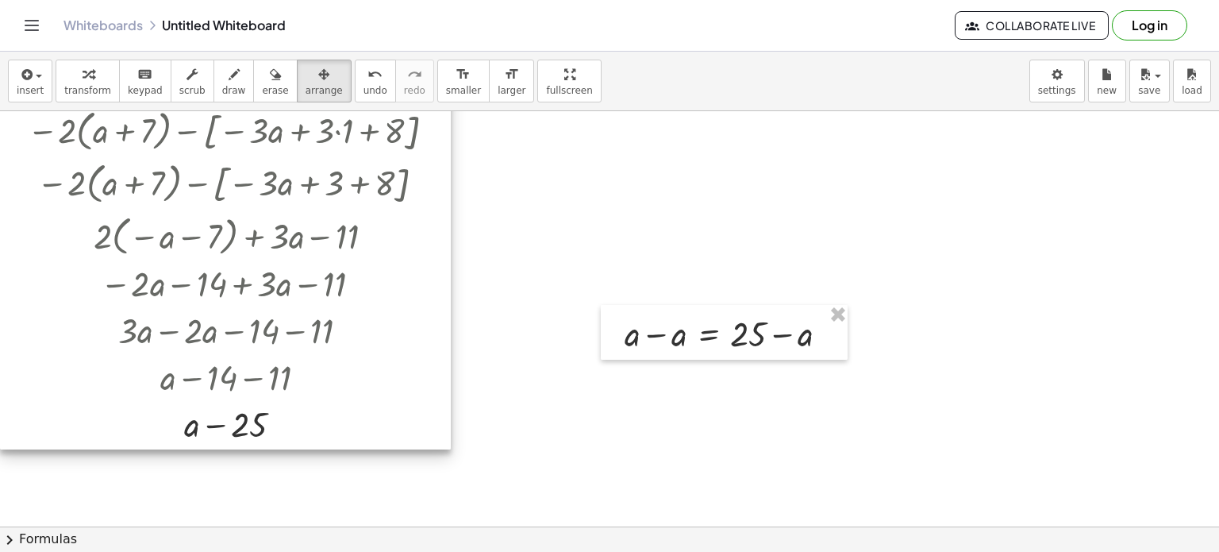
drag, startPoint x: 371, startPoint y: 247, endPoint x: 270, endPoint y: 294, distance: 111.2
click at [270, 294] on div at bounding box center [225, 218] width 451 height 462
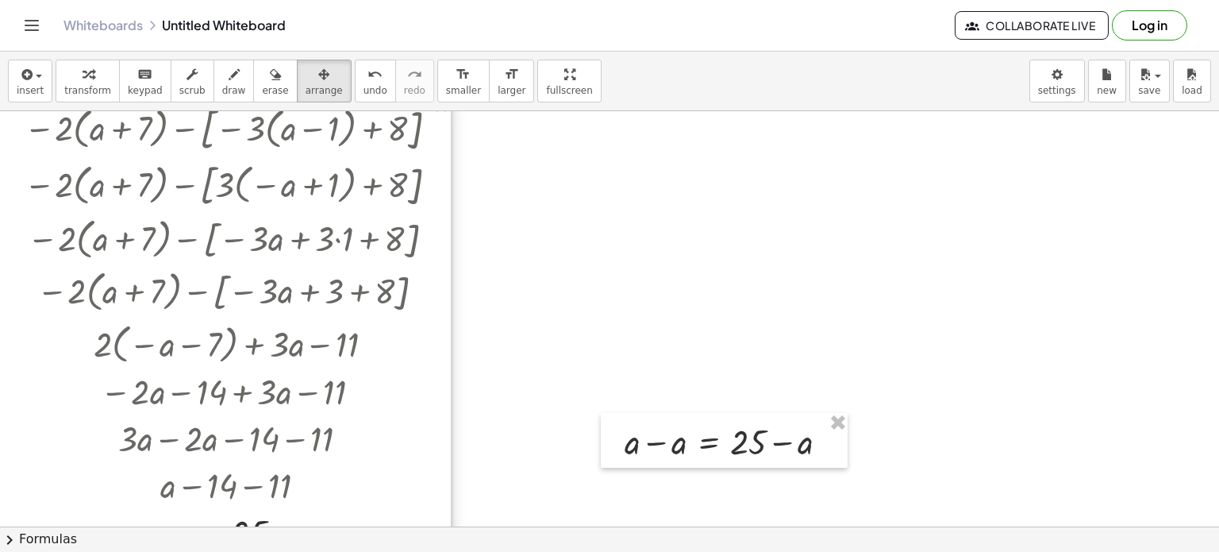
scroll to position [0, 0]
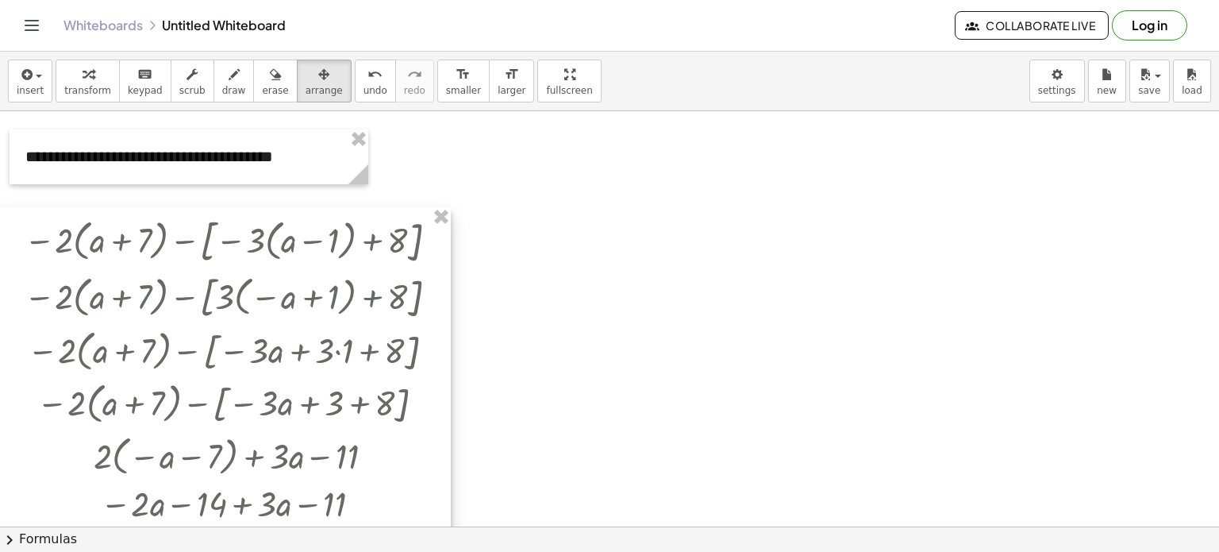
drag, startPoint x: 293, startPoint y: 262, endPoint x: 148, endPoint y: 215, distance: 152.6
click at [148, 215] on div at bounding box center [225, 438] width 451 height 462
drag, startPoint x: 301, startPoint y: 27, endPoint x: 365, endPoint y: 31, distance: 64.4
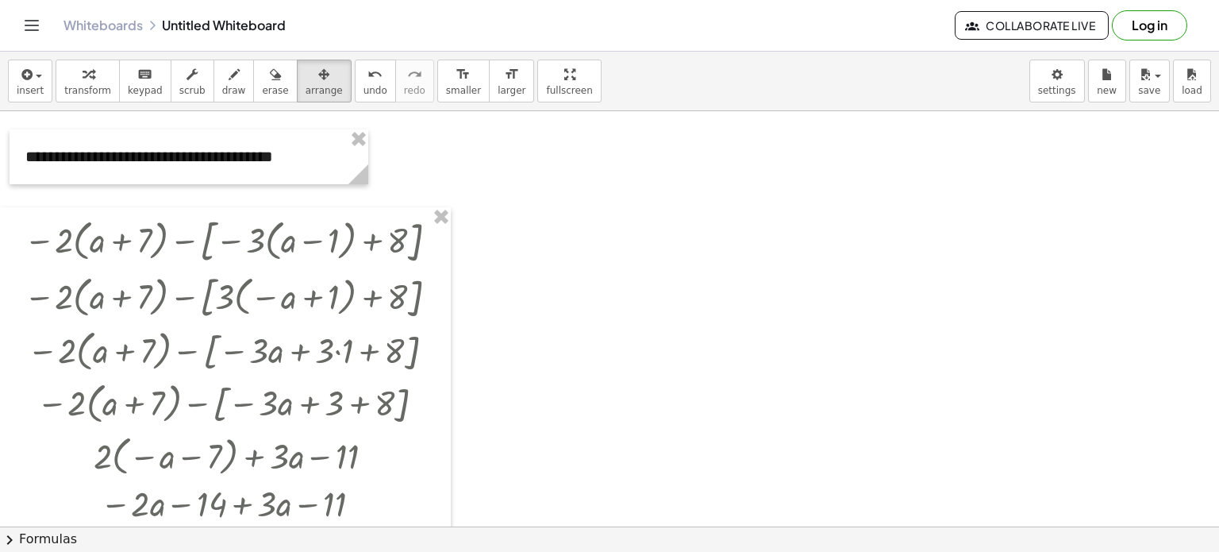
click at [365, 31] on div "Whiteboards Untitled Whiteboard" at bounding box center [510, 25] width 892 height 16
click at [368, 29] on div "Whiteboards Untitled Whiteboard" at bounding box center [510, 25] width 892 height 16
drag, startPoint x: 0, startPoint y: 38, endPoint x: 22, endPoint y: 35, distance: 22.5
click at [22, 35] on header "Whiteboards Untitled Whiteboard Collaborate Live Log in" at bounding box center [609, 26] width 1219 height 52
click at [426, 33] on div "Whiteboards Untitled Whiteboard Collaborate Live Log in" at bounding box center [609, 25] width 1181 height 51
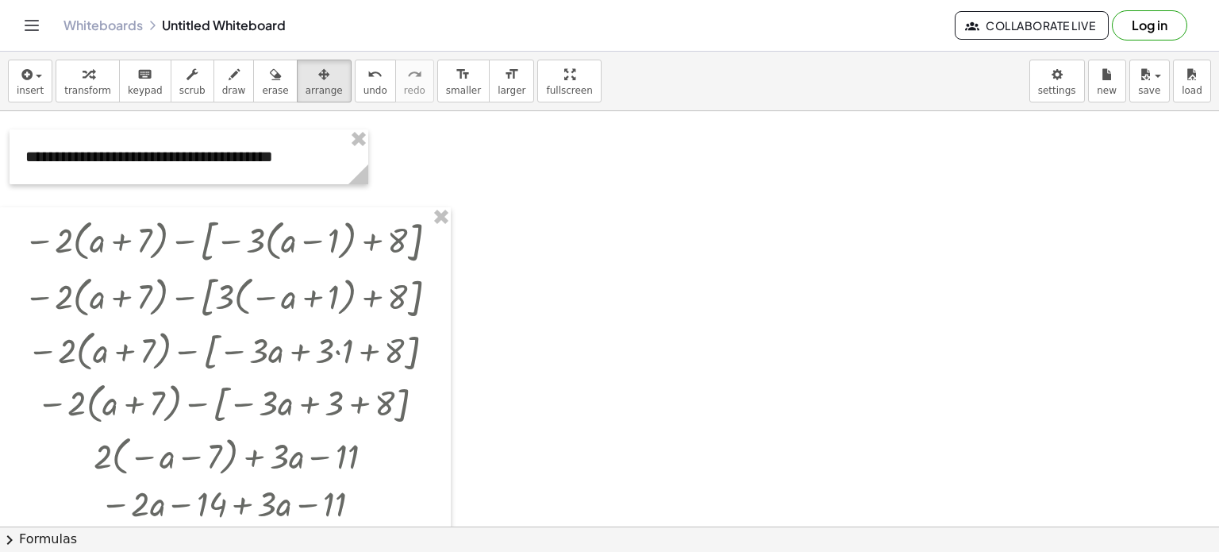
click at [6, 538] on span "chevron_right" at bounding box center [9, 539] width 19 height 19
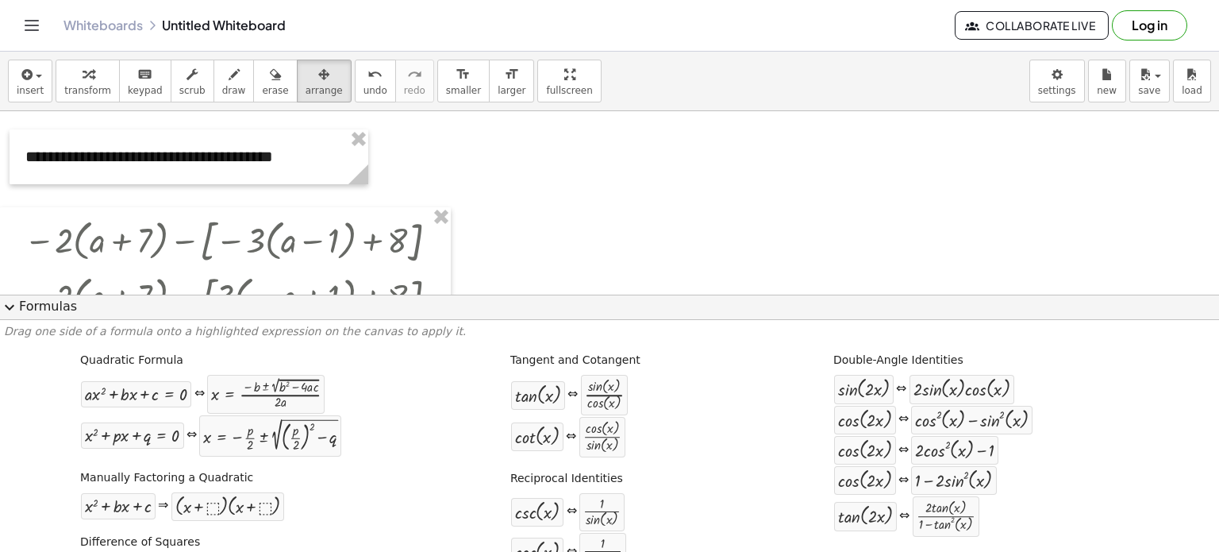
click at [10, 307] on span "expand_more" at bounding box center [9, 307] width 19 height 19
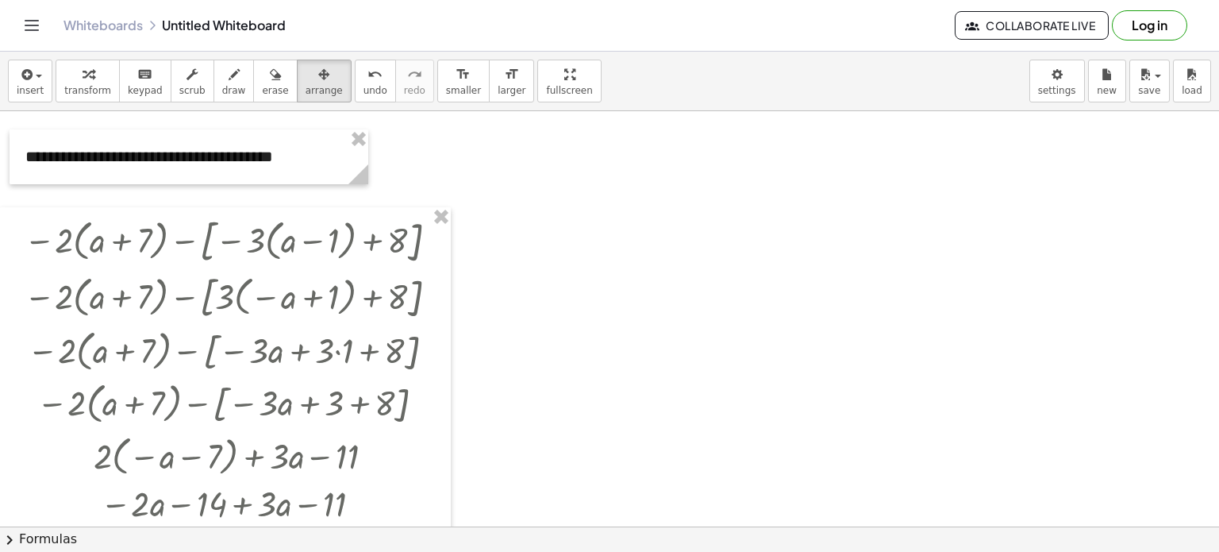
click at [9, 540] on span "chevron_right" at bounding box center [9, 539] width 19 height 19
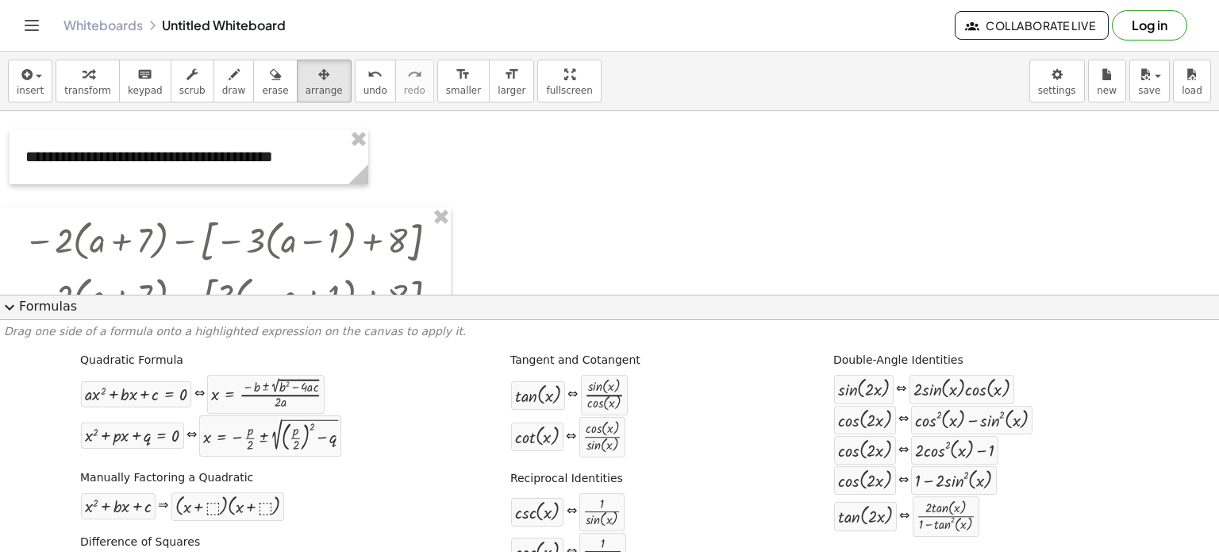
click at [6, 304] on span "expand_more" at bounding box center [9, 307] width 19 height 19
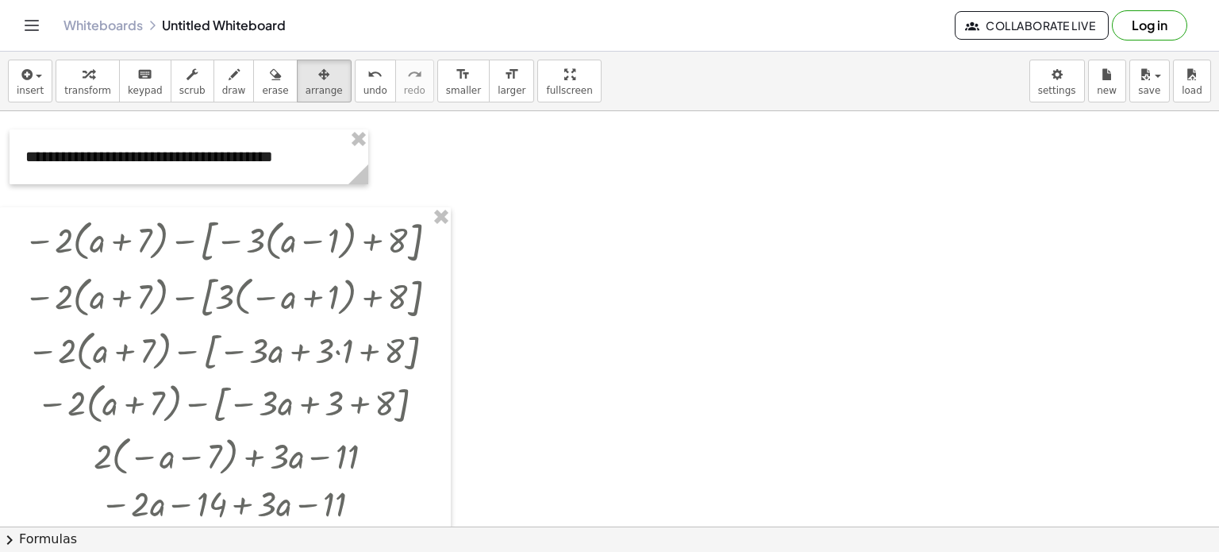
scroll to position [318, 0]
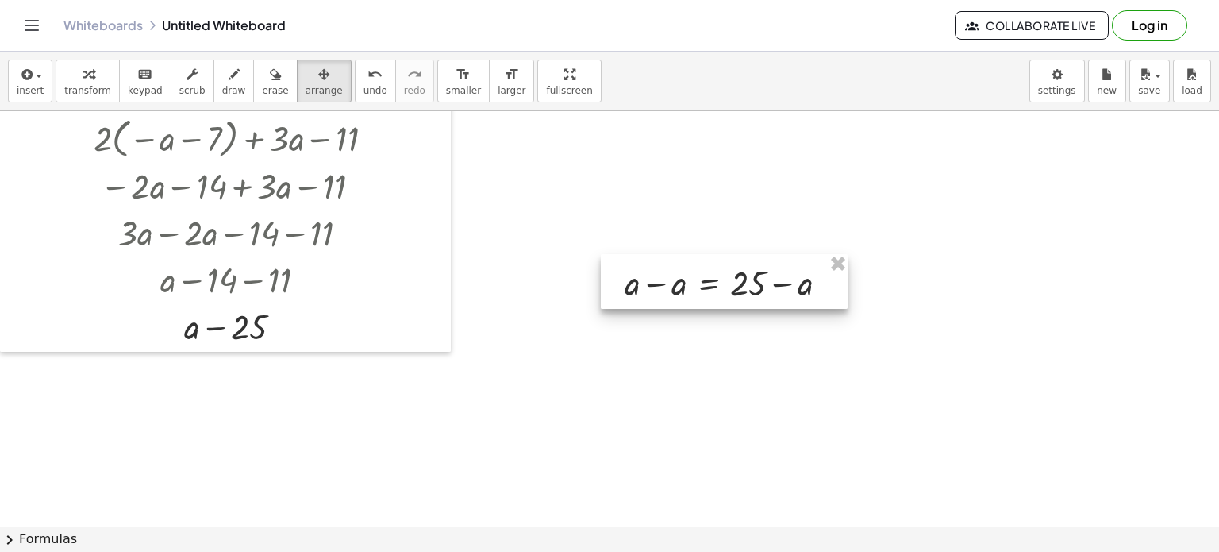
drag, startPoint x: 759, startPoint y: 268, endPoint x: 745, endPoint y: 275, distance: 15.7
click at [758, 269] on div at bounding box center [724, 281] width 247 height 55
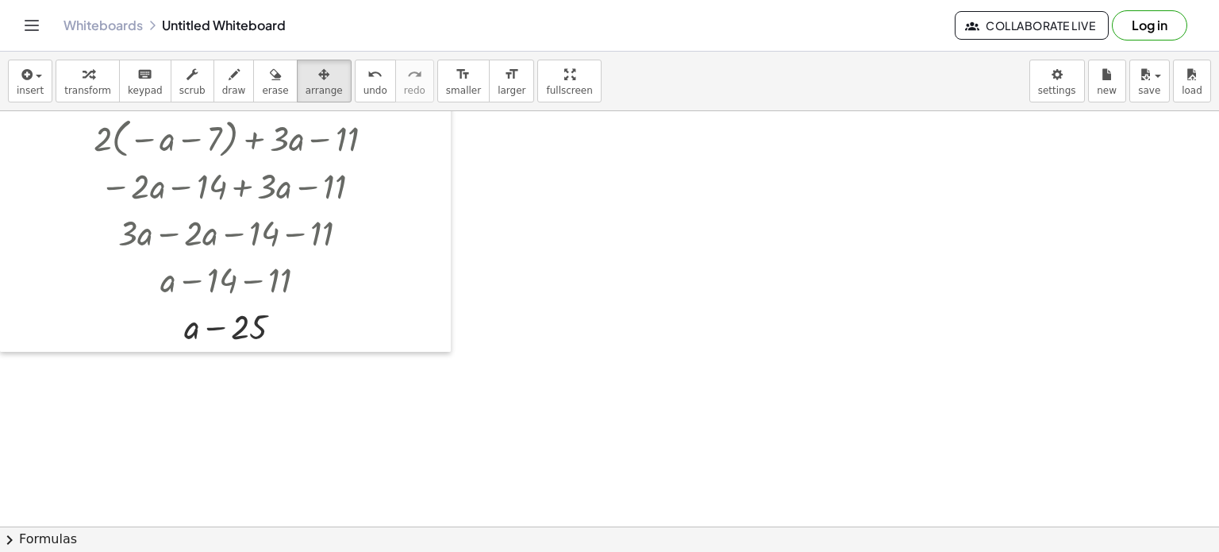
click at [495, 219] on div at bounding box center [609, 261] width 1219 height 935
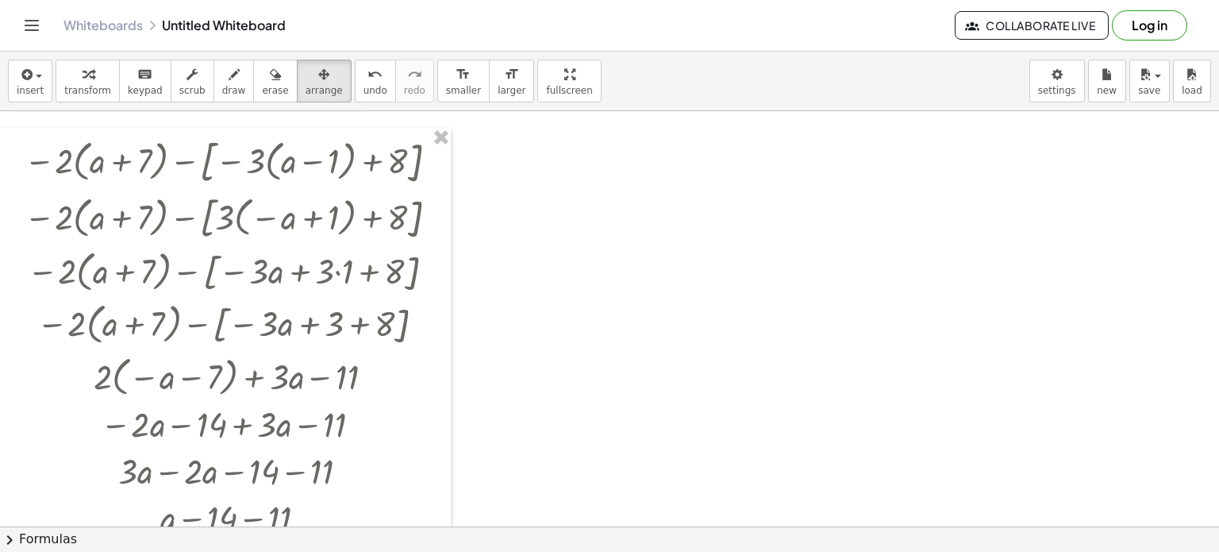
scroll to position [0, 0]
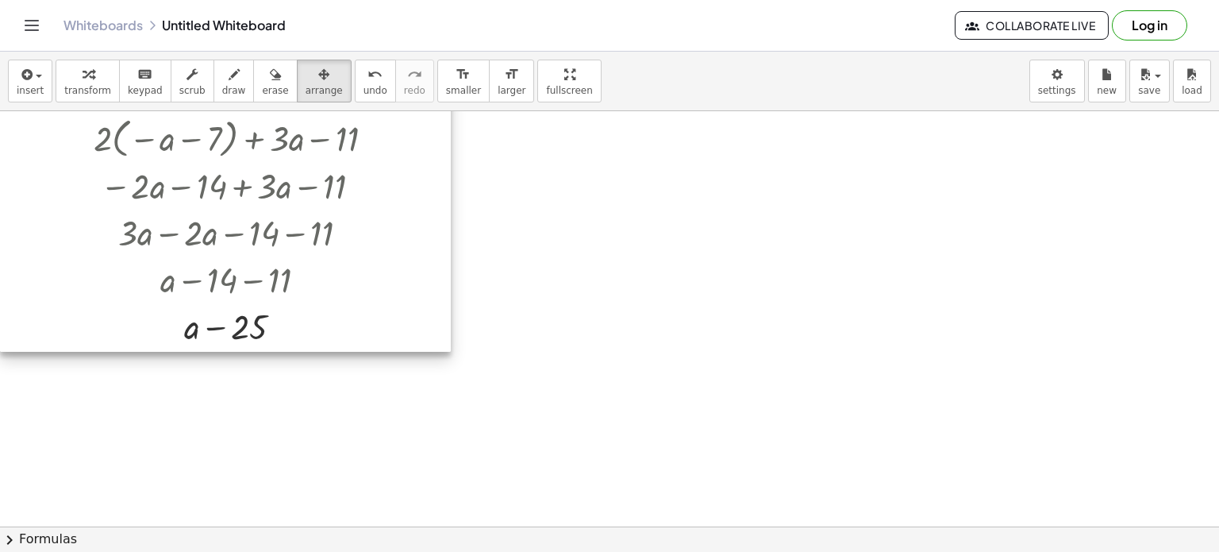
scroll to position [79, 0]
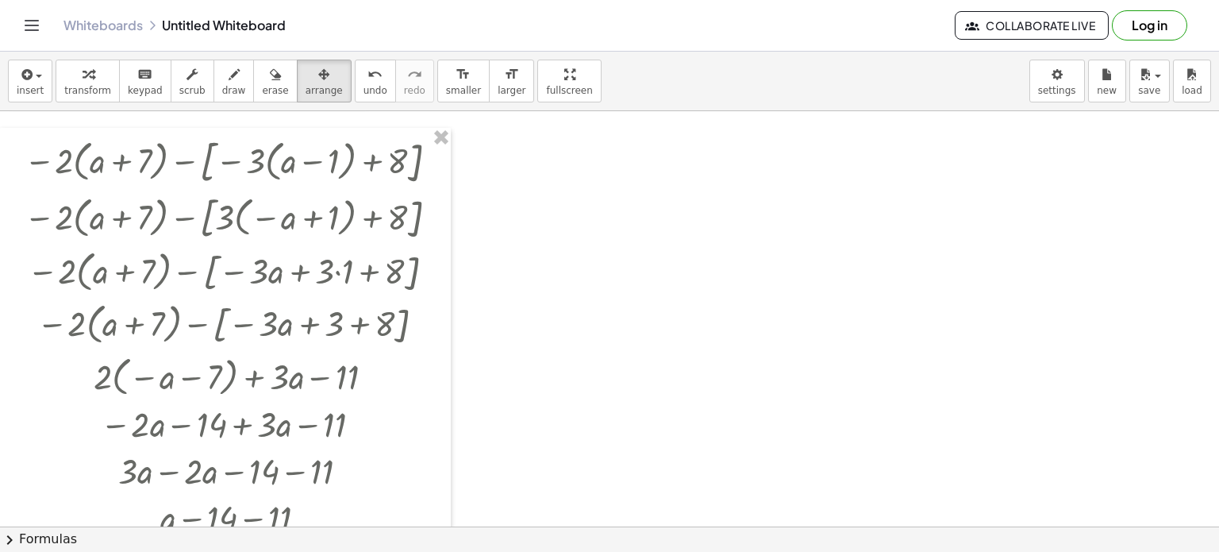
click at [626, 322] on div at bounding box center [609, 499] width 1219 height 935
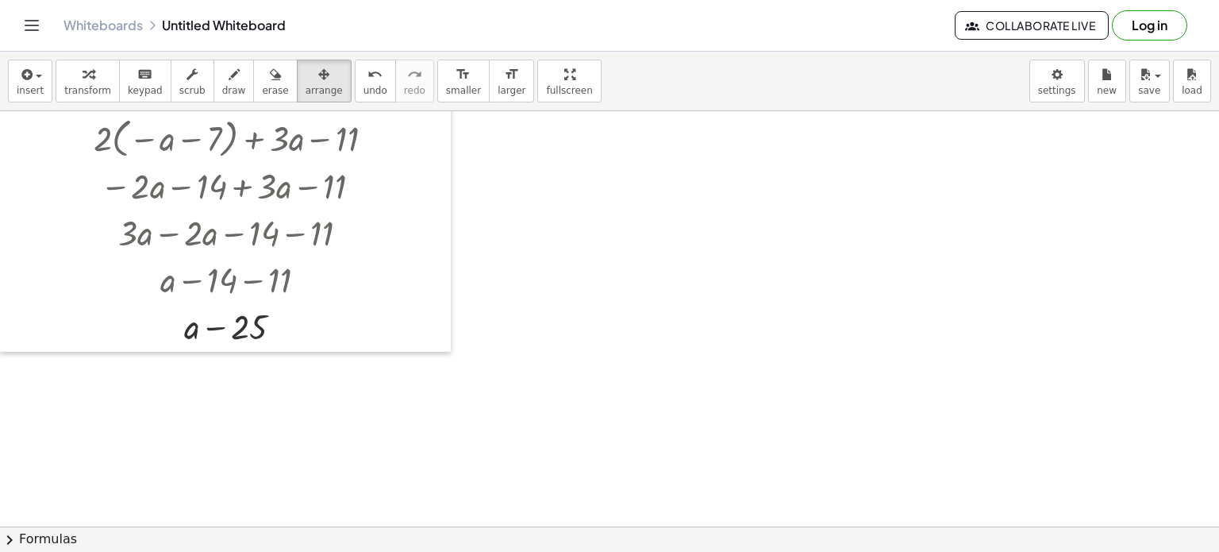
click at [540, 343] on div at bounding box center [609, 261] width 1219 height 935
click at [530, 318] on div at bounding box center [609, 261] width 1219 height 935
click at [533, 316] on div at bounding box center [609, 261] width 1219 height 935
click at [533, 309] on div at bounding box center [609, 261] width 1219 height 935
click at [29, 71] on icon "button" at bounding box center [25, 74] width 14 height 19
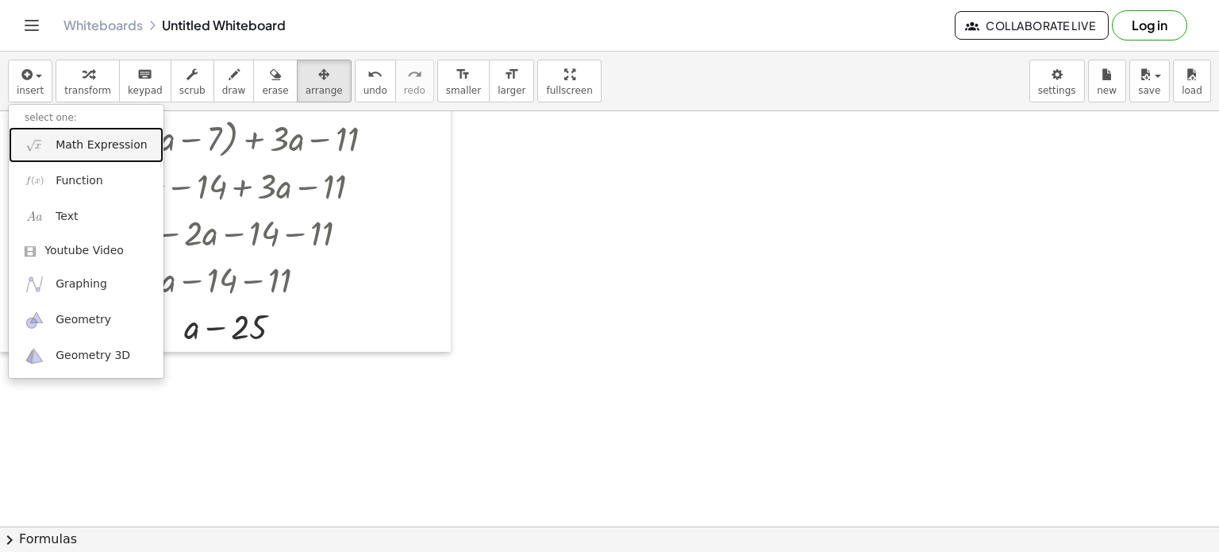
click at [63, 148] on span "Math Expression" at bounding box center [101, 145] width 91 height 16
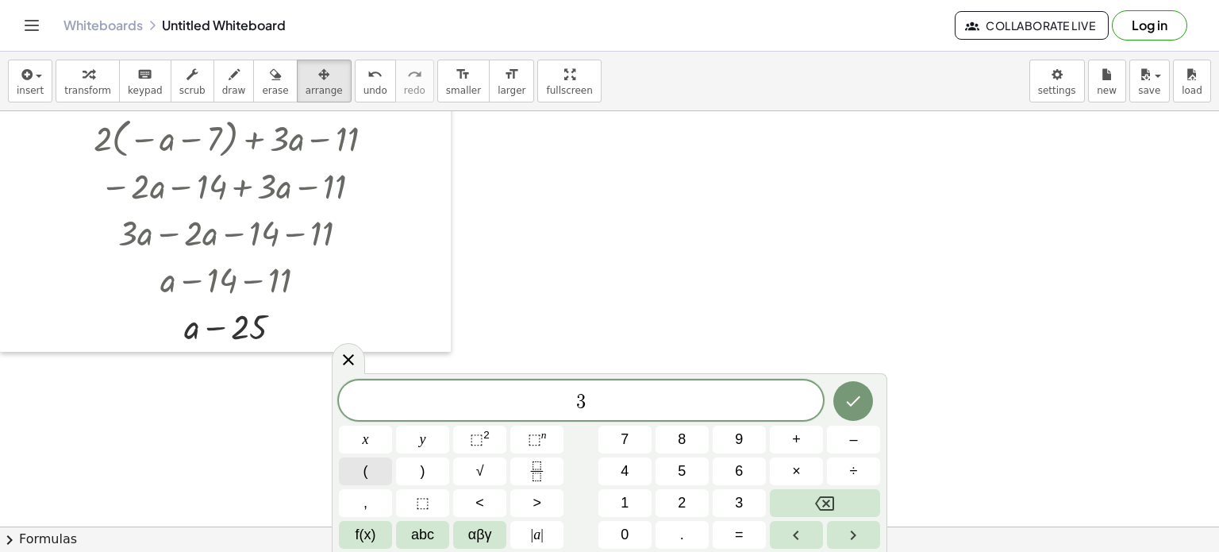
click at [365, 464] on span "(" at bounding box center [366, 470] width 5 height 21
click at [414, 469] on button ")" at bounding box center [422, 471] width 53 height 28
click at [856, 403] on icon "Done" at bounding box center [853, 399] width 19 height 19
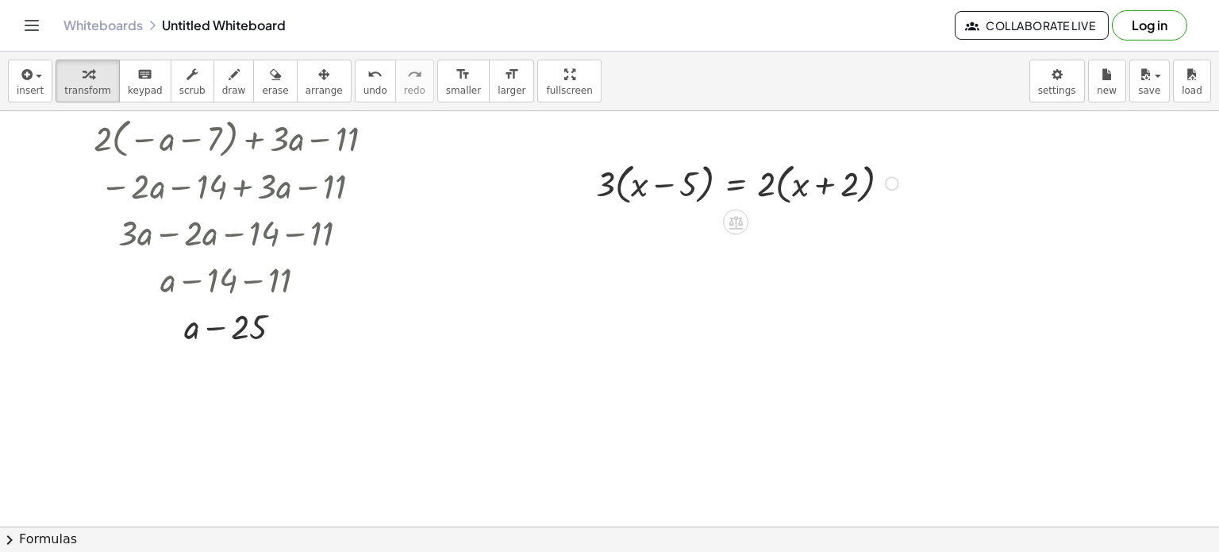
scroll to position [79, 0]
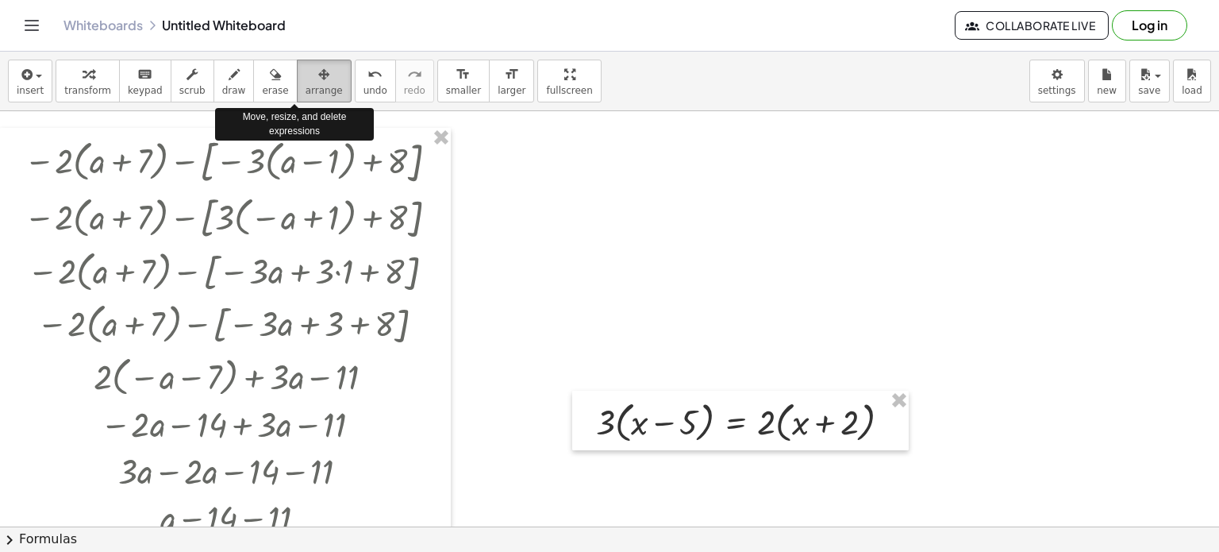
click at [306, 85] on span "arrange" at bounding box center [324, 90] width 37 height 11
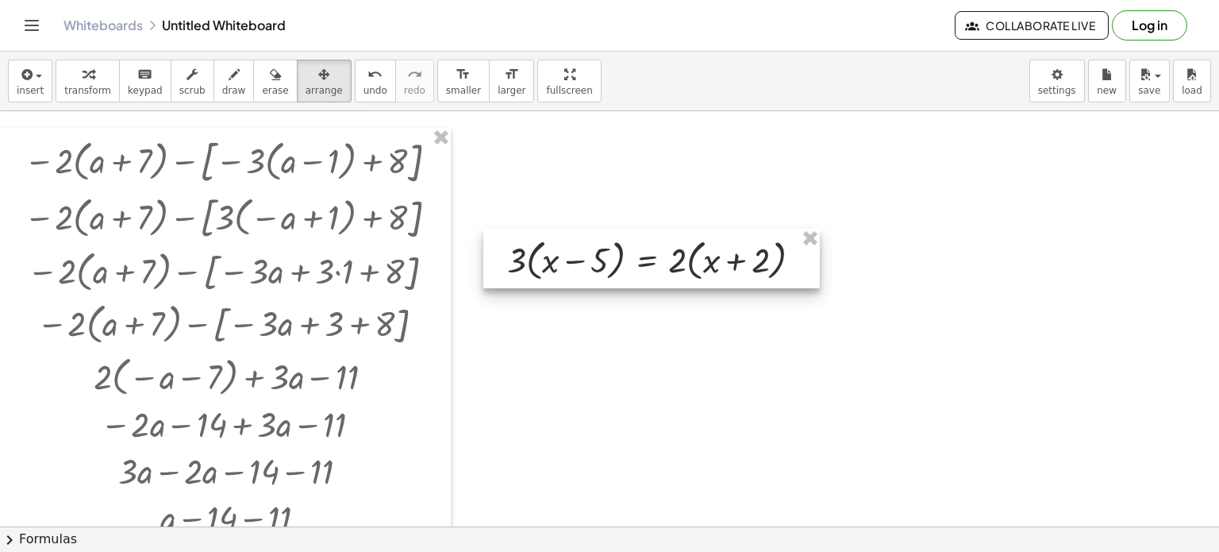
drag, startPoint x: 722, startPoint y: 419, endPoint x: 634, endPoint y: 259, distance: 183.4
click at [634, 259] on div at bounding box center [651, 259] width 337 height 60
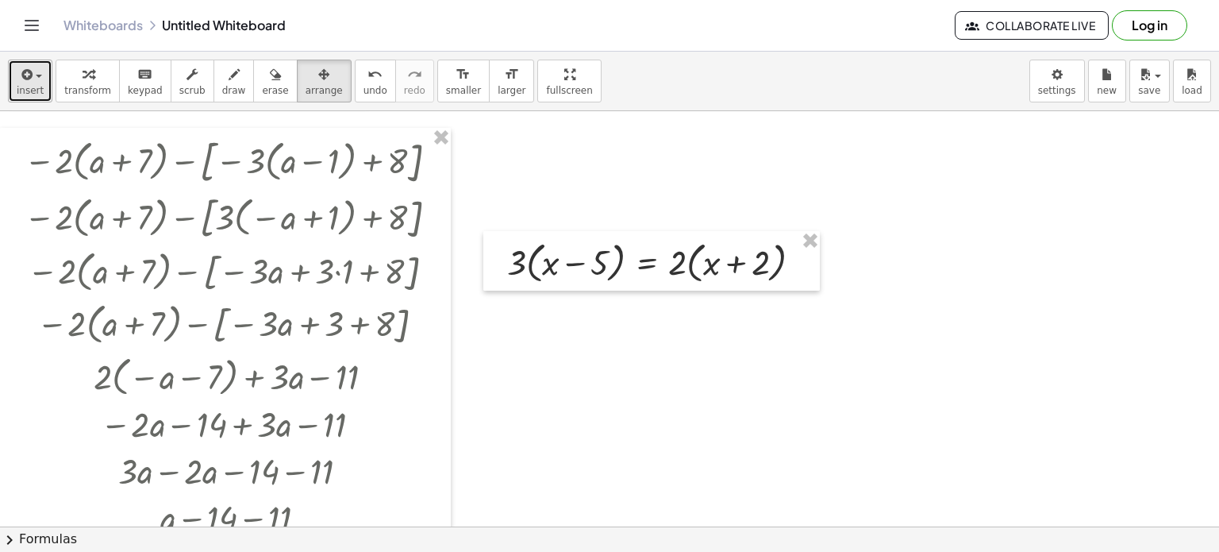
click at [33, 81] on span "button" at bounding box center [34, 76] width 3 height 11
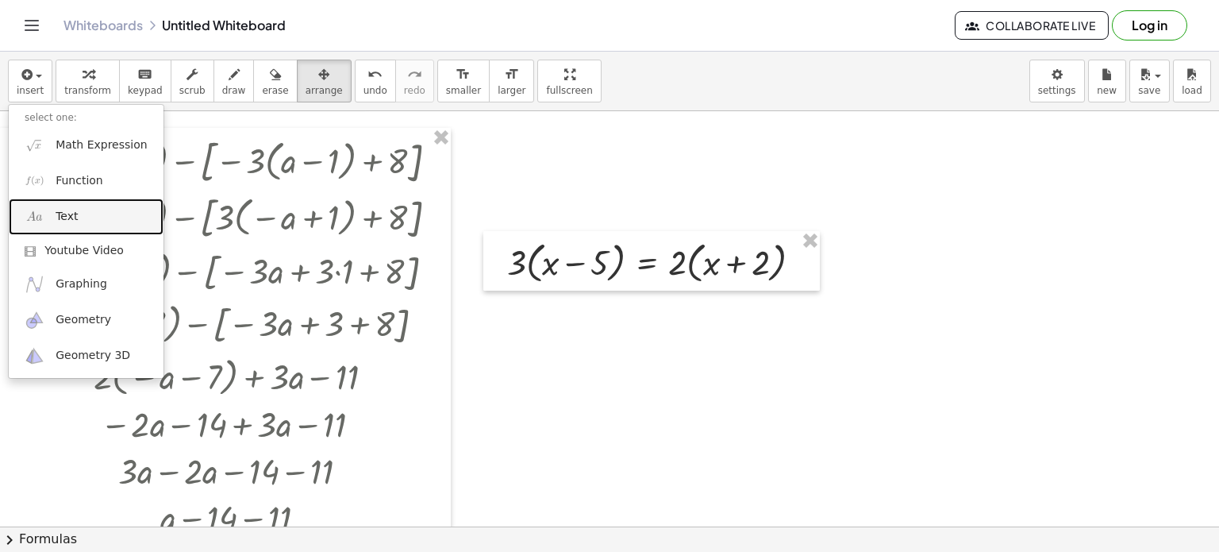
click at [60, 218] on span "Text" at bounding box center [67, 217] width 22 height 16
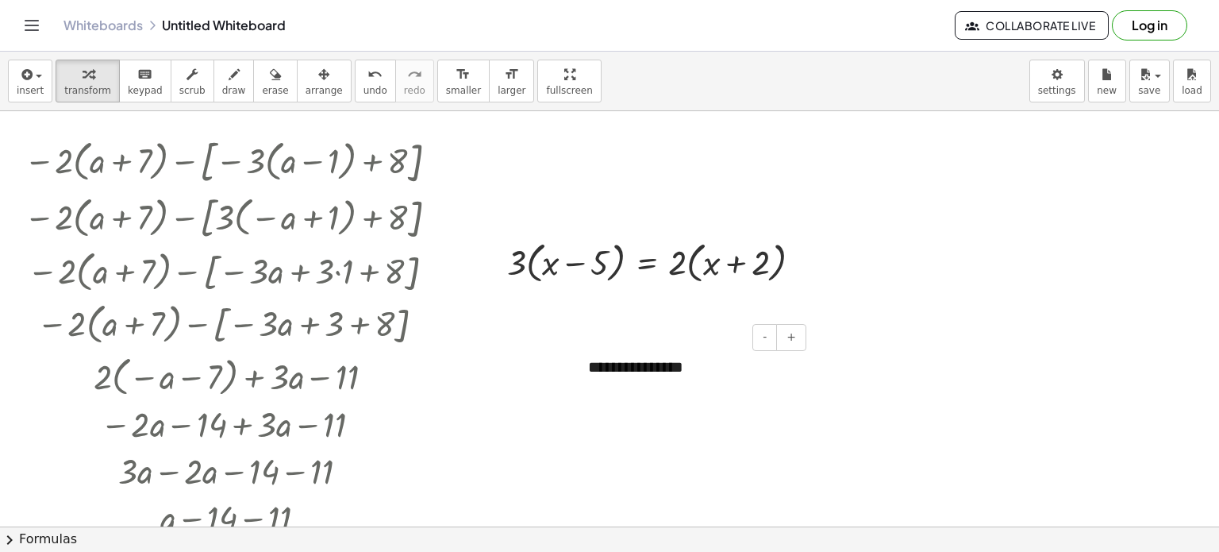
click at [694, 372] on div "**********" at bounding box center [691, 367] width 238 height 55
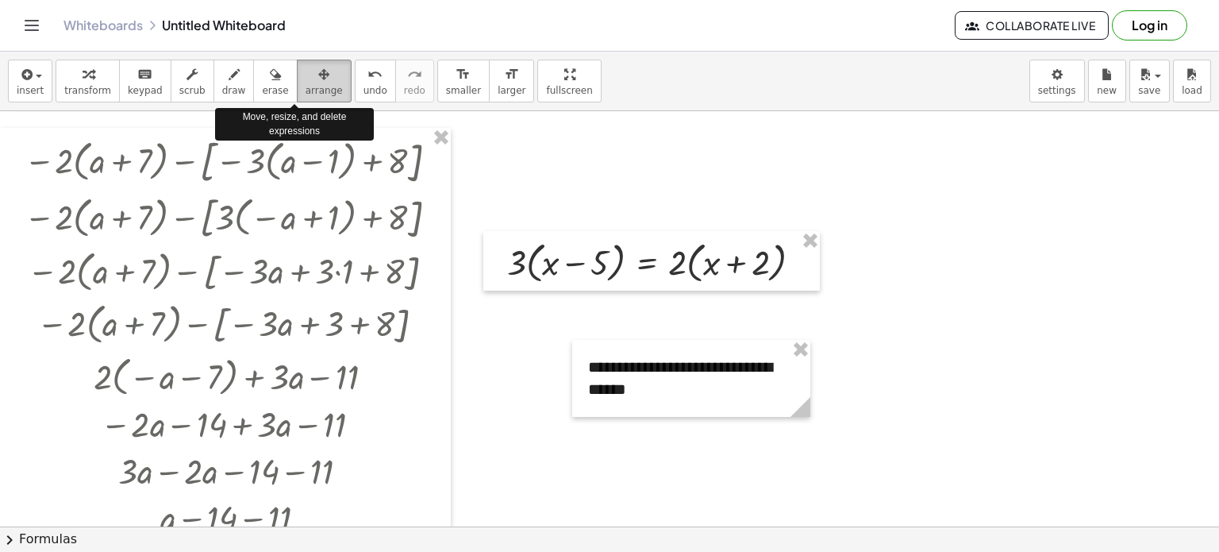
click at [308, 79] on div "button" at bounding box center [324, 73] width 37 height 19
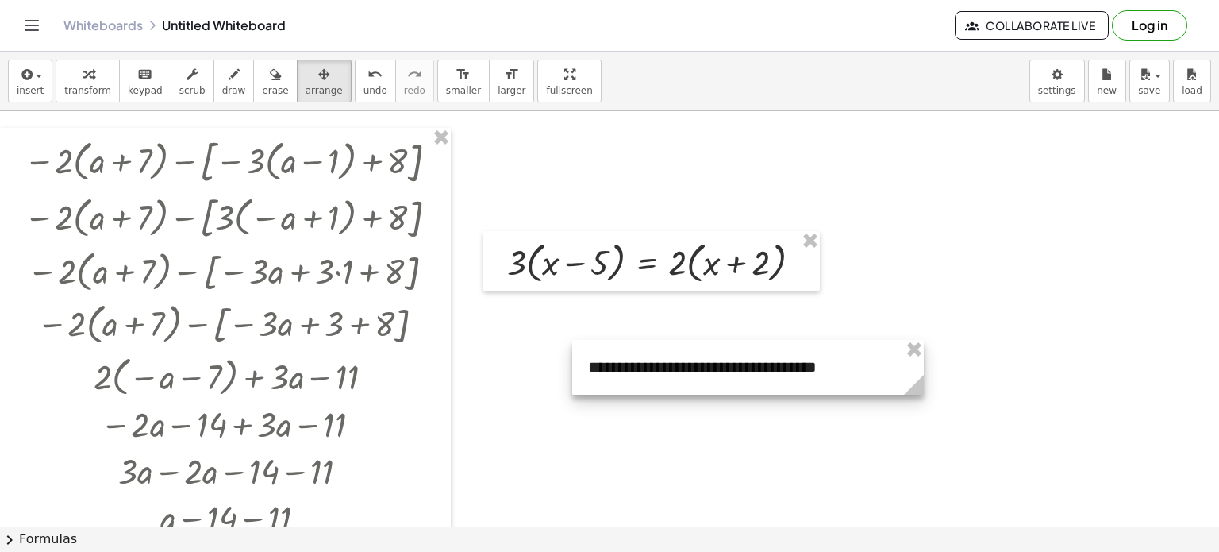
drag, startPoint x: 801, startPoint y: 408, endPoint x: 915, endPoint y: 414, distance: 113.7
click at [915, 414] on div "**********" at bounding box center [609, 499] width 1219 height 935
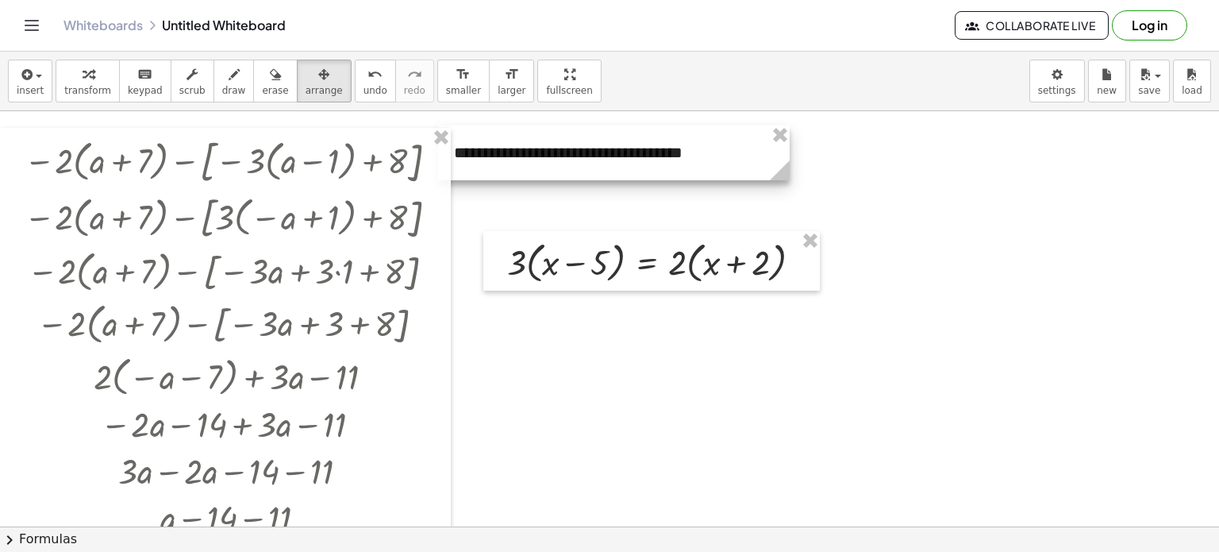
drag, startPoint x: 830, startPoint y: 365, endPoint x: 711, endPoint y: 160, distance: 236.9
click at [711, 160] on div at bounding box center [614, 152] width 352 height 55
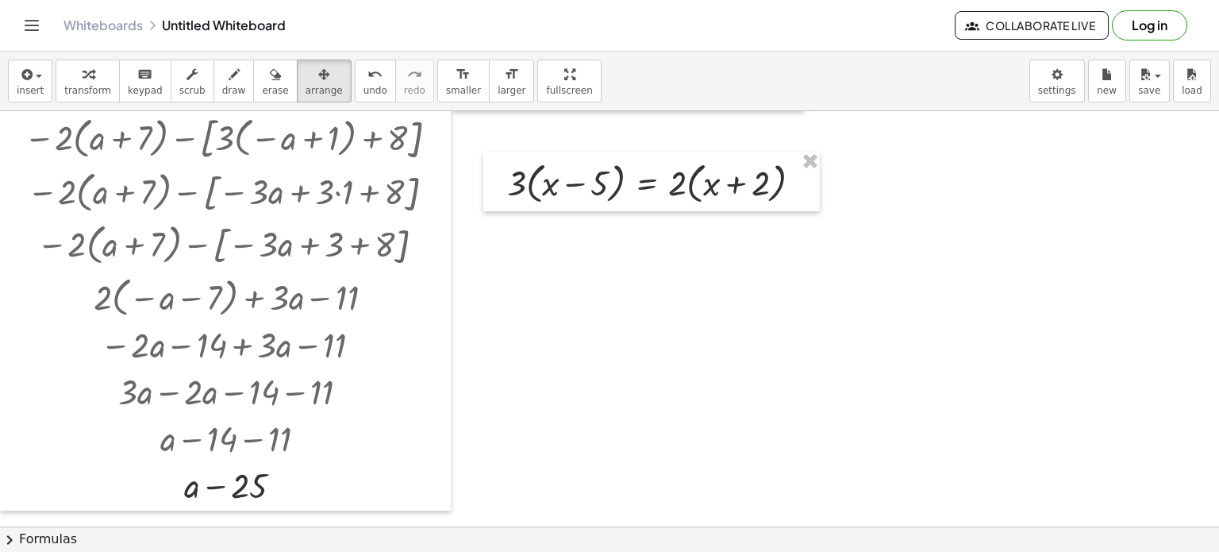
scroll to position [0, 0]
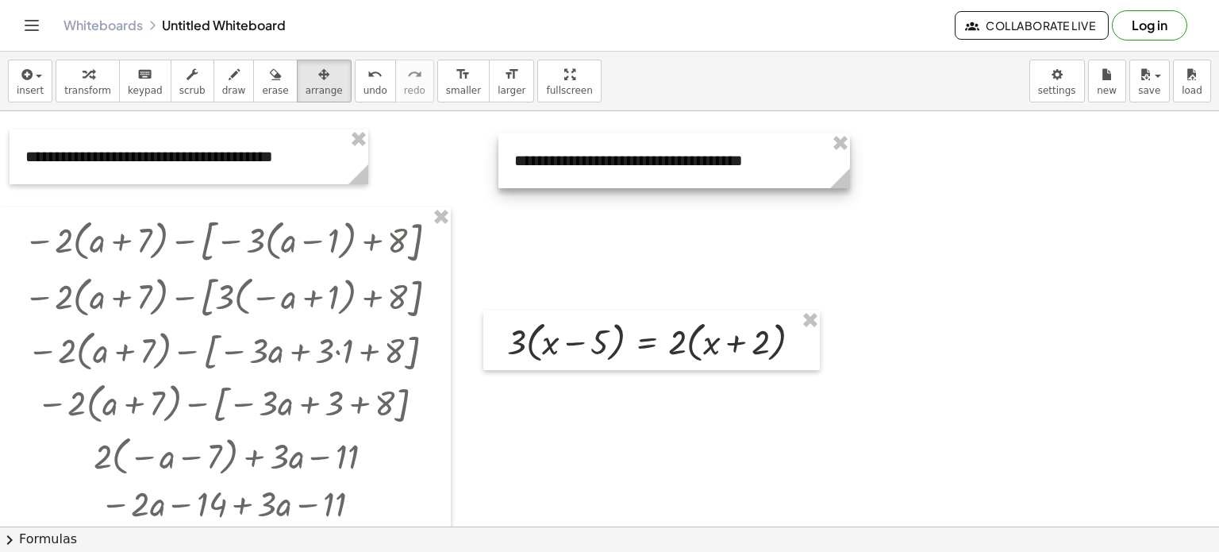
drag, startPoint x: 584, startPoint y: 214, endPoint x: 630, endPoint y: 133, distance: 92.8
click at [630, 133] on div at bounding box center [675, 160] width 352 height 55
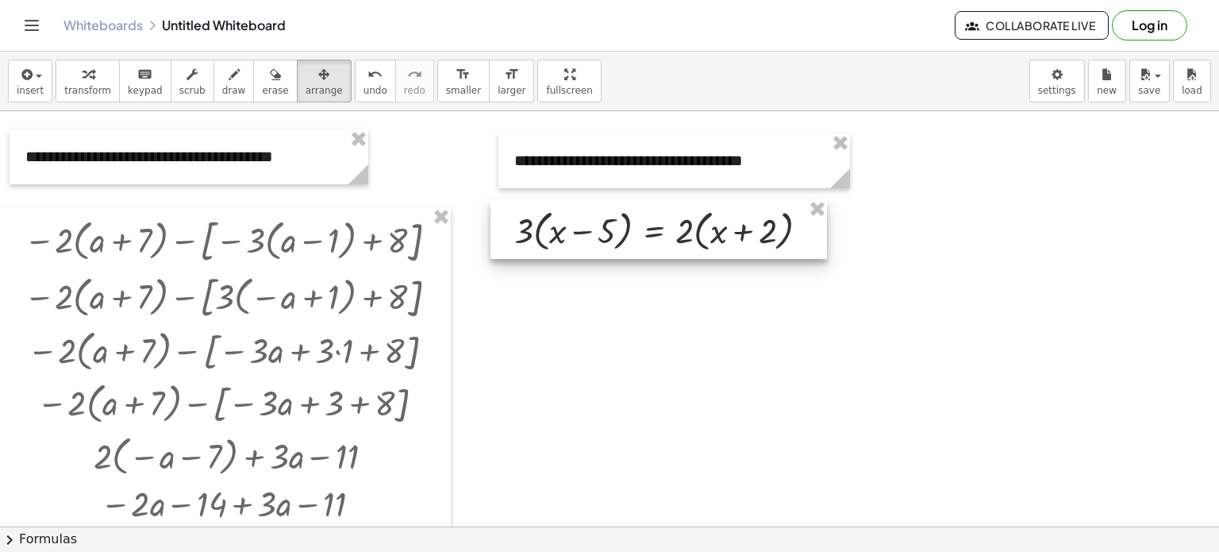
drag, startPoint x: 651, startPoint y: 358, endPoint x: 658, endPoint y: 247, distance: 111.4
click at [658, 247] on div at bounding box center [659, 229] width 337 height 60
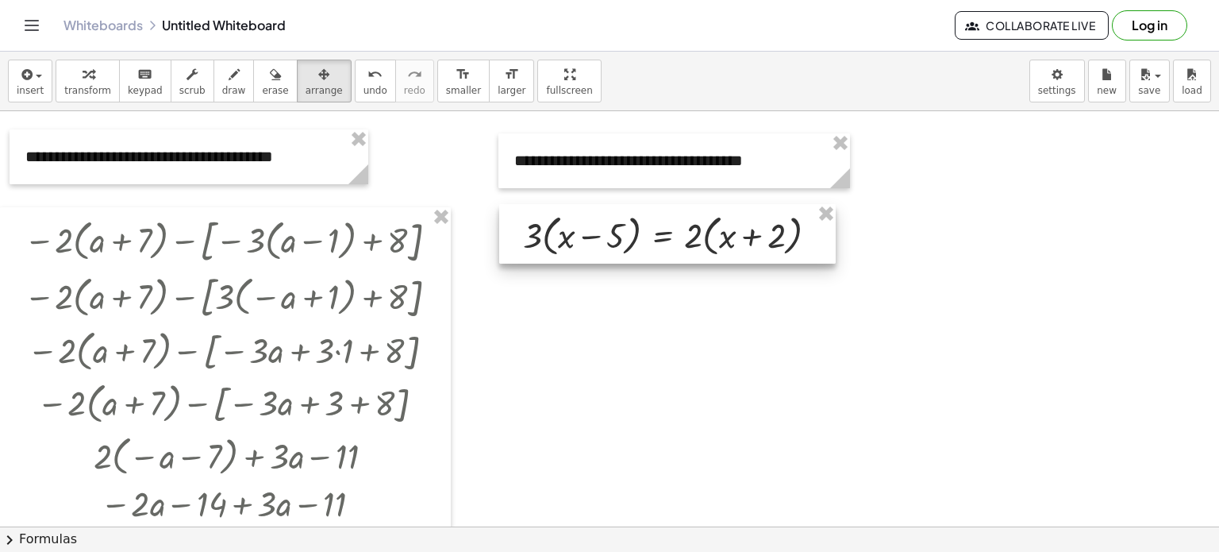
drag, startPoint x: 521, startPoint y: 246, endPoint x: 507, endPoint y: 248, distance: 13.6
click at [507, 248] on div at bounding box center [667, 234] width 337 height 60
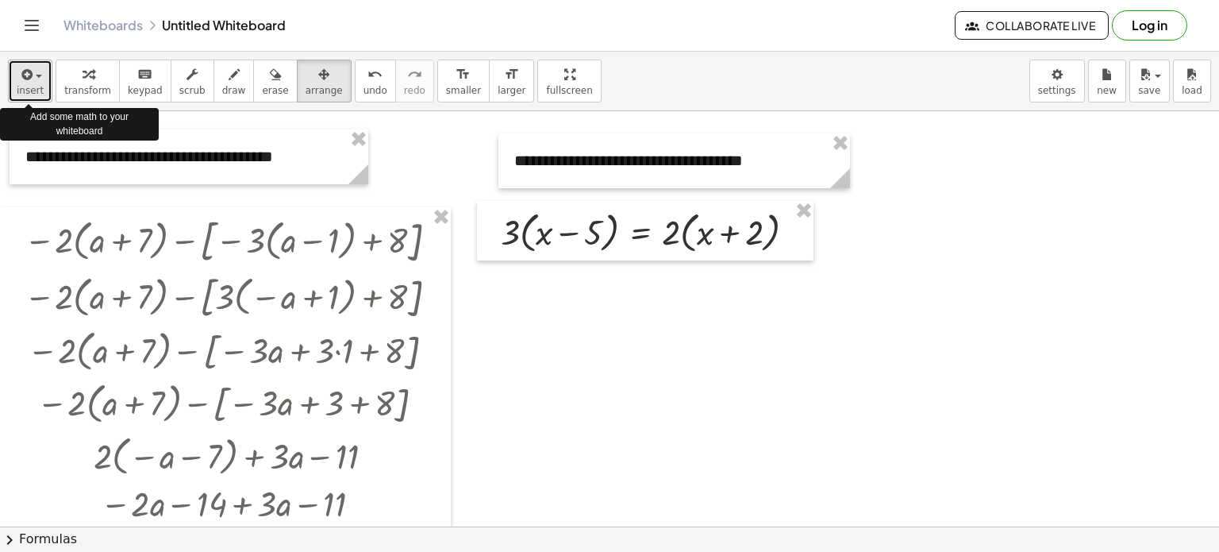
click at [25, 82] on icon "button" at bounding box center [25, 74] width 14 height 19
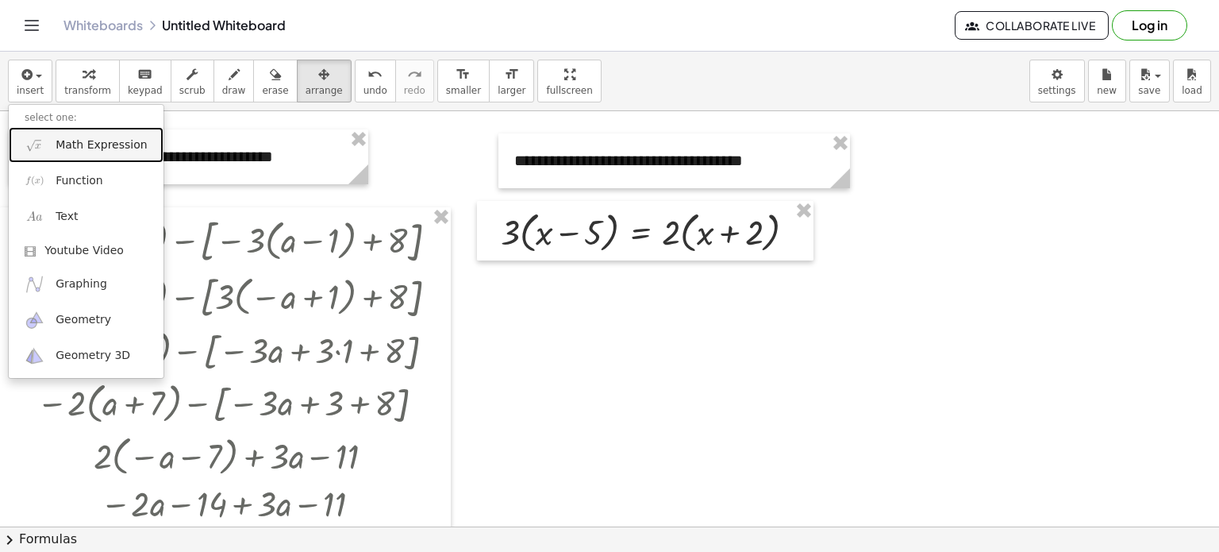
click at [93, 145] on span "Math Expression" at bounding box center [101, 145] width 91 height 16
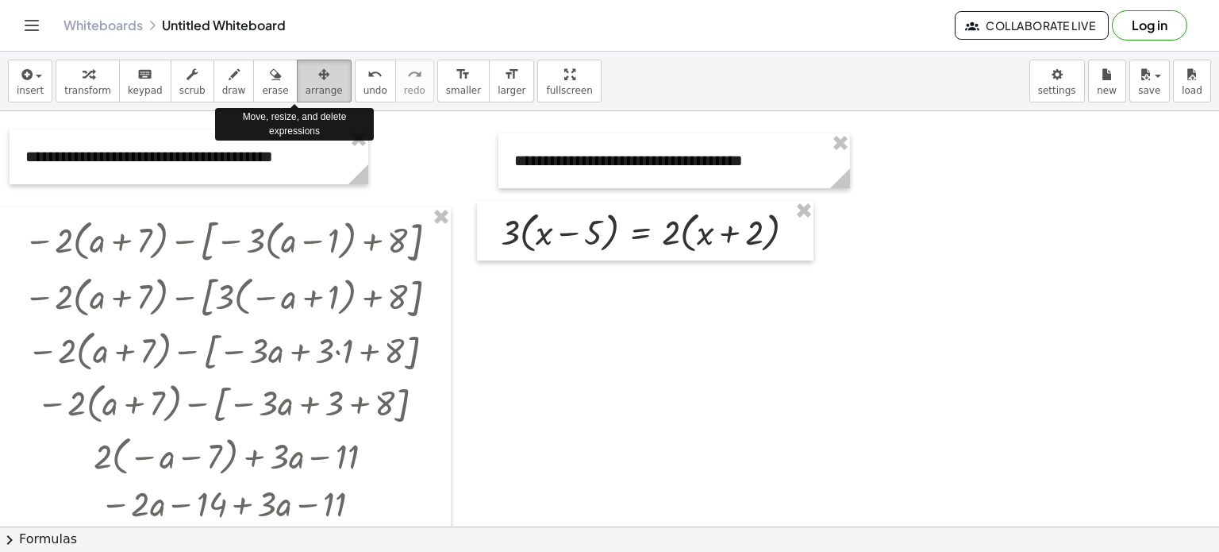
click at [306, 82] on div "button" at bounding box center [324, 73] width 37 height 19
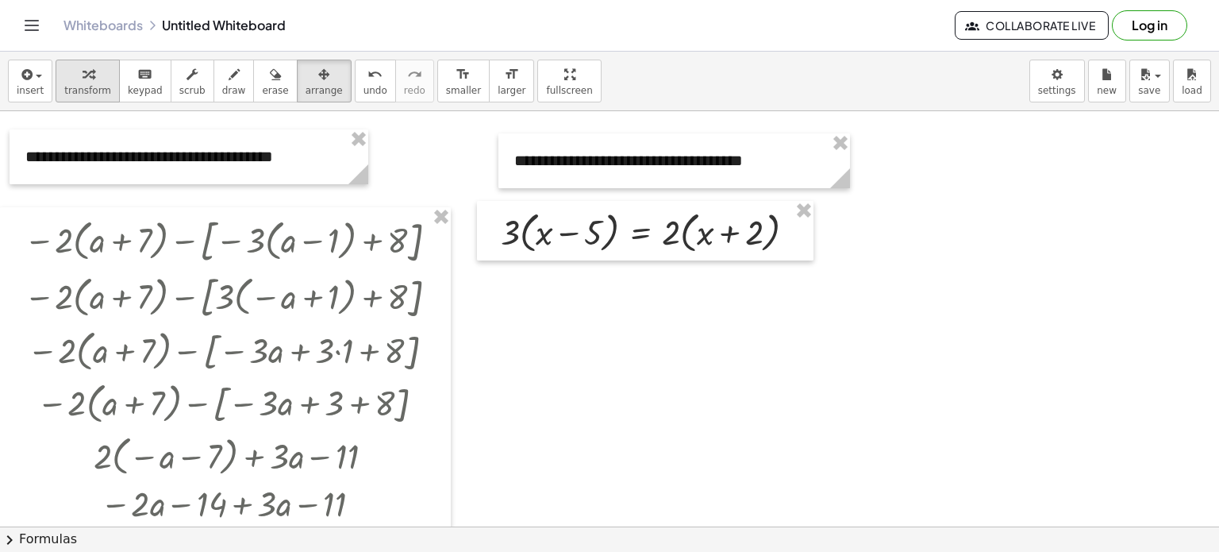
click at [83, 83] on icon "button" at bounding box center [88, 74] width 11 height 19
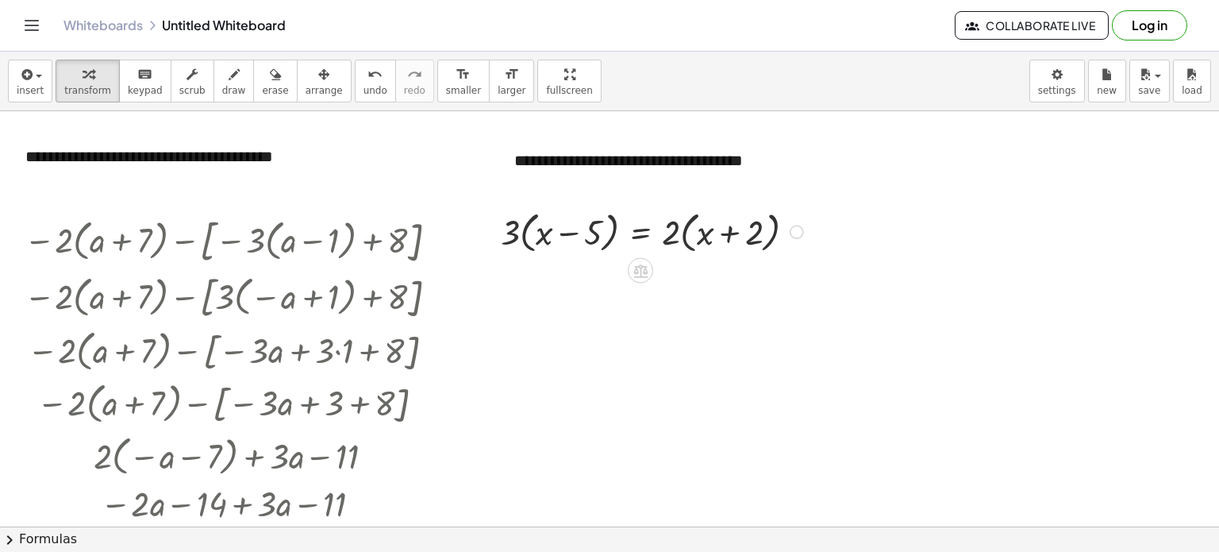
drag, startPoint x: 516, startPoint y: 226, endPoint x: 527, endPoint y: 216, distance: 15.2
click at [524, 221] on div at bounding box center [654, 231] width 323 height 52
click at [530, 212] on div at bounding box center [654, 231] width 323 height 52
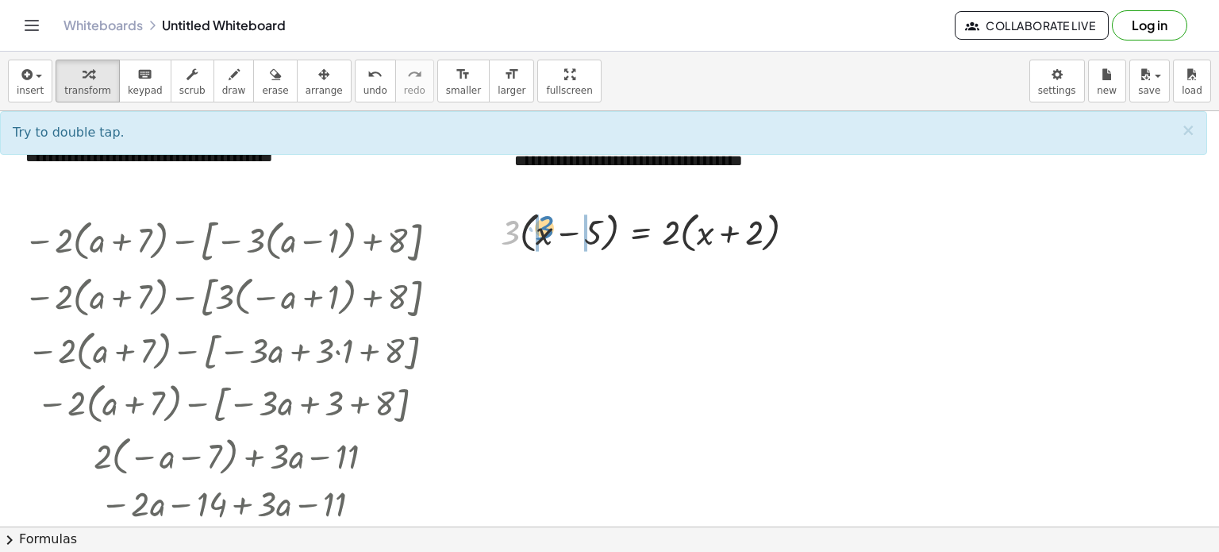
drag, startPoint x: 513, startPoint y: 225, endPoint x: 547, endPoint y: 221, distance: 34.5
click at [547, 221] on div at bounding box center [654, 231] width 323 height 52
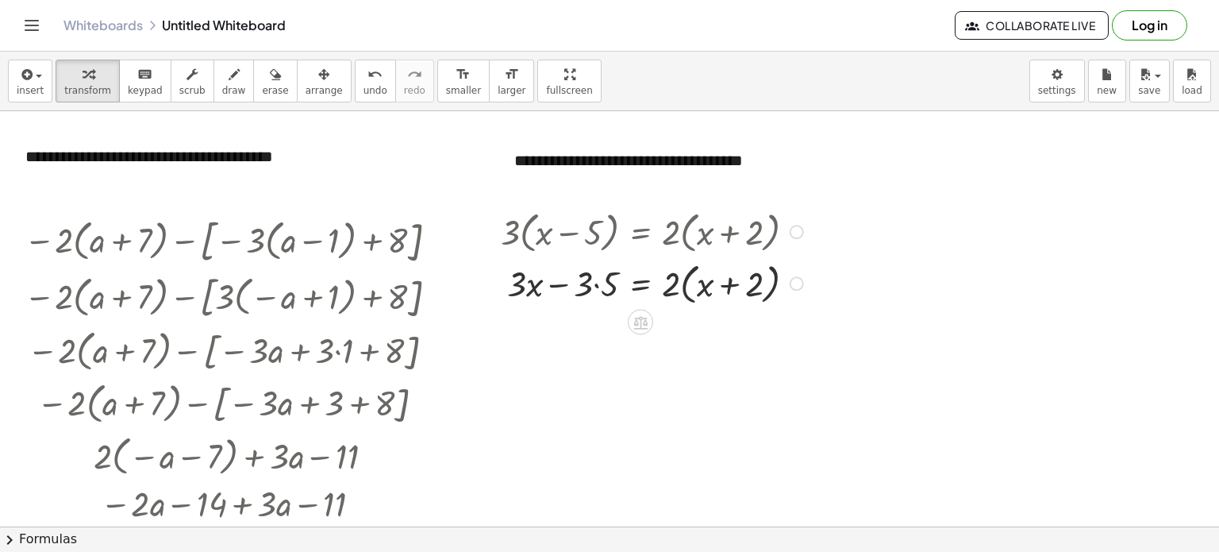
drag, startPoint x: 669, startPoint y: 225, endPoint x: 689, endPoint y: 203, distance: 29.2
click at [689, 205] on div at bounding box center [654, 231] width 323 height 52
drag, startPoint x: 671, startPoint y: 228, endPoint x: 687, endPoint y: 207, distance: 26.0
click at [687, 207] on div at bounding box center [654, 231] width 323 height 52
drag, startPoint x: 607, startPoint y: 292, endPoint x: 592, endPoint y: 291, distance: 14.3
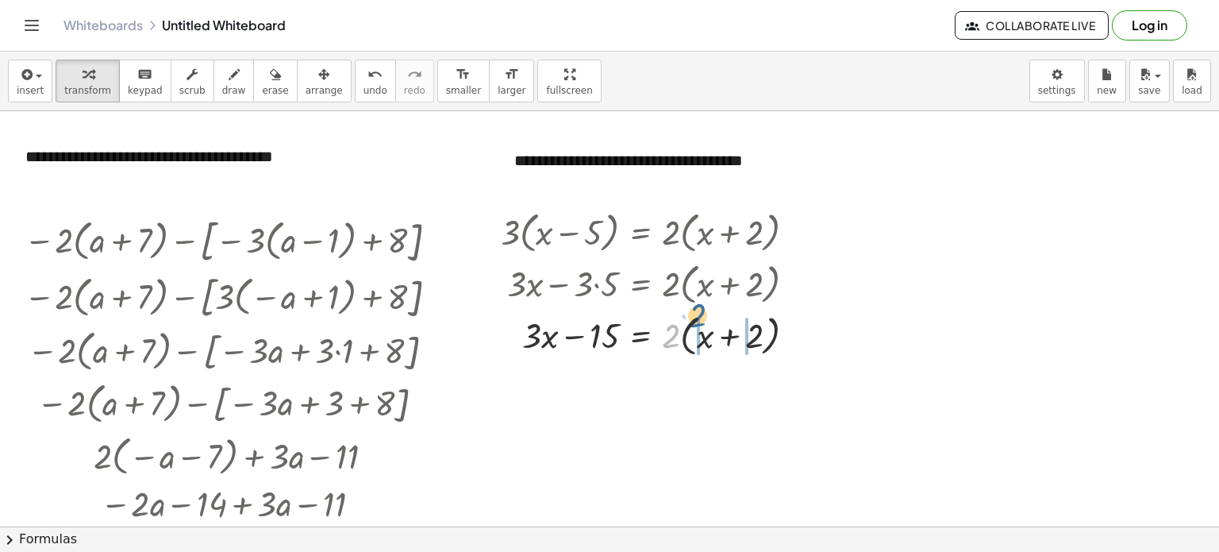
drag, startPoint x: 670, startPoint y: 333, endPoint x: 696, endPoint y: 313, distance: 33.4
click at [696, 313] on div at bounding box center [654, 334] width 323 height 52
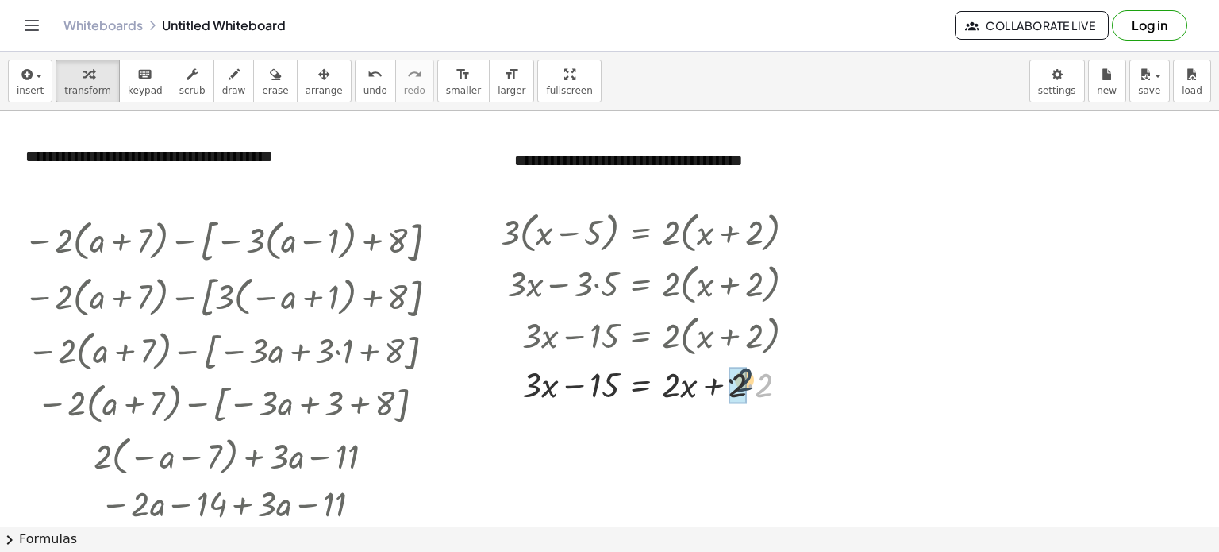
drag, startPoint x: 765, startPoint y: 391, endPoint x: 747, endPoint y: 387, distance: 18.1
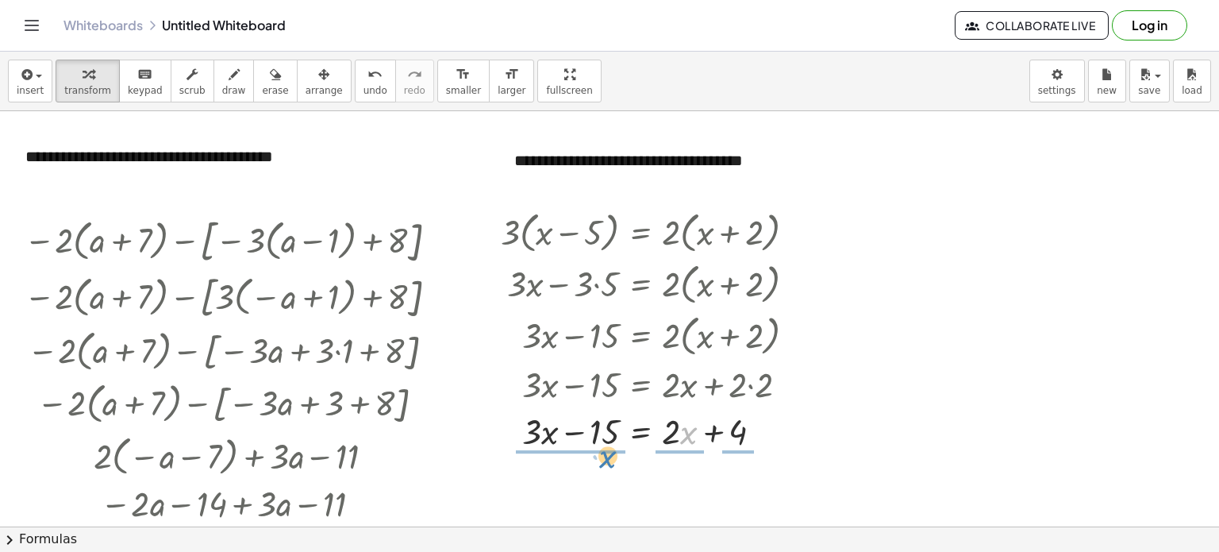
drag, startPoint x: 685, startPoint y: 437, endPoint x: 582, endPoint y: 455, distance: 104.8
click at [582, 455] on div at bounding box center [654, 429] width 323 height 68
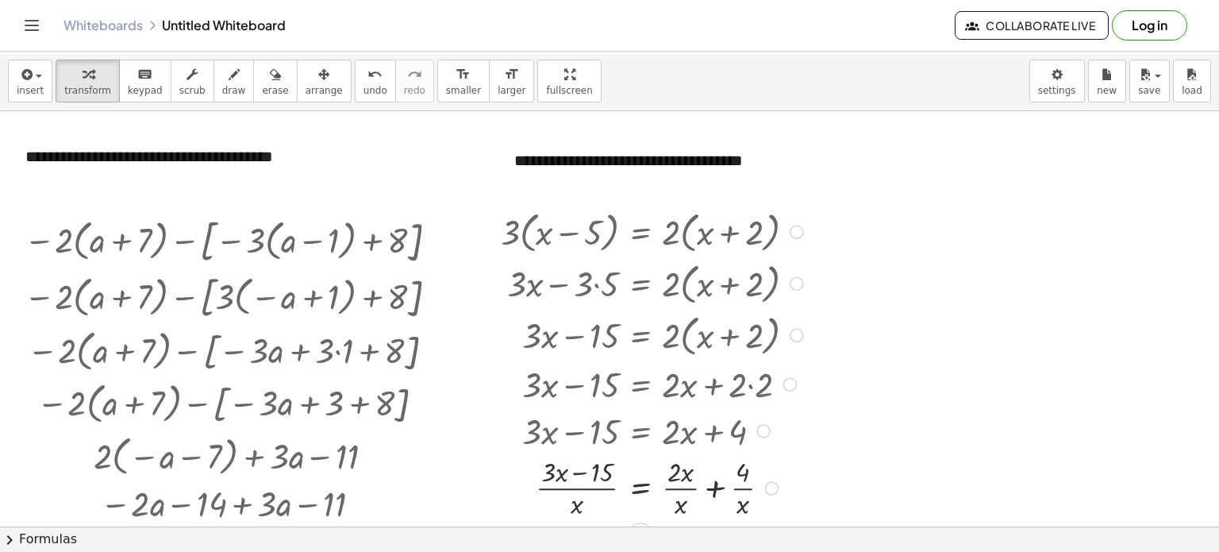
click at [708, 463] on div at bounding box center [654, 487] width 323 height 68
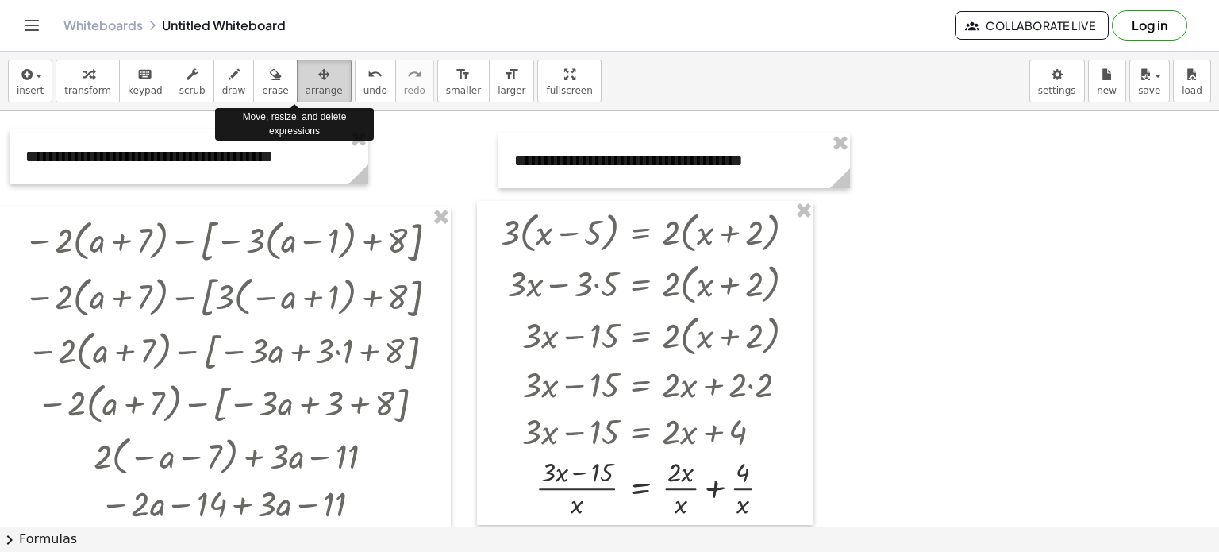
click at [318, 74] on icon "button" at bounding box center [323, 74] width 11 height 19
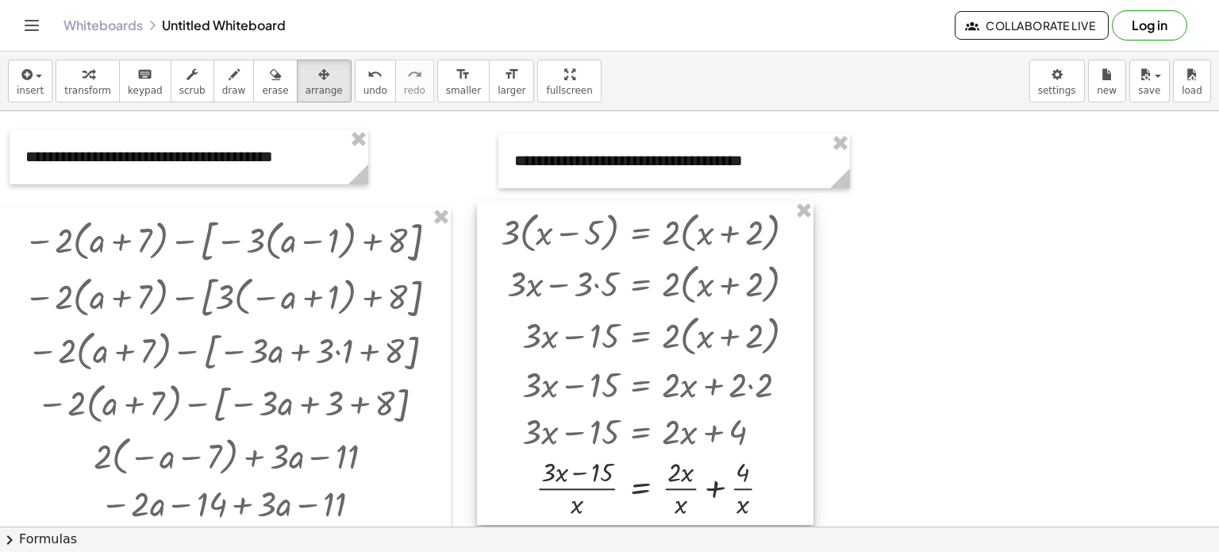
click at [664, 481] on div at bounding box center [645, 363] width 337 height 324
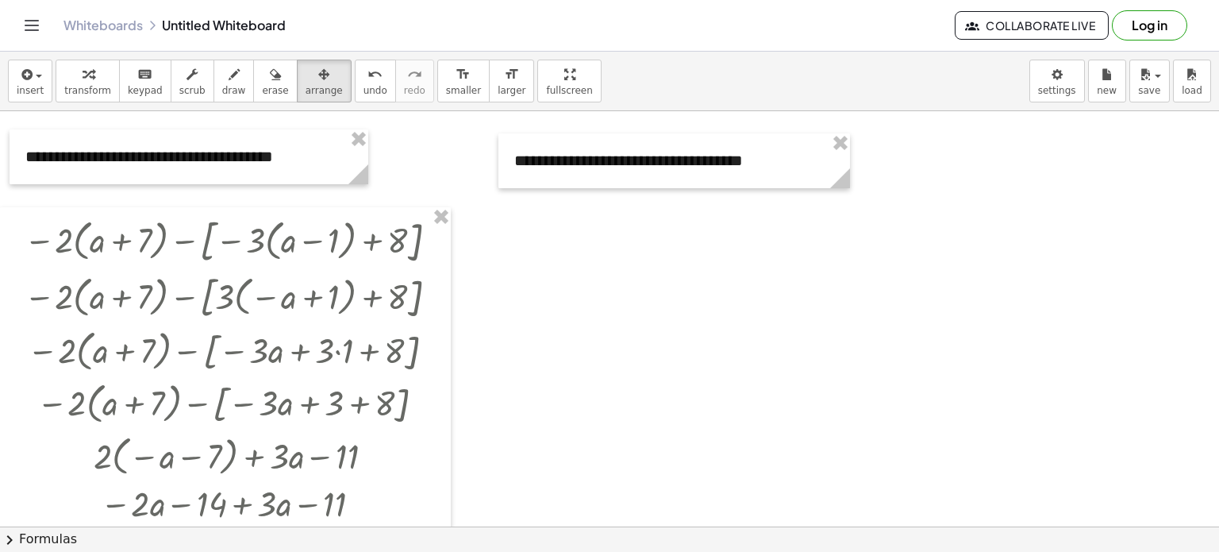
click at [31, 85] on span "insert" at bounding box center [30, 90] width 27 height 11
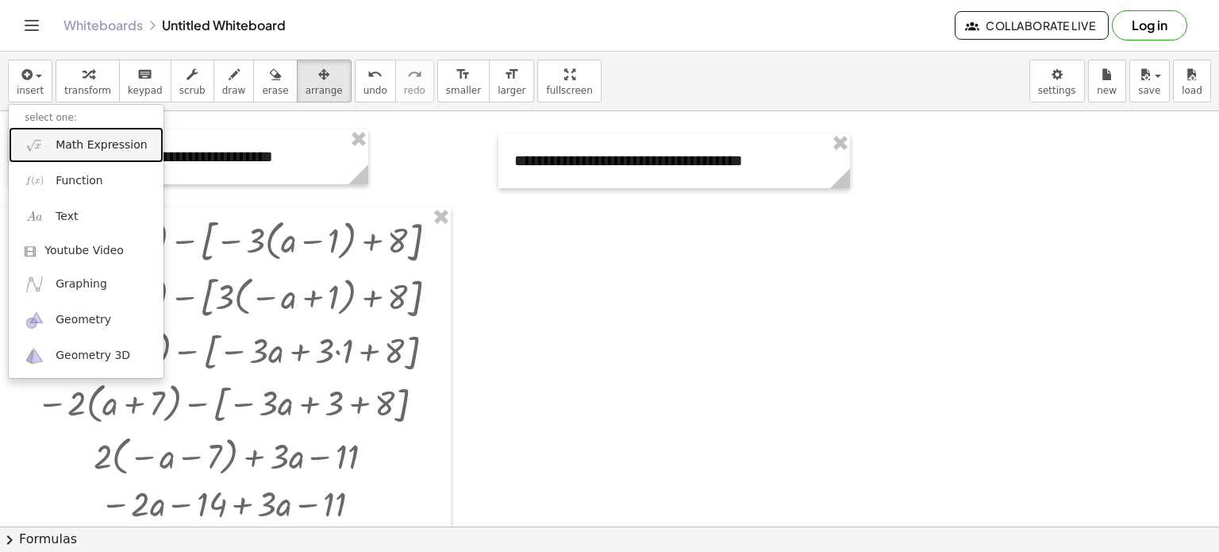
click at [77, 143] on span "Math Expression" at bounding box center [101, 145] width 91 height 16
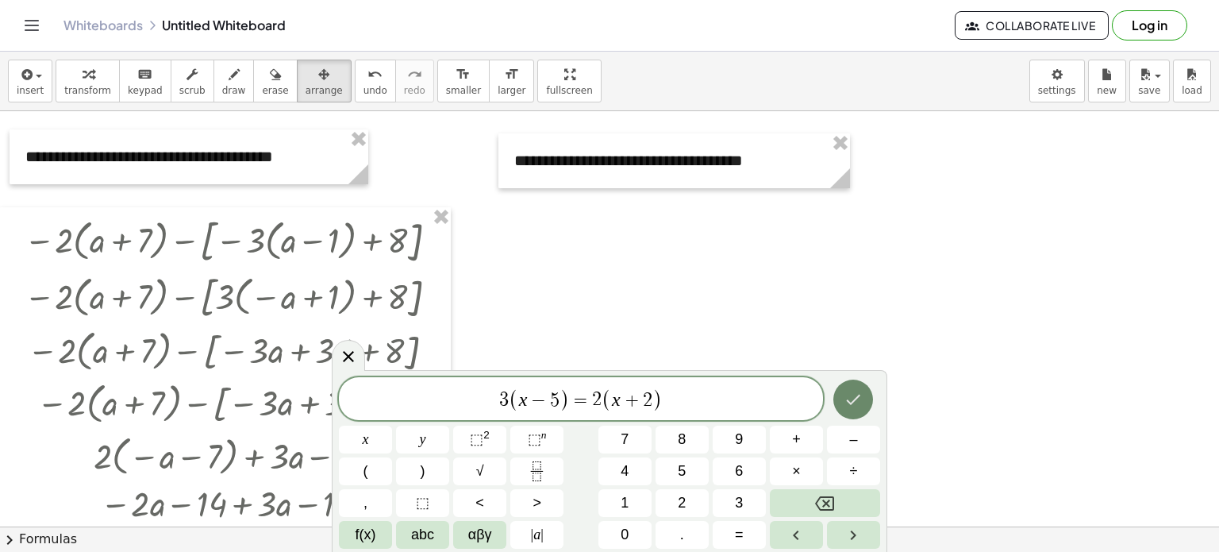
click at [853, 396] on icon "Done" at bounding box center [853, 399] width 19 height 19
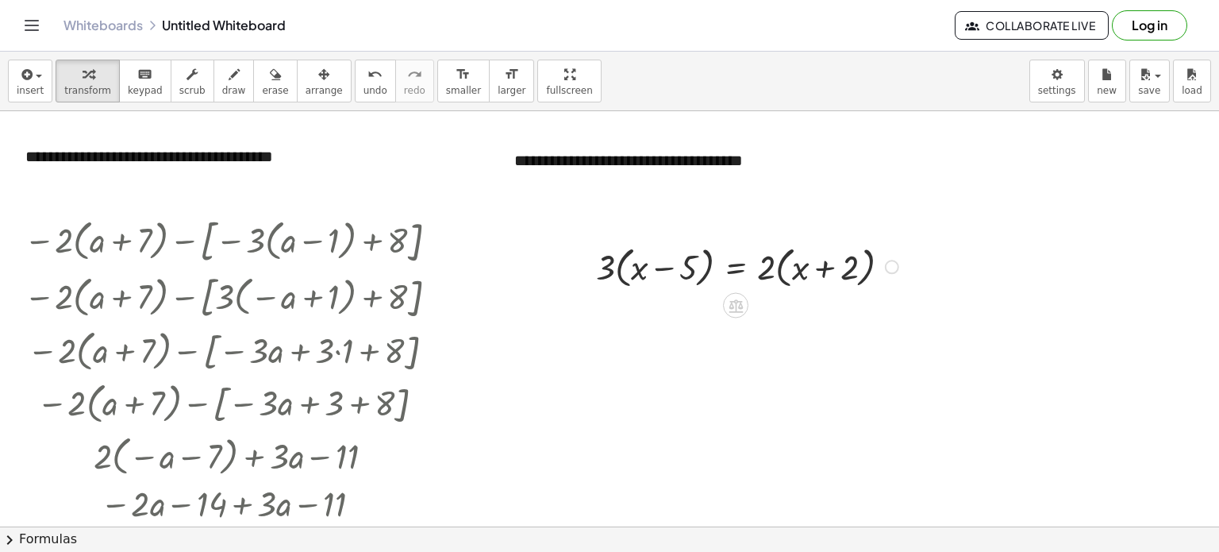
click at [799, 274] on div at bounding box center [749, 266] width 323 height 52
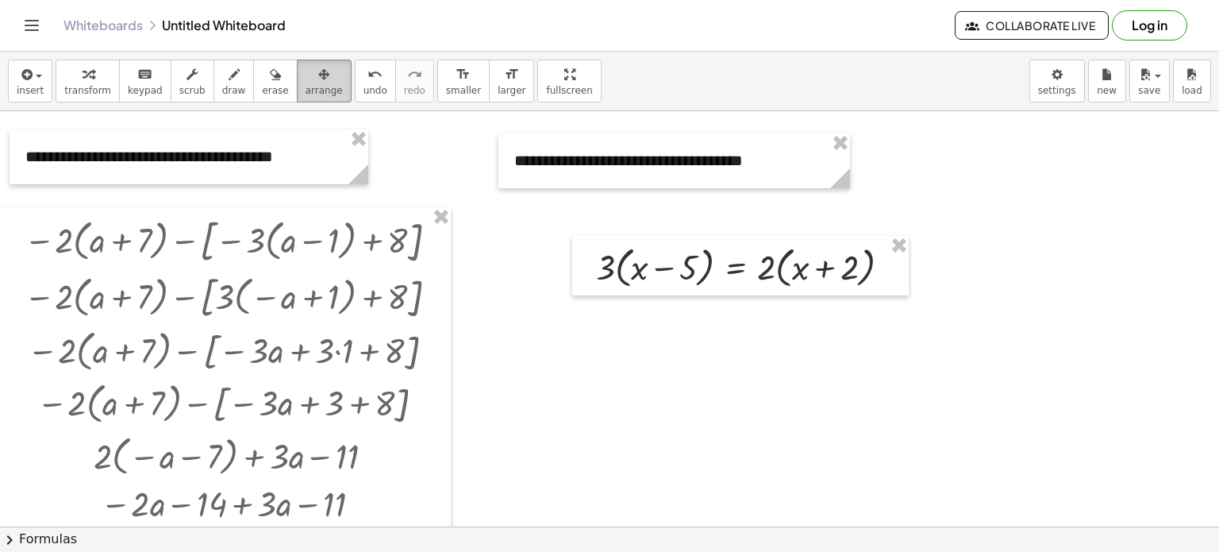
click at [306, 79] on div "button" at bounding box center [324, 73] width 37 height 19
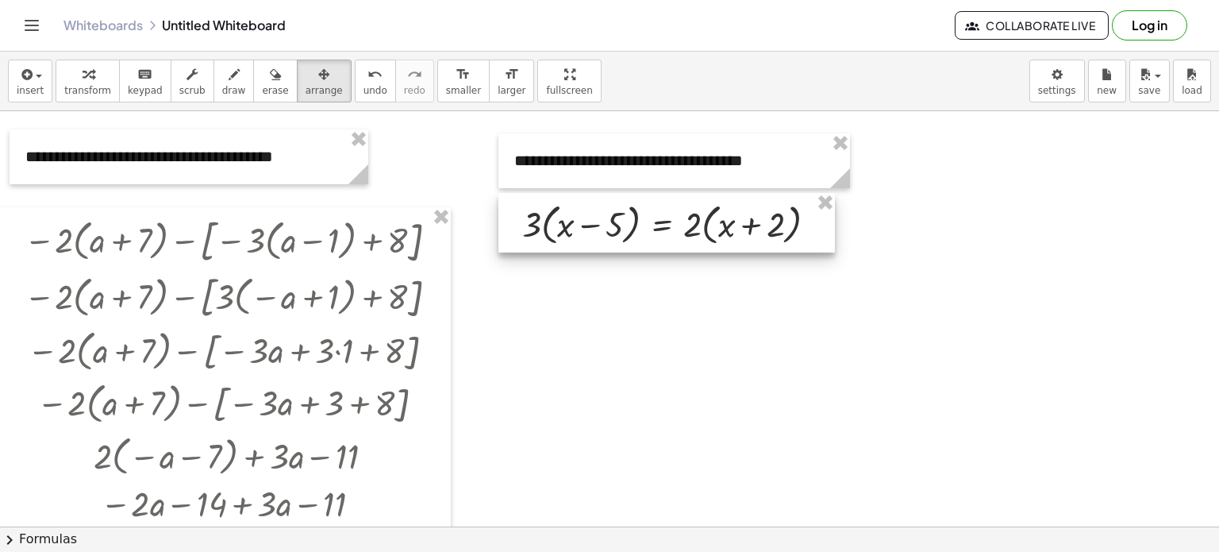
drag, startPoint x: 835, startPoint y: 247, endPoint x: 761, endPoint y: 204, distance: 85.4
click at [761, 204] on div at bounding box center [667, 223] width 337 height 60
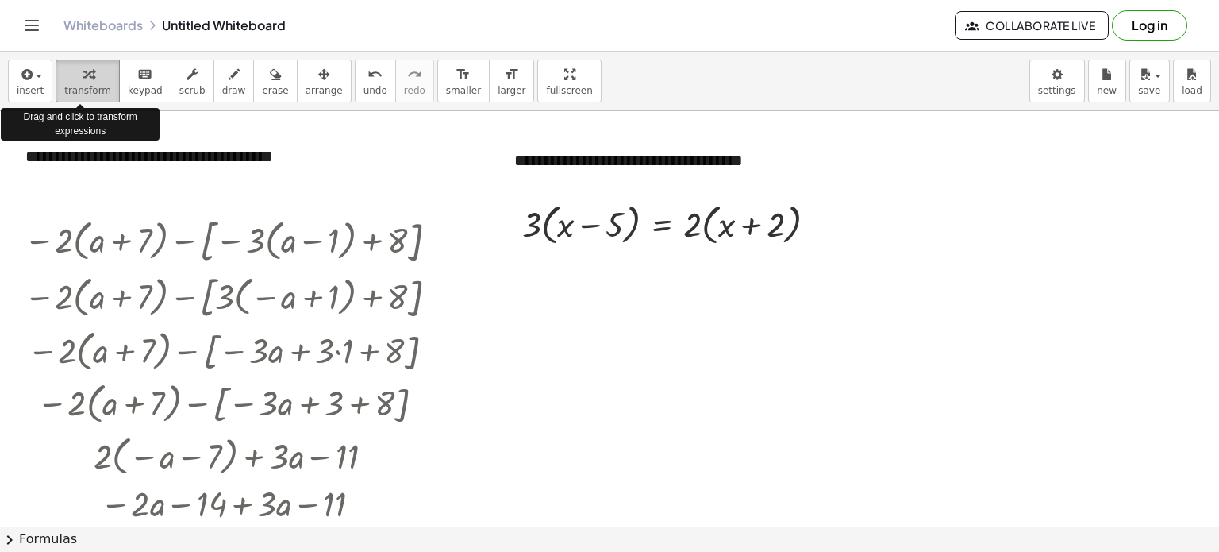
click at [83, 79] on icon "button" at bounding box center [88, 74] width 11 height 19
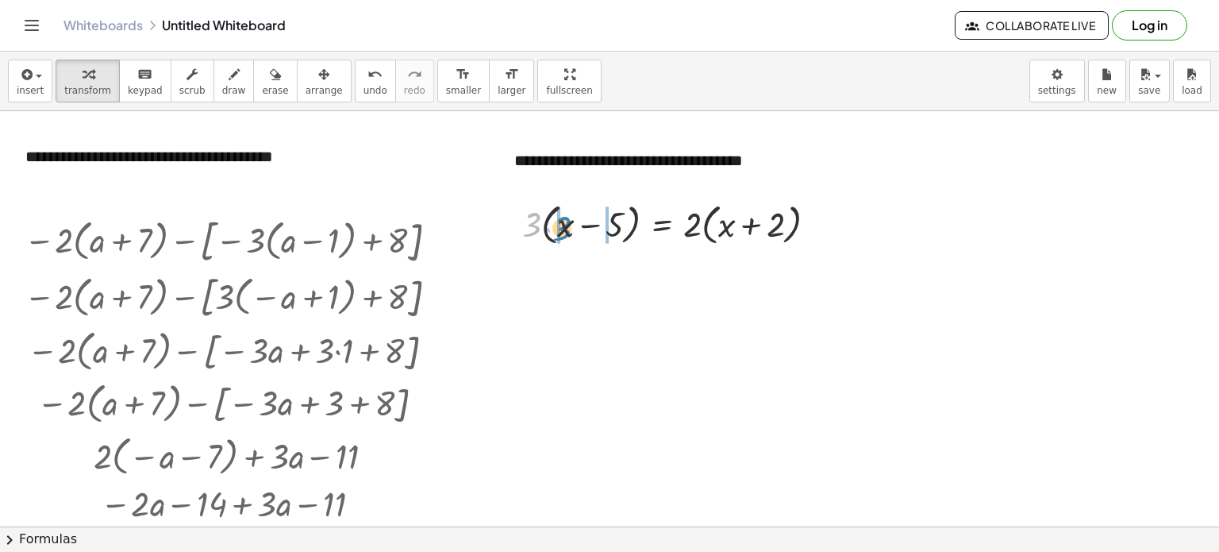
drag, startPoint x: 533, startPoint y: 215, endPoint x: 565, endPoint y: 220, distance: 32.1
click at [565, 220] on div at bounding box center [675, 223] width 323 height 52
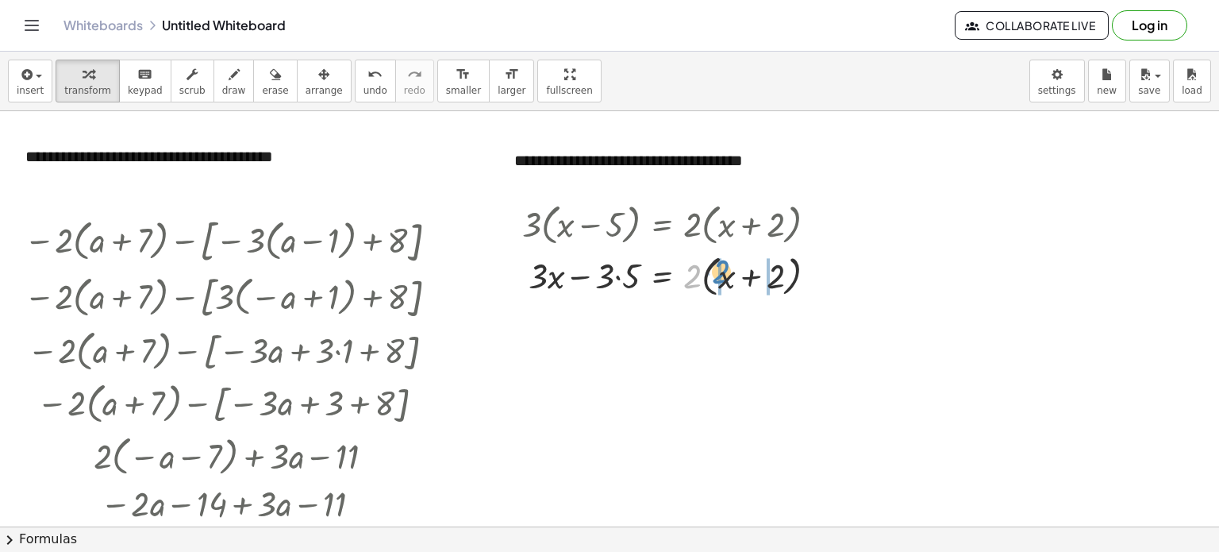
drag, startPoint x: 692, startPoint y: 272, endPoint x: 726, endPoint y: 272, distance: 33.4
click at [726, 272] on div at bounding box center [675, 274] width 323 height 52
click at [625, 283] on div at bounding box center [675, 274] width 323 height 47
drag, startPoint x: 625, startPoint y: 283, endPoint x: 617, endPoint y: 285, distance: 8.3
click at [617, 285] on div at bounding box center [675, 274] width 323 height 47
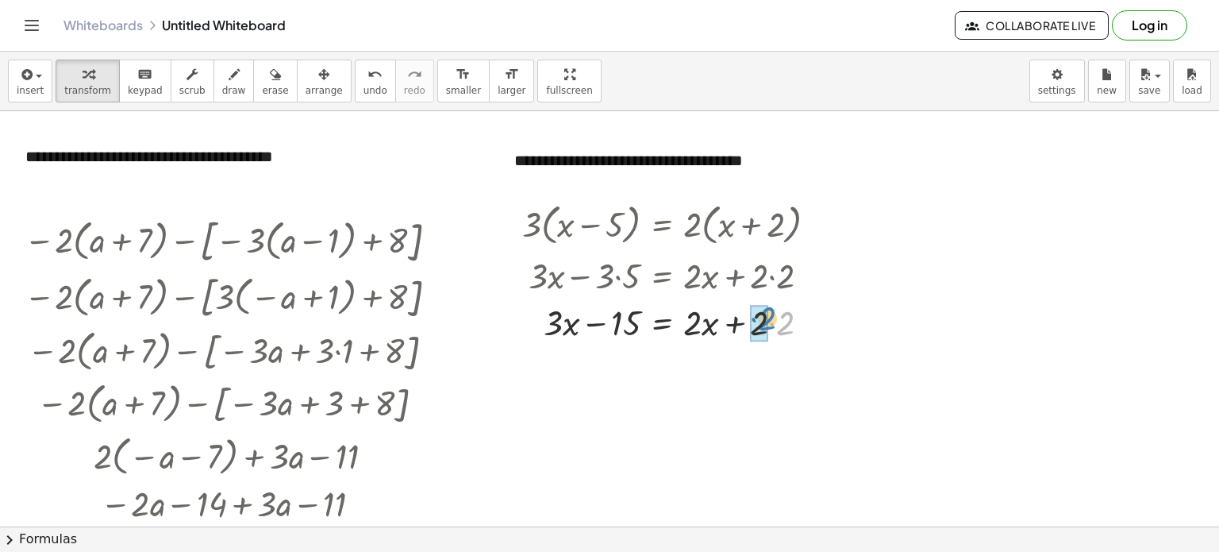
drag, startPoint x: 784, startPoint y: 329, endPoint x: 765, endPoint y: 329, distance: 19.9
click at [703, 325] on div at bounding box center [675, 321] width 323 height 47
click at [705, 319] on div at bounding box center [675, 321] width 323 height 47
click at [703, 323] on div at bounding box center [675, 321] width 323 height 47
drag, startPoint x: 607, startPoint y: 322, endPoint x: 752, endPoint y: 328, distance: 144.6
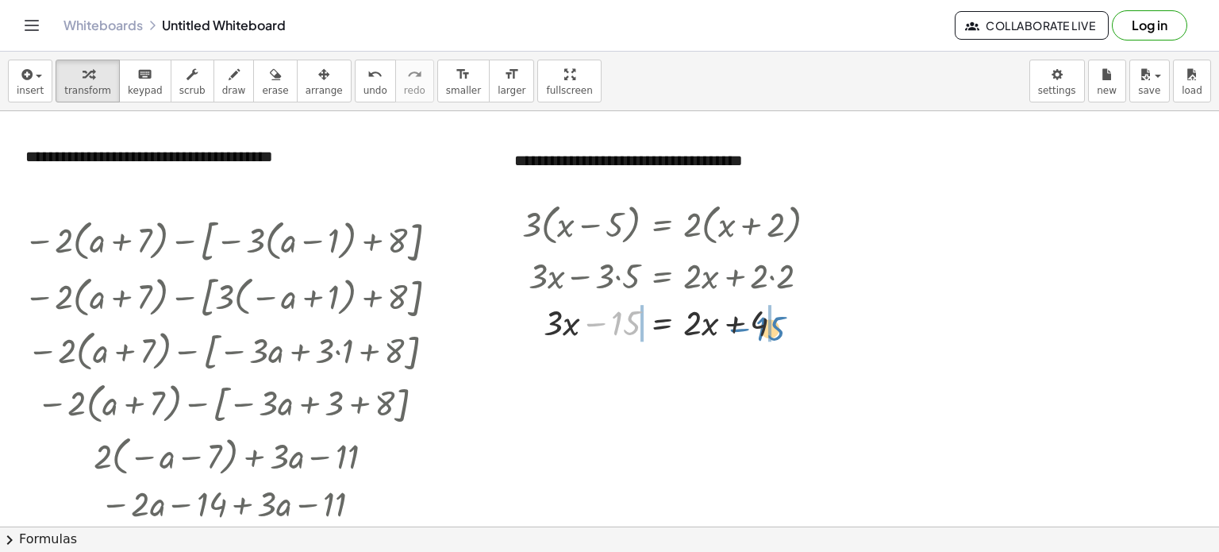
click at [752, 328] on div at bounding box center [675, 321] width 323 height 47
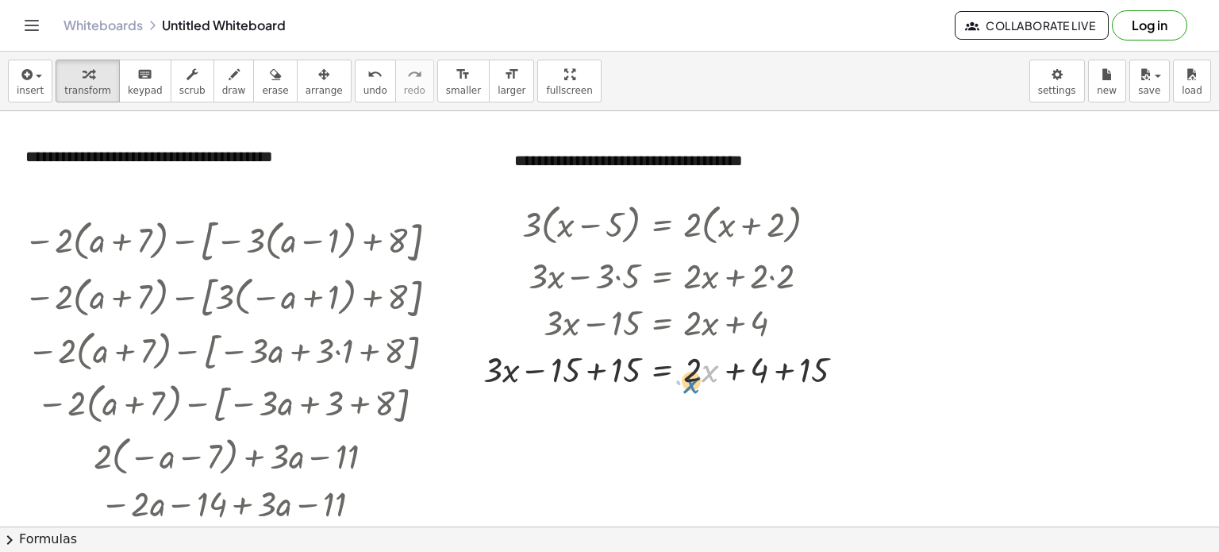
click at [699, 364] on div at bounding box center [670, 367] width 389 height 47
drag, startPoint x: 699, startPoint y: 361, endPoint x: 507, endPoint y: 352, distance: 191.6
click at [507, 352] on div at bounding box center [670, 367] width 389 height 47
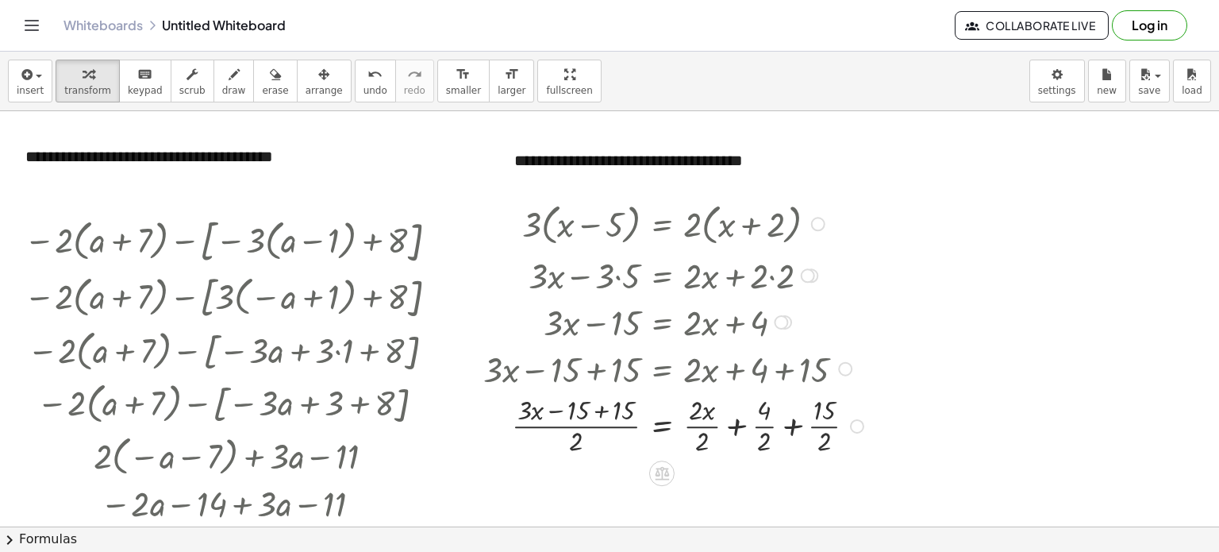
click at [556, 403] on div at bounding box center [676, 425] width 401 height 68
click at [857, 429] on div at bounding box center [857, 426] width 14 height 14
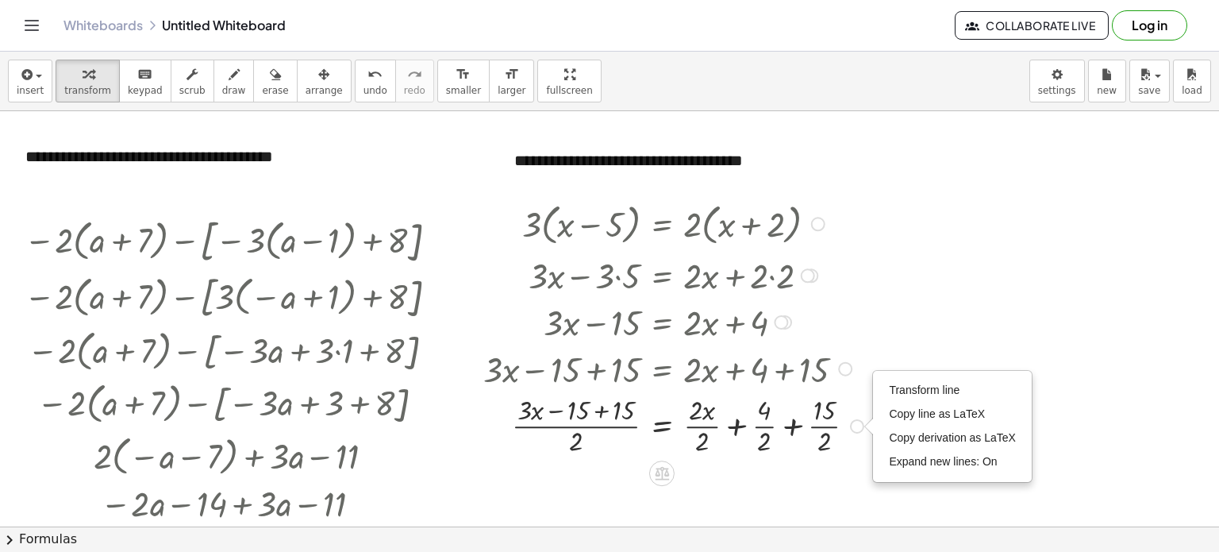
click at [824, 423] on div at bounding box center [676, 425] width 401 height 68
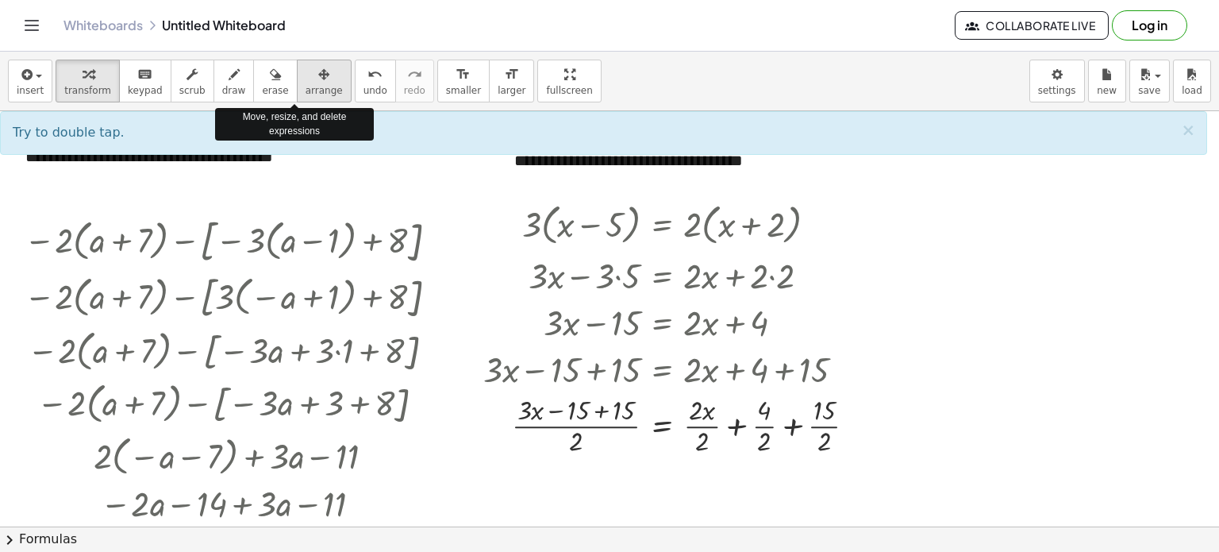
click at [306, 78] on div "button" at bounding box center [324, 73] width 37 height 19
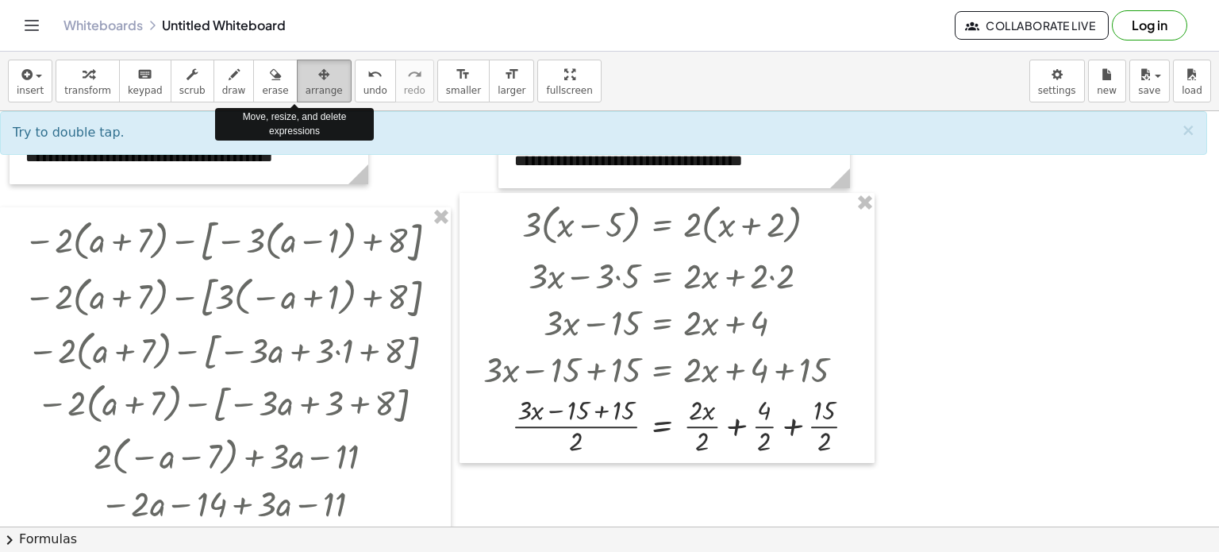
click at [306, 78] on div "button" at bounding box center [324, 73] width 37 height 19
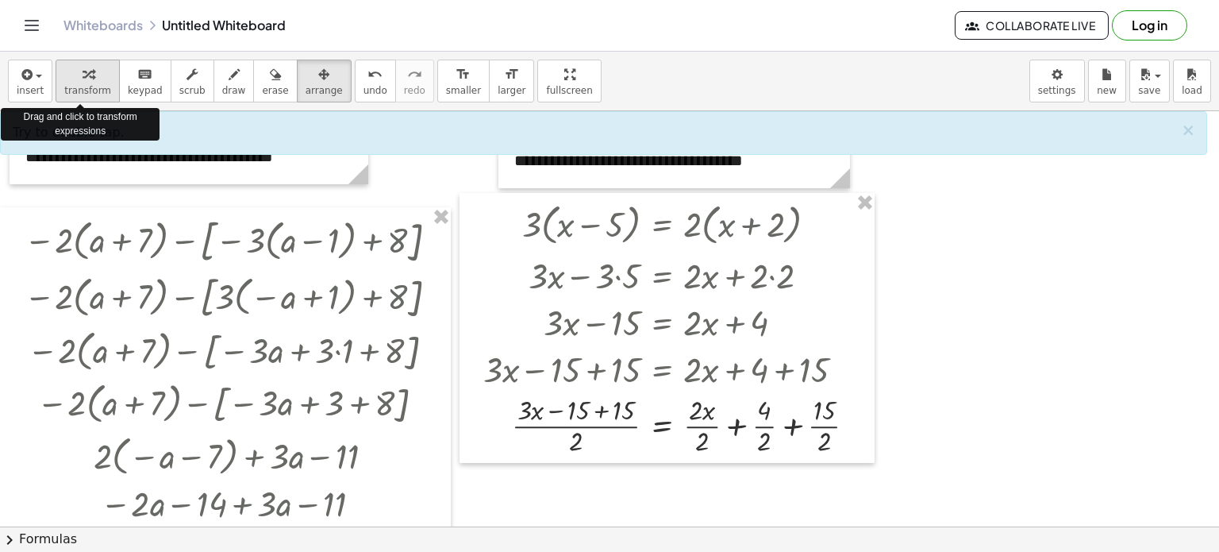
click at [86, 77] on icon "button" at bounding box center [88, 74] width 11 height 19
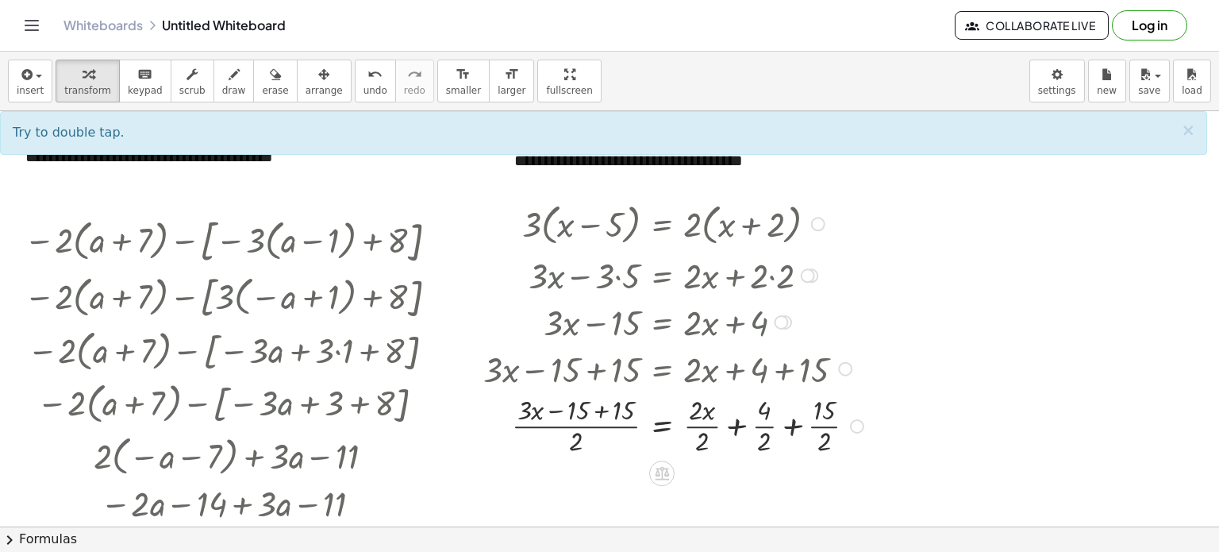
click at [584, 415] on div at bounding box center [676, 425] width 401 height 68
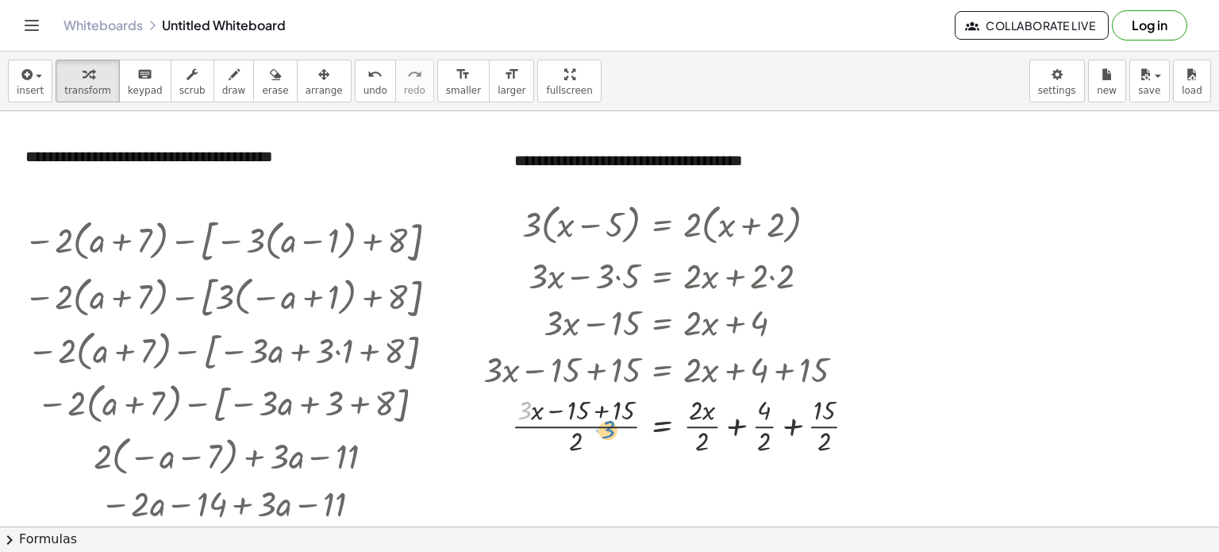
drag, startPoint x: 511, startPoint y: 396, endPoint x: 595, endPoint y: 415, distance: 85.5
click at [595, 415] on div at bounding box center [676, 425] width 401 height 68
drag, startPoint x: 595, startPoint y: 415, endPoint x: 522, endPoint y: 422, distance: 74.1
click at [522, 422] on div at bounding box center [676, 425] width 401 height 68
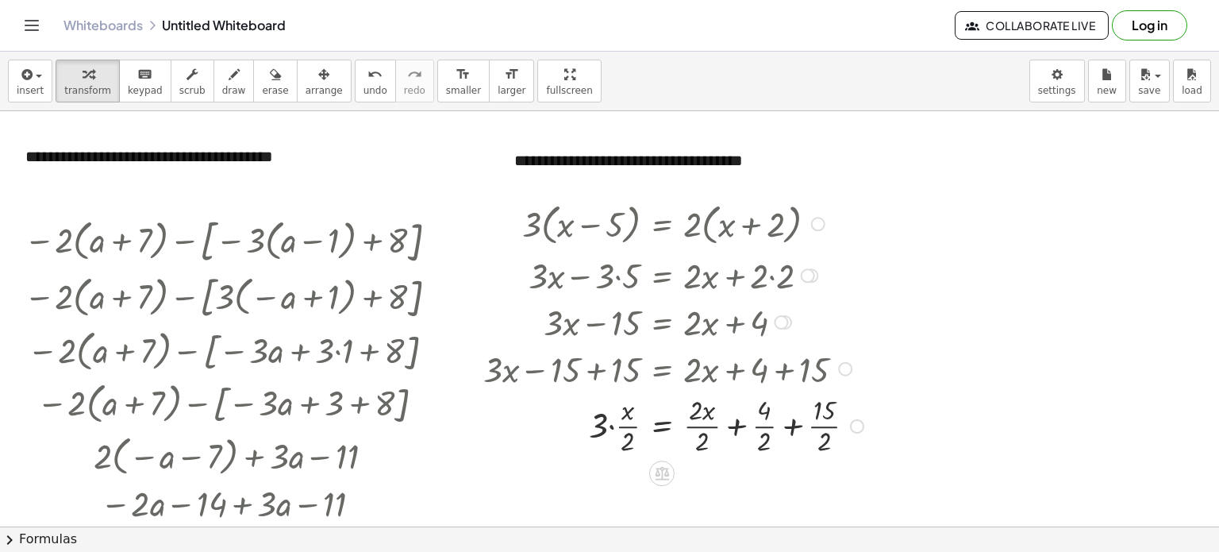
click at [628, 405] on div at bounding box center [676, 425] width 401 height 68
click at [537, 339] on div at bounding box center [676, 321] width 401 height 47
click at [842, 365] on div at bounding box center [845, 369] width 14 height 14
click at [897, 362] on span "Copy line as LaTeX" at bounding box center [926, 368] width 96 height 13
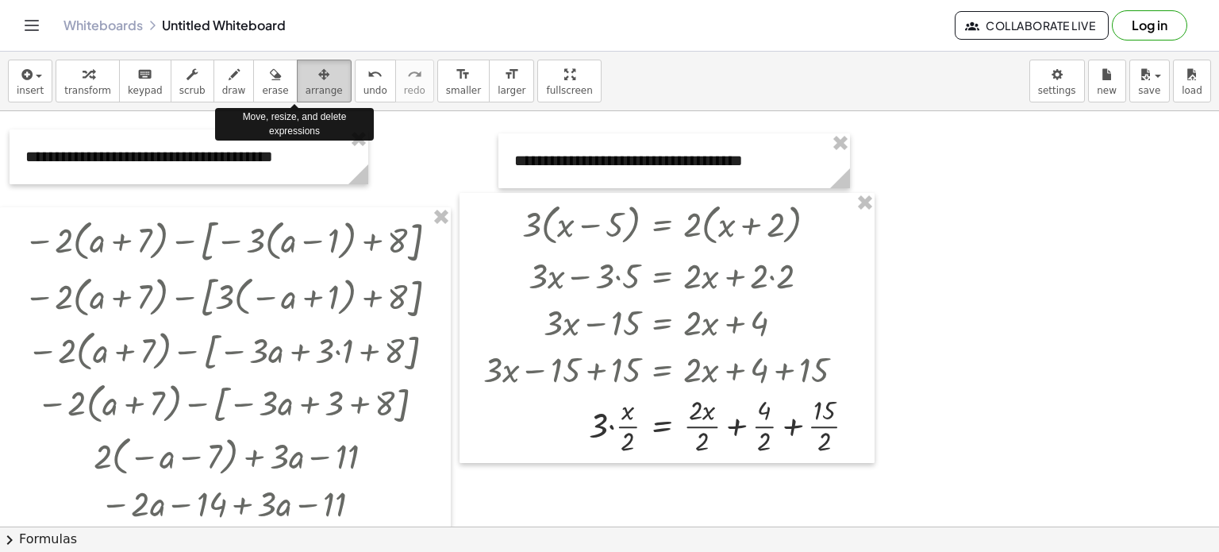
click at [312, 83] on button "arrange" at bounding box center [324, 81] width 55 height 43
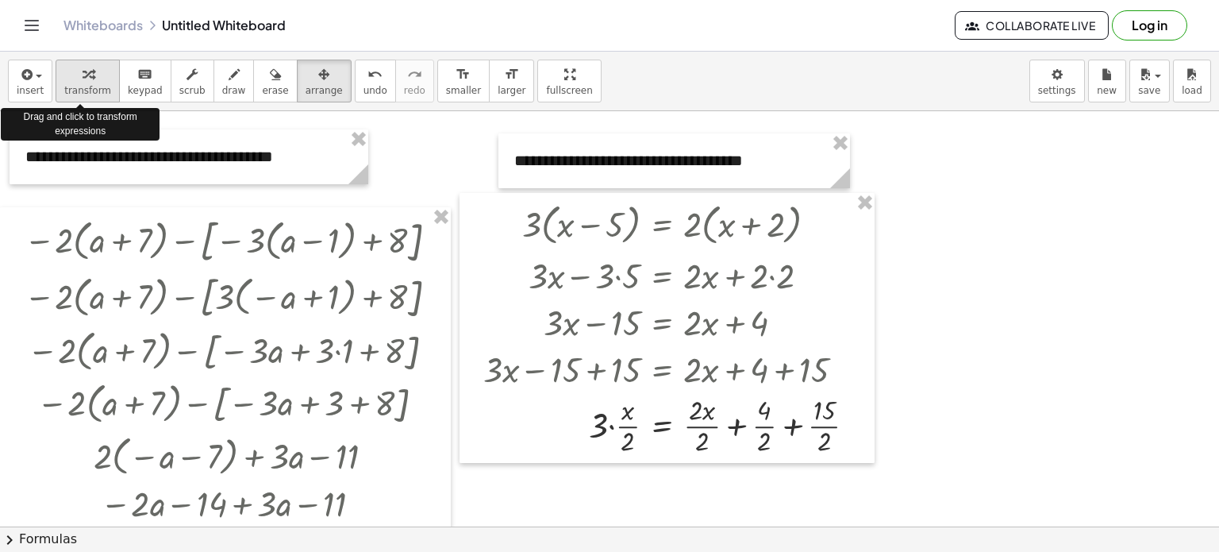
click at [91, 85] on span "transform" at bounding box center [87, 90] width 47 height 11
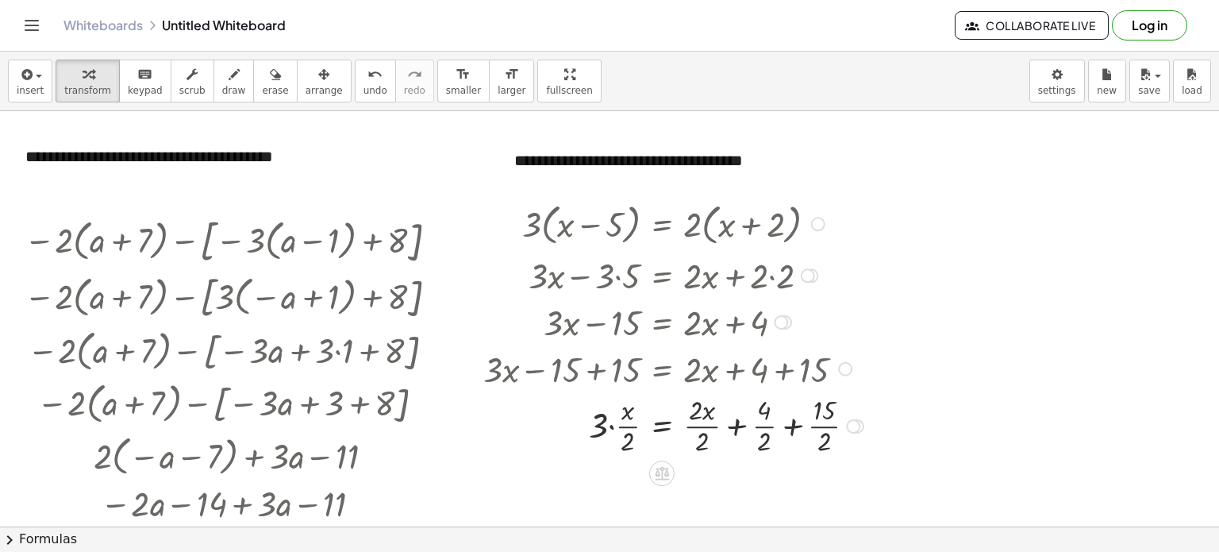
click at [858, 425] on div at bounding box center [853, 426] width 14 height 14
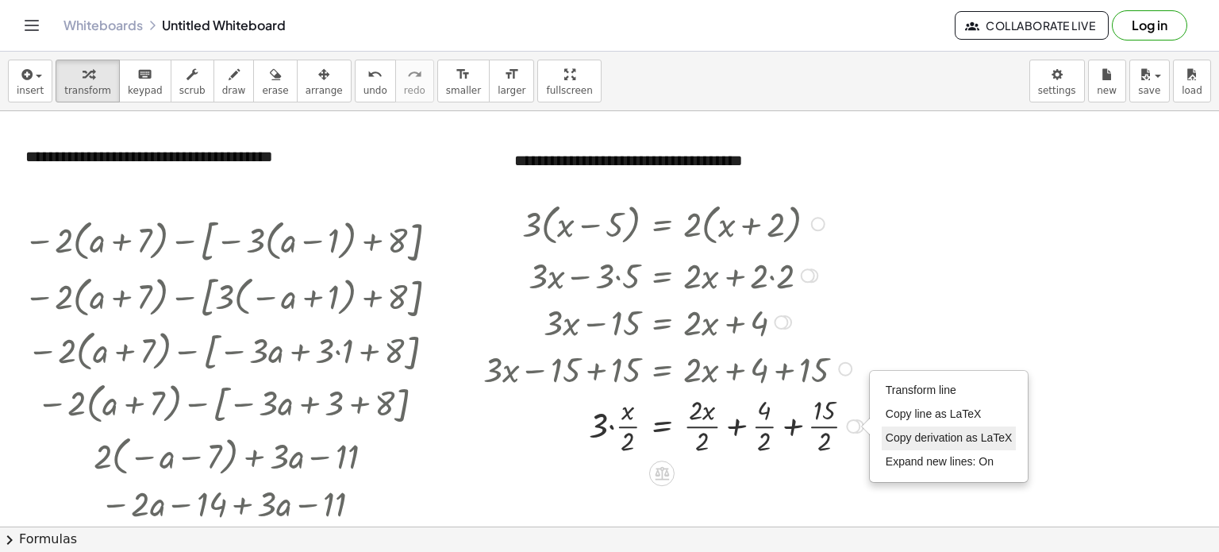
click at [888, 437] on span "Copy derivation as LaTeX" at bounding box center [949, 437] width 127 height 13
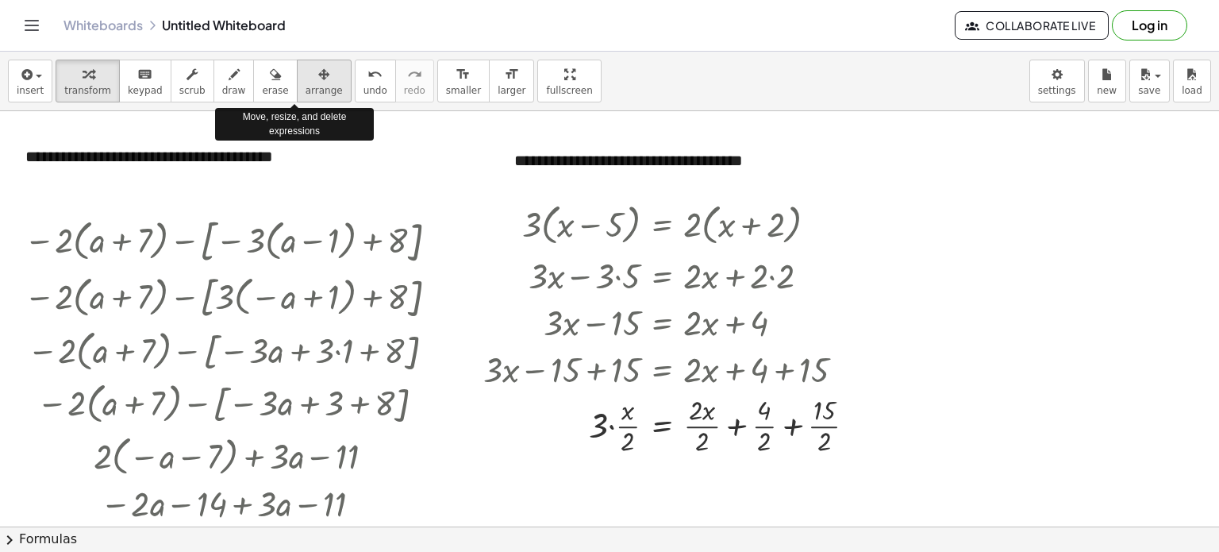
click at [306, 82] on div "button" at bounding box center [324, 73] width 37 height 19
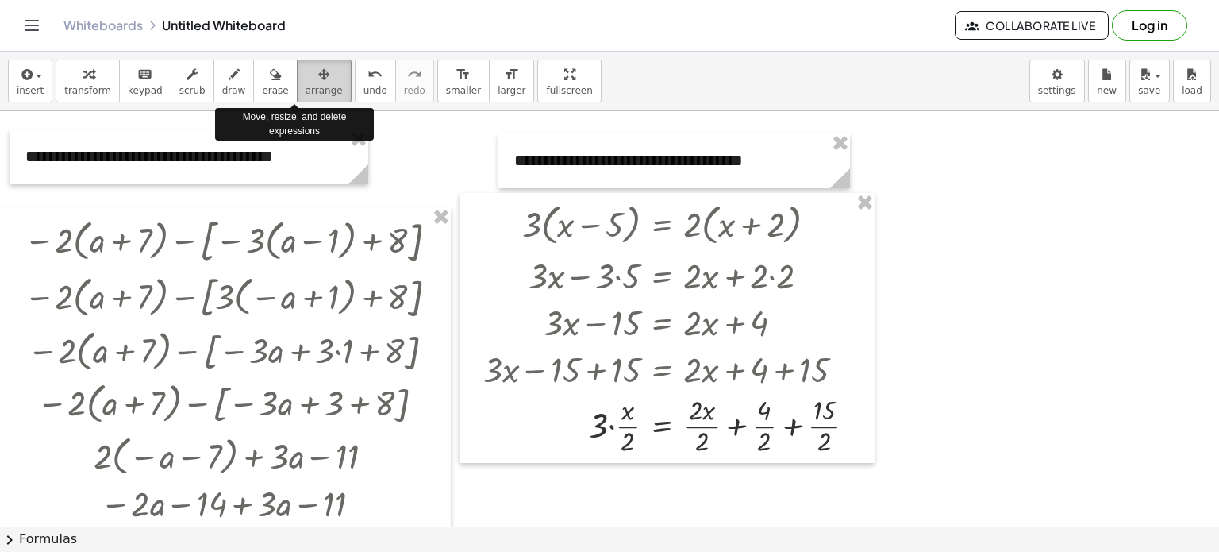
click at [306, 82] on div "button" at bounding box center [324, 73] width 37 height 19
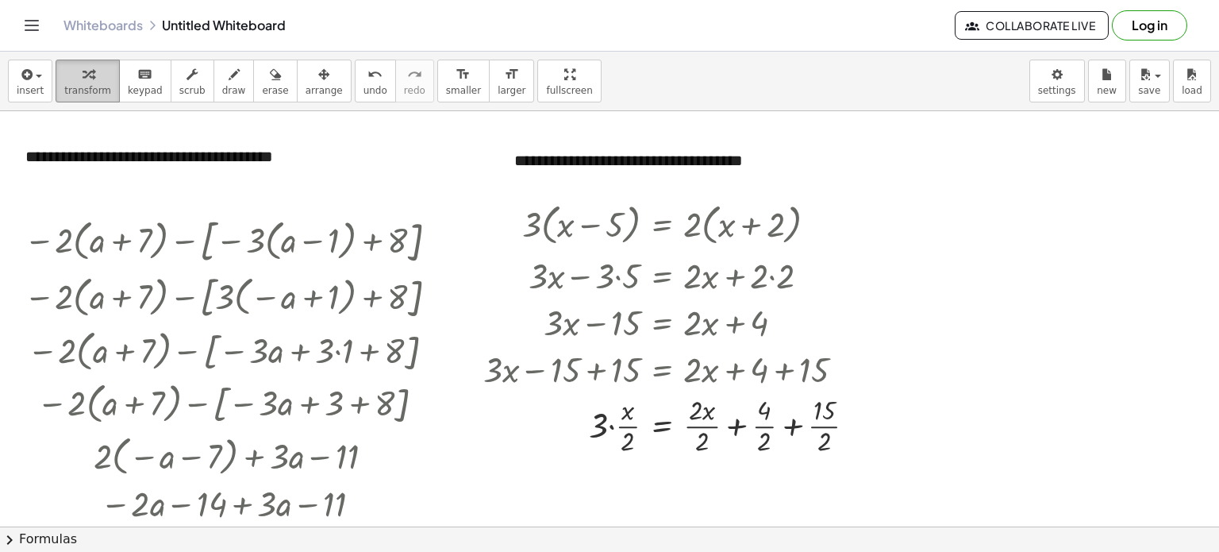
click at [88, 82] on button "transform" at bounding box center [88, 81] width 64 height 43
click at [661, 469] on icon at bounding box center [662, 473] width 14 height 13
click at [727, 472] on icon at bounding box center [725, 473] width 14 height 14
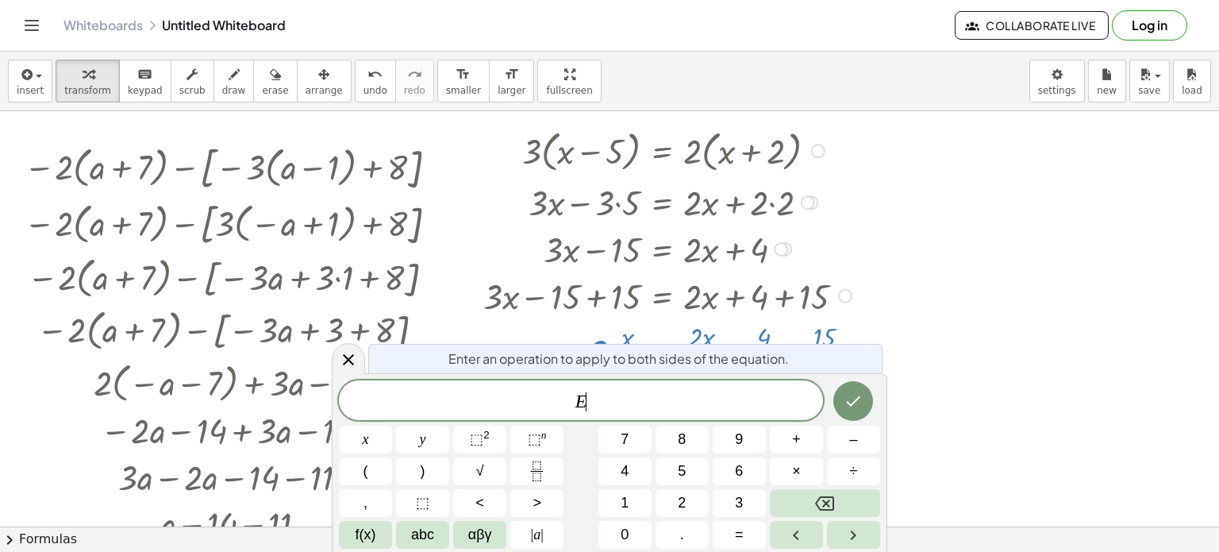
scroll to position [74, 0]
click at [727, 472] on button "6" at bounding box center [739, 471] width 53 height 28
click at [942, 341] on div at bounding box center [609, 504] width 1219 height 935
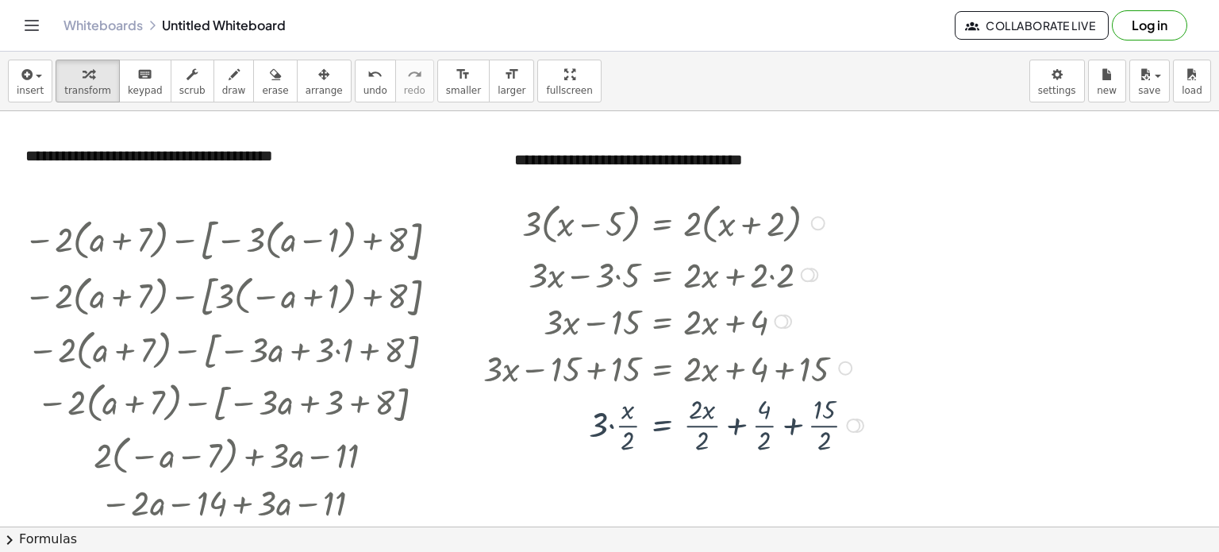
scroll to position [0, 0]
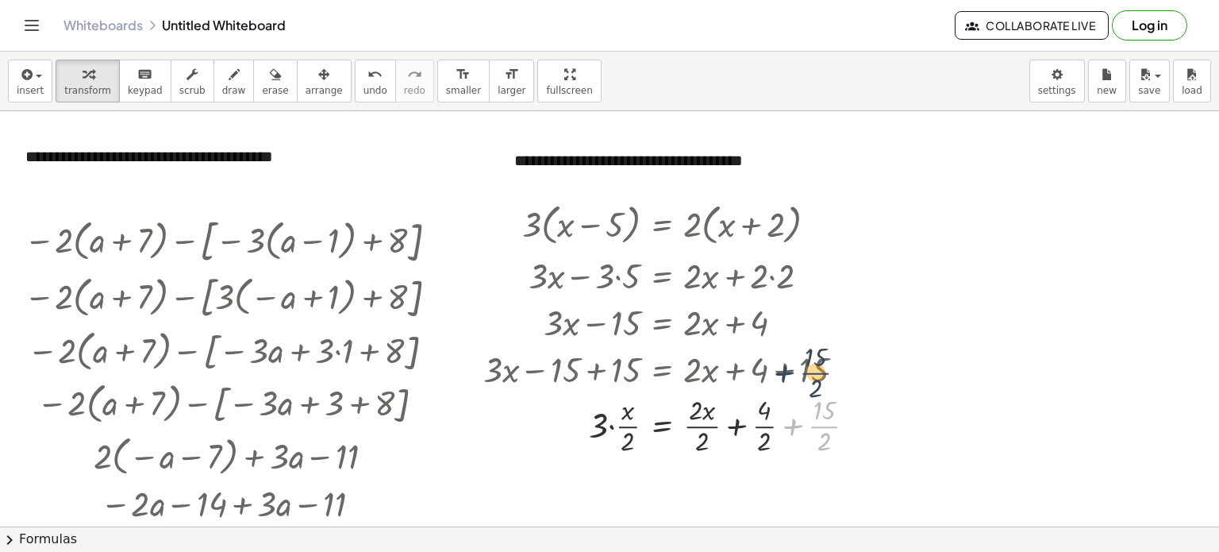
drag, startPoint x: 849, startPoint y: 418, endPoint x: 840, endPoint y: 364, distance: 55.5
click at [662, 224] on div "· 3 · ( + x − 5 ) = · 2 · ( + x + 2 ) + · 3 · x − · 3 · 5 = · 2 · ( + x + 2 ) +…" at bounding box center [662, 224] width 0 height 0
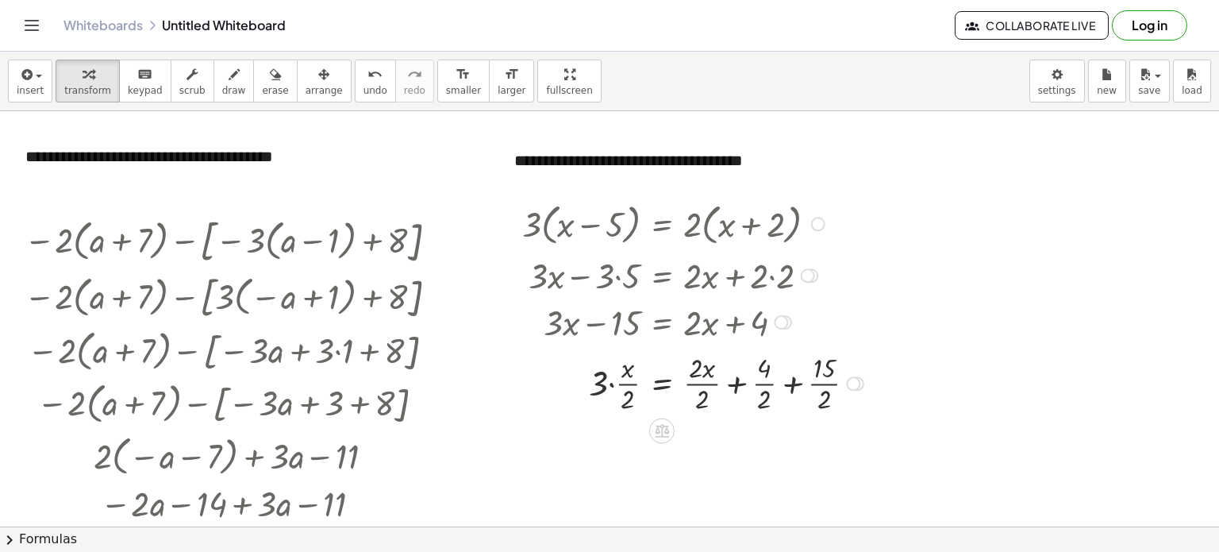
drag, startPoint x: 850, startPoint y: 426, endPoint x: 844, endPoint y: 375, distance: 51.2
click at [662, 383] on div "x = + x + 3 · · 4 + 15 · · 2 · 2 · 2 · · 2 · · 2 · Transform line Copy line as …" at bounding box center [662, 383] width 0 height 0
drag, startPoint x: 824, startPoint y: 379, endPoint x: 822, endPoint y: 352, distance: 27.8
click at [822, 352] on div at bounding box center [695, 367] width 362 height 68
drag, startPoint x: 772, startPoint y: 383, endPoint x: 772, endPoint y: 356, distance: 27.0
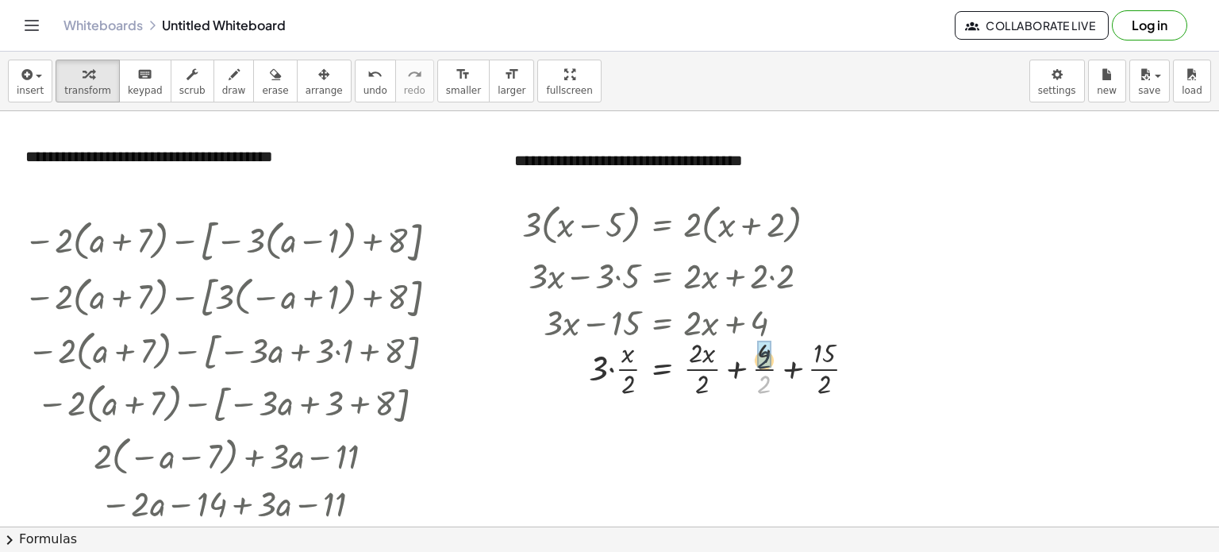
click at [772, 356] on div at bounding box center [695, 367] width 362 height 68
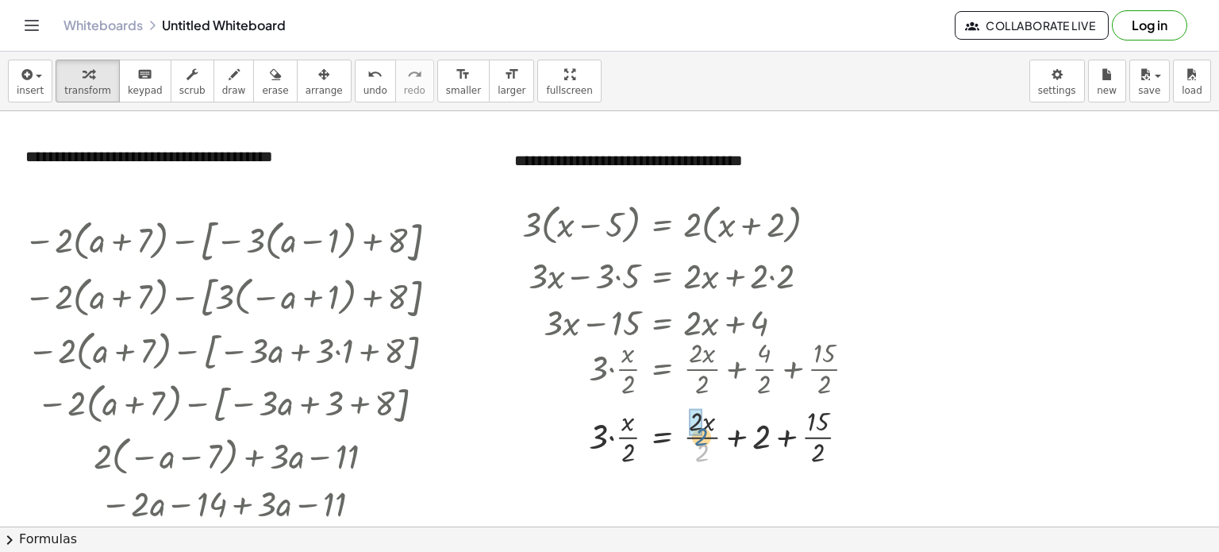
drag, startPoint x: 703, startPoint y: 447, endPoint x: 702, endPoint y: 433, distance: 14.3
drag, startPoint x: 626, startPoint y: 452, endPoint x: 597, endPoint y: 433, distance: 35.0
click at [609, 449] on div at bounding box center [695, 436] width 362 height 68
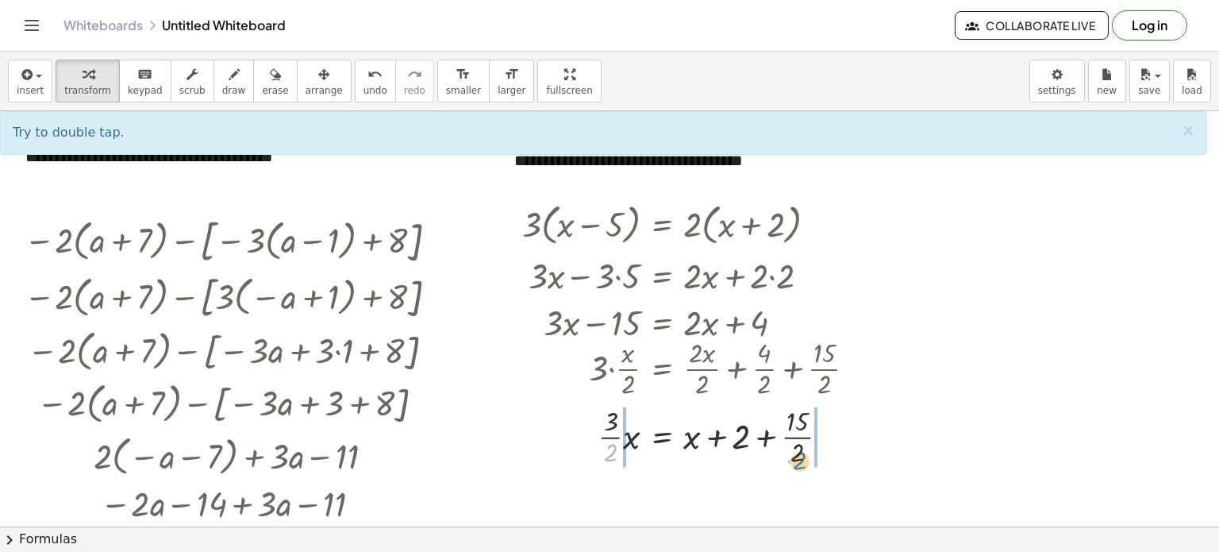
drag, startPoint x: 609, startPoint y: 449, endPoint x: 799, endPoint y: 456, distance: 190.7
click at [799, 456] on div at bounding box center [695, 436] width 362 height 68
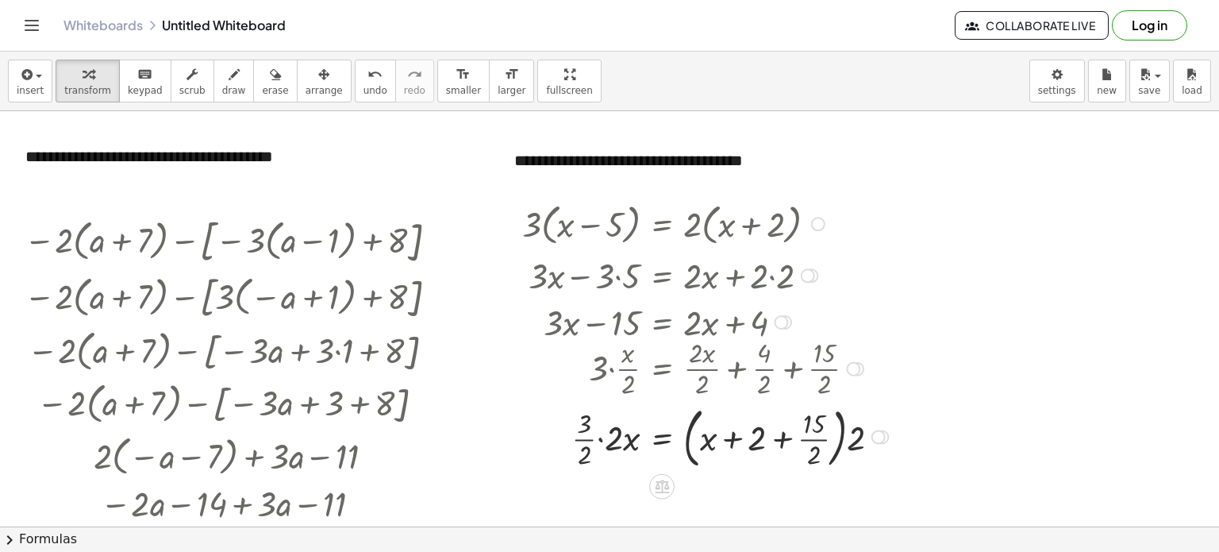
click at [815, 453] on div at bounding box center [707, 435] width 387 height 73
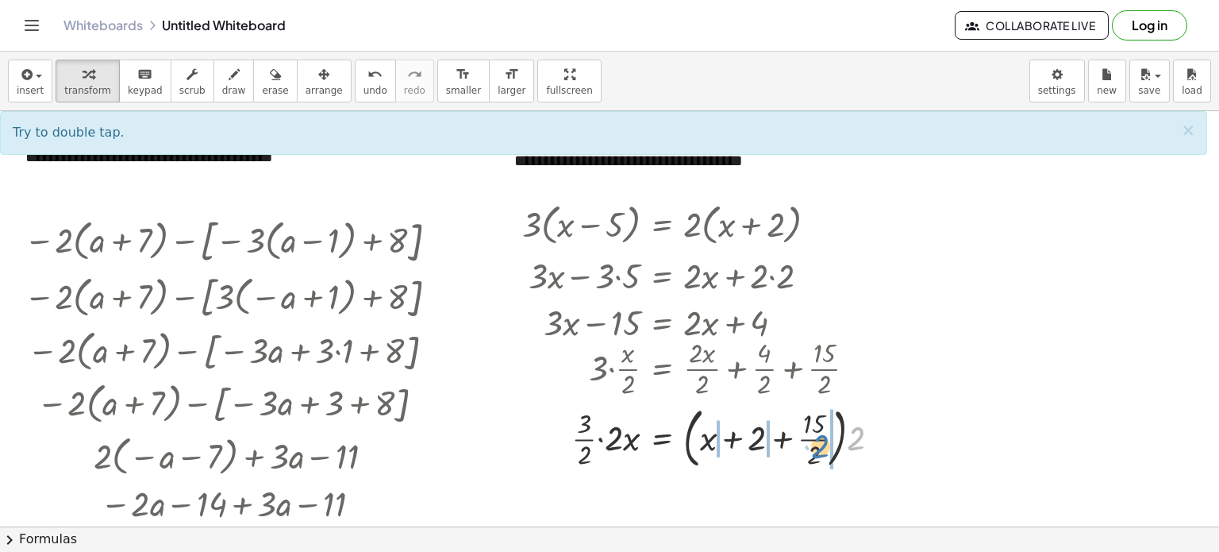
drag, startPoint x: 854, startPoint y: 434, endPoint x: 818, endPoint y: 442, distance: 36.6
click at [818, 442] on div at bounding box center [707, 435] width 387 height 73
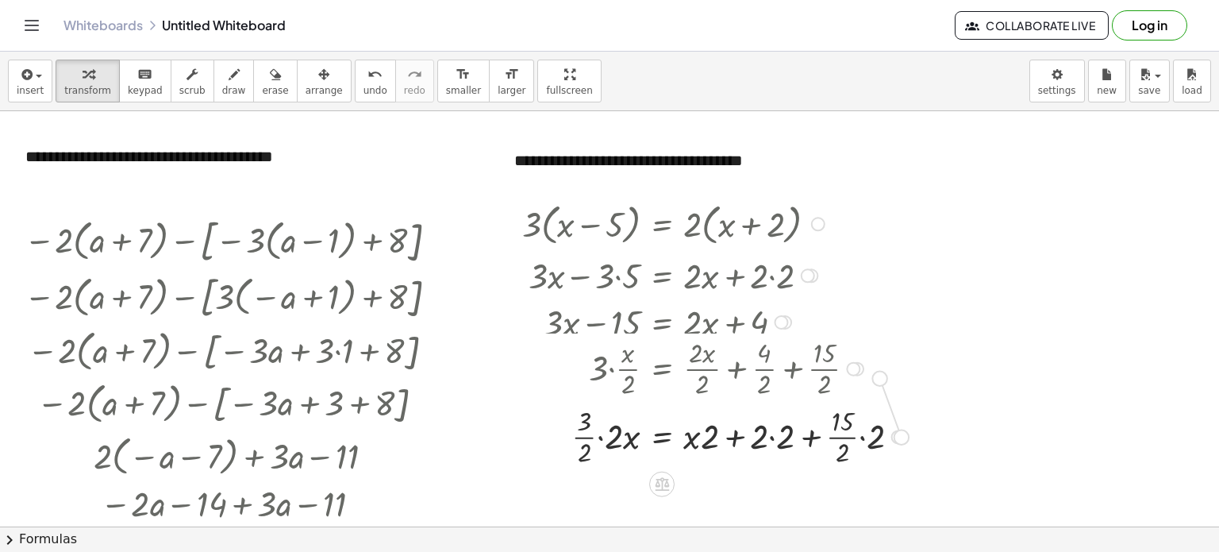
drag, startPoint x: 902, startPoint y: 437, endPoint x: 878, endPoint y: 374, distance: 67.1
click at [662, 224] on div "· 3 · ( + x − 5 ) = · 2 · ( + x + 2 ) + · 3 · x − · 3 · 5 = · 2 · ( + x + 2 ) +…" at bounding box center [662, 224] width 0 height 0
drag, startPoint x: 886, startPoint y: 433, endPoint x: 841, endPoint y: 365, distance: 81.2
drag, startPoint x: 611, startPoint y: 353, endPoint x: 653, endPoint y: 364, distance: 42.8
click at [653, 364] on div at bounding box center [717, 367] width 406 height 68
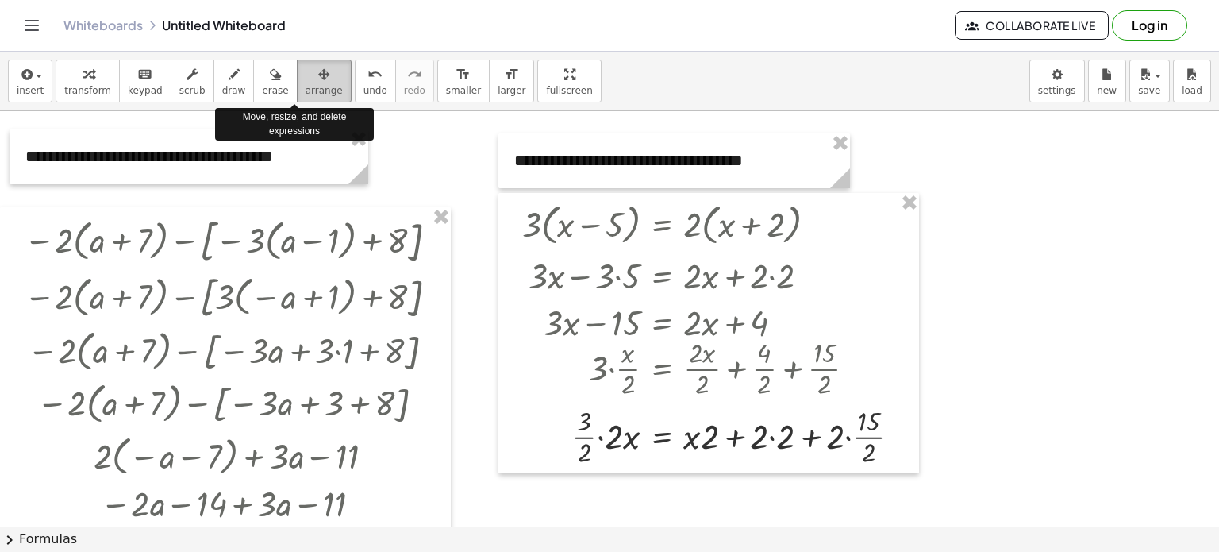
click at [306, 73] on div "button" at bounding box center [324, 73] width 37 height 19
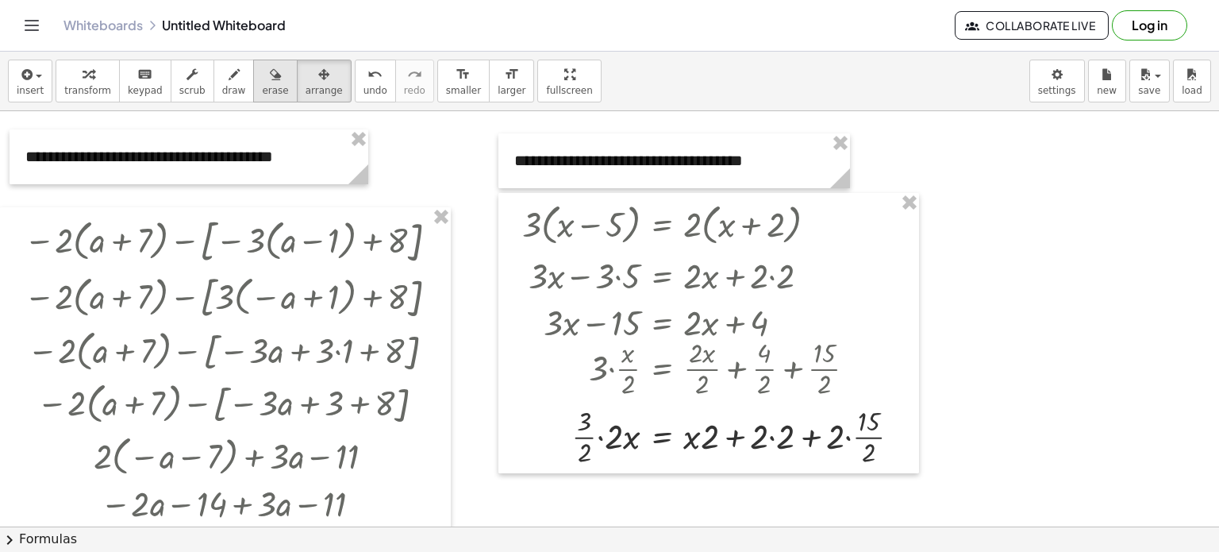
click at [262, 77] on div "button" at bounding box center [275, 73] width 26 height 19
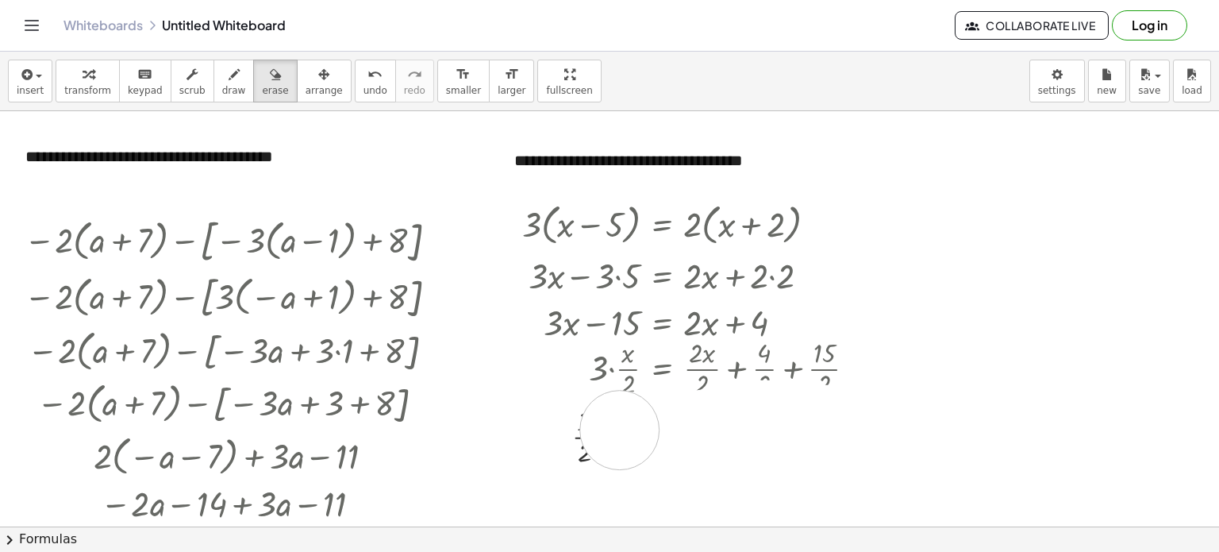
drag, startPoint x: 886, startPoint y: 428, endPoint x: 610, endPoint y: 429, distance: 276.3
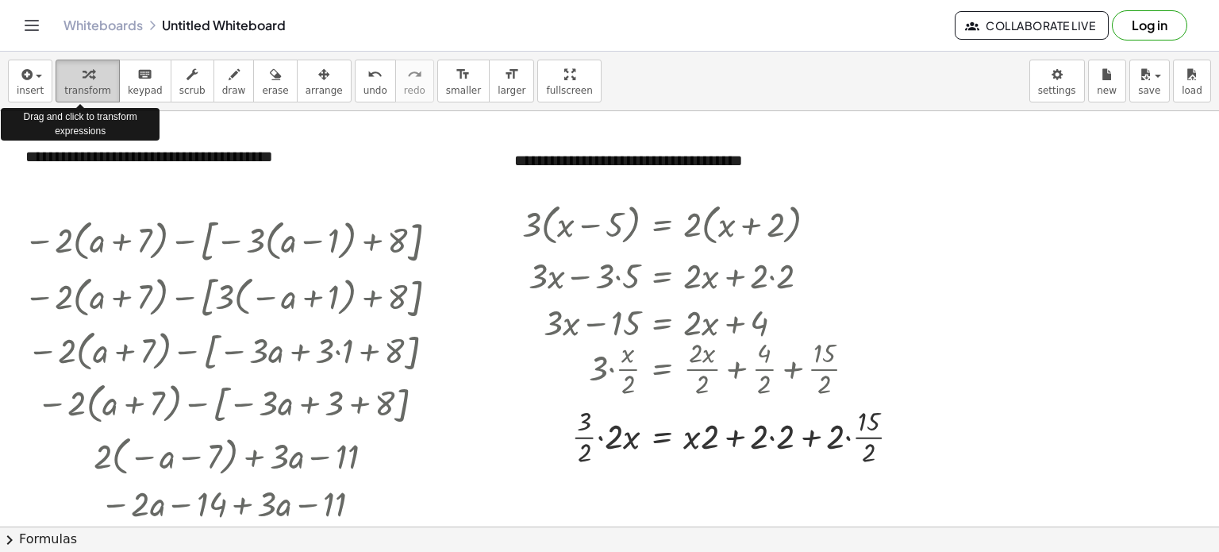
click at [94, 79] on div "button" at bounding box center [87, 73] width 47 height 19
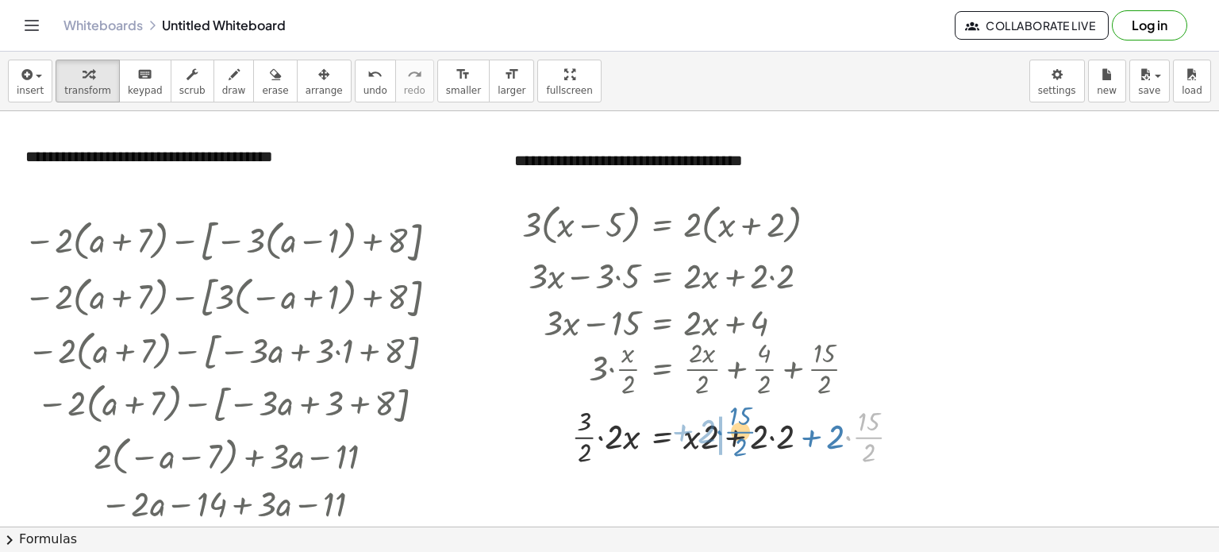
drag, startPoint x: 880, startPoint y: 437, endPoint x: 751, endPoint y: 431, distance: 128.7
click at [751, 431] on div at bounding box center [717, 436] width 406 height 68
drag, startPoint x: 858, startPoint y: 426, endPoint x: 636, endPoint y: 416, distance: 222.5
click at [636, 416] on div at bounding box center [717, 436] width 406 height 68
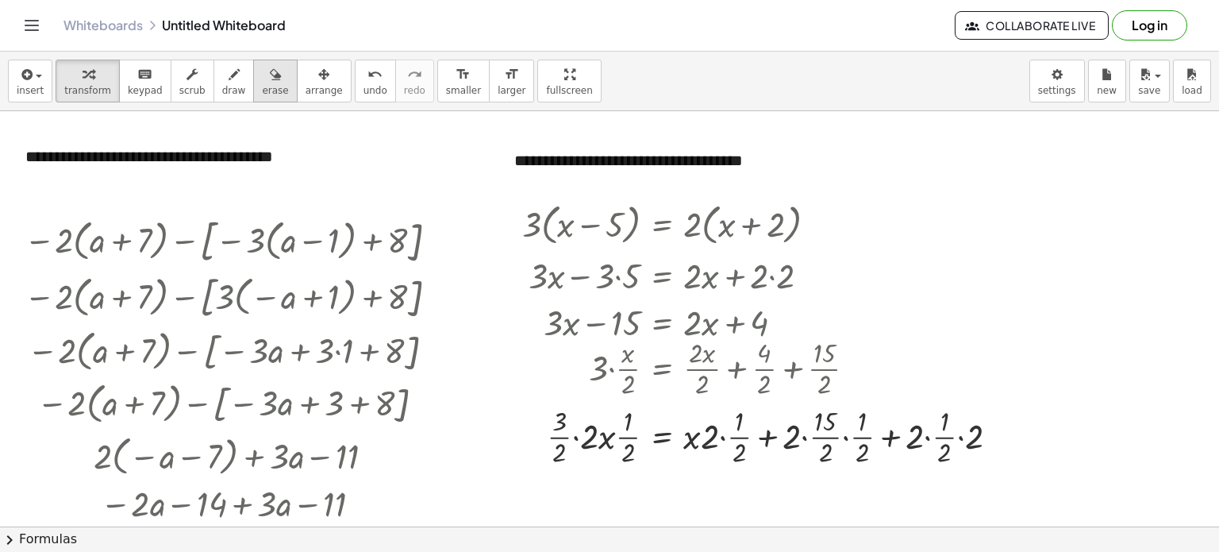
click at [262, 79] on div "button" at bounding box center [275, 73] width 26 height 19
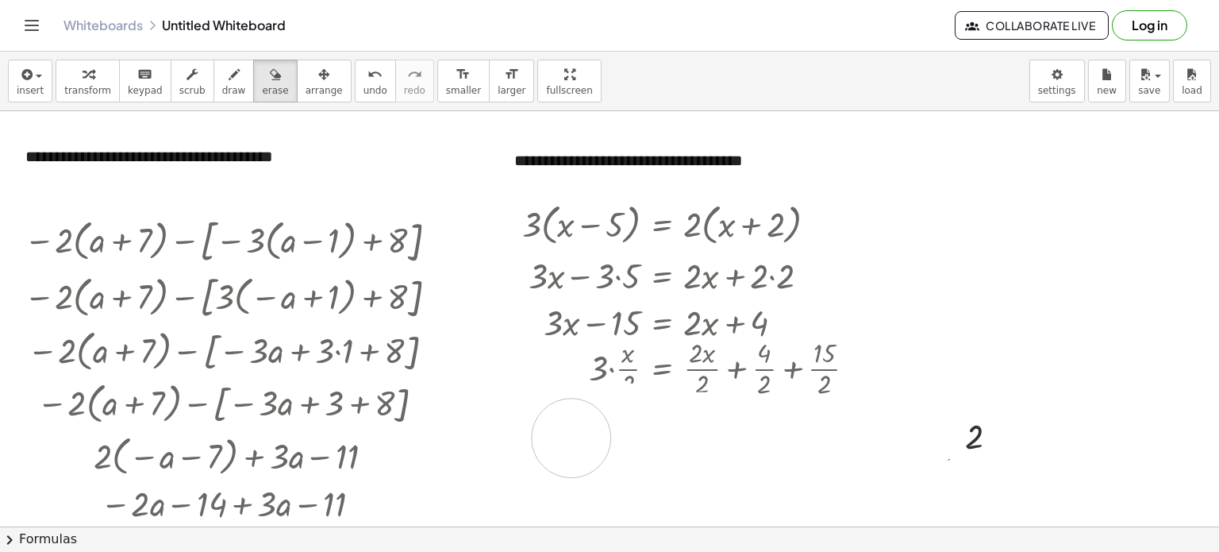
drag, startPoint x: 926, startPoint y: 426, endPoint x: 572, endPoint y: 437, distance: 354.3
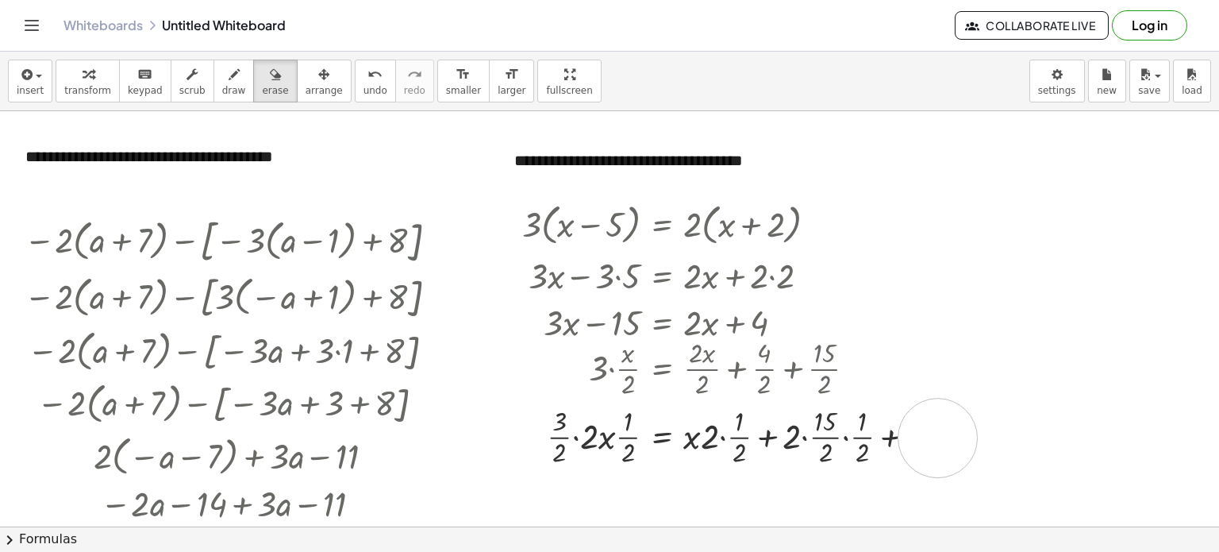
drag, startPoint x: 982, startPoint y: 437, endPoint x: 938, endPoint y: 437, distance: 43.7
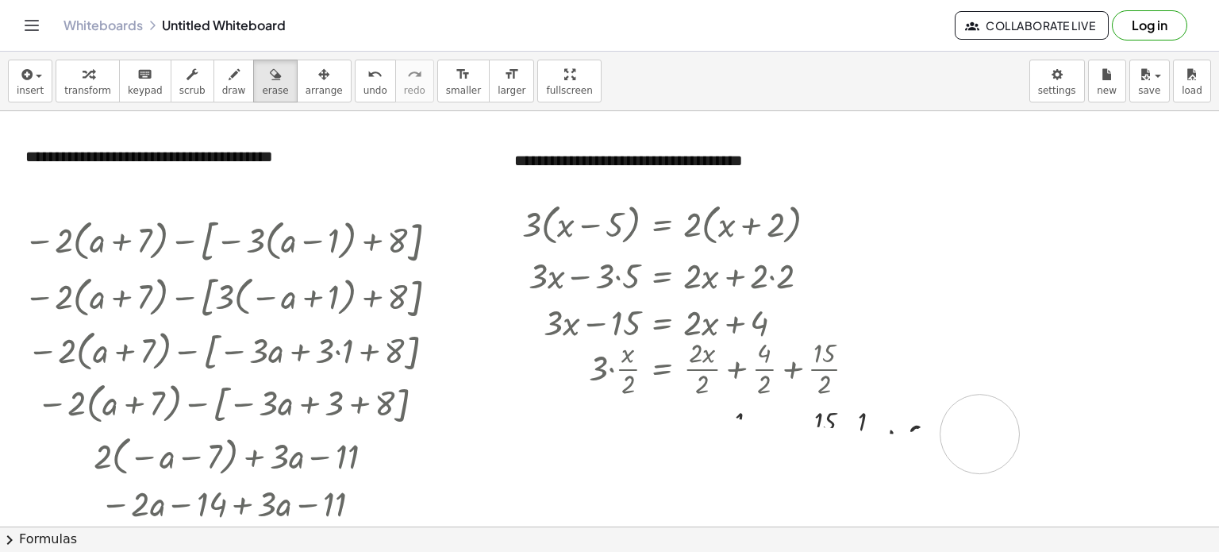
drag, startPoint x: 553, startPoint y: 431, endPoint x: 980, endPoint y: 433, distance: 427.9
drag, startPoint x: 980, startPoint y: 433, endPoint x: 687, endPoint y: 418, distance: 294.1
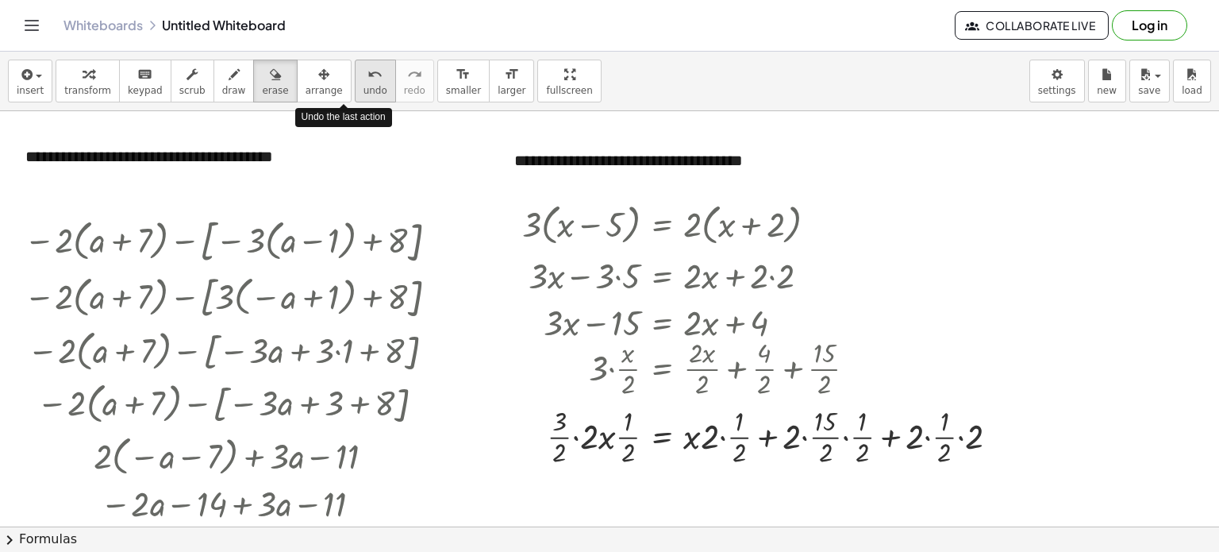
click at [358, 75] on button "undo undo" at bounding box center [375, 81] width 41 height 43
click at [262, 88] on span "erase" at bounding box center [275, 90] width 26 height 11
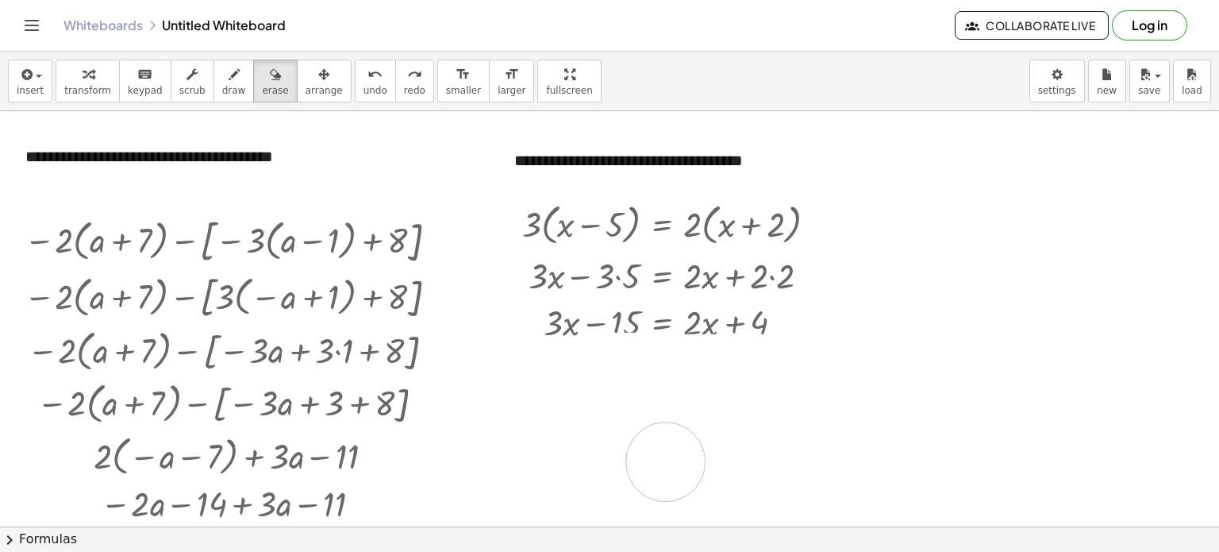
drag, startPoint x: 955, startPoint y: 438, endPoint x: 666, endPoint y: 461, distance: 289.9
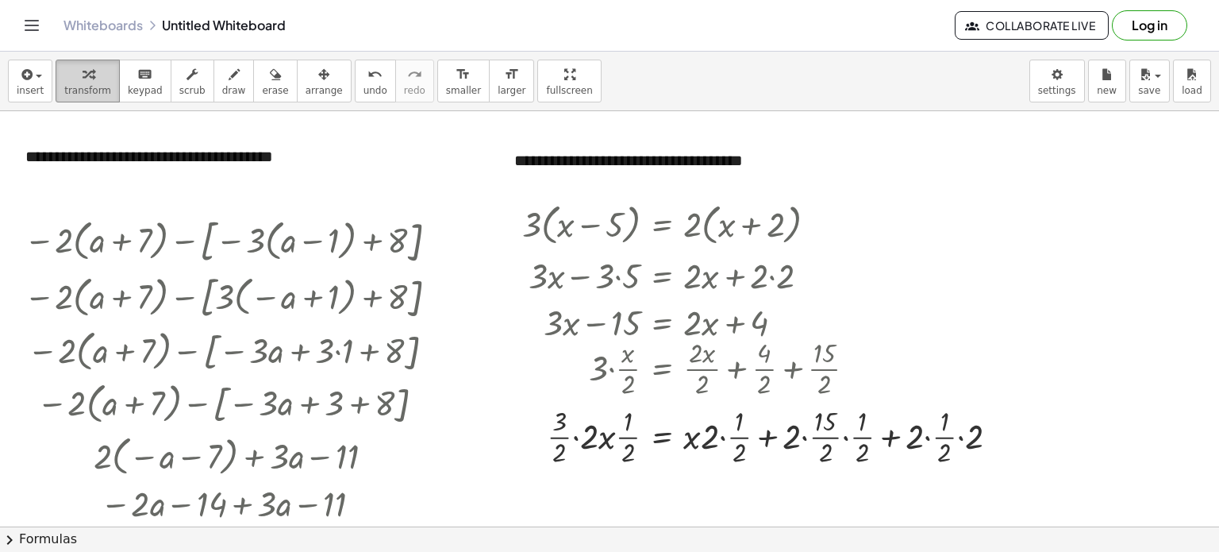
click at [87, 80] on div "button" at bounding box center [87, 73] width 47 height 19
drag, startPoint x: 980, startPoint y: 437, endPoint x: 958, endPoint y: 447, distance: 24.5
click at [958, 447] on div at bounding box center [766, 436] width 505 height 68
drag, startPoint x: 822, startPoint y: 451, endPoint x: 791, endPoint y: 429, distance: 38.8
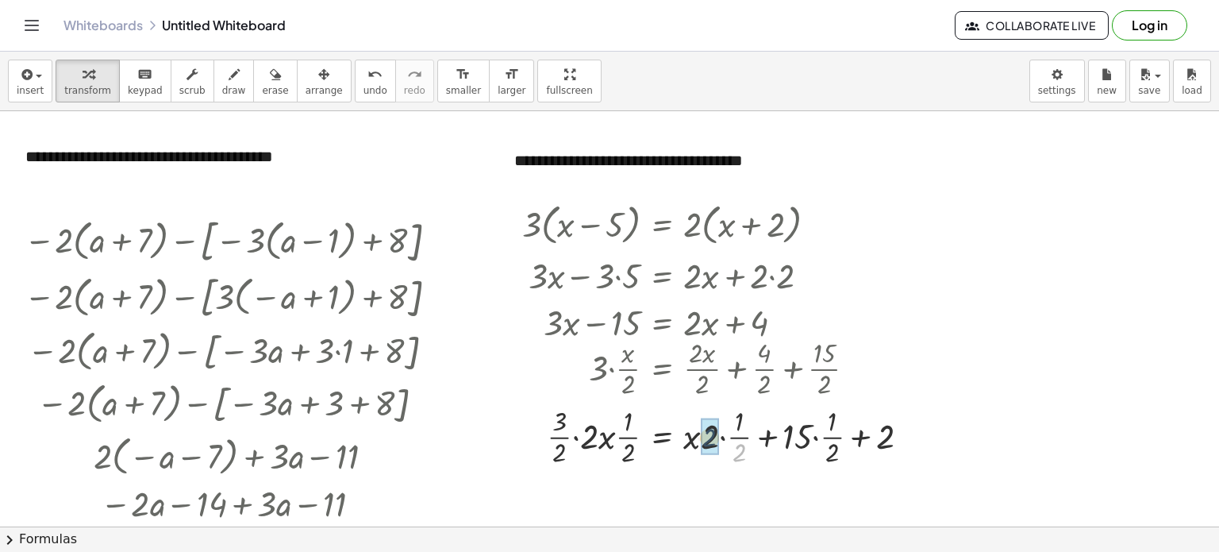
drag, startPoint x: 737, startPoint y: 456, endPoint x: 706, endPoint y: 441, distance: 34.8
drag, startPoint x: 627, startPoint y: 452, endPoint x: 619, endPoint y: 453, distance: 8.0
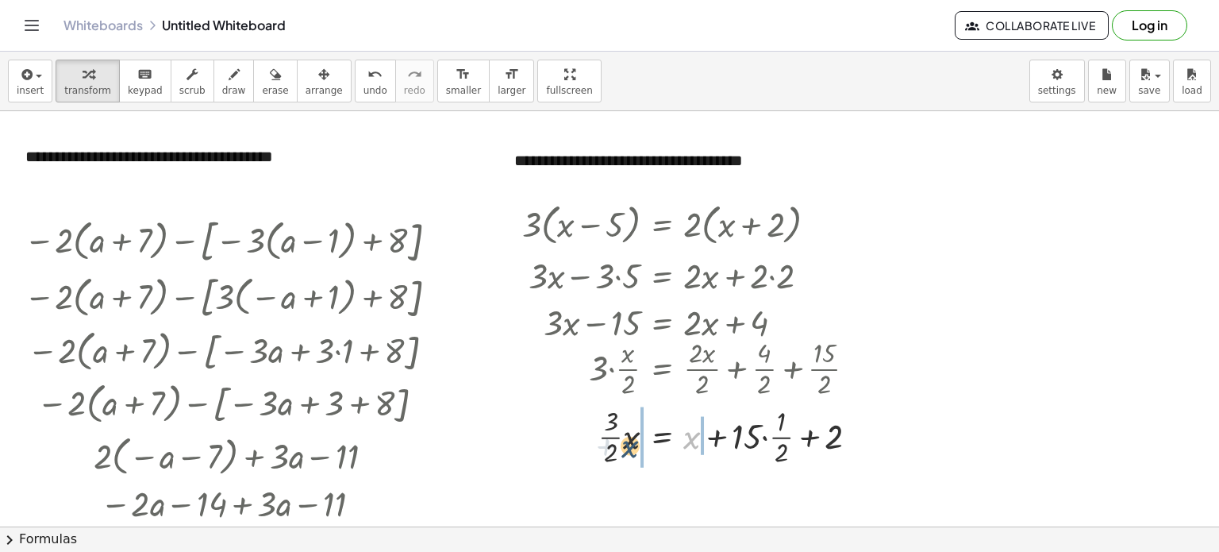
drag, startPoint x: 695, startPoint y: 436, endPoint x: 628, endPoint y: 445, distance: 68.1
click at [628, 445] on div at bounding box center [696, 436] width 364 height 68
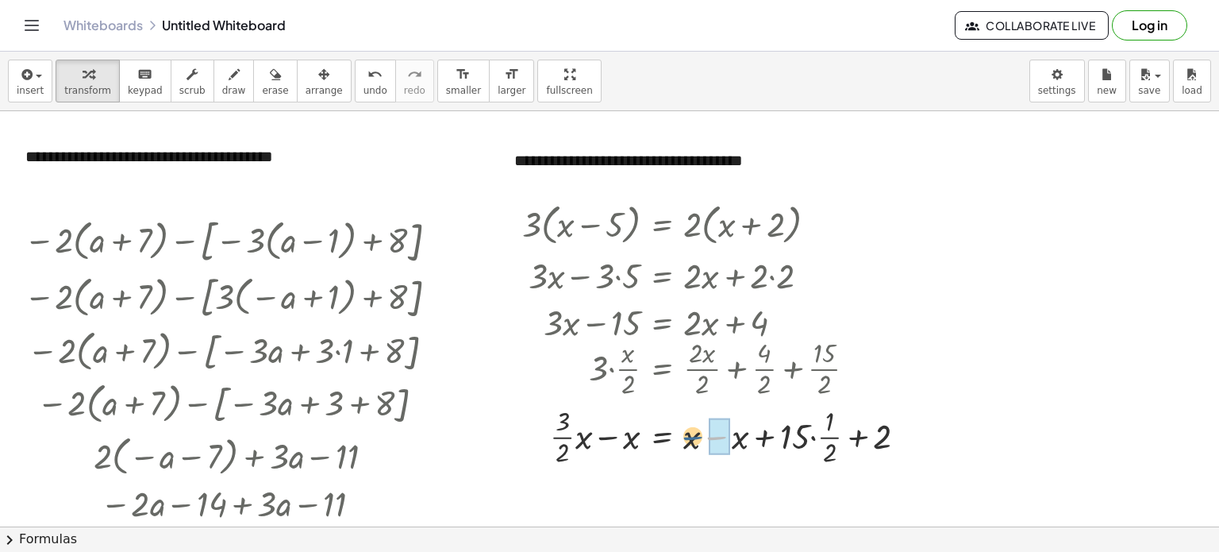
drag, startPoint x: 730, startPoint y: 441, endPoint x: 703, endPoint y: 441, distance: 26.2
click at [703, 441] on div at bounding box center [720, 436] width 413 height 68
drag, startPoint x: 757, startPoint y: 441, endPoint x: 719, endPoint y: 437, distance: 38.3
click at [719, 437] on div at bounding box center [734, 436] width 440 height 68
drag, startPoint x: 769, startPoint y: 440, endPoint x: 705, endPoint y: 434, distance: 64.5
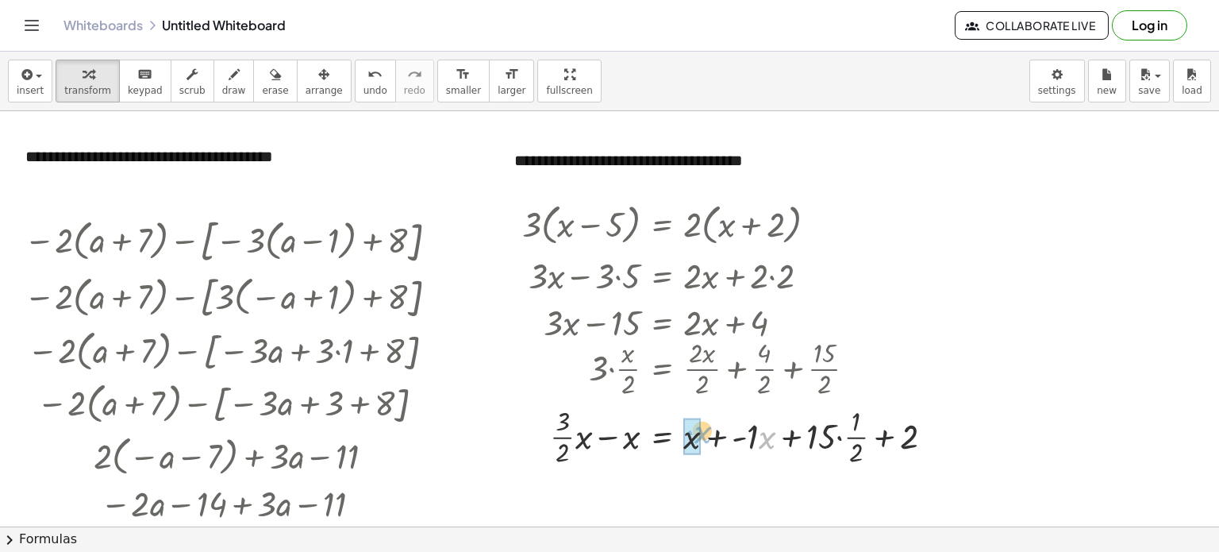
click at [705, 434] on div at bounding box center [734, 436] width 440 height 68
drag, startPoint x: 788, startPoint y: 441, endPoint x: 746, endPoint y: 443, distance: 41.4
click at [746, 443] on div at bounding box center [751, 436] width 475 height 68
drag, startPoint x: 706, startPoint y: 437, endPoint x: 692, endPoint y: 437, distance: 13.5
drag, startPoint x: 751, startPoint y: 434, endPoint x: 775, endPoint y: 418, distance: 28.6
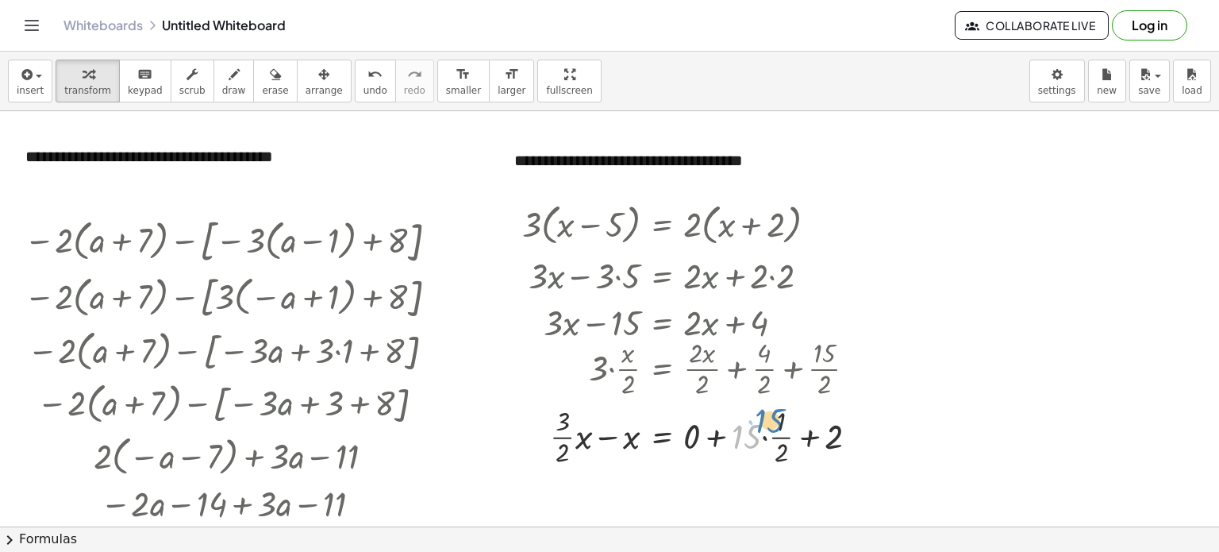
click at [775, 418] on div at bounding box center [696, 436] width 364 height 68
drag, startPoint x: 778, startPoint y: 418, endPoint x: 753, endPoint y: 433, distance: 29.1
click at [753, 433] on div at bounding box center [696, 436] width 364 height 68
drag, startPoint x: 628, startPoint y: 437, endPoint x: 572, endPoint y: 430, distance: 56.7
click at [572, 430] on div at bounding box center [696, 436] width 364 height 68
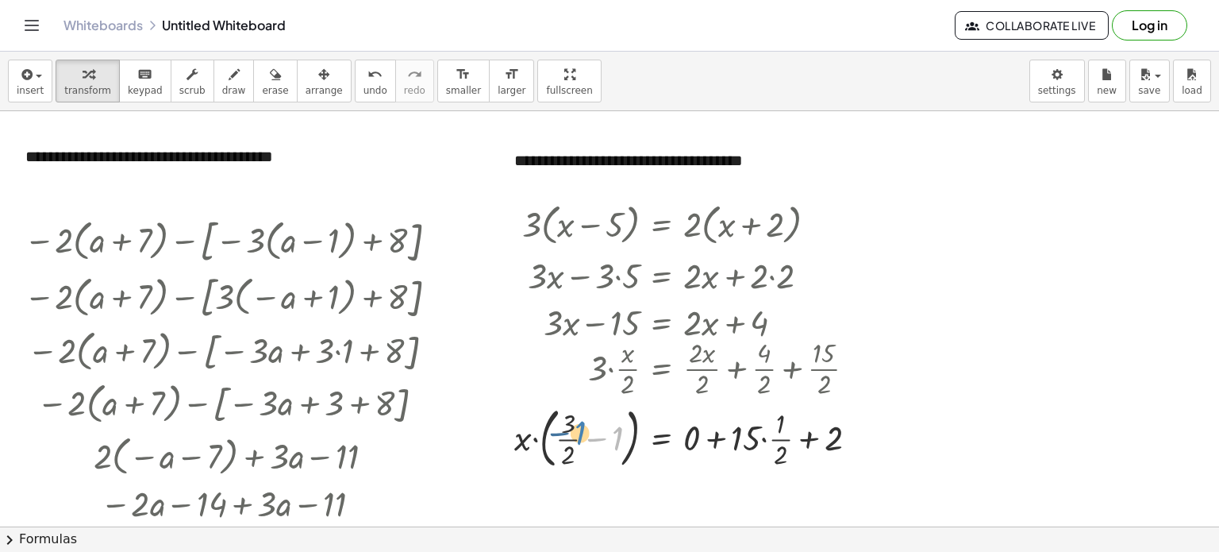
drag, startPoint x: 621, startPoint y: 437, endPoint x: 583, endPoint y: 431, distance: 38.5
click at [583, 431] on div at bounding box center [692, 435] width 372 height 73
click at [615, 437] on div at bounding box center [692, 435] width 372 height 73
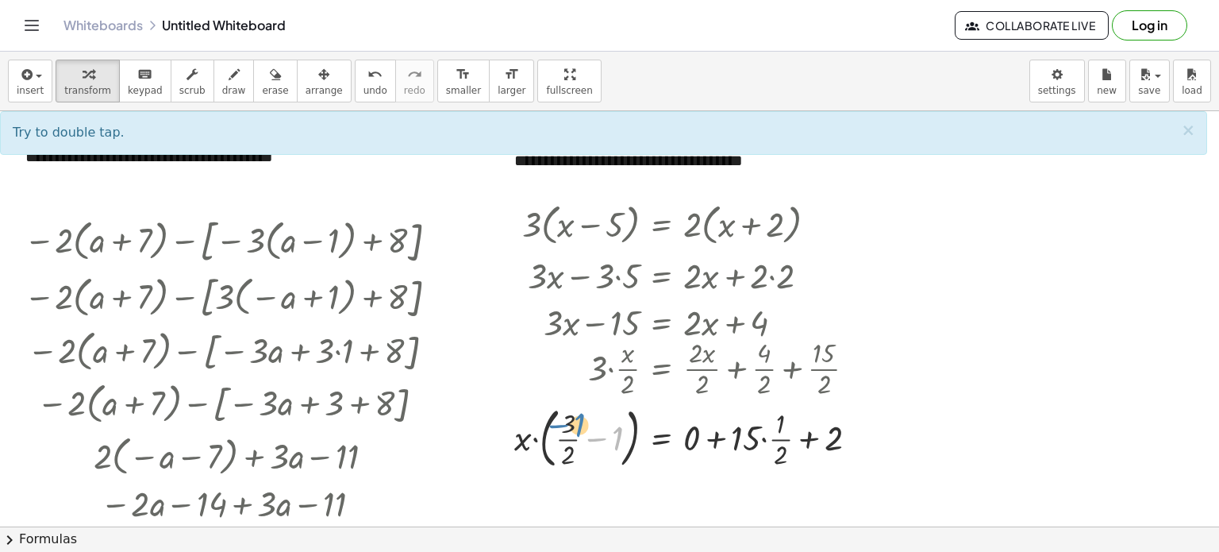
drag, startPoint x: 616, startPoint y: 434, endPoint x: 576, endPoint y: 420, distance: 42.9
click at [576, 420] on div at bounding box center [692, 435] width 372 height 73
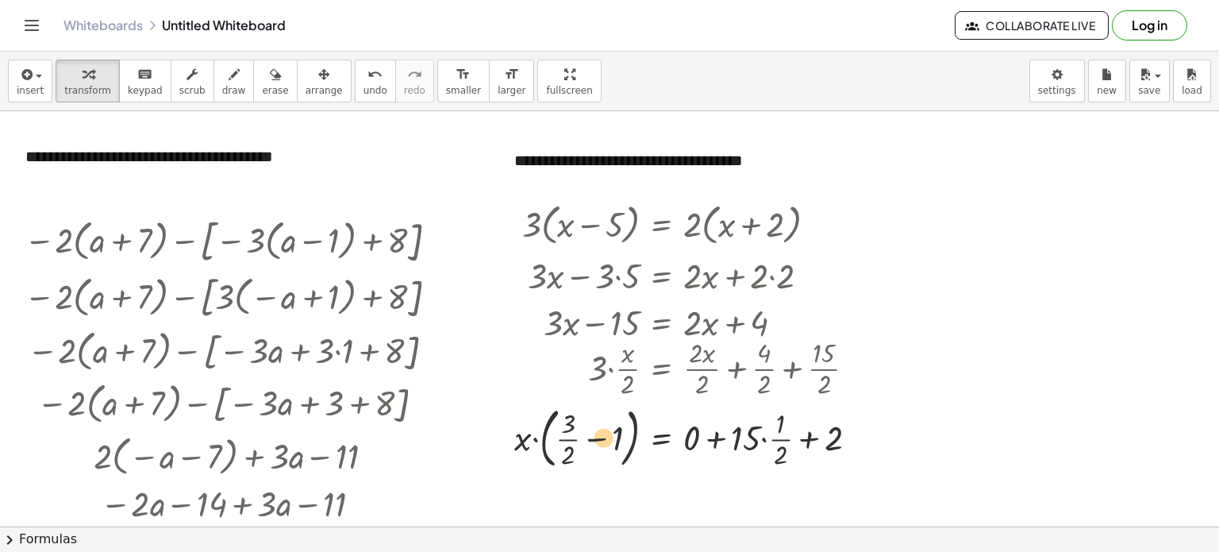
drag, startPoint x: 572, startPoint y: 450, endPoint x: 610, endPoint y: 431, distance: 42.6
click at [610, 431] on div at bounding box center [692, 435] width 372 height 73
drag, startPoint x: 572, startPoint y: 455, endPoint x: 618, endPoint y: 430, distance: 52.9
click at [618, 430] on div at bounding box center [692, 435] width 372 height 73
drag, startPoint x: 610, startPoint y: 455, endPoint x: 603, endPoint y: 422, distance: 33.9
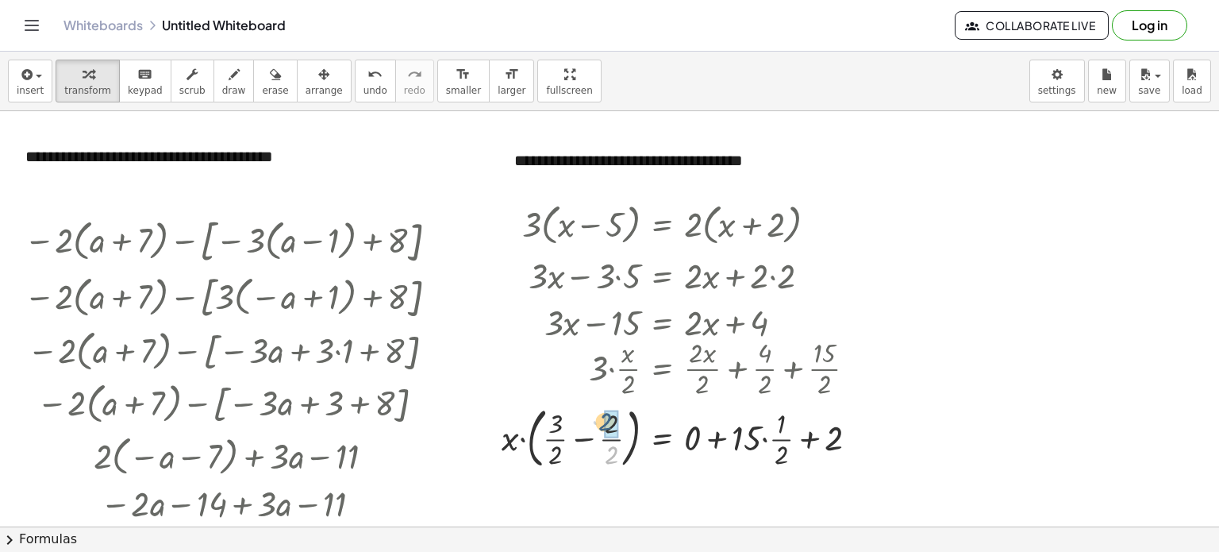
click at [603, 422] on div at bounding box center [686, 435] width 385 height 73
drag, startPoint x: 741, startPoint y: 434, endPoint x: 769, endPoint y: 422, distance: 31.3
click at [769, 422] on div at bounding box center [692, 435] width 372 height 73
drag, startPoint x: 751, startPoint y: 459, endPoint x: 800, endPoint y: 439, distance: 53.1
click at [800, 439] on div at bounding box center [691, 435] width 370 height 73
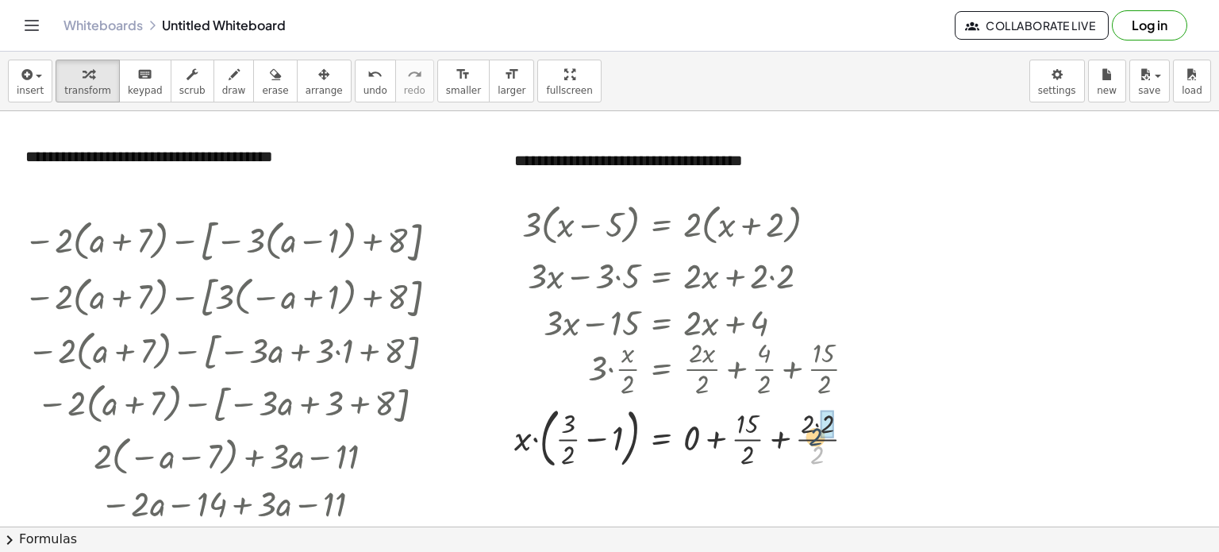
drag, startPoint x: 816, startPoint y: 450, endPoint x: 815, endPoint y: 431, distance: 19.1
click at [815, 431] on div at bounding box center [691, 435] width 370 height 73
drag, startPoint x: 756, startPoint y: 427, endPoint x: 756, endPoint y: 441, distance: 13.5
click at [756, 441] on div at bounding box center [691, 435] width 370 height 73
drag, startPoint x: 752, startPoint y: 456, endPoint x: 751, endPoint y: 431, distance: 25.4
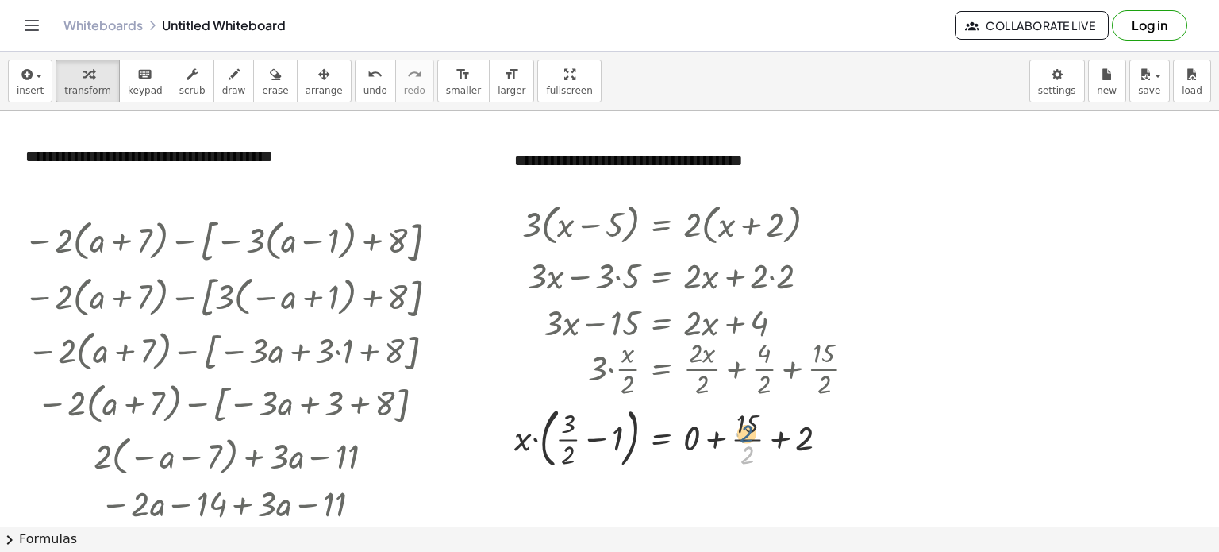
click at [751, 431] on div at bounding box center [691, 435] width 370 height 73
drag, startPoint x: 614, startPoint y: 435, endPoint x: 597, endPoint y: 431, distance: 17.1
click at [597, 431] on div at bounding box center [691, 435] width 370 height 73
drag, startPoint x: 597, startPoint y: 431, endPoint x: 588, endPoint y: 428, distance: 9.3
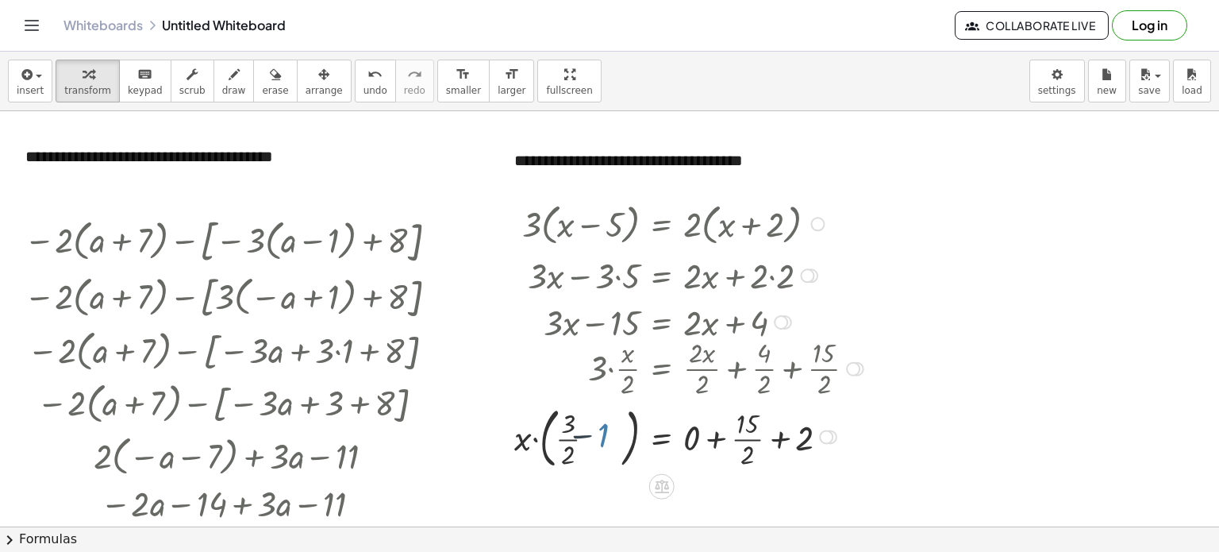
click at [594, 430] on div at bounding box center [691, 435] width 370 height 73
drag, startPoint x: 581, startPoint y: 425, endPoint x: 559, endPoint y: 437, distance: 25.2
click at [559, 437] on div at bounding box center [678, 435] width 398 height 73
drag, startPoint x: 604, startPoint y: 453, endPoint x: 599, endPoint y: 429, distance: 24.3
drag, startPoint x: 555, startPoint y: 447, endPoint x: 553, endPoint y: 419, distance: 27.8
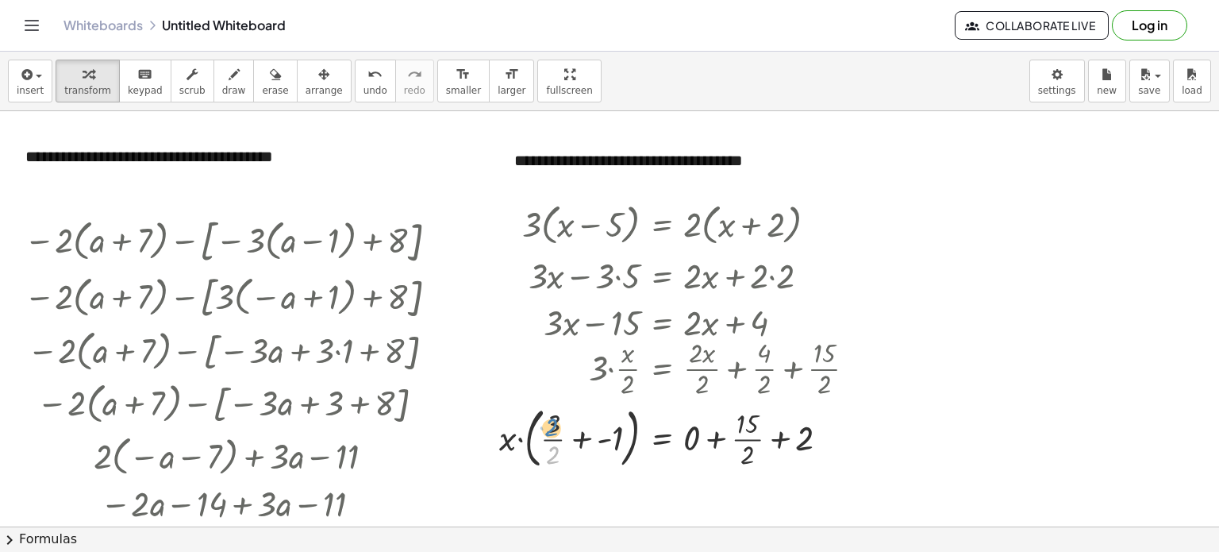
click at [553, 419] on div at bounding box center [683, 435] width 385 height 73
drag, startPoint x: 601, startPoint y: 434, endPoint x: 591, endPoint y: 434, distance: 9.5
drag, startPoint x: 622, startPoint y: 326, endPoint x: 715, endPoint y: 337, distance: 93.5
click at [662, 224] on div "· 3 · ( + x − 5 ) = · 2 · ( + x + 2 ) + · 3 · x − · 3 · 5 = · 2 · ( + x + 2 ) +…" at bounding box center [662, 224] width 0 height 0
click at [747, 320] on div at bounding box center [691, 321] width 370 height 47
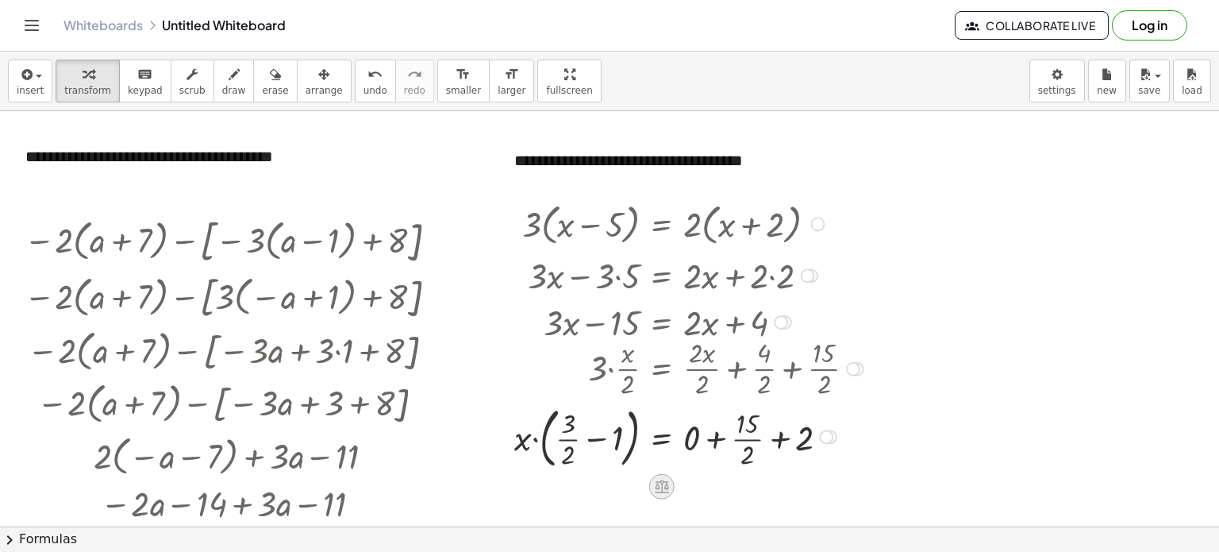
click at [664, 483] on icon at bounding box center [661, 486] width 17 height 17
click at [661, 488] on span "×" at bounding box center [662, 487] width 10 height 23
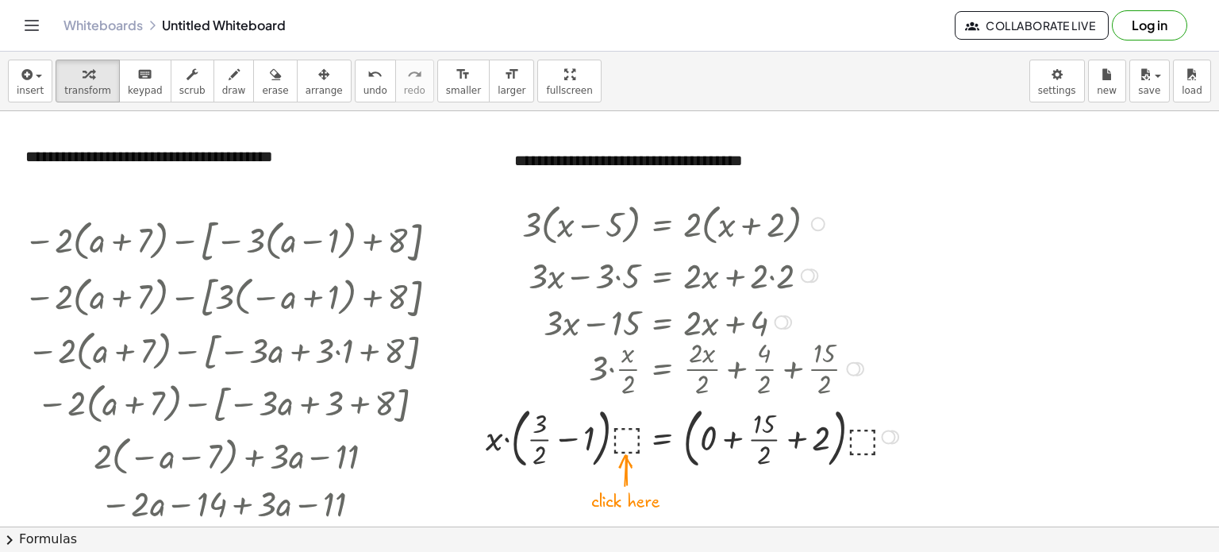
click at [863, 445] on div at bounding box center [694, 435] width 433 height 73
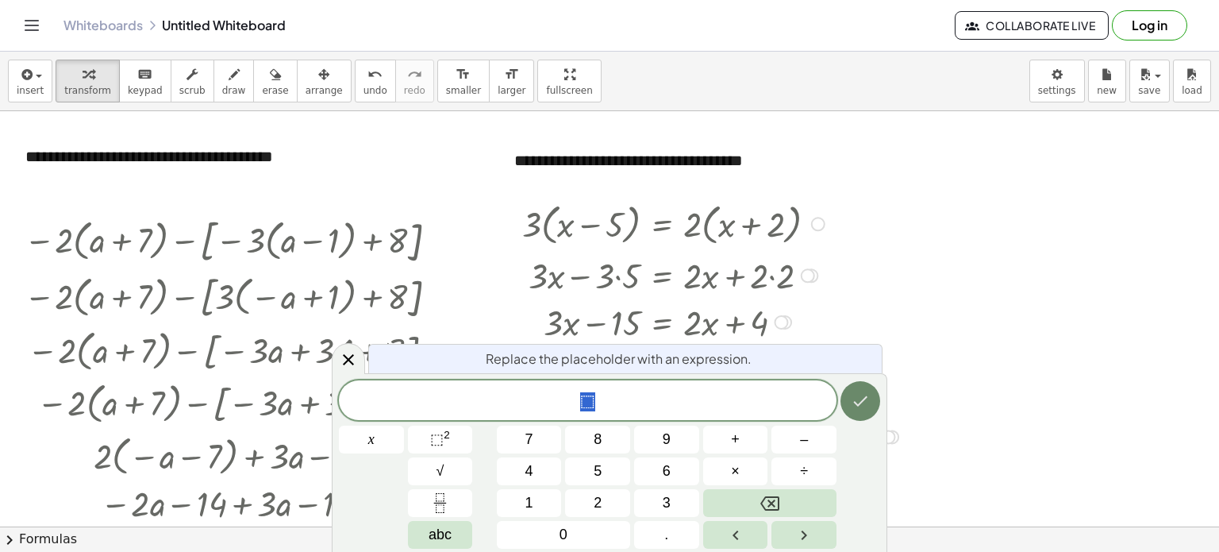
click at [865, 408] on icon "Done" at bounding box center [860, 400] width 19 height 19
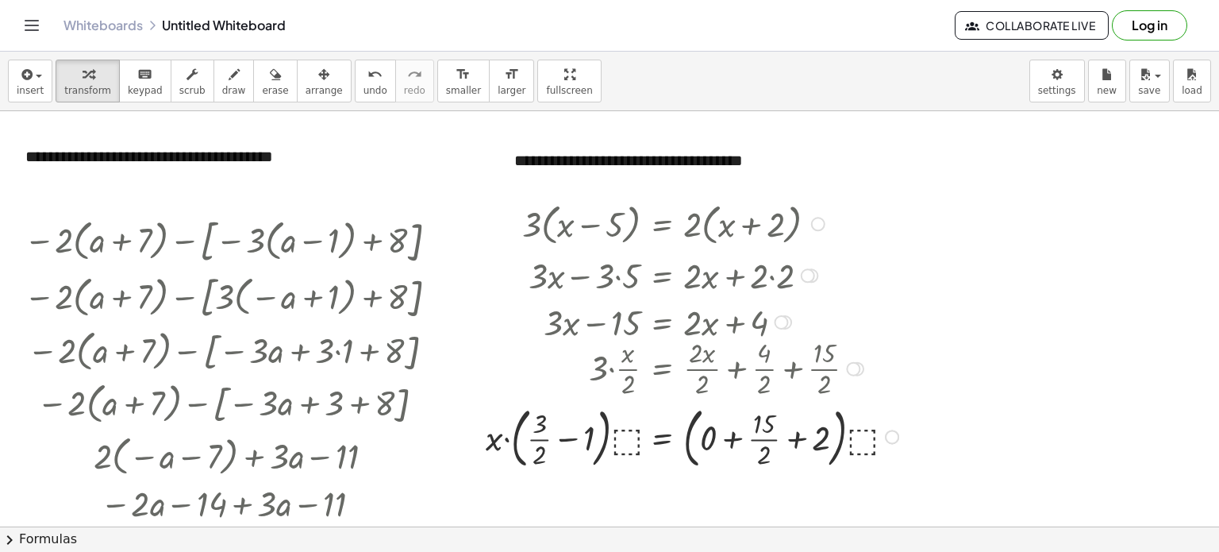
drag, startPoint x: 641, startPoint y: 299, endPoint x: 650, endPoint y: 309, distance: 12.9
click at [646, 304] on div at bounding box center [694, 321] width 433 height 47
click at [311, 76] on button "arrange" at bounding box center [324, 81] width 55 height 43
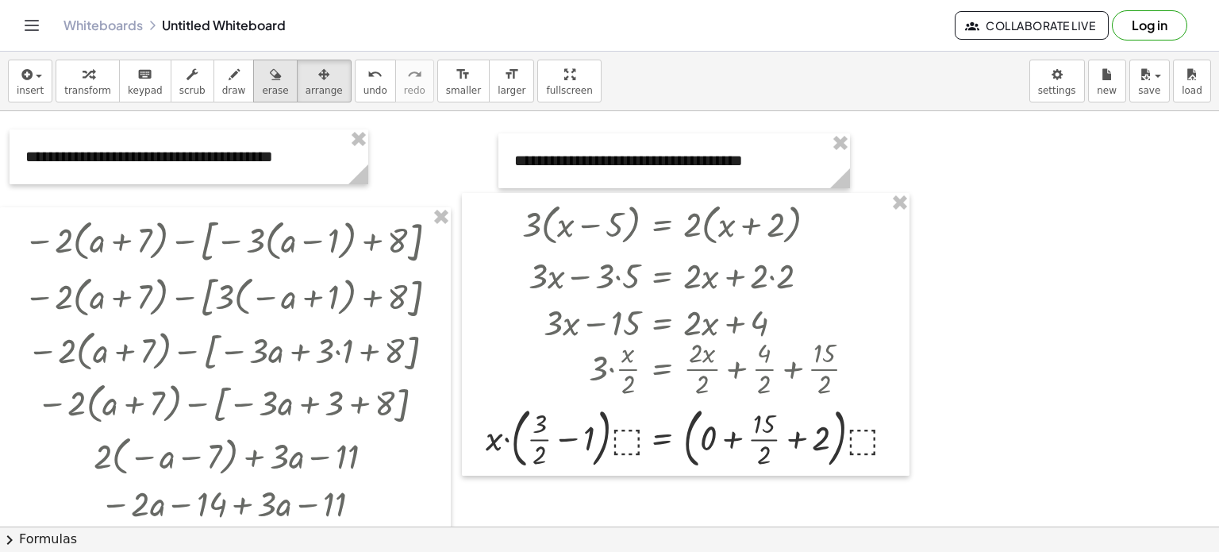
click at [270, 83] on icon "button" at bounding box center [275, 74] width 11 height 19
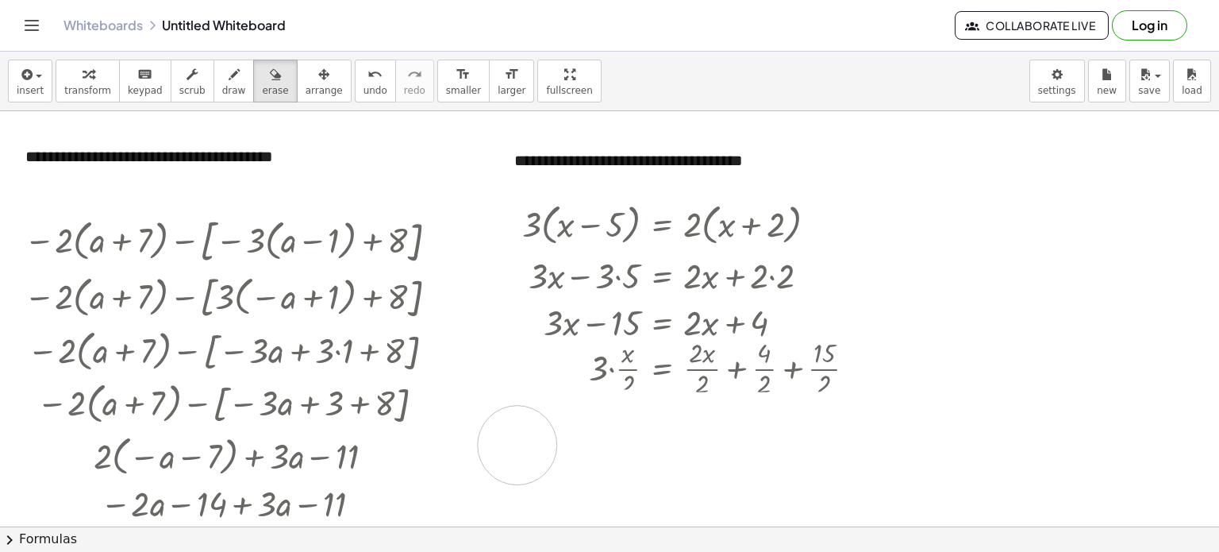
drag, startPoint x: 857, startPoint y: 424, endPoint x: 526, endPoint y: 447, distance: 331.9
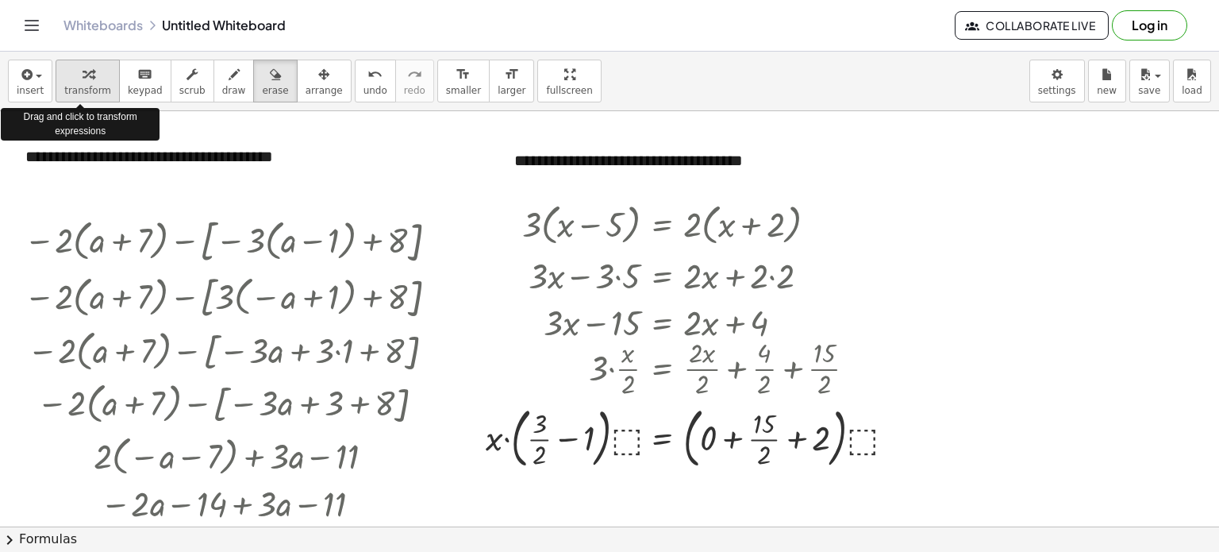
click at [86, 79] on icon "button" at bounding box center [88, 74] width 11 height 19
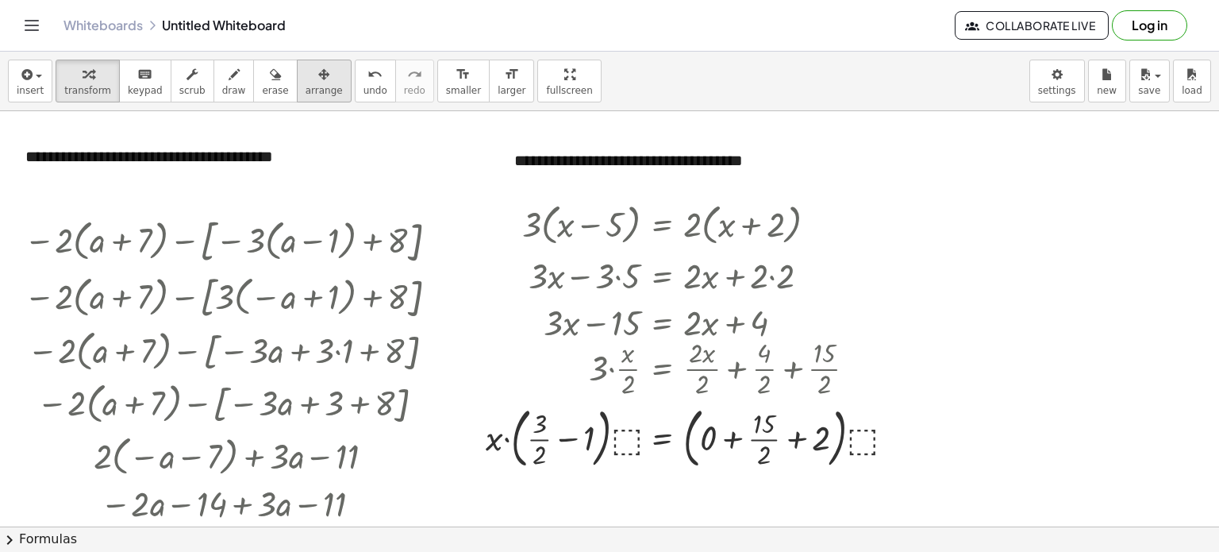
click at [318, 77] on icon "button" at bounding box center [323, 74] width 11 height 19
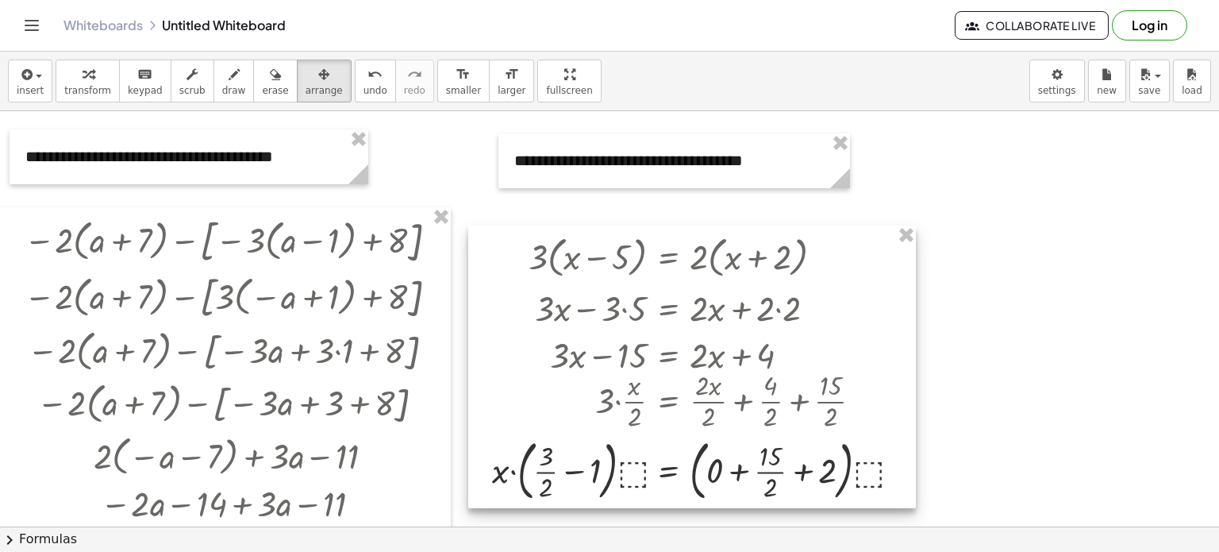
drag, startPoint x: 864, startPoint y: 196, endPoint x: 870, endPoint y: 229, distance: 33.2
click at [870, 229] on div at bounding box center [692, 366] width 448 height 283
drag, startPoint x: 915, startPoint y: 509, endPoint x: 901, endPoint y: 480, distance: 31.6
click at [857, 412] on div at bounding box center [692, 366] width 448 height 283
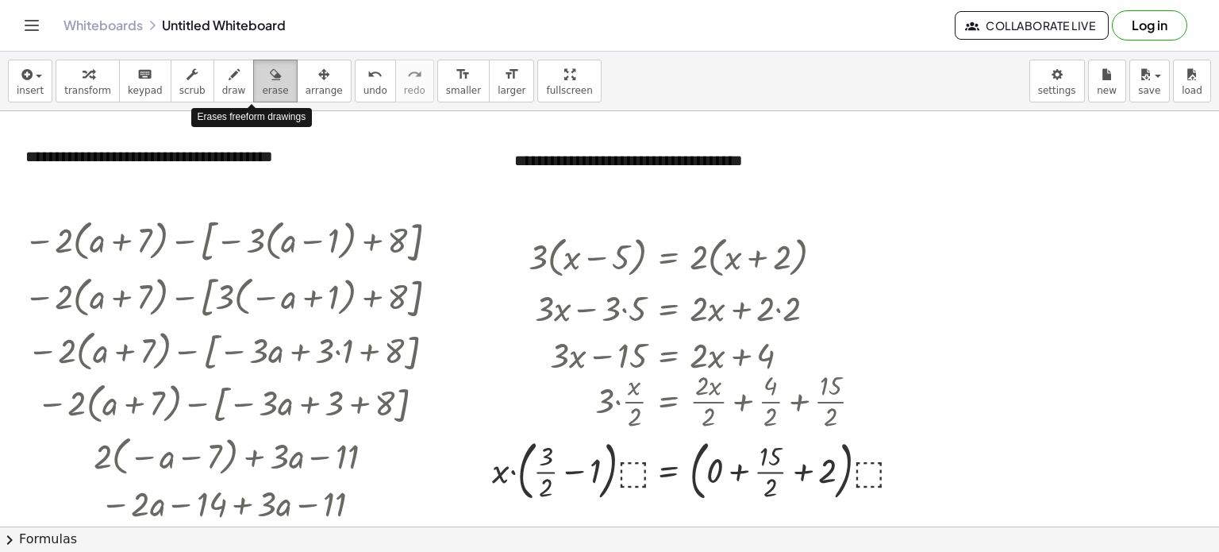
click at [262, 85] on span "erase" at bounding box center [275, 90] width 26 height 11
drag, startPoint x: 614, startPoint y: 395, endPoint x: 625, endPoint y: 390, distance: 12.1
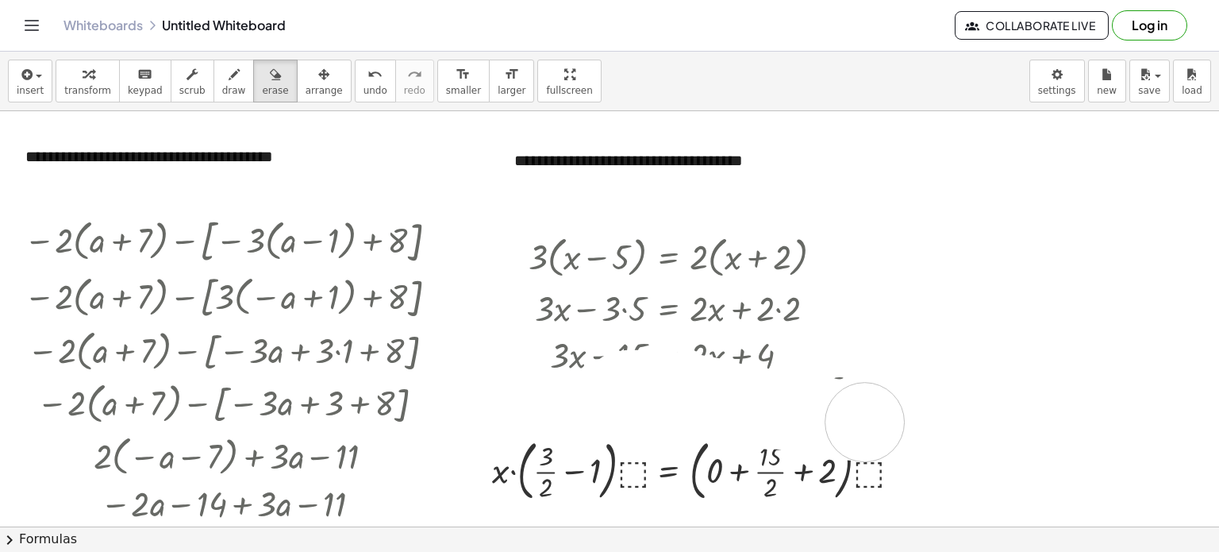
drag, startPoint x: 625, startPoint y: 390, endPoint x: 865, endPoint y: 422, distance: 242.6
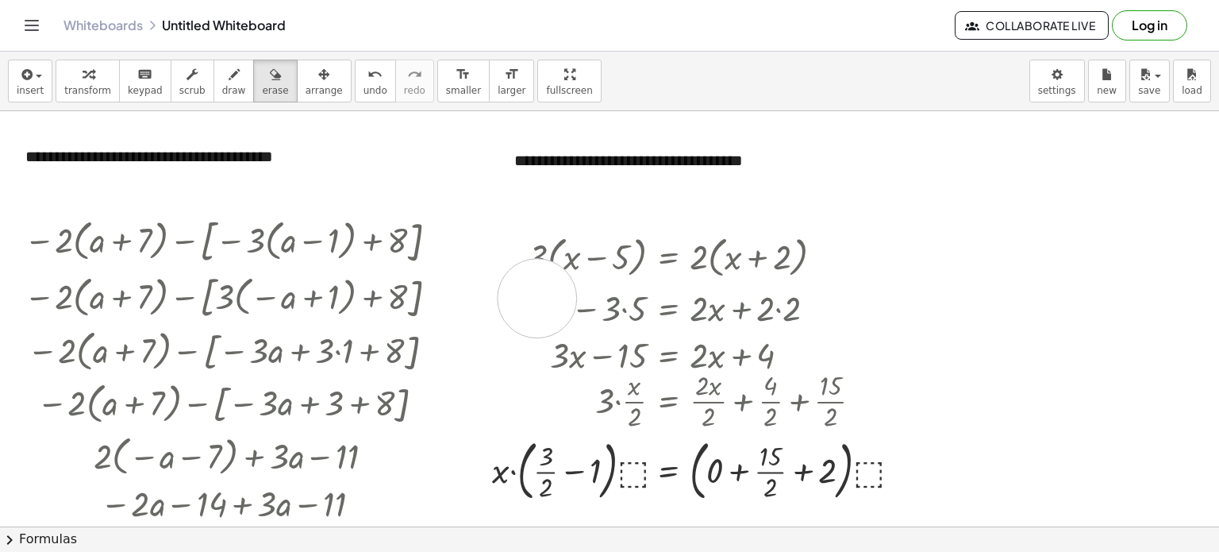
drag, startPoint x: 553, startPoint y: 302, endPoint x: 570, endPoint y: 306, distance: 18.1
drag, startPoint x: 584, startPoint y: 308, endPoint x: 799, endPoint y: 319, distance: 216.2
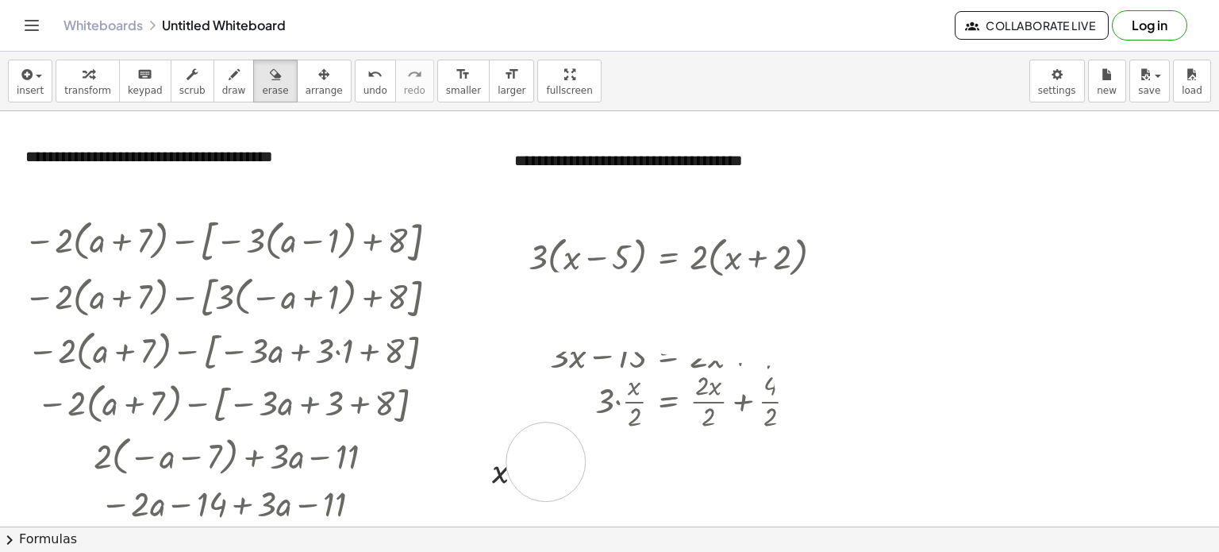
drag, startPoint x: 546, startPoint y: 311, endPoint x: 544, endPoint y: 453, distance: 141.3
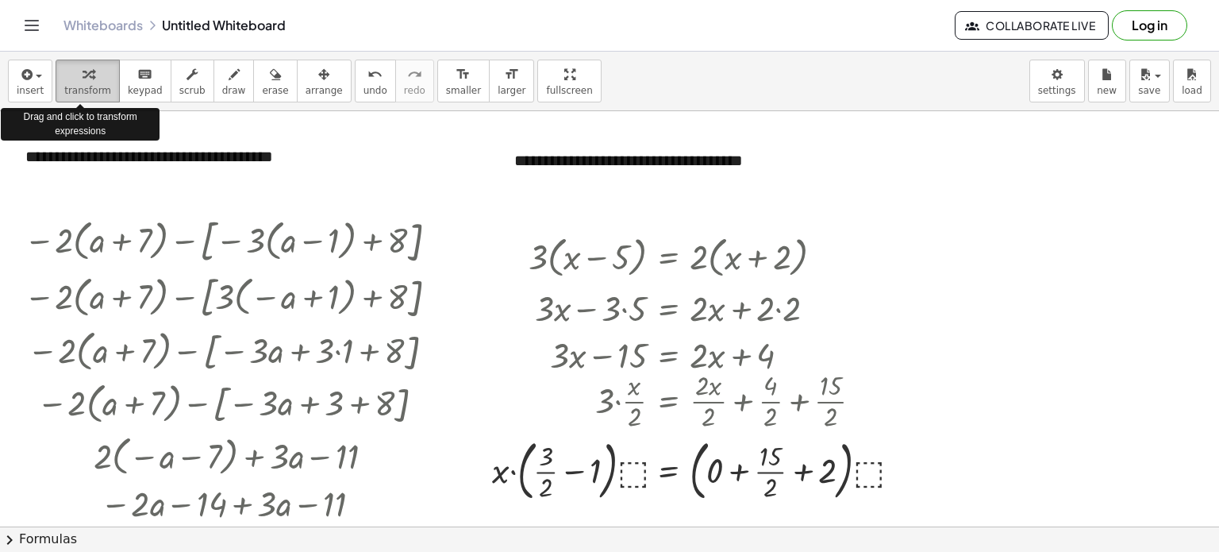
click at [79, 87] on span "transform" at bounding box center [87, 90] width 47 height 11
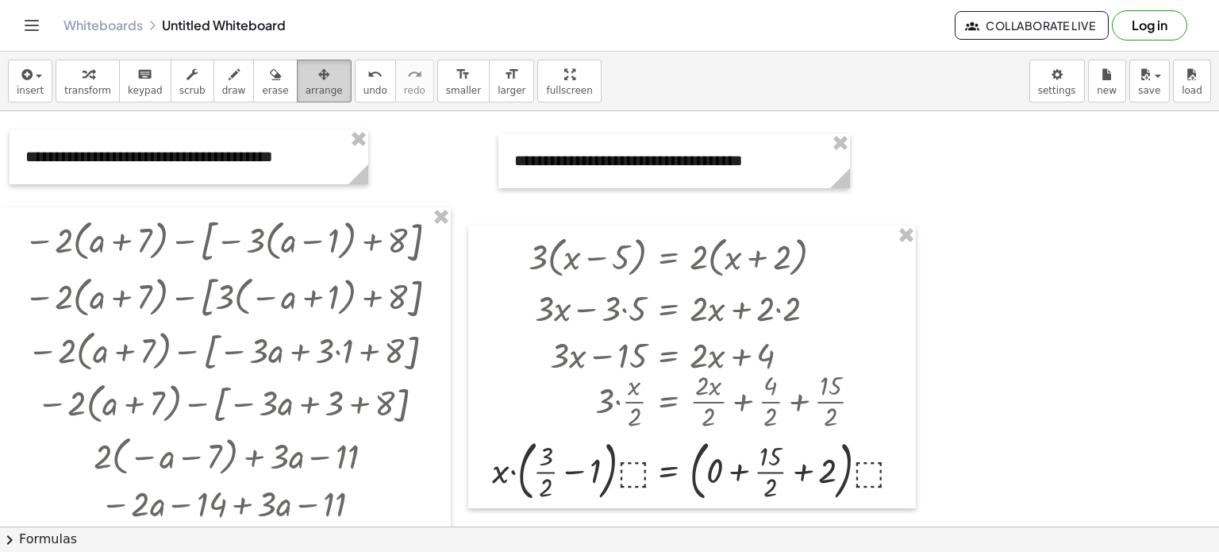
click at [318, 72] on icon "button" at bounding box center [323, 74] width 11 height 19
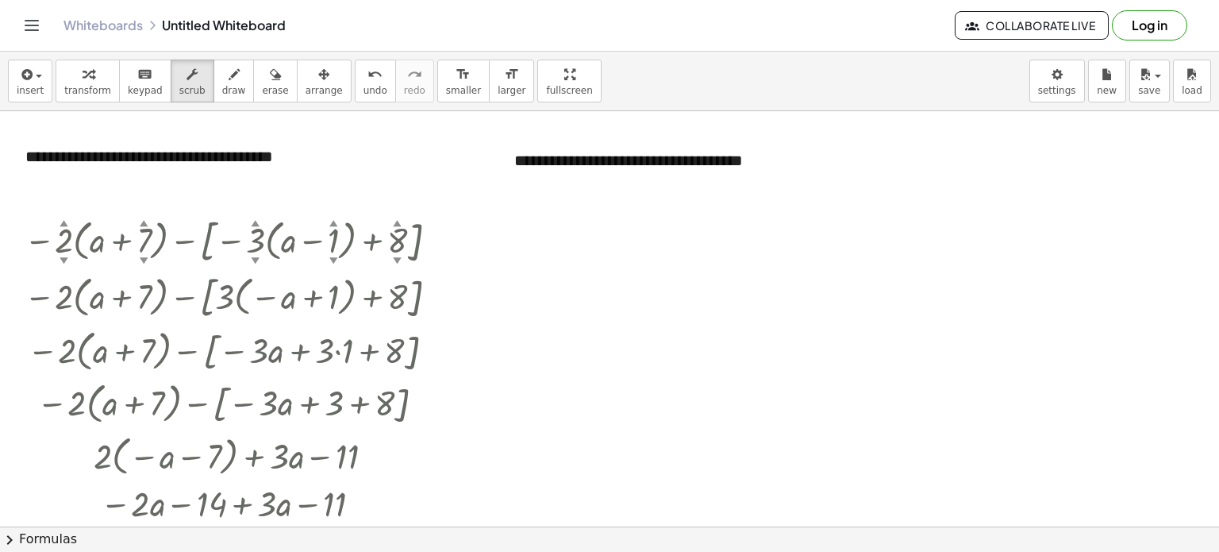
click at [21, 80] on icon "button" at bounding box center [25, 74] width 14 height 19
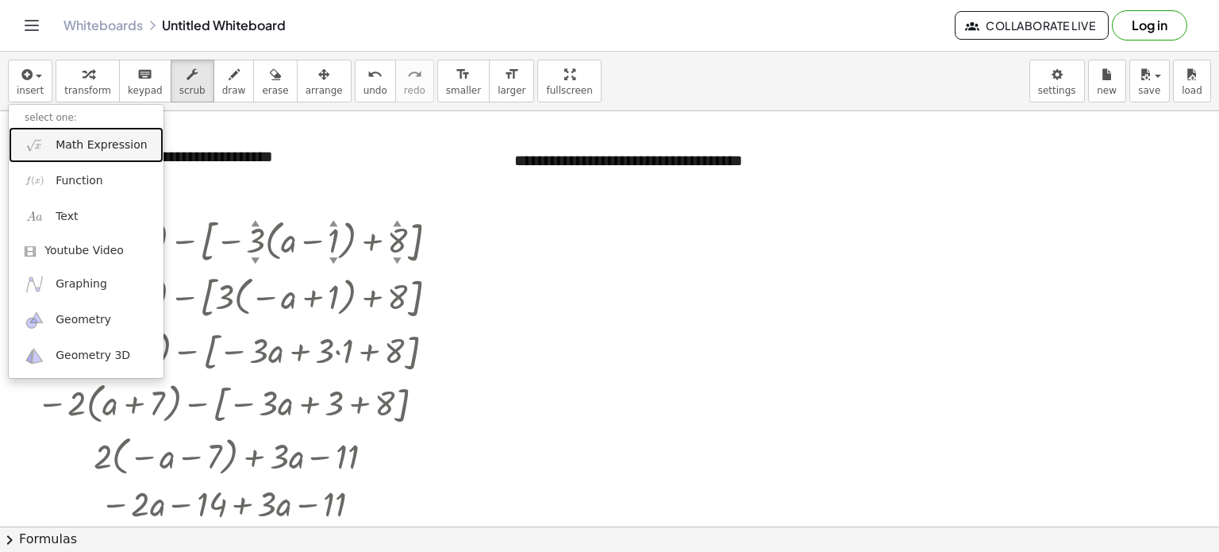
click at [84, 141] on span "Math Expression" at bounding box center [101, 145] width 91 height 16
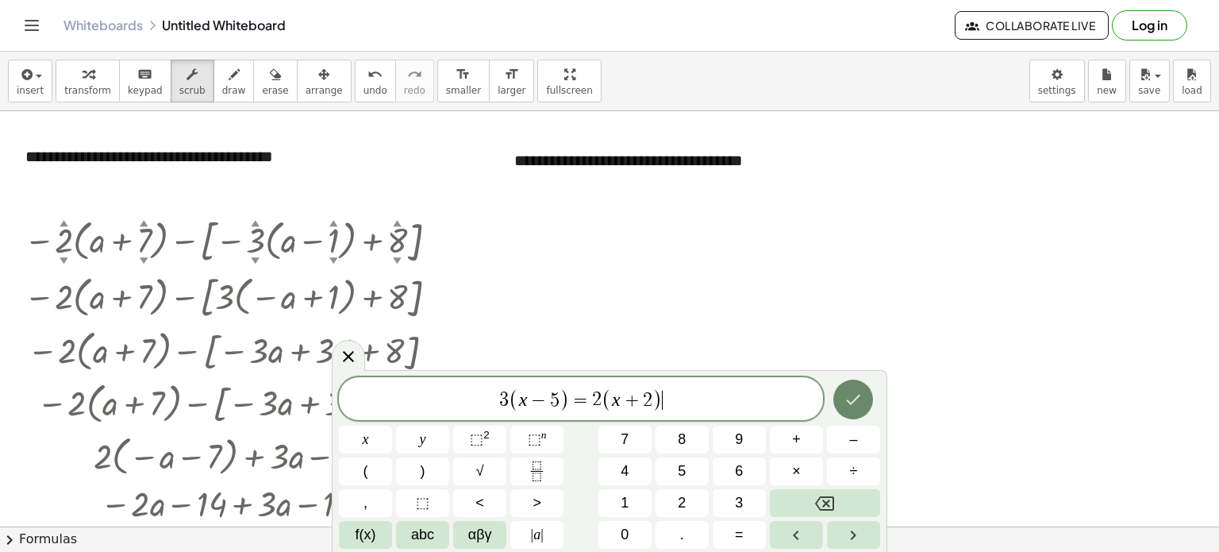
click at [841, 399] on button "Done" at bounding box center [854, 399] width 40 height 40
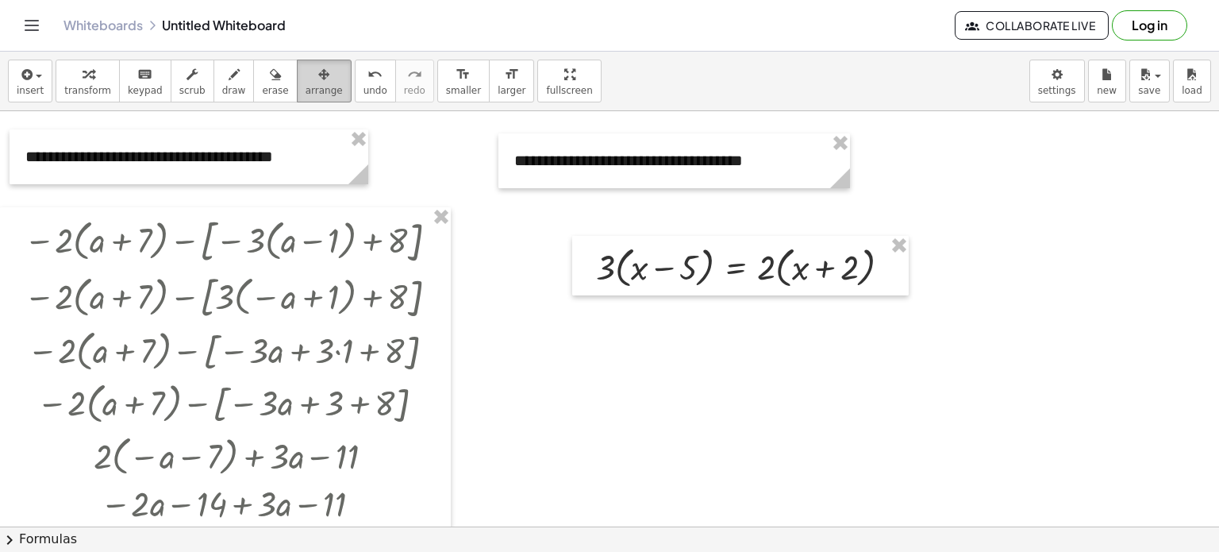
click at [306, 85] on span "arrange" at bounding box center [324, 90] width 37 height 11
drag, startPoint x: 680, startPoint y: 234, endPoint x: 580, endPoint y: 202, distance: 104.4
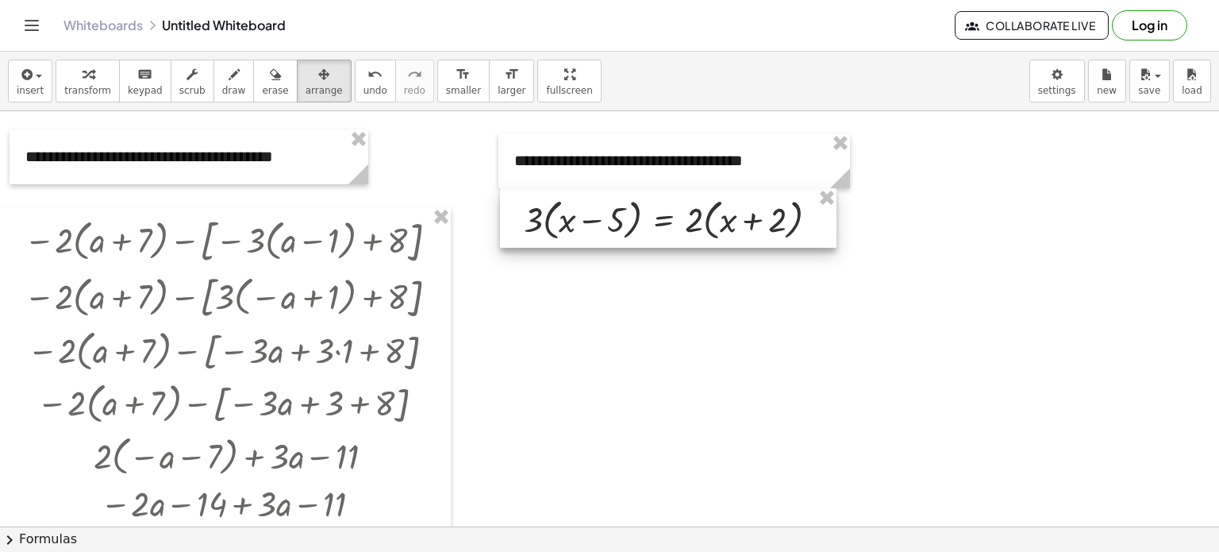
drag, startPoint x: 874, startPoint y: 268, endPoint x: 802, endPoint y: 221, distance: 86.5
click at [802, 221] on div at bounding box center [668, 218] width 337 height 60
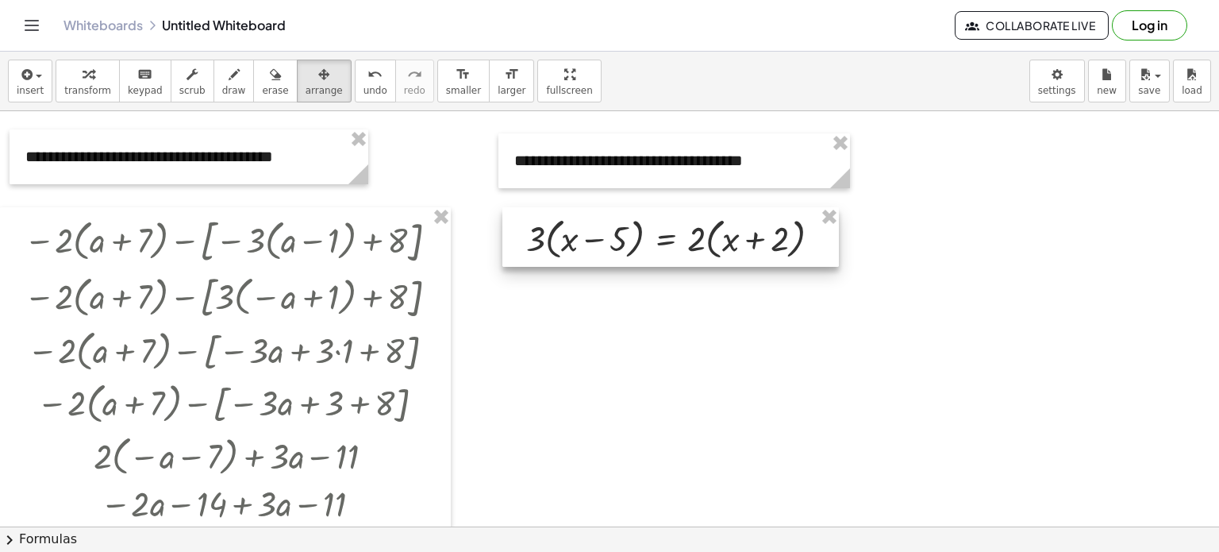
drag, startPoint x: 799, startPoint y: 228, endPoint x: 802, endPoint y: 247, distance: 19.3
click at [802, 247] on div at bounding box center [671, 237] width 337 height 60
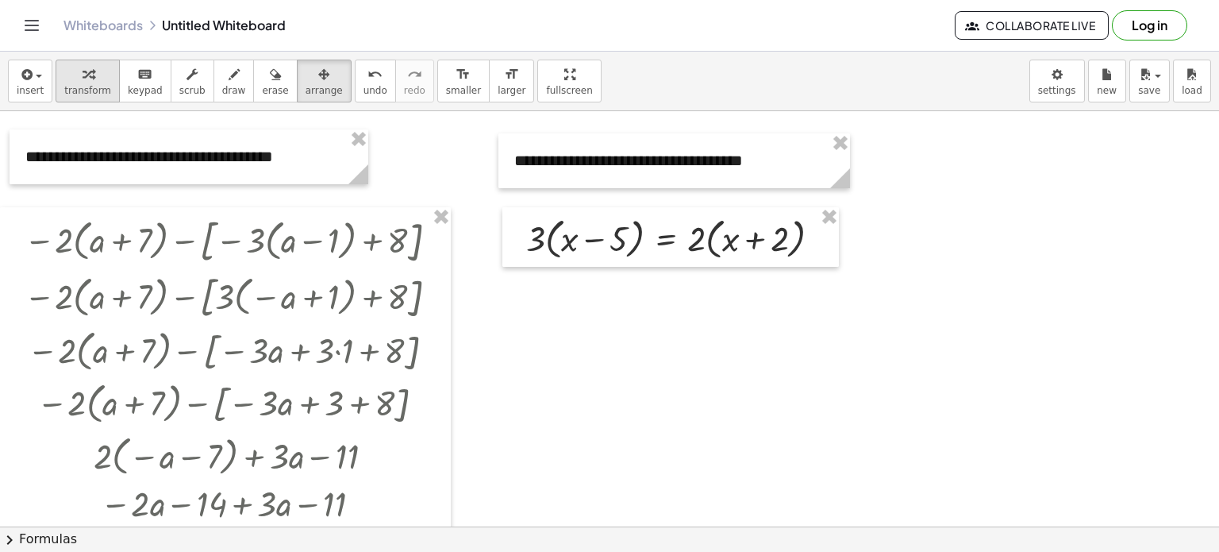
click at [90, 85] on span "transform" at bounding box center [87, 90] width 47 height 11
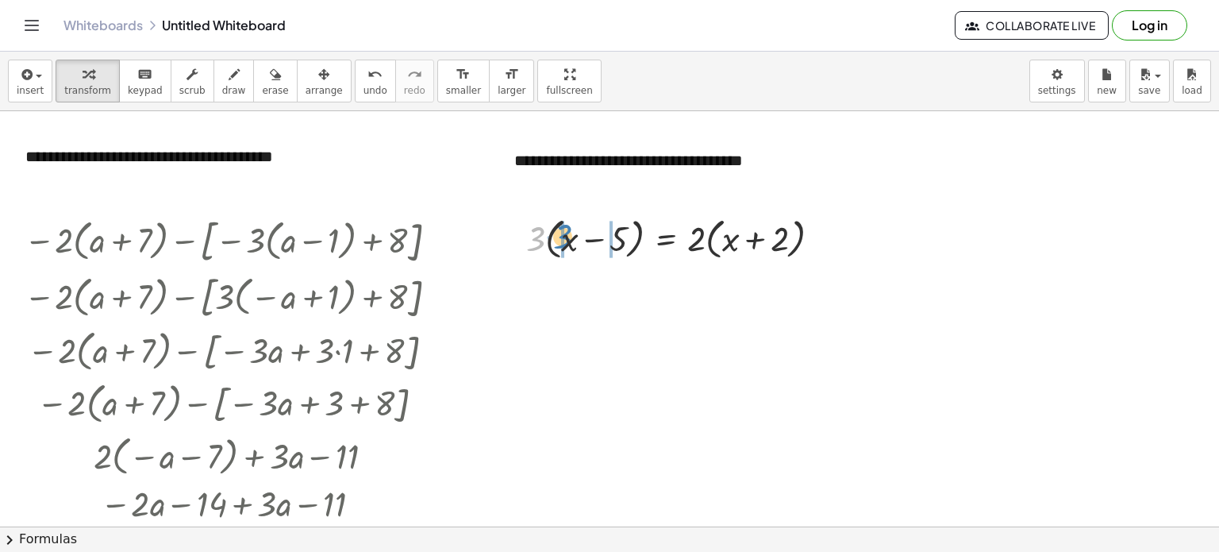
drag, startPoint x: 535, startPoint y: 226, endPoint x: 560, endPoint y: 220, distance: 25.4
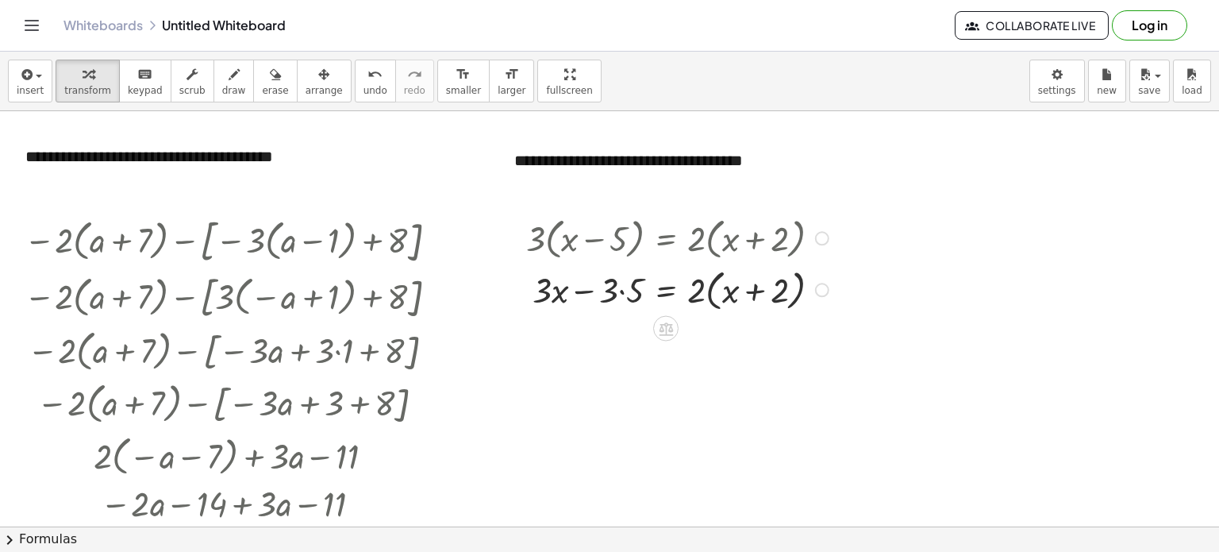
drag, startPoint x: 695, startPoint y: 241, endPoint x: 707, endPoint y: 233, distance: 14.8
click at [706, 233] on div at bounding box center [679, 237] width 323 height 52
drag, startPoint x: 699, startPoint y: 233, endPoint x: 711, endPoint y: 222, distance: 15.8
click at [711, 222] on div at bounding box center [679, 237] width 323 height 52
drag, startPoint x: 688, startPoint y: 231, endPoint x: 702, endPoint y: 219, distance: 18.0
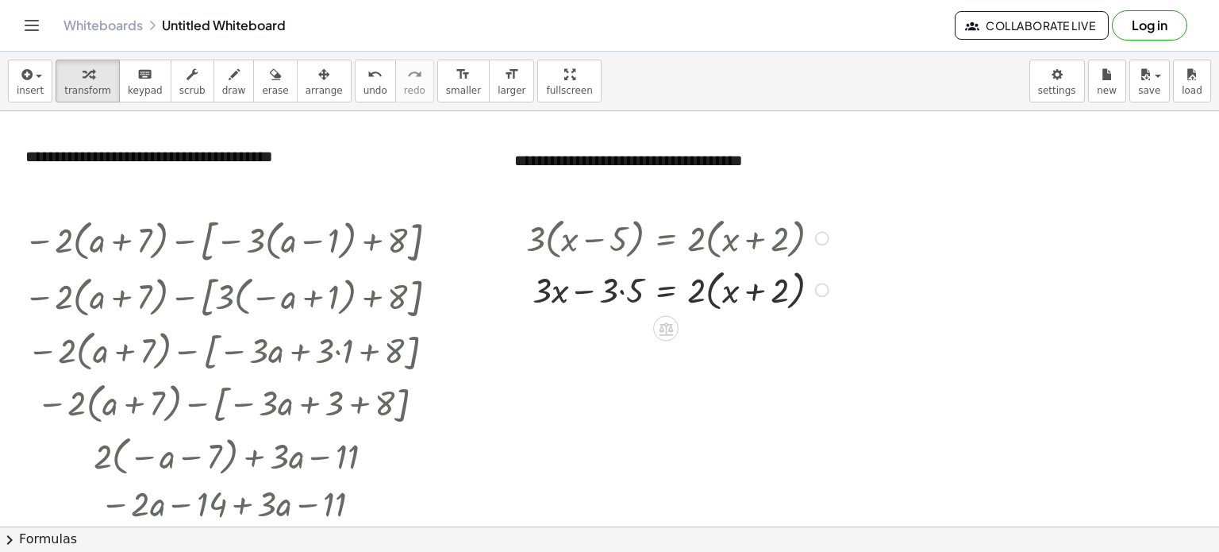
click at [702, 219] on div at bounding box center [679, 237] width 323 height 52
drag, startPoint x: 702, startPoint y: 231, endPoint x: 705, endPoint y: 214, distance: 17.8
click at [705, 214] on div at bounding box center [679, 237] width 323 height 52
drag, startPoint x: 703, startPoint y: 288, endPoint x: 738, endPoint y: 295, distance: 35.5
click at [738, 295] on div at bounding box center [679, 289] width 323 height 52
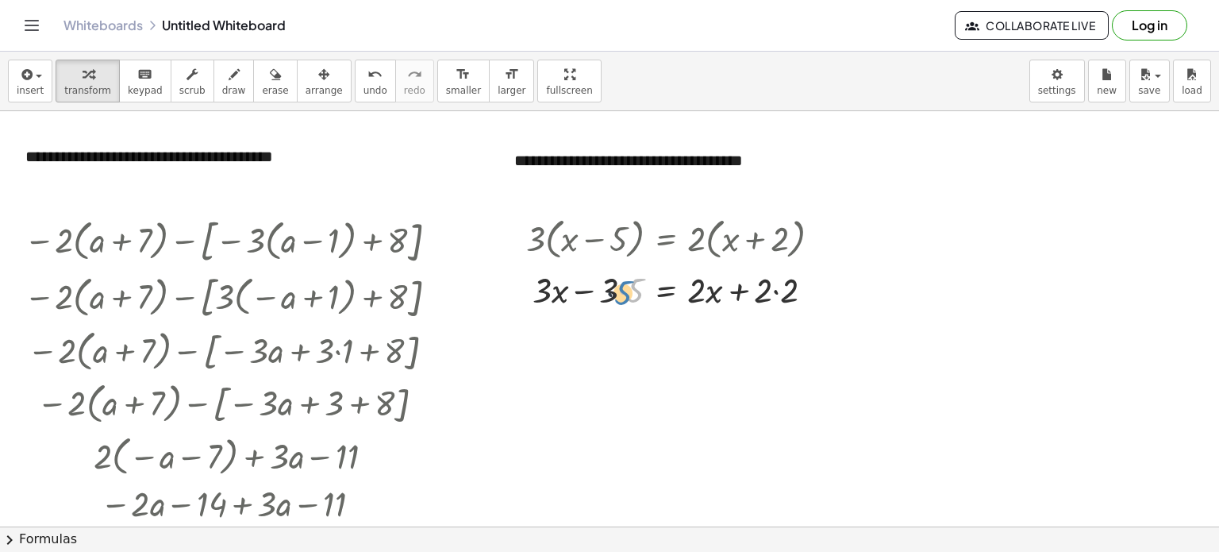
drag, startPoint x: 638, startPoint y: 291, endPoint x: 626, endPoint y: 294, distance: 12.9
click at [626, 294] on div at bounding box center [679, 288] width 323 height 47
drag, startPoint x: 634, startPoint y: 295, endPoint x: 610, endPoint y: 296, distance: 23.9
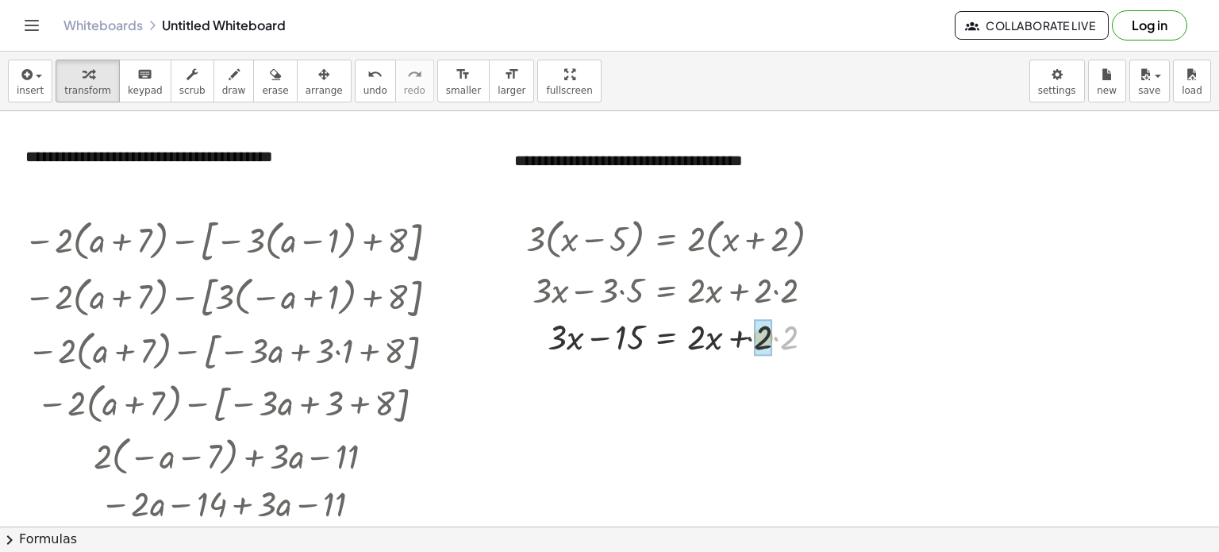
drag, startPoint x: 786, startPoint y: 339, endPoint x: 759, endPoint y: 339, distance: 27.0
drag, startPoint x: 619, startPoint y: 341, endPoint x: 780, endPoint y: 350, distance: 161.4
click at [780, 353] on div at bounding box center [679, 335] width 323 height 47
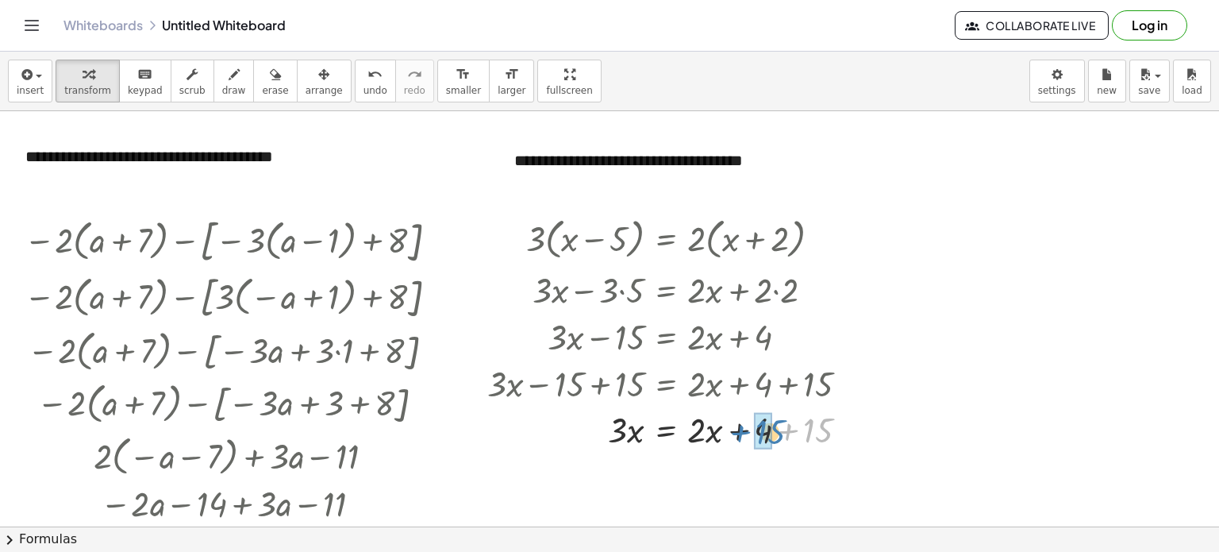
drag, startPoint x: 812, startPoint y: 436, endPoint x: 769, endPoint y: 437, distance: 42.9
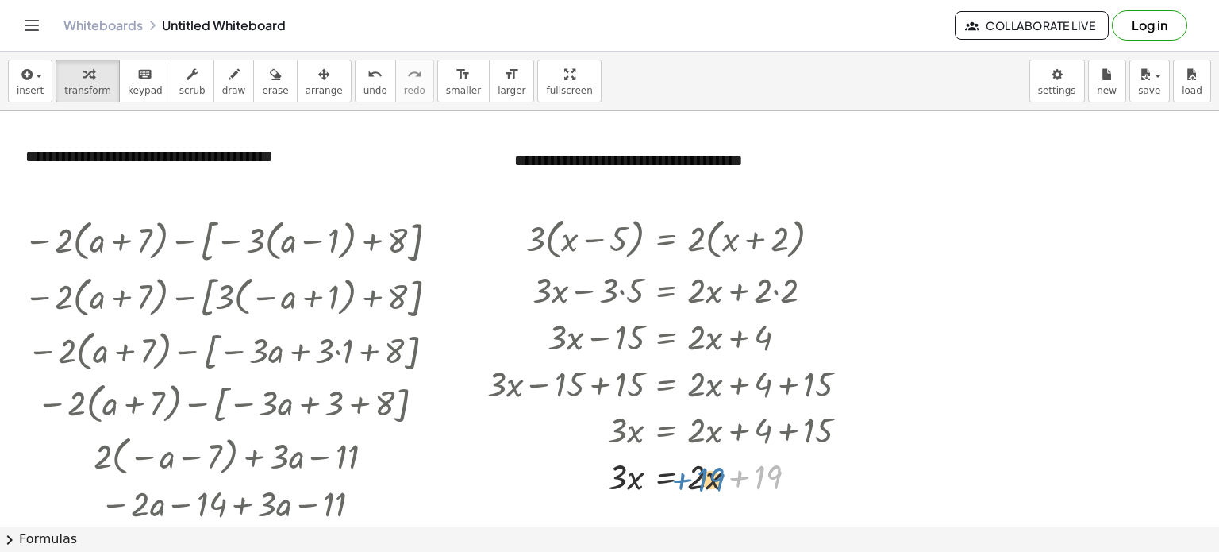
drag, startPoint x: 757, startPoint y: 477, endPoint x: 700, endPoint y: 480, distance: 57.2
click at [700, 480] on div at bounding box center [674, 475] width 389 height 47
drag, startPoint x: 702, startPoint y: 473, endPoint x: 802, endPoint y: 465, distance: 100.3
click at [802, 465] on div at bounding box center [674, 475] width 389 height 47
drag, startPoint x: 758, startPoint y: 474, endPoint x: 584, endPoint y: 470, distance: 173.9
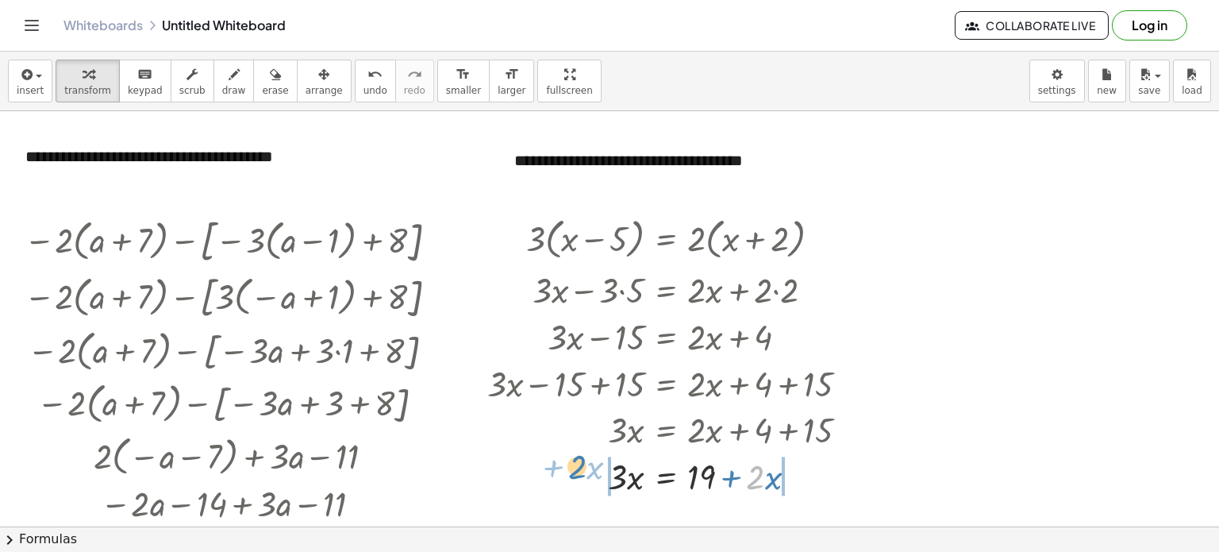
click at [584, 470] on div at bounding box center [674, 475] width 389 height 47
drag, startPoint x: 616, startPoint y: 475, endPoint x: 564, endPoint y: 474, distance: 52.4
drag, startPoint x: 833, startPoint y: 479, endPoint x: 766, endPoint y: 476, distance: 66.7
drag, startPoint x: 851, startPoint y: 482, endPoint x: 815, endPoint y: 485, distance: 35.9
click at [815, 485] on div at bounding box center [694, 475] width 429 height 52
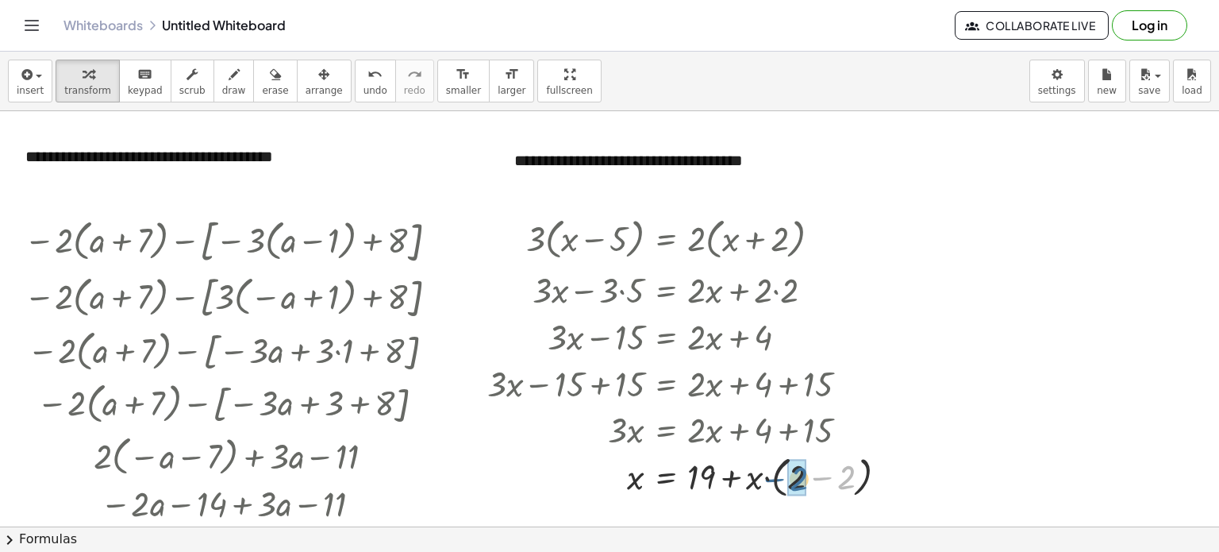
drag, startPoint x: 849, startPoint y: 476, endPoint x: 808, endPoint y: 477, distance: 41.3
drag, startPoint x: 772, startPoint y: 468, endPoint x: 754, endPoint y: 472, distance: 18.1
drag, startPoint x: 753, startPoint y: 479, endPoint x: 713, endPoint y: 487, distance: 40.6
click at [580, 220] on div at bounding box center [674, 237] width 389 height 52
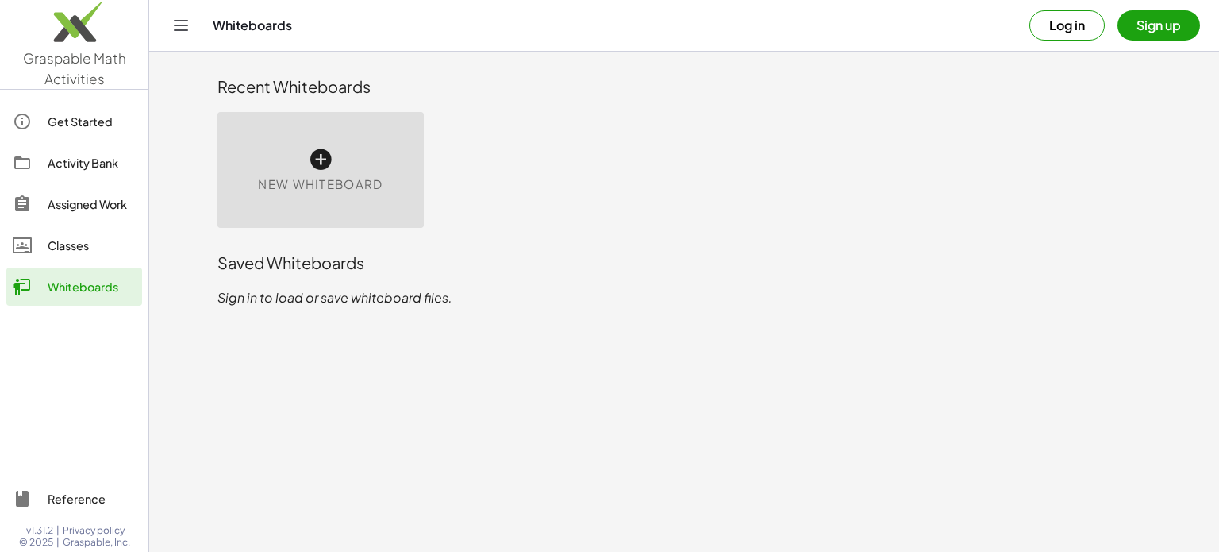
click at [324, 172] on div "New Whiteboard" at bounding box center [321, 170] width 206 height 116
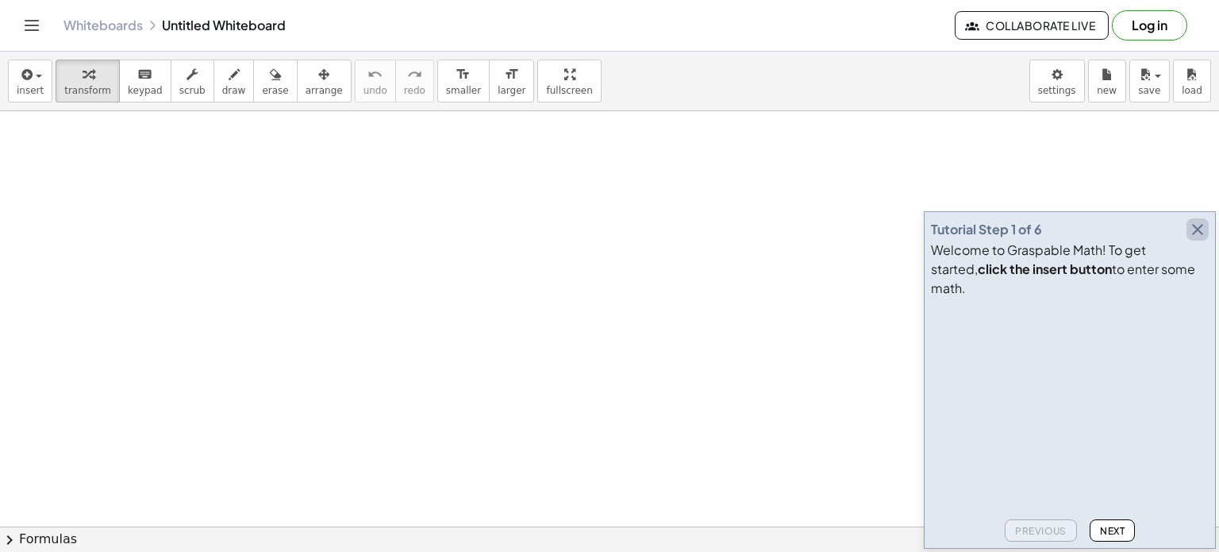
click at [1205, 239] on icon "button" at bounding box center [1197, 229] width 19 height 19
